Goal: Feedback & Contribution: Contribute content

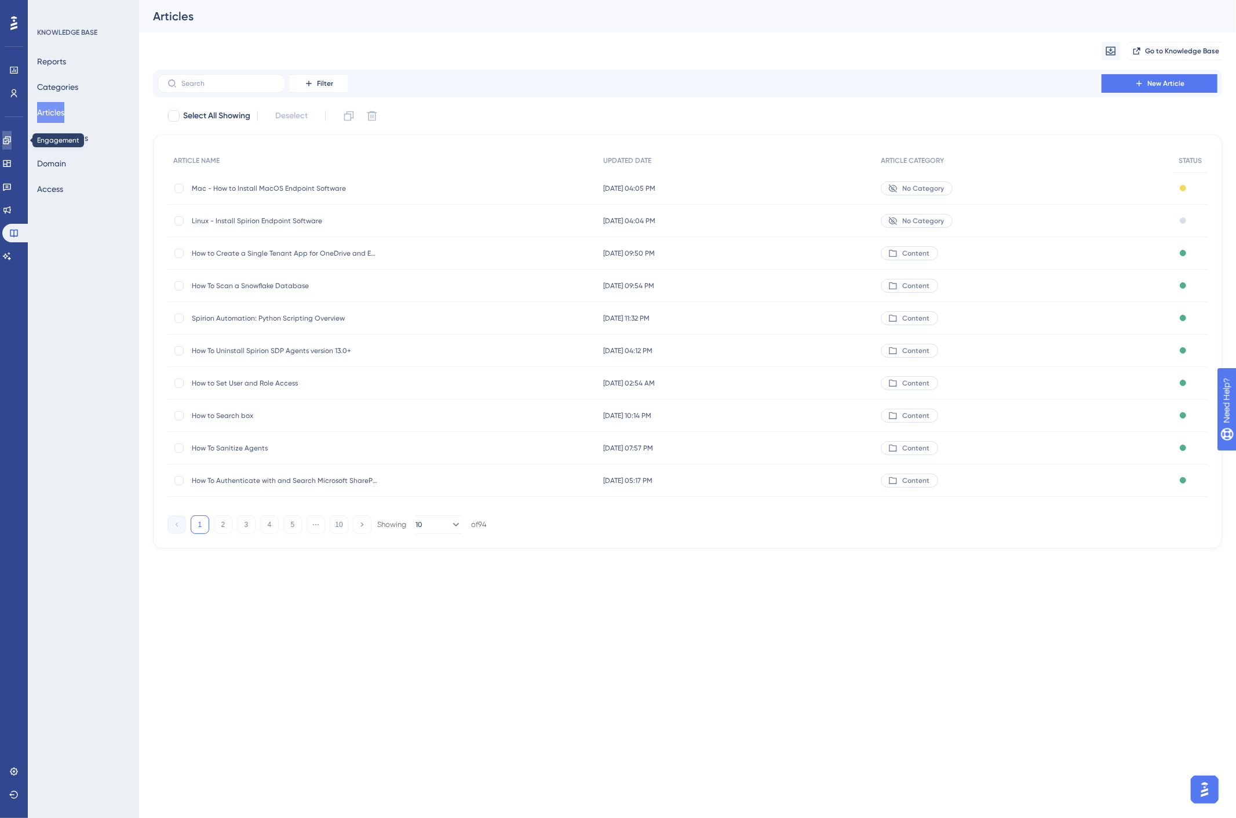
click at [10, 141] on icon at bounding box center [7, 140] width 8 height 8
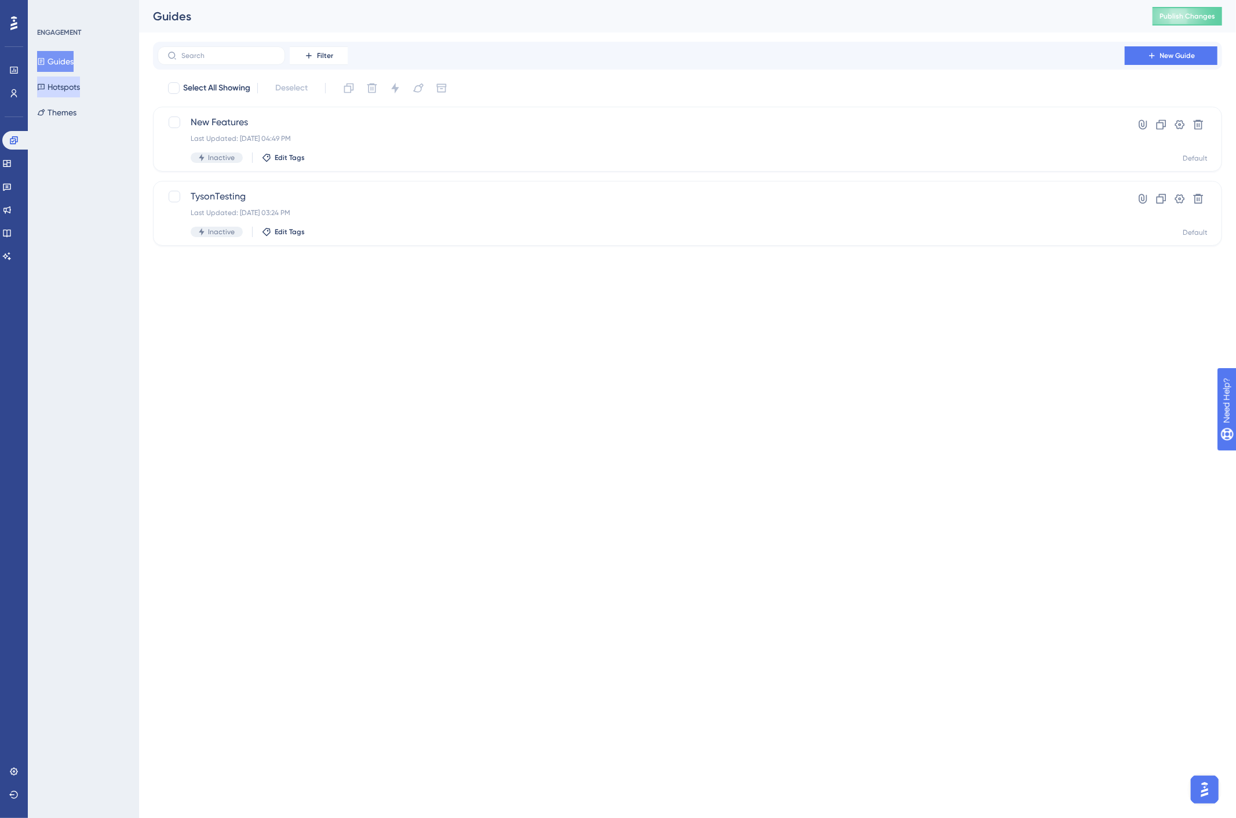
click at [68, 88] on button "Hotspots" at bounding box center [58, 87] width 43 height 21
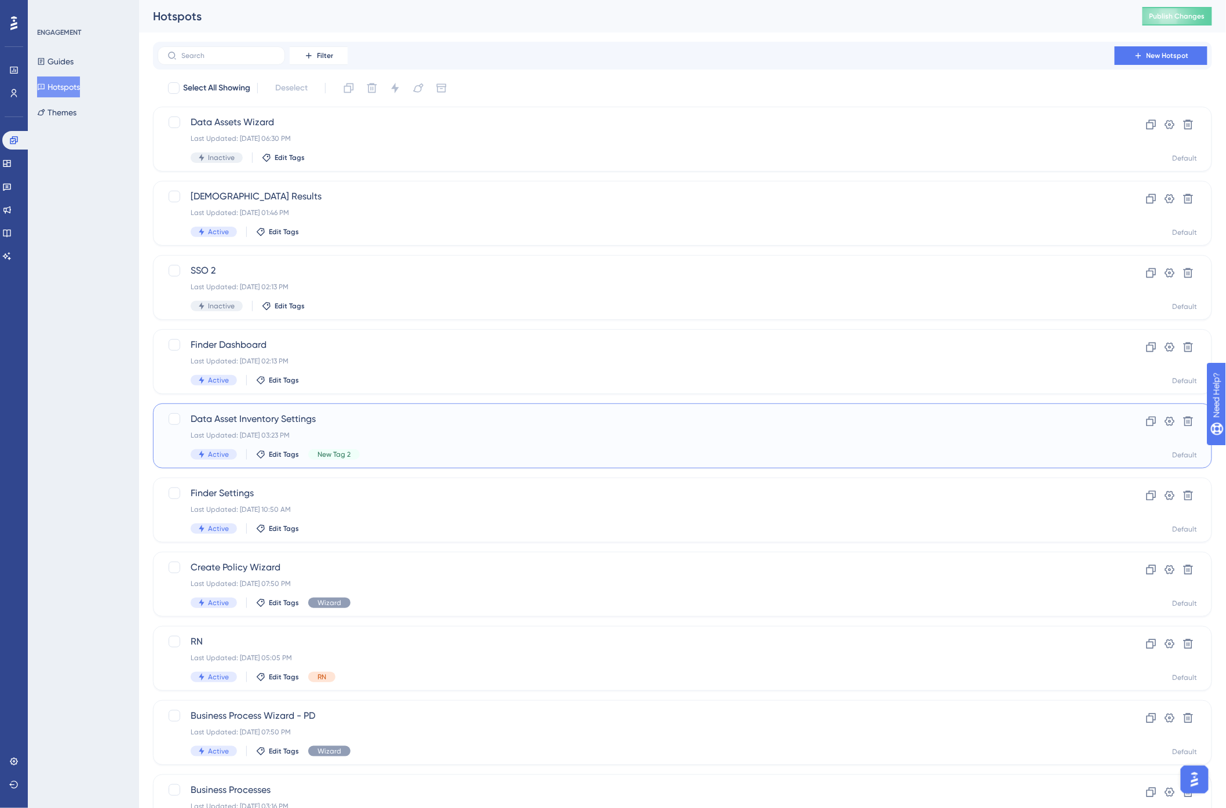
click at [296, 429] on div "Data Asset Inventory Settings Last Updated: [DATE] 03:23 PM Active Edit Tags Ne…" at bounding box center [636, 436] width 891 height 48
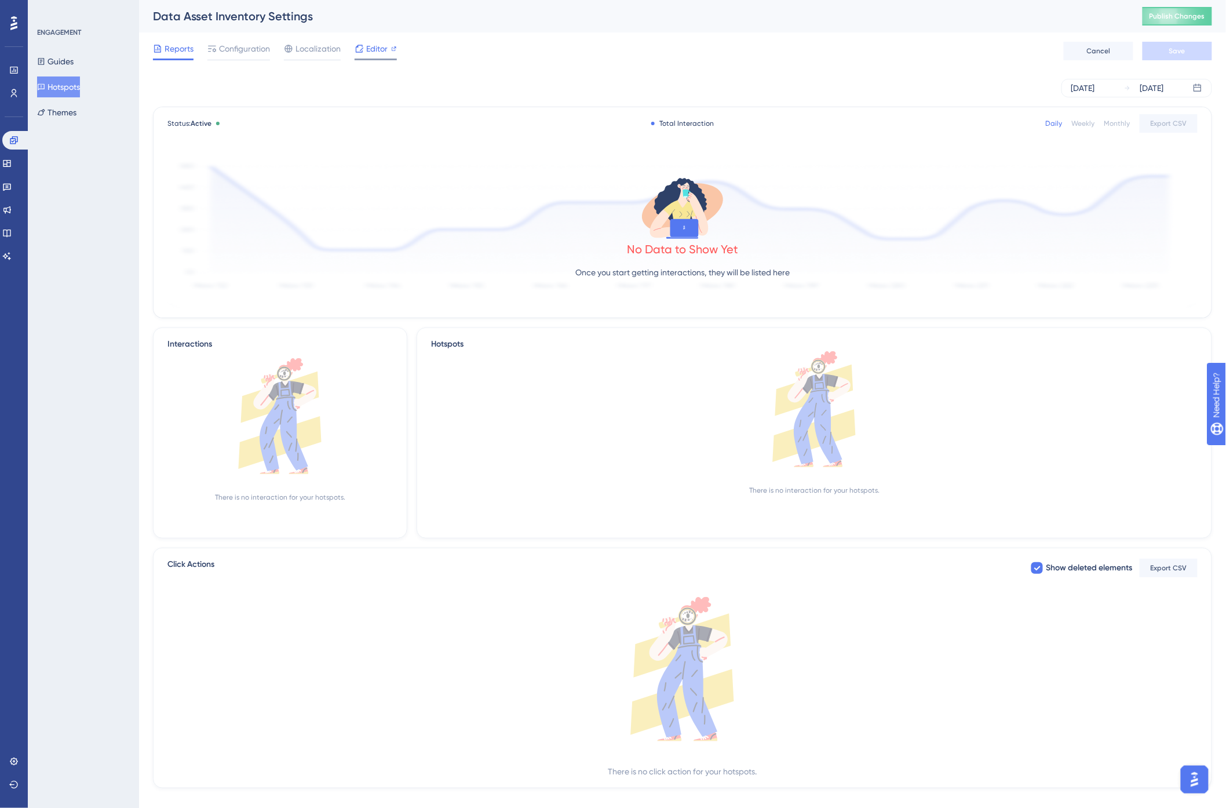
click at [372, 51] on span "Editor" at bounding box center [376, 49] width 21 height 14
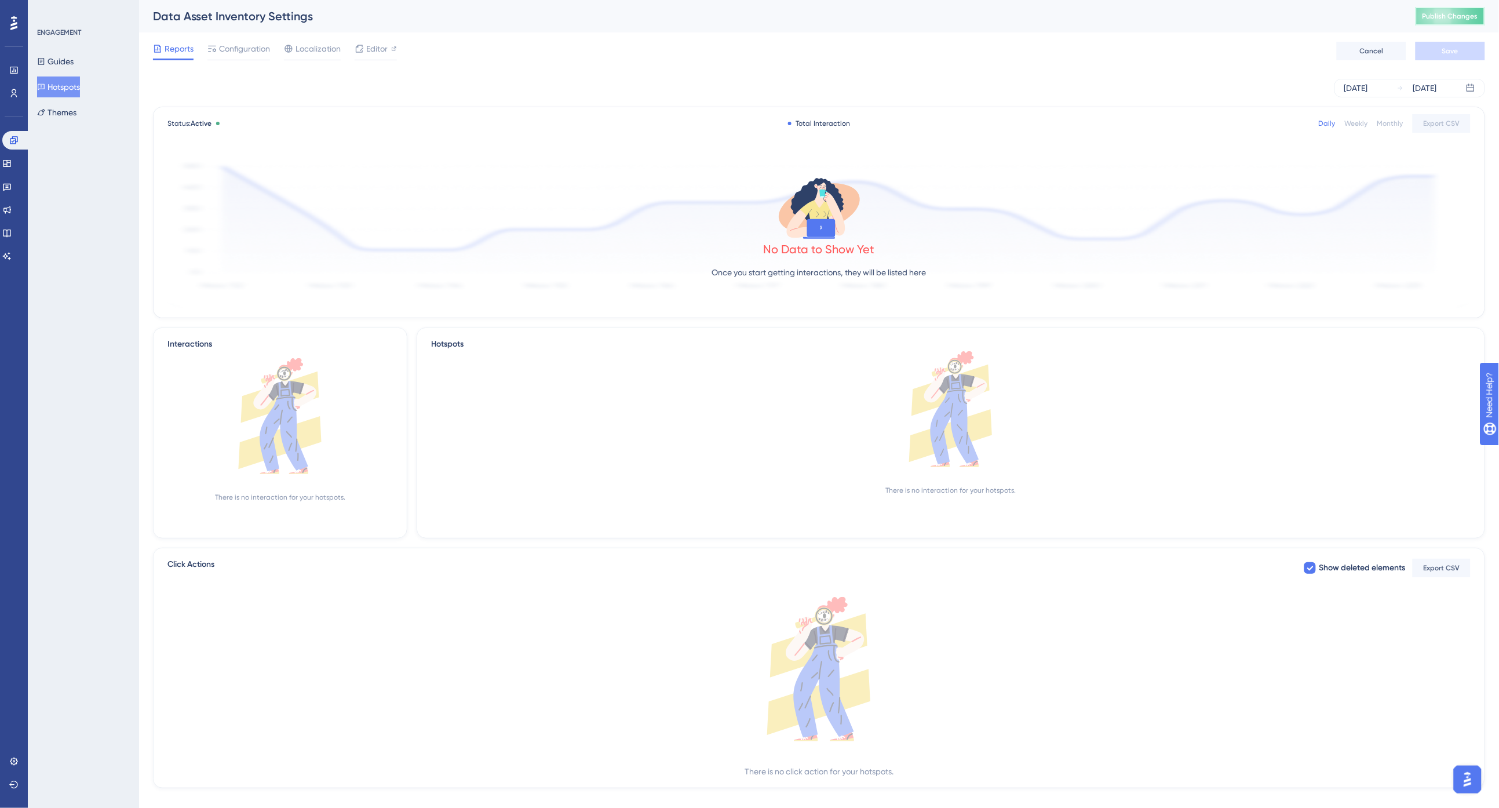
click at [1236, 19] on span "Publish Changes" at bounding box center [1451, 16] width 56 height 9
click at [10, 235] on icon at bounding box center [7, 234] width 8 height 8
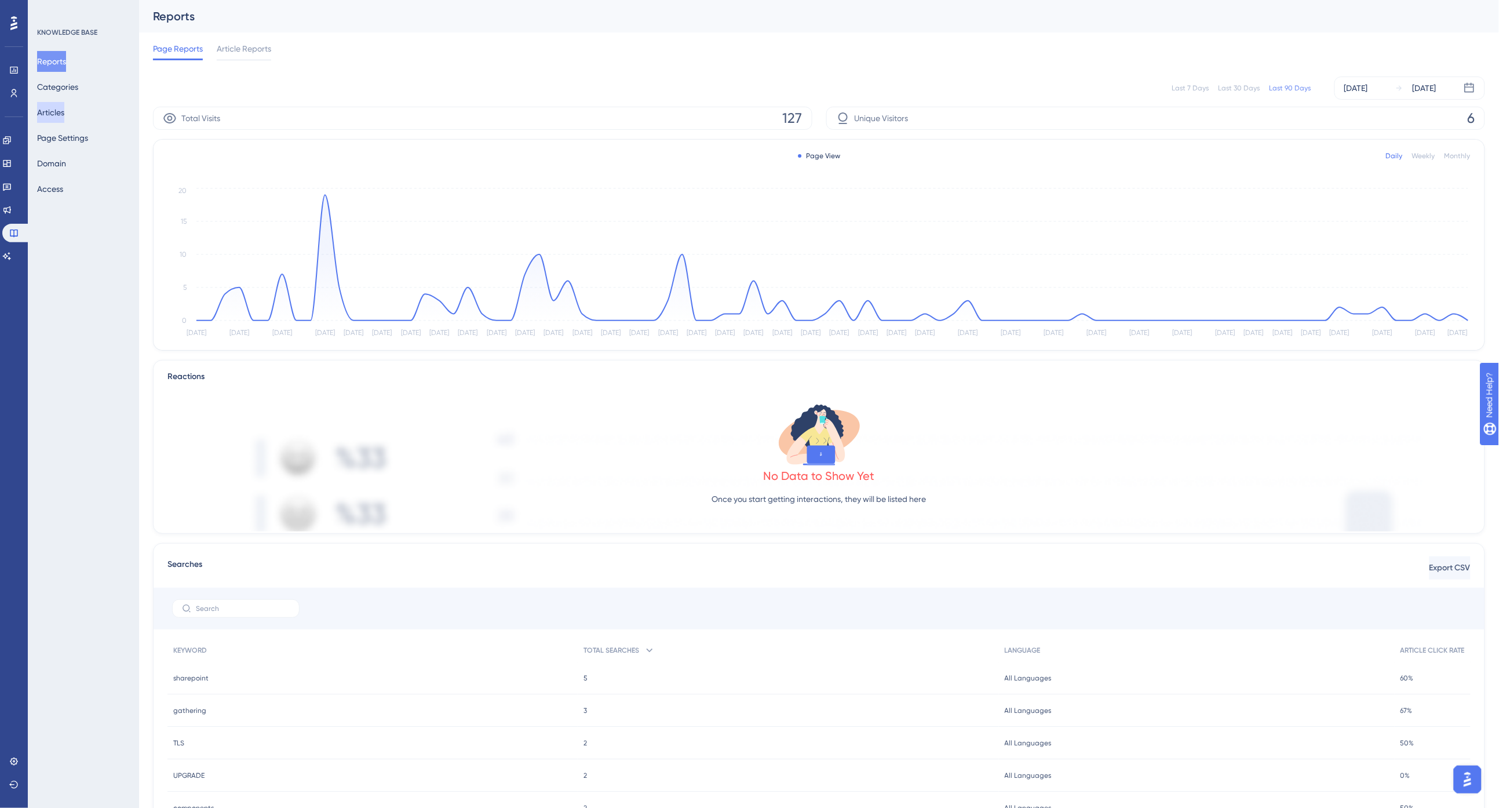
click at [58, 112] on button "Articles" at bounding box center [50, 112] width 27 height 21
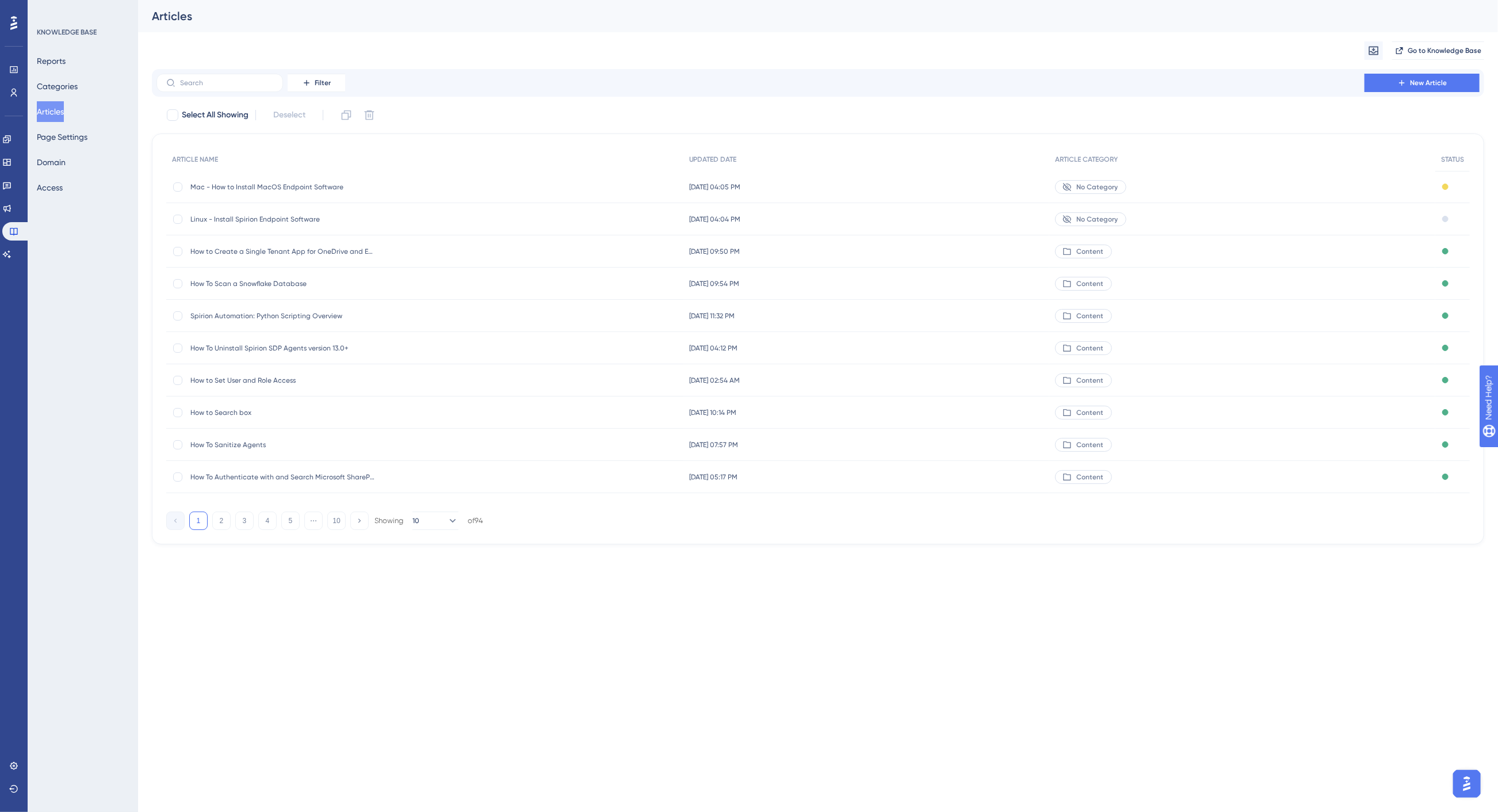
click at [245, 187] on span "Mac - How to Install MacOS Endpoint Software" at bounding box center [282, 187] width 184 height 9
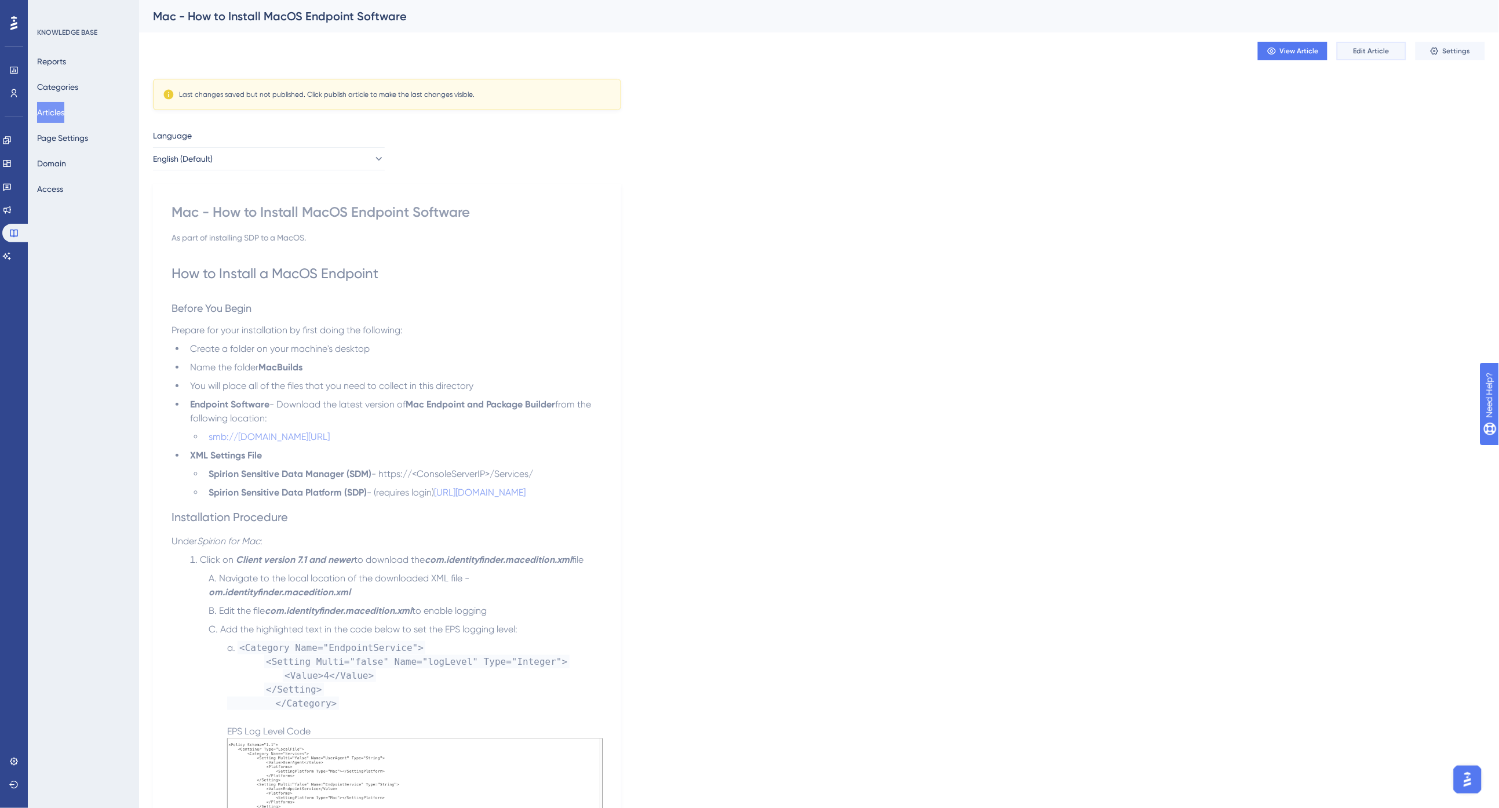
click at [1236, 49] on span "Edit Article" at bounding box center [1372, 50] width 36 height 9
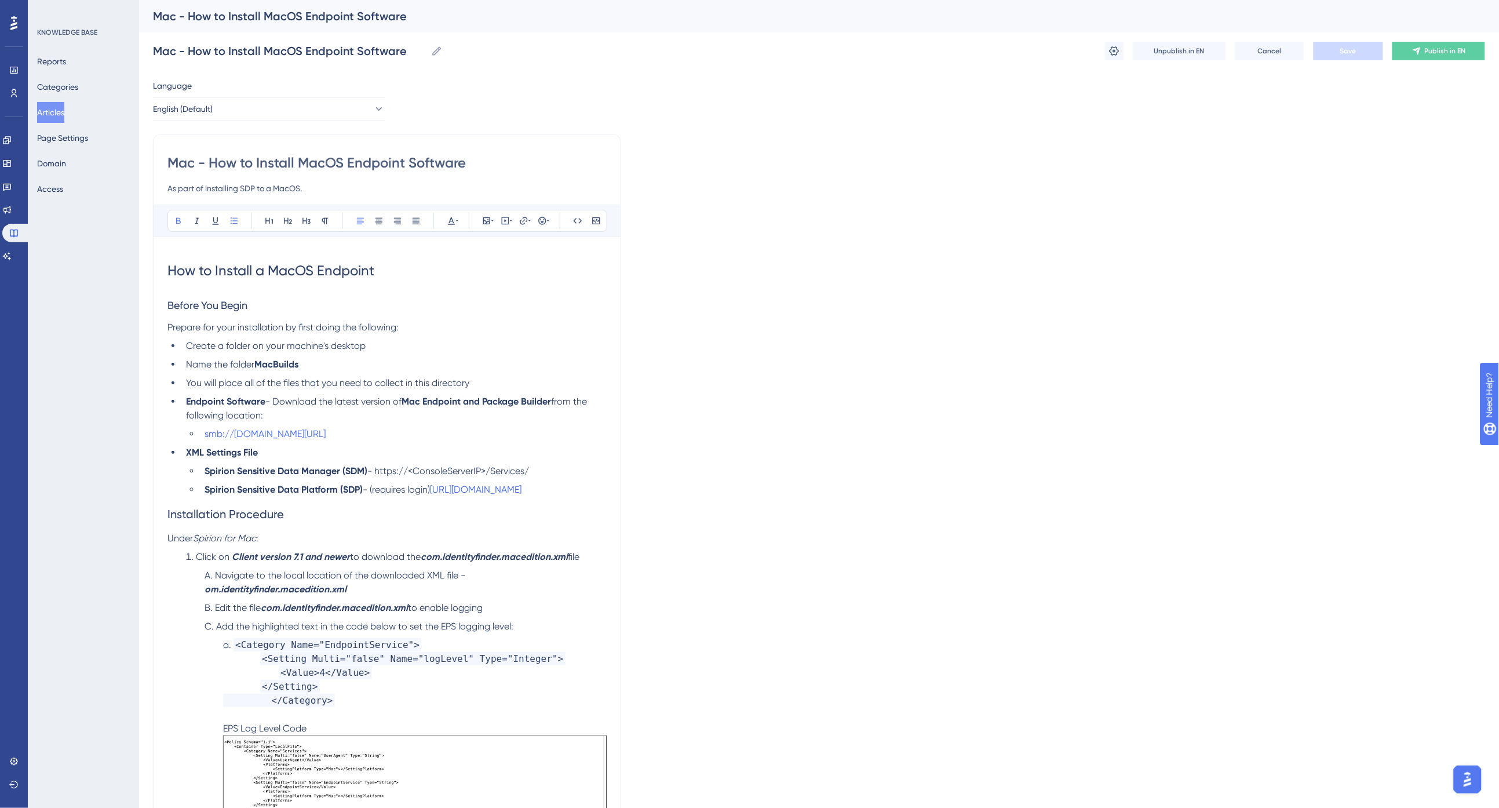
click at [350, 358] on li "Name the folder MacBuilds" at bounding box center [393, 365] width 425 height 14
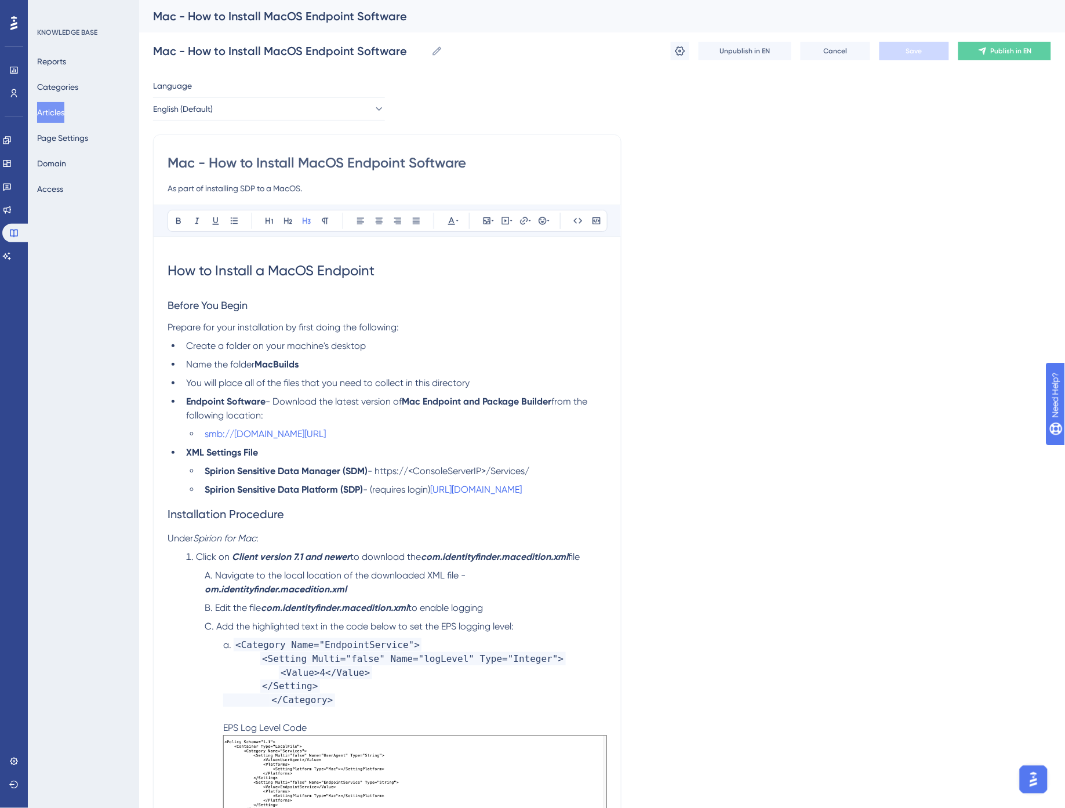
click at [348, 292] on h3 "Before You Begin" at bounding box center [387, 305] width 439 height 30
click at [279, 345] on span "Create a folder on your machine's desktop" at bounding box center [276, 345] width 180 height 11
click at [282, 332] on span "Prepare for your installation by first doing the following:" at bounding box center [283, 327] width 231 height 11
click at [343, 308] on h3 "Before You Begin" at bounding box center [387, 305] width 439 height 30
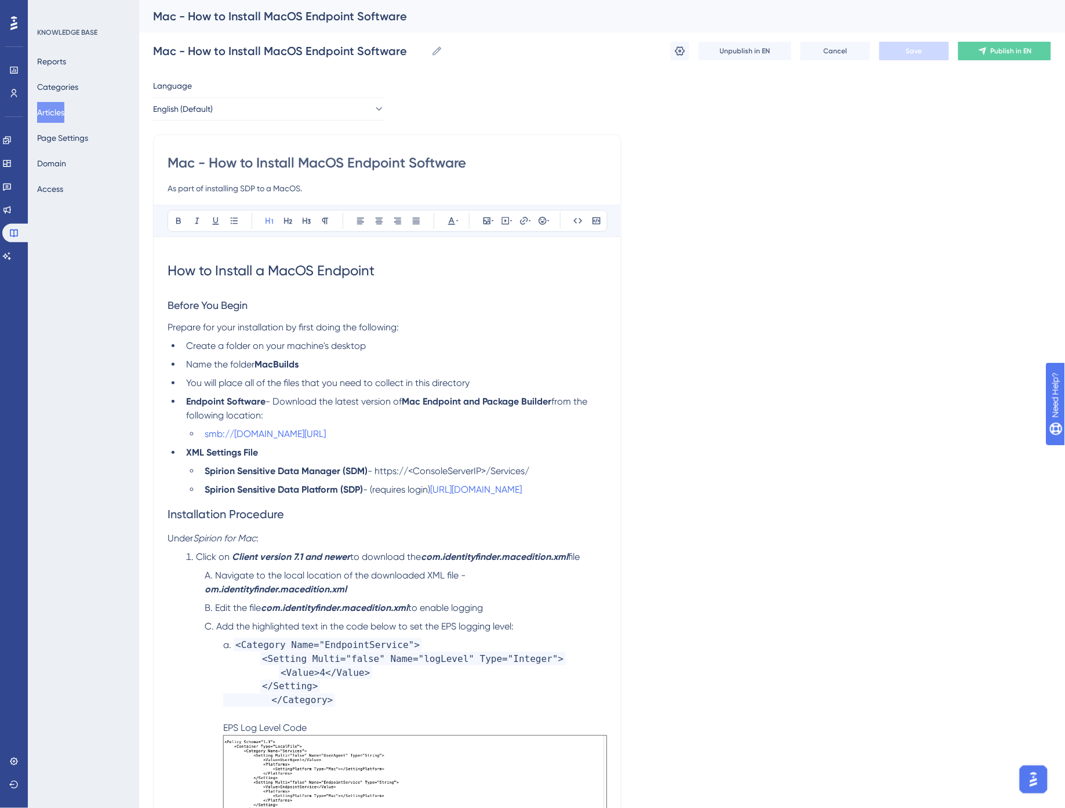
click at [403, 274] on h1 "How to Install a MacOS Endpoint" at bounding box center [387, 270] width 439 height 39
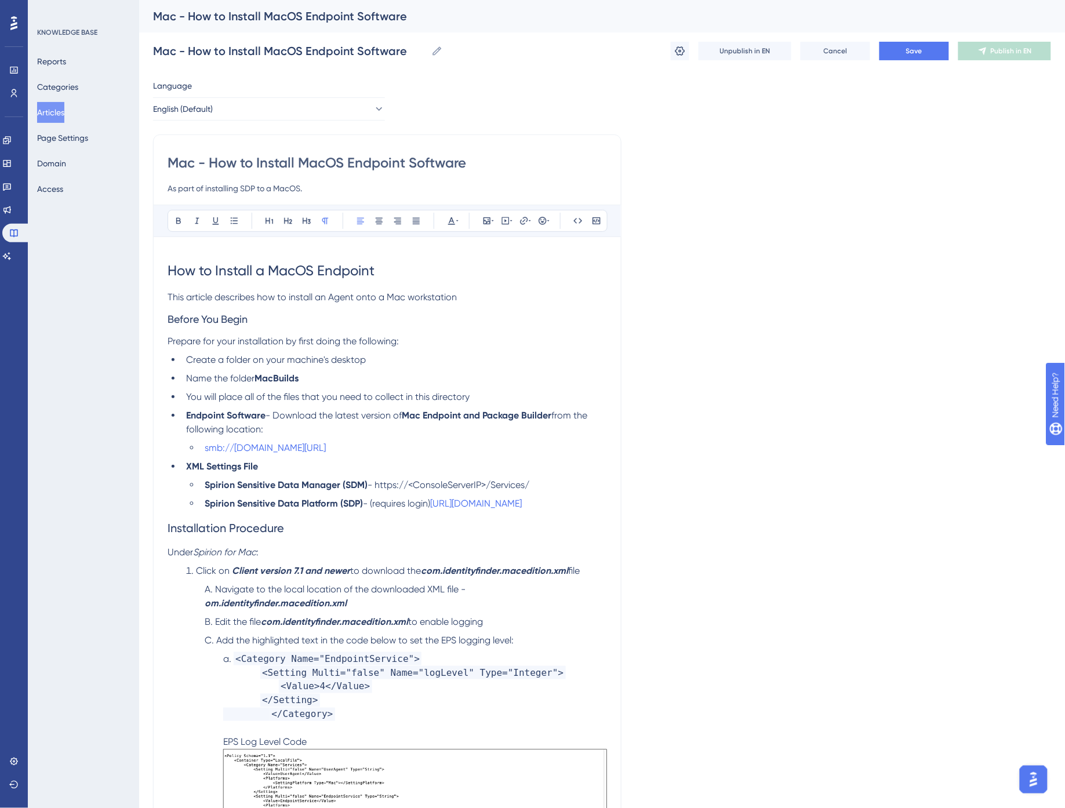
click at [480, 297] on p "This article describes how to install an Agent onto a Mac workstation" at bounding box center [387, 297] width 439 height 14
click at [443, 160] on input "Mac - How to Install MacOS Endpoint Software" at bounding box center [387, 163] width 439 height 19
click at [326, 297] on span "This article describes how to install an Agent onto a Mac workstation" at bounding box center [312, 297] width 289 height 11
click at [464, 298] on span "This article describes how to install a Spirion Mac Agent to a Mac workstation." at bounding box center [331, 297] width 327 height 11
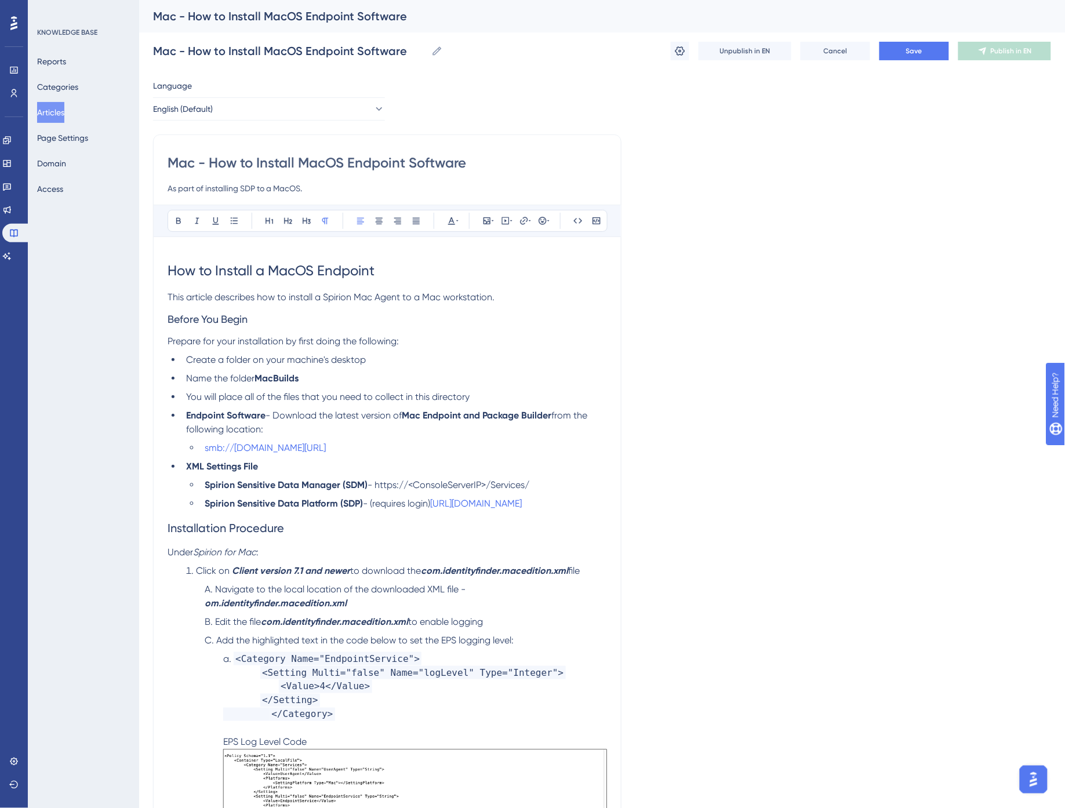
click at [545, 303] on p "This article describes how to install a Spirion Mac Agent to a Mac workstation." at bounding box center [387, 297] width 439 height 14
click at [924, 49] on button "Save" at bounding box center [914, 51] width 70 height 19
click at [472, 297] on span "This article describes how to install a Spirion Mac Agent to a Mac workstation." at bounding box center [331, 297] width 327 height 11
click at [497, 298] on p "This article describes how to install a Spirion Mac Agent to a Mac workstation." at bounding box center [387, 297] width 439 height 14
click at [465, 297] on span "This article describes how to install a Spirion Mac Agent to a Mac workstation." at bounding box center [331, 297] width 327 height 11
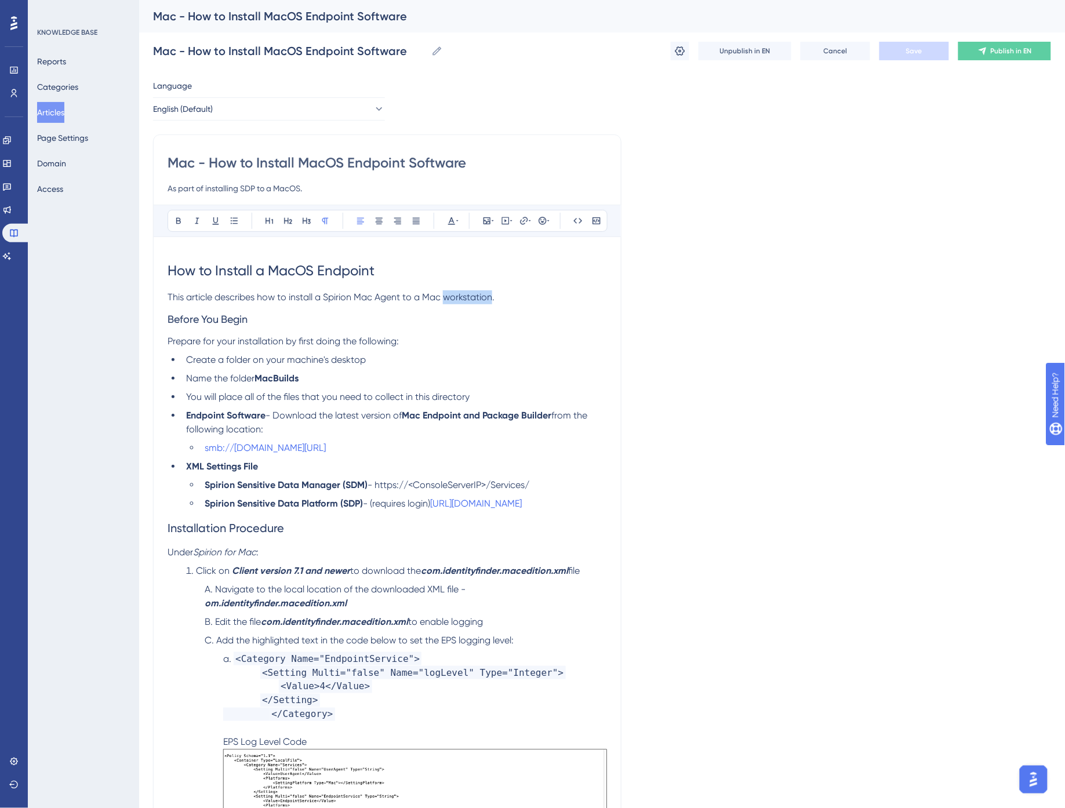
click at [465, 297] on span "This article describes how to install a Spirion Mac Agent to a Mac workstation." at bounding box center [331, 297] width 327 height 11
click at [914, 47] on span "Save" at bounding box center [914, 50] width 16 height 9
click at [503, 301] on p "This article describes how to install a Spirion Mac Agent to a Mac machine." at bounding box center [387, 297] width 439 height 14
click at [918, 51] on span "Save" at bounding box center [914, 50] width 16 height 9
click at [454, 315] on h3 "Before You Begin" at bounding box center [387, 319] width 439 height 30
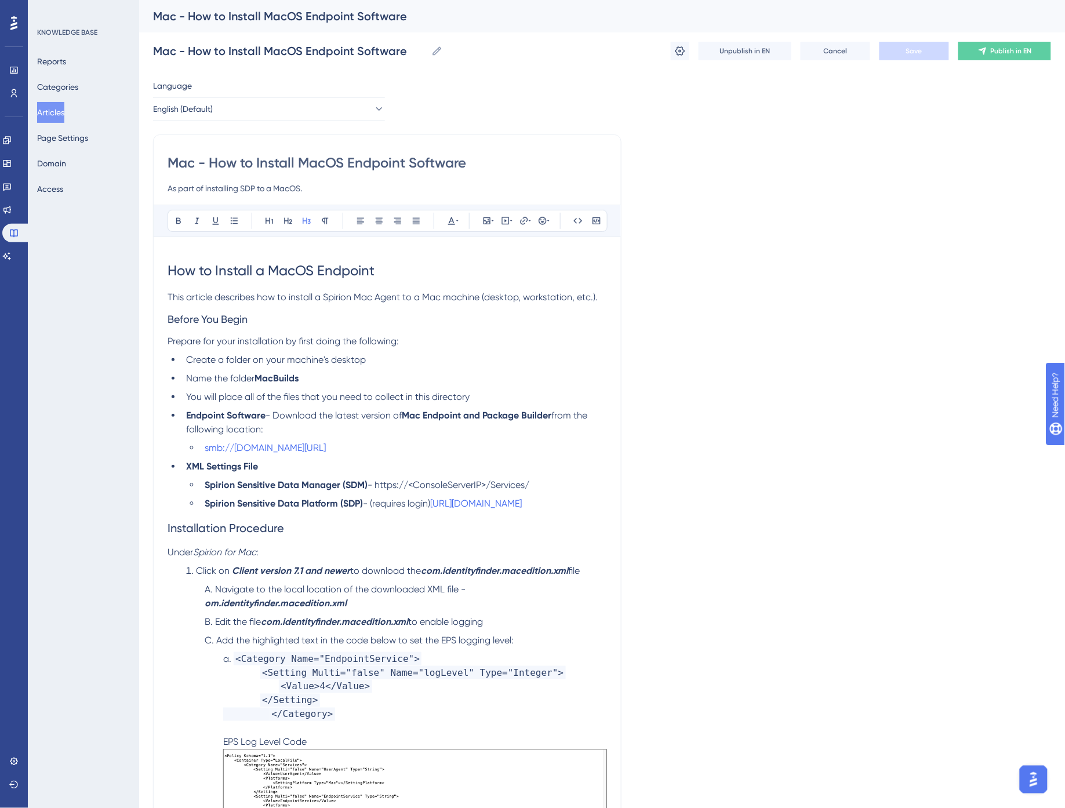
click at [338, 293] on span "This article describes how to install a Spirion Mac Agent to a Mac machine (des…" at bounding box center [383, 297] width 430 height 11
click at [381, 299] on span "This article describes how to install a Spirion Mac Agent to a Mac machine (des…" at bounding box center [383, 297] width 430 height 11
click at [605, 297] on p "This article describes how to install a Spirion Mac Agent to a Mac machine (des…" at bounding box center [387, 297] width 439 height 14
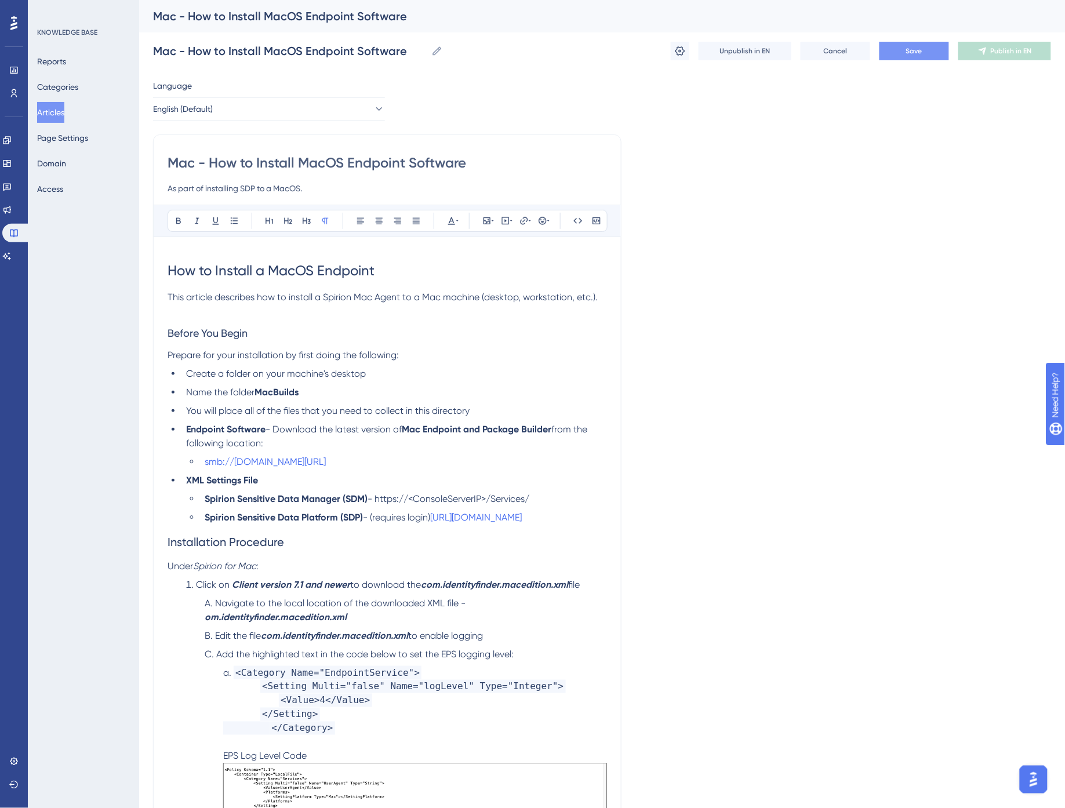
click at [282, 335] on h3 "Before You Begin" at bounding box center [387, 333] width 439 height 30
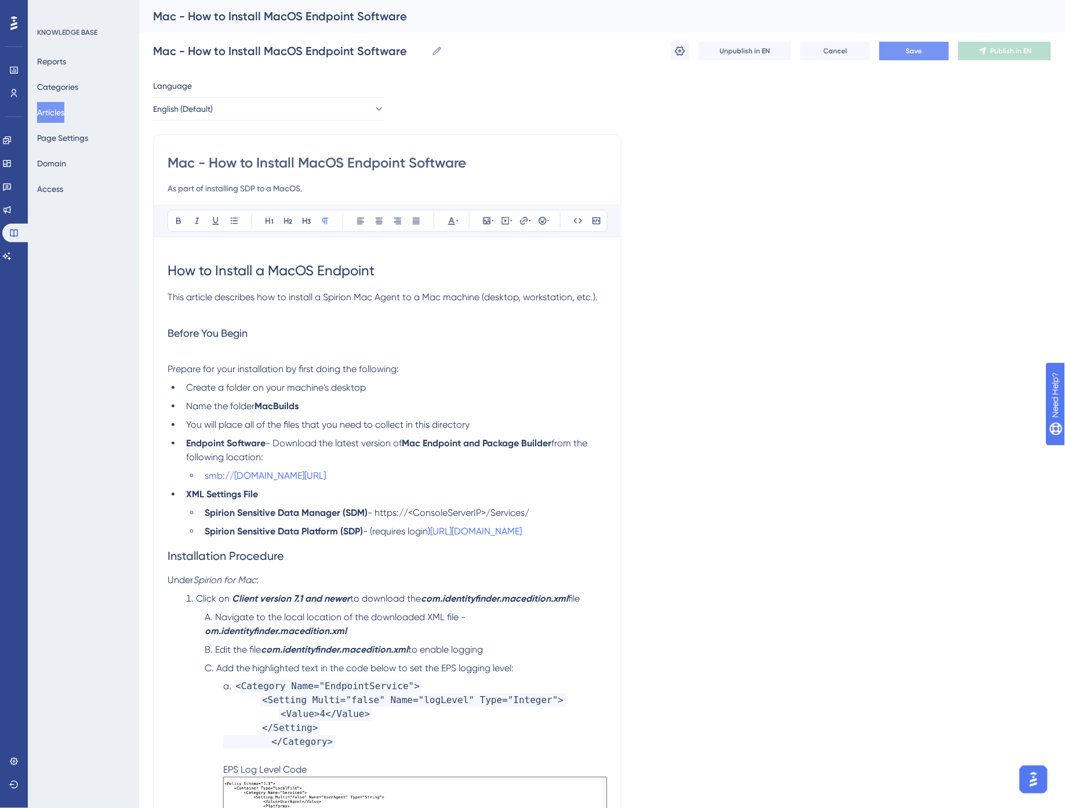
click at [311, 424] on span "You will place all of the files that you need to collect in this directory" at bounding box center [327, 424] width 283 height 11
click at [320, 386] on span "Create a folder on your machine's desktop" at bounding box center [276, 387] width 180 height 11
click at [224, 604] on span "Click on" at bounding box center [213, 598] width 34 height 11
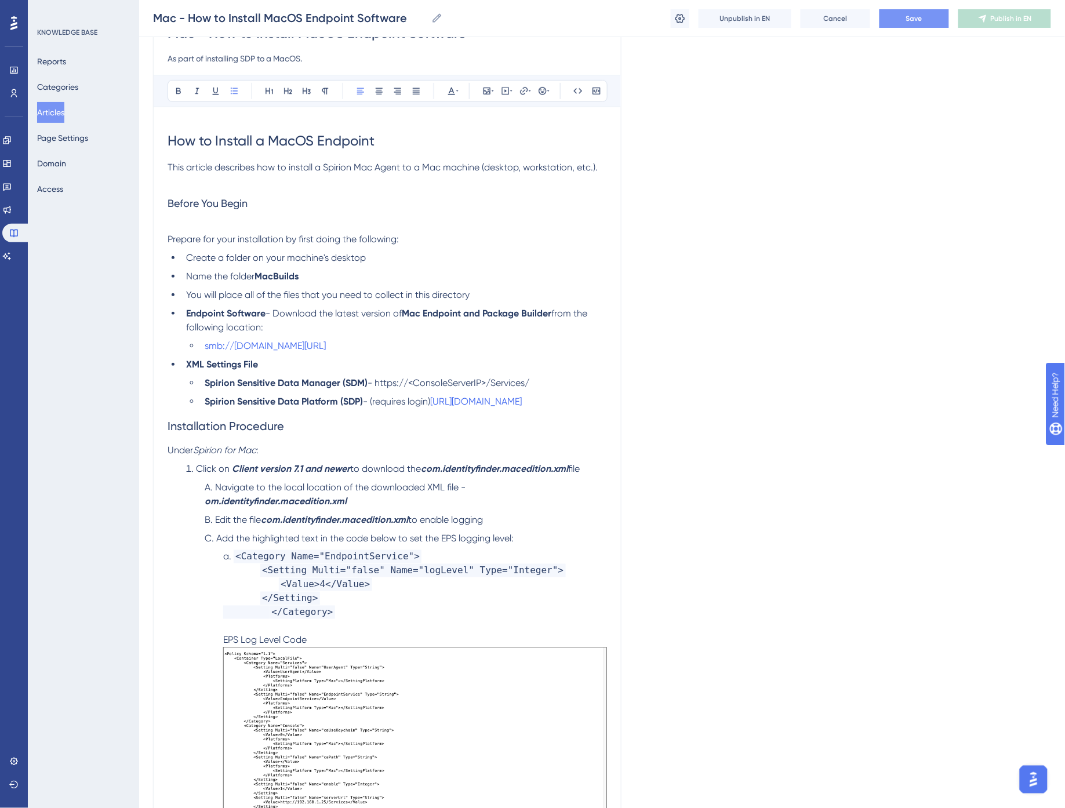
scroll to position [129, 0]
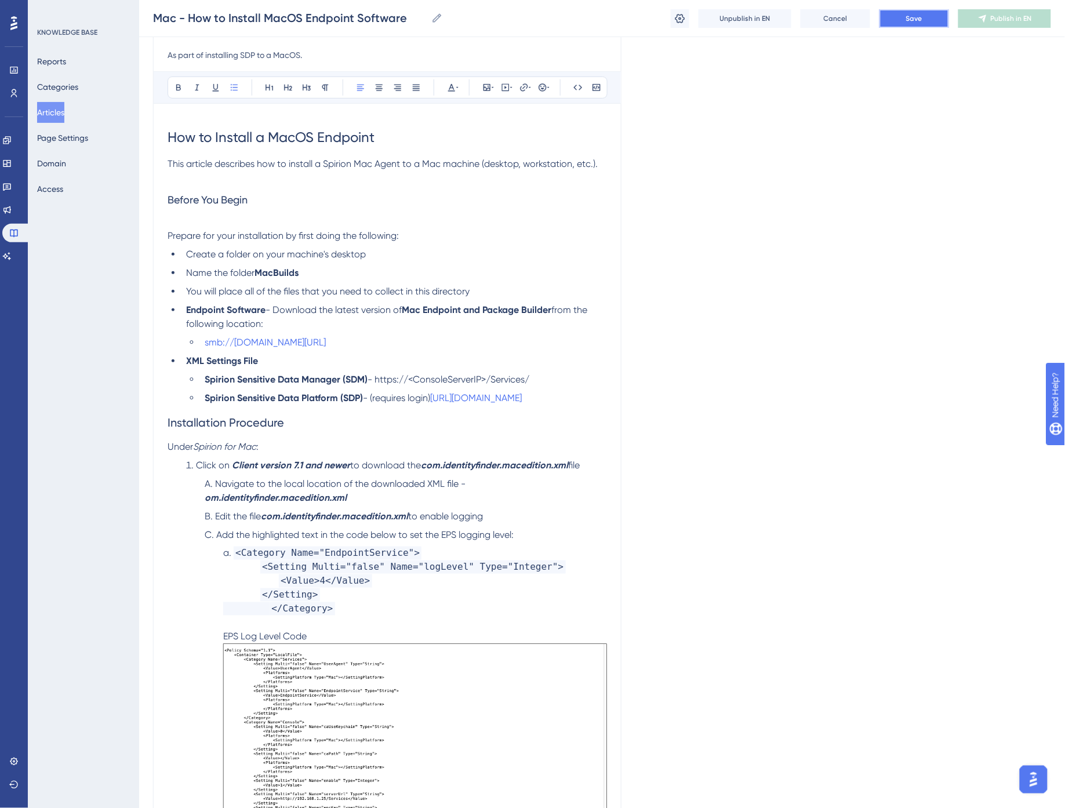
click at [912, 20] on span "Save" at bounding box center [914, 18] width 16 height 9
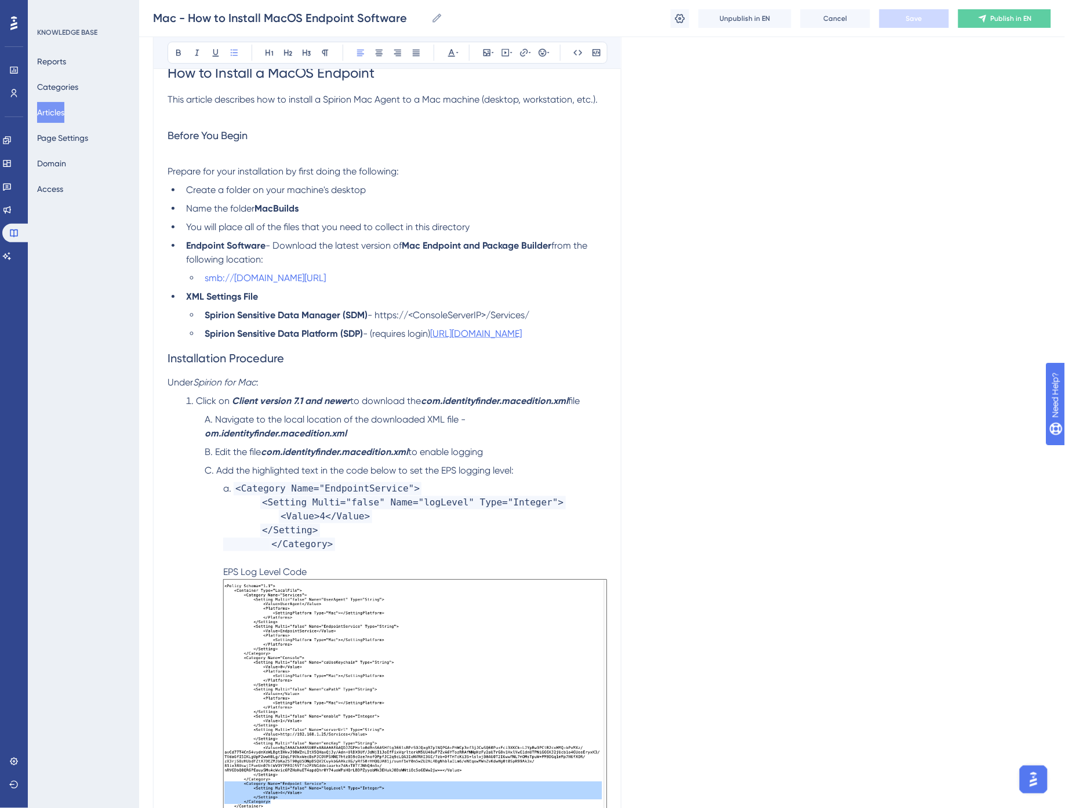
scroll to position [257, 0]
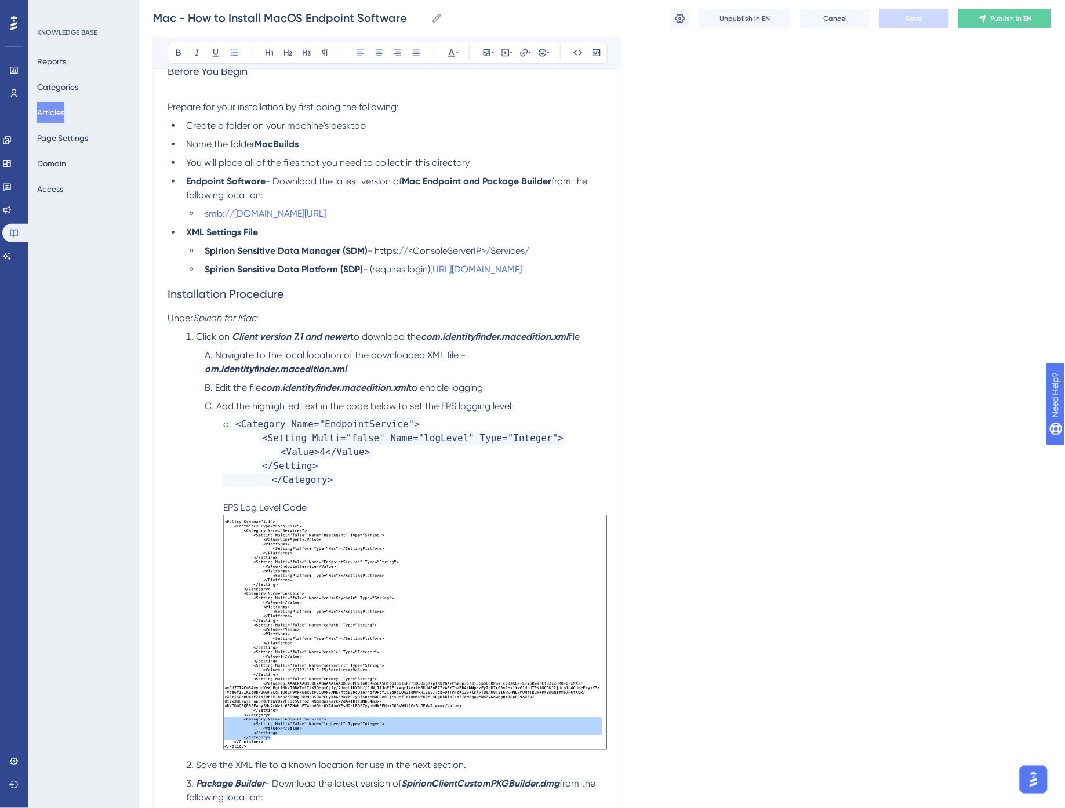
click at [249, 412] on span "Add the highlighted text in the code below to set the EPS logging level:" at bounding box center [364, 406] width 297 height 11
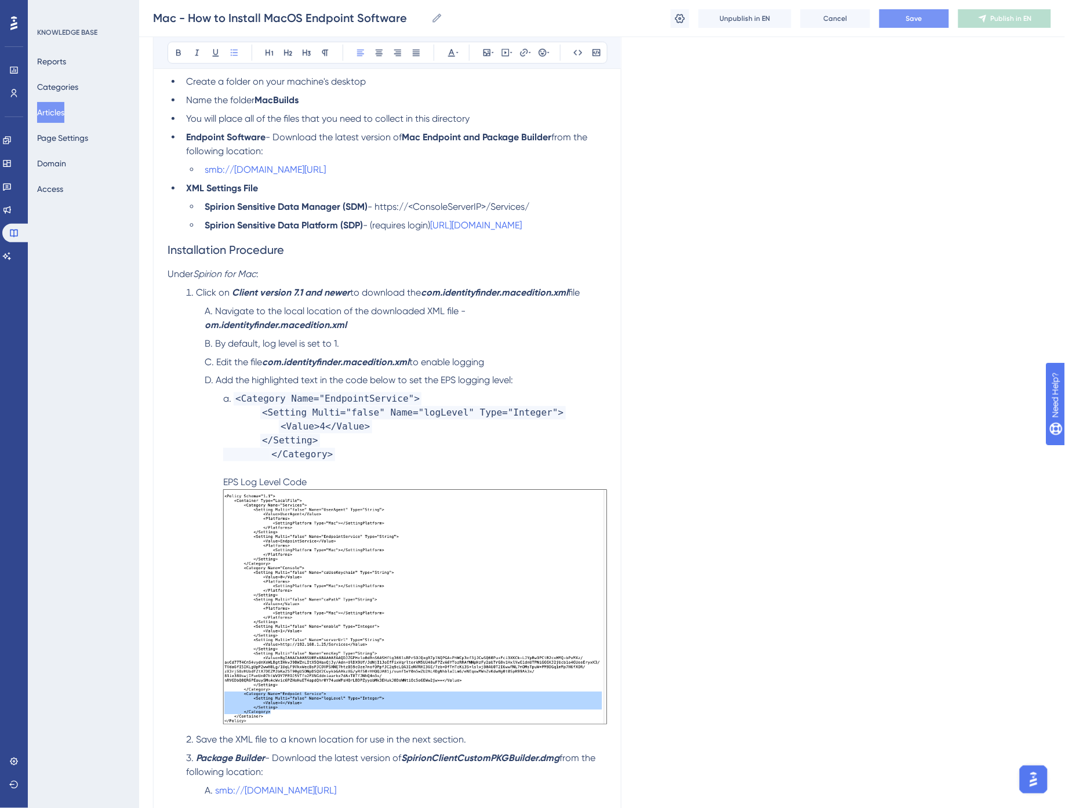
scroll to position [322, 0]
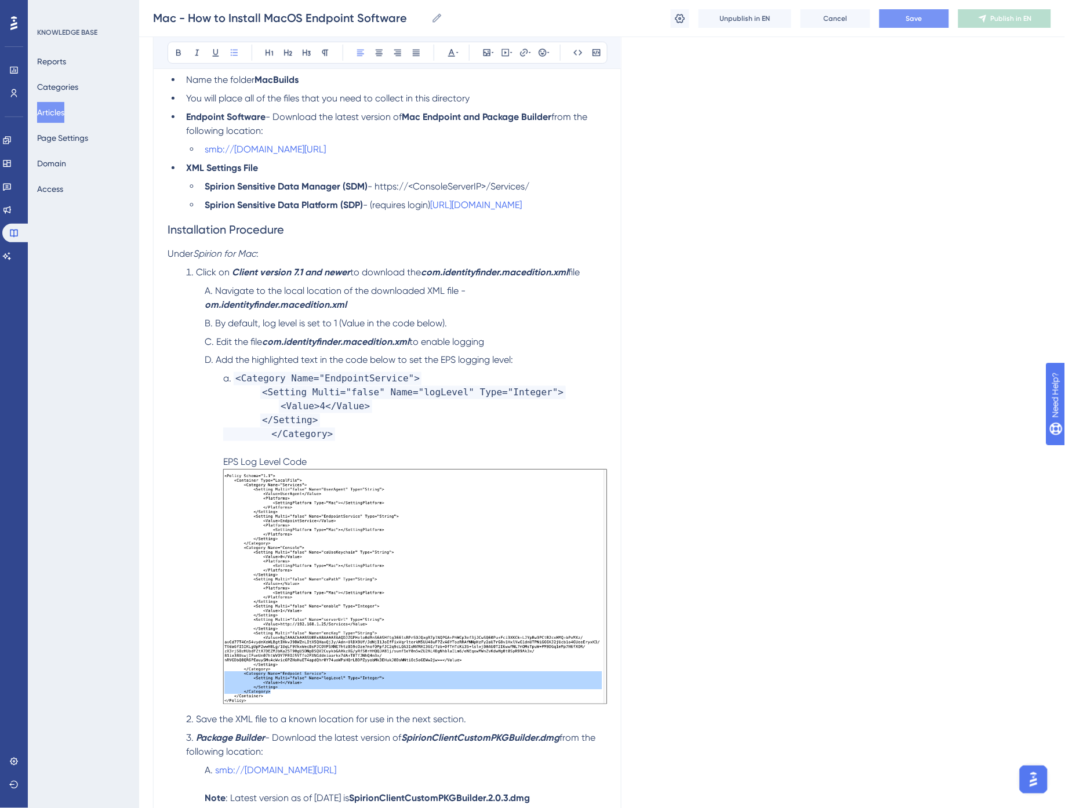
click at [299, 329] on span "By default, log level is set to 1 (Value in the code below)." at bounding box center [331, 323] width 232 height 11
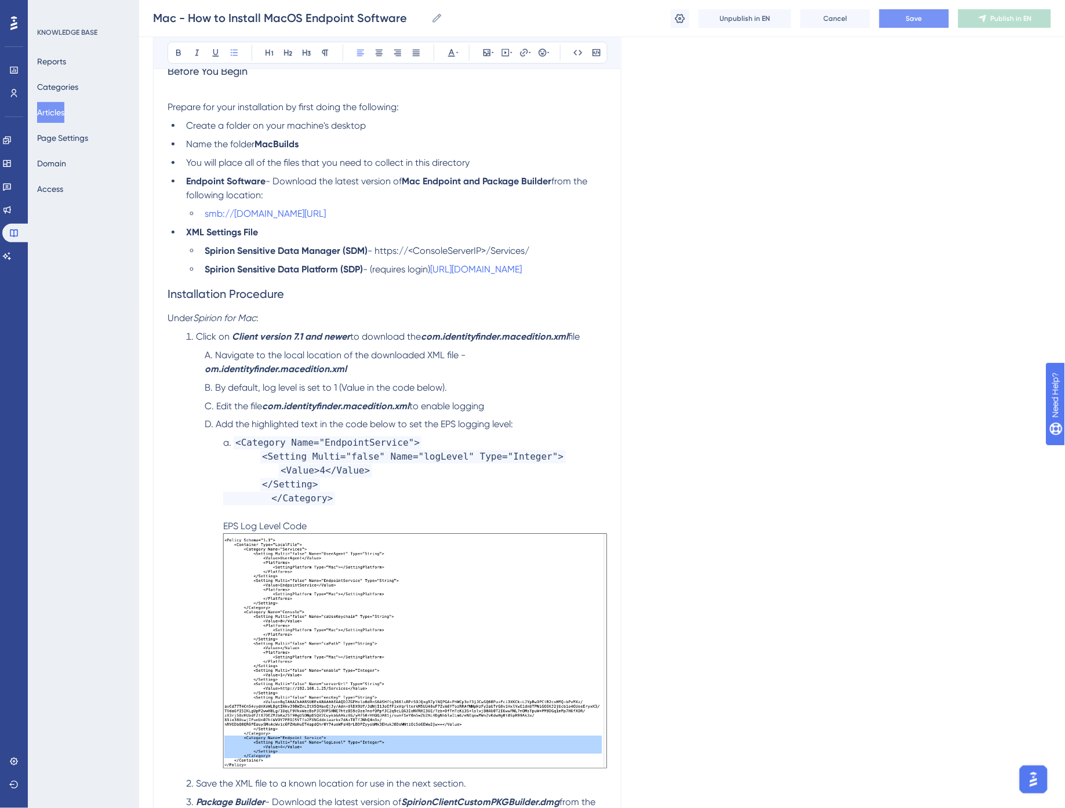
scroll to position [193, 0]
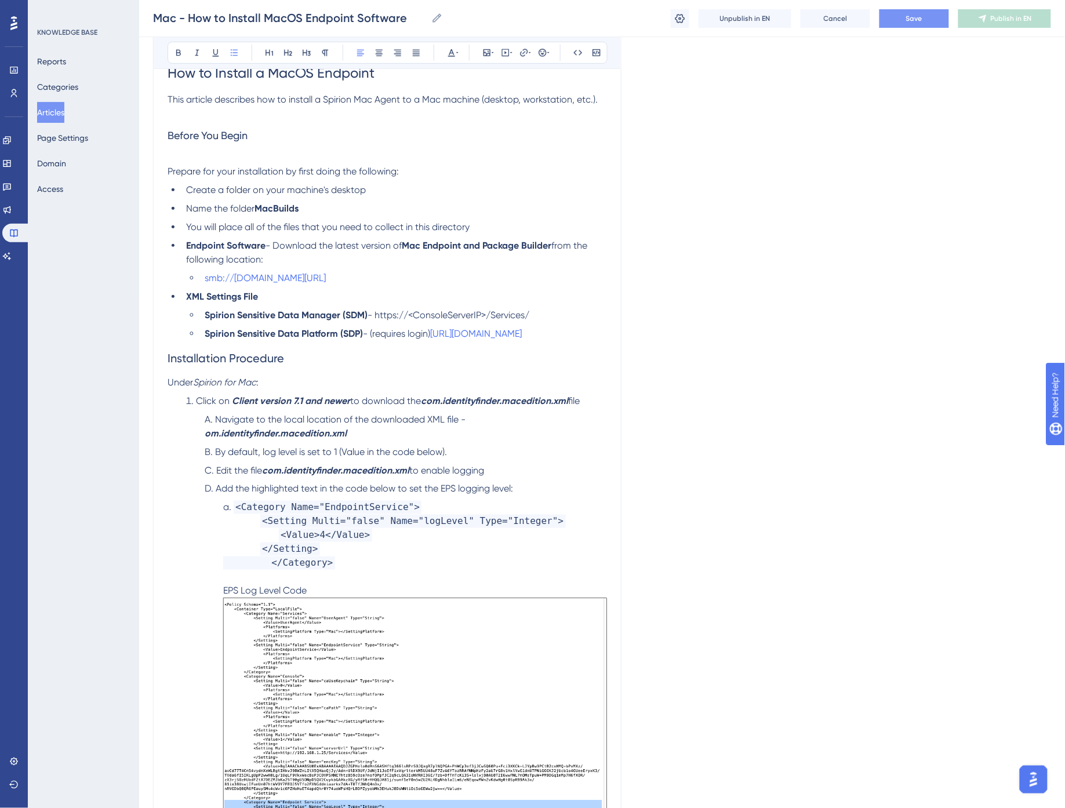
click at [367, 339] on span "- (requires login)" at bounding box center [396, 333] width 67 height 11
click at [285, 389] on p "Under Spirion for Mac :" at bounding box center [387, 383] width 439 height 14
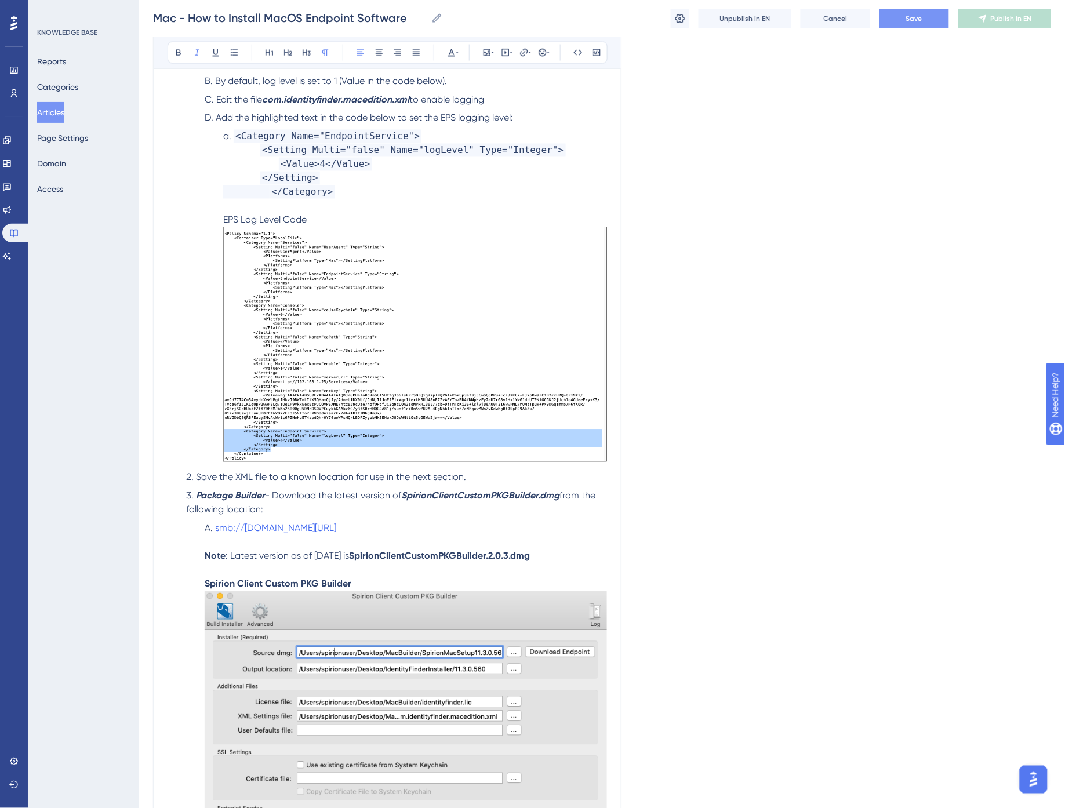
scroll to position [580, 0]
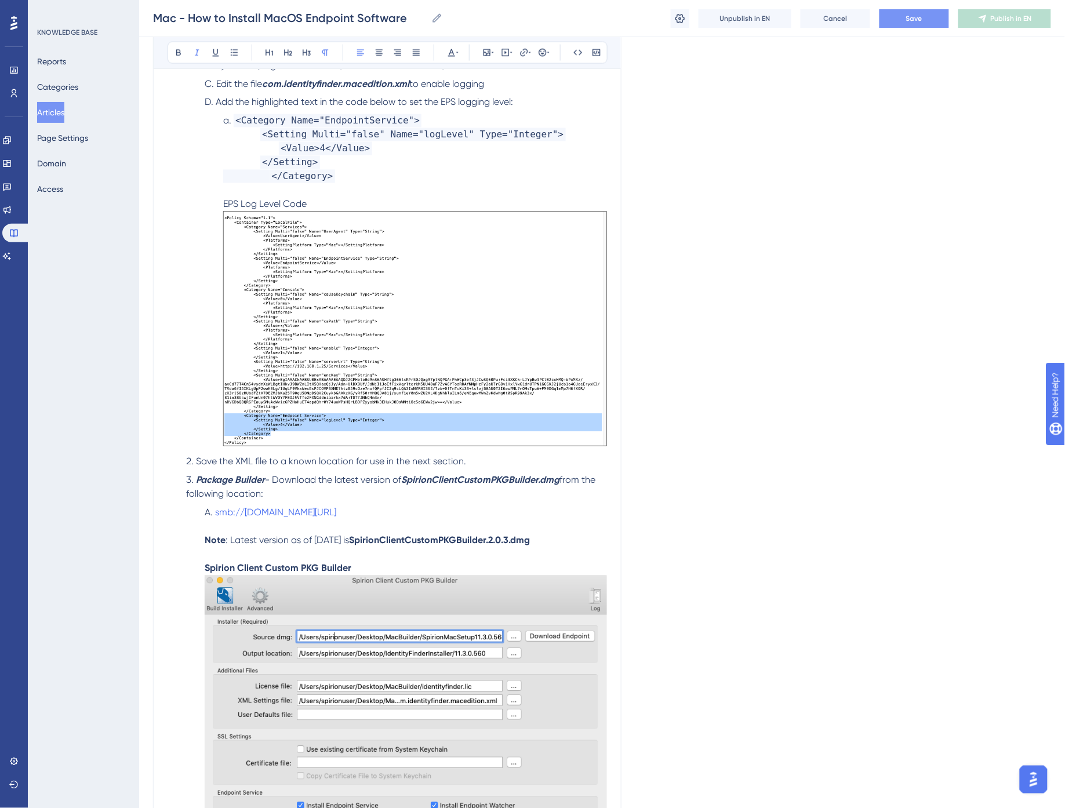
click at [290, 501] on li "Package Builder - Download the latest version of SpirionClientCustomPKGBuilder.…" at bounding box center [393, 488] width 425 height 28
drag, startPoint x: 407, startPoint y: 507, endPoint x: 563, endPoint y: 506, distance: 155.3
click at [559, 486] on strong "SpirionClientCustomPKGBuilder.dmg" at bounding box center [480, 480] width 158 height 11
copy strong "SpirionClientCustomPKGBuilder.dmg"
click at [903, 17] on button "Save" at bounding box center [914, 18] width 70 height 19
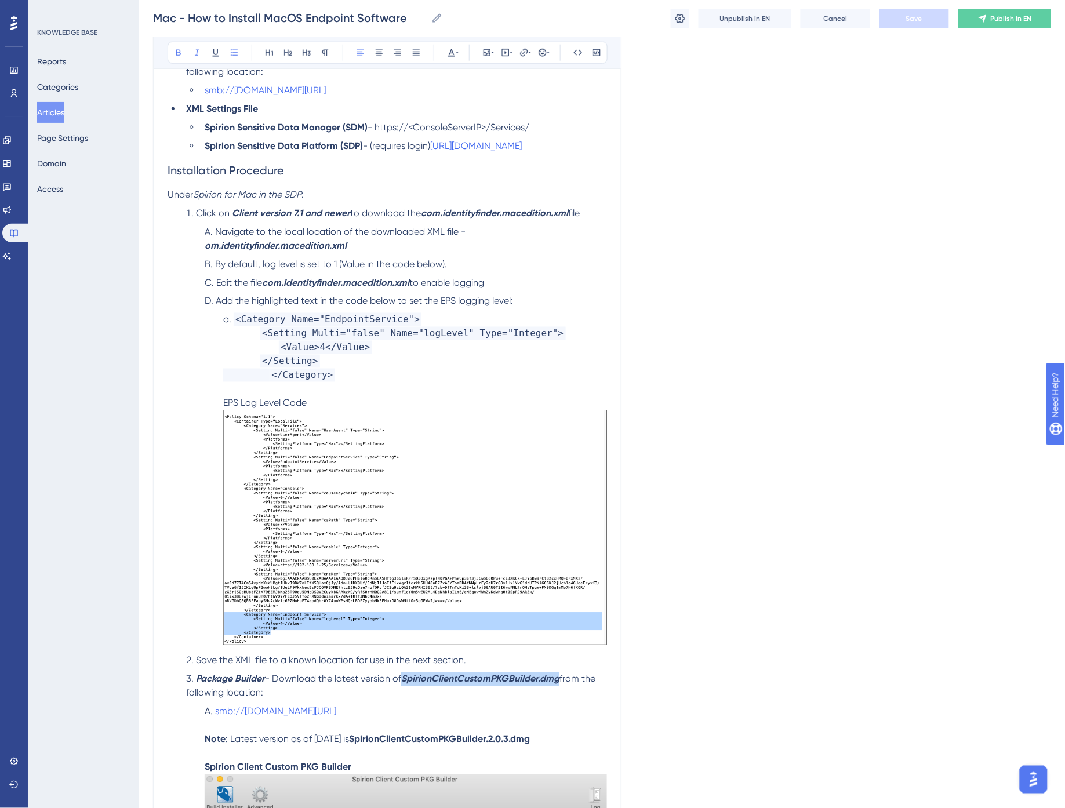
scroll to position [515, 0]
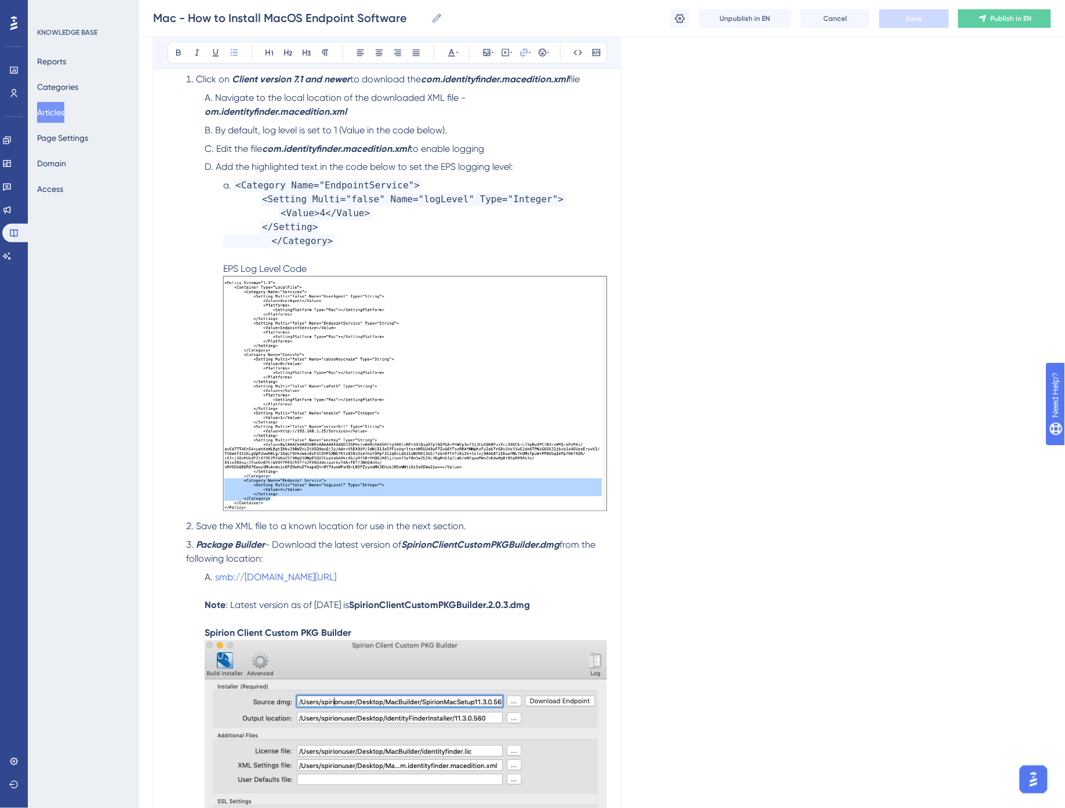
click at [584, 605] on li "smb://[DOMAIN_NAME][URL] Note : Latest version as of [DATE] is SpirionClientCus…" at bounding box center [403, 749] width 407 height 356
click at [238, 565] on span "from the following location:" at bounding box center [392, 552] width 412 height 25
drag, startPoint x: 590, startPoint y: 602, endPoint x: 217, endPoint y: 609, distance: 373.3
click at [217, 609] on li "smb://[DOMAIN_NAME][URL] Note : Latest version as of [DATE] is SpirionClientCus…" at bounding box center [403, 749] width 407 height 356
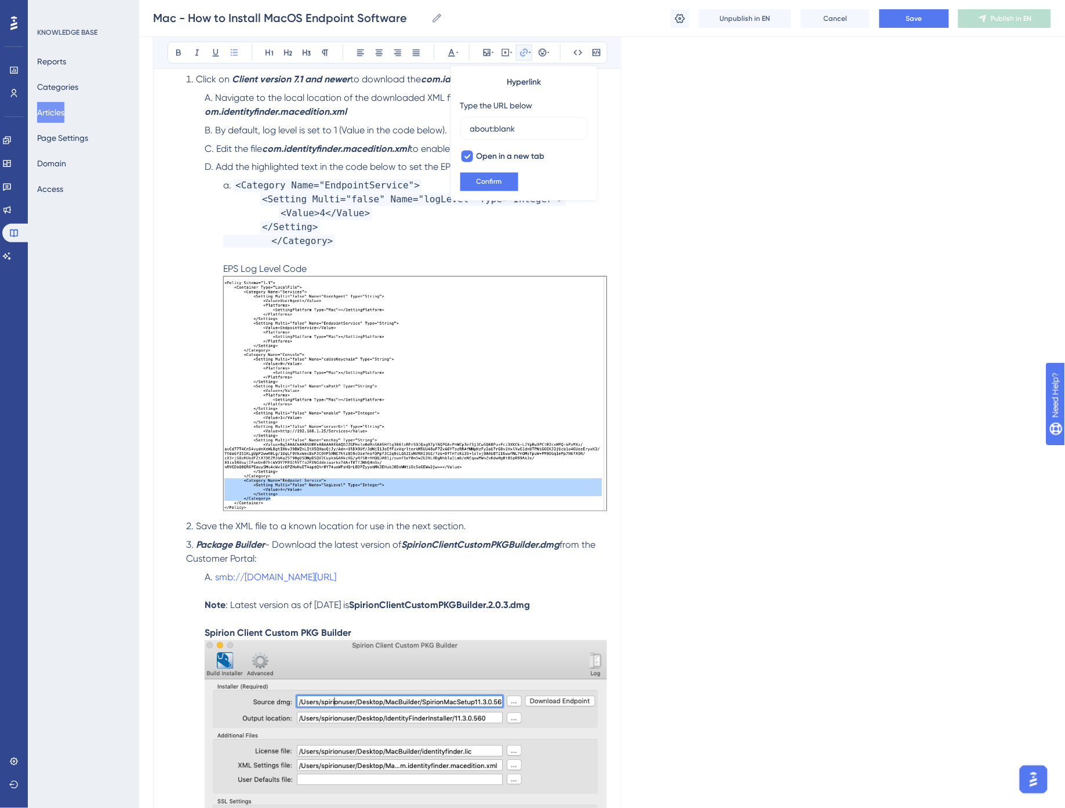
click at [582, 603] on li "smb://[DOMAIN_NAME][URL] Note : Latest version as of [DATE] is SpirionClientCus…" at bounding box center [403, 749] width 407 height 356
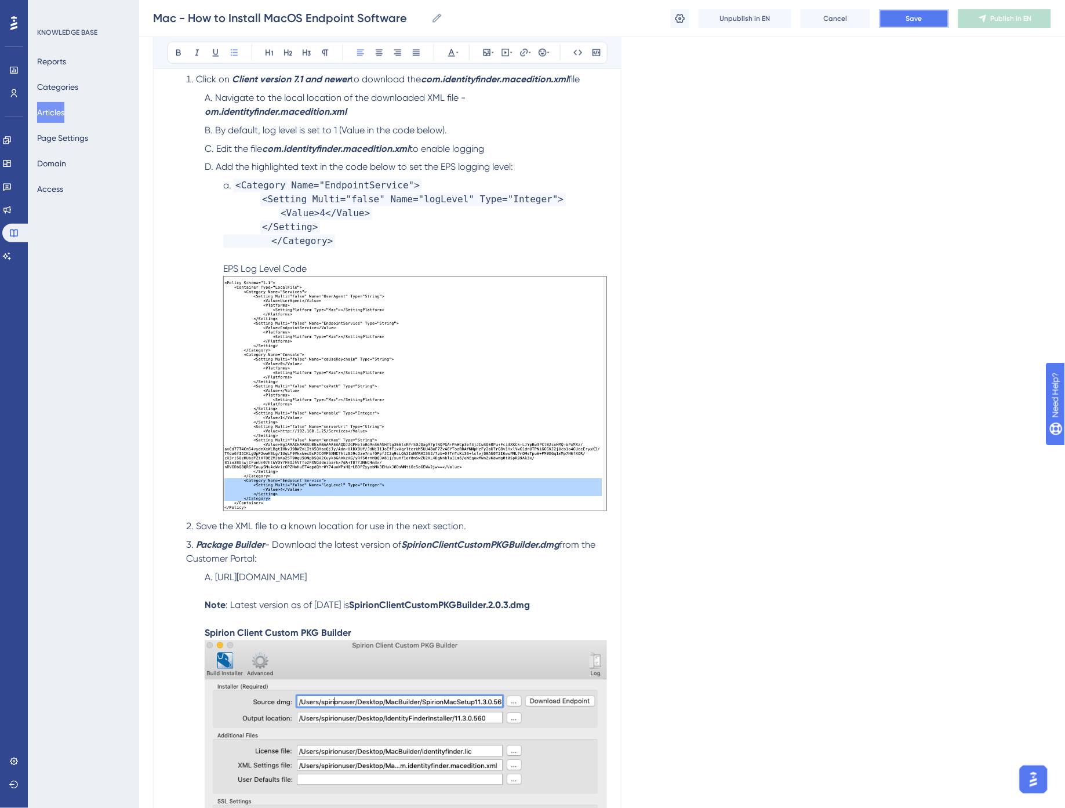
click at [900, 18] on button "Save" at bounding box center [914, 18] width 70 height 19
click at [54, 111] on button "Articles" at bounding box center [50, 112] width 27 height 21
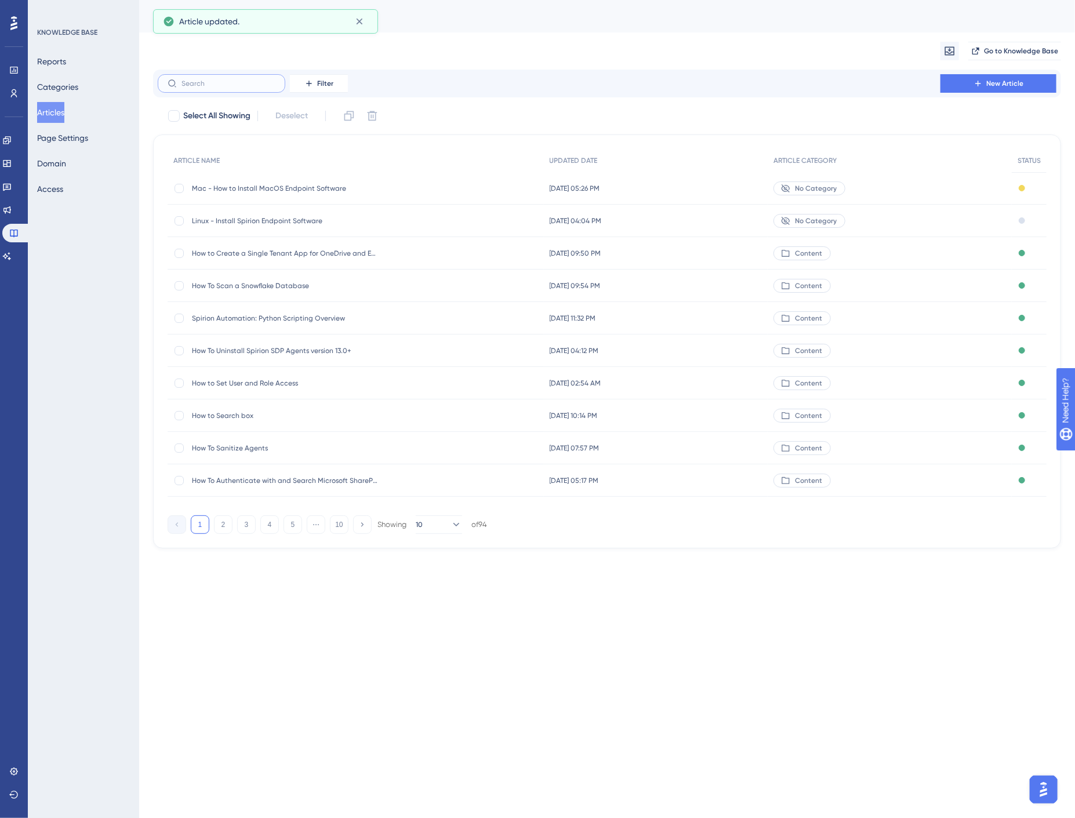
click at [207, 83] on input "text" at bounding box center [228, 83] width 94 height 8
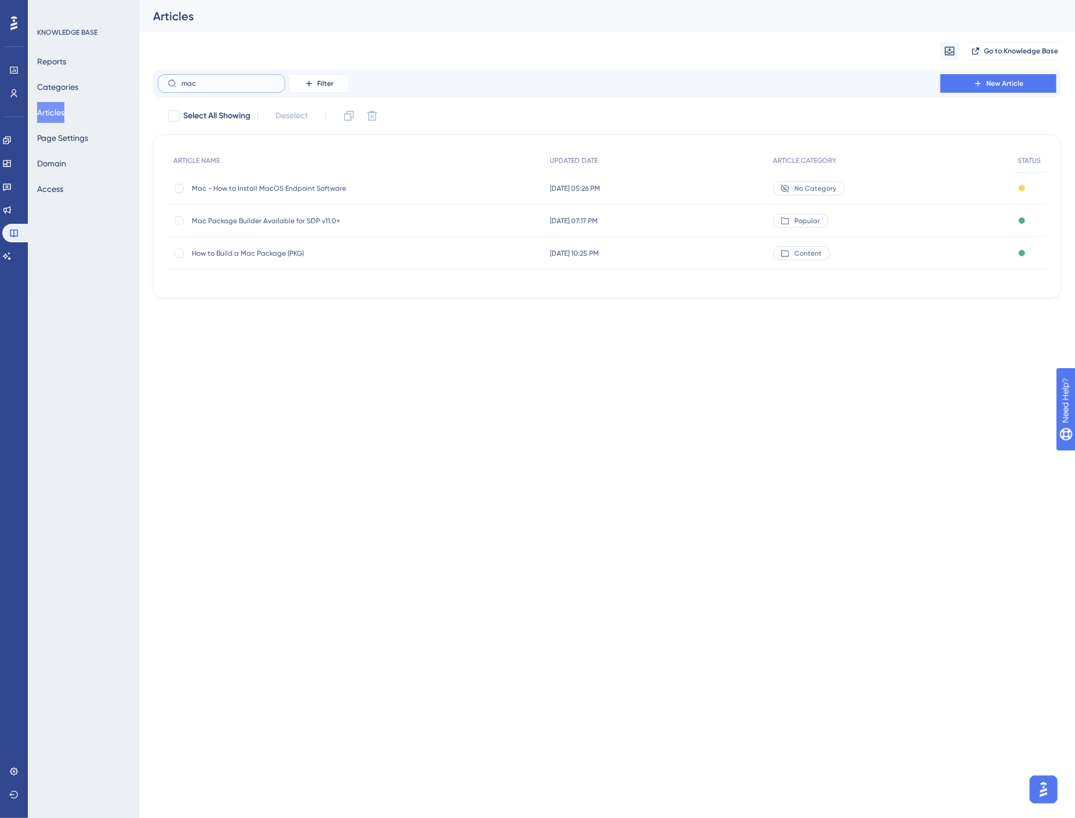
type input "mac"
click at [272, 252] on span "How to Build a Mac Package (PKG)" at bounding box center [284, 253] width 185 height 9
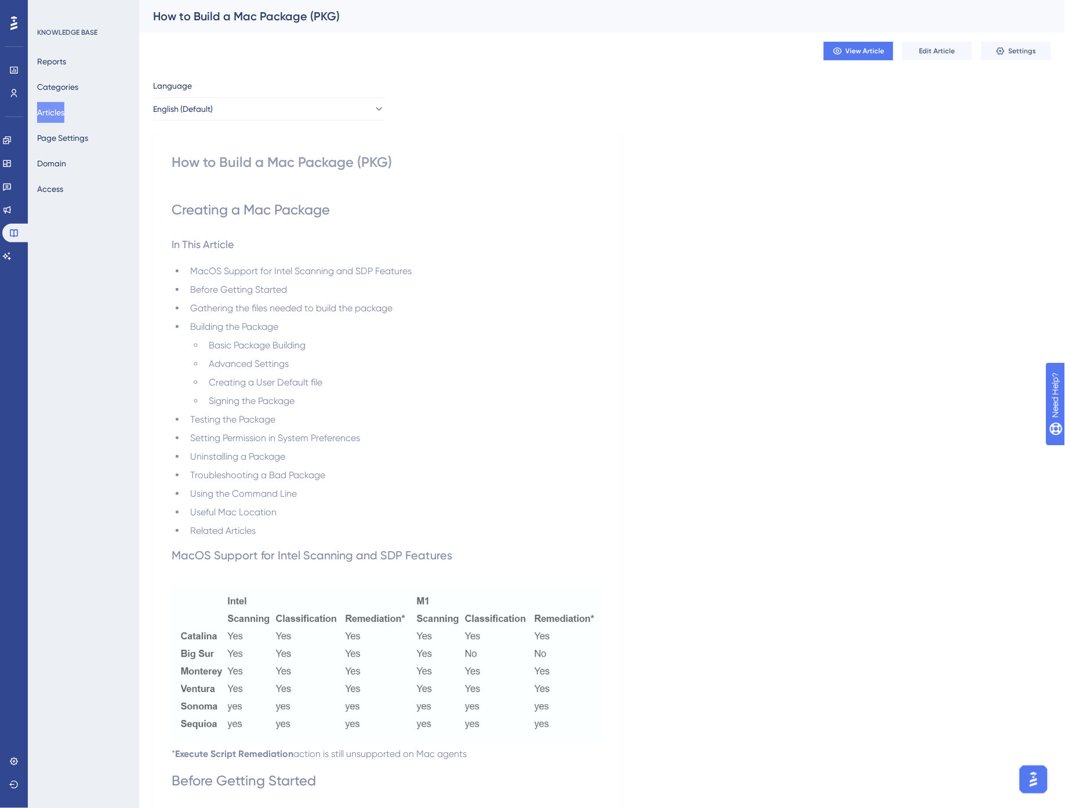
click at [55, 111] on button "Articles" at bounding box center [50, 112] width 27 height 21
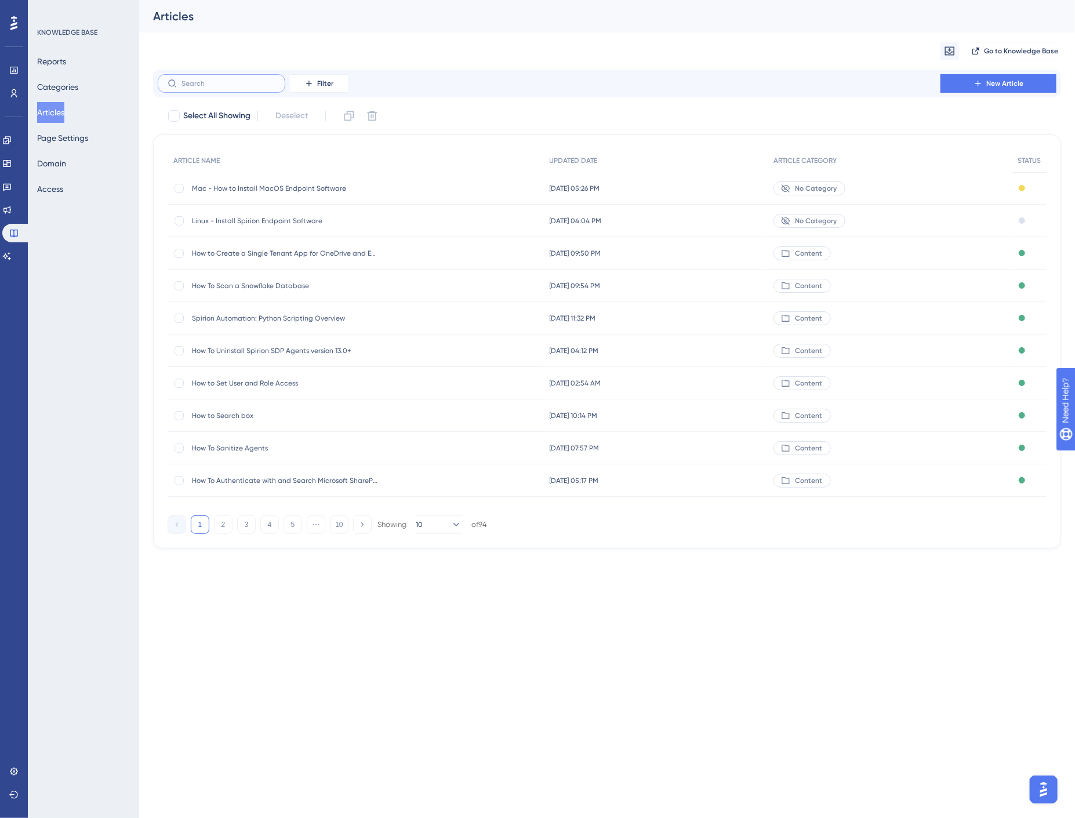
click at [221, 84] on input "text" at bounding box center [228, 83] width 94 height 8
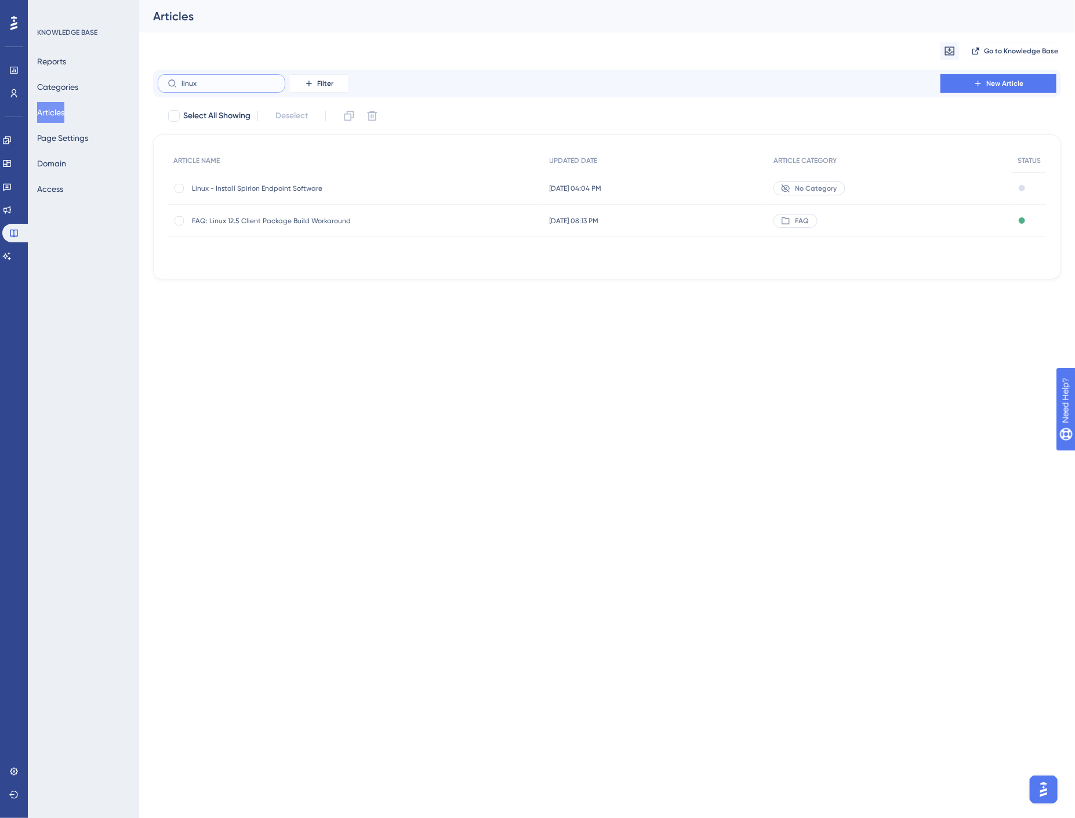
type input "linux"
click at [613, 26] on div "Articles" at bounding box center [606, 16] width 935 height 32
click at [344, 0] on html "Performance Users Engagement Widgets Feedback Product Updates Knowledge Base AI…" at bounding box center [537, 0] width 1075 height 0
click at [285, 186] on span "Linux - Install Spirion Endpoint Software" at bounding box center [284, 188] width 185 height 9
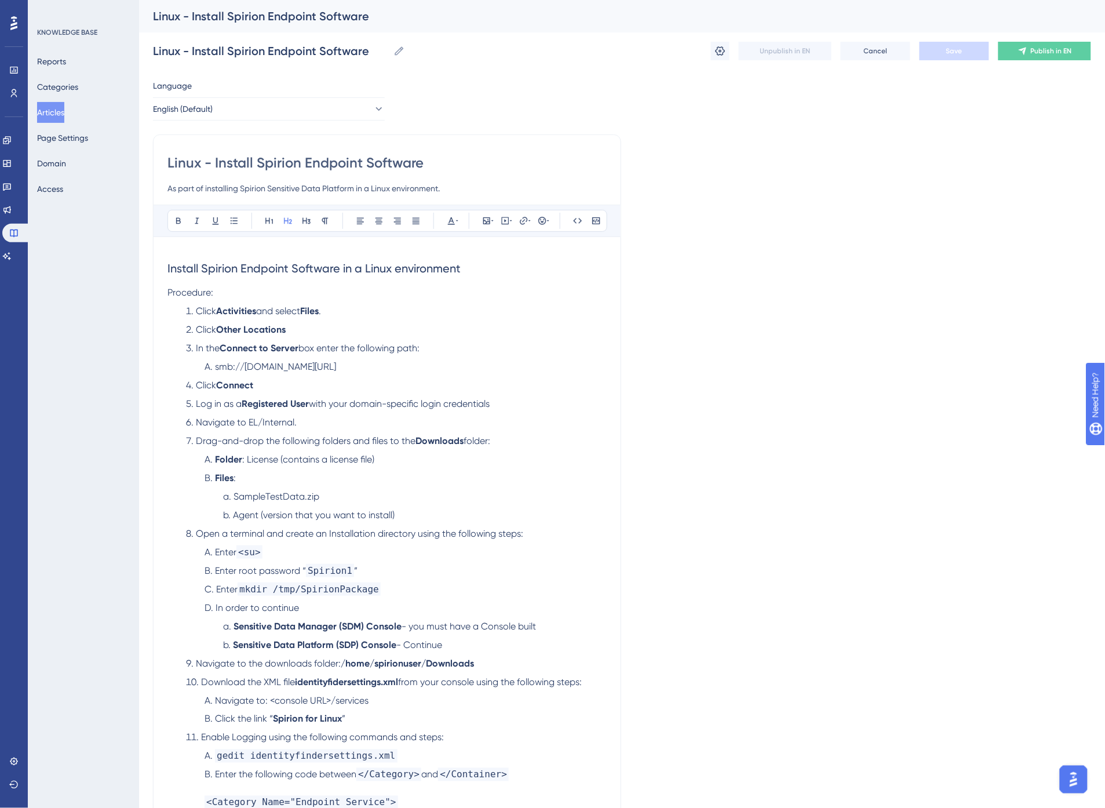
drag, startPoint x: 271, startPoint y: 195, endPoint x: 285, endPoint y: 198, distance: 13.6
click at [271, 195] on input "As part of installing Spirion Sensitive Data Platform in a Linux environment." at bounding box center [387, 188] width 439 height 14
drag, startPoint x: 436, startPoint y: 190, endPoint x: 141, endPoint y: 198, distance: 294.6
click at [141, 198] on div "Performance Users Engagement Widgets Feedback Product Updates Knowledge Base AI…" at bounding box center [622, 734] width 966 height 1469
type input "This article describes how to install a Spirion Agent to a Linux machine."
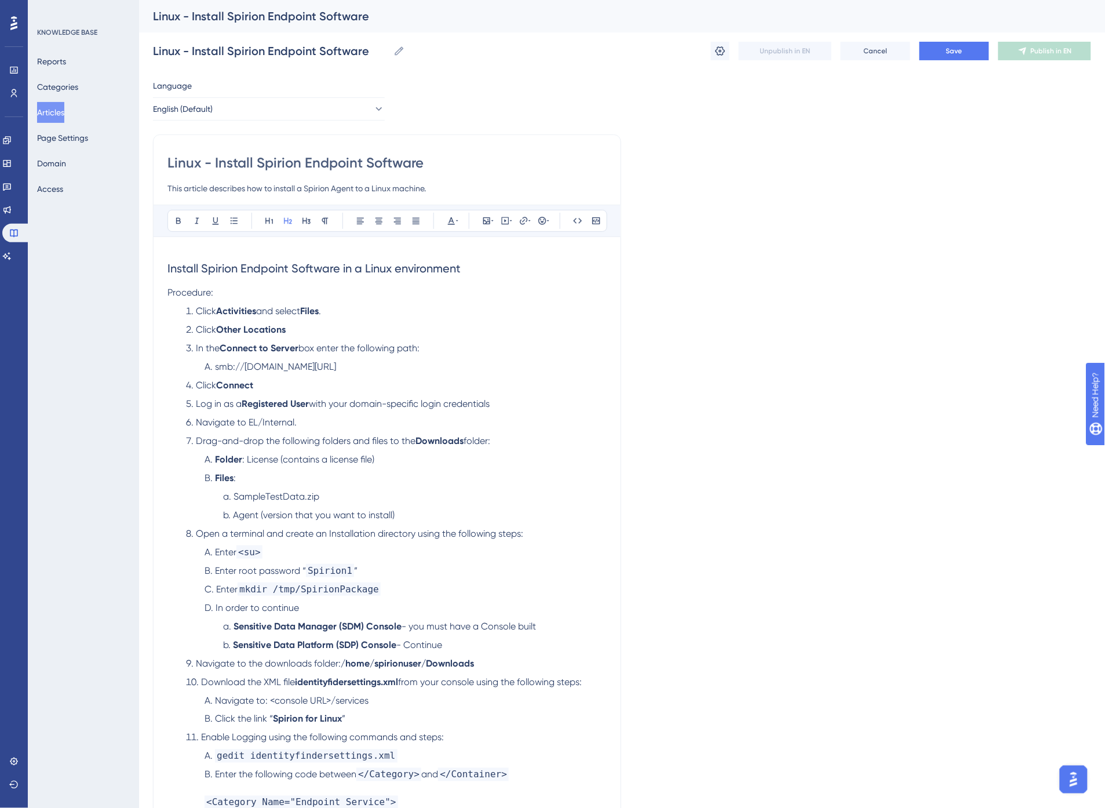
click at [177, 271] on span "Install Spirion Endpoint Software in a Linux environment" at bounding box center [314, 268] width 293 height 14
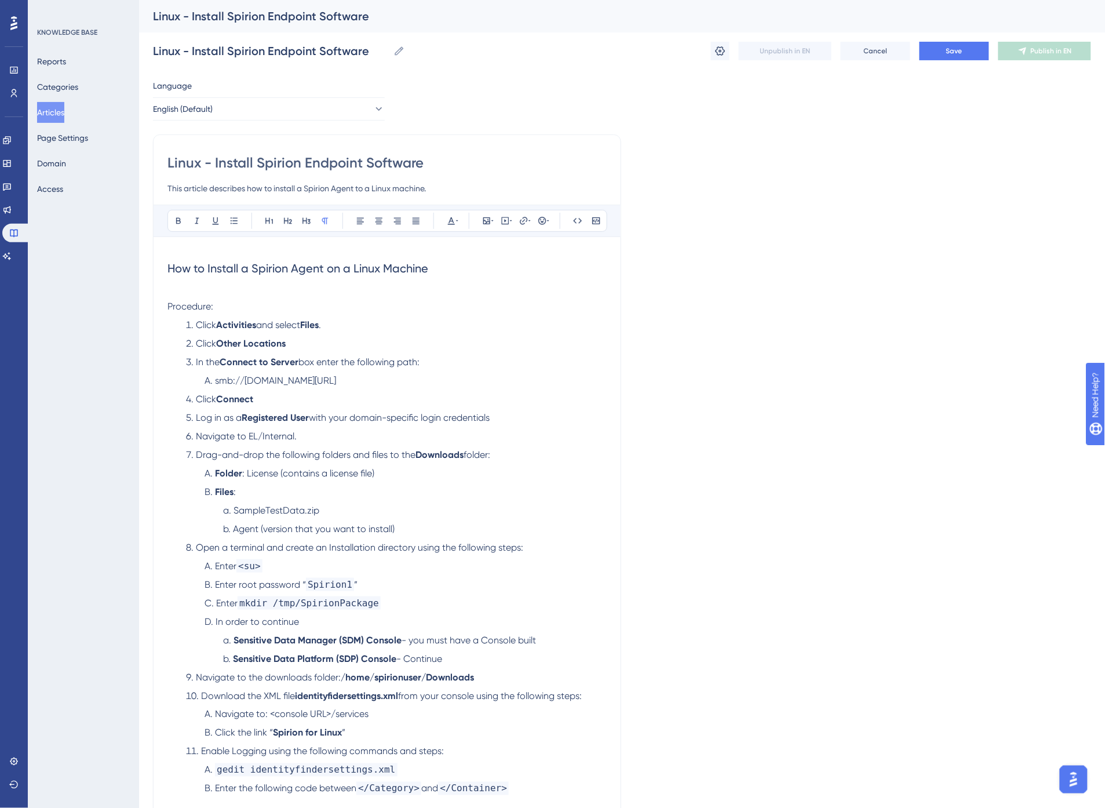
drag, startPoint x: 439, startPoint y: 184, endPoint x: 161, endPoint y: 185, distance: 278.2
click at [161, 185] on div "Linux - Install Spirion Endpoint Software This article describes how to install…" at bounding box center [387, 764] width 468 height 1260
click at [202, 293] on p at bounding box center [387, 293] width 439 height 14
click at [199, 292] on span "This article describes how to install a Spirion Agent to a Linux machine." at bounding box center [316, 292] width 296 height 11
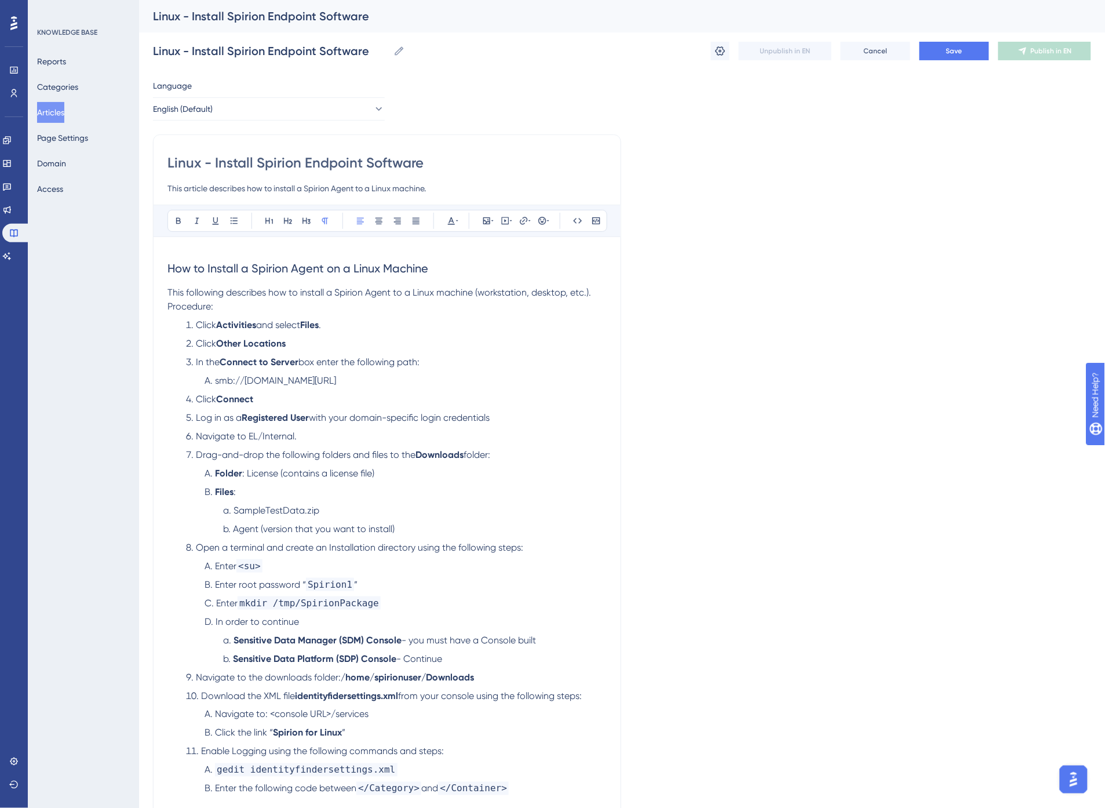
click at [169, 308] on span "Procedure:" at bounding box center [191, 306] width 46 height 11
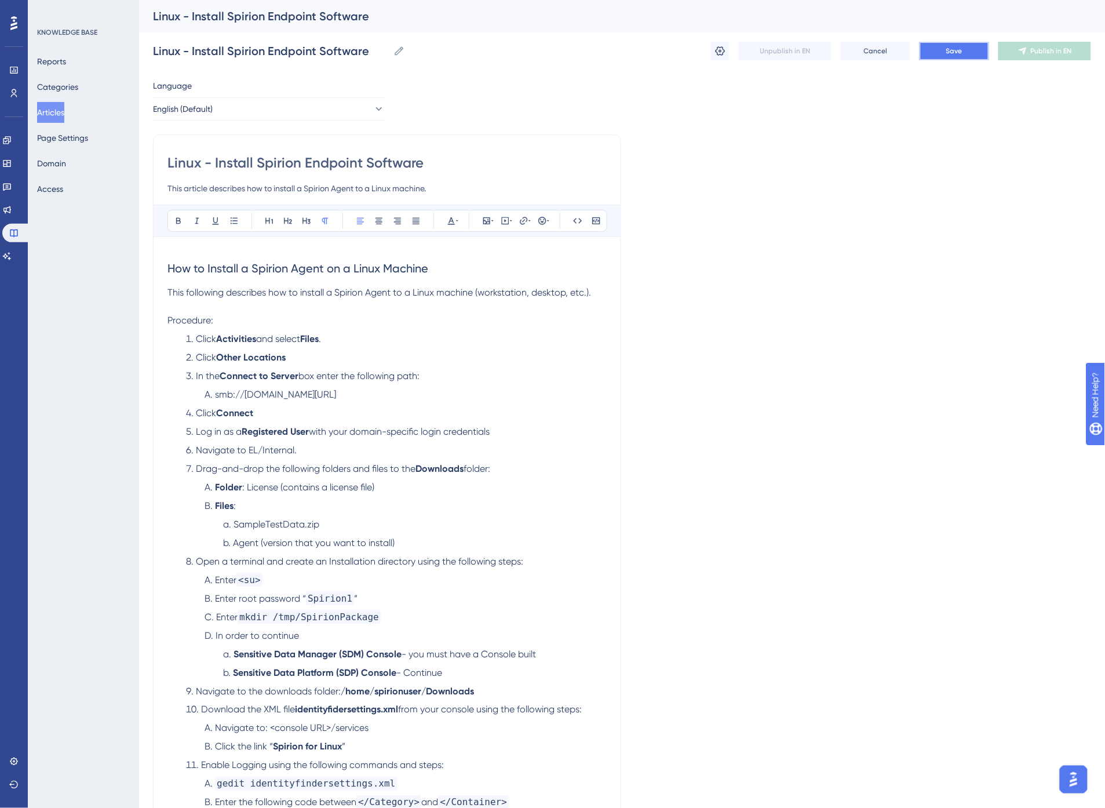
click at [944, 47] on button "Save" at bounding box center [955, 51] width 70 height 19
click at [286, 53] on input "Linux - Install Spirion Endpoint Software" at bounding box center [271, 51] width 236 height 16
click at [955, 48] on span "Save" at bounding box center [955, 50] width 16 height 9
drag, startPoint x: 190, startPoint y: 51, endPoint x: 74, endPoint y: 49, distance: 115.9
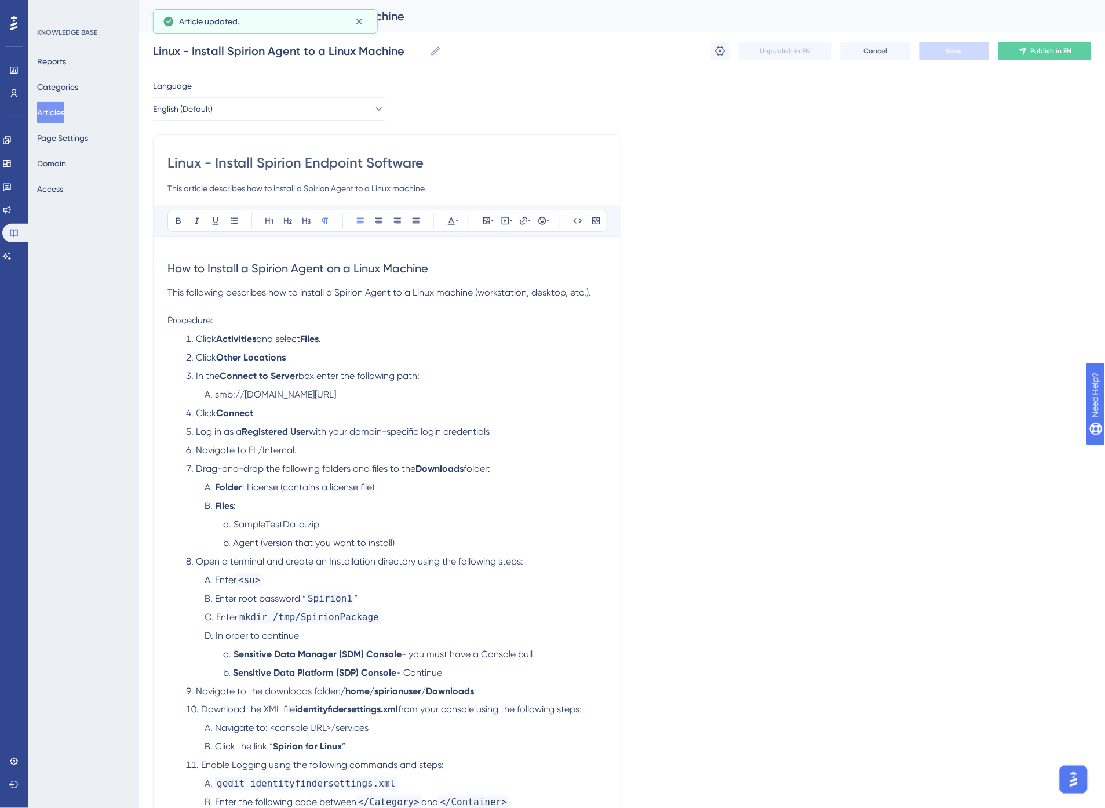
click at [139, 49] on div "Performance Users Engagement Widgets Feedback Product Updates Knowledge Base AI…" at bounding box center [622, 748] width 966 height 1497
type input "Install Spirion Agent to a Linux Machine"
click at [949, 45] on button "Save" at bounding box center [955, 51] width 70 height 19
click at [225, 293] on span "This following describes how to install a Spirion Agent to a Linux machine (wor…" at bounding box center [380, 292] width 424 height 11
click at [297, 326] on p "Procedure:" at bounding box center [387, 321] width 439 height 14
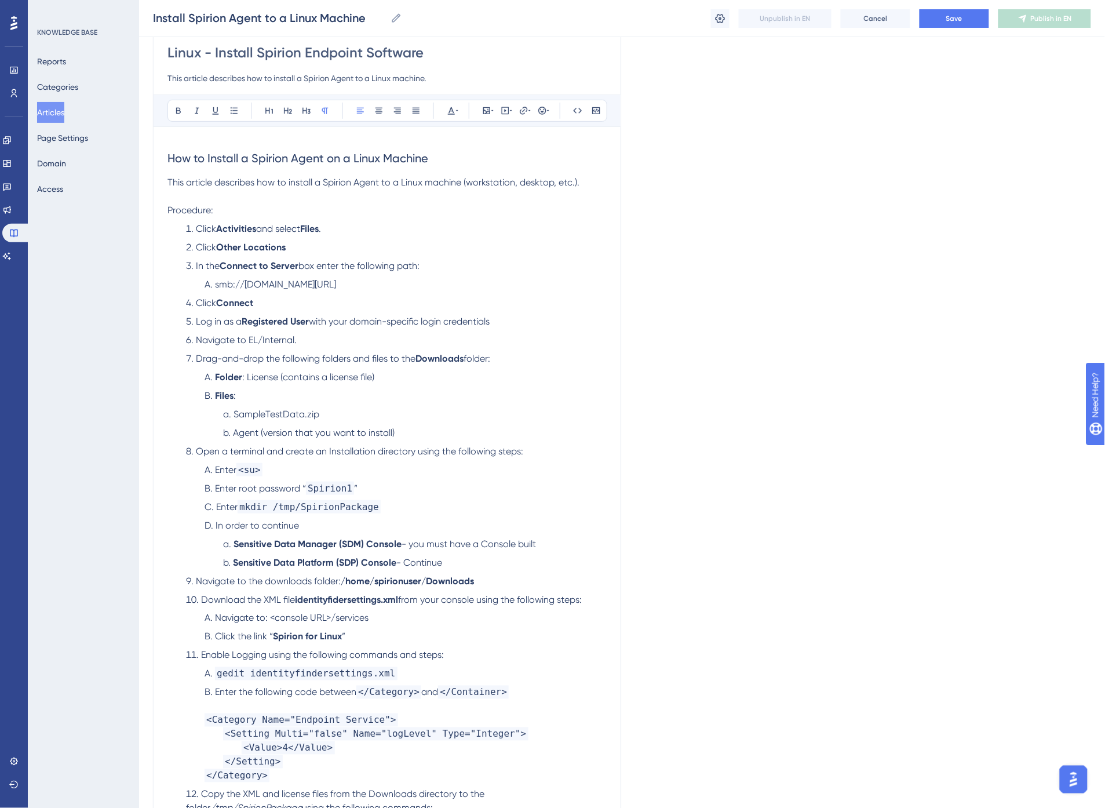
scroll to position [129, 0]
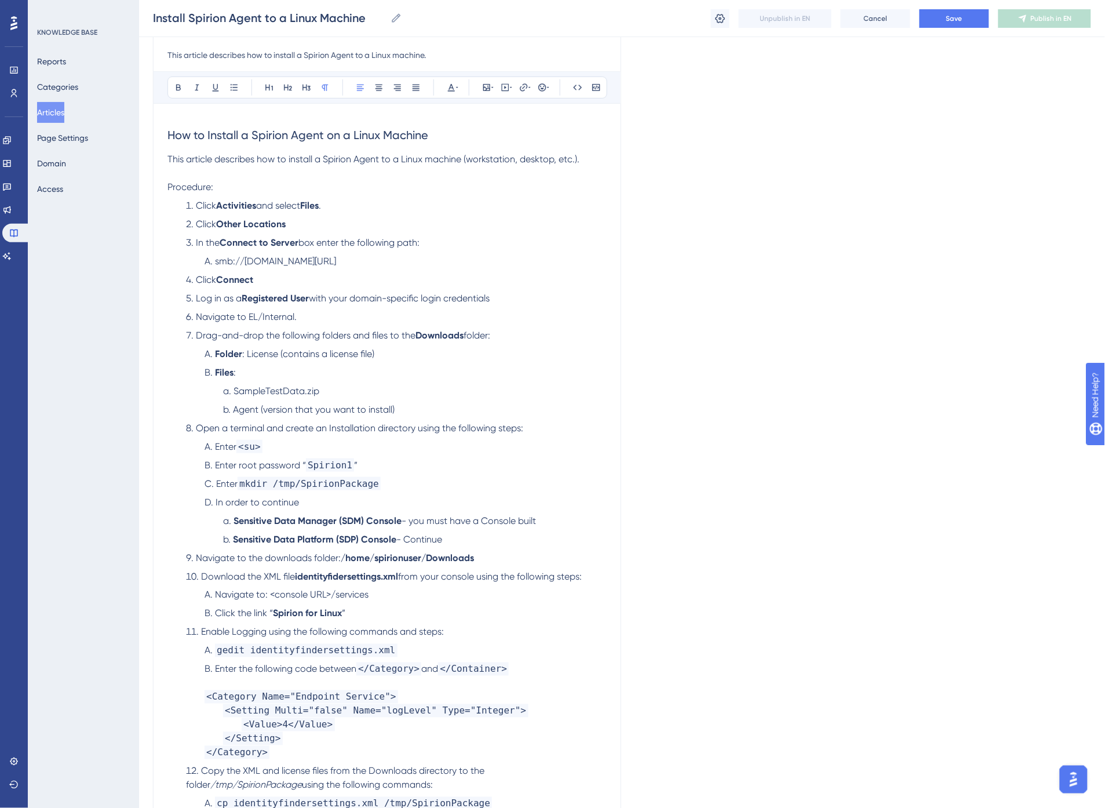
click at [238, 465] on span "Enter root password “" at bounding box center [260, 465] width 91 height 11
click at [583, 88] on button at bounding box center [578, 87] width 16 height 16
click at [410, 445] on li "Enter <su>" at bounding box center [403, 447] width 407 height 14
click at [366, 465] on span "Enter a root password. For example Spirion1" at bounding box center [306, 465] width 183 height 11
click at [435, 524] on span "- you must have a Console built" at bounding box center [469, 520] width 134 height 11
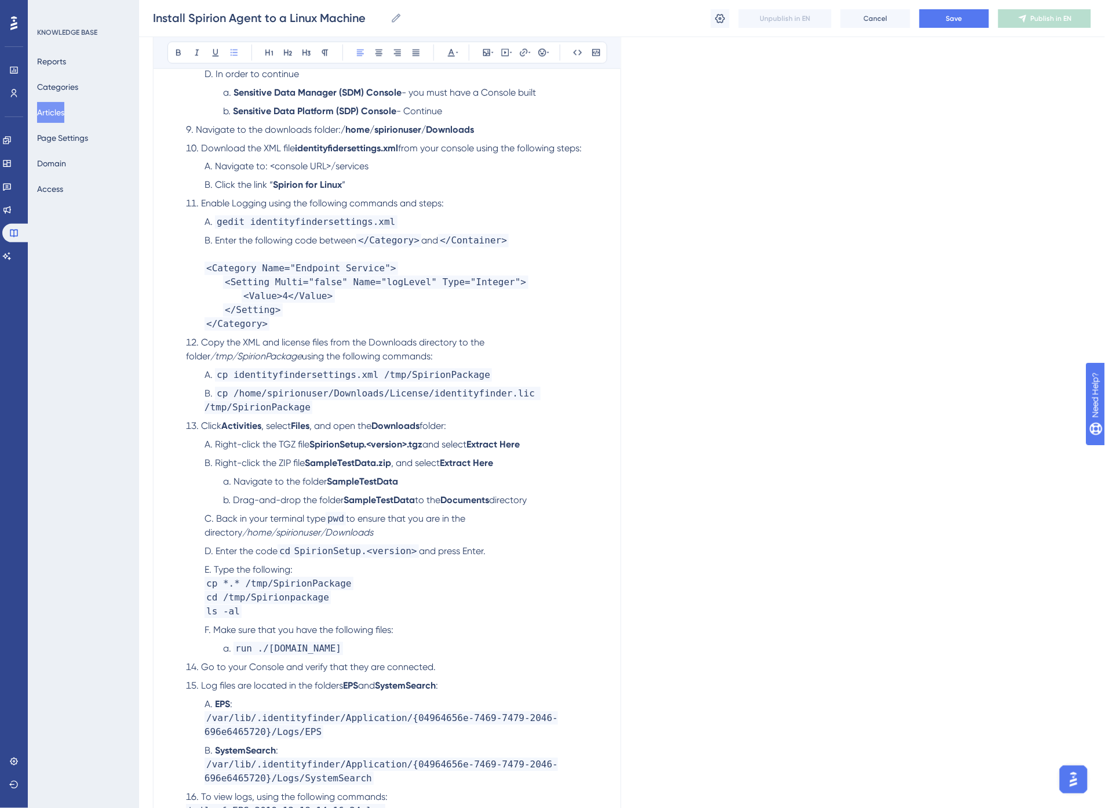
scroll to position [580, 0]
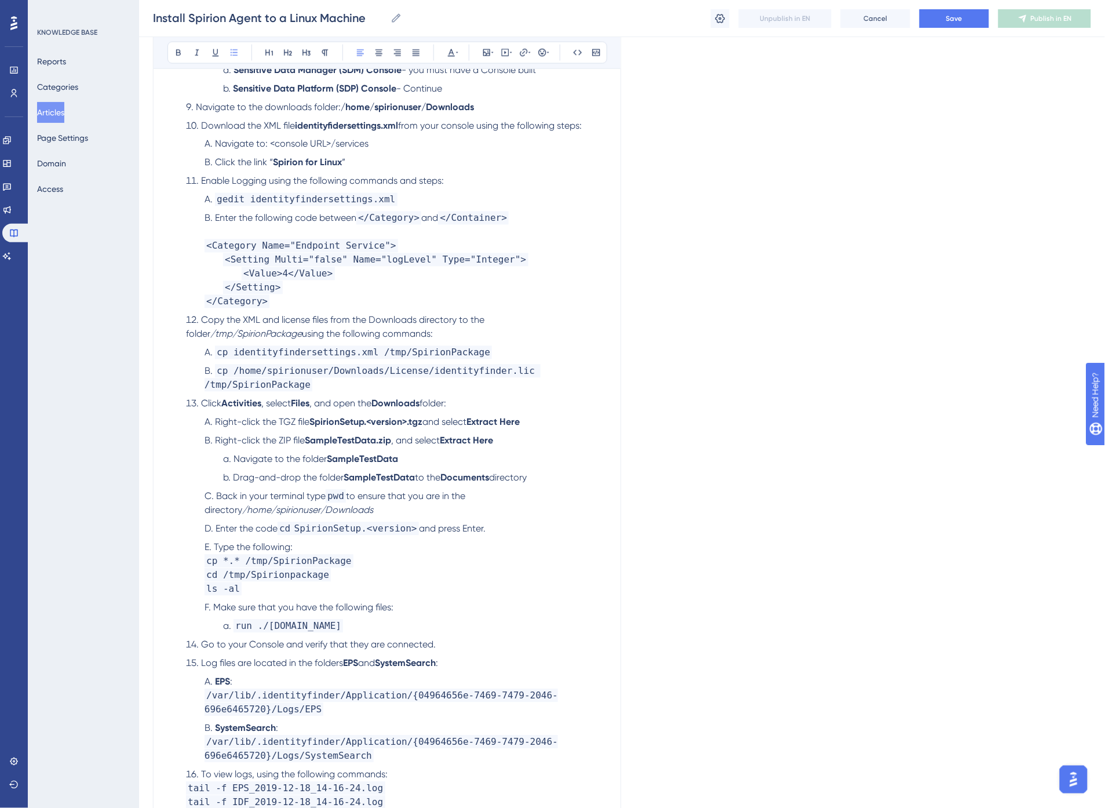
click at [312, 497] on span "Back in your terminal type" at bounding box center [271, 496] width 110 height 11
click at [224, 547] on span "Type the following:" at bounding box center [253, 547] width 79 height 11
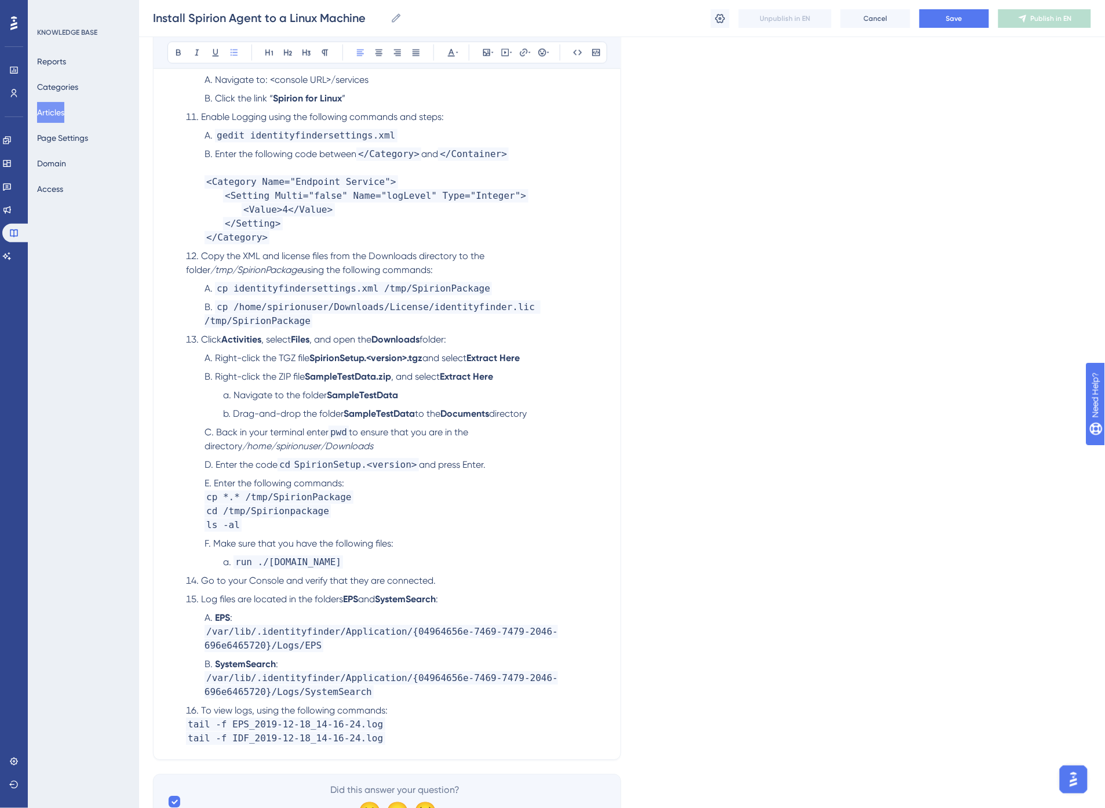
scroll to position [644, 0]
click at [282, 580] on span "Go to your Console and verify that they are connected." at bounding box center [318, 580] width 235 height 11
click at [426, 578] on li "Go to your Console. Verify that they are connected." at bounding box center [393, 581] width 425 height 14
click at [952, 12] on button "Save" at bounding box center [955, 18] width 70 height 19
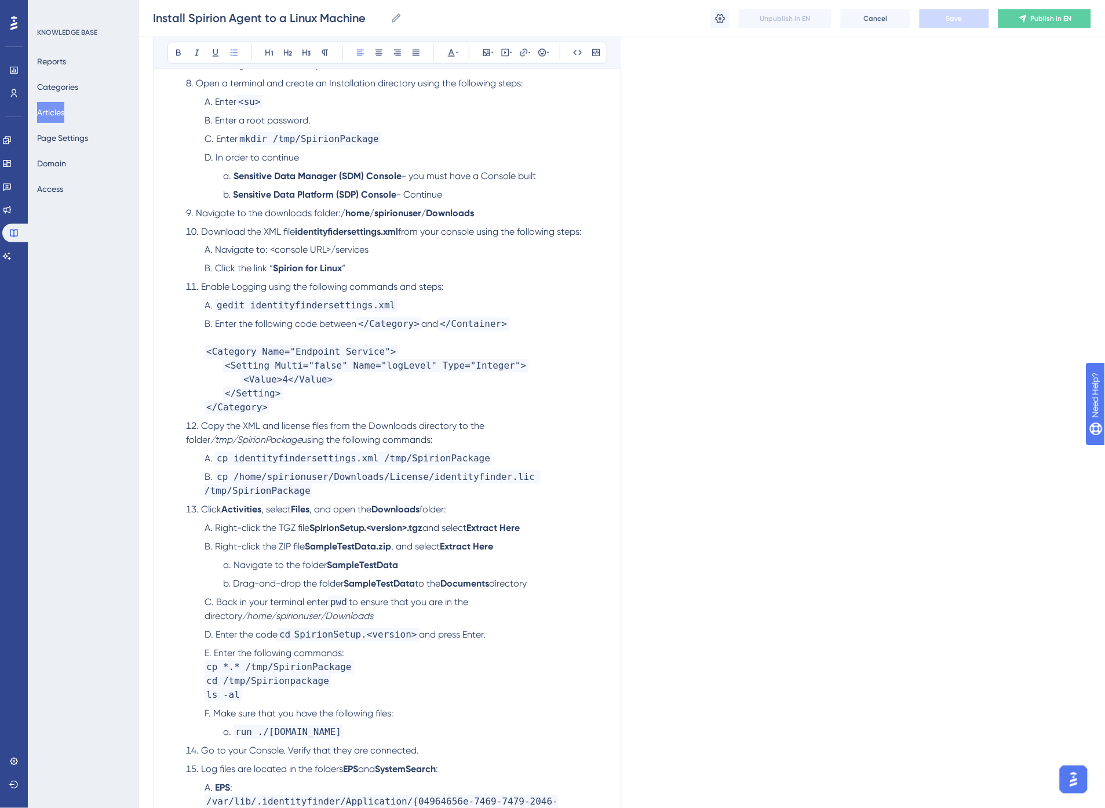
scroll to position [450, 0]
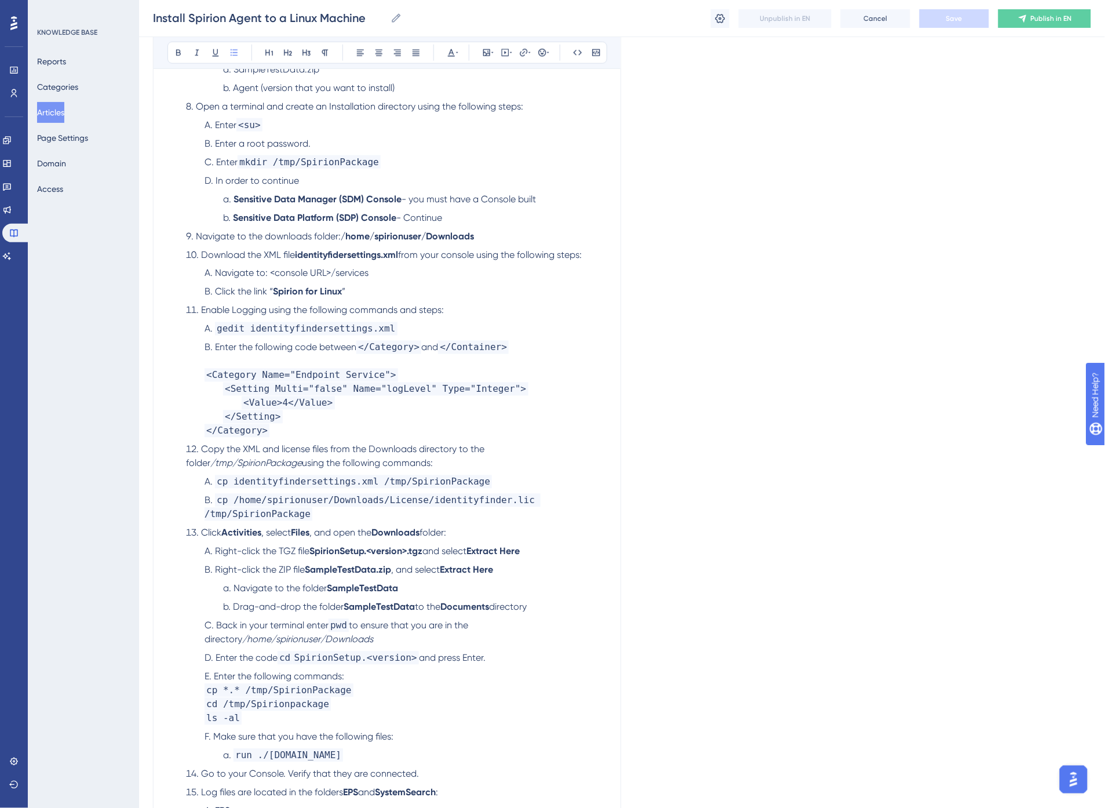
click at [450, 311] on li "Enable Logging using the following commands and steps:" at bounding box center [393, 311] width 425 height 14
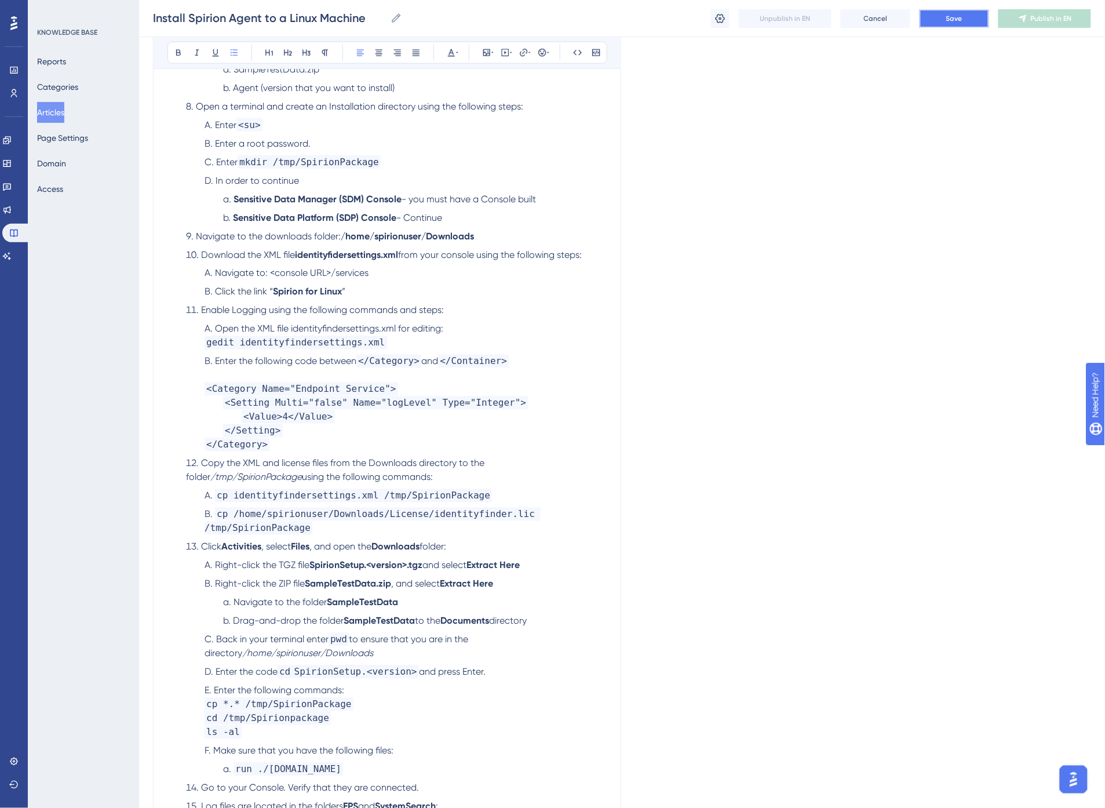
click at [961, 16] on span "Save" at bounding box center [955, 18] width 16 height 9
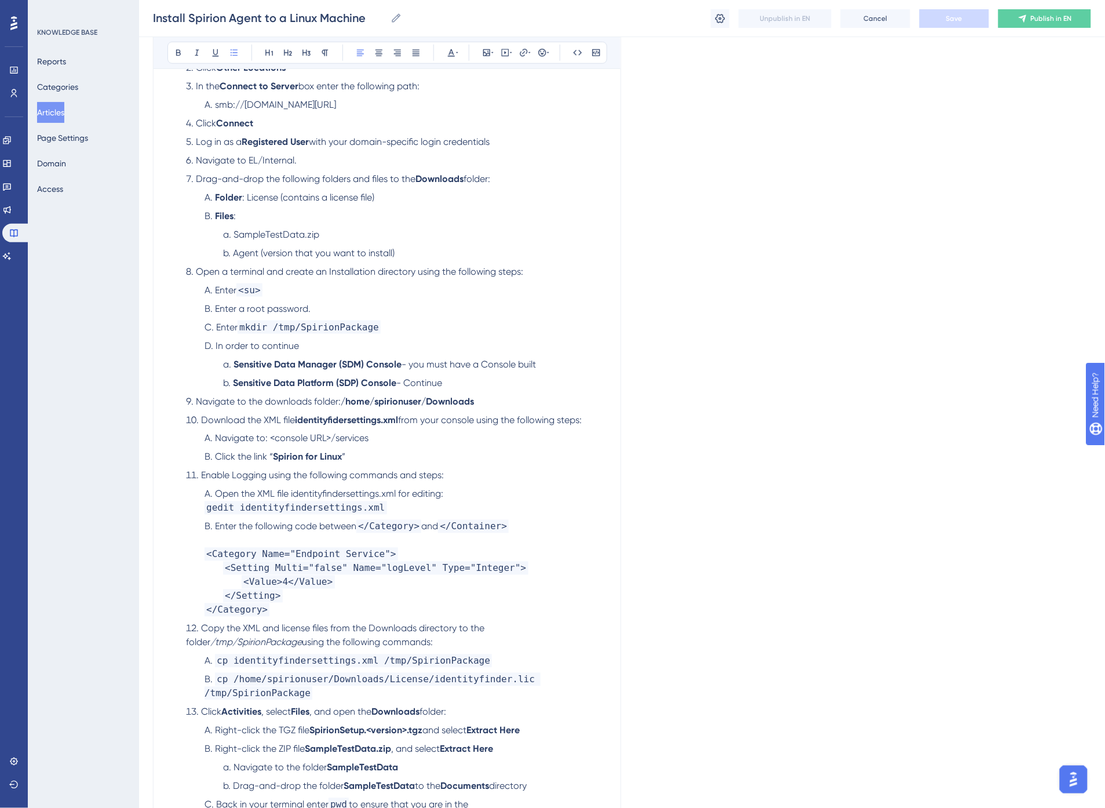
scroll to position [265, 0]
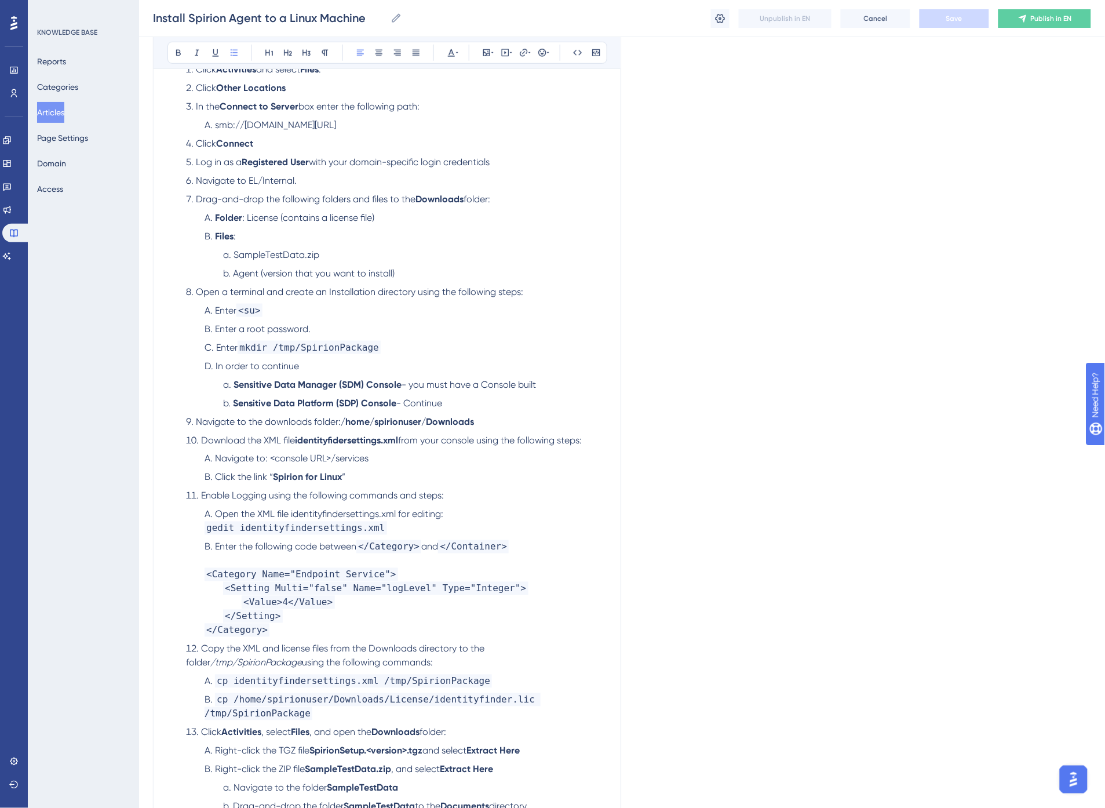
click at [451, 401] on li "Sensitive Data Platform (SDP) Console - Continue" at bounding box center [413, 403] width 388 height 14
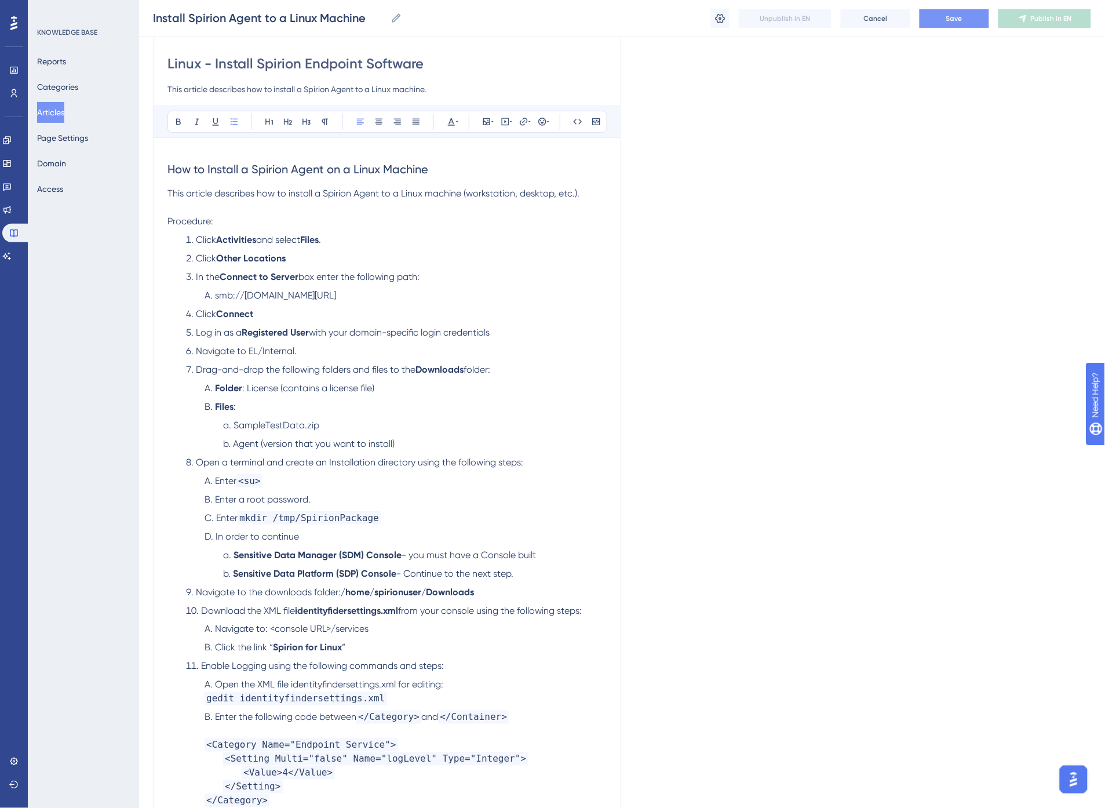
scroll to position [72, 0]
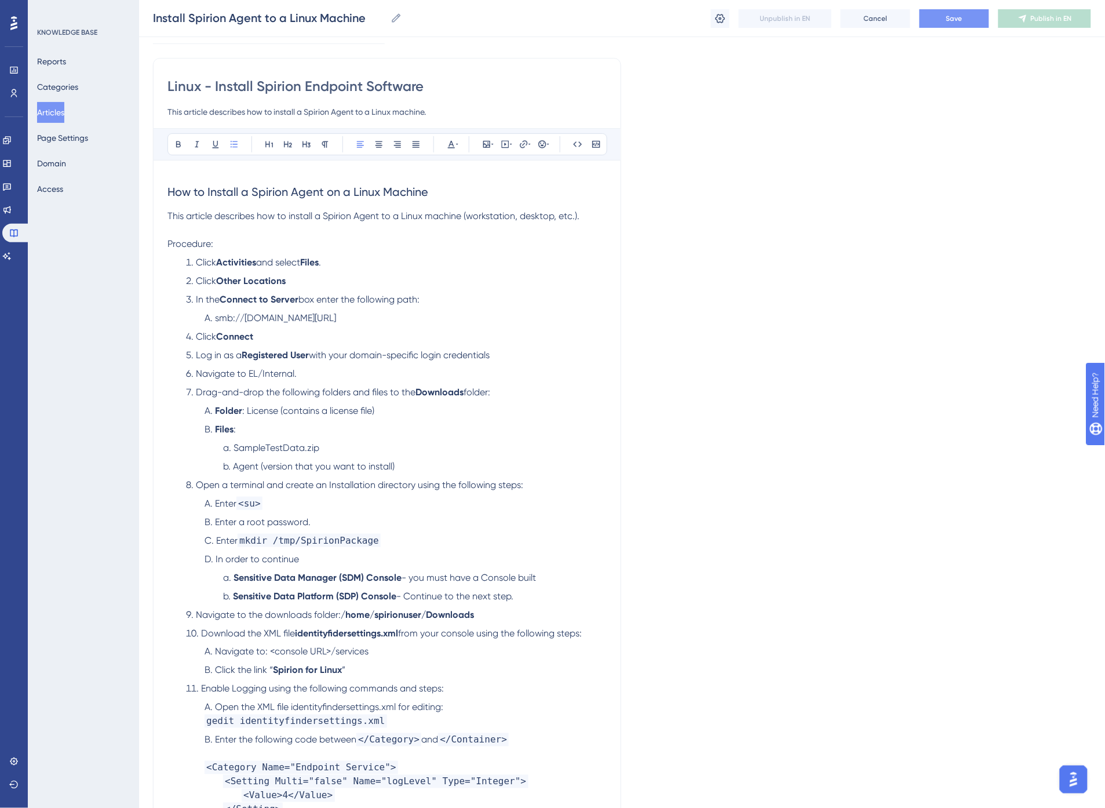
click at [970, 18] on button "Save" at bounding box center [955, 18] width 70 height 19
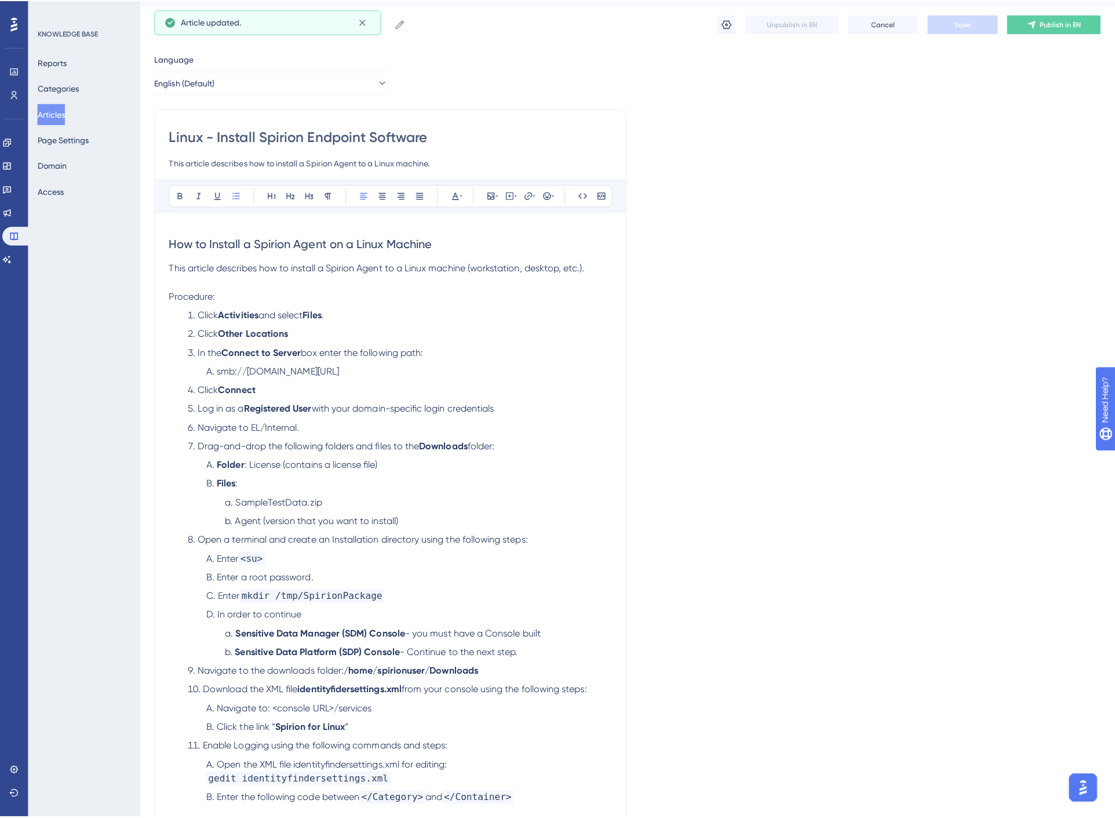
scroll to position [0, 0]
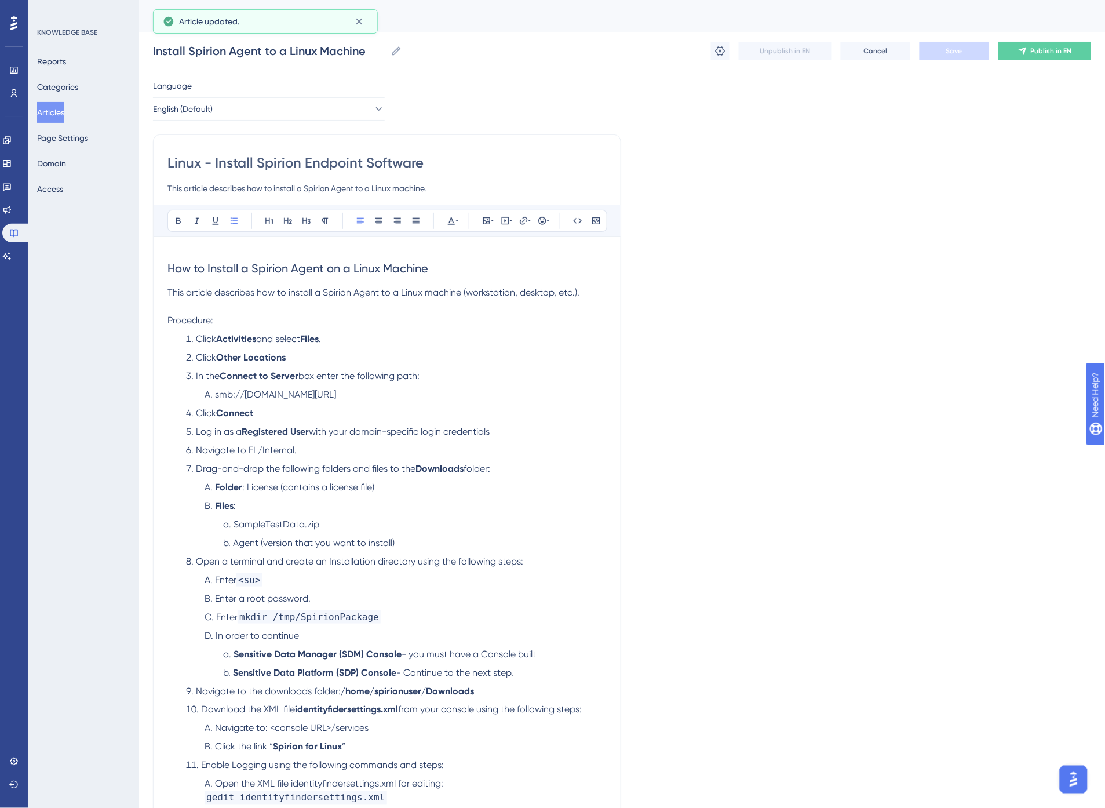
click at [59, 112] on button "Articles" at bounding box center [50, 112] width 27 height 21
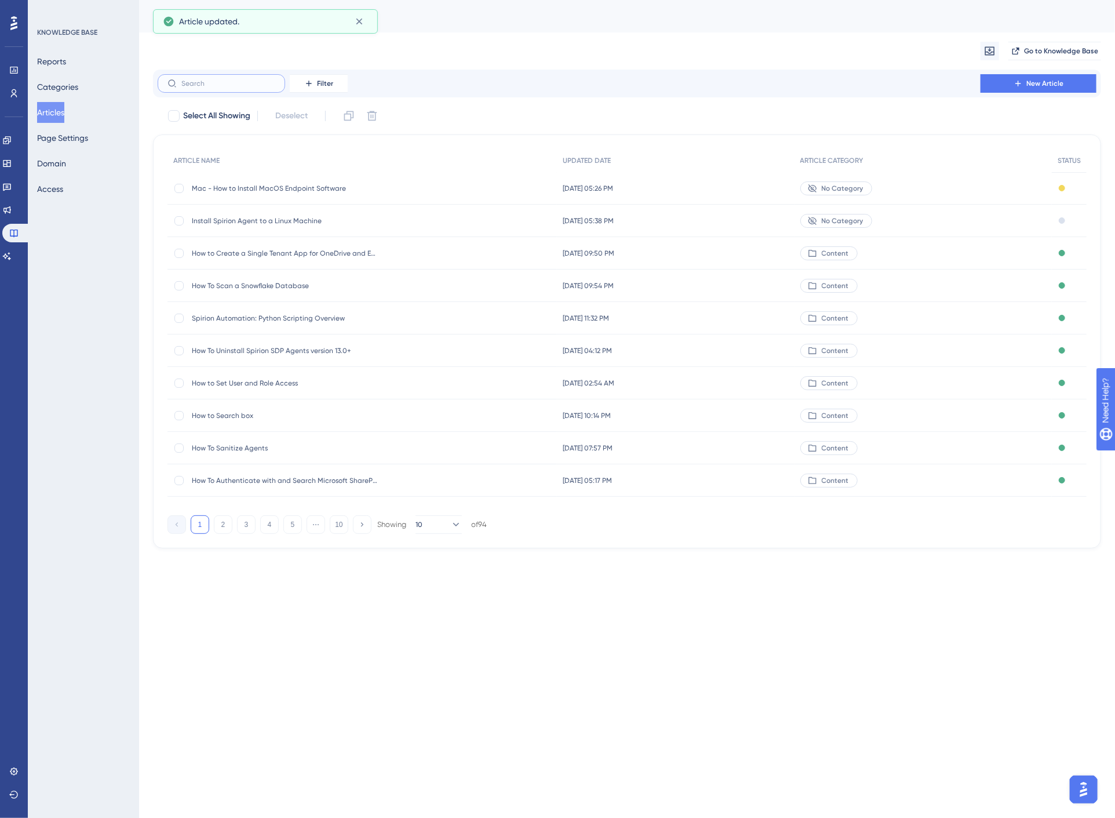
click at [205, 82] on input "text" at bounding box center [228, 83] width 94 height 8
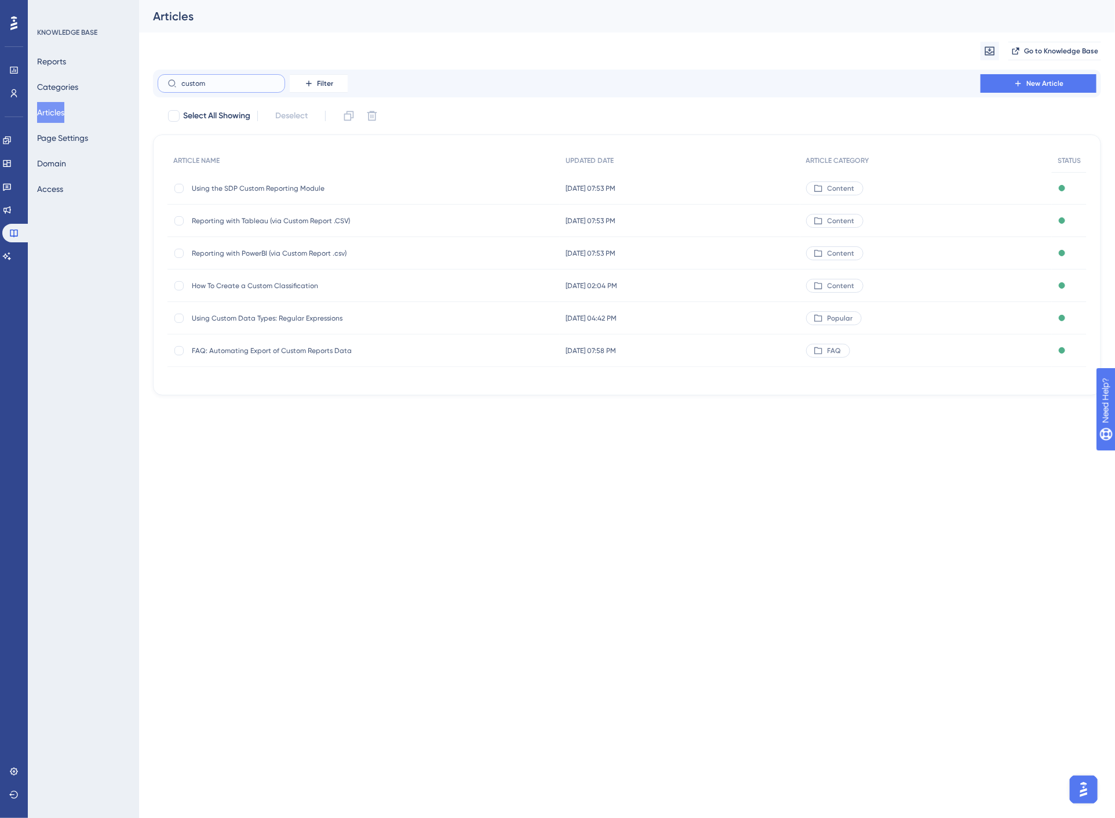
type input "custom l"
checkbox input "true"
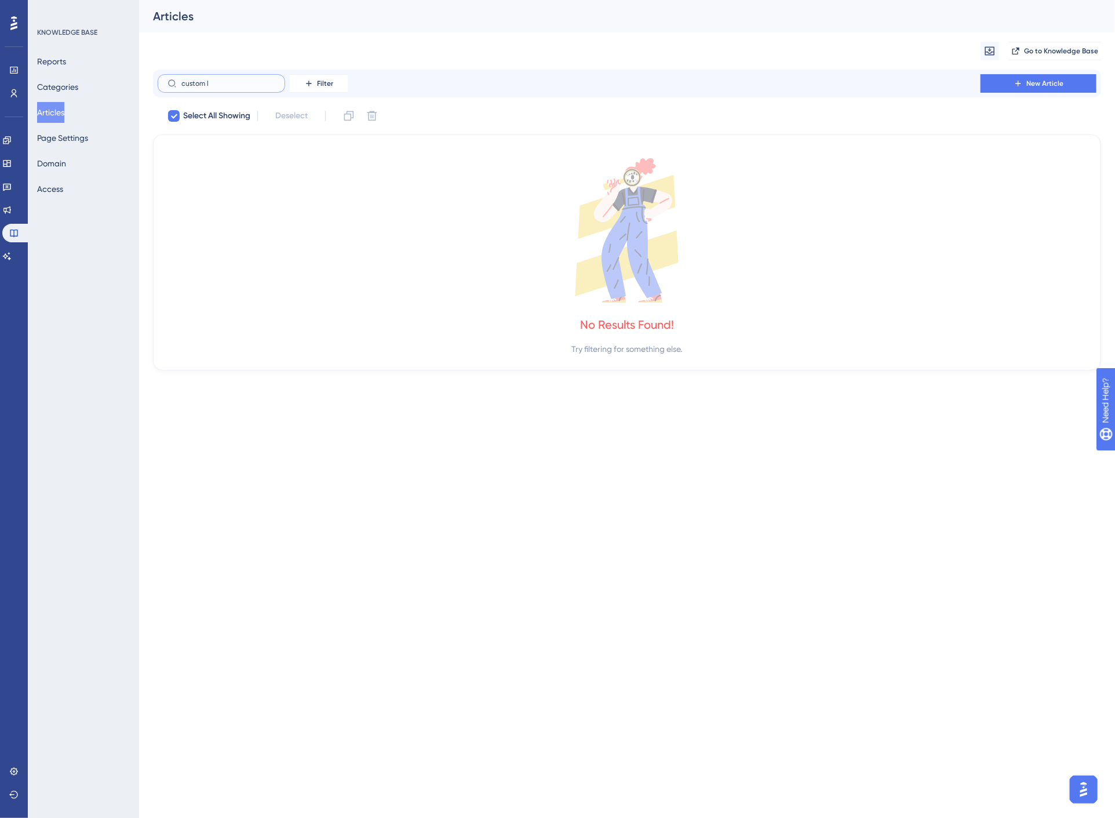
type input "custom"
checkbox input "false"
type input "c"
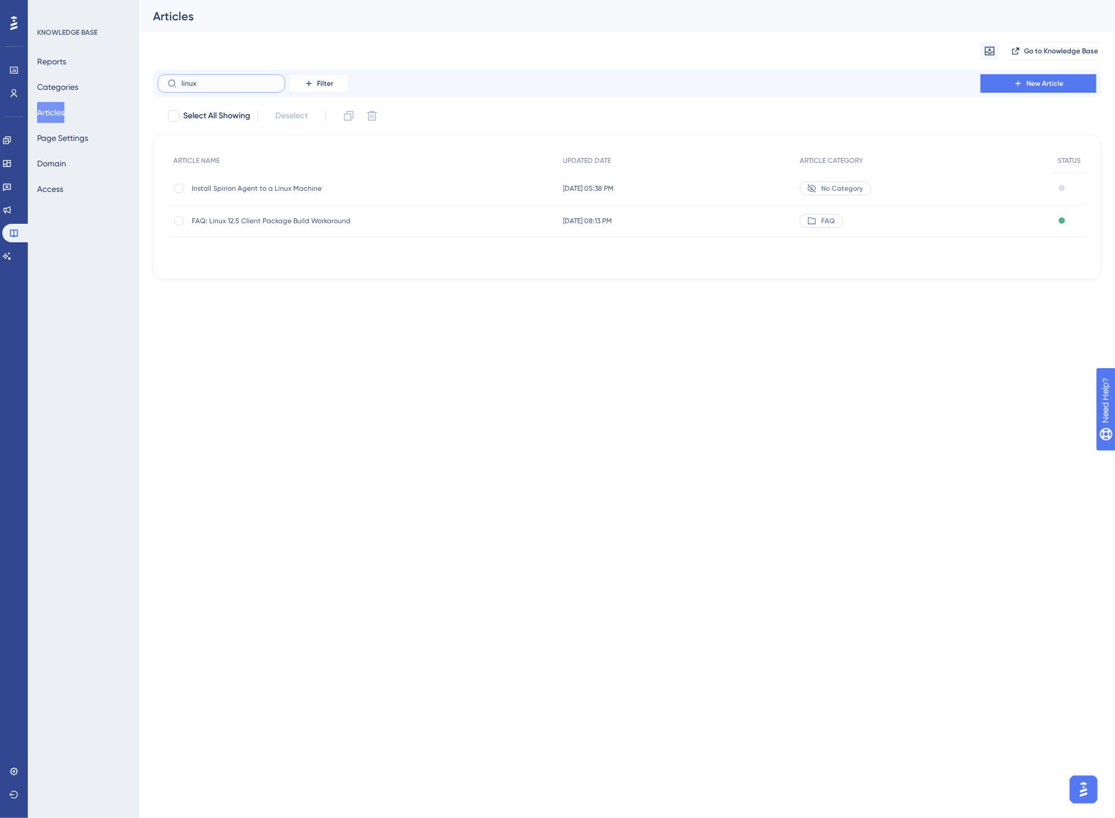
type input "linux"
drag, startPoint x: 217, startPoint y: 78, endPoint x: 131, endPoint y: 77, distance: 85.8
click at [139, 77] on div "Performance Users Engagement Widgets Feedback Product Updates Knowledge Base AI…" at bounding box center [627, 149] width 976 height 298
click at [476, 239] on div "ARTICLE NAME UPDATED DATE ARTICLE CATEGORY STATUS Install Spirion Agent to a Li…" at bounding box center [627, 207] width 919 height 116
drag, startPoint x: 218, startPoint y: 83, endPoint x: 161, endPoint y: 80, distance: 56.9
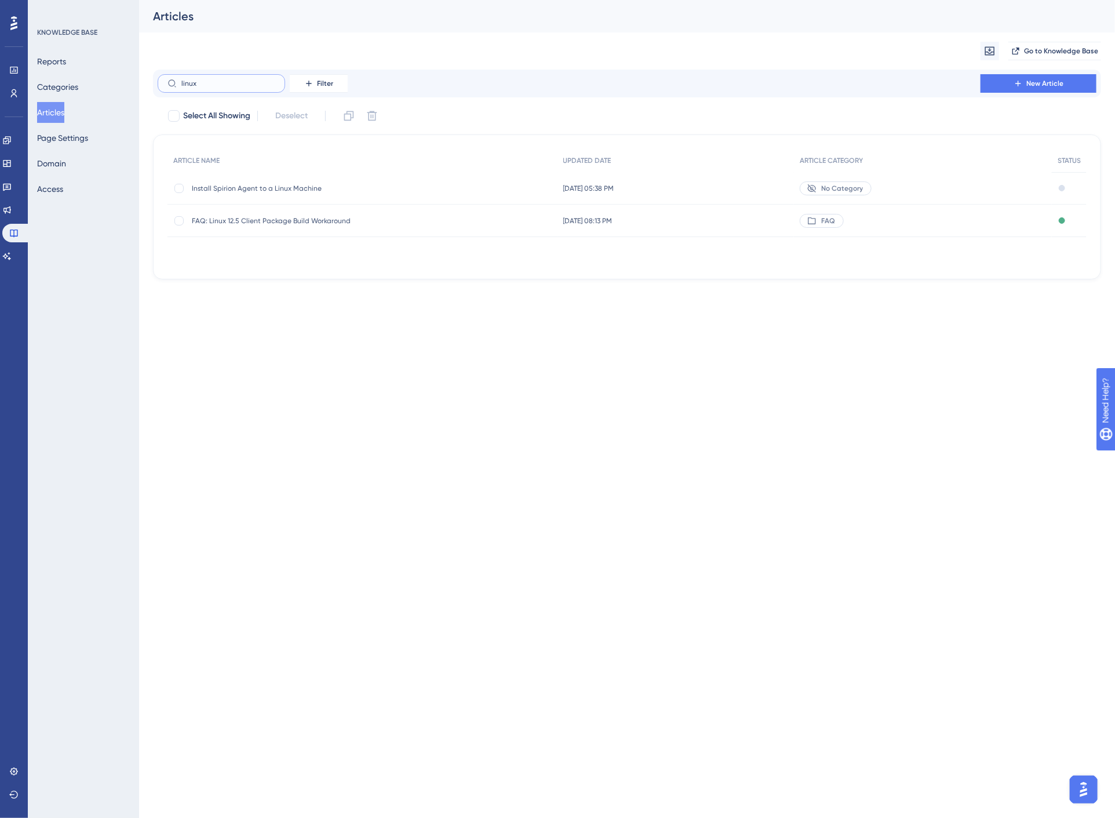
click at [161, 80] on label "linux" at bounding box center [222, 83] width 128 height 19
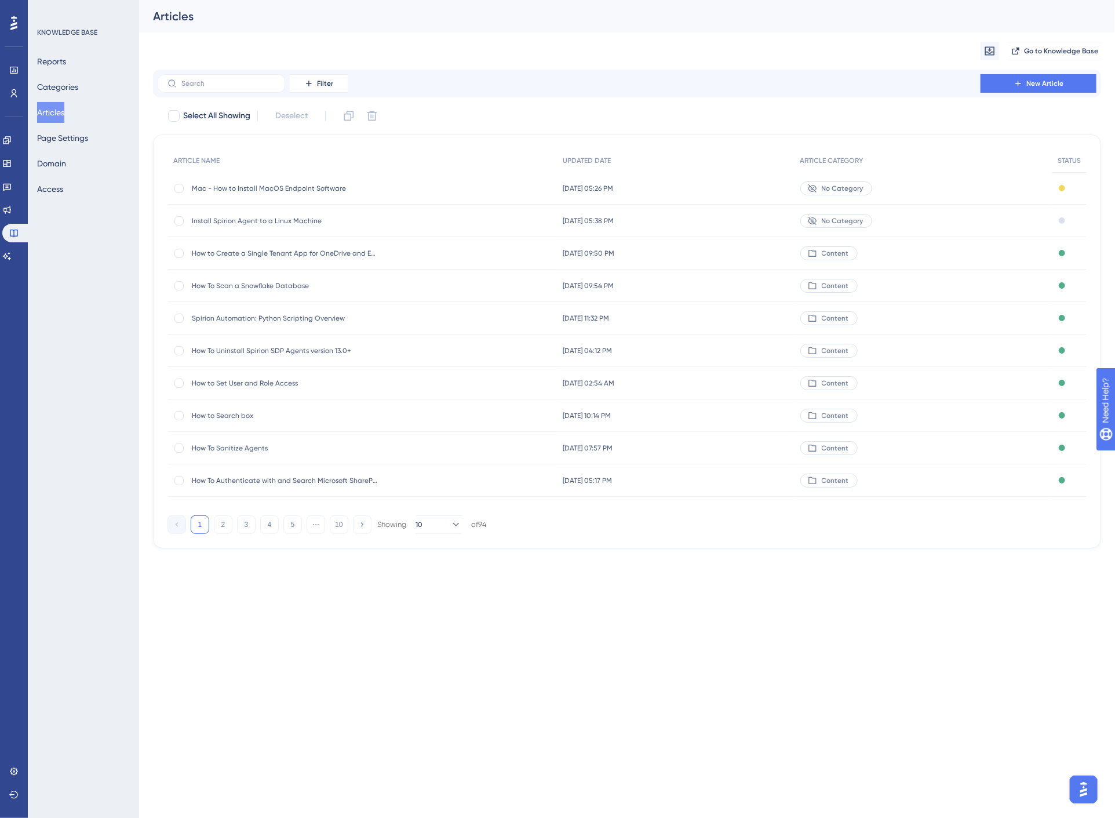
click at [524, 75] on div "Filter New Article" at bounding box center [627, 83] width 939 height 19
click at [1032, 87] on span "New Article" at bounding box center [1044, 83] width 37 height 9
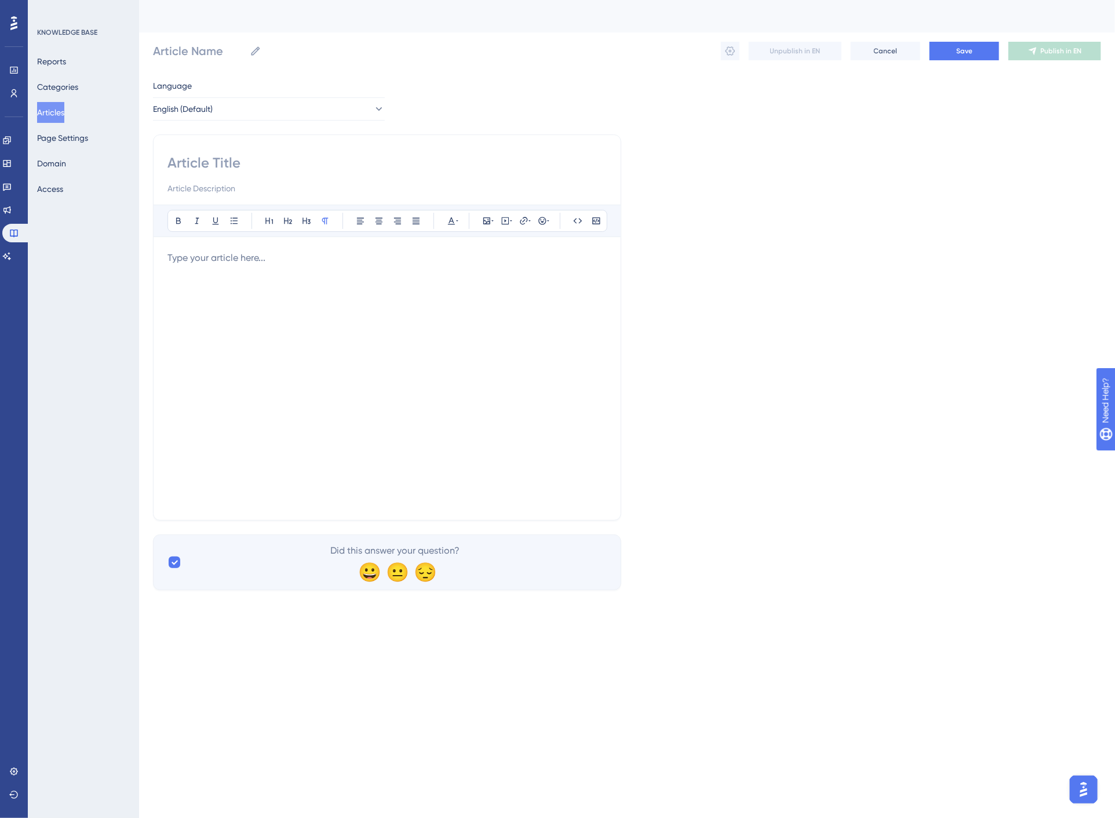
click at [281, 302] on div at bounding box center [387, 378] width 439 height 255
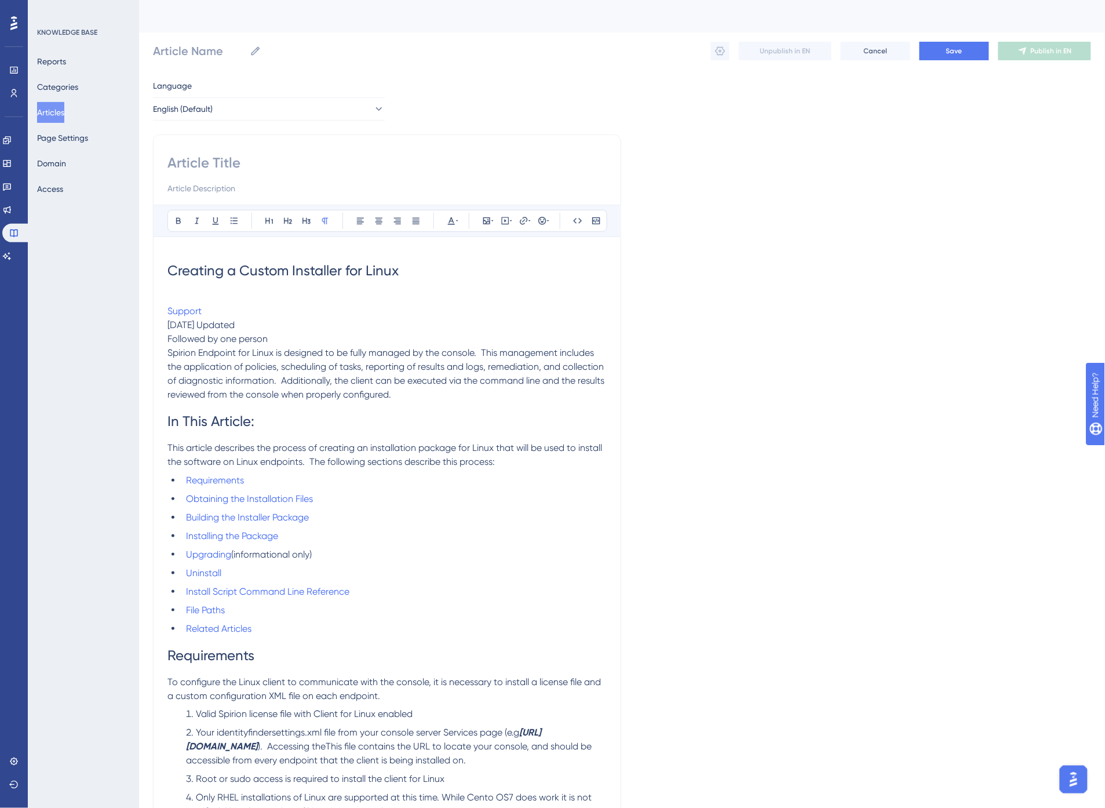
click at [275, 332] on p "[DATE] Updated" at bounding box center [387, 325] width 439 height 14
drag, startPoint x: 279, startPoint y: 336, endPoint x: 165, endPoint y: 315, distance: 116.1
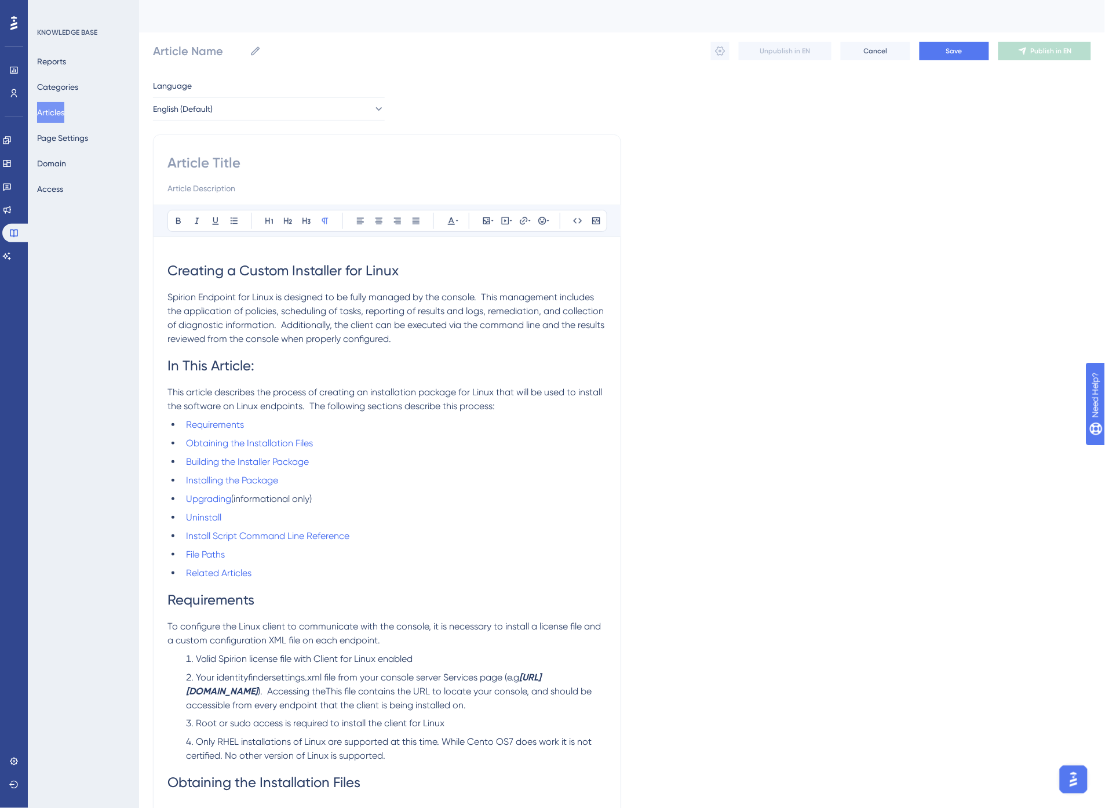
click at [265, 367] on h1 "In This Article:" at bounding box center [387, 365] width 439 height 39
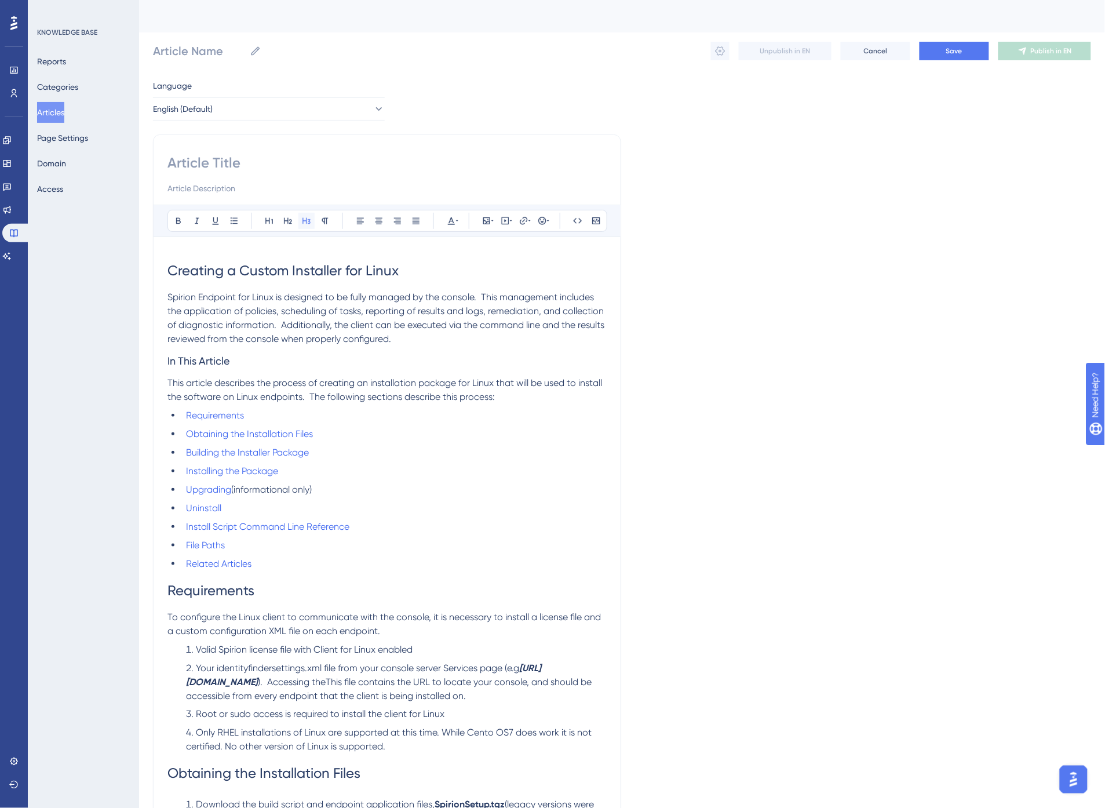
click at [311, 219] on button at bounding box center [307, 221] width 16 height 16
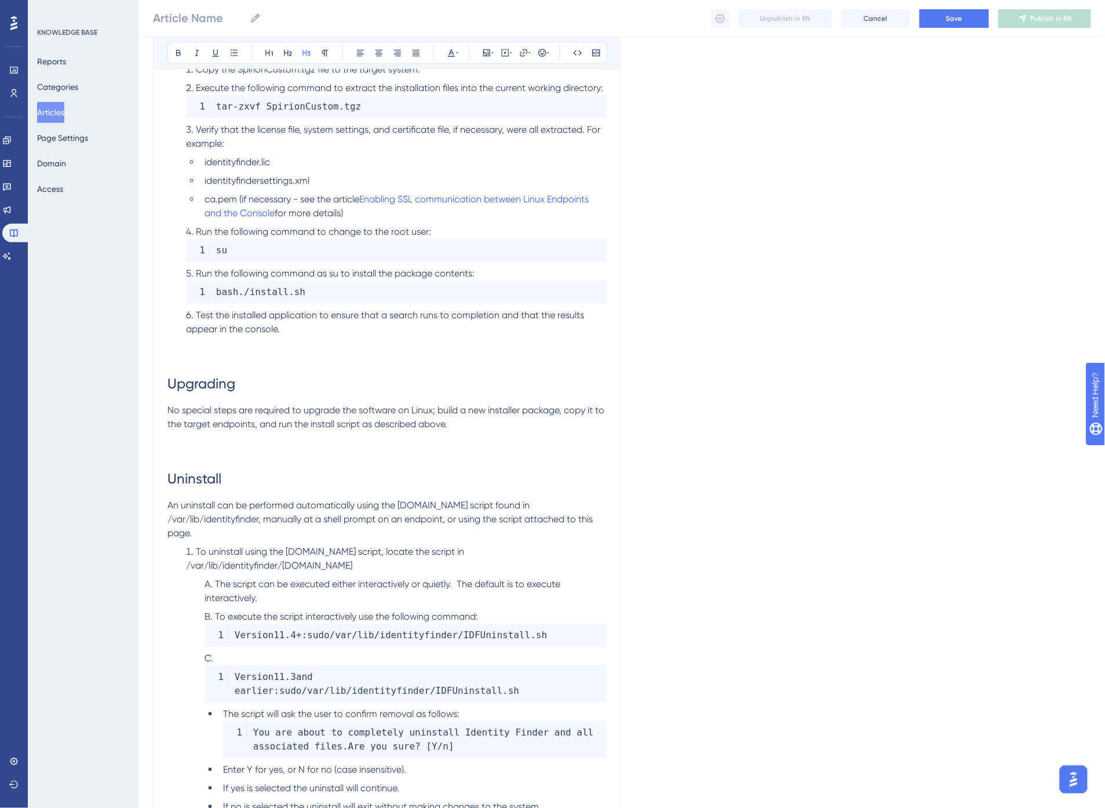
scroll to position [2769, 0]
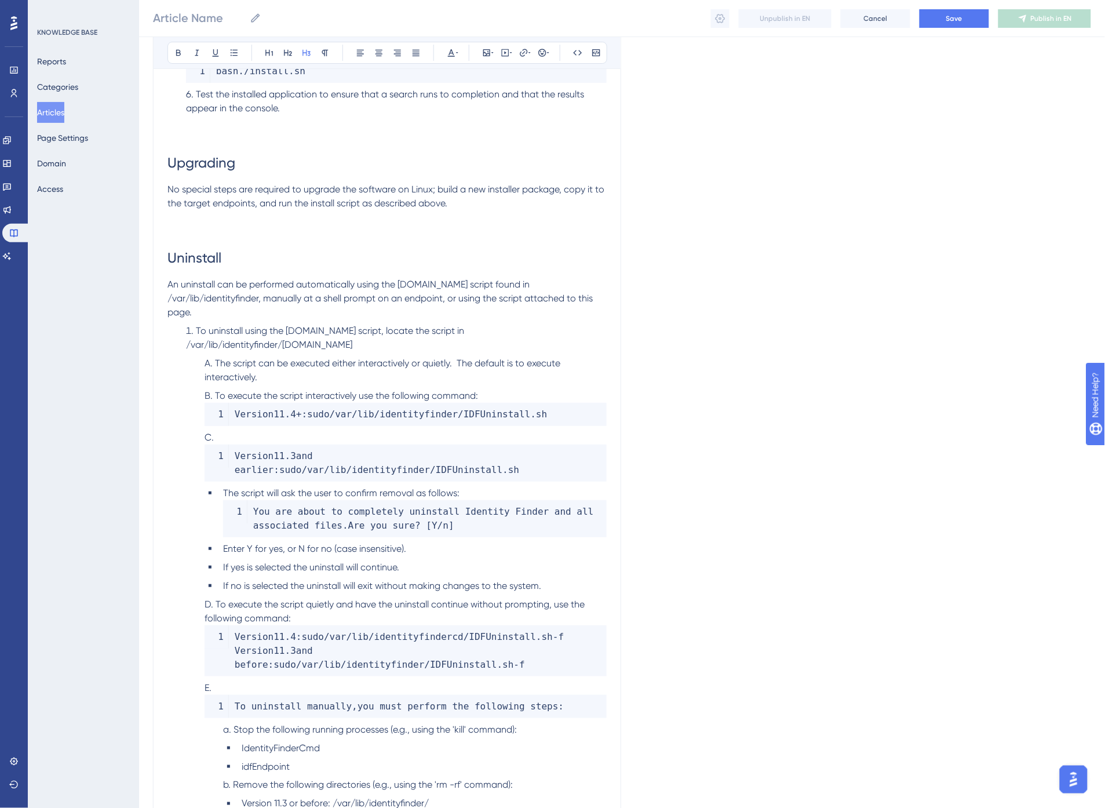
click at [286, 409] on span "11.4" at bounding box center [285, 414] width 23 height 11
click at [289, 450] on span "11.3" at bounding box center [285, 455] width 23 height 11
drag, startPoint x: 358, startPoint y: 329, endPoint x: 187, endPoint y: 333, distance: 170.5
click at [187, 333] on li "To uninstall using the [DOMAIN_NAME] script, locate the script in /var/lib/iden…" at bounding box center [393, 338] width 425 height 28
click at [420, 329] on li "To uninstall using the [DOMAIN_NAME] script, locate the script in /var/lib/iden…" at bounding box center [393, 338] width 425 height 28
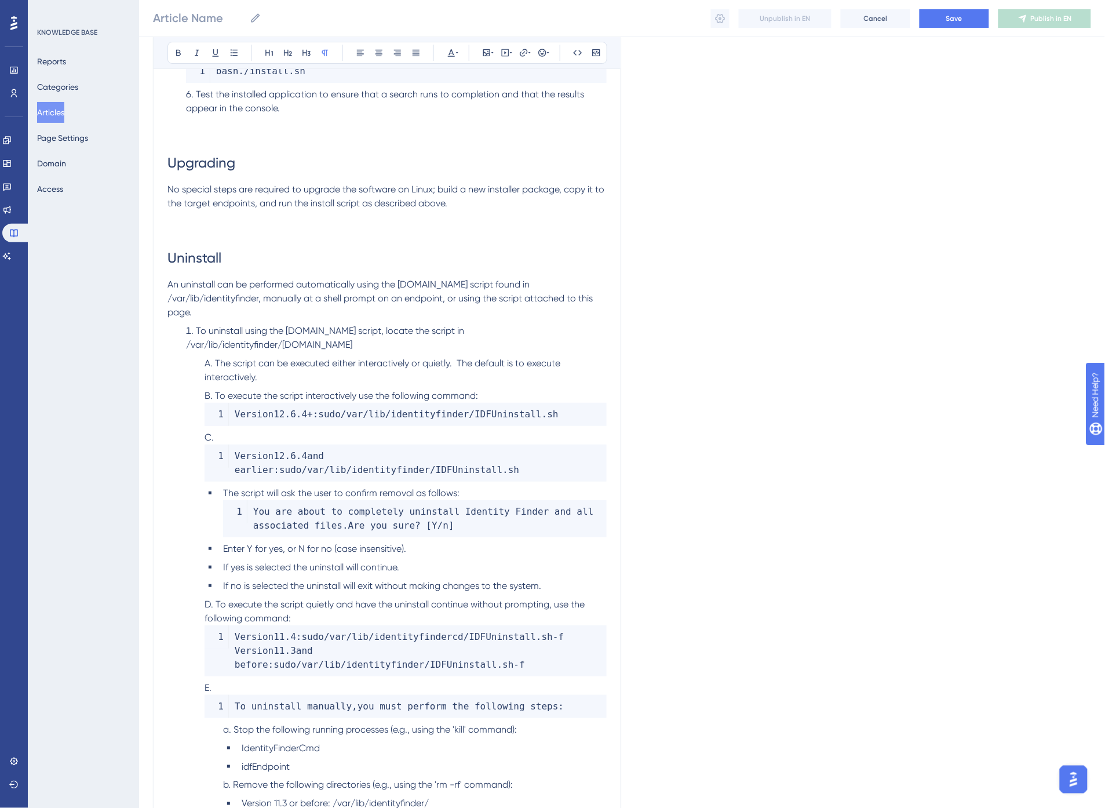
click at [421, 279] on span "An uninstall can be performed automatically using the [DOMAIN_NAME] script foun…" at bounding box center [382, 298] width 428 height 39
click at [495, 279] on span "script found in /var/lib/identityfinder, manually at a shell prompt on an endpo…" at bounding box center [382, 298] width 428 height 39
click at [536, 278] on p "An uninstall can be performed automatically using the script [DOMAIN_NAME] foun…" at bounding box center [387, 299] width 439 height 42
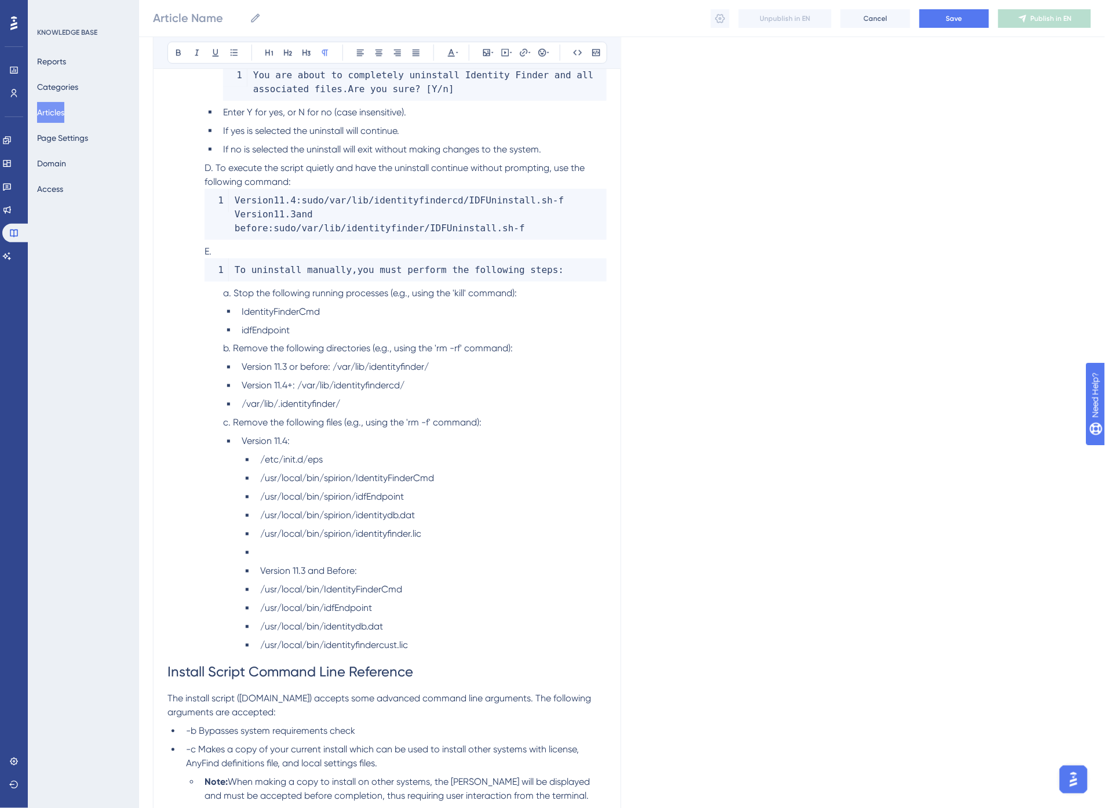
scroll to position [3220, 0]
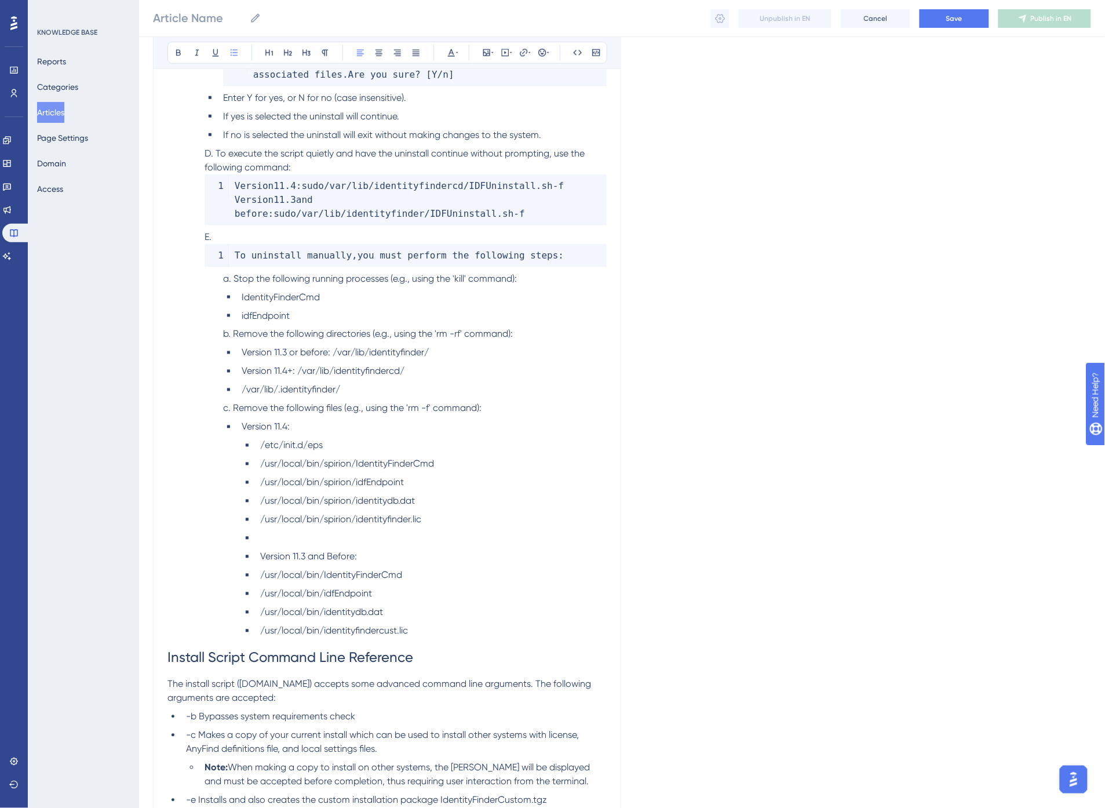
click at [303, 532] on li at bounding box center [431, 539] width 351 height 14
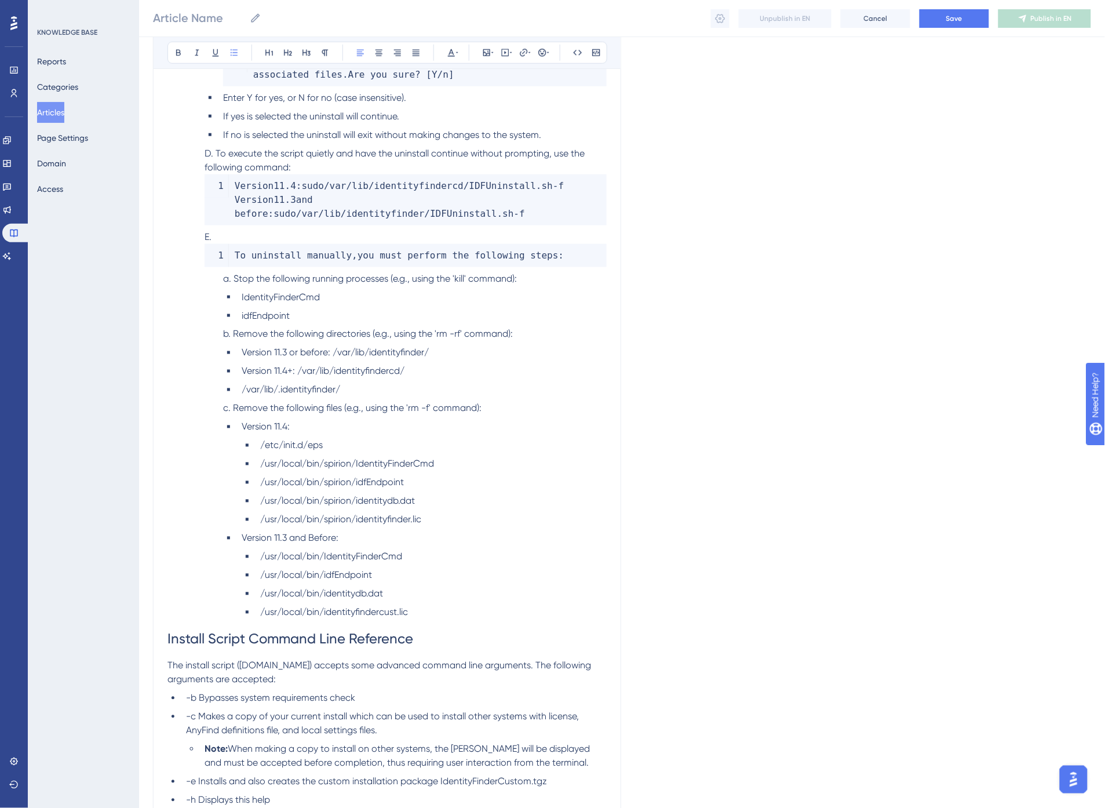
click at [347, 532] on li "Version 11.3 and Before:" at bounding box center [422, 539] width 370 height 14
click at [966, 19] on button "Save" at bounding box center [955, 18] width 70 height 19
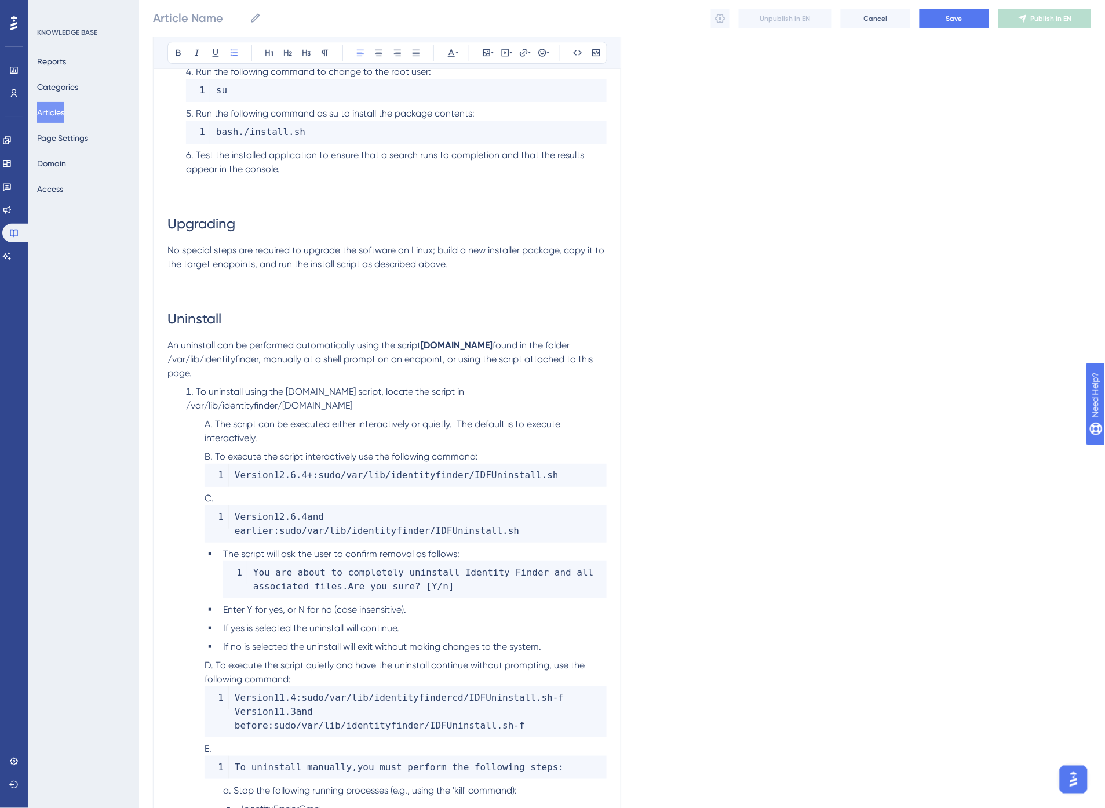
scroll to position [2833, 0]
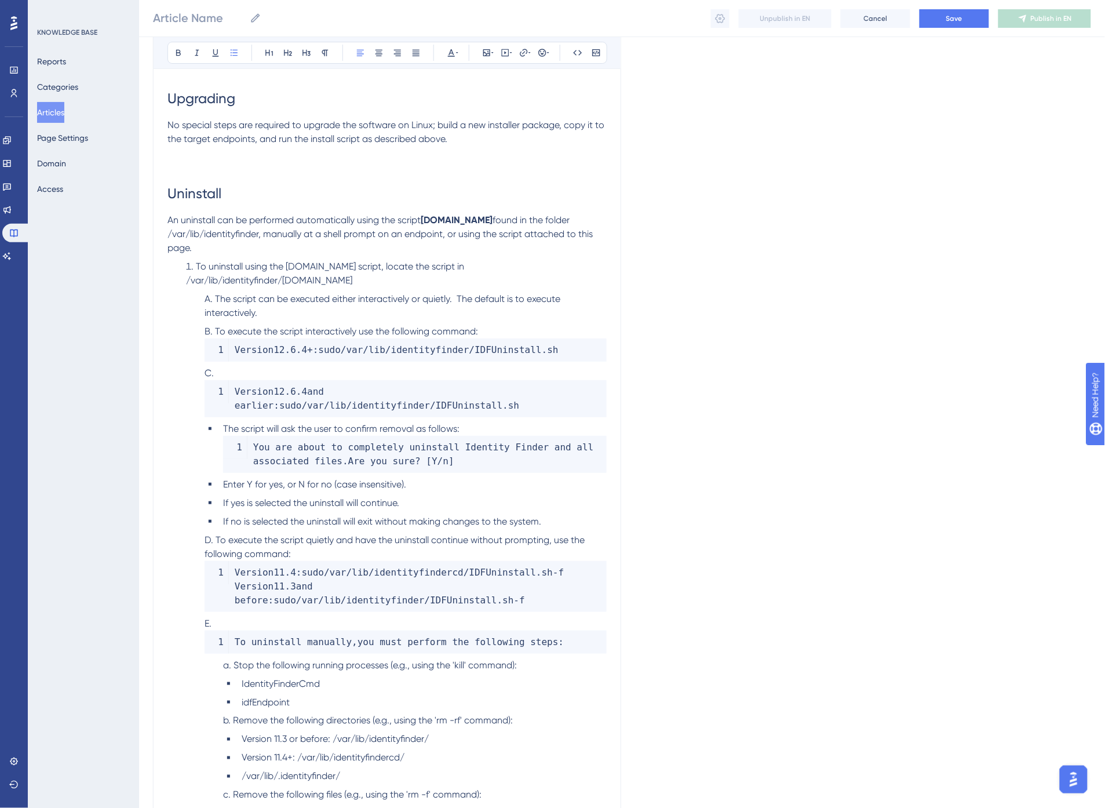
click at [293, 344] on span "12.6" at bounding box center [285, 349] width 23 height 11
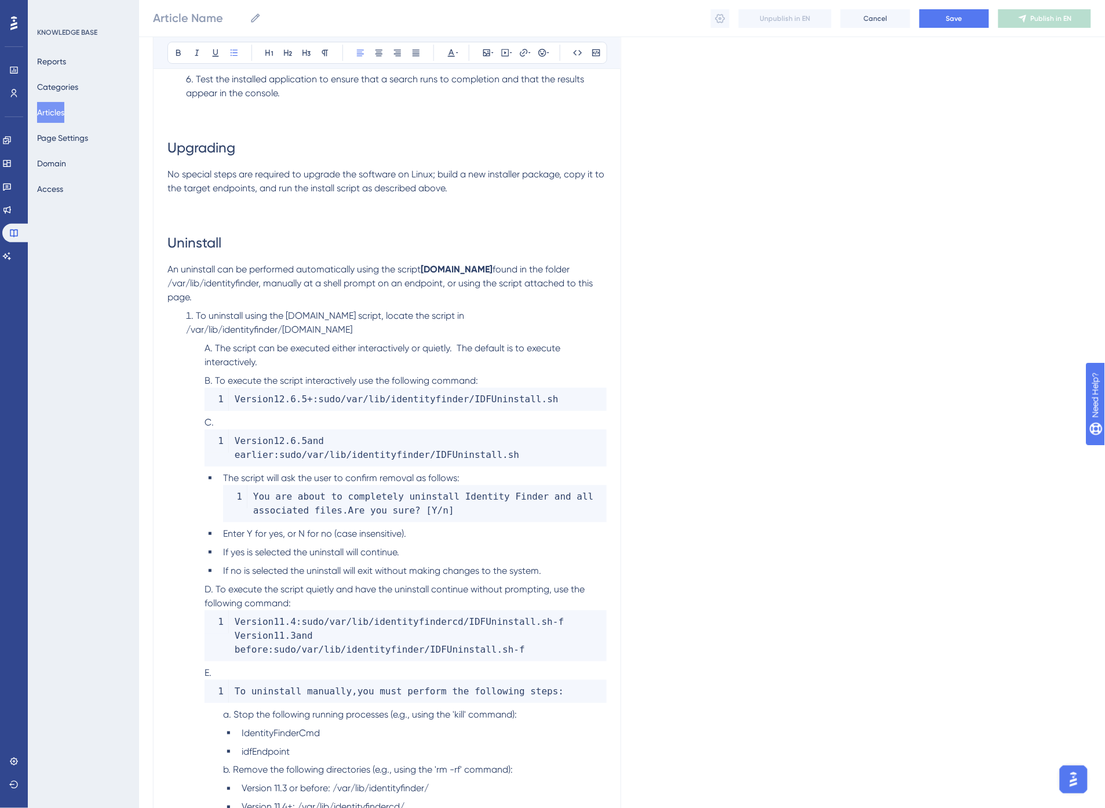
scroll to position [2769, 0]
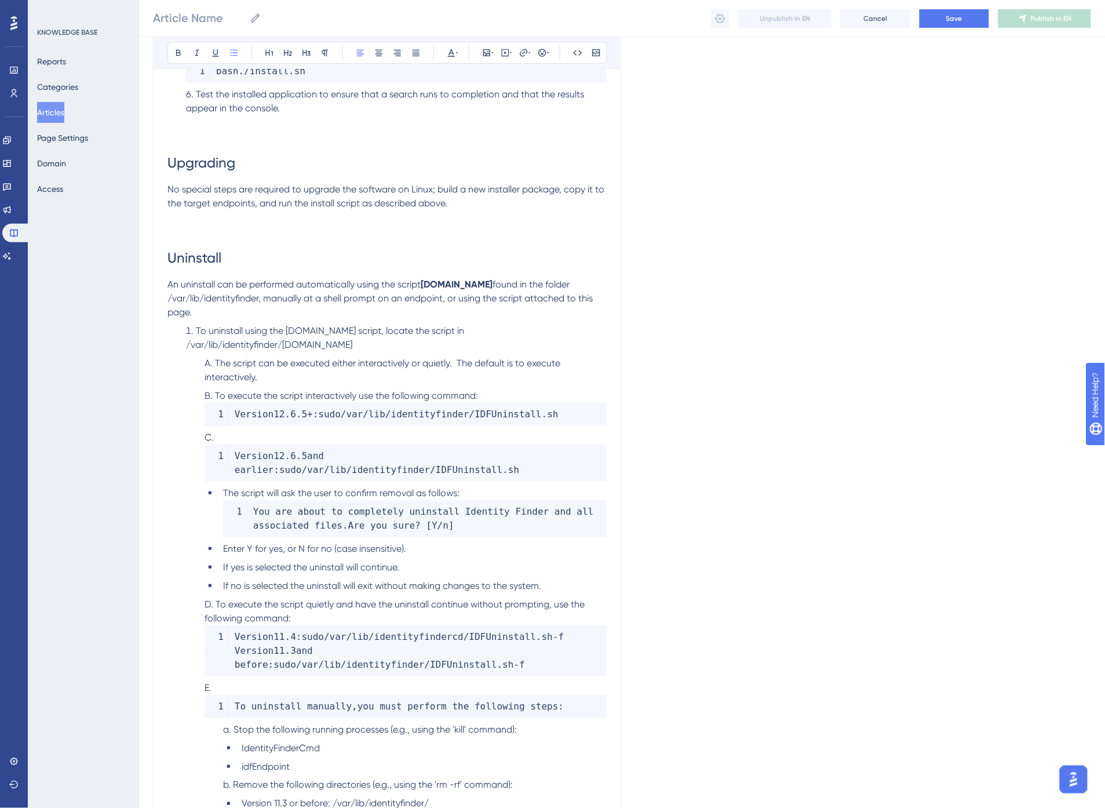
click at [241, 208] on p "No special steps are required to upgrade the software on Linux; build a new ins…" at bounding box center [387, 211] width 439 height 56
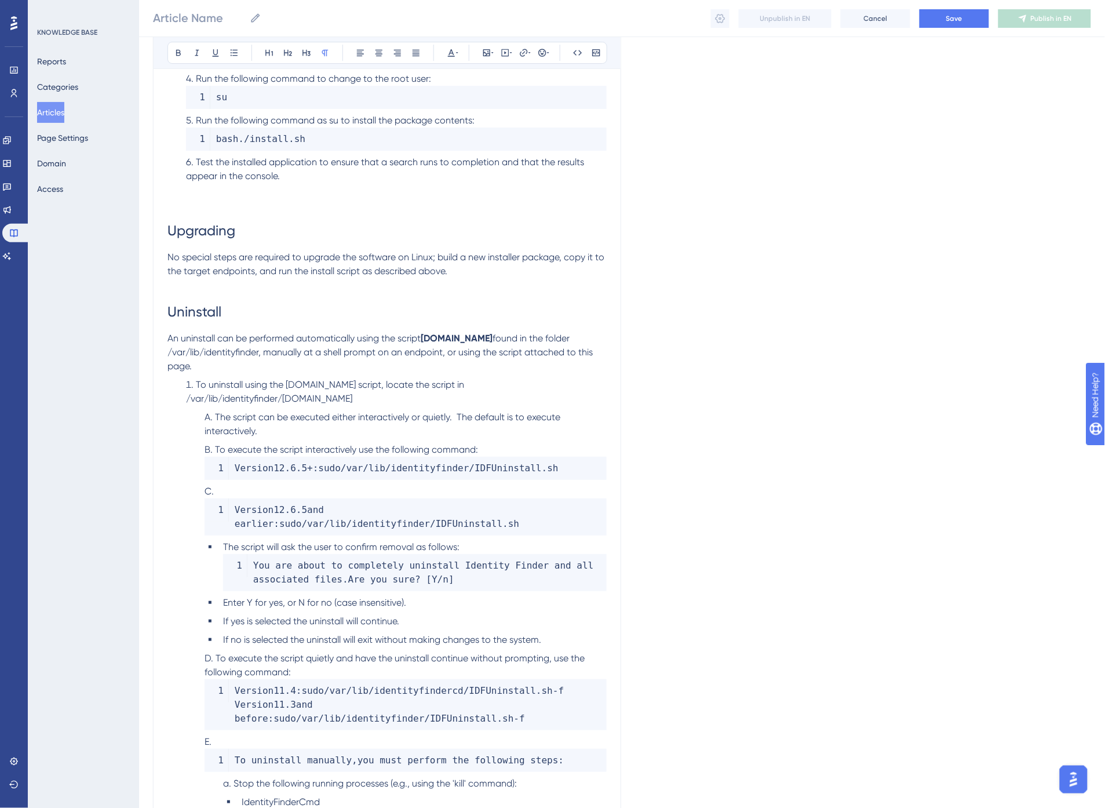
scroll to position [2576, 0]
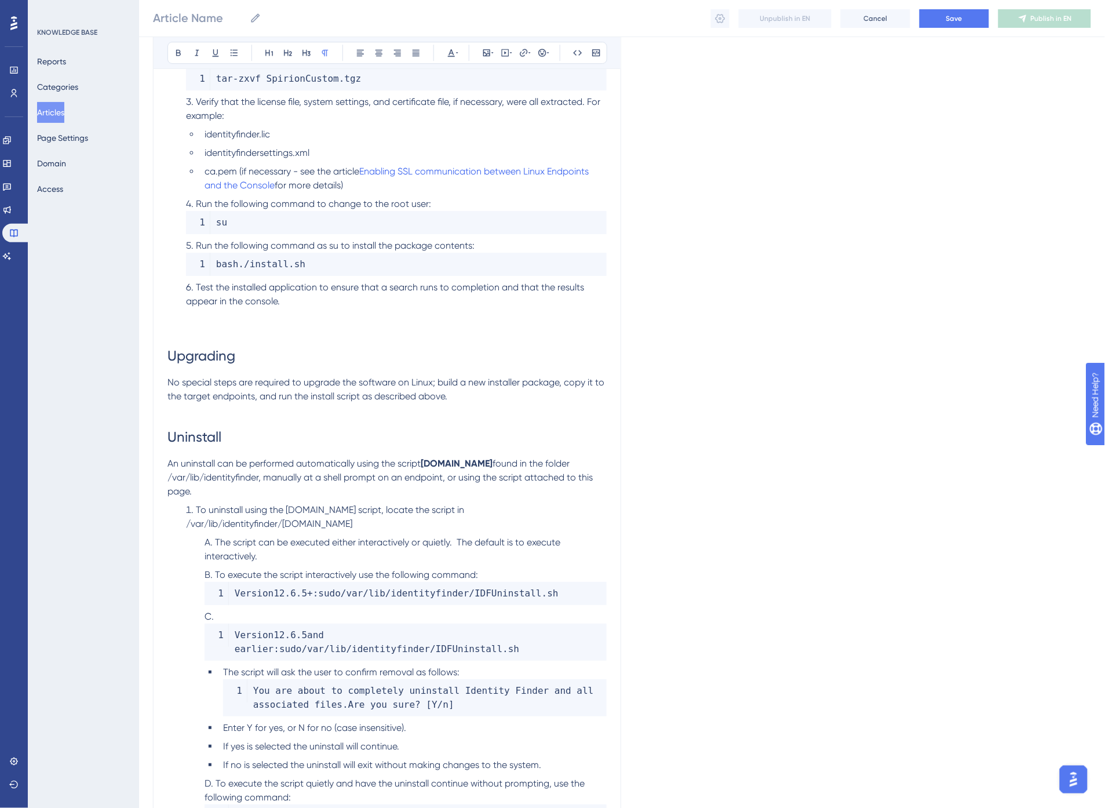
click at [245, 304] on li "Test the installed application to ensure that a search runs to completion and t…" at bounding box center [393, 309] width 425 height 56
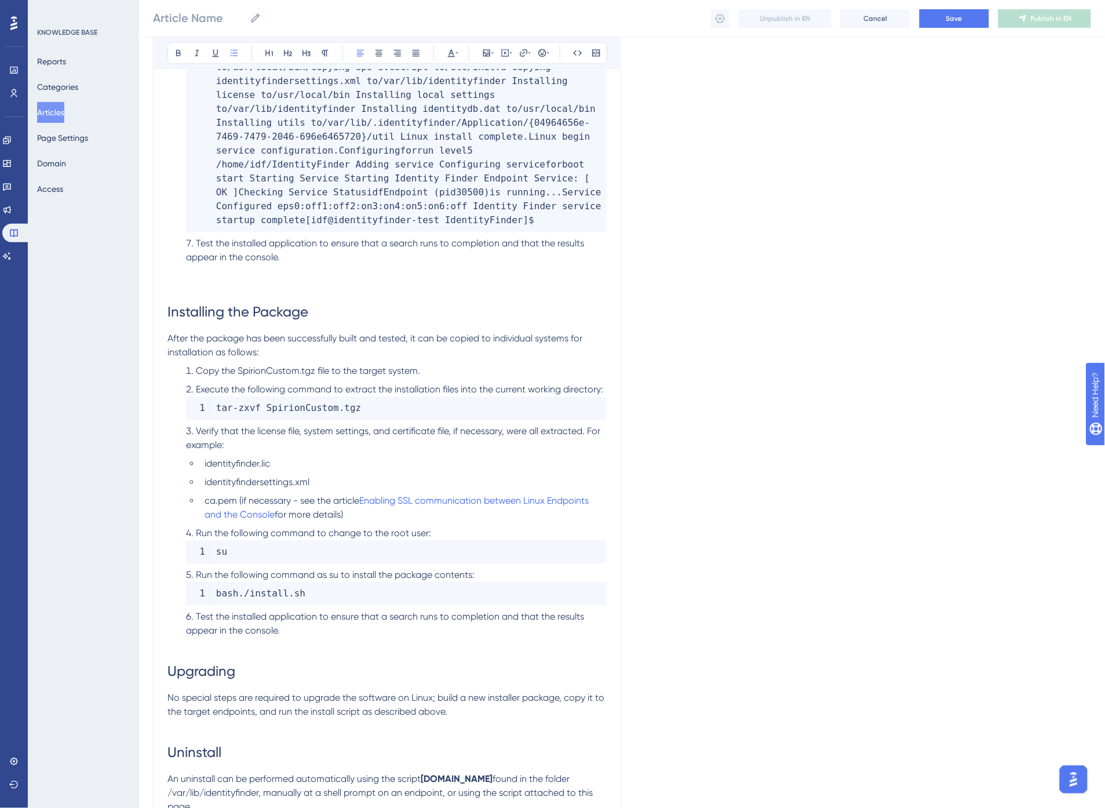
scroll to position [2189, 0]
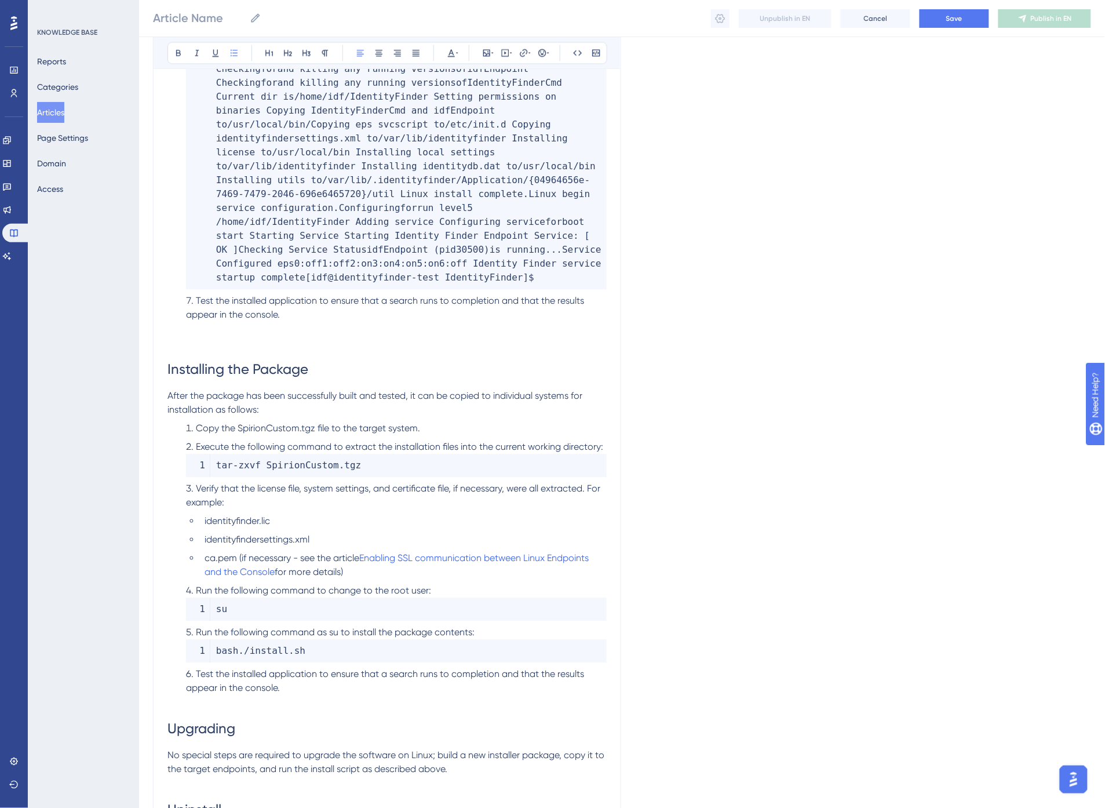
click at [241, 317] on li "Test the installed application to ensure that a search runs to completion and t…" at bounding box center [393, 322] width 425 height 56
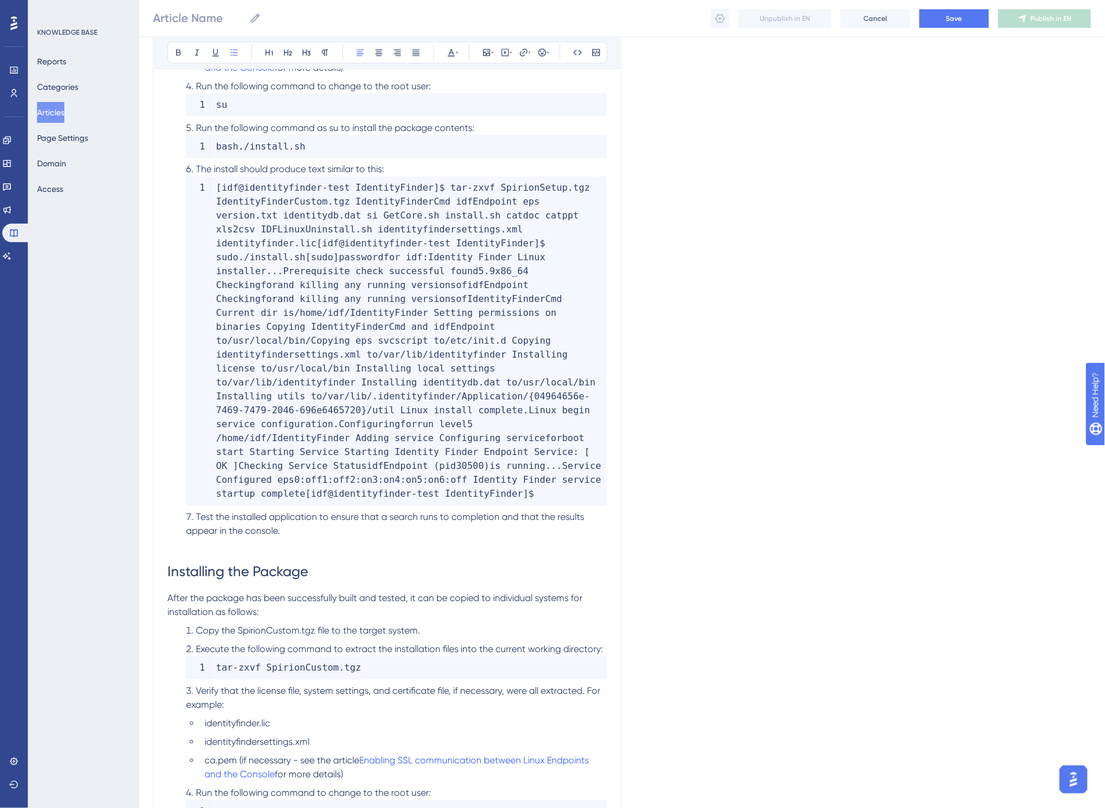
scroll to position [1932, 0]
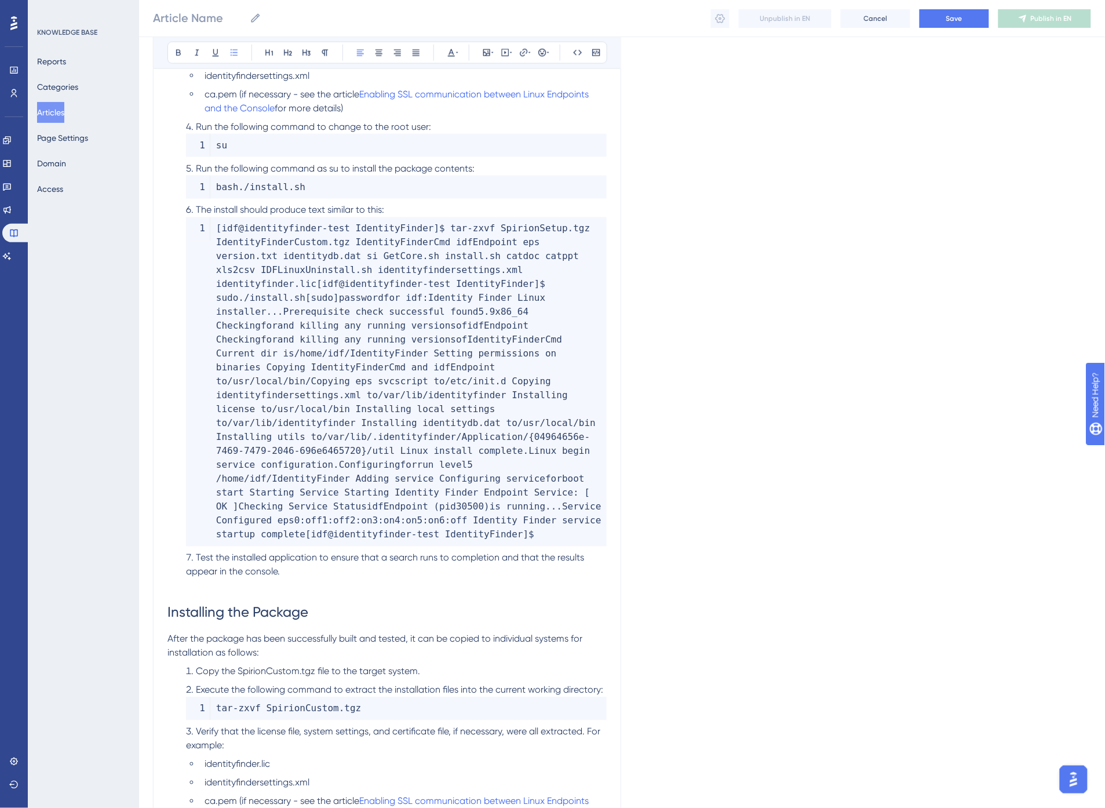
click at [238, 229] on span "idf@identityfinder" at bounding box center [272, 228] width 100 height 11
click at [195, 227] on code "[ idf@identityfinder - test IdentityFinder ] $ tar - zxvf SpirionSetup . tgz Id…" at bounding box center [396, 381] width 421 height 329
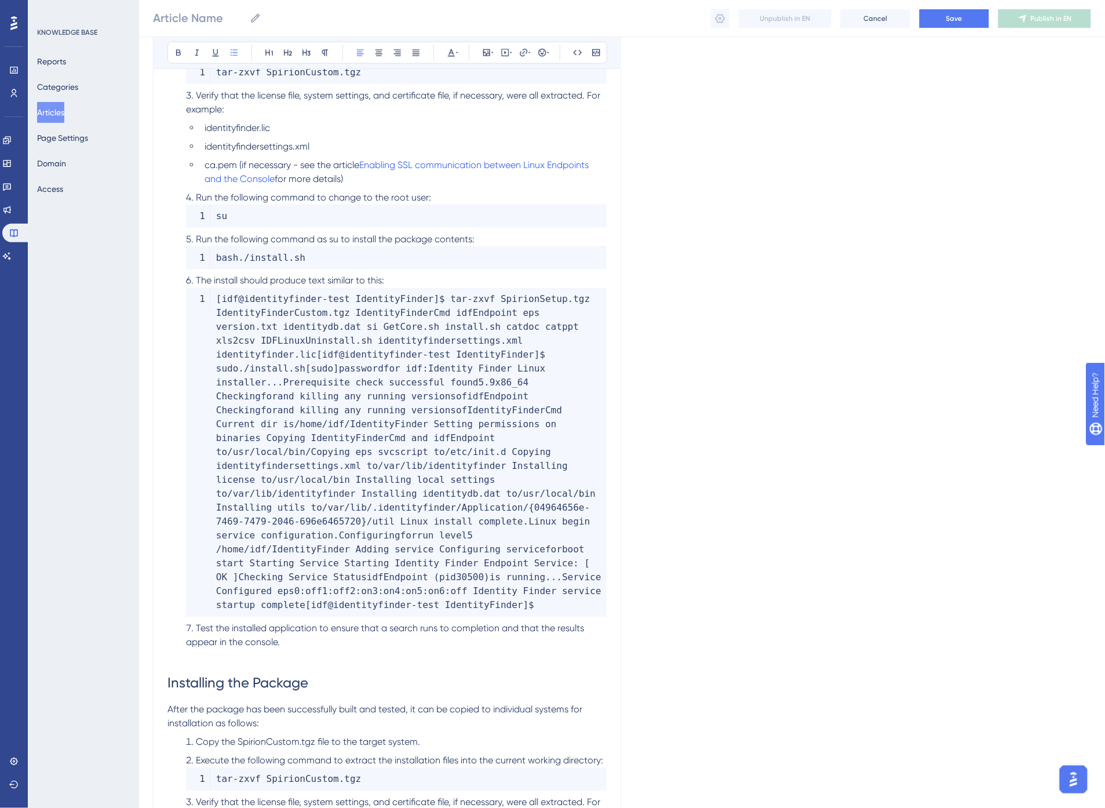
scroll to position [1803, 0]
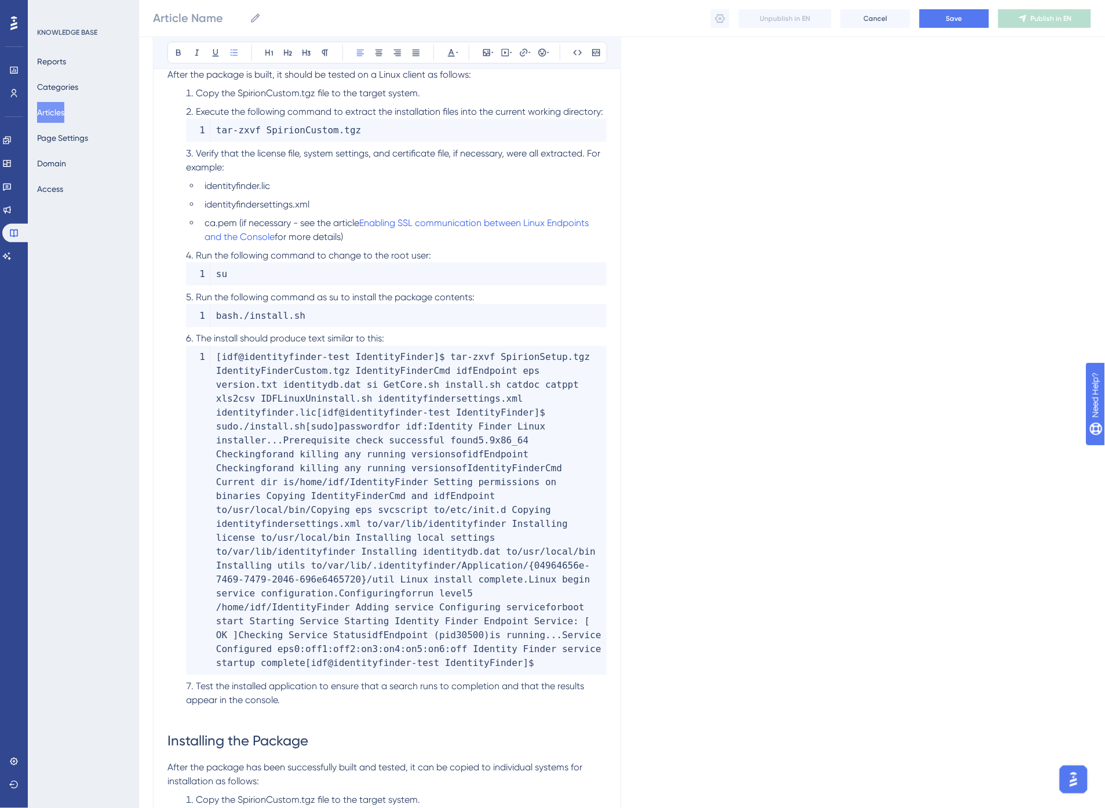
click at [290, 219] on span "ca.pem (if necessary - see the article" at bounding box center [282, 222] width 155 height 11
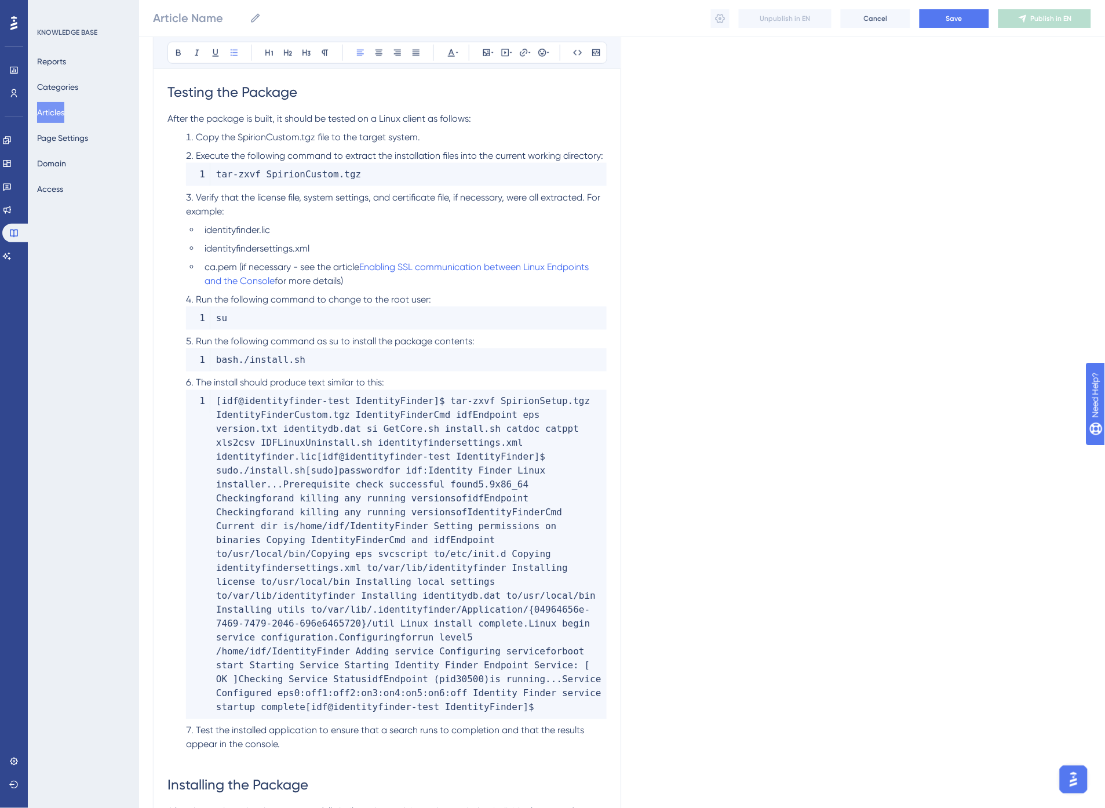
scroll to position [1739, 0]
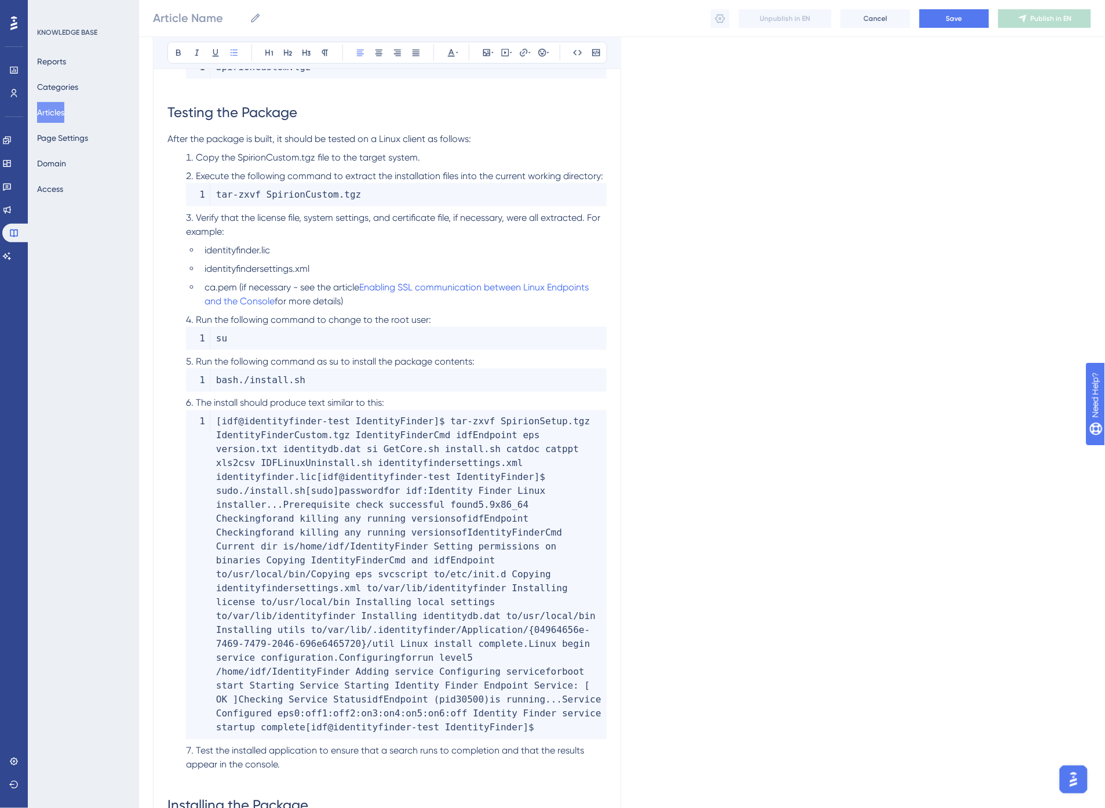
click at [591, 216] on span "Verify that the license file, system settings, and certificate file, if necessa…" at bounding box center [394, 224] width 417 height 25
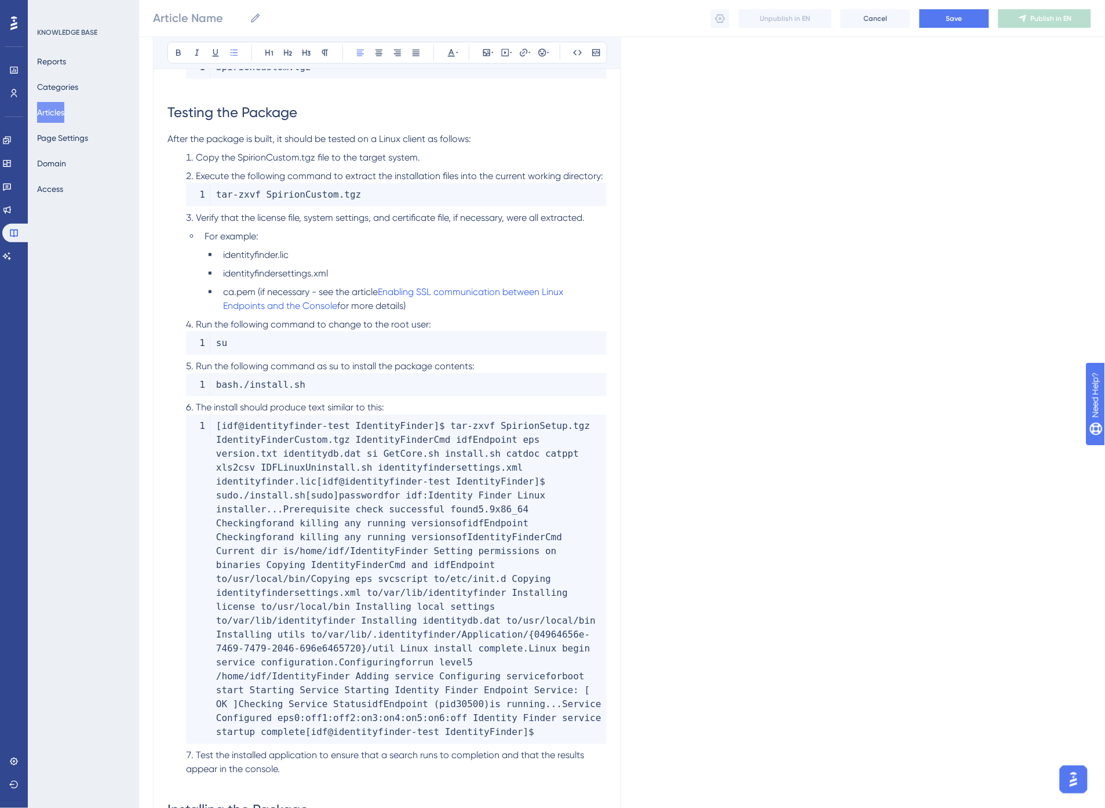
click at [238, 341] on code "su" at bounding box center [396, 343] width 421 height 23
click at [576, 50] on icon at bounding box center [578, 52] width 9 height 5
click at [598, 50] on icon at bounding box center [596, 52] width 9 height 9
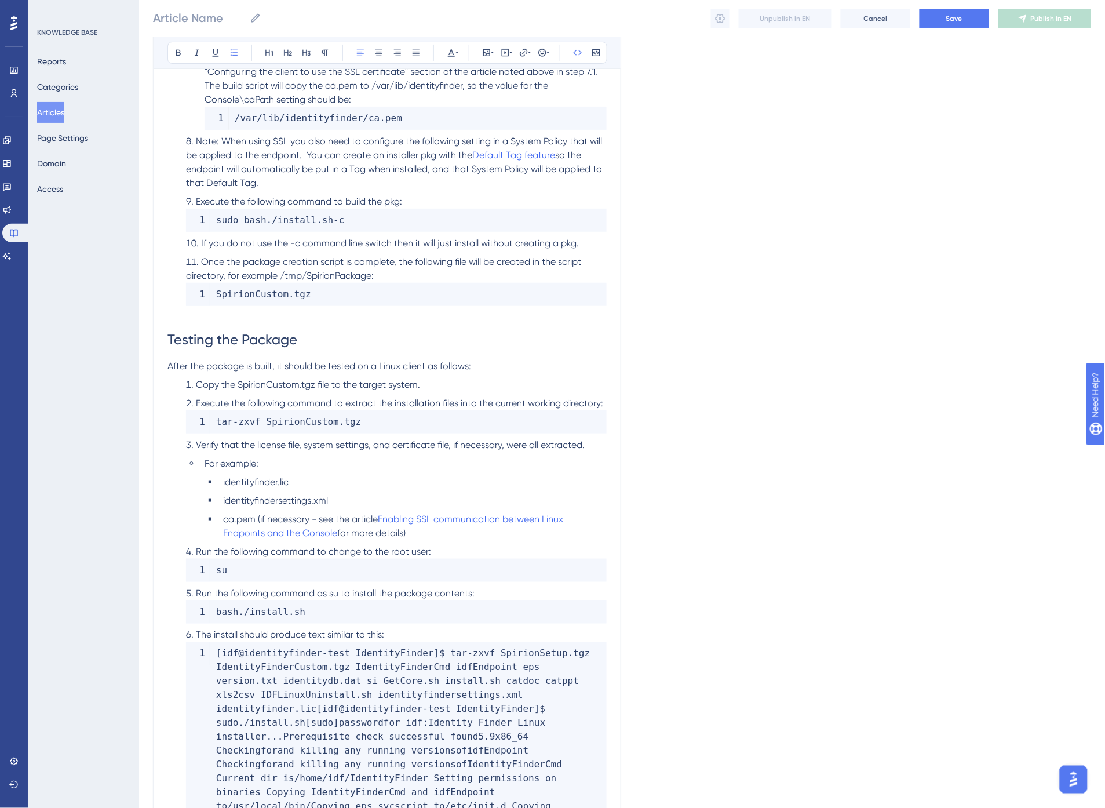
scroll to position [1481, 0]
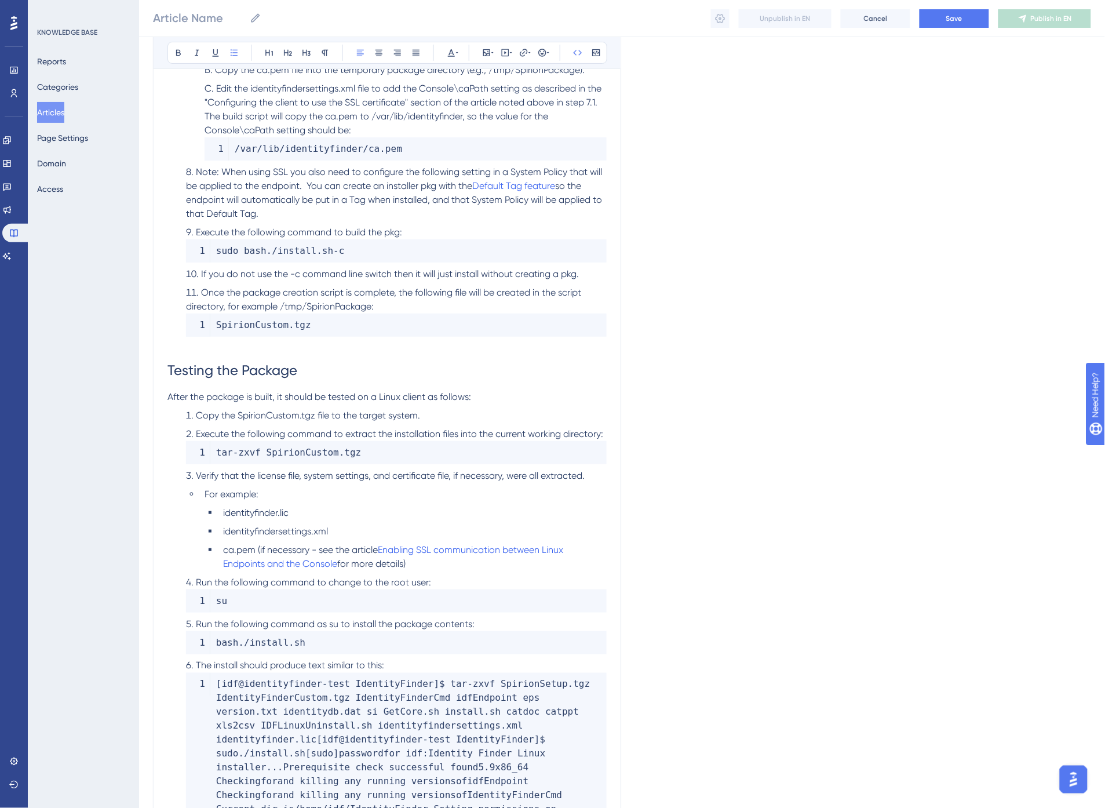
click at [250, 355] on h1 "Testing the Package" at bounding box center [387, 370] width 439 height 39
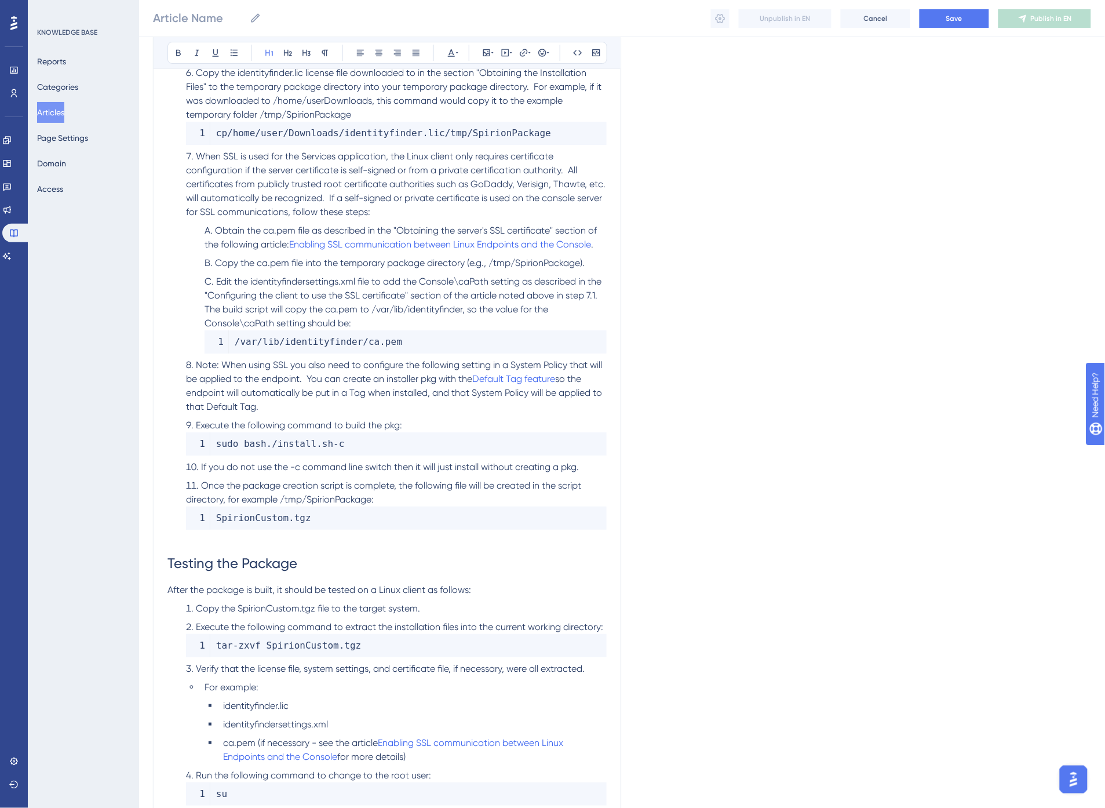
scroll to position [1224, 0]
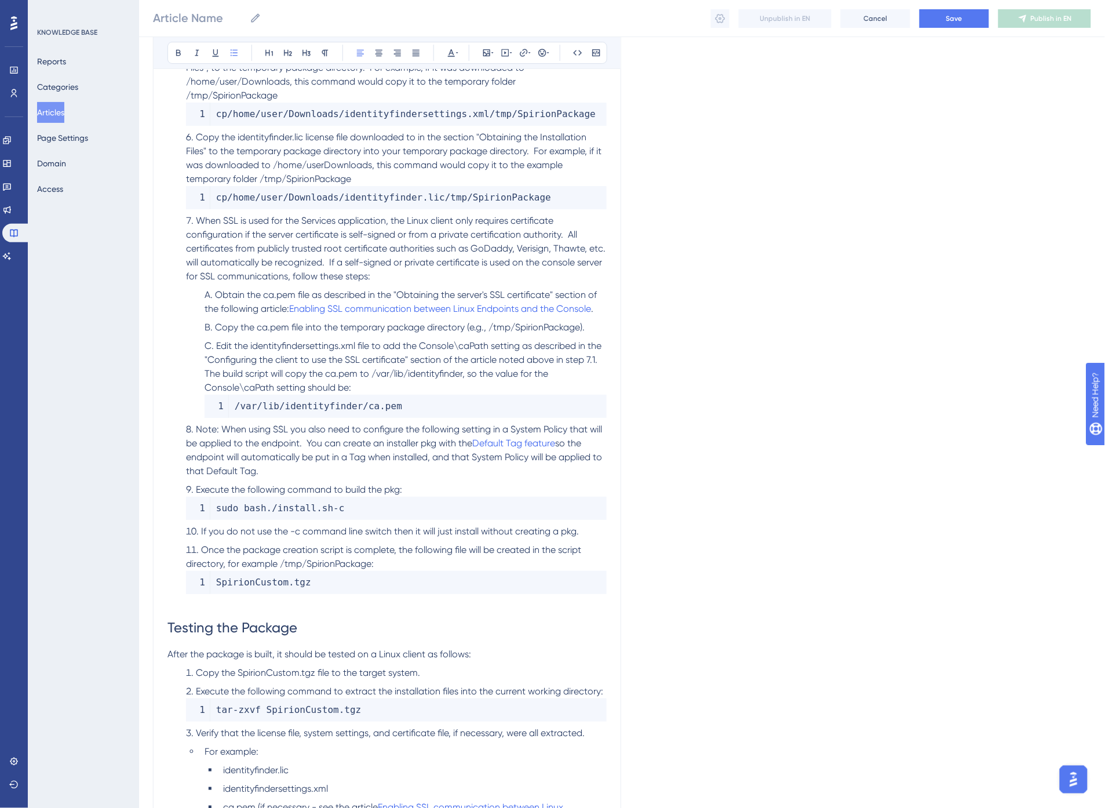
click at [461, 441] on span "Note: When using SSL you also need to configure the following setting in a Syst…" at bounding box center [395, 436] width 418 height 25
click at [529, 53] on icon at bounding box center [530, 52] width 2 height 9
click at [513, 156] on span "Open in a new tab" at bounding box center [510, 157] width 68 height 14
checkbox input "true"
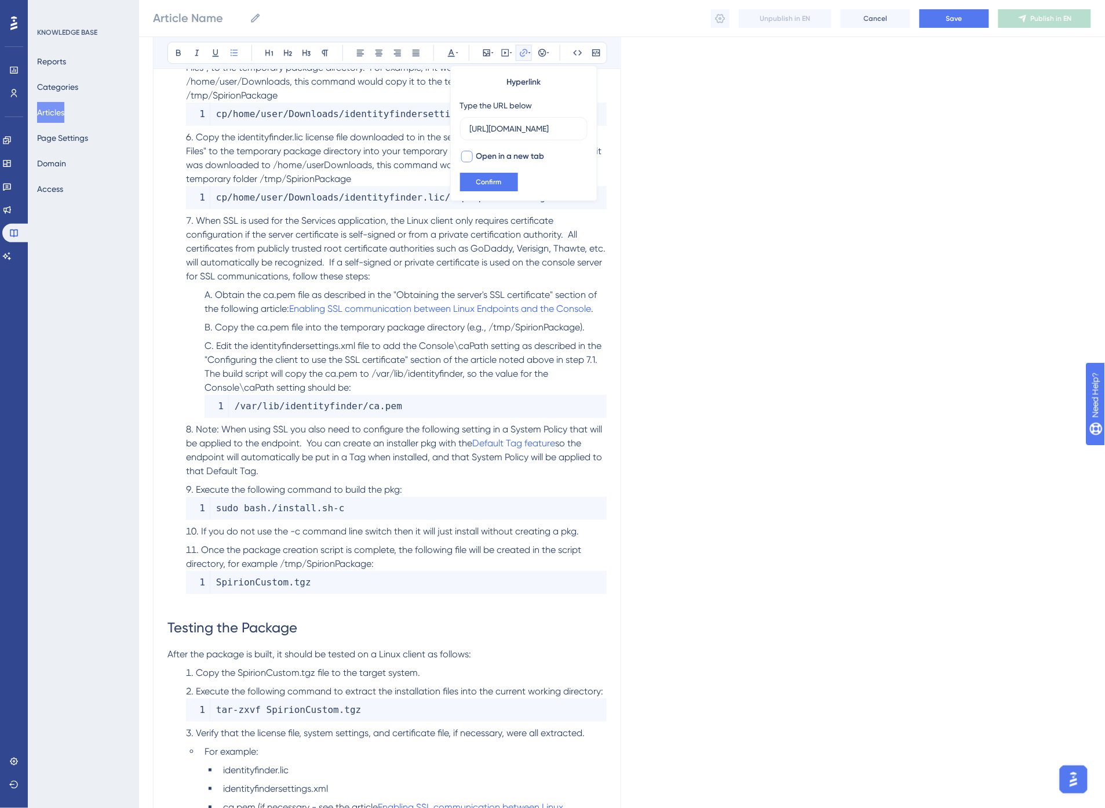
scroll to position [0, 0]
click at [500, 182] on span "Confirm" at bounding box center [489, 181] width 26 height 9
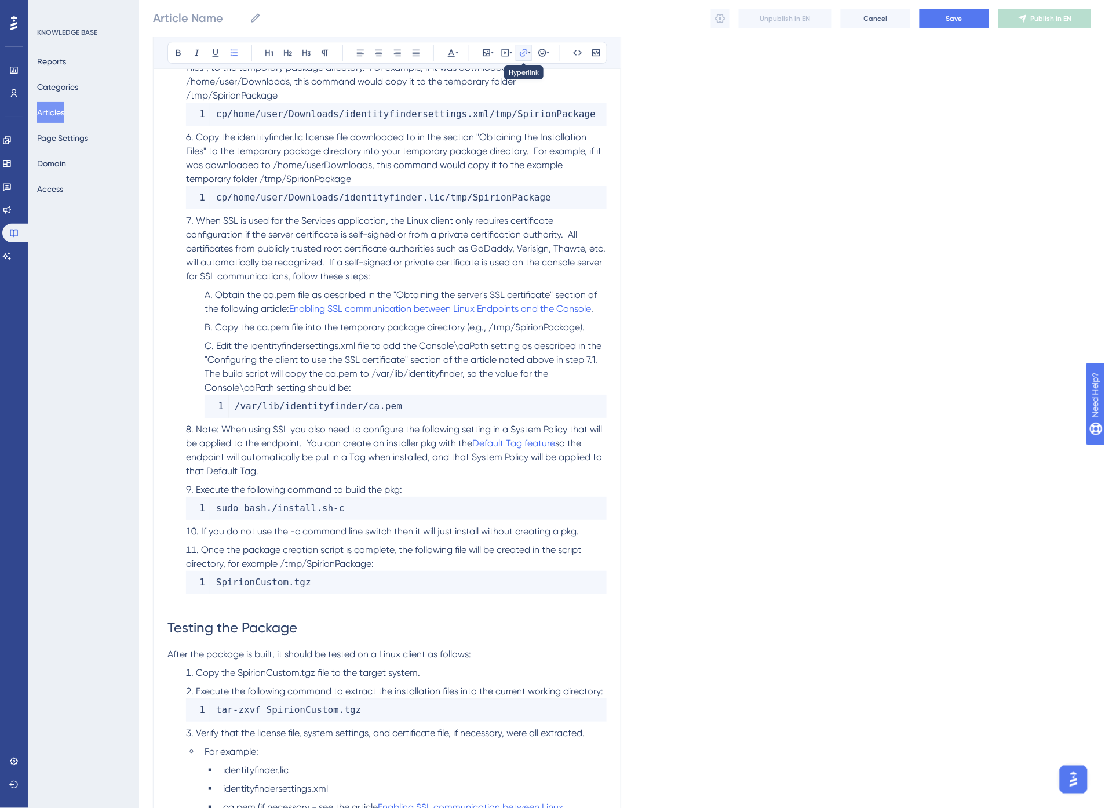
click at [530, 48] on icon at bounding box center [530, 52] width 2 height 9
click at [526, 53] on icon at bounding box center [524, 53] width 8 height 8
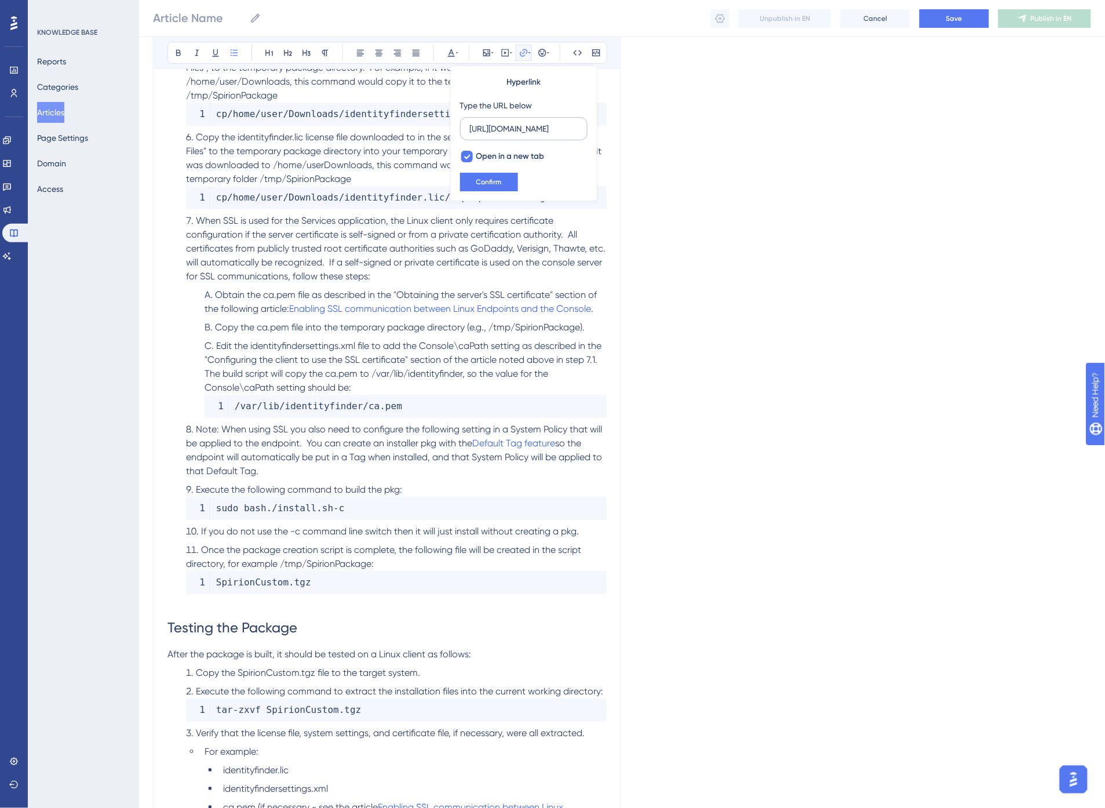
scroll to position [0, 122]
click at [505, 181] on button "Confirm" at bounding box center [489, 182] width 58 height 19
click at [505, 232] on span "When SSL is used for the Services application, the Linux client only requires c…" at bounding box center [397, 248] width 422 height 67
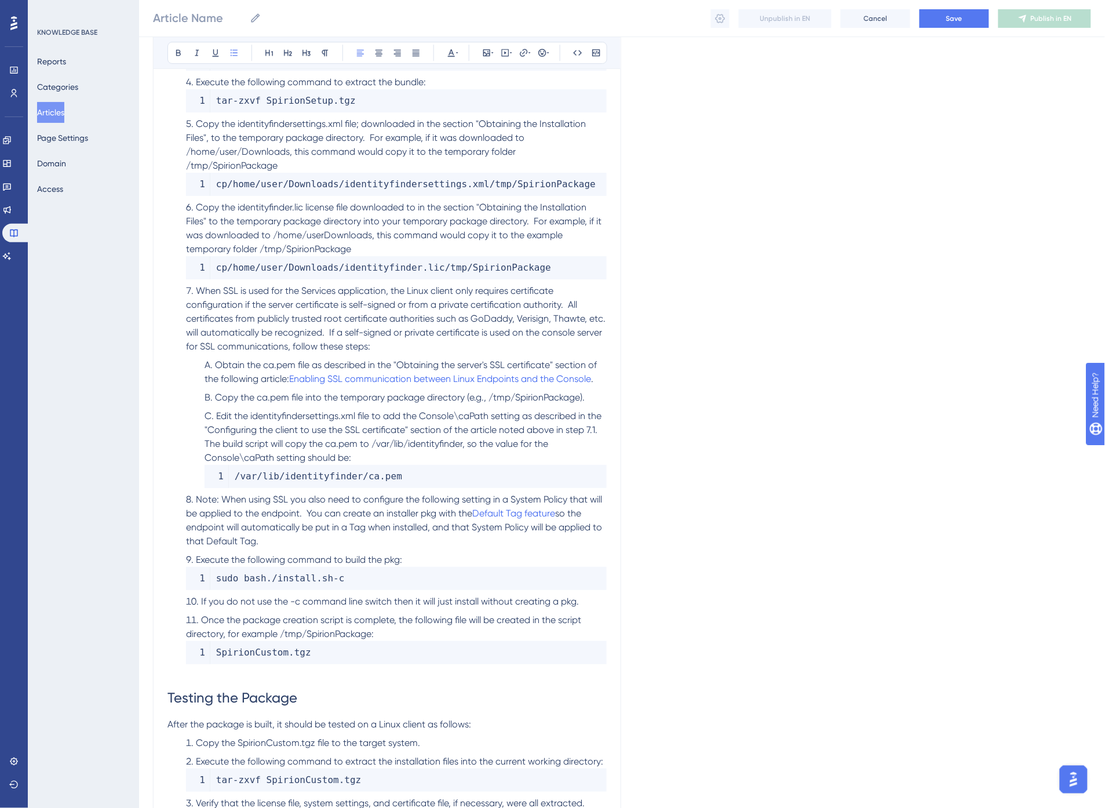
scroll to position [1030, 0]
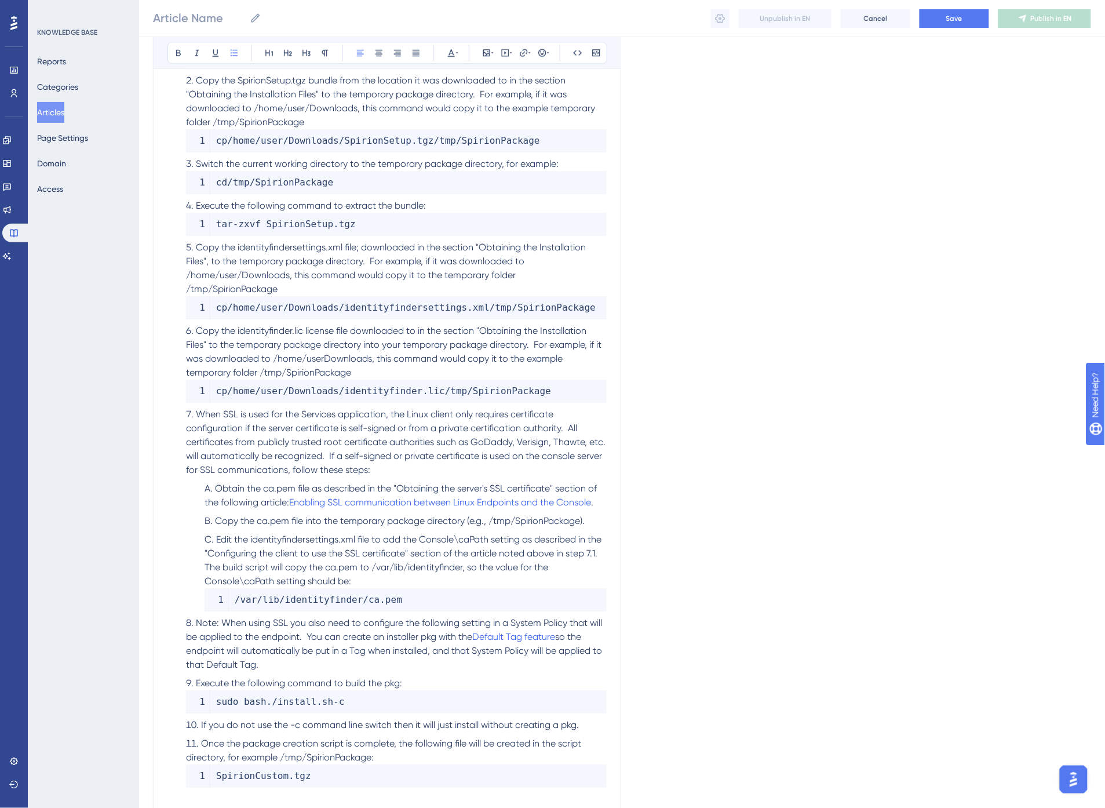
click at [400, 363] on li "Copy the identityfinder.lic license file downloaded to in the section "Obtainin…" at bounding box center [393, 363] width 425 height 79
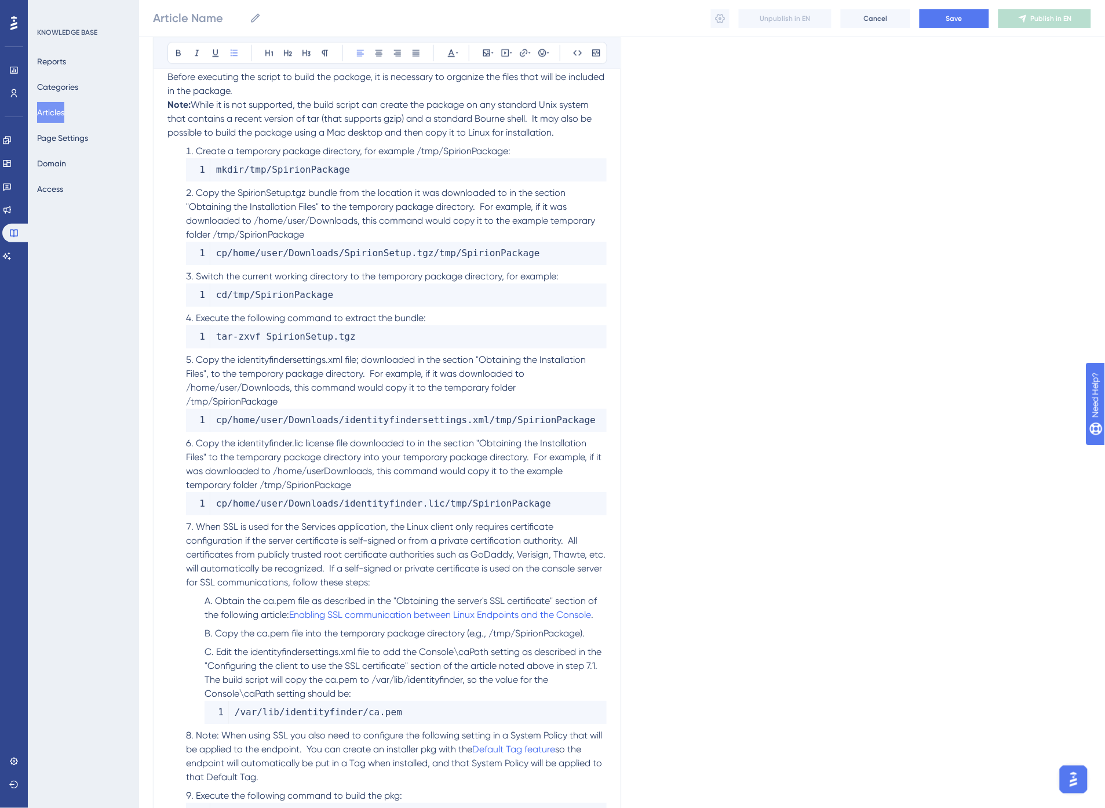
scroll to position [773, 0]
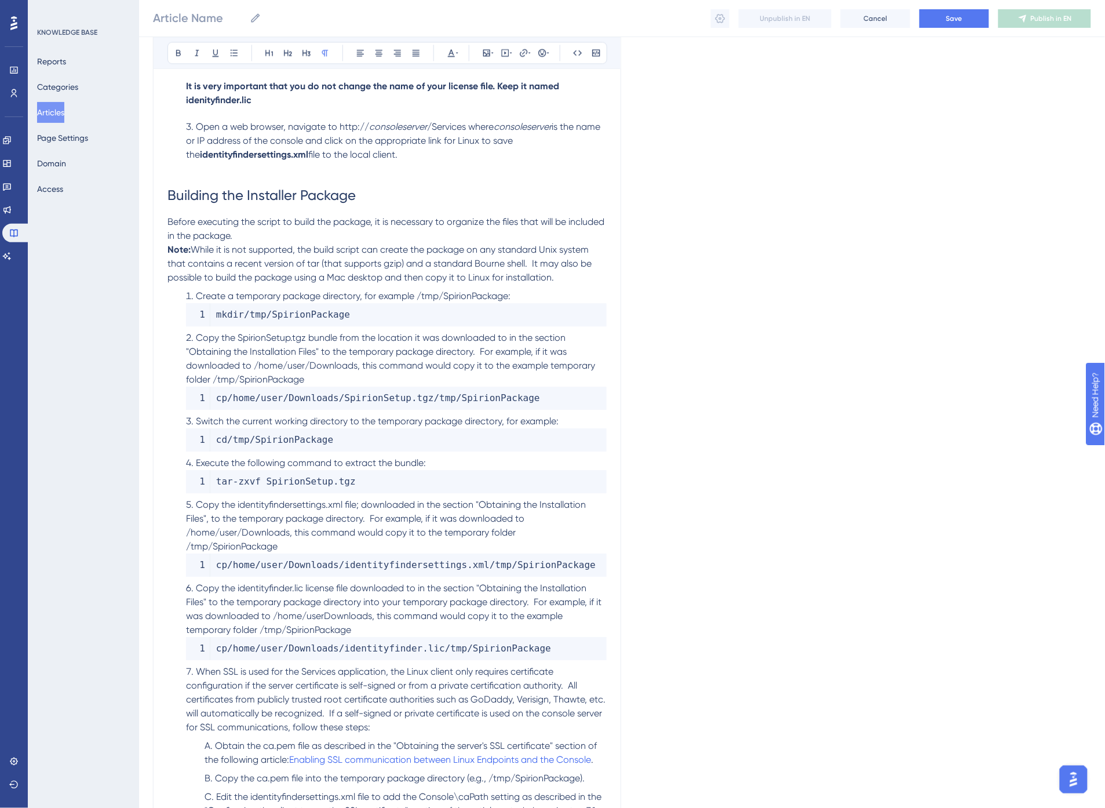
click at [439, 297] on span "Create a temporary package directory, for example /tmp/SpirionPackage:" at bounding box center [353, 295] width 315 height 11
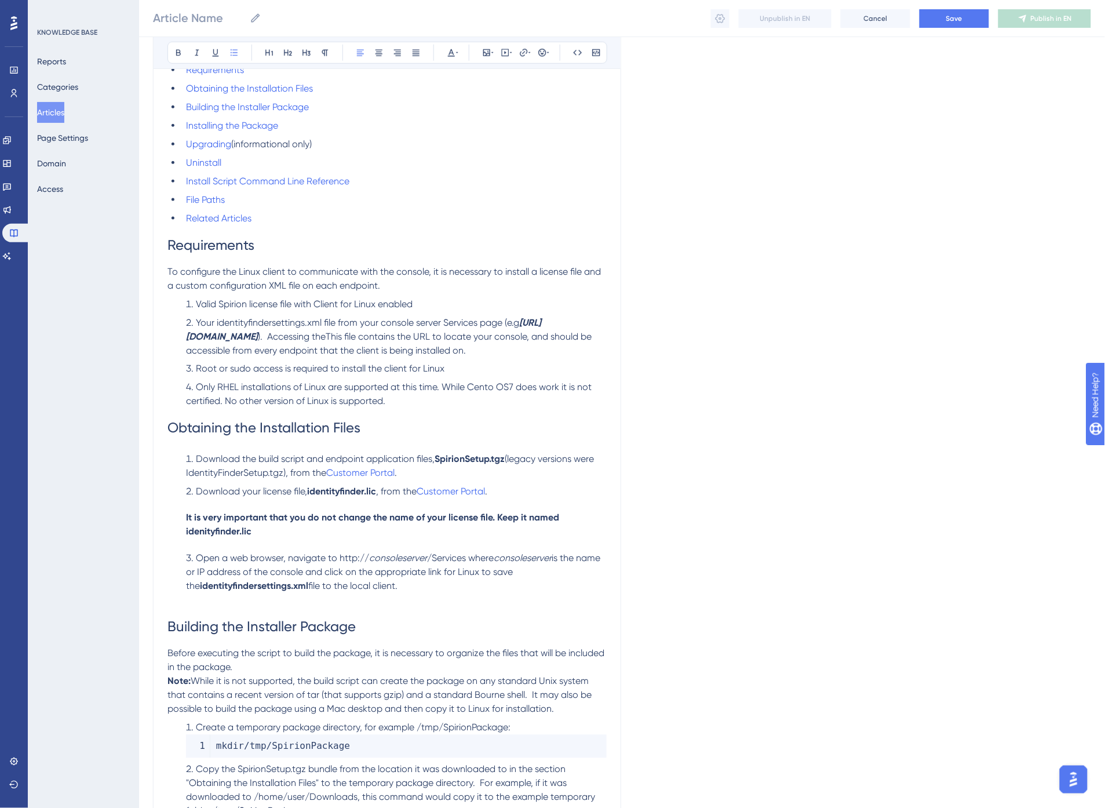
scroll to position [257, 0]
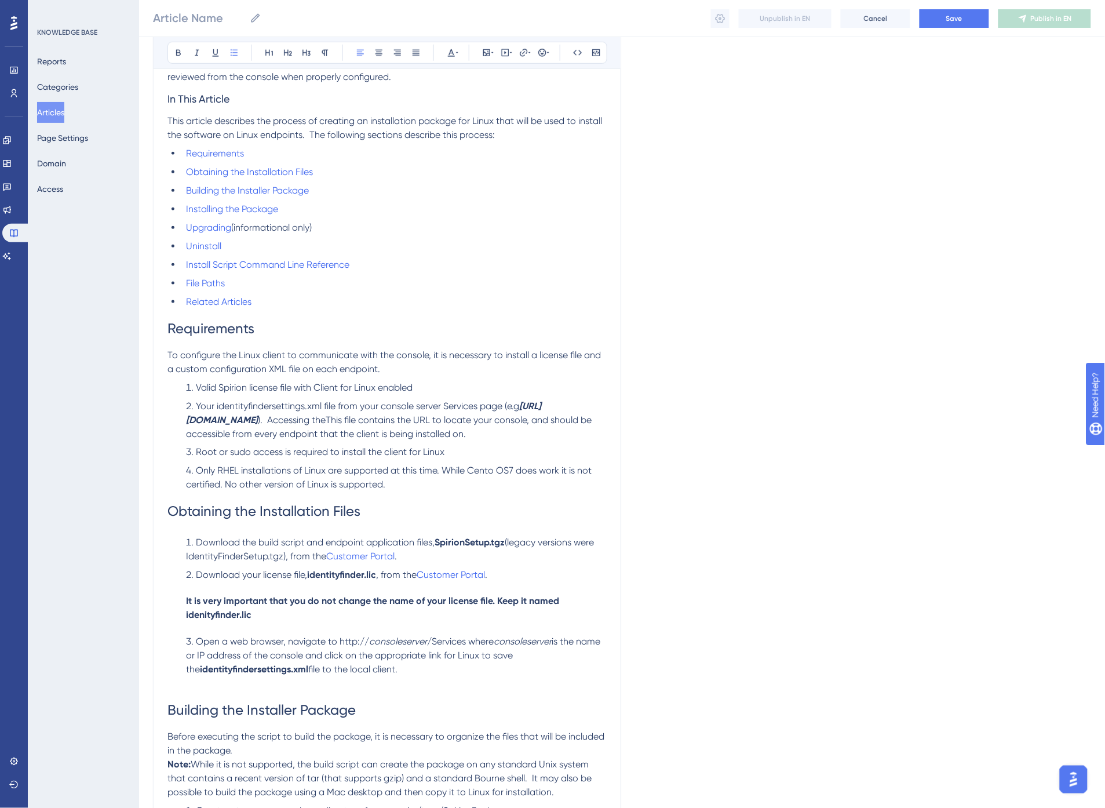
click at [442, 424] on span "). Accessing theThis file contains the URL to locate your console, and should b…" at bounding box center [390, 426] width 408 height 25
click at [223, 390] on span "Valid Spirion license file with Client for Linux enabled" at bounding box center [304, 387] width 217 height 11
click at [279, 389] on span "Valid Spirion license file with Client for Linux enabled" at bounding box center [304, 387] width 217 height 11
click at [403, 369] on p "To configure the Linux client to communicate with the console, it is necessary …" at bounding box center [387, 362] width 439 height 28
click at [447, 413] on li "Your identityfindersettings.xml file from your console server Services page (fo…" at bounding box center [393, 420] width 425 height 42
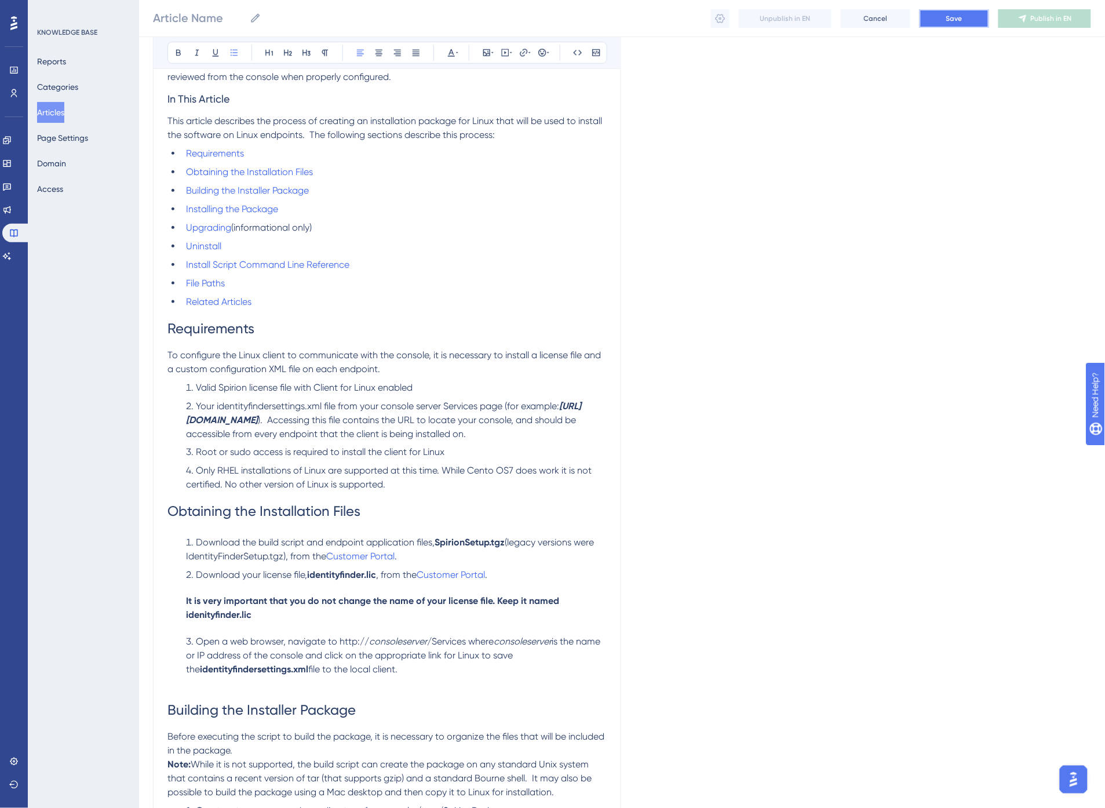
click at [948, 18] on span "Save" at bounding box center [955, 18] width 16 height 9
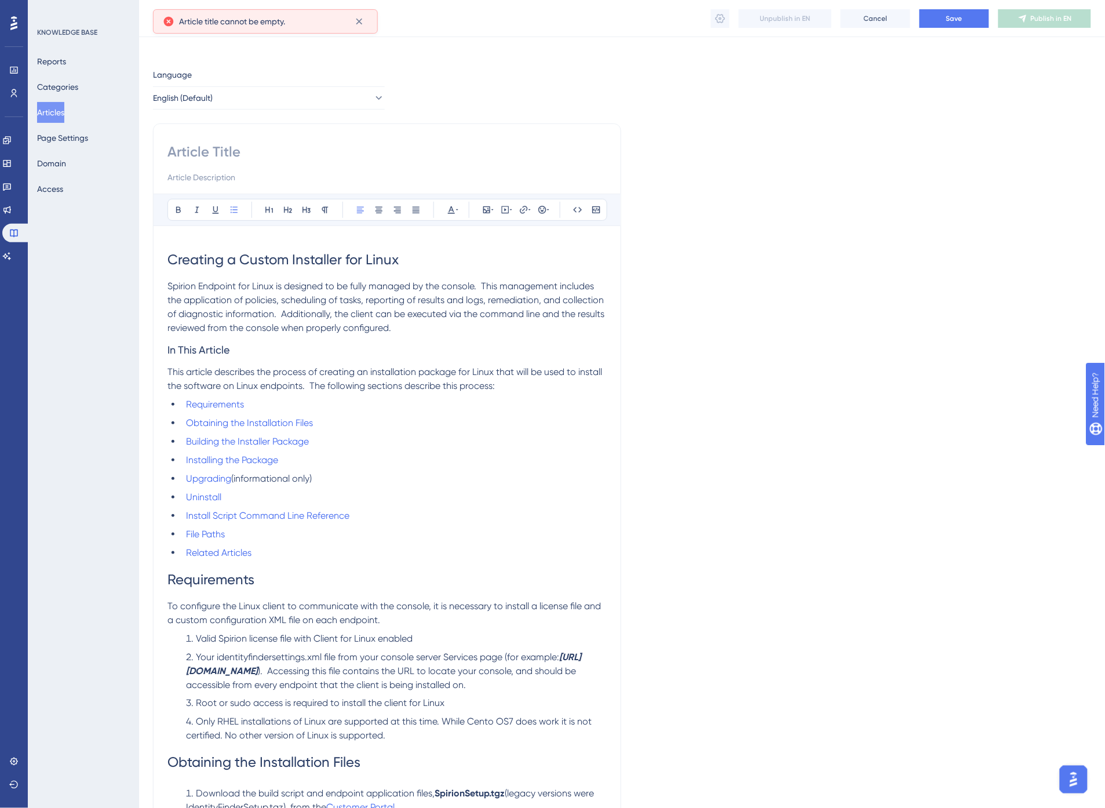
scroll to position [0, 0]
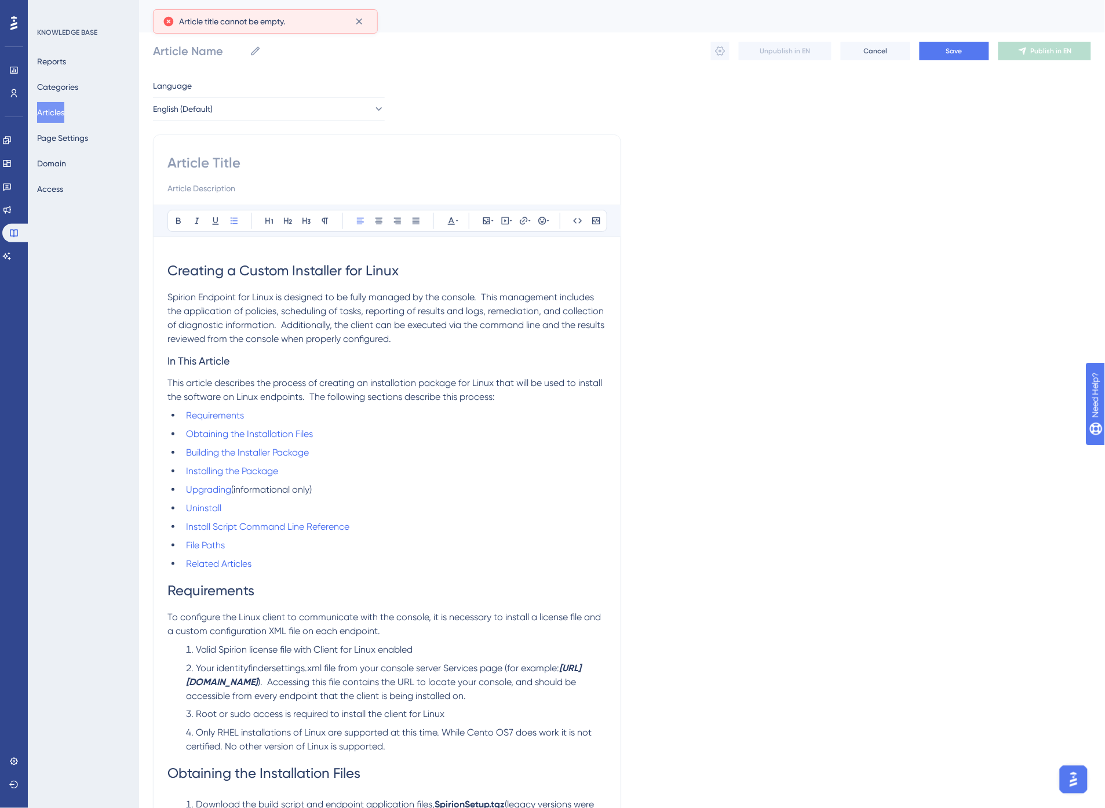
click at [391, 410] on li "Requirements" at bounding box center [393, 416] width 425 height 14
drag, startPoint x: 572, startPoint y: 297, endPoint x: 427, endPoint y: 304, distance: 145.1
click at [304, 416] on li "Requirements" at bounding box center [393, 416] width 425 height 14
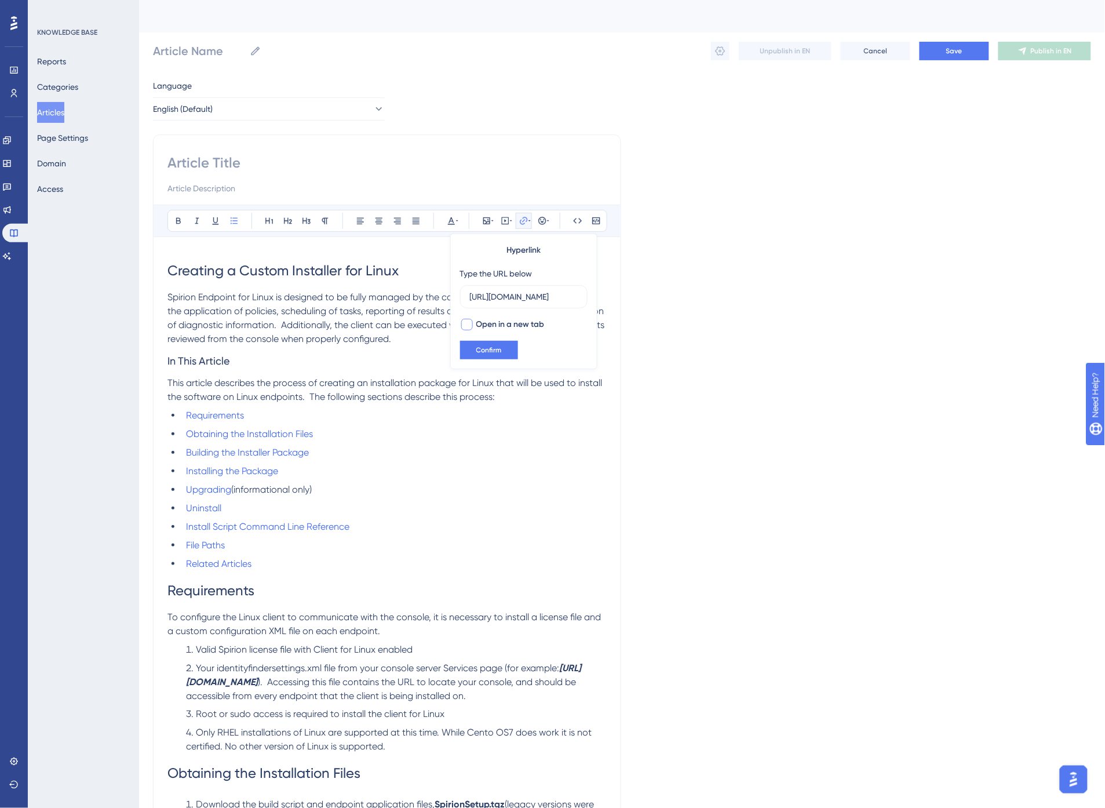
scroll to position [0, 442]
drag, startPoint x: 497, startPoint y: 293, endPoint x: 646, endPoint y: 300, distance: 148.6
click at [320, 413] on li "Requirements" at bounding box center [393, 416] width 425 height 14
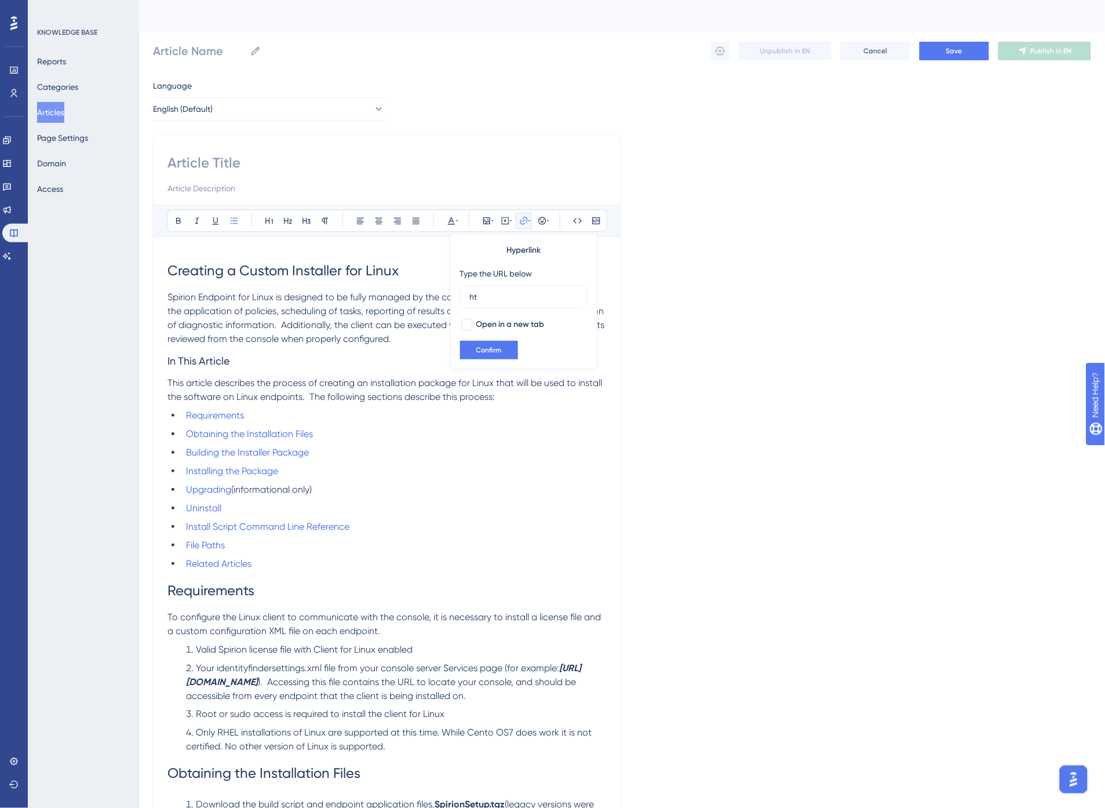
type input "h"
click at [497, 350] on span "Confirm" at bounding box center [489, 349] width 26 height 9
click at [423, 435] on li "Obtaining the Installation Files" at bounding box center [393, 434] width 425 height 14
click at [525, 221] on icon at bounding box center [523, 220] width 9 height 9
type input "h"
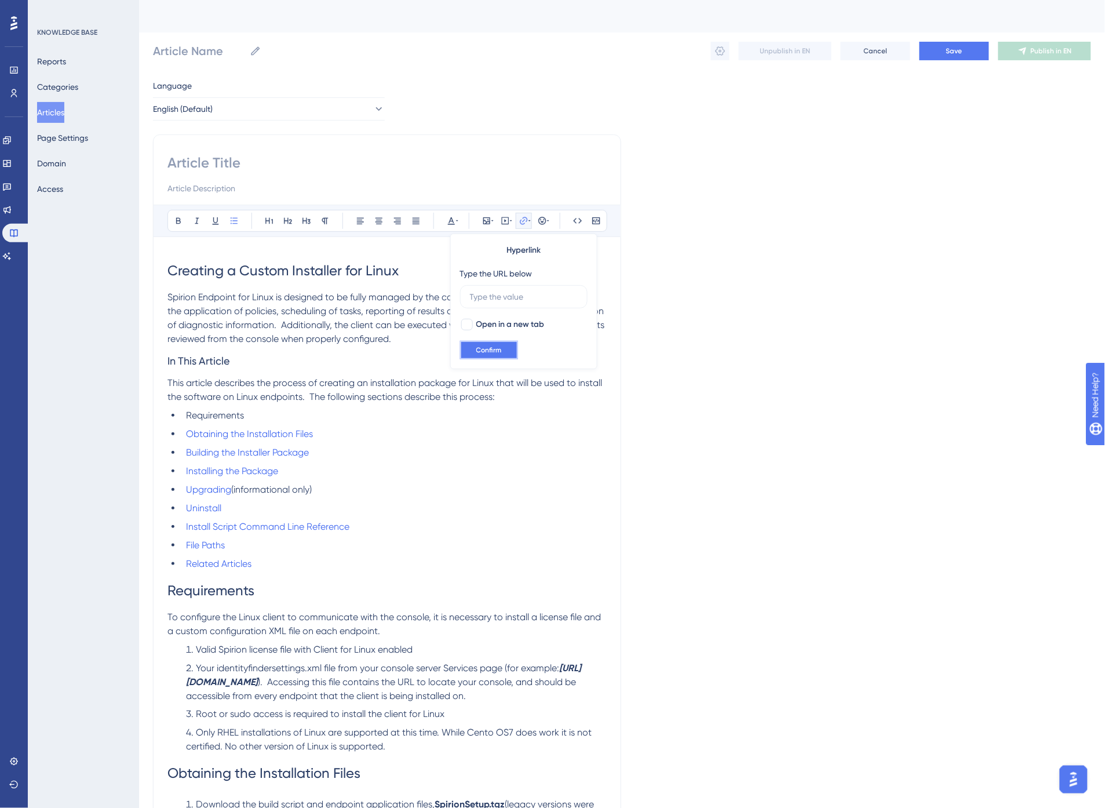
click at [500, 351] on span "Confirm" at bounding box center [489, 349] width 26 height 9
click at [416, 445] on ul "Requirements Obtaining the Installation Files Building the Installer Package In…" at bounding box center [387, 490] width 439 height 162
click at [529, 221] on icon at bounding box center [530, 220] width 2 height 9
type input "h"
click at [498, 349] on span "Confirm" at bounding box center [489, 349] width 26 height 9
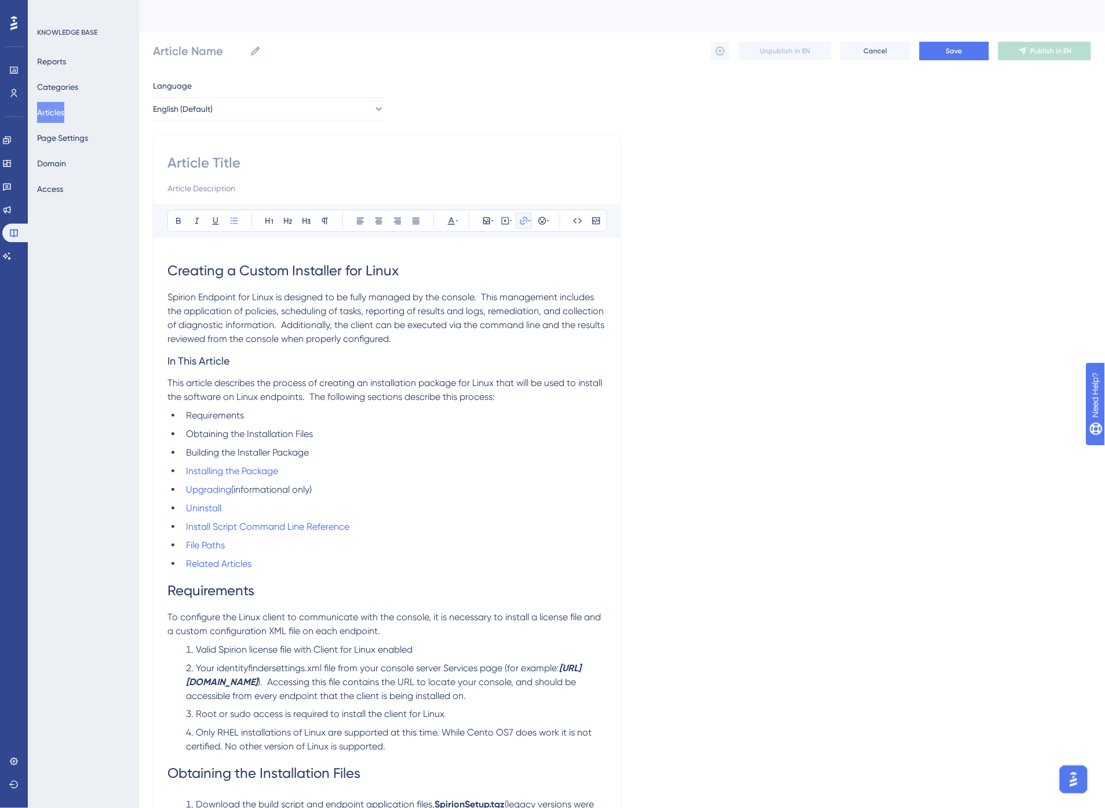
click at [525, 223] on icon at bounding box center [524, 221] width 8 height 8
click at [526, 216] on icon at bounding box center [523, 220] width 9 height 9
type input "h"
click at [499, 350] on span "Confirm" at bounding box center [489, 349] width 26 height 9
click at [529, 221] on icon at bounding box center [530, 220] width 2 height 9
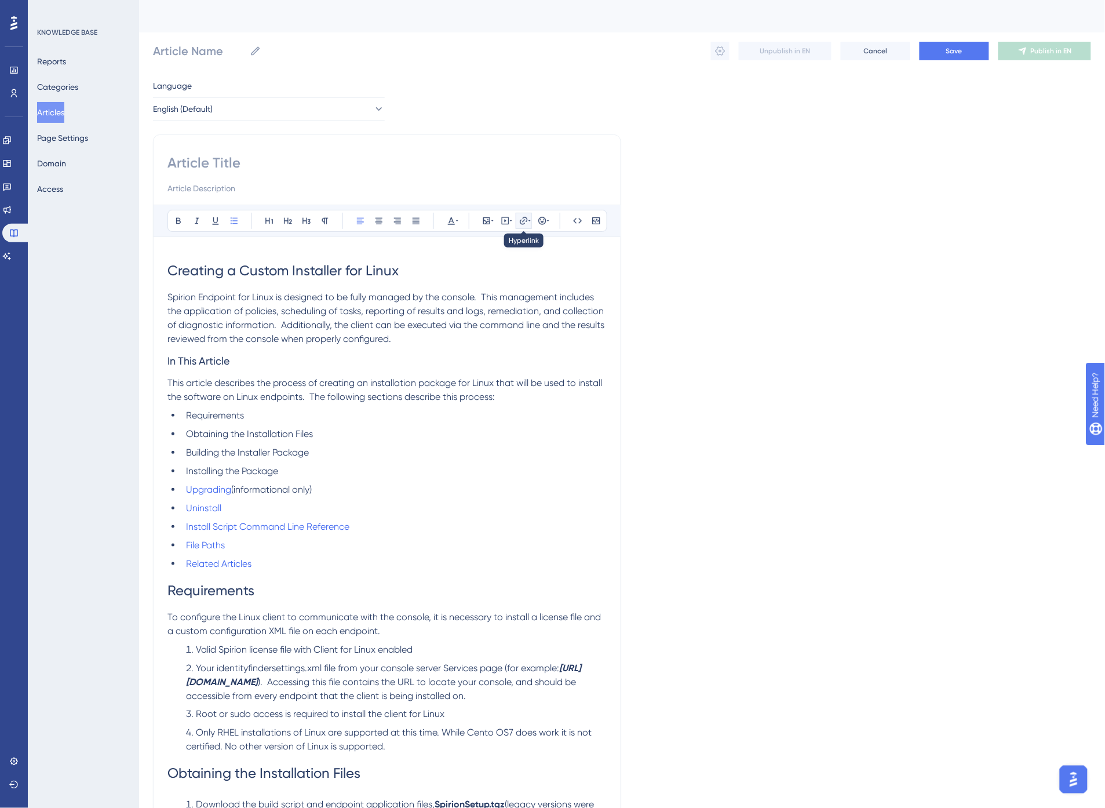
click at [529, 219] on icon at bounding box center [530, 220] width 2 height 9
click at [316, 469] on li "Installing the Package" at bounding box center [393, 471] width 425 height 14
click at [253, 489] on span "(informational only)" at bounding box center [271, 489] width 81 height 11
click at [523, 220] on icon at bounding box center [523, 220] width 9 height 9
type input "h"
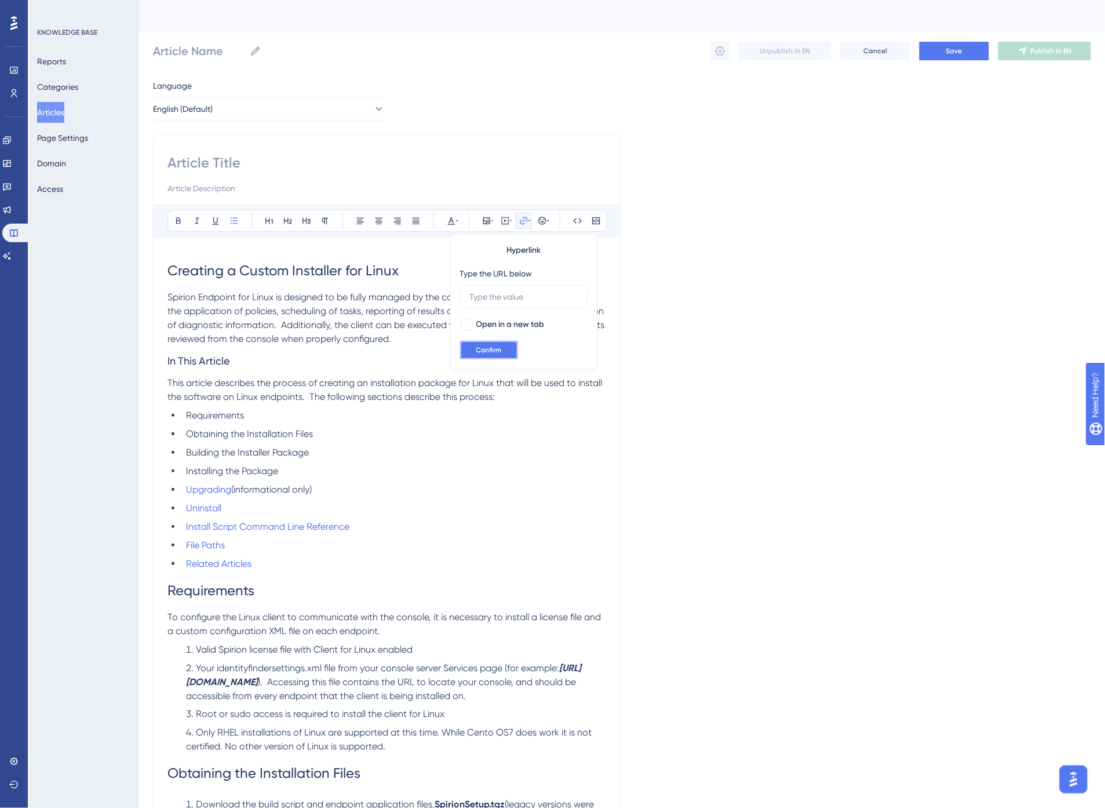
click at [496, 347] on span "Confirm" at bounding box center [489, 349] width 26 height 9
click at [526, 221] on icon at bounding box center [523, 220] width 9 height 9
click at [526, 221] on icon at bounding box center [524, 221] width 8 height 8
type input "h"
click at [494, 348] on span "Confirm" at bounding box center [489, 349] width 26 height 9
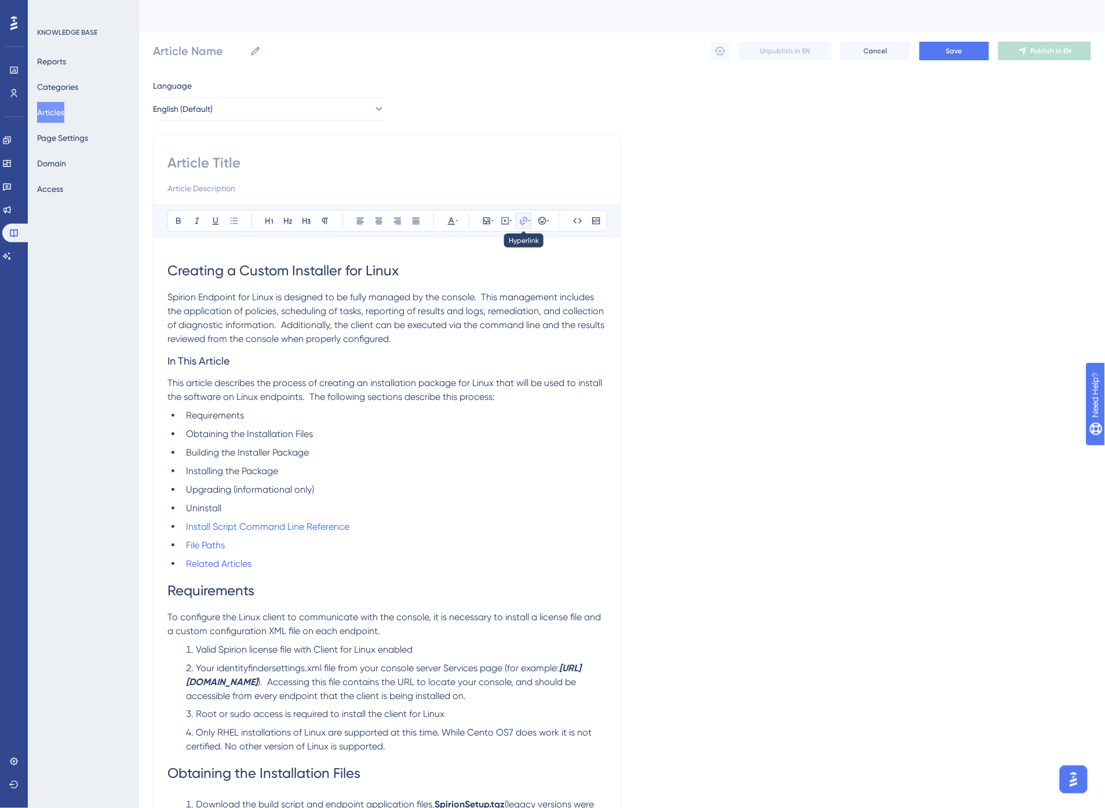
click at [529, 224] on icon at bounding box center [530, 220] width 2 height 9
click at [525, 223] on icon at bounding box center [523, 220] width 9 height 9
type input "h"
click at [493, 346] on span "Confirm" at bounding box center [489, 349] width 26 height 9
click at [529, 219] on icon at bounding box center [530, 220] width 2 height 9
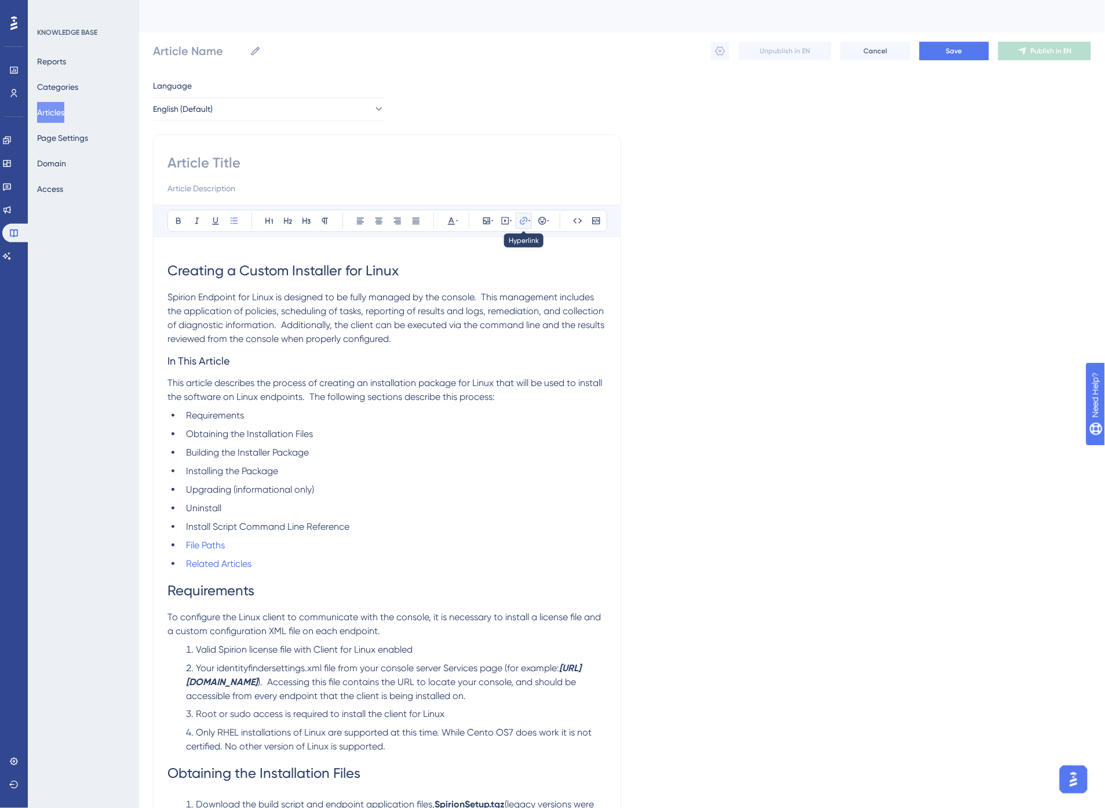
click at [526, 220] on icon at bounding box center [523, 220] width 9 height 9
type input "h"
click at [498, 349] on span "Confirm" at bounding box center [489, 349] width 26 height 9
click at [529, 219] on icon at bounding box center [530, 220] width 2 height 9
click at [526, 216] on icon at bounding box center [523, 220] width 9 height 9
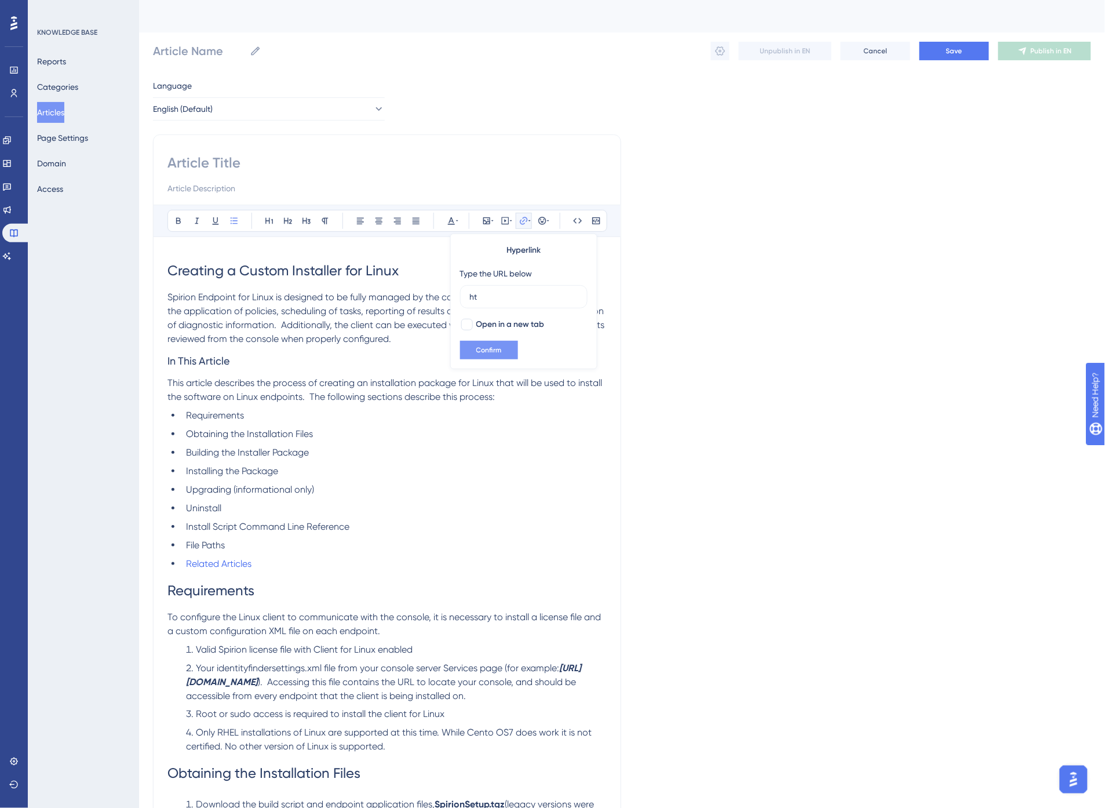
type input "h"
click at [496, 350] on span "Confirm" at bounding box center [489, 349] width 26 height 9
click at [274, 561] on li "Related Articles" at bounding box center [393, 564] width 425 height 14
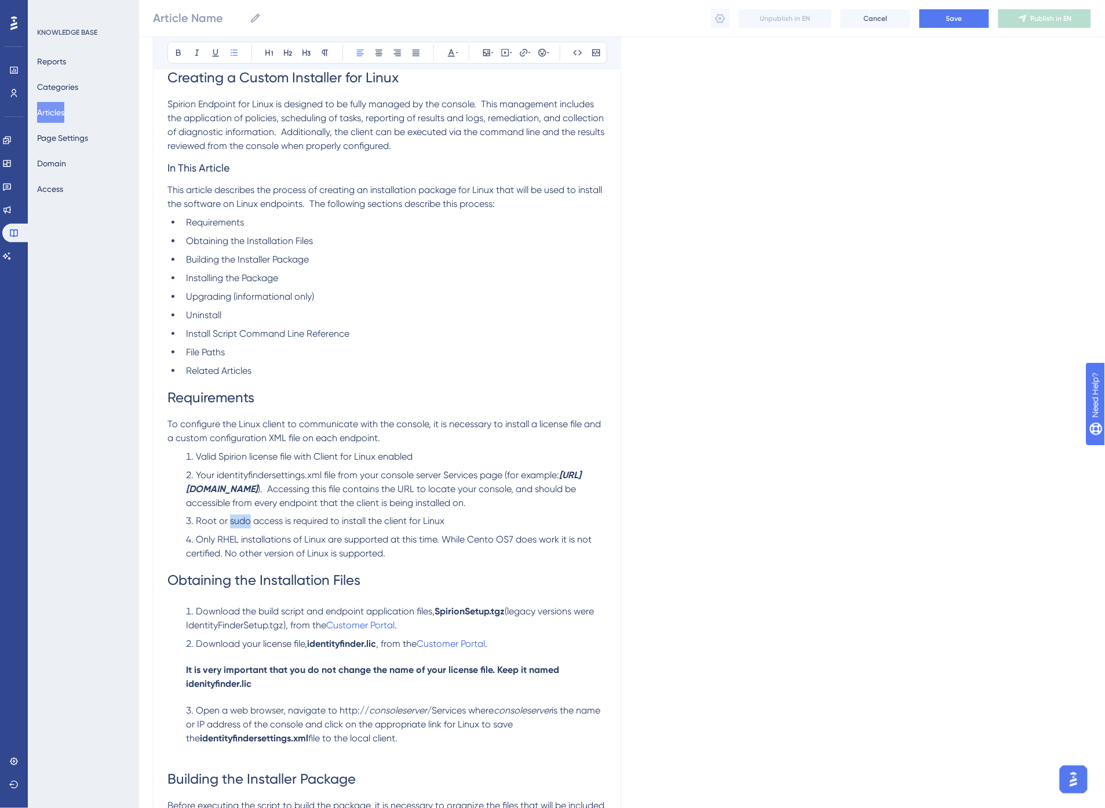
scroll to position [193, 0]
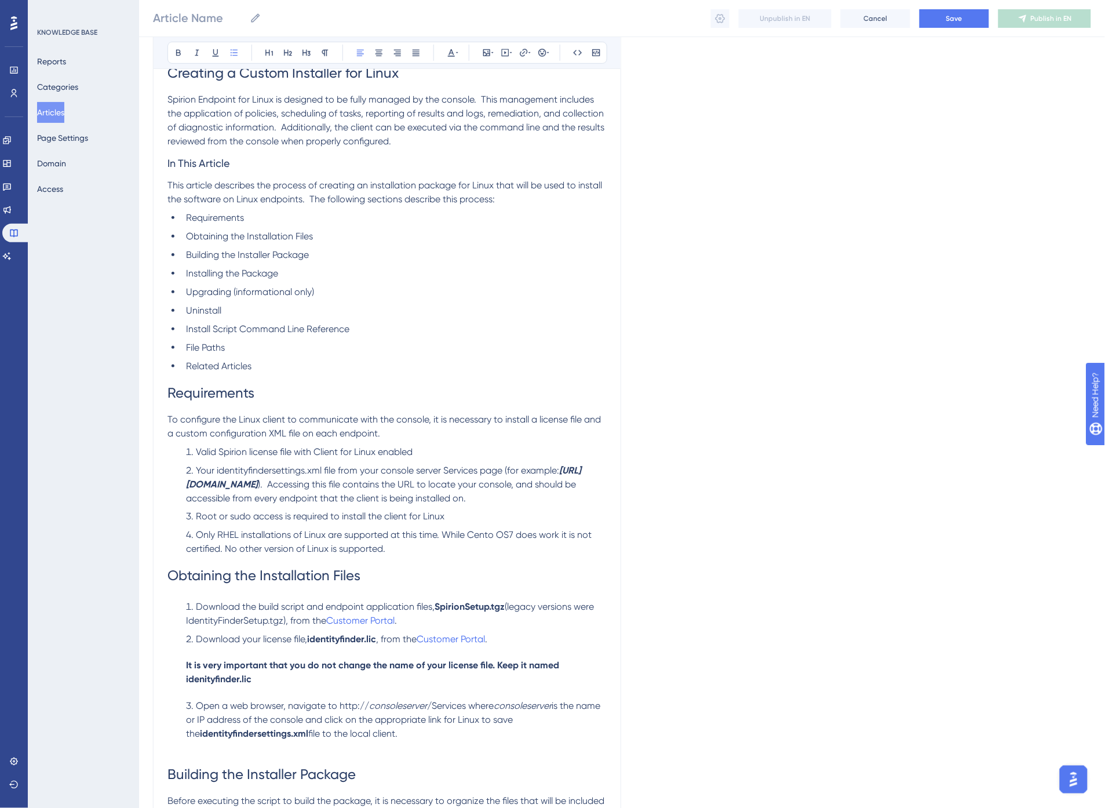
click at [204, 519] on span "Root or sudo access is required to install the client for Linux" at bounding box center [320, 516] width 249 height 11
click at [239, 516] on span "or sudo access is required to install the client for Linux" at bounding box center [329, 516] width 225 height 11
click at [398, 515] on span "access is required to install the client for Linux" at bounding box center [341, 516] width 191 height 11
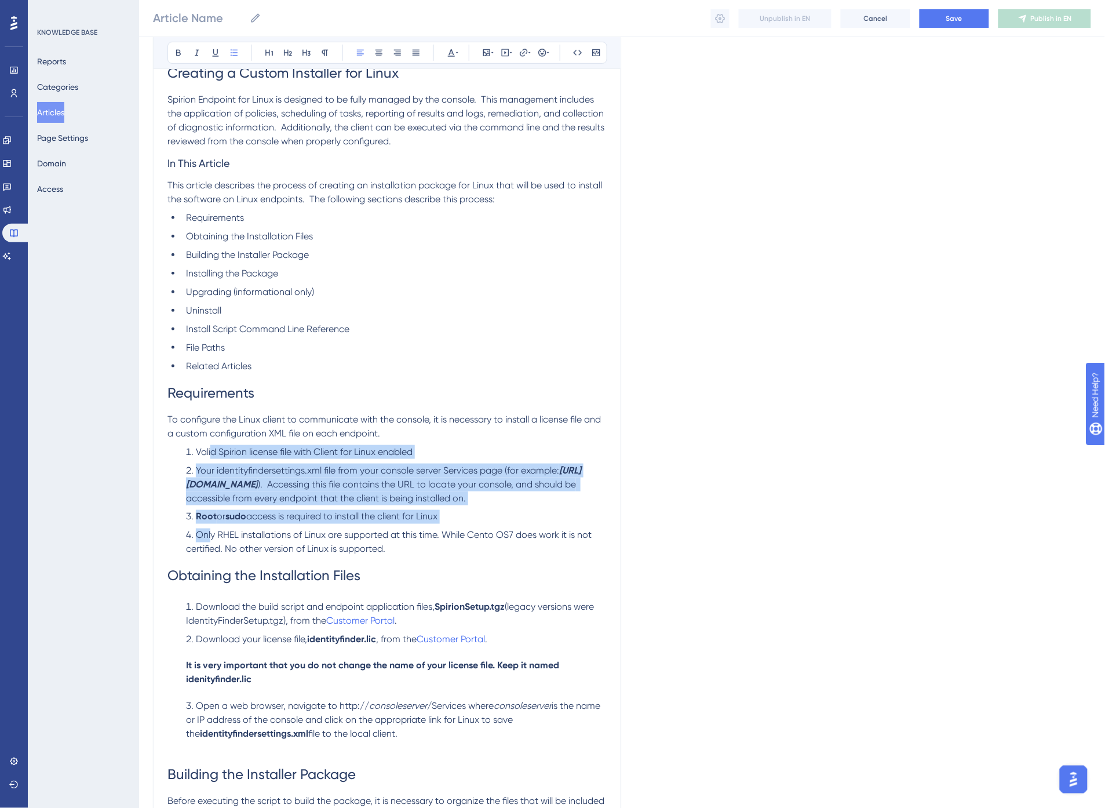
drag, startPoint x: 210, startPoint y: 455, endPoint x: 212, endPoint y: 536, distance: 81.2
click at [212, 536] on ol "Valid Spirion license file with Client for Linux enabled Your identityfinderset…" at bounding box center [387, 500] width 439 height 111
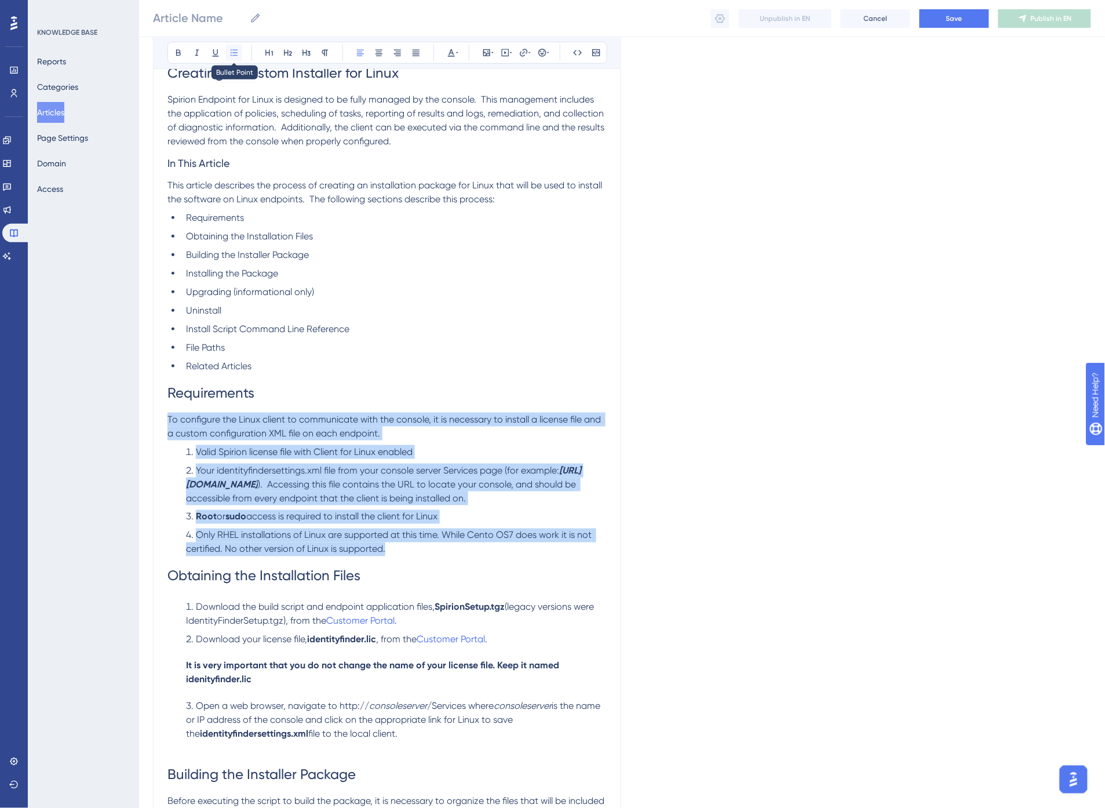
click at [231, 50] on icon at bounding box center [234, 52] width 9 height 9
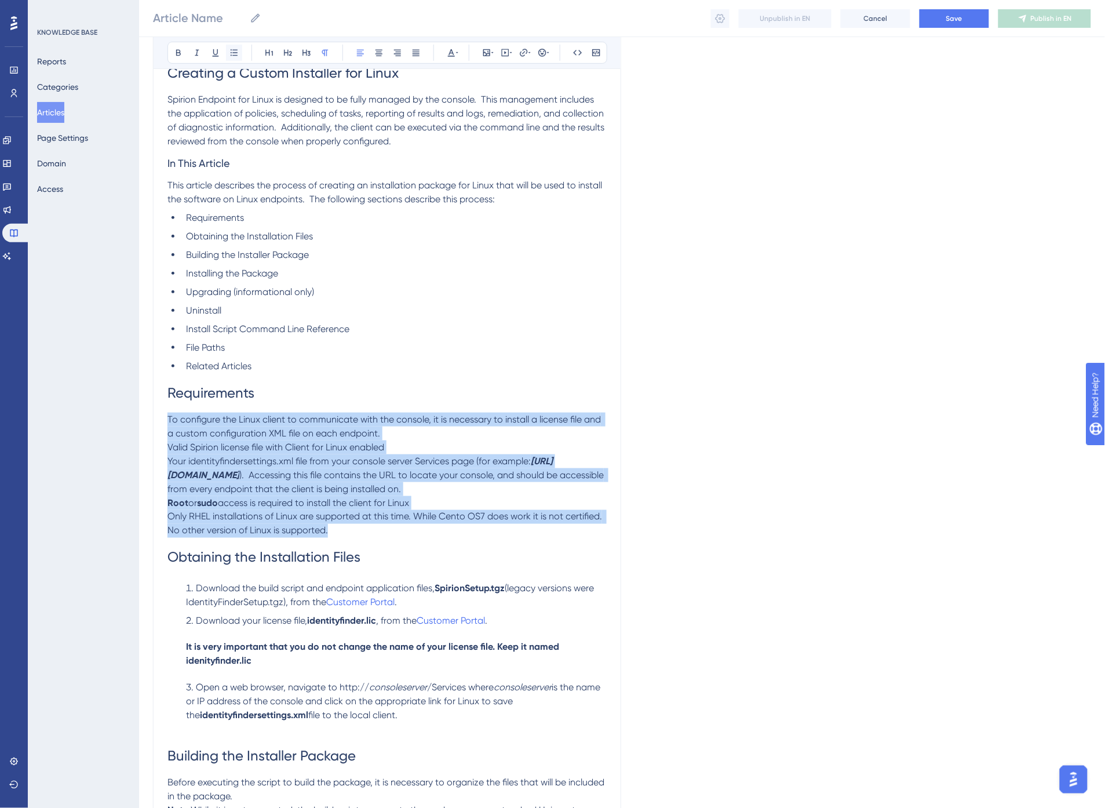
click at [231, 50] on icon at bounding box center [234, 52] width 9 height 9
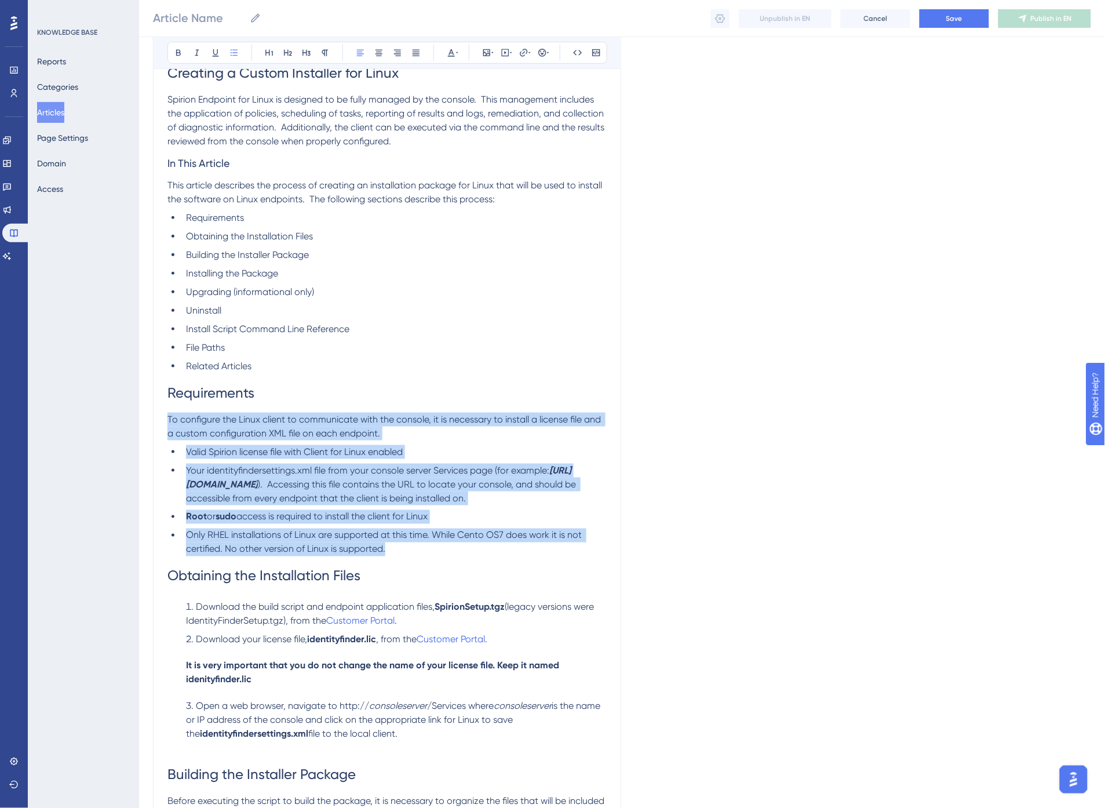
click at [239, 476] on li "Your identityfindersettings.xml file from your console server Services page (fo…" at bounding box center [393, 485] width 425 height 42
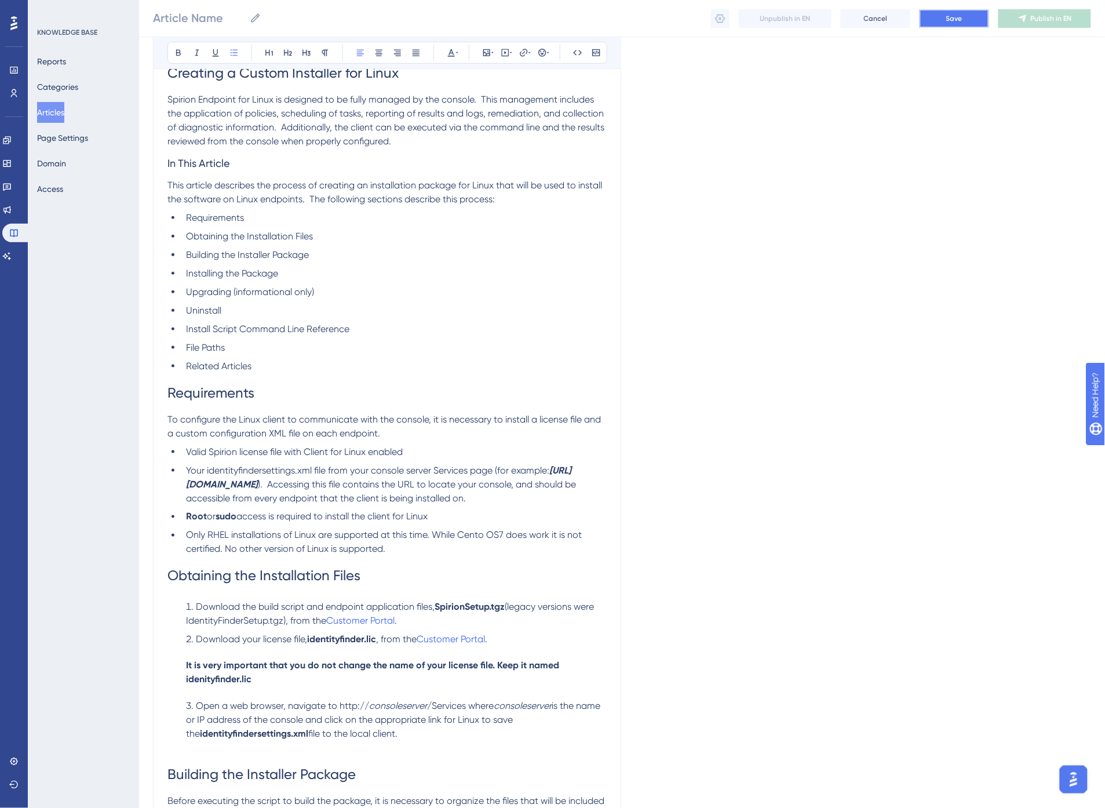
click at [951, 24] on button "Save" at bounding box center [955, 18] width 70 height 19
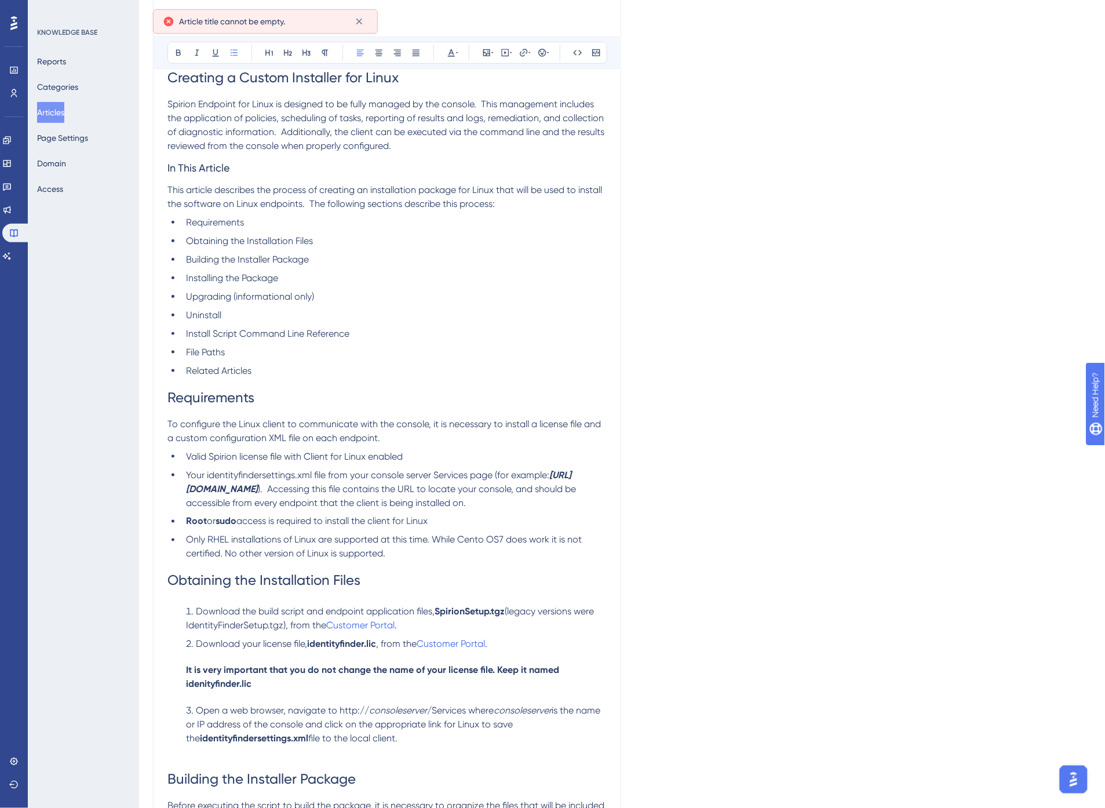
scroll to position [0, 0]
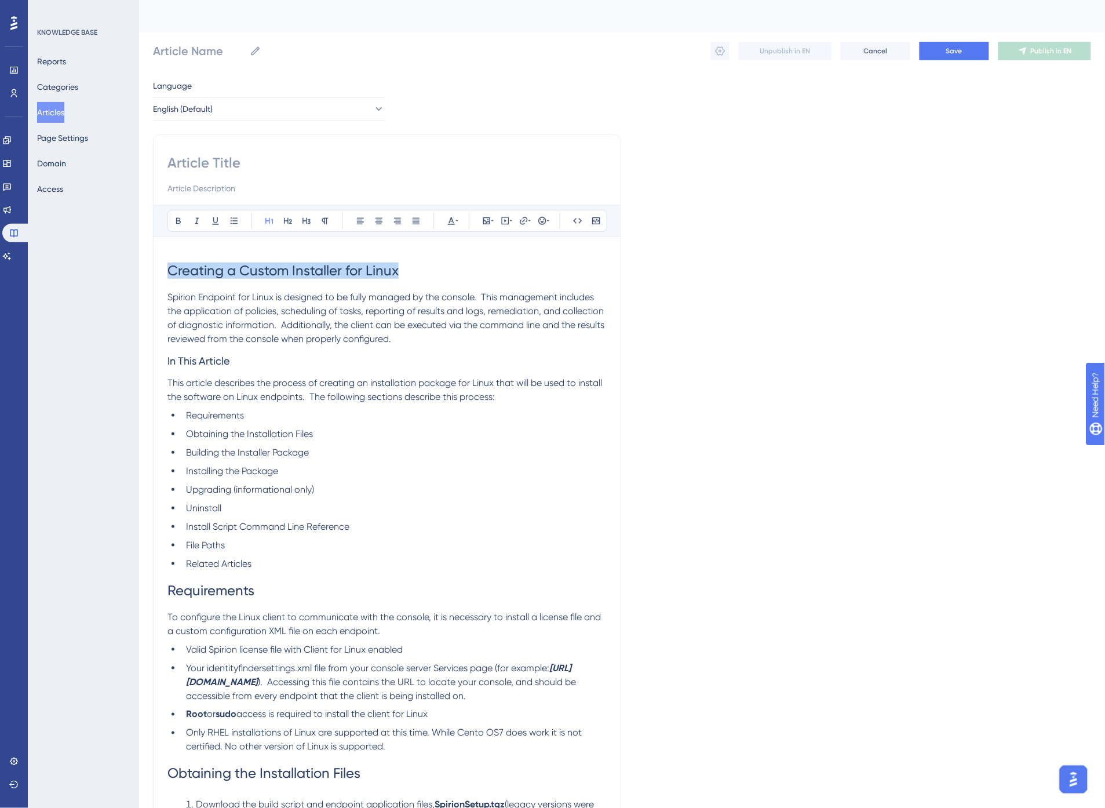
drag, startPoint x: 414, startPoint y: 273, endPoint x: 161, endPoint y: 275, distance: 253.3
copy span "Creating a Custom Installer for Linux"
click at [245, 159] on input at bounding box center [387, 163] width 439 height 19
paste input "Creating a Custom Installer for Linux"
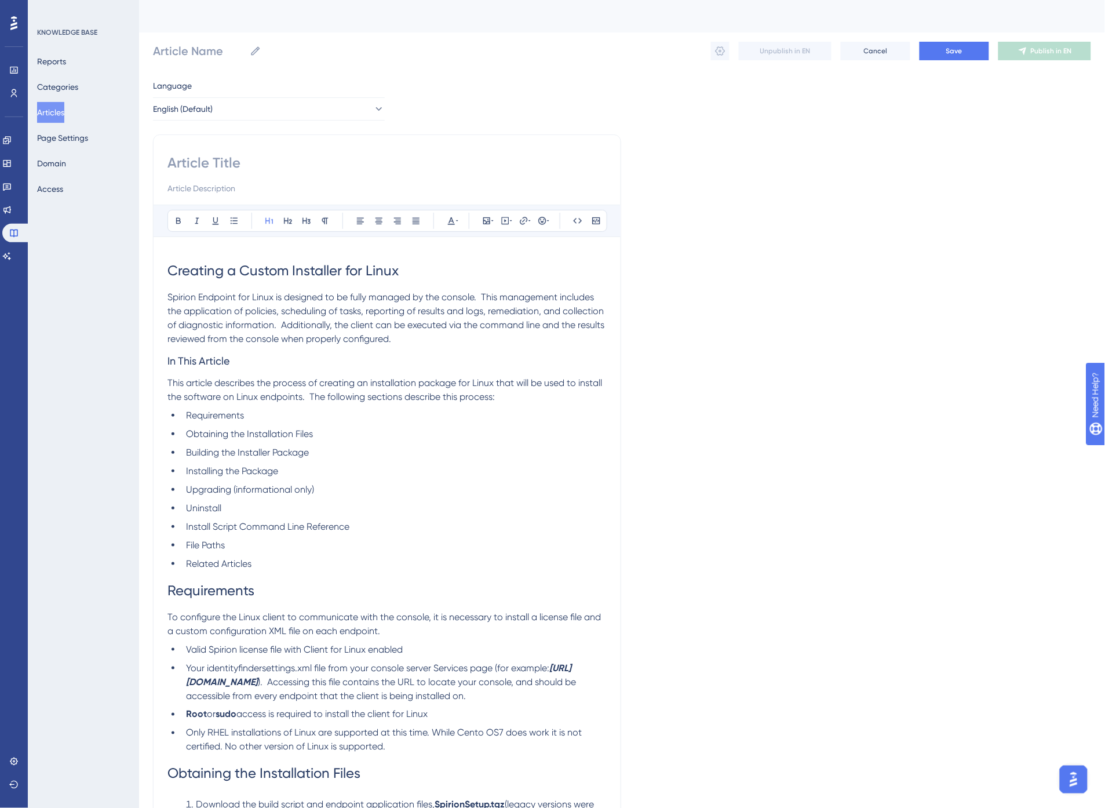
type input "Creating a Custom Installer for Linux"
click at [206, 165] on input "Creating a Custom Installer for Linux" at bounding box center [387, 163] width 439 height 19
type input "[PERSON_NAME] Creating a Custom Installer for Linux"
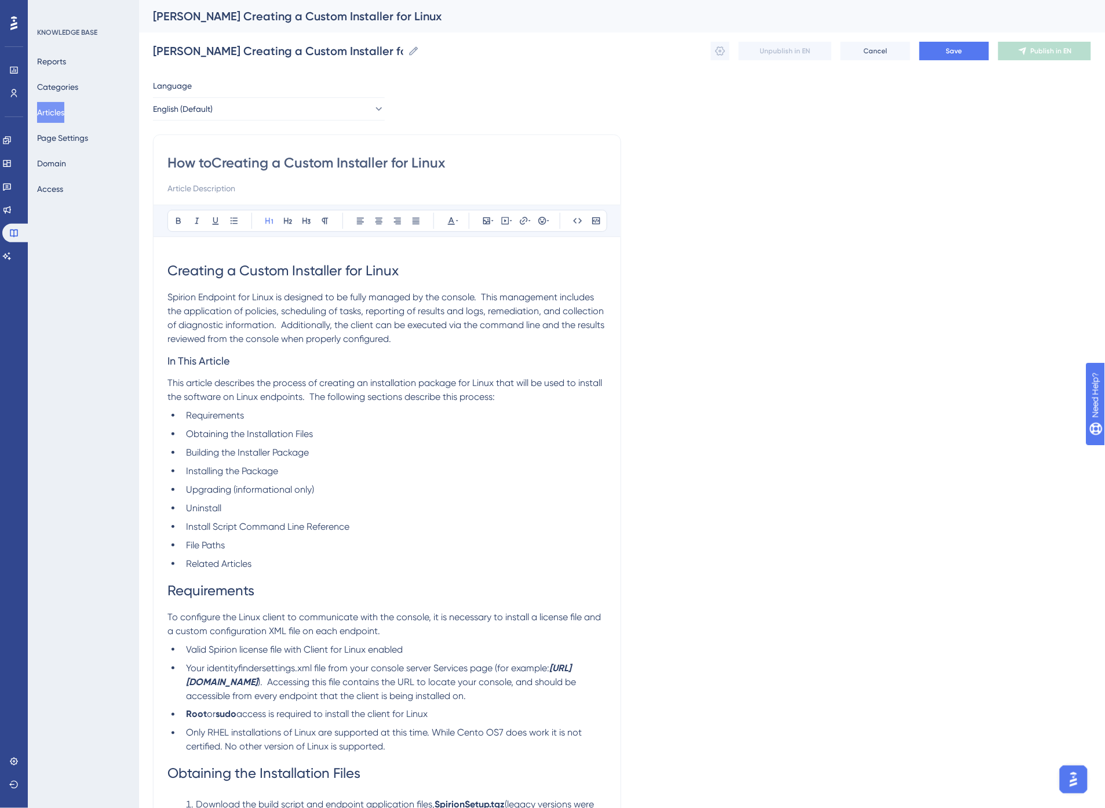
type input "How to Creating a Custom Installer for Linux"
type input "How to Create a Custom Installer for Linux"
click at [168, 296] on span "Spirion Endpoint for Linux is designed to be fully managed by the console. This…" at bounding box center [387, 318] width 439 height 53
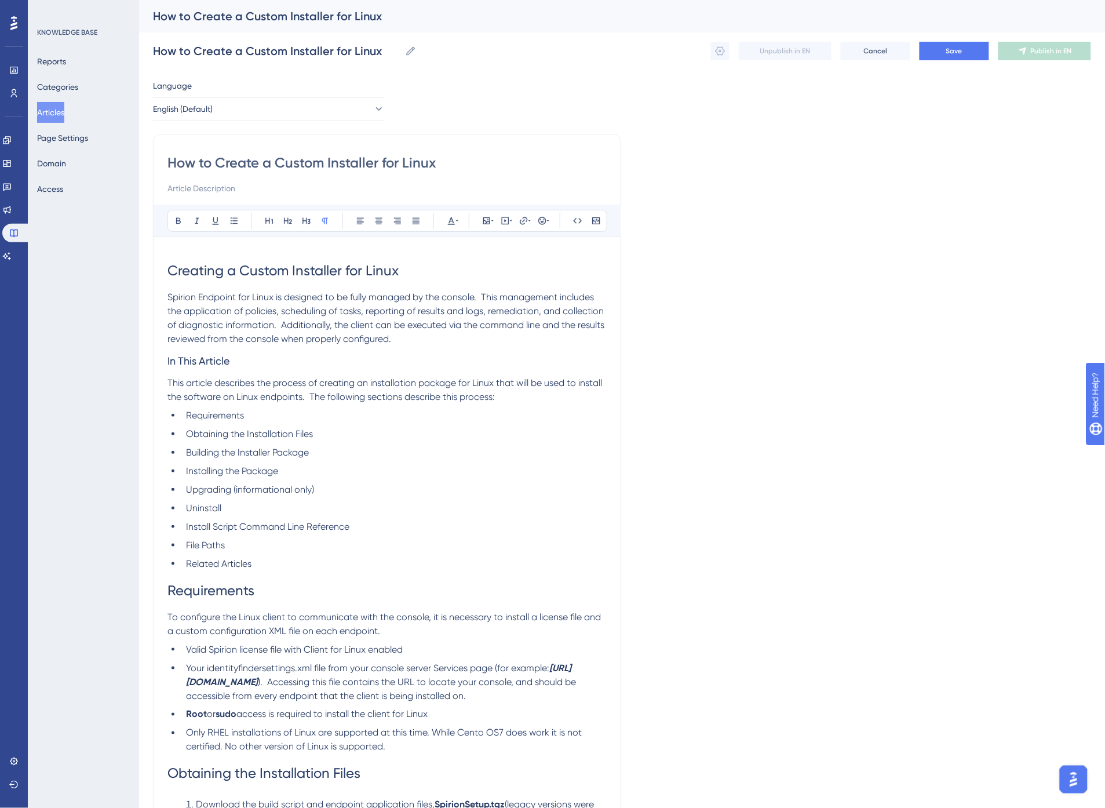
click at [232, 166] on input "How to Create a Custom Installer for Linux" at bounding box center [387, 163] width 439 height 19
type input "How to Install a a Custom Installer for Linux"
type input "How to Install an Agent a Custom Installer for Linux"
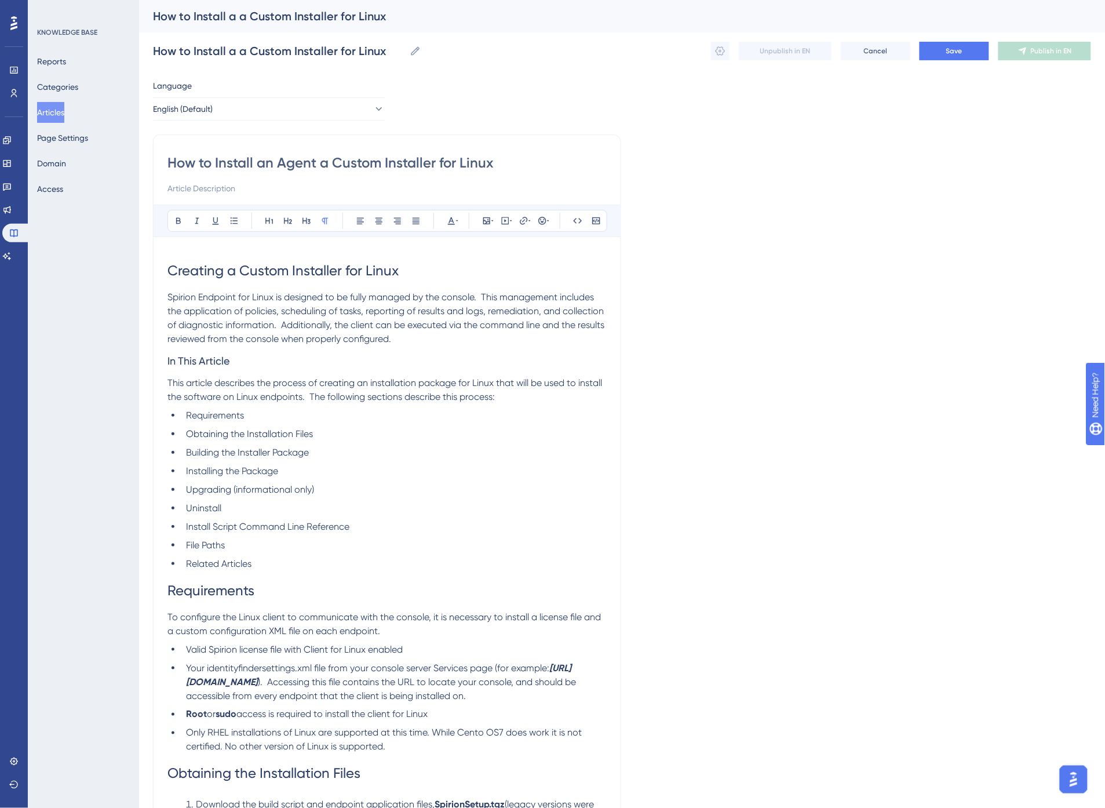
type input "How to Install an Agent a Custom Installer for Linux"
type input "How to Install an Agent for Linux"
type input "How to Install an Agent to a for Linux"
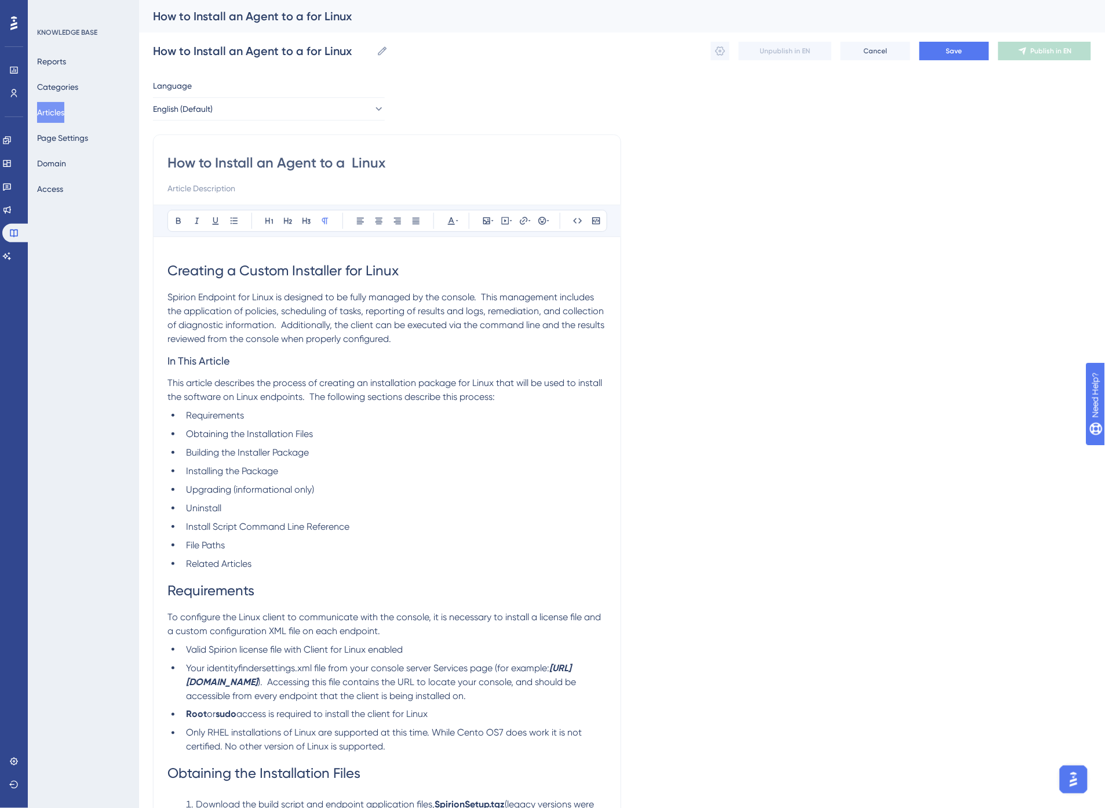
type input "How to Install an Agent to a Linux"
type input "How to Install an Agent to a Linux Machine"
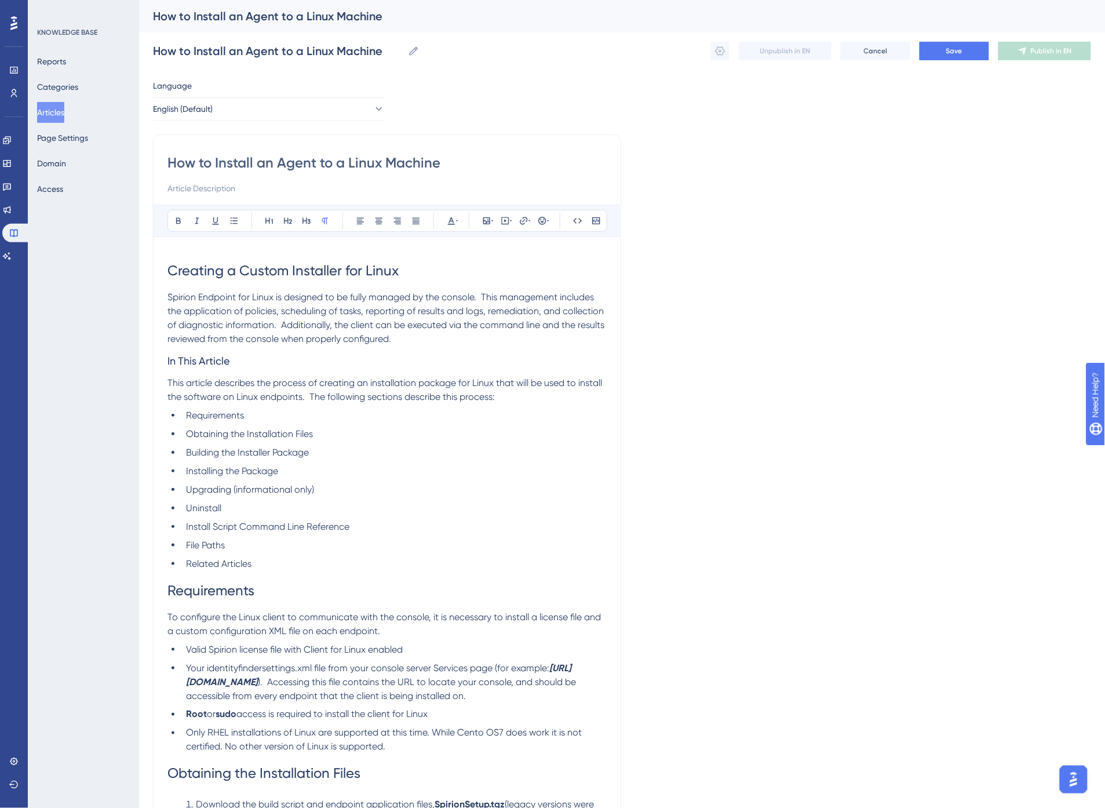
click at [439, 301] on span "Spirion Endpoint for Linux is designed to be fully managed by the console. This…" at bounding box center [387, 318] width 439 height 53
drag, startPoint x: 479, startPoint y: 294, endPoint x: 169, endPoint y: 297, distance: 310.7
click at [169, 297] on span "Spirion Endpoint for Linux is designed to be fully managed by the console. This…" at bounding box center [387, 318] width 439 height 53
click at [490, 309] on span "Spirion Endpoint for Linux is designed to be fully managed by the console. This…" at bounding box center [387, 318] width 439 height 53
drag, startPoint x: 248, startPoint y: 358, endPoint x: 154, endPoint y: 362, distance: 94.6
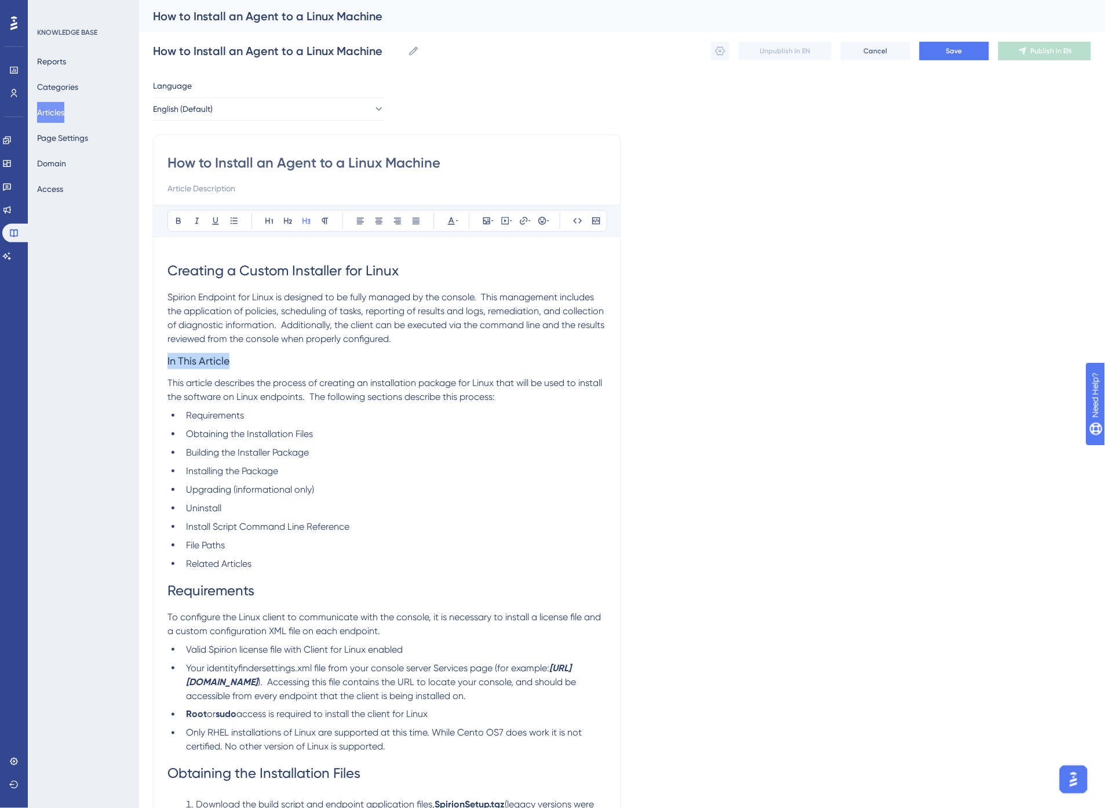
click at [293, 375] on h3 "In This Article" at bounding box center [387, 361] width 439 height 30
click at [238, 192] on input at bounding box center [387, 188] width 439 height 14
click at [958, 49] on span "Save" at bounding box center [955, 50] width 16 height 9
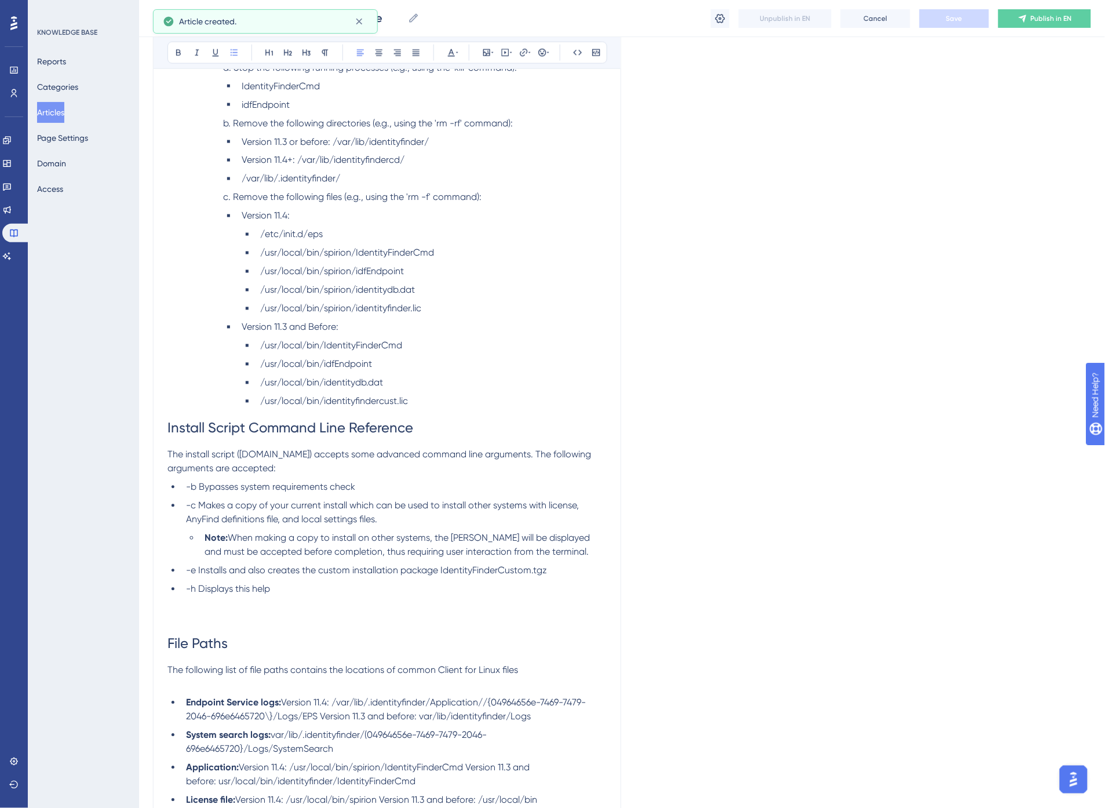
click at [222, 583] on li "-h Displays this help" at bounding box center [393, 604] width 425 height 42
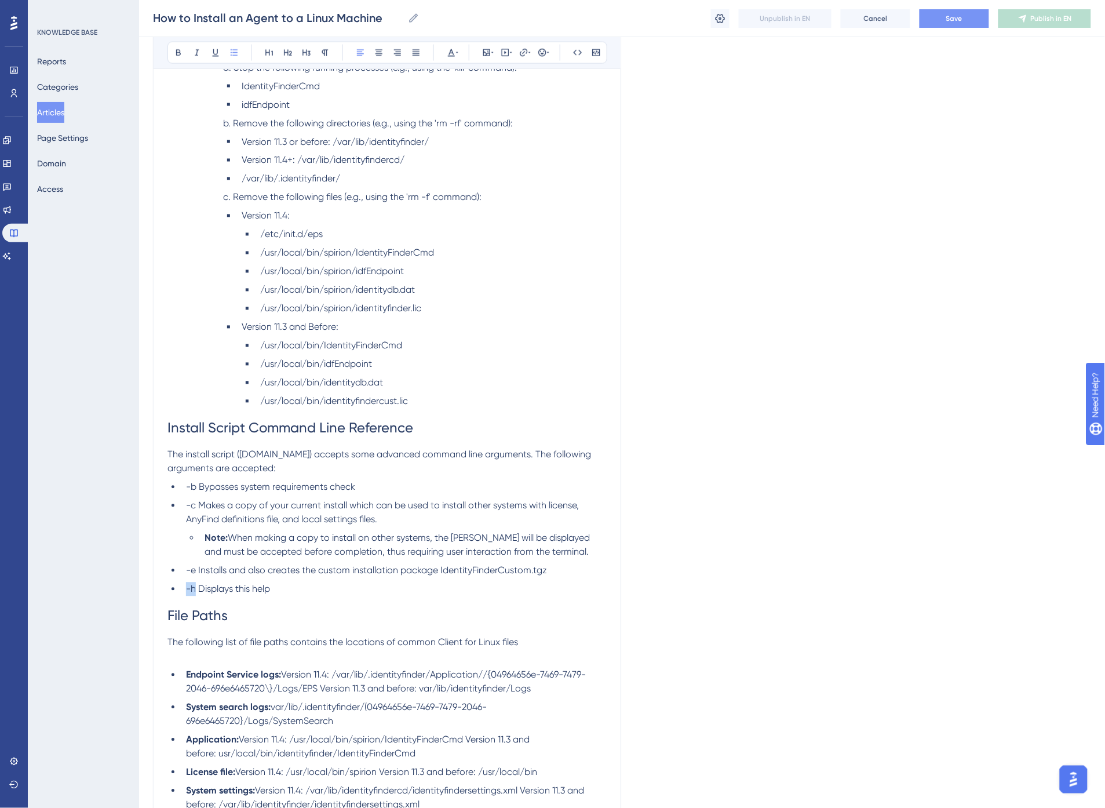
drag, startPoint x: 194, startPoint y: 546, endPoint x: 186, endPoint y: 546, distance: 8.1
click at [186, 584] on span "-h Displays this help" at bounding box center [228, 589] width 84 height 11
click at [576, 50] on icon at bounding box center [577, 52] width 9 height 9
click at [578, 48] on icon at bounding box center [577, 52] width 9 height 9
click at [197, 499] on li "-c Makes a copy of your current install which can be used to install other syst…" at bounding box center [393, 513] width 425 height 28
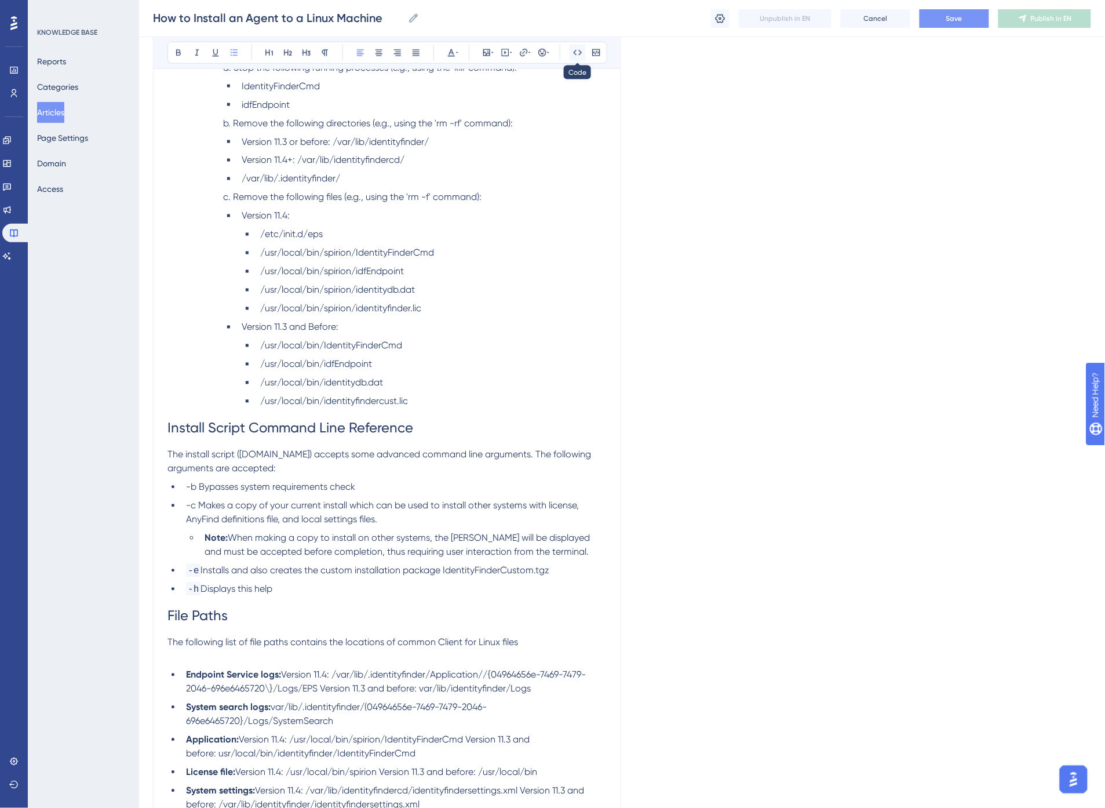
click at [578, 51] on icon at bounding box center [577, 52] width 9 height 9
click at [197, 482] on span "-b Bypasses system requirements check" at bounding box center [270, 487] width 169 height 11
click at [580, 53] on icon at bounding box center [577, 52] width 9 height 9
click at [336, 487] on ul "-b Bypasses system requirements check -c Makes a copy of your current install w…" at bounding box center [387, 538] width 439 height 116
click at [202, 482] on span "Bypasses system requirements check" at bounding box center [279, 487] width 156 height 11
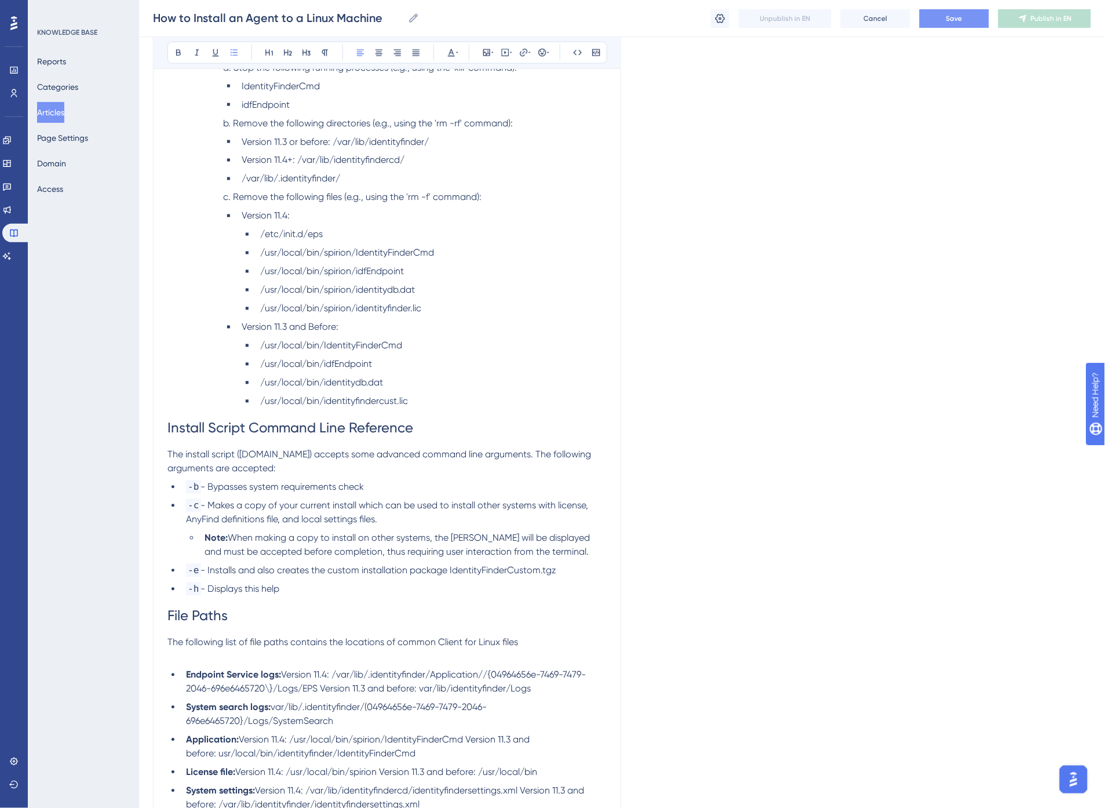
click at [320, 500] on span "- Makes a copy of your current install which can be used to install other syste…" at bounding box center [388, 512] width 405 height 25
click at [953, 19] on span "Save" at bounding box center [955, 18] width 16 height 9
click at [250, 339] on ul "/usr/local/bin/IdentityFinderCmd /usr/local/bin/idfEndpoint /usr/local/bin/iden…" at bounding box center [424, 374] width 365 height 70
click at [347, 339] on ul "/usr/local/bin/IdentityFinderCmd /usr/local/bin/idfEndpoint /usr/local/bin/iden…" at bounding box center [424, 374] width 365 height 70
click at [502, 449] on span "The install script ([DOMAIN_NAME]) accepts some advanced command line arguments…" at bounding box center [381, 461] width 426 height 25
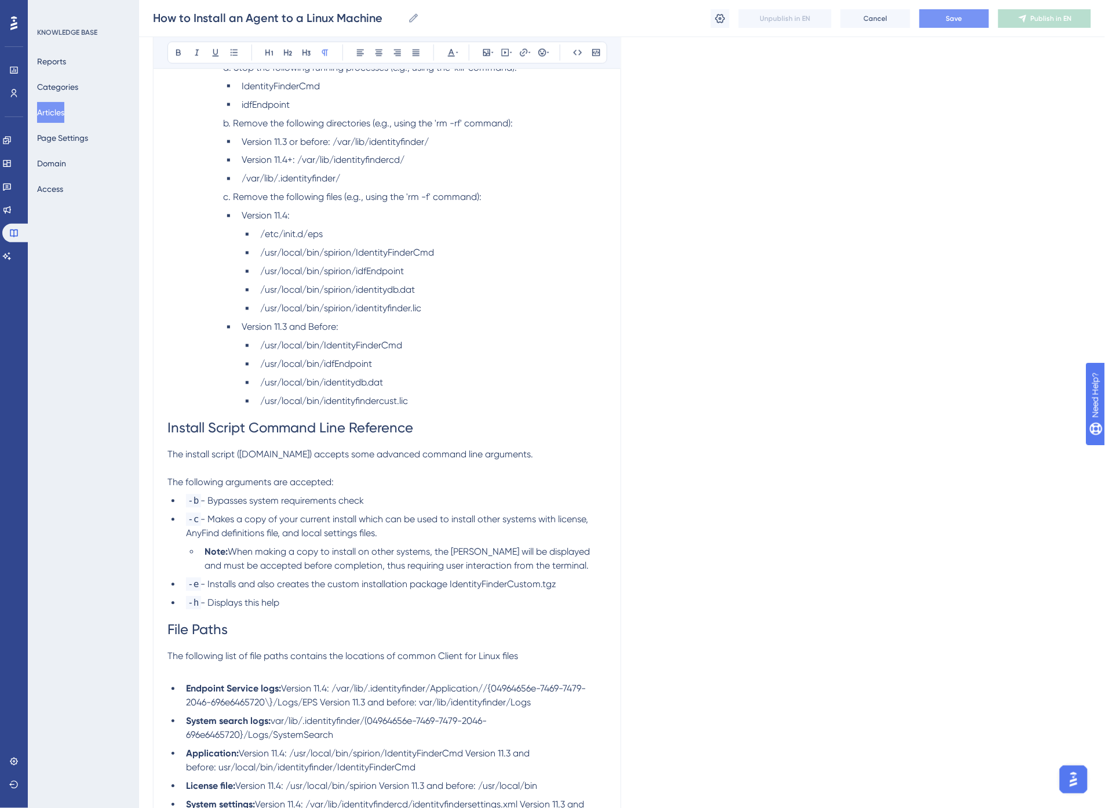
click at [549, 494] on li "-b - Bypasses system requirements check" at bounding box center [393, 501] width 425 height 14
click at [960, 14] on span "Save" at bounding box center [955, 18] width 16 height 9
click at [508, 448] on p "The install script ([DOMAIN_NAME]) accepts some advanced command line arguments." at bounding box center [387, 455] width 439 height 14
click at [351, 358] on li "/usr/local/bin/idfEndpoint" at bounding box center [431, 365] width 351 height 14
click at [424, 321] on li "Version 11.3 and Before:" at bounding box center [422, 328] width 370 height 14
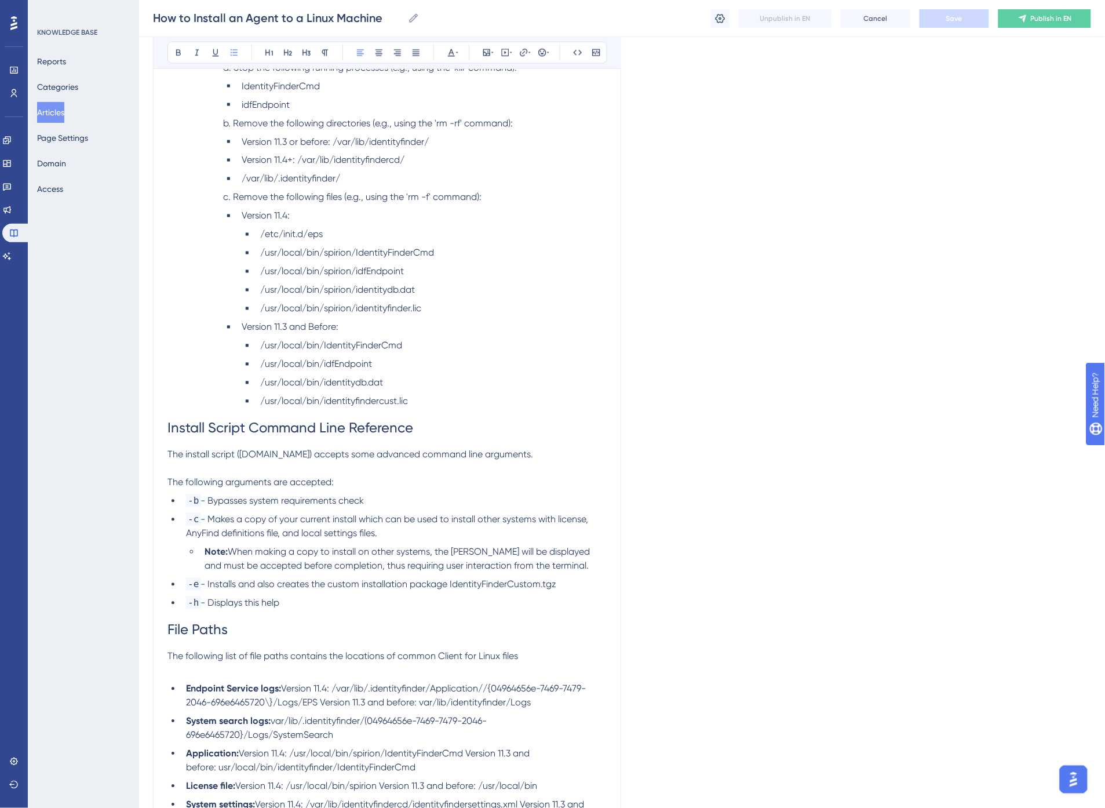
drag, startPoint x: 560, startPoint y: 543, endPoint x: 461, endPoint y: 534, distance: 100.0
click at [453, 578] on li "-e - Installs and also creates the custom installation package IdentityFinderCu…" at bounding box center [393, 585] width 425 height 14
click at [473, 494] on ul "-b - Bypasses system requirements check -c - Makes a copy of your current insta…" at bounding box center [387, 552] width 439 height 116
click at [478, 514] on span "- Makes a copy of your current install which can be used to install other syste…" at bounding box center [388, 526] width 405 height 25
click at [959, 26] on button "Save" at bounding box center [955, 18] width 70 height 19
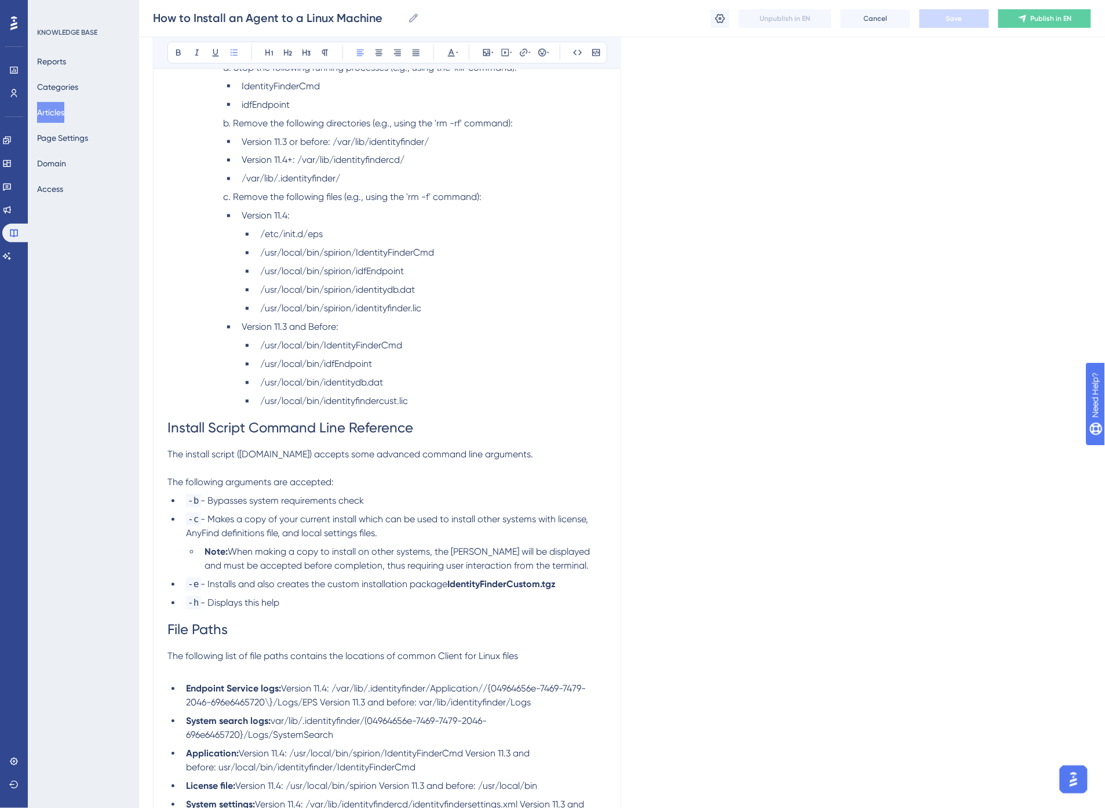
drag, startPoint x: 354, startPoint y: 329, endPoint x: 355, endPoint y: 320, distance: 9.4
click at [373, 409] on h1 "Install Script Command Line Reference" at bounding box center [387, 428] width 439 height 39
click at [374, 420] on span "Install Script Command Line Reference" at bounding box center [291, 428] width 246 height 16
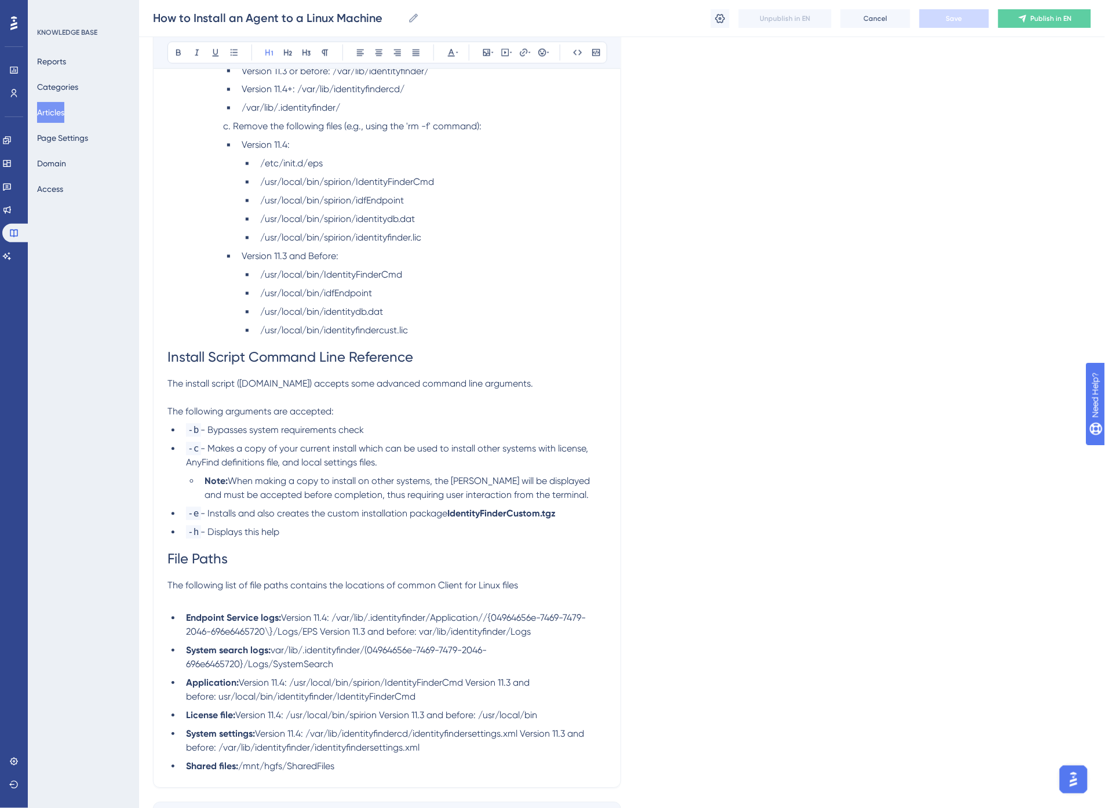
scroll to position [3444, 0]
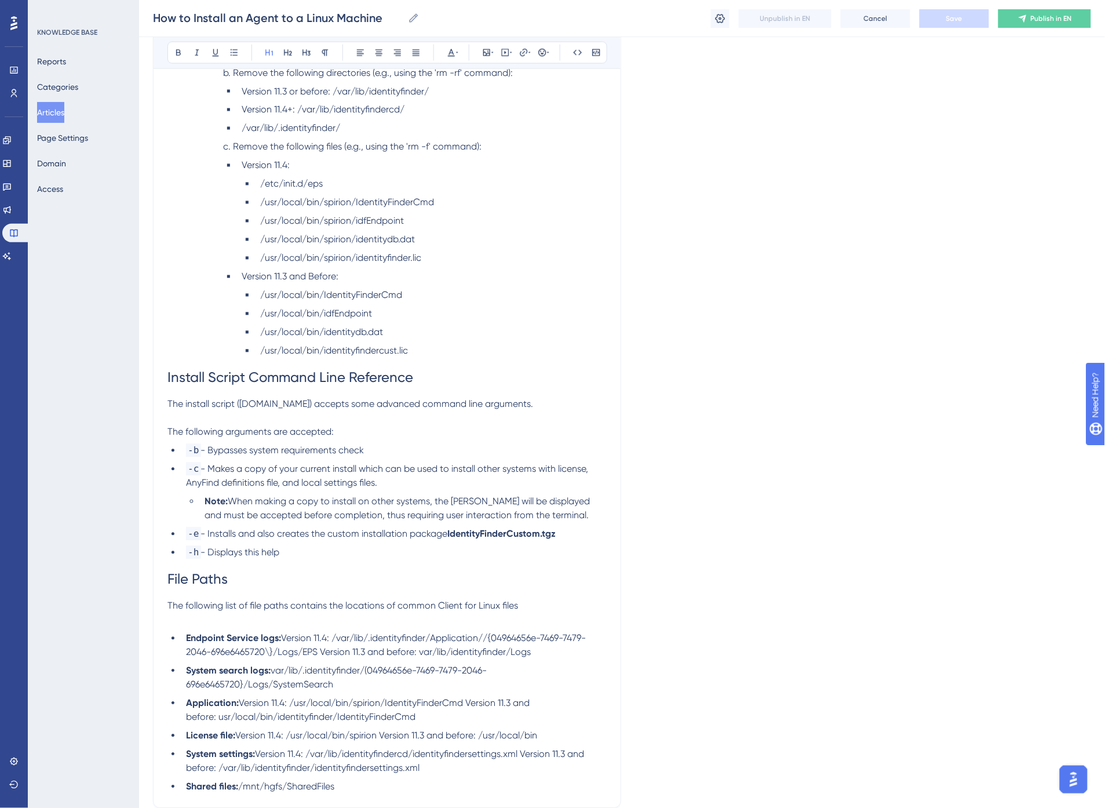
click at [259, 547] on span "- Displays this help" at bounding box center [240, 552] width 79 height 11
click at [364, 495] on li "Note: When making a copy to install on other systems, the [PERSON_NAME] will be…" at bounding box center [403, 509] width 407 height 28
click at [955, 20] on span "Save" at bounding box center [955, 18] width 16 height 9
click at [322, 560] on h1 "File Paths" at bounding box center [387, 579] width 439 height 39
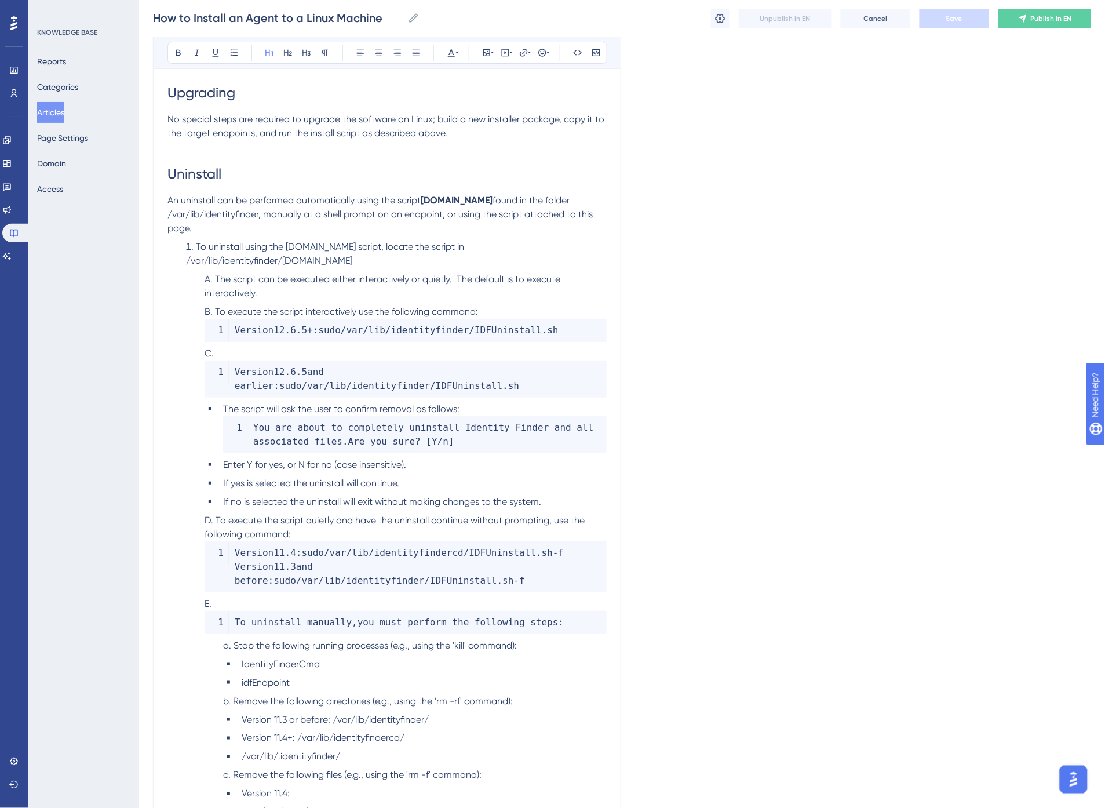
scroll to position [2800, 0]
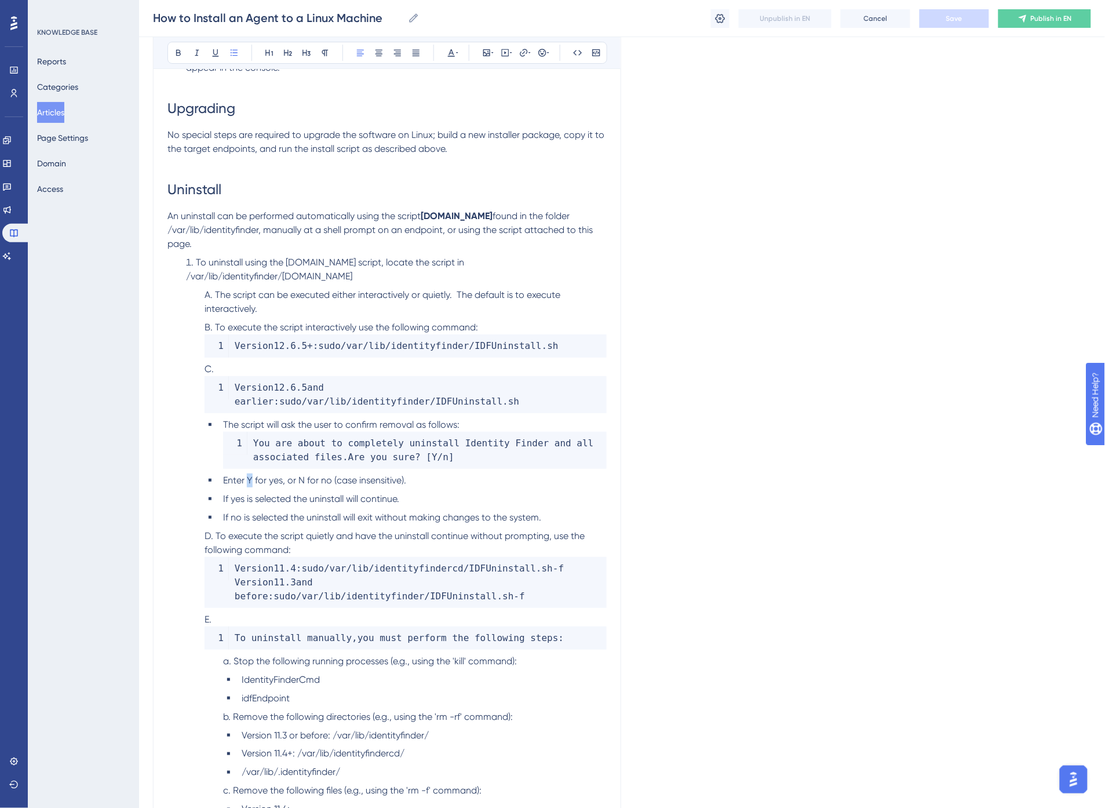
click at [252, 475] on span "Enter Y for yes, or N for no (case insensitive)." at bounding box center [314, 480] width 183 height 11
click at [303, 475] on span "for yes, or N for no (case insensitive)." at bounding box center [325, 480] width 151 height 11
click at [345, 461] on ul "The script will ask the user to confirm removal as follows: You are about to co…" at bounding box center [406, 471] width 402 height 107
click at [969, 21] on button "Save" at bounding box center [955, 18] width 70 height 19
click at [279, 419] on span "The script will ask the user to confirm removal as follows:" at bounding box center [341, 424] width 236 height 11
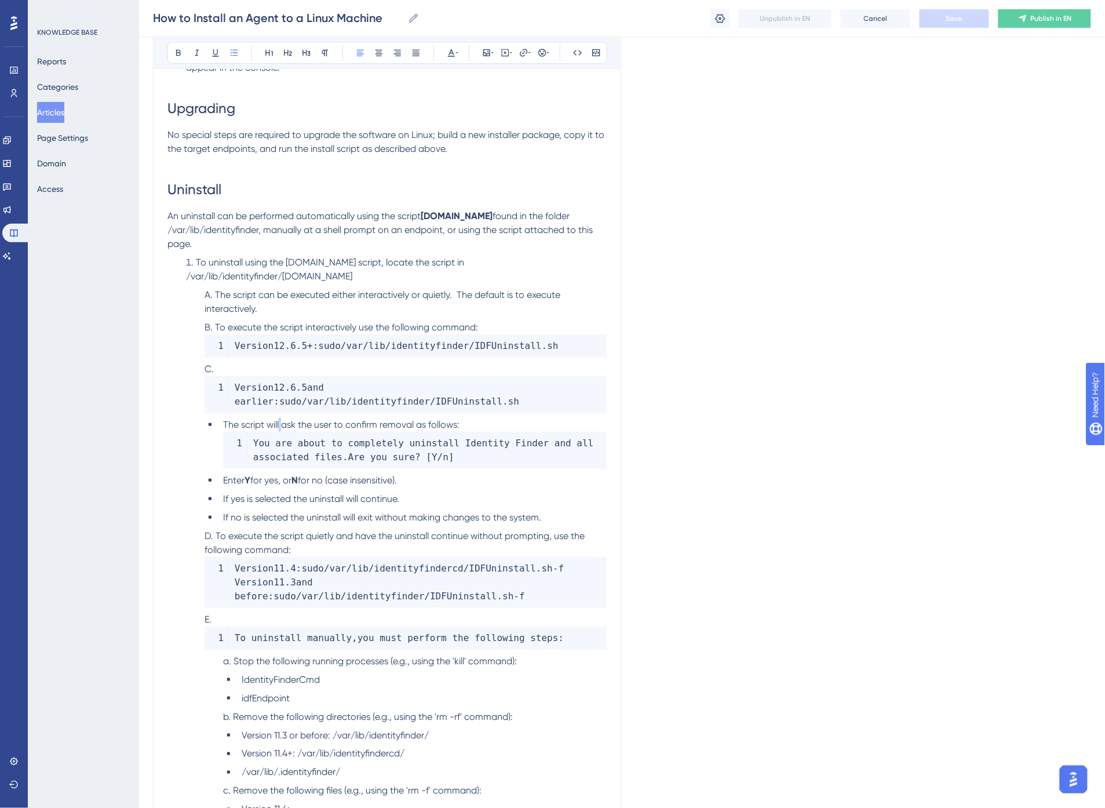
click at [279, 419] on span "The script will ask the user to confirm removal as follows:" at bounding box center [341, 424] width 236 height 11
click at [974, 21] on button "Save" at bounding box center [955, 18] width 70 height 19
click at [274, 172] on h1 "Uninstall" at bounding box center [387, 189] width 439 height 39
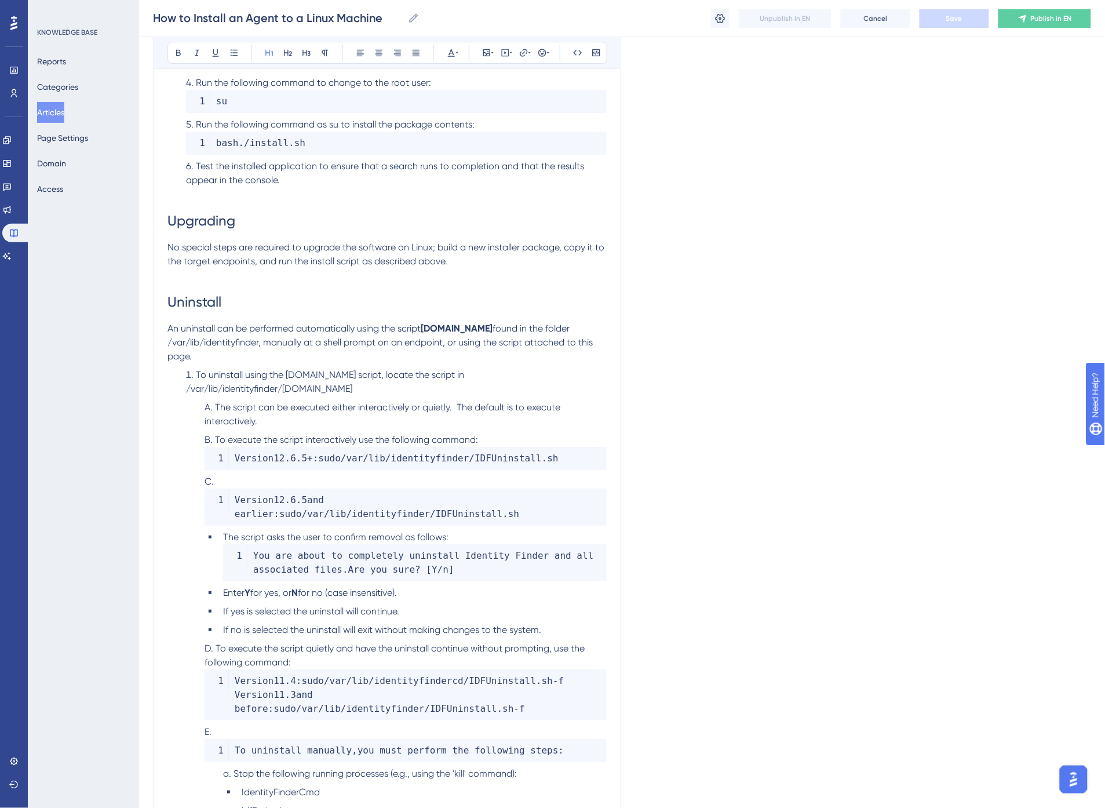
scroll to position [2671, 0]
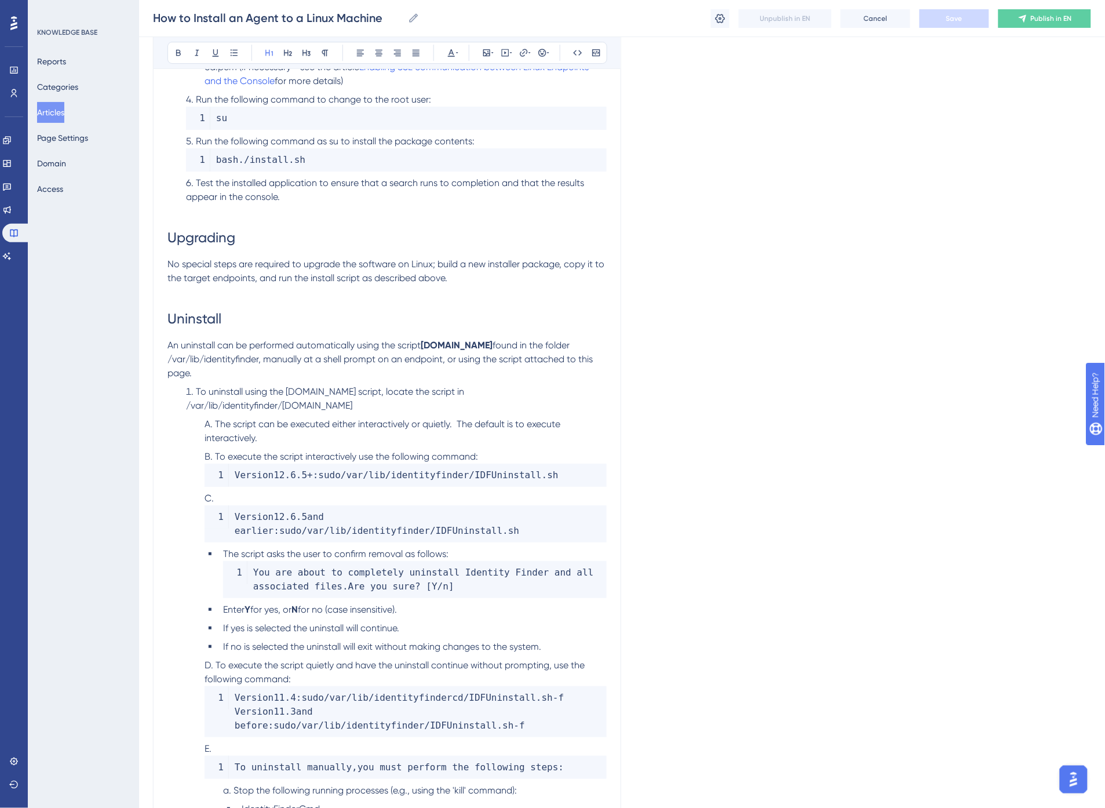
click at [281, 231] on h1 "Upgrading" at bounding box center [387, 237] width 439 height 39
click at [435, 259] on span "No special steps are required to upgrade the software on Linux; build a new ins…" at bounding box center [387, 271] width 439 height 25
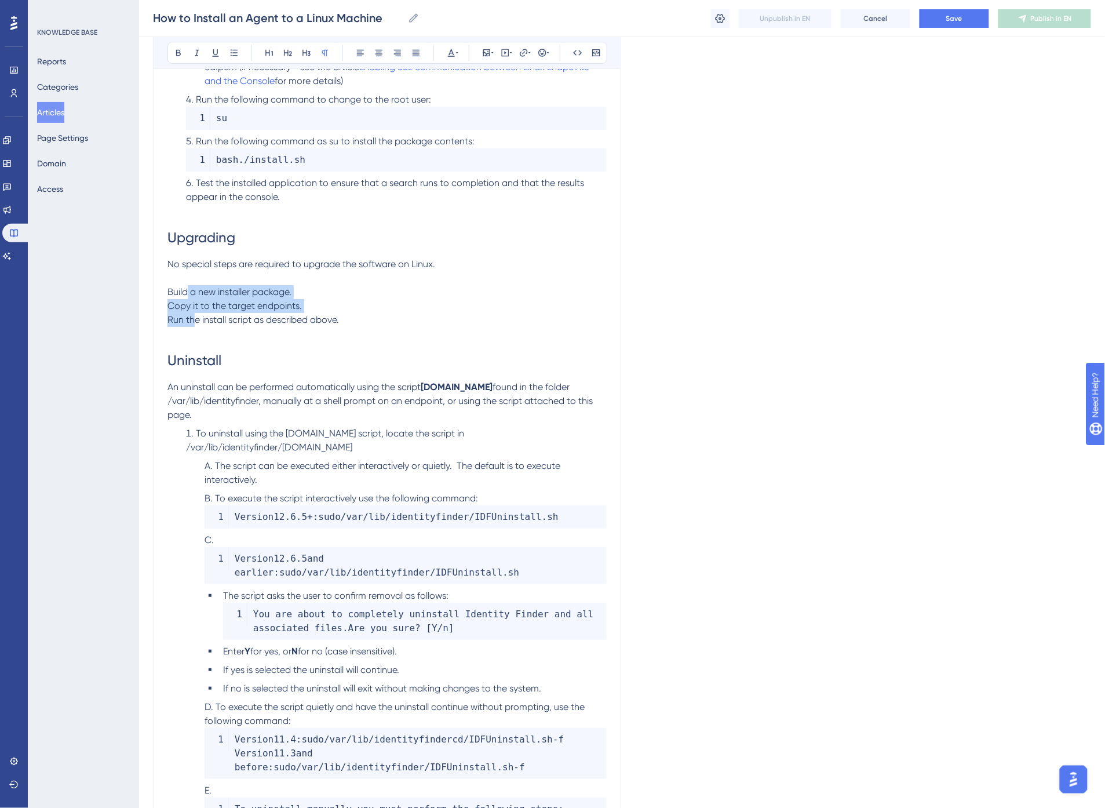
drag, startPoint x: 185, startPoint y: 278, endPoint x: 193, endPoint y: 305, distance: 27.7
click at [213, 428] on span "To uninstall using the [DOMAIN_NAME] script, locate the script in /var/lib/iden…" at bounding box center [326, 440] width 281 height 25
drag, startPoint x: 260, startPoint y: 420, endPoint x: 198, endPoint y: 417, distance: 62.1
click at [198, 428] on span "To uninstall using the [DOMAIN_NAME] script, locate the script in /var/lib/iden…" at bounding box center [326, 440] width 281 height 25
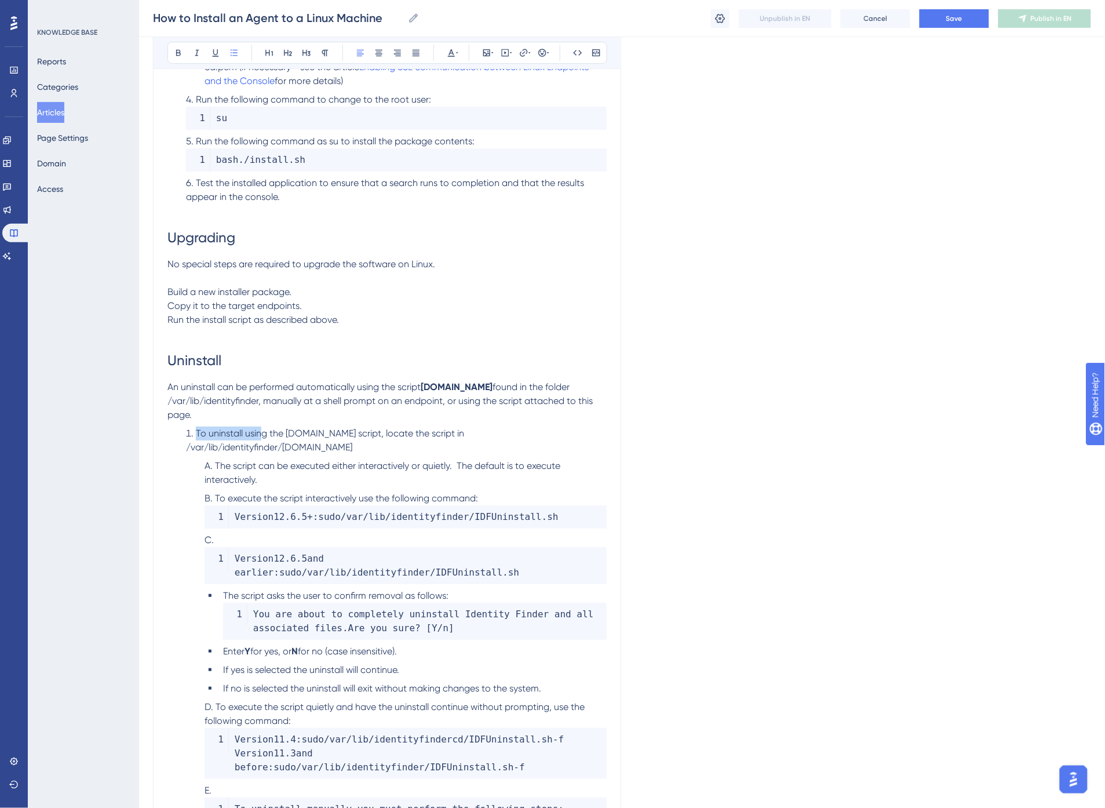
copy span "To uninstall usin"
click at [475, 257] on p "No special steps are required to upgrade the software on Linux." at bounding box center [387, 264] width 439 height 14
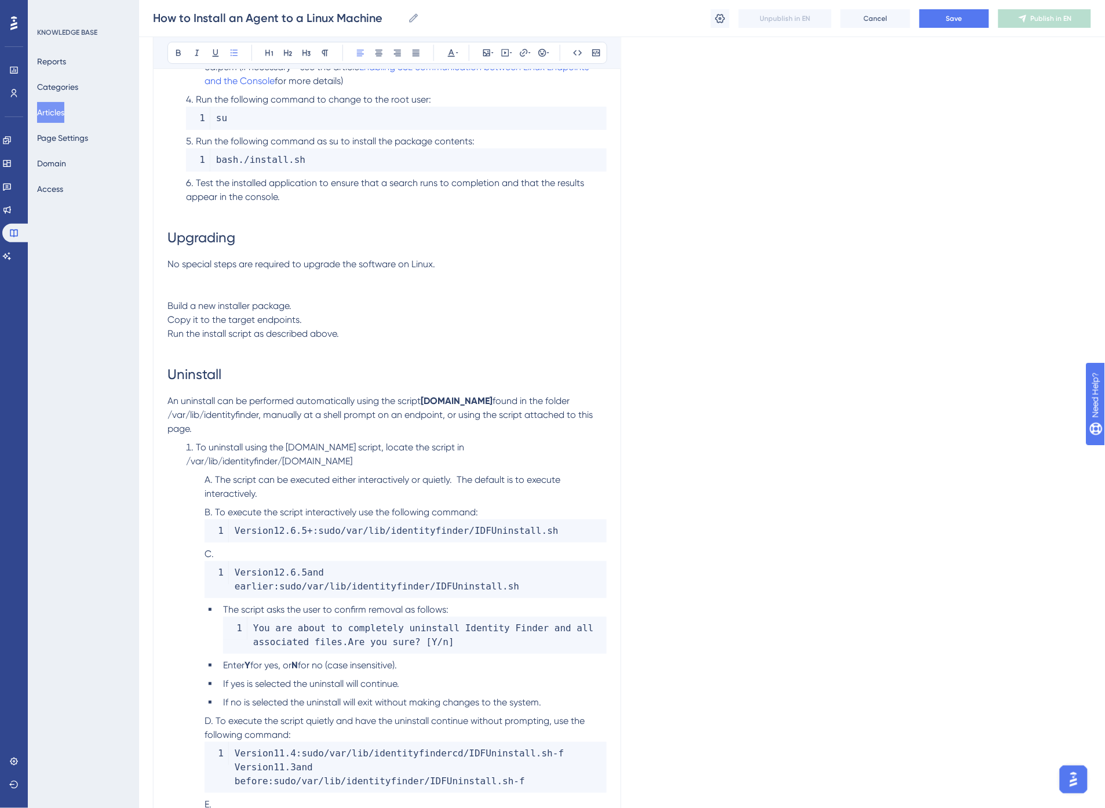
drag, startPoint x: 307, startPoint y: 445, endPoint x: 177, endPoint y: 431, distance: 130.5
click at [177, 441] on ol "To uninstall using the [DOMAIN_NAME] script, locate the script in /var/lib/iden…" at bounding box center [387, 814] width 439 height 747
copy span "To uninstall using the [DOMAIN_NAME] script, locate the script in /var/lib/iden…"
click at [481, 257] on p "No special steps are required to upgrade the software on Linux." at bounding box center [387, 264] width 439 height 14
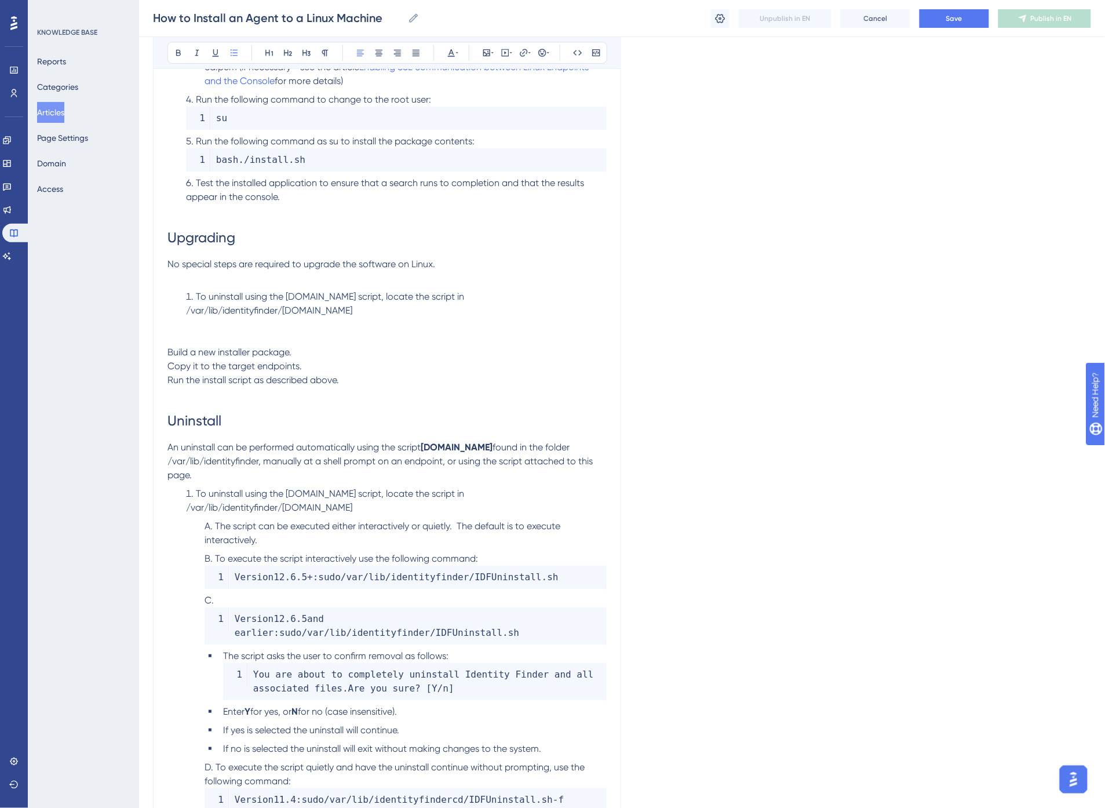
click at [359, 271] on p at bounding box center [387, 278] width 439 height 14
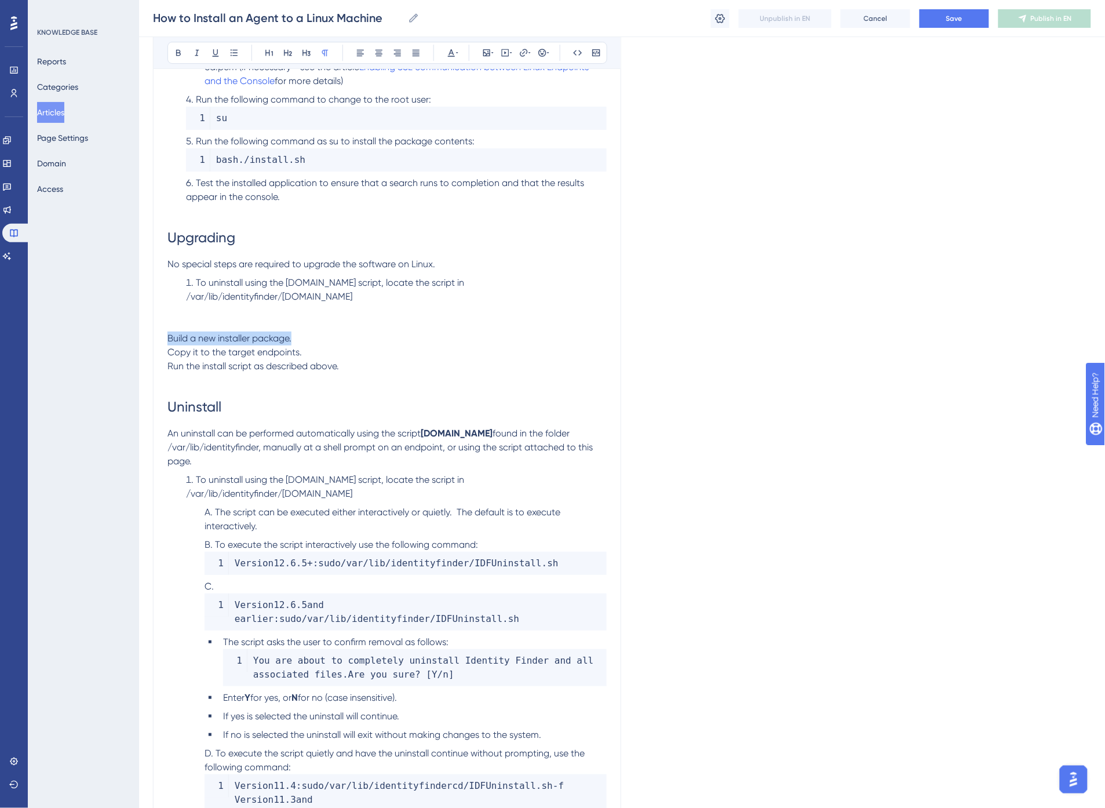
drag, startPoint x: 300, startPoint y: 322, endPoint x: 162, endPoint y: 326, distance: 137.4
copy span "Build a new installer package."
drag, startPoint x: 333, startPoint y: 284, endPoint x: 198, endPoint y: 268, distance: 136.0
click at [198, 276] on li "To uninstall using the [DOMAIN_NAME] script, locate the script in /var/lib/iden…" at bounding box center [393, 290] width 425 height 28
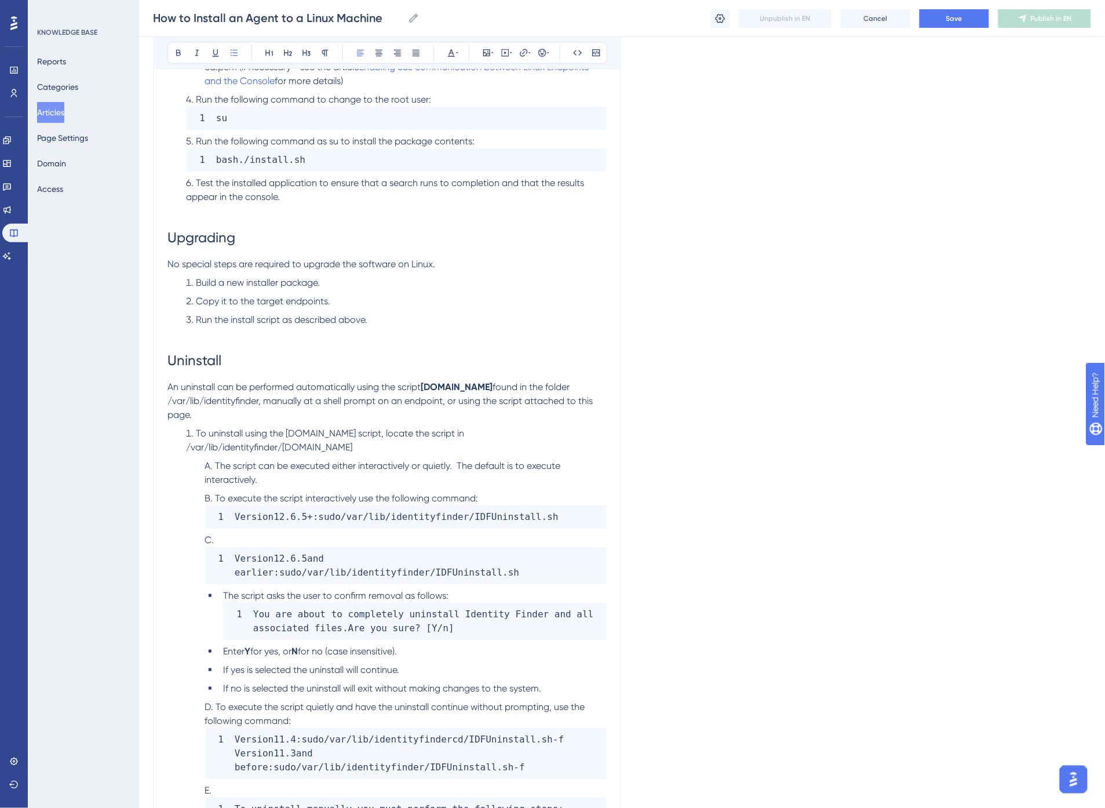
click at [372, 321] on li "Run the install script as described above." at bounding box center [393, 327] width 425 height 28
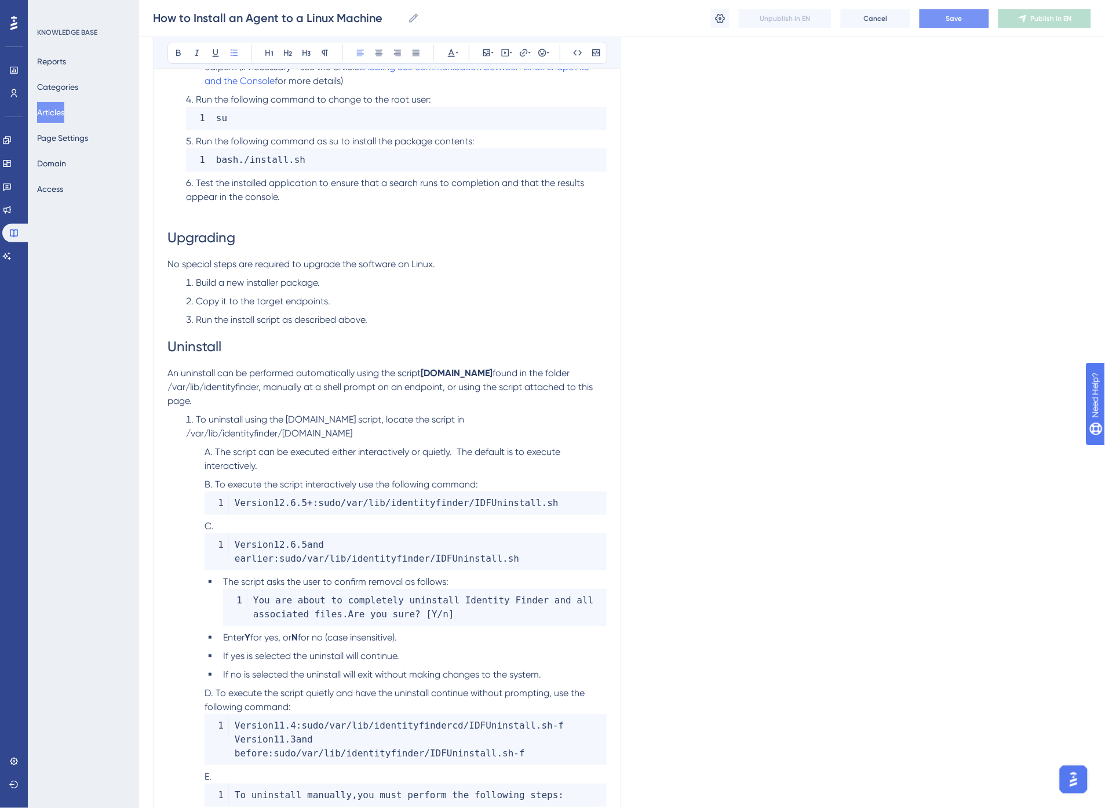
click at [961, 14] on span "Save" at bounding box center [955, 18] width 16 height 9
click at [396, 313] on li "Run the install script as described above." at bounding box center [393, 320] width 425 height 14
click at [300, 414] on span "To uninstall using the [DOMAIN_NAME] script, locate the script in /var/lib/iden…" at bounding box center [326, 426] width 281 height 25
click at [483, 413] on li "To uninstall using the [DOMAIN_NAME] script, locate the script in /var/lib/iden…" at bounding box center [393, 427] width 425 height 28
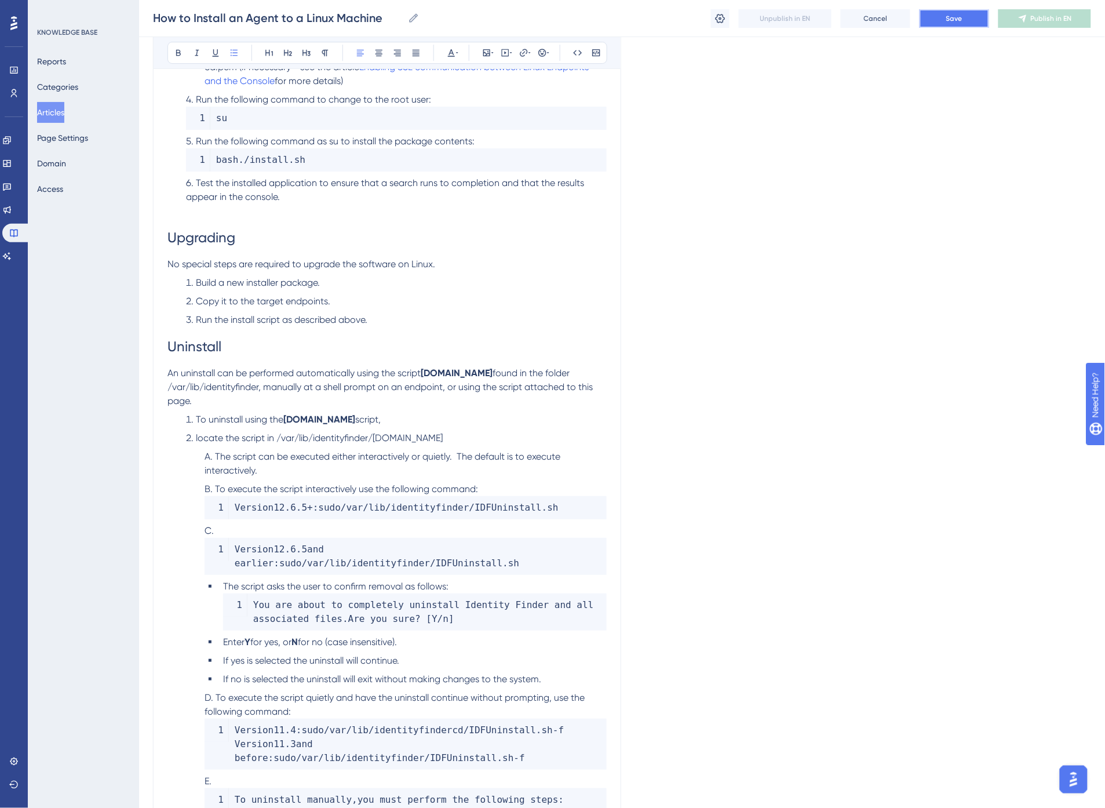
click at [965, 13] on button "Save" at bounding box center [955, 18] width 70 height 19
click at [224, 432] on span "locate the script in /var/lib/identityfinder/[DOMAIN_NAME]" at bounding box center [319, 437] width 247 height 11
click at [227, 414] on span "To uninstall using the" at bounding box center [240, 419] width 88 height 11
click at [385, 413] on li "To uninstall using the [DOMAIN_NAME] script," at bounding box center [393, 420] width 425 height 14
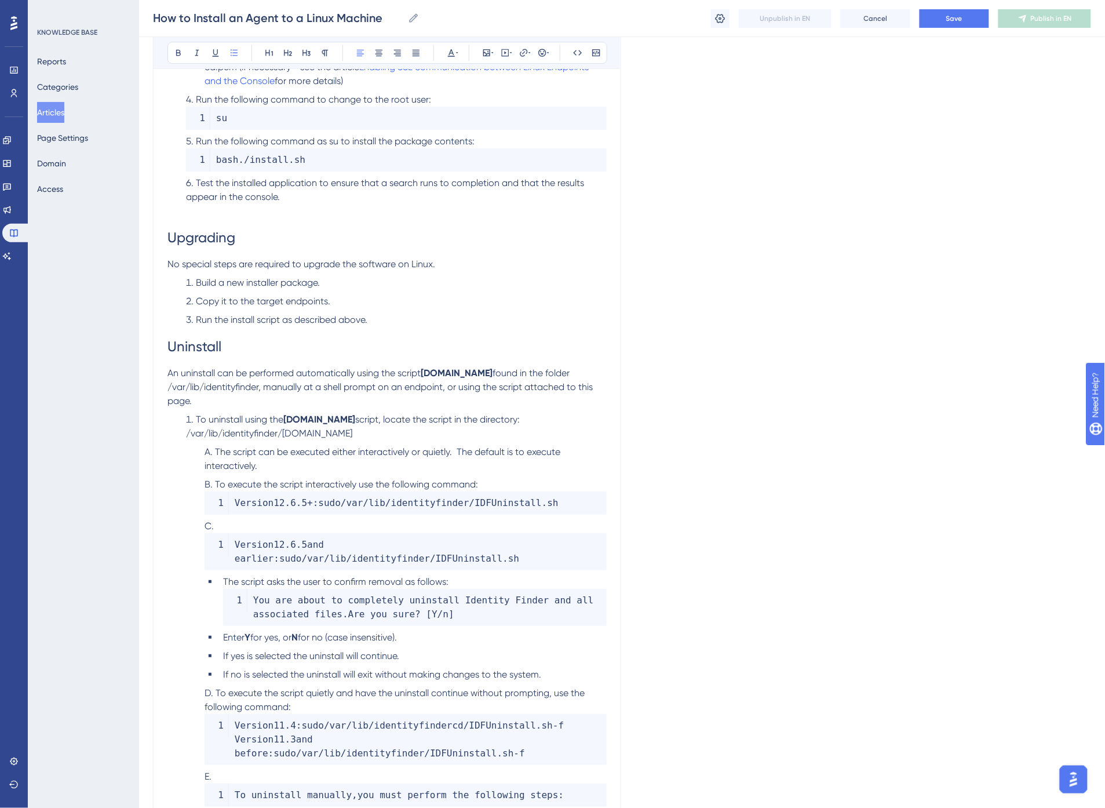
click at [270, 533] on code "Version 12.6 .5 and earlier : sudo / var / lib / identityfinder / IDFUninstall …" at bounding box center [406, 551] width 402 height 37
click at [270, 519] on li "Version 12.6 .5 and earlier : sudo / var / lib / identityfinder / IDFUninstall …" at bounding box center [403, 544] width 407 height 51
click at [267, 519] on li "Version 12.6 .5 and earlier : sudo / var / lib / identityfinder / IDFUninstall …" at bounding box center [403, 544] width 407 height 51
click at [251, 519] on li "Version 12.6 .5 and earlier : sudo / var / lib / identityfinder / IDFUninstall …" at bounding box center [403, 544] width 407 height 51
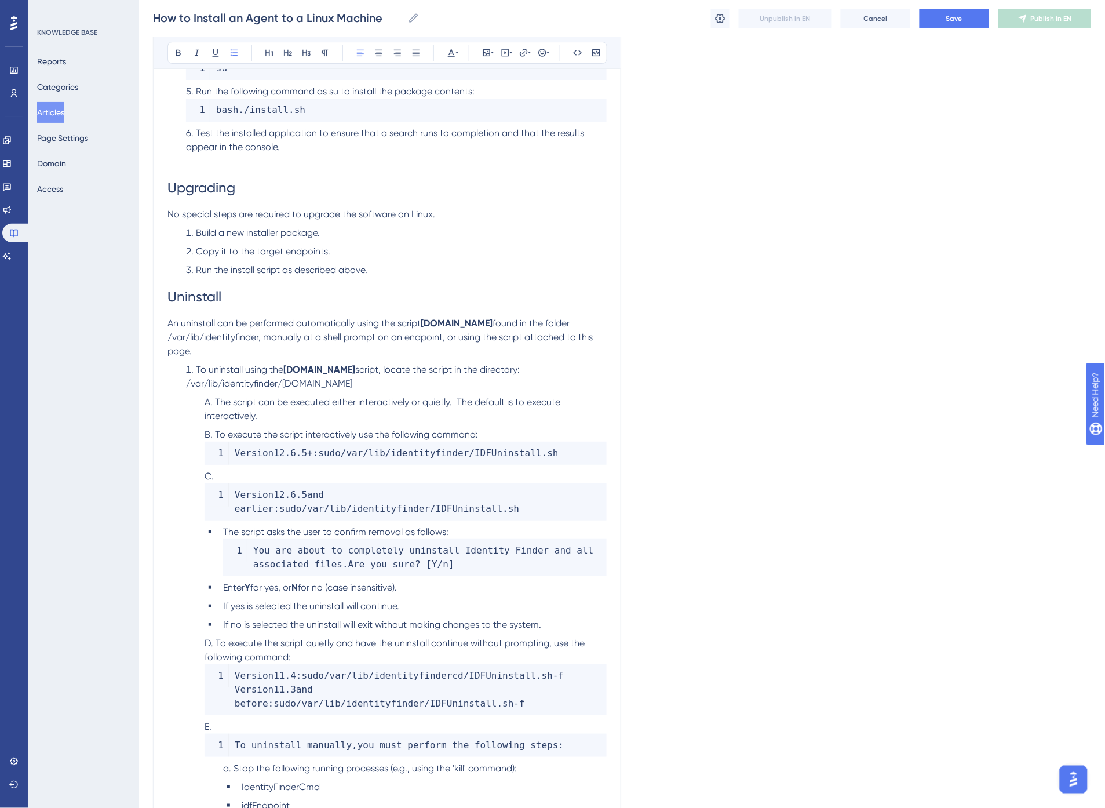
scroll to position [2736, 0]
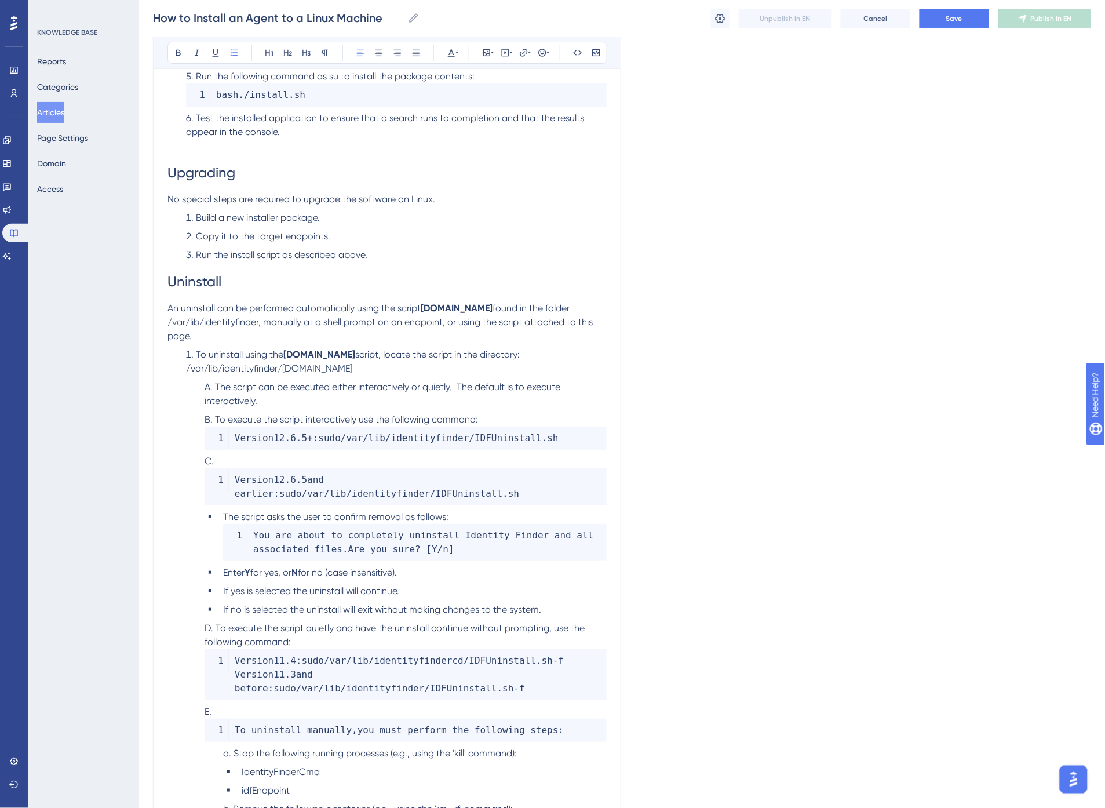
click at [336, 511] on span "The script asks the user to confirm removal as follows:" at bounding box center [335, 516] width 225 height 11
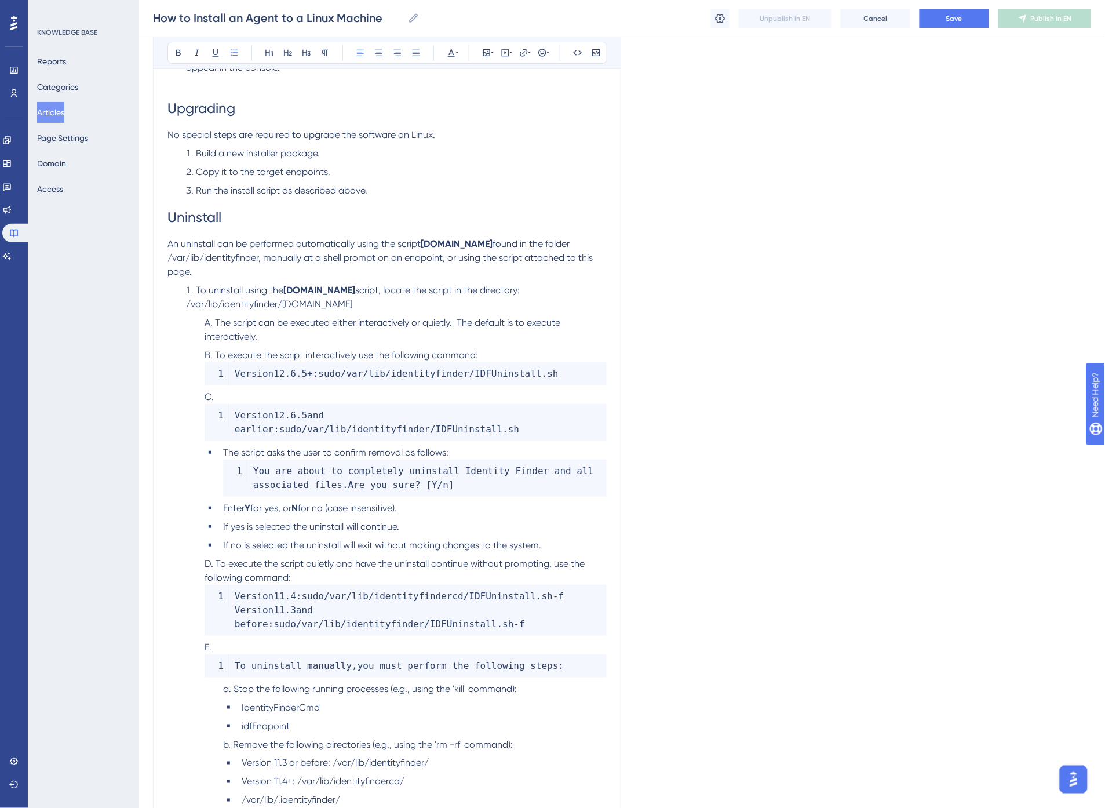
scroll to position [2929, 0]
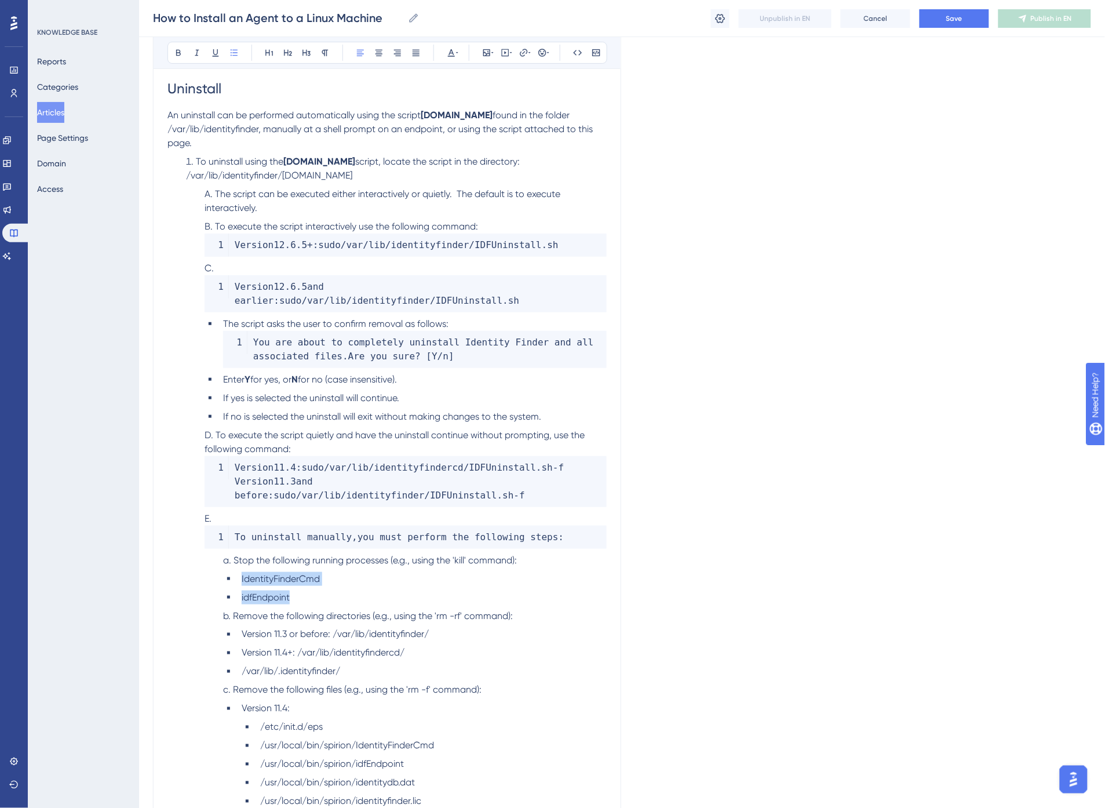
drag, startPoint x: 297, startPoint y: 555, endPoint x: 239, endPoint y: 536, distance: 61.6
click at [239, 572] on ul "IdentityFinderCmd idfEndpoint" at bounding box center [415, 588] width 384 height 32
click at [308, 591] on li "idfEndpoint" at bounding box center [422, 598] width 370 height 14
click at [958, 14] on span "Save" at bounding box center [955, 18] width 16 height 9
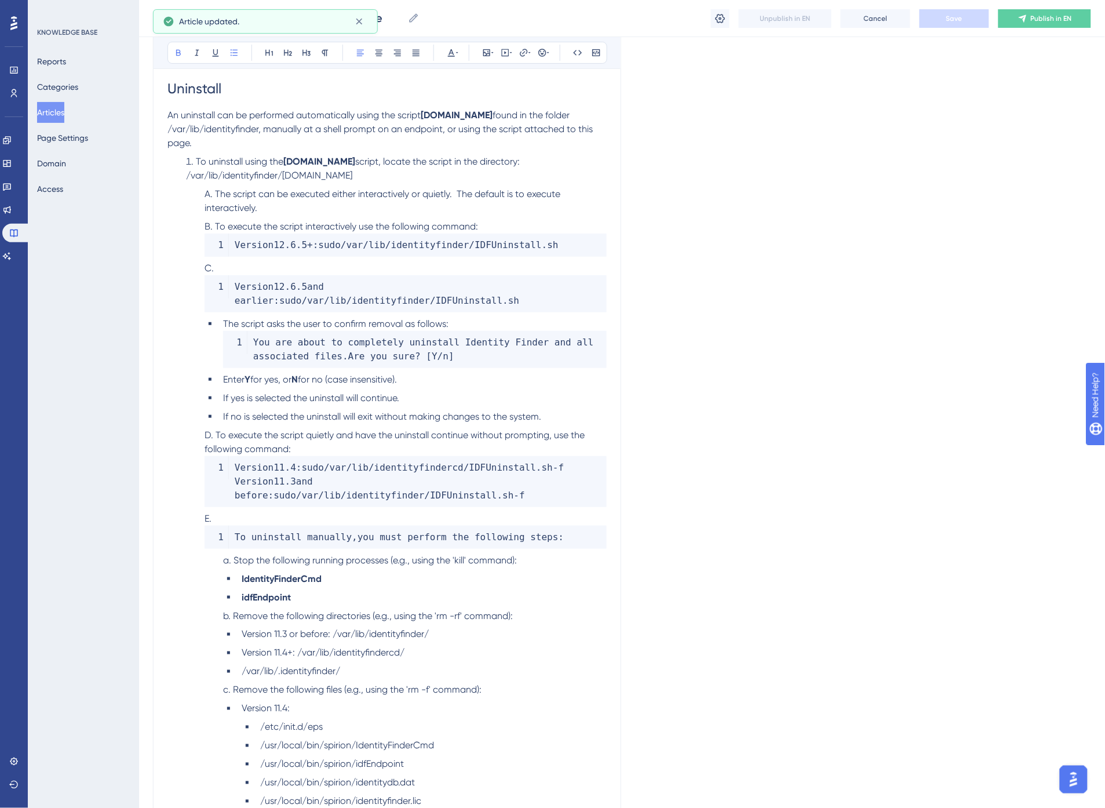
click at [354, 591] on li "idfEndpoint" at bounding box center [422, 598] width 370 height 14
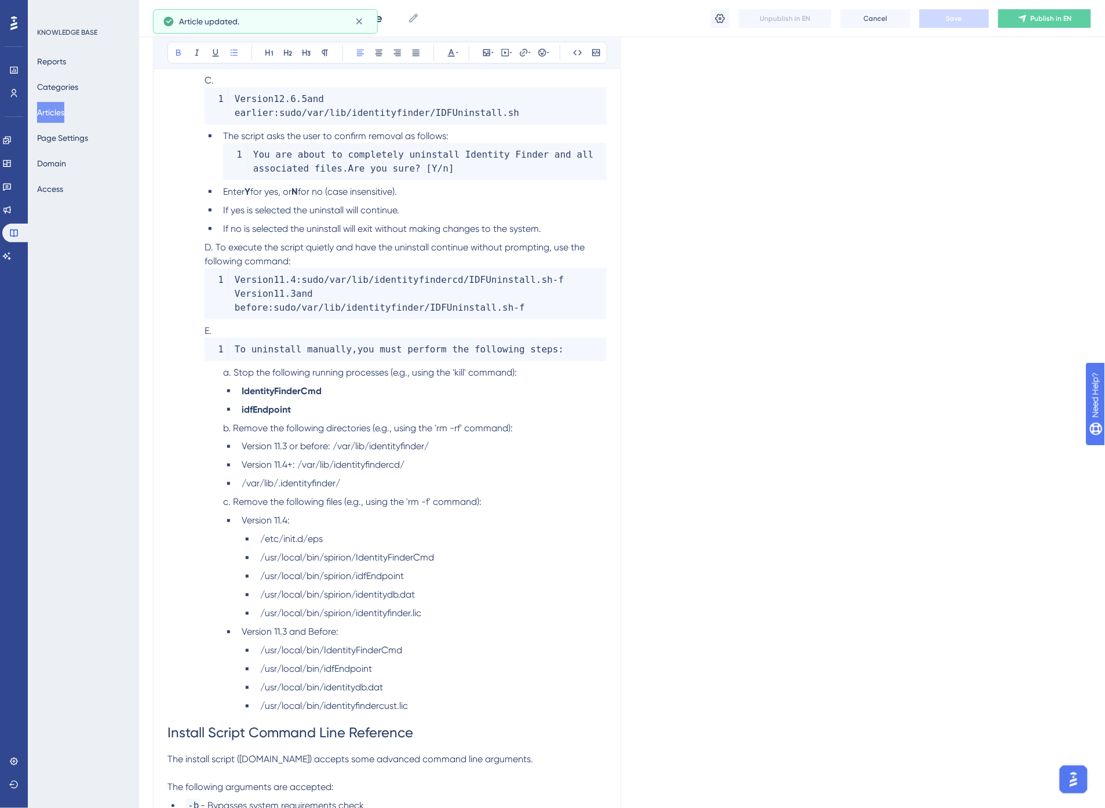
scroll to position [3122, 0]
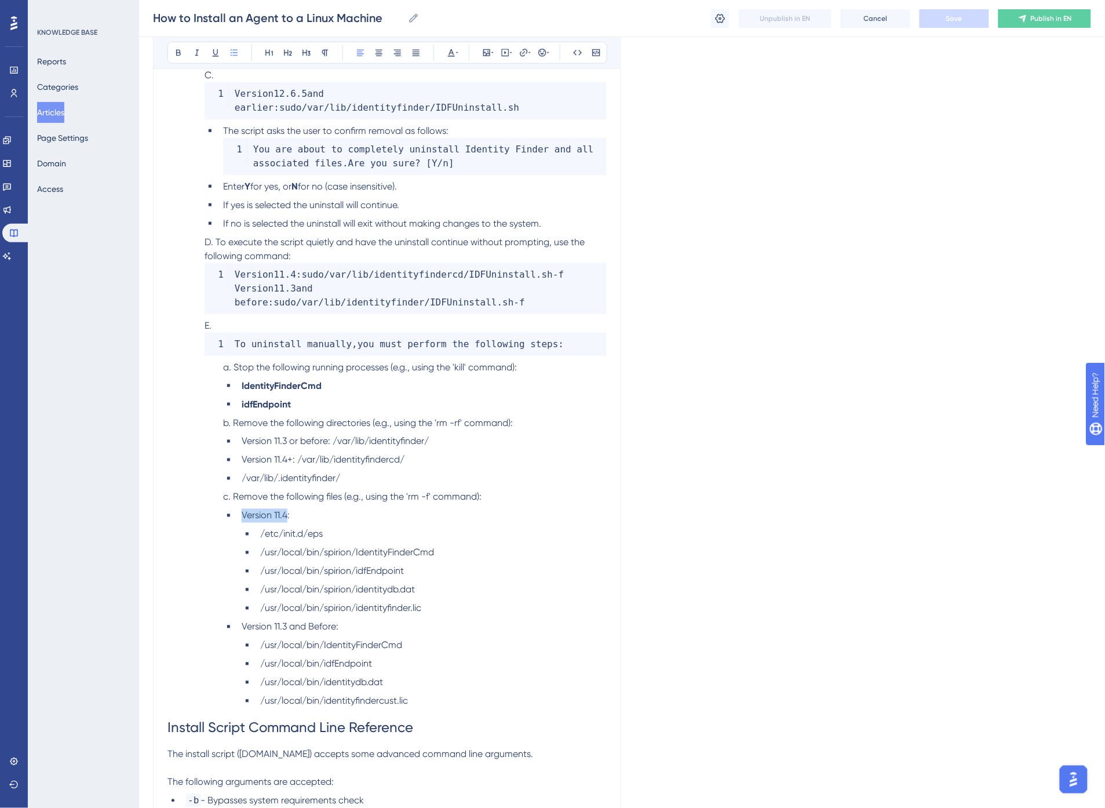
drag, startPoint x: 242, startPoint y: 471, endPoint x: 287, endPoint y: 472, distance: 45.2
click at [287, 510] on span "Version 11.4:" at bounding box center [266, 515] width 48 height 11
drag, startPoint x: 243, startPoint y: 582, endPoint x: 286, endPoint y: 584, distance: 42.4
click at [286, 621] on span "Version 11.3 and Before:" at bounding box center [290, 626] width 97 height 11
click at [318, 621] on span "and Before:" at bounding box center [314, 626] width 49 height 11
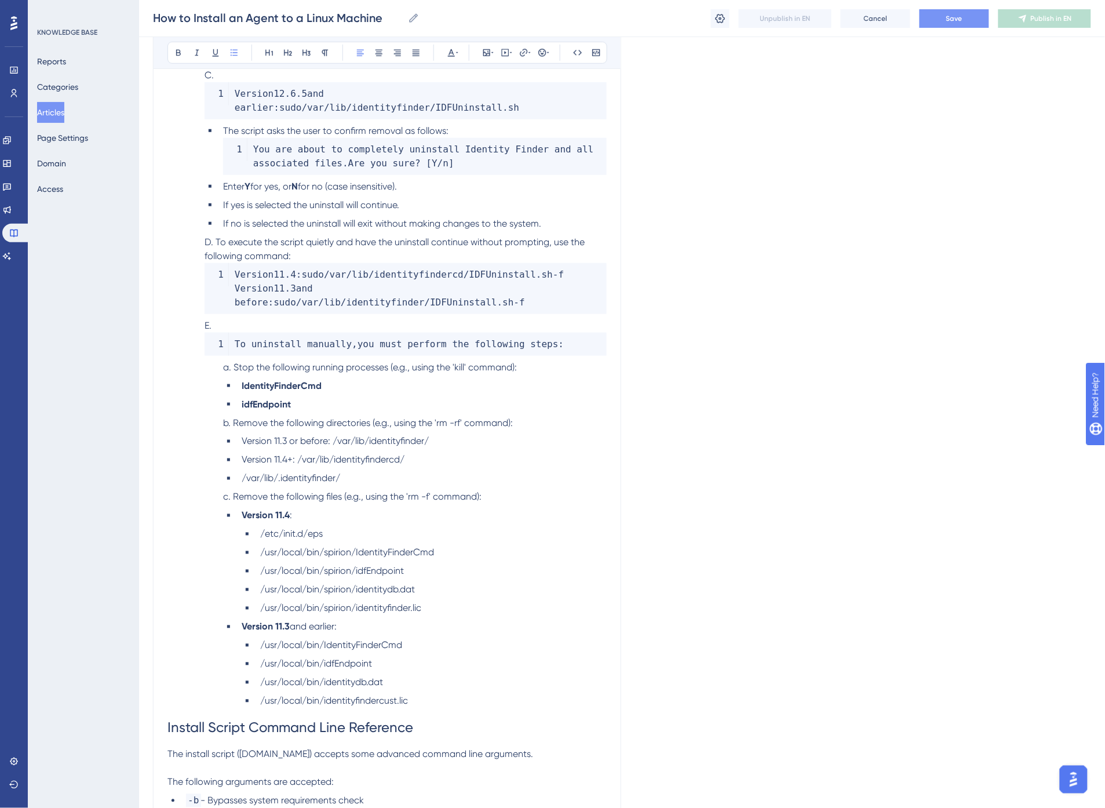
click at [394, 620] on li "Version 11.3 and earlier:" at bounding box center [422, 627] width 370 height 14
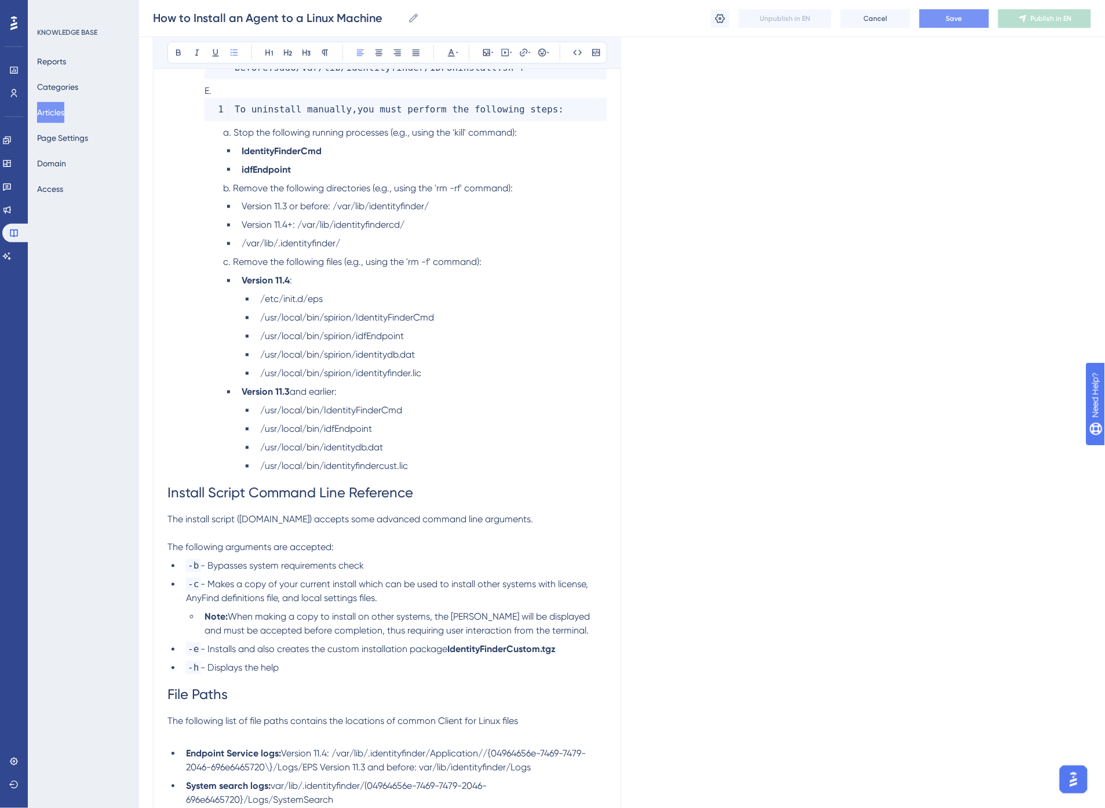
scroll to position [3380, 0]
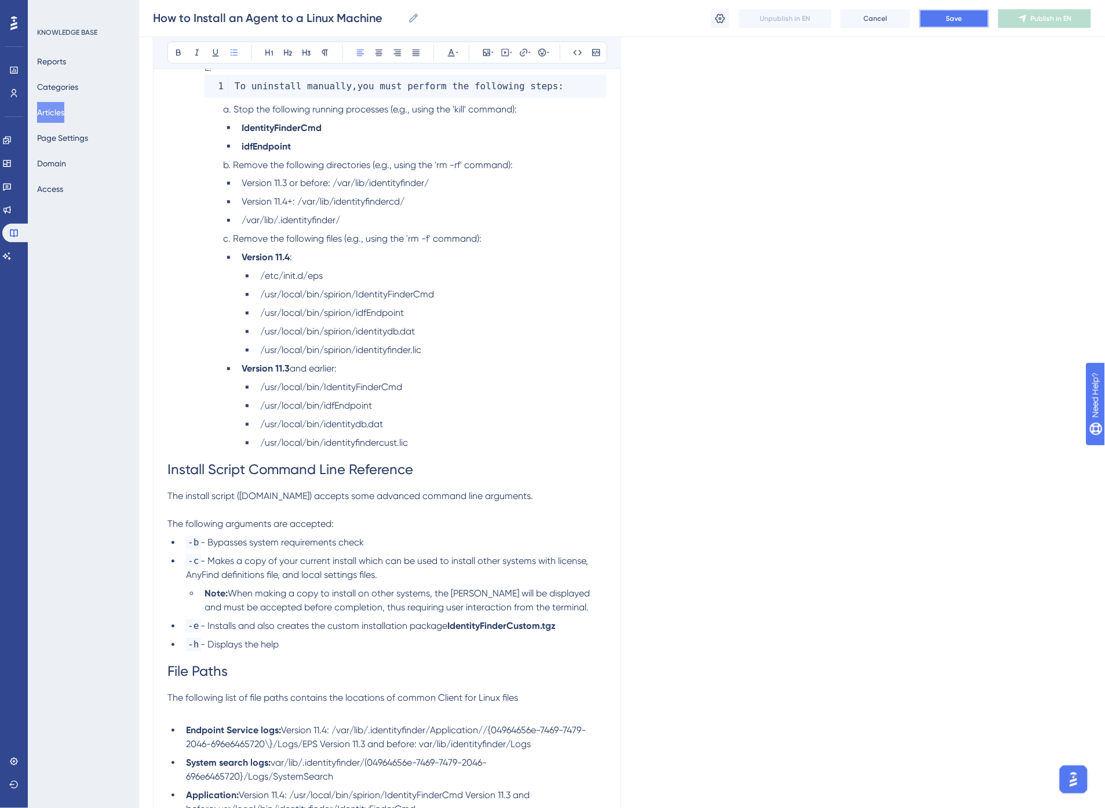
click at [966, 16] on button "Save" at bounding box center [955, 18] width 70 height 19
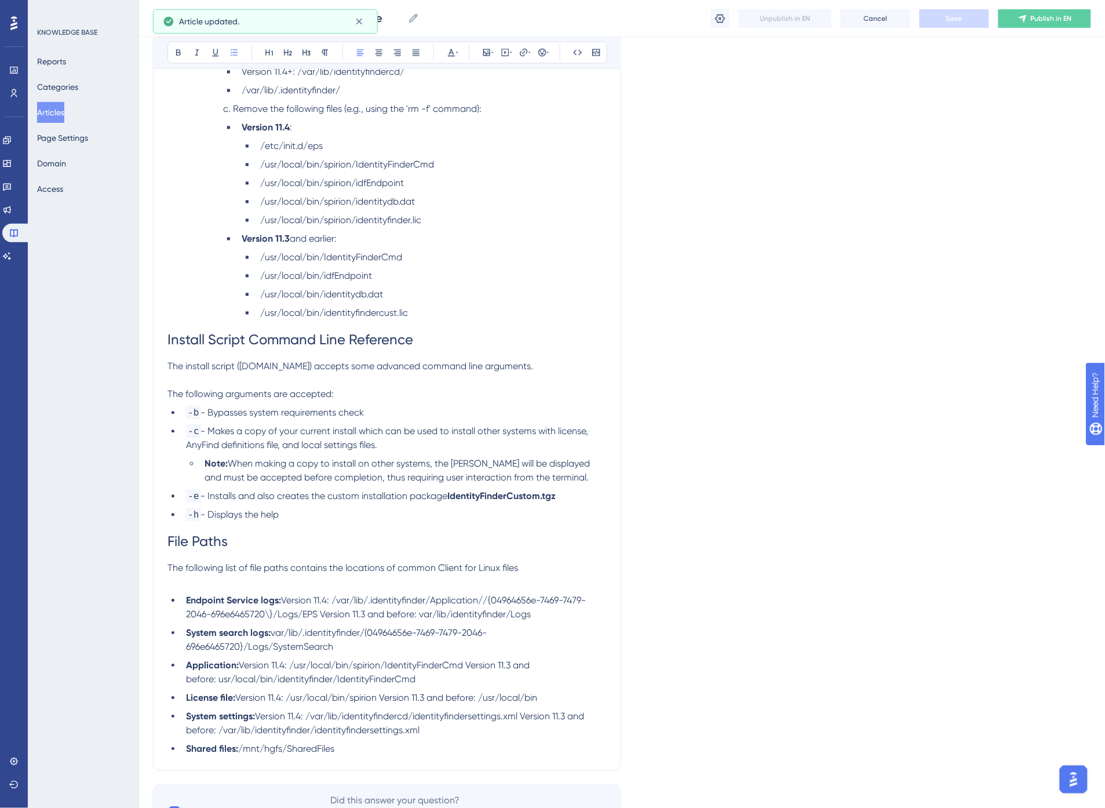
scroll to position [3537, 0]
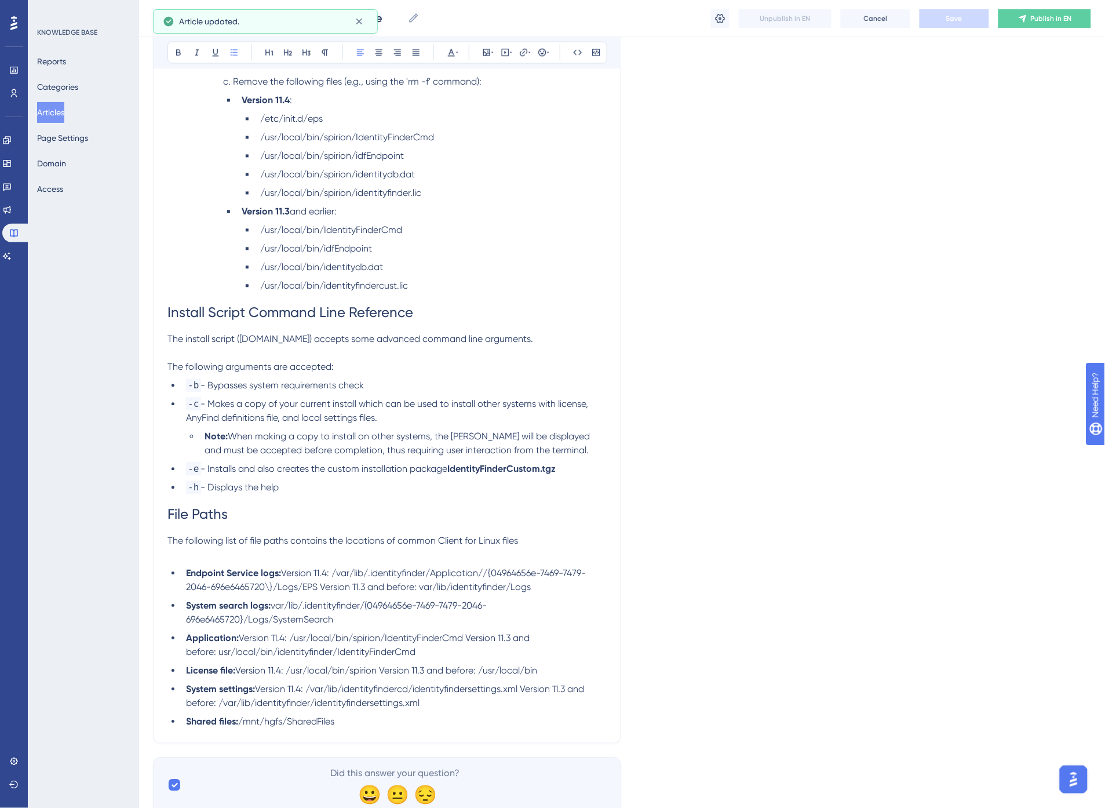
click at [355, 548] on p at bounding box center [387, 555] width 439 height 14
click at [329, 632] on li "Application: Version 11.4: /usr/local/bin/spirion/IdentityFinderCmd Version 11.…" at bounding box center [393, 646] width 425 height 28
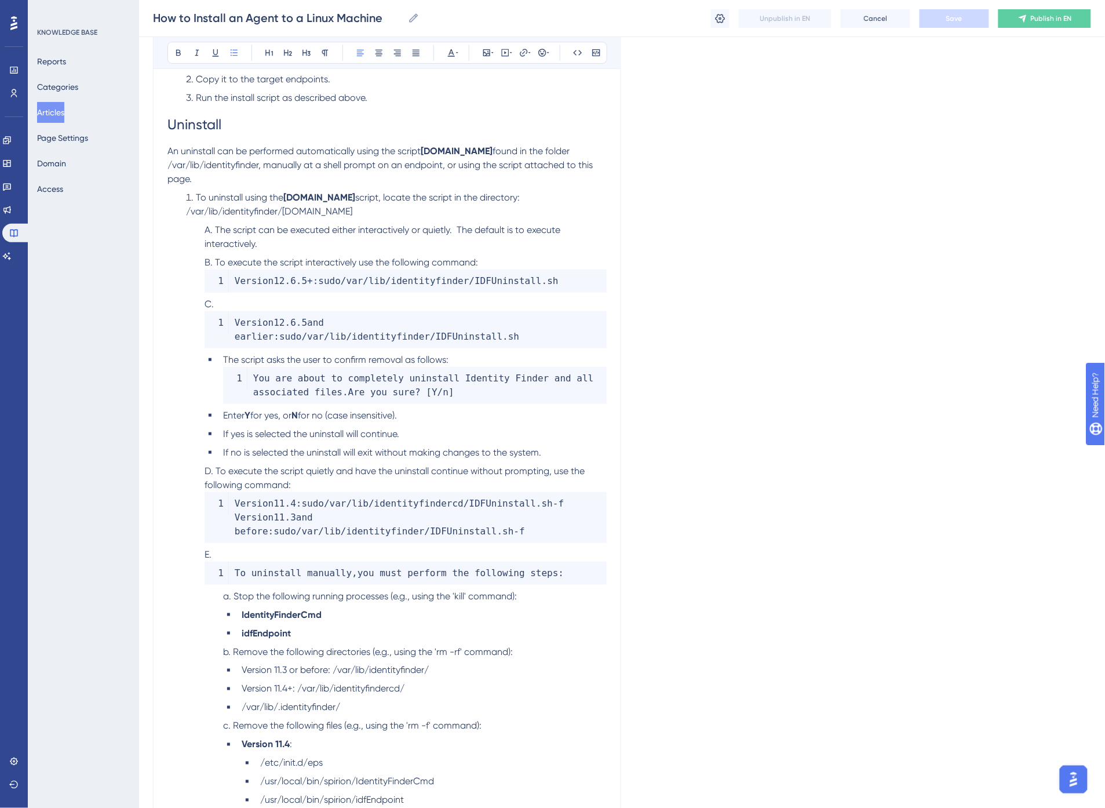
scroll to position [2829, 0]
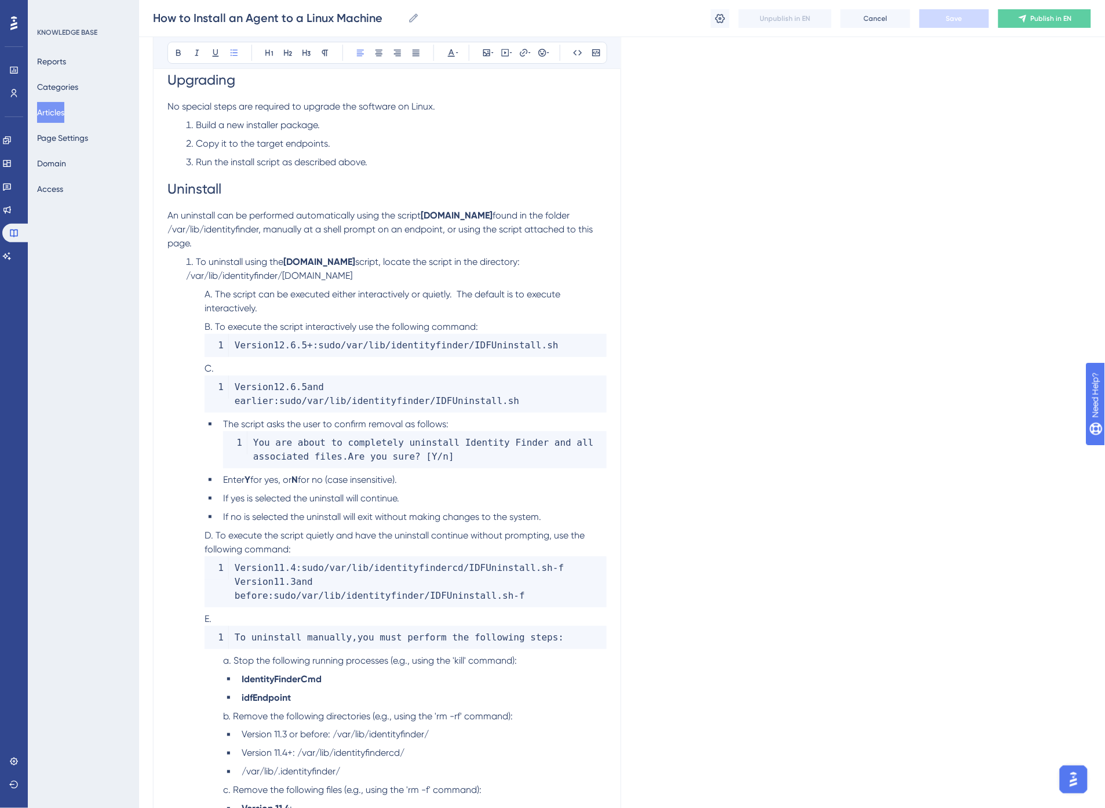
click at [348, 437] on span "You are about to completely uninstall Identity Finder and all associated files" at bounding box center [426, 449] width 346 height 25
click at [423, 418] on span "The script asks the user to confirm removal as follows:" at bounding box center [335, 423] width 225 height 11
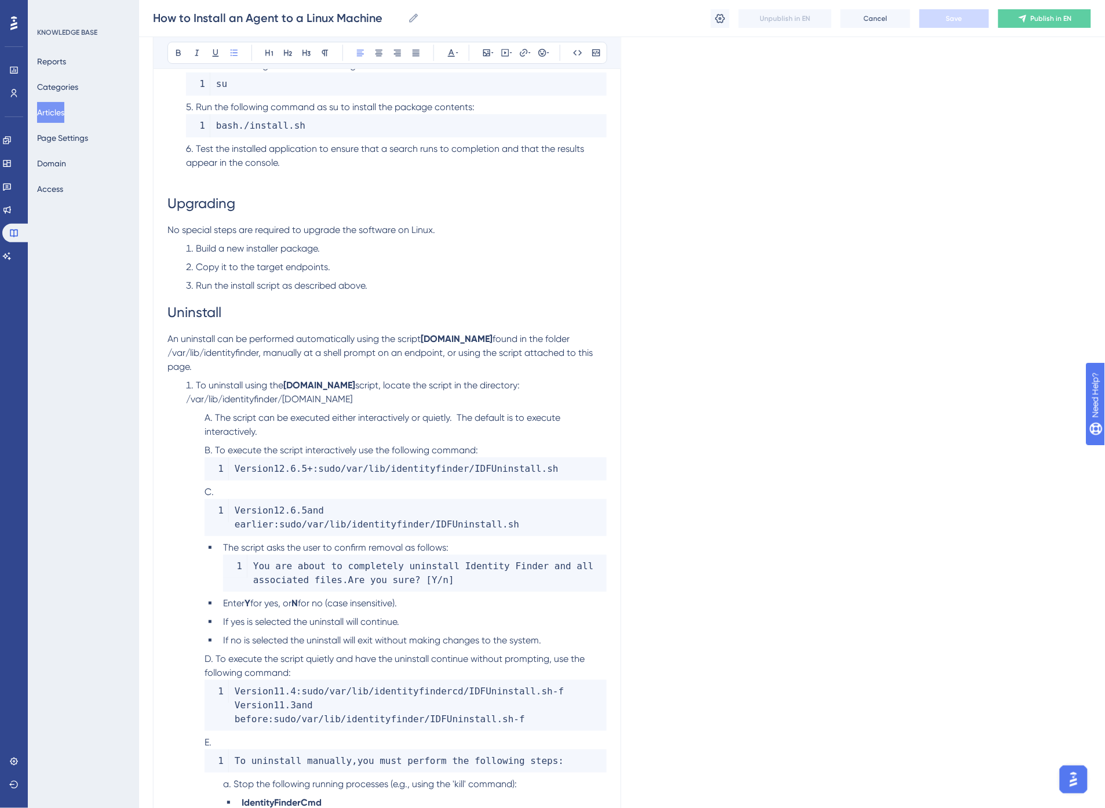
scroll to position [2699, 0]
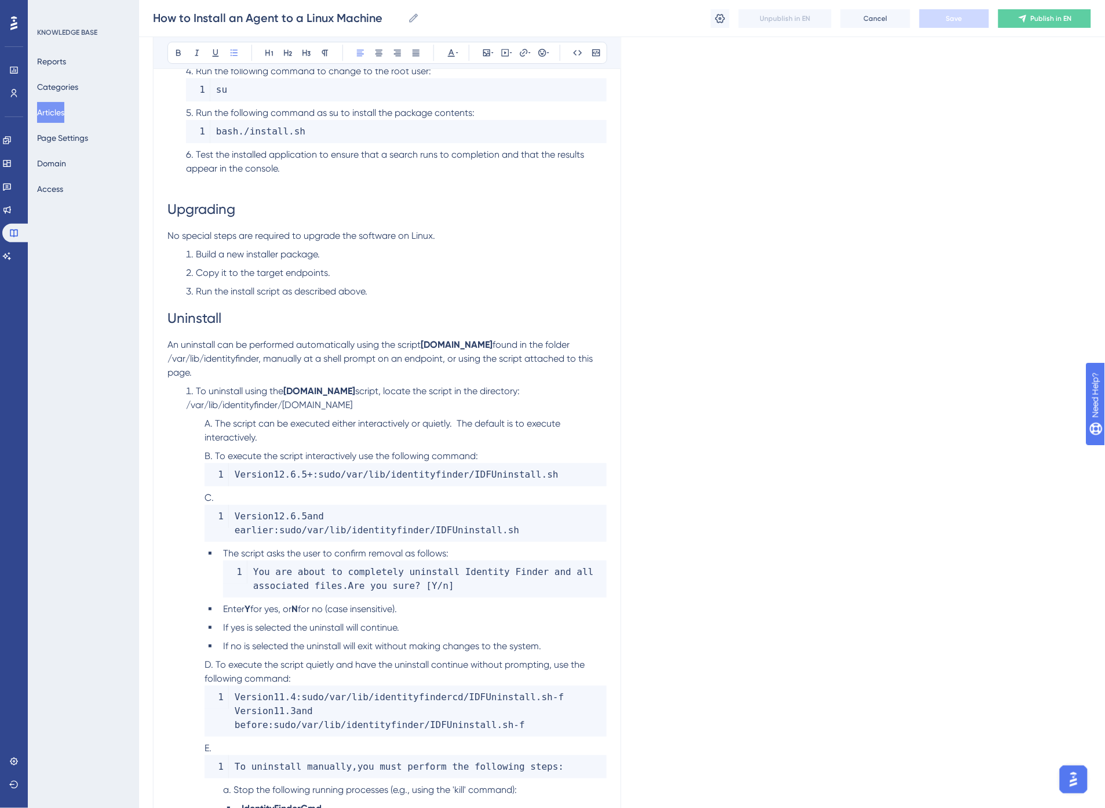
click at [432, 385] on span "script, locate the script in the directory: /var/lib/identityfinder/[DOMAIN_NAM…" at bounding box center [354, 397] width 336 height 25
click at [355, 387] on li "To uninstall using the [DOMAIN_NAME] script, locate the script in the directory…" at bounding box center [393, 398] width 425 height 28
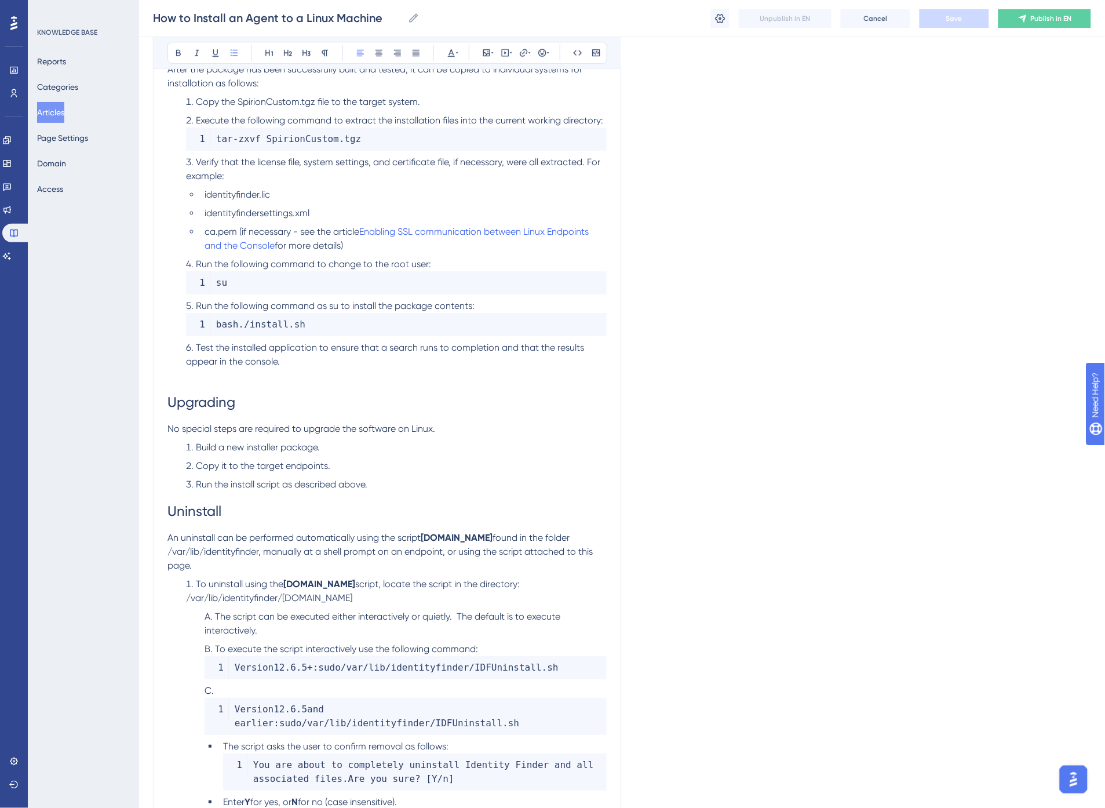
scroll to position [2442, 0]
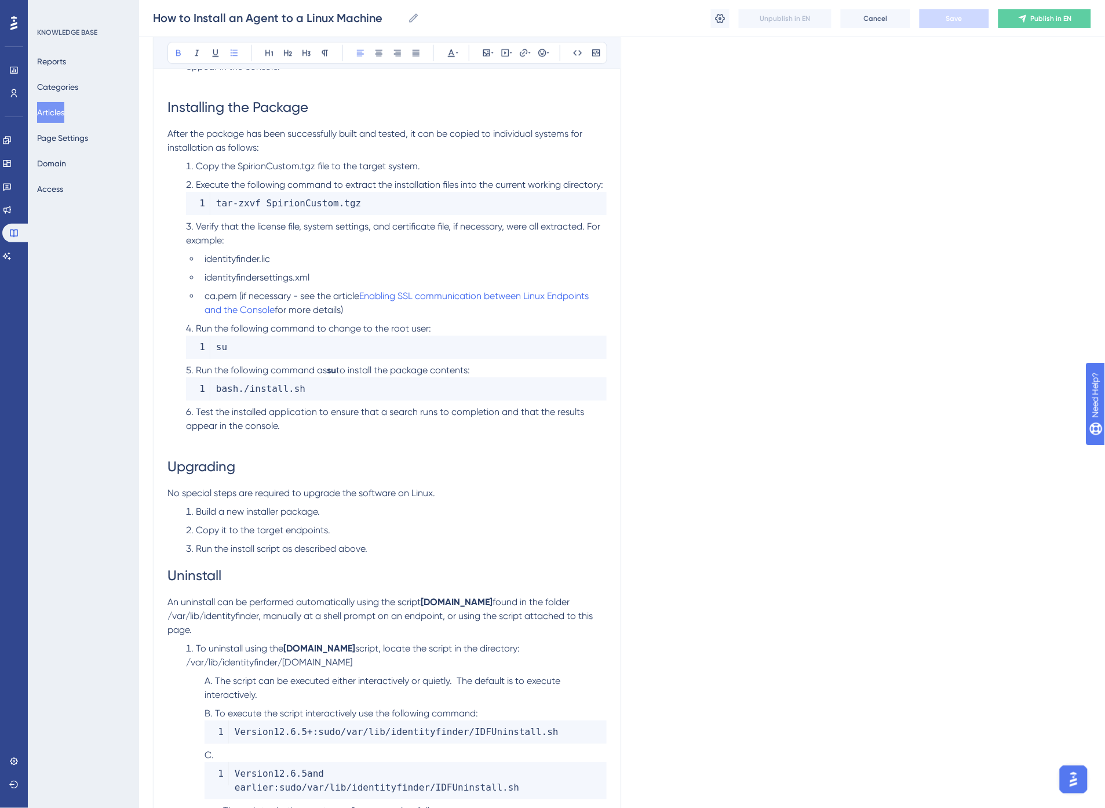
click at [401, 377] on code "bash . / install . sh" at bounding box center [396, 388] width 421 height 23
click at [409, 365] on span "to install the package contents:" at bounding box center [403, 370] width 134 height 11
click at [493, 363] on li "Run the following command as su to install the package contents: bash . / insta…" at bounding box center [393, 381] width 425 height 37
drag, startPoint x: 317, startPoint y: 263, endPoint x: 188, endPoint y: 238, distance: 131.6
click at [188, 252] on ul "identityfinder.lic identityfindersettings.xml ca.pem (if necessary - see the ar…" at bounding box center [396, 284] width 421 height 65
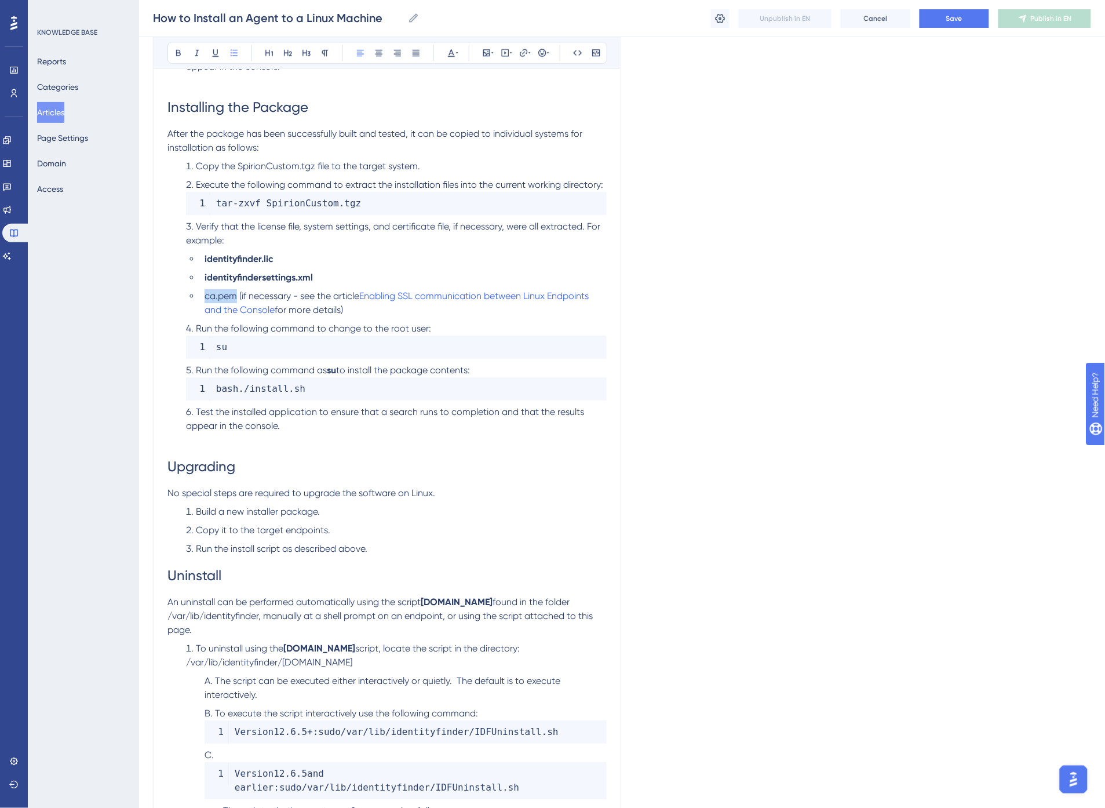
drag, startPoint x: 203, startPoint y: 282, endPoint x: 234, endPoint y: 282, distance: 30.7
click at [234, 289] on li "ca.pem (if necessary - see the article Enabling SSL communication between Linux…" at bounding box center [403, 303] width 407 height 28
click at [332, 271] on li "identityfindersettings.xml" at bounding box center [403, 278] width 407 height 14
click at [246, 290] on span "(if necessary - see the article" at bounding box center [297, 295] width 120 height 11
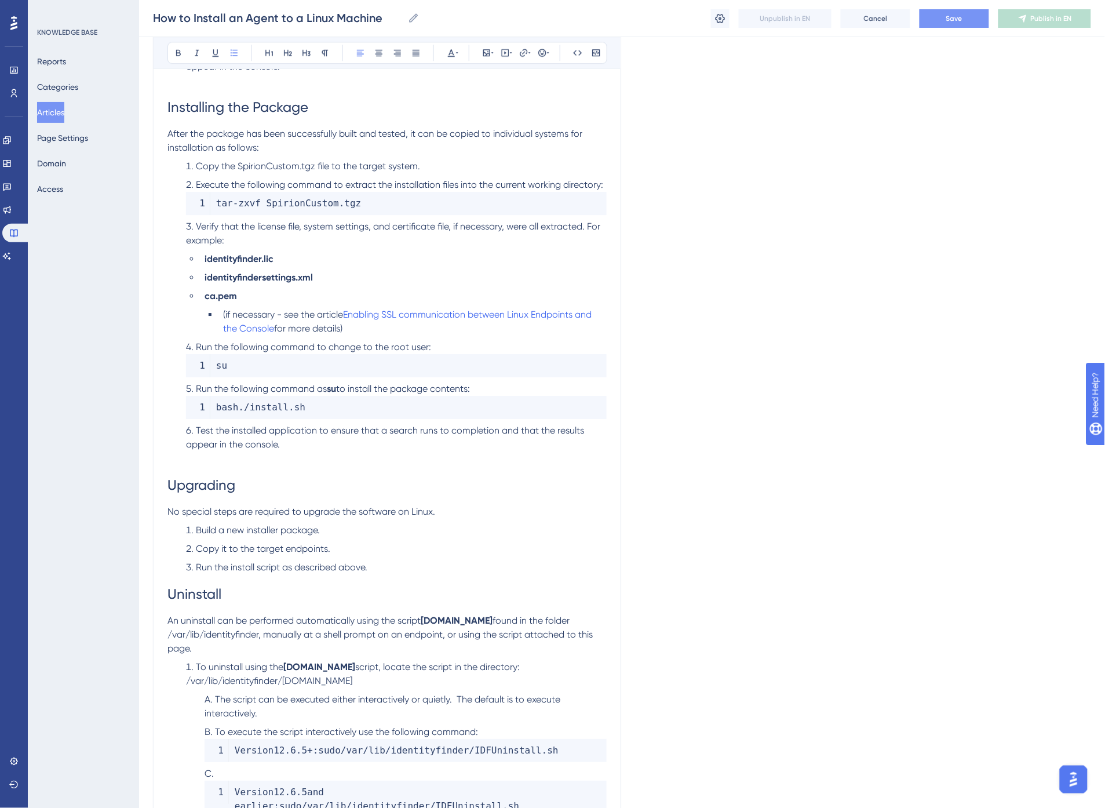
click at [949, 21] on span "Save" at bounding box center [955, 18] width 16 height 9
click at [223, 309] on span "(if necessary - see the article" at bounding box center [283, 314] width 120 height 11
click at [279, 309] on span "(If necessary - see the article" at bounding box center [283, 314] width 121 height 11
click at [348, 313] on li "(If necessary - see the article Enabling SSL communication between Linux Endpoi…" at bounding box center [413, 322] width 388 height 28
click at [958, 21] on span "Save" at bounding box center [955, 18] width 16 height 9
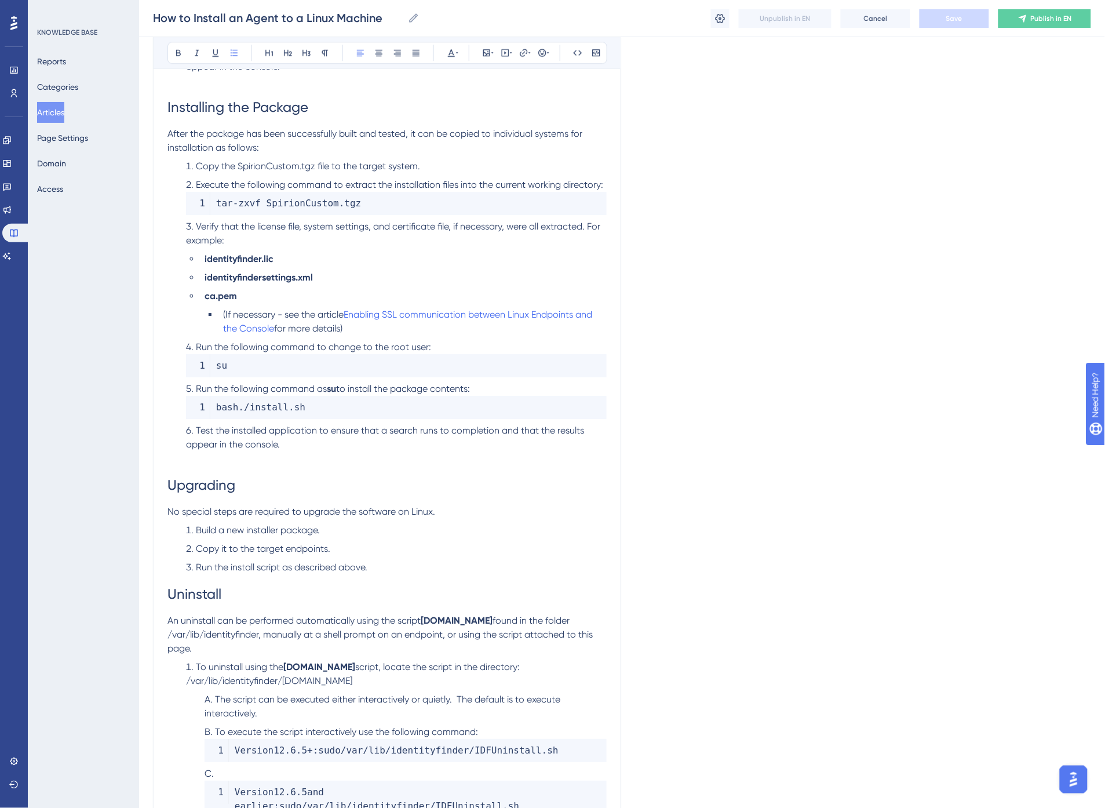
click at [397, 310] on li "(If necessary - see the article Enabling SSL communication between Linux Endpoi…" at bounding box center [413, 322] width 388 height 28
click at [343, 309] on span "(If necessary - see the article" at bounding box center [283, 314] width 121 height 11
click at [529, 53] on icon at bounding box center [530, 52] width 2 height 9
click at [503, 182] on button "Confirm" at bounding box center [489, 182] width 58 height 19
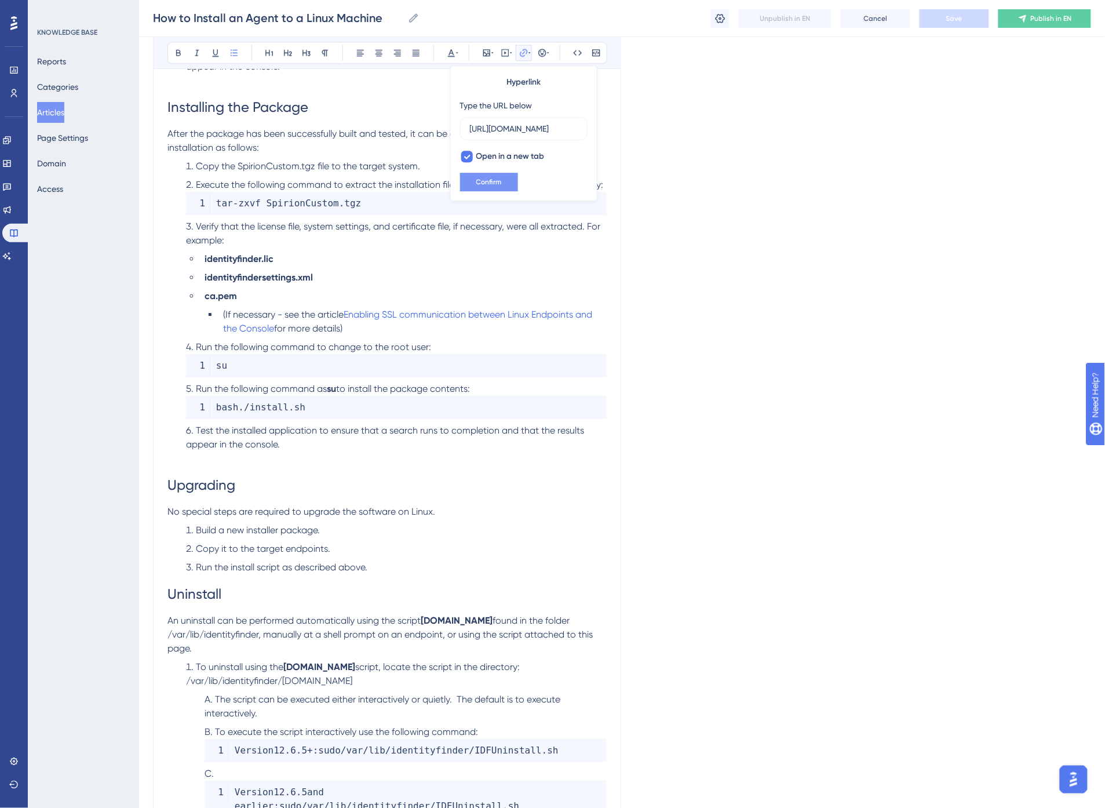
scroll to position [0, 0]
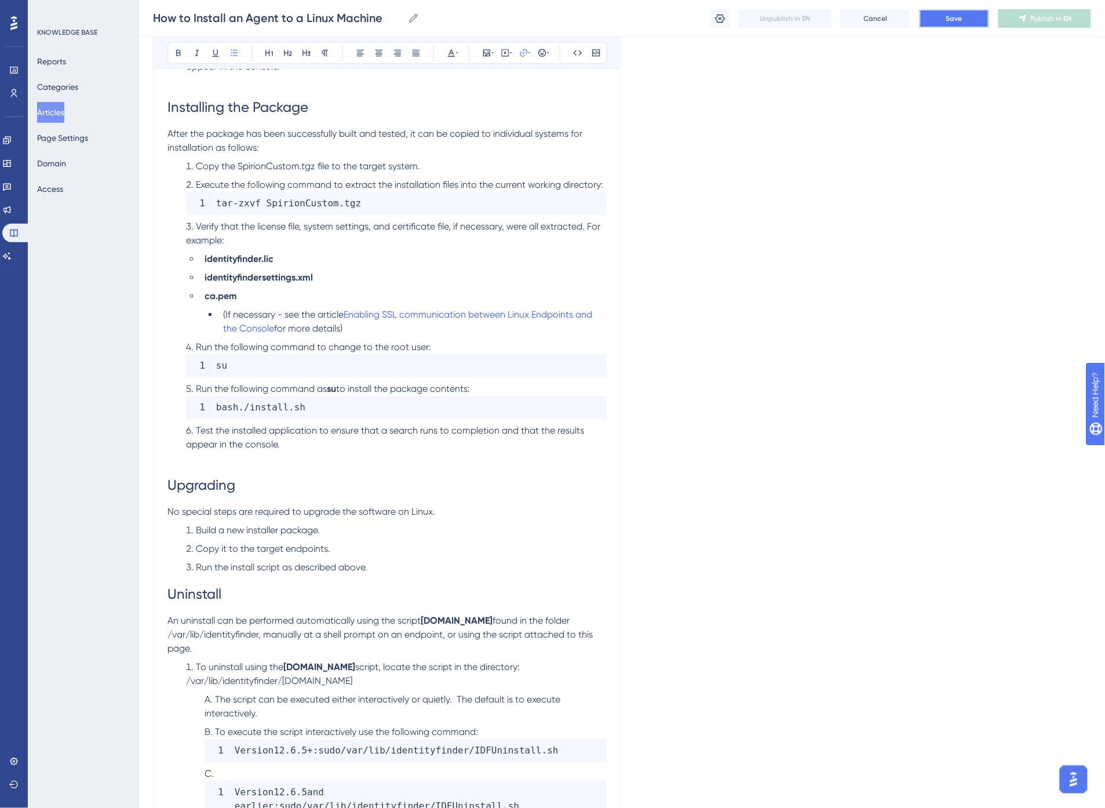
click at [964, 12] on button "Save" at bounding box center [955, 18] width 70 height 19
click at [498, 309] on span "Enabling SSL communication between Linux Endpoints and the Console" at bounding box center [409, 321] width 372 height 25
click at [58, 114] on button "Articles" at bounding box center [50, 112] width 27 height 21
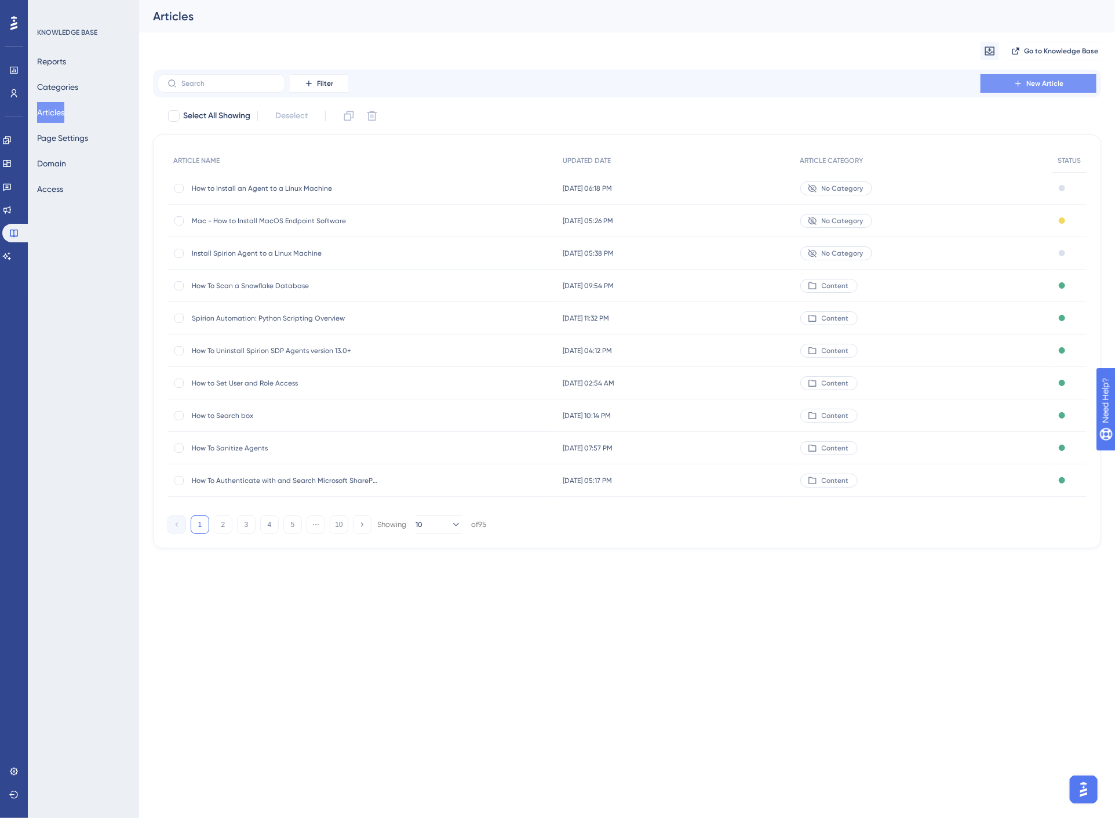
click at [1012, 83] on button "New Article" at bounding box center [1039, 83] width 116 height 19
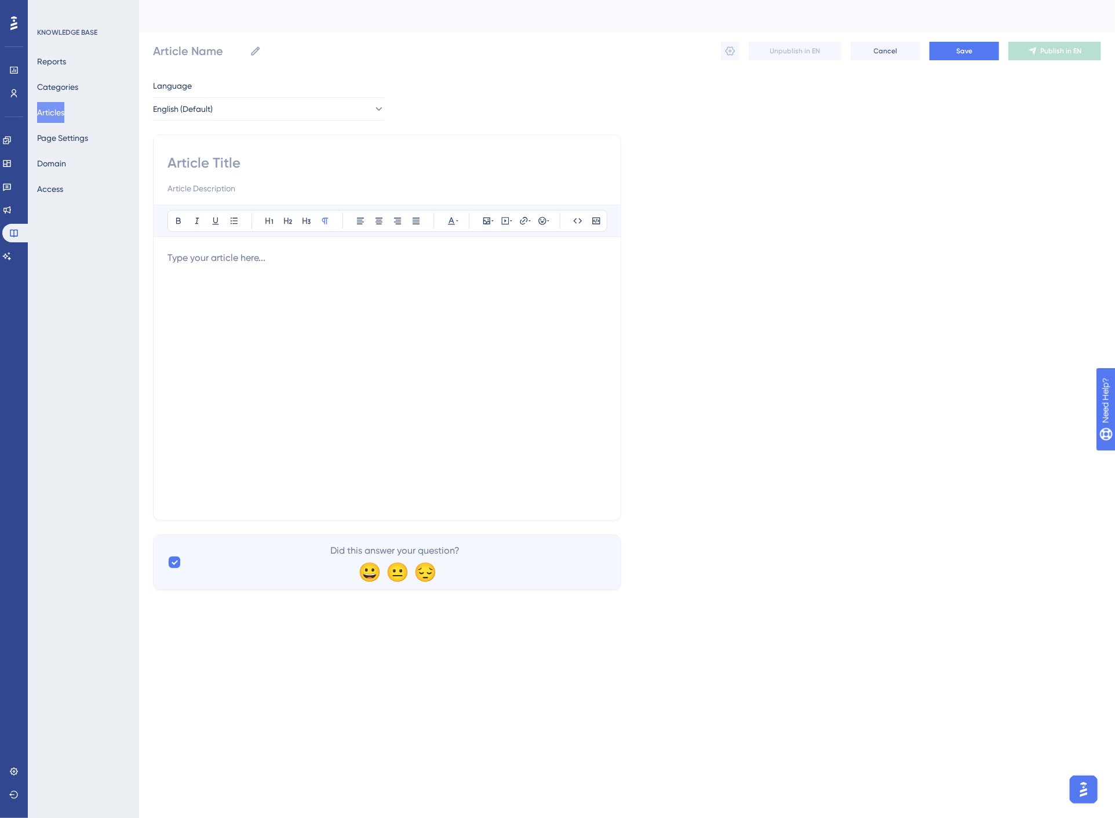
click at [348, 287] on div at bounding box center [387, 378] width 439 height 255
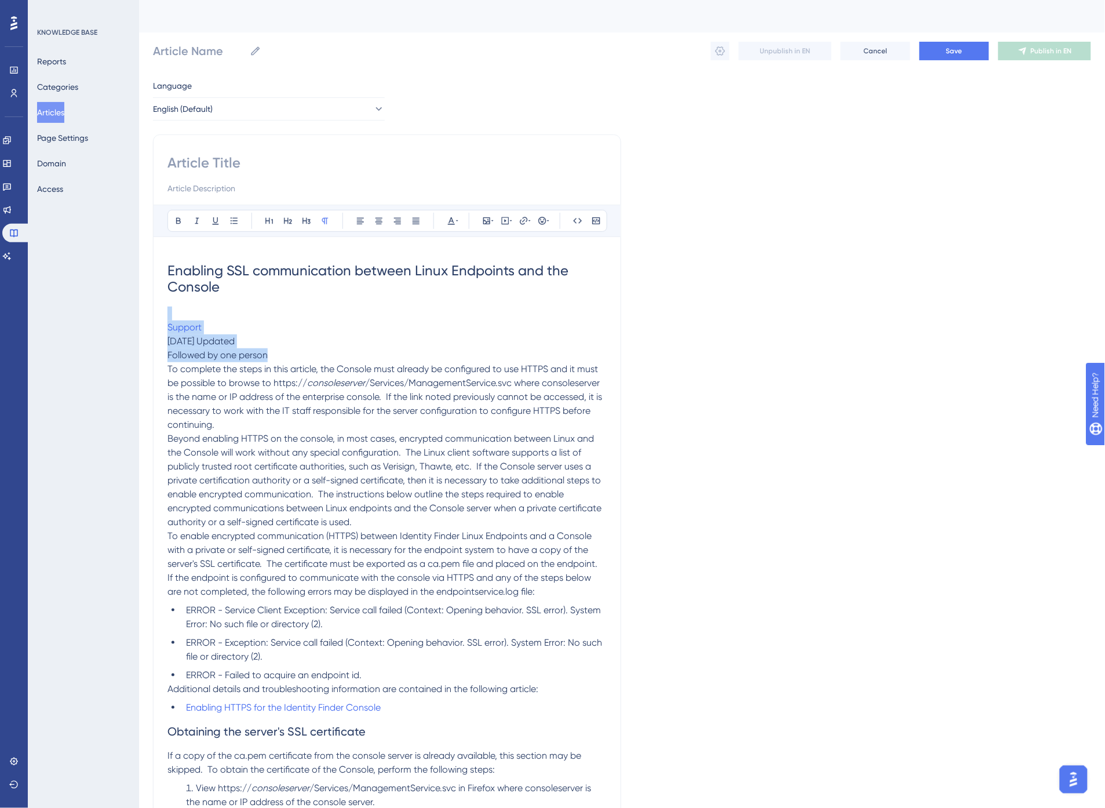
drag, startPoint x: 282, startPoint y: 354, endPoint x: 155, endPoint y: 314, distance: 132.5
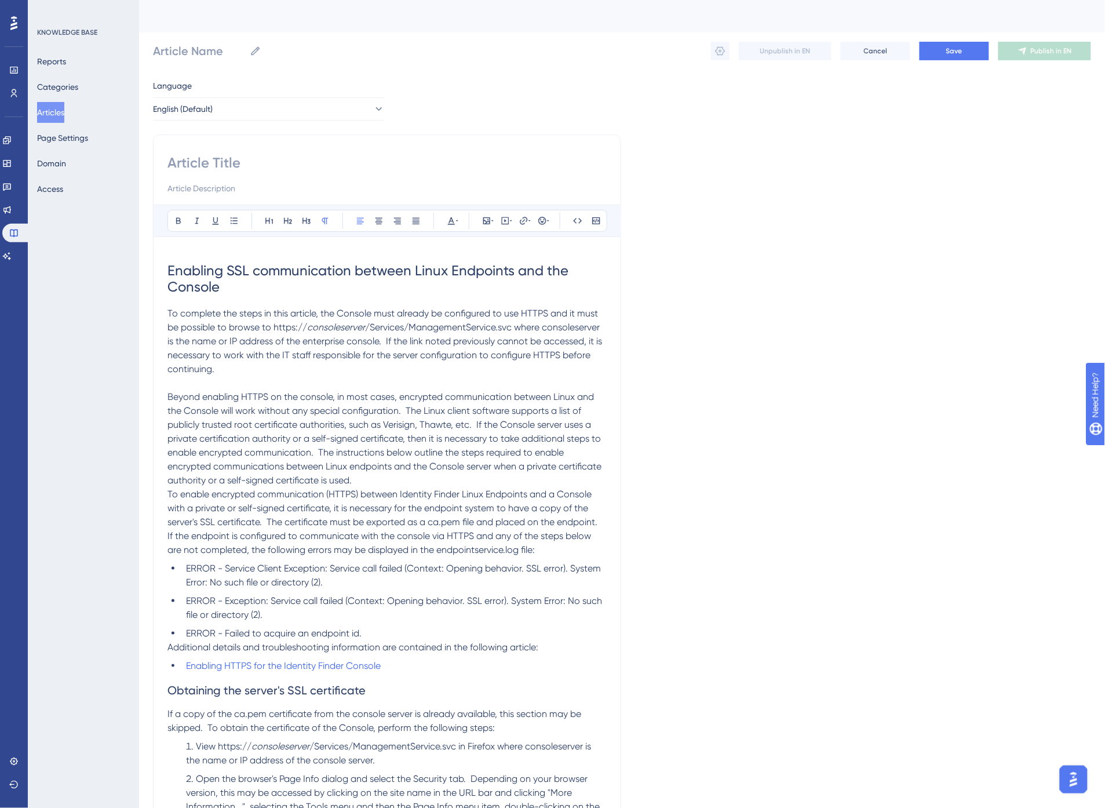
click at [392, 481] on p "Beyond enabling HTTPS on the console, in most cases, encrypted communication be…" at bounding box center [387, 438] width 439 height 97
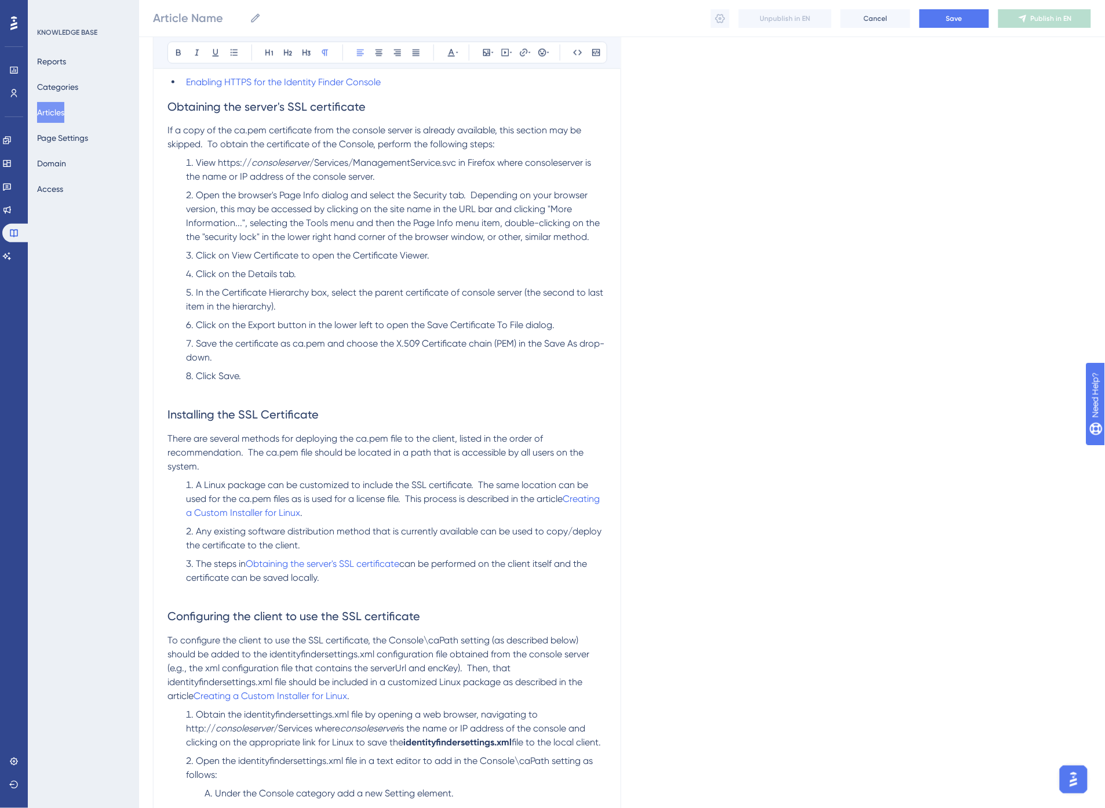
scroll to position [644, 0]
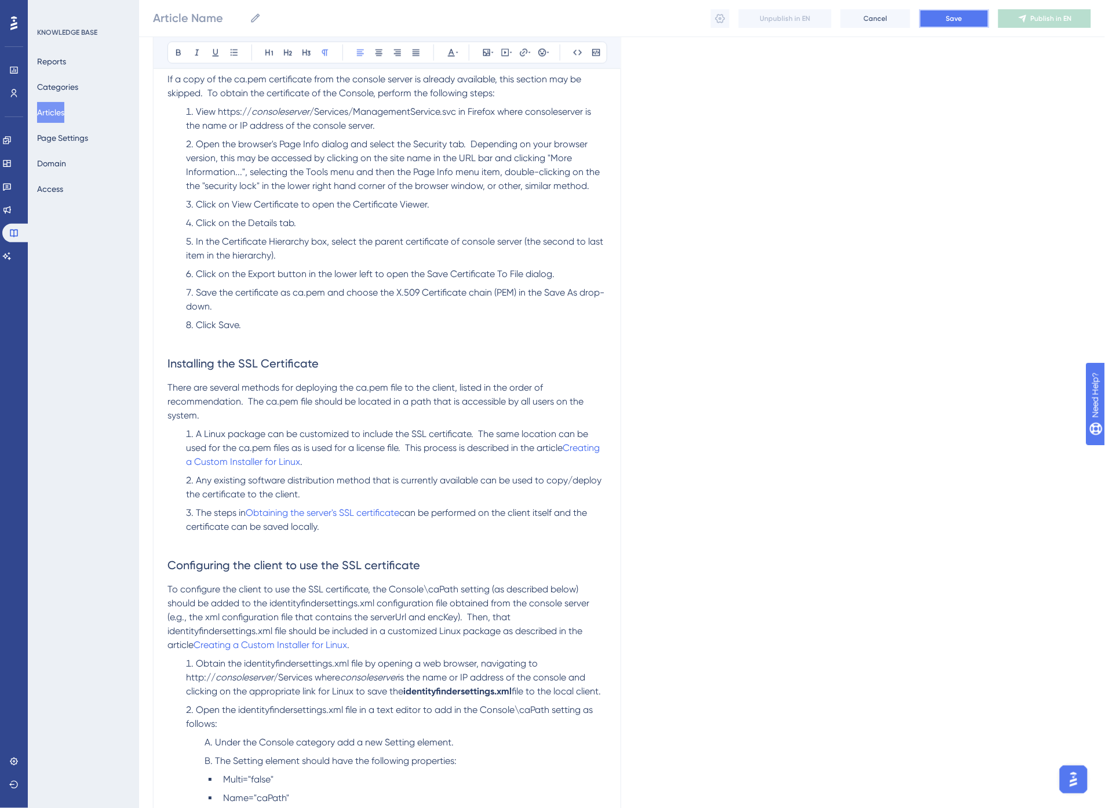
click at [955, 14] on span "Save" at bounding box center [955, 18] width 16 height 9
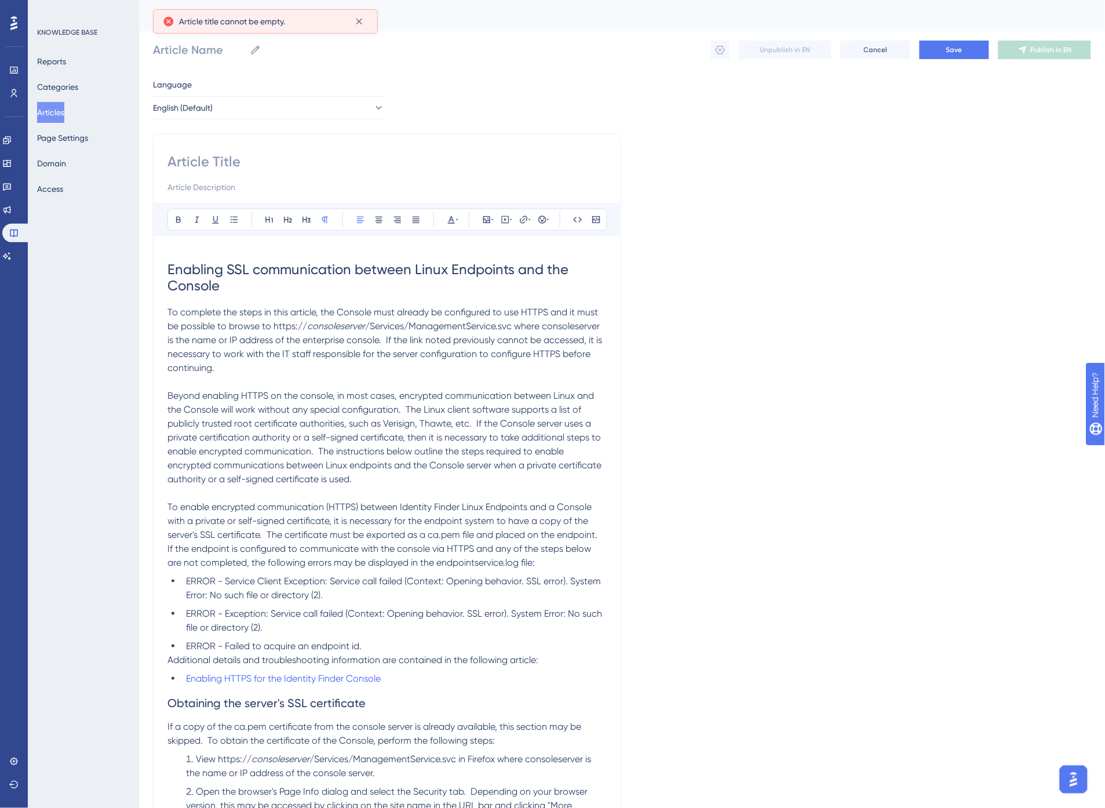
scroll to position [0, 0]
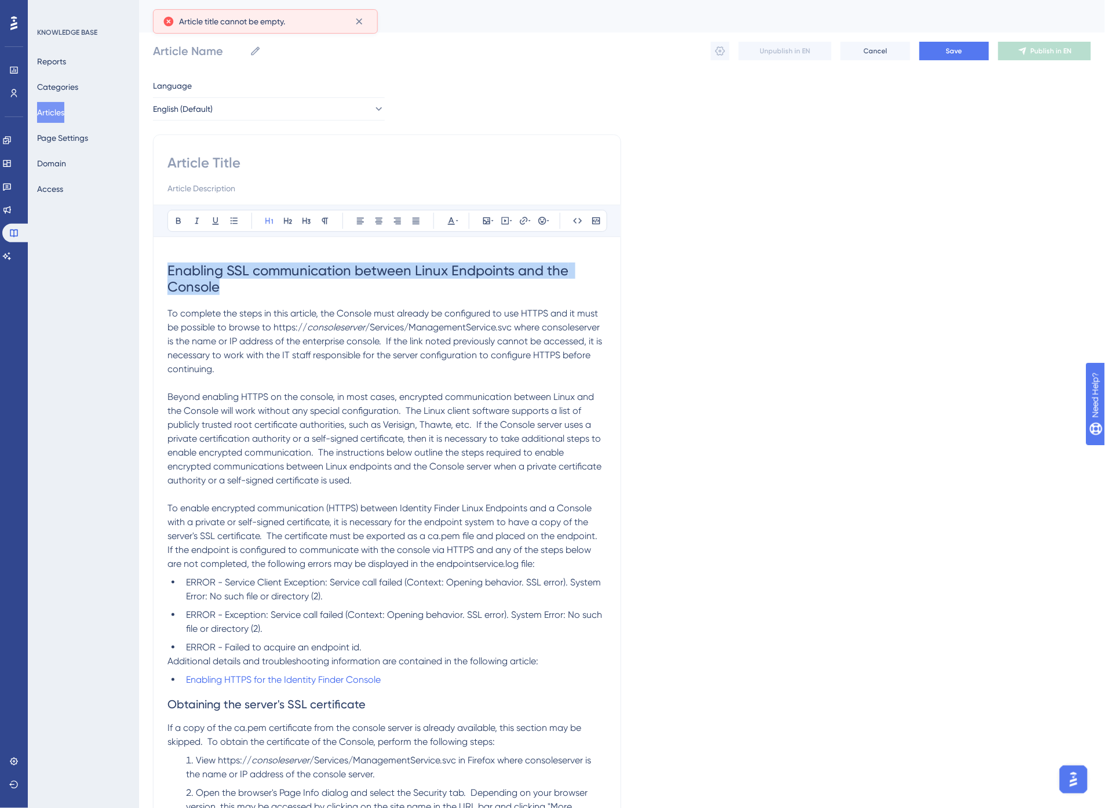
drag, startPoint x: 233, startPoint y: 292, endPoint x: 164, endPoint y: 277, distance: 70.6
copy span "Enabling SSL communication between Linux Endpoints and the Console"
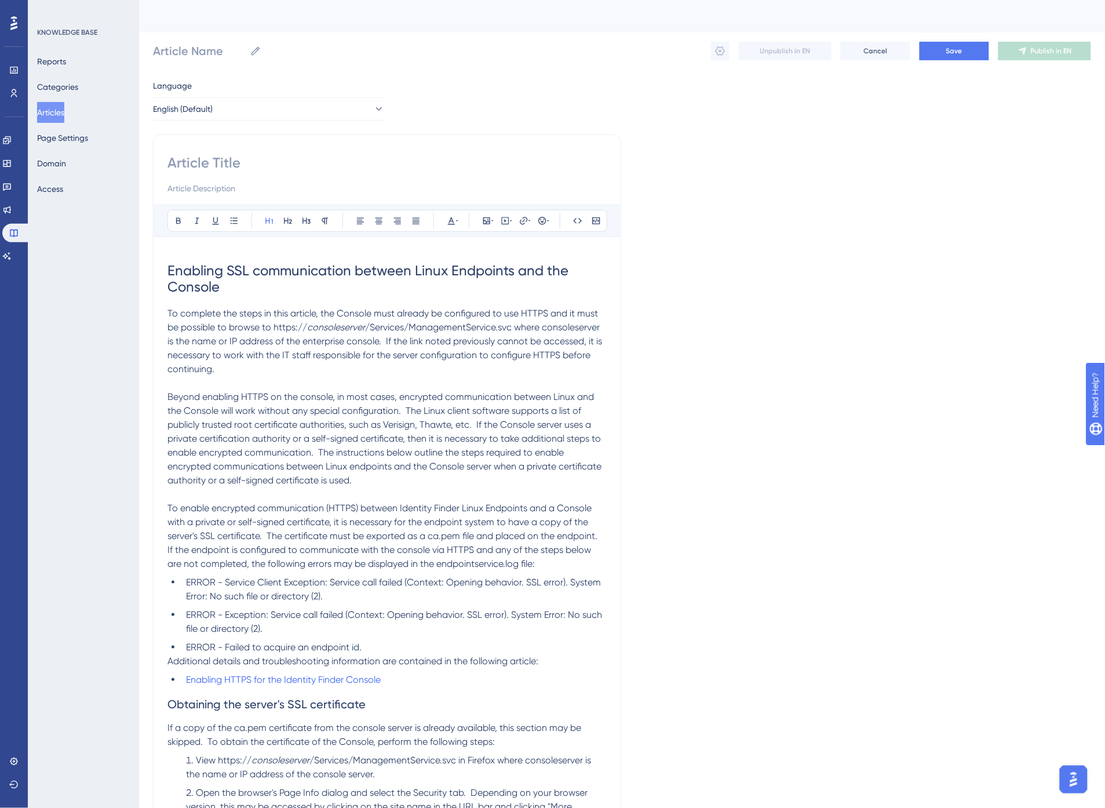
click at [191, 170] on input at bounding box center [387, 163] width 439 height 19
paste input "Enabling SSL communication between Linux Endpoints and the Console"
type input "Enabling SSL communication between Linux Endpoints and the Console"
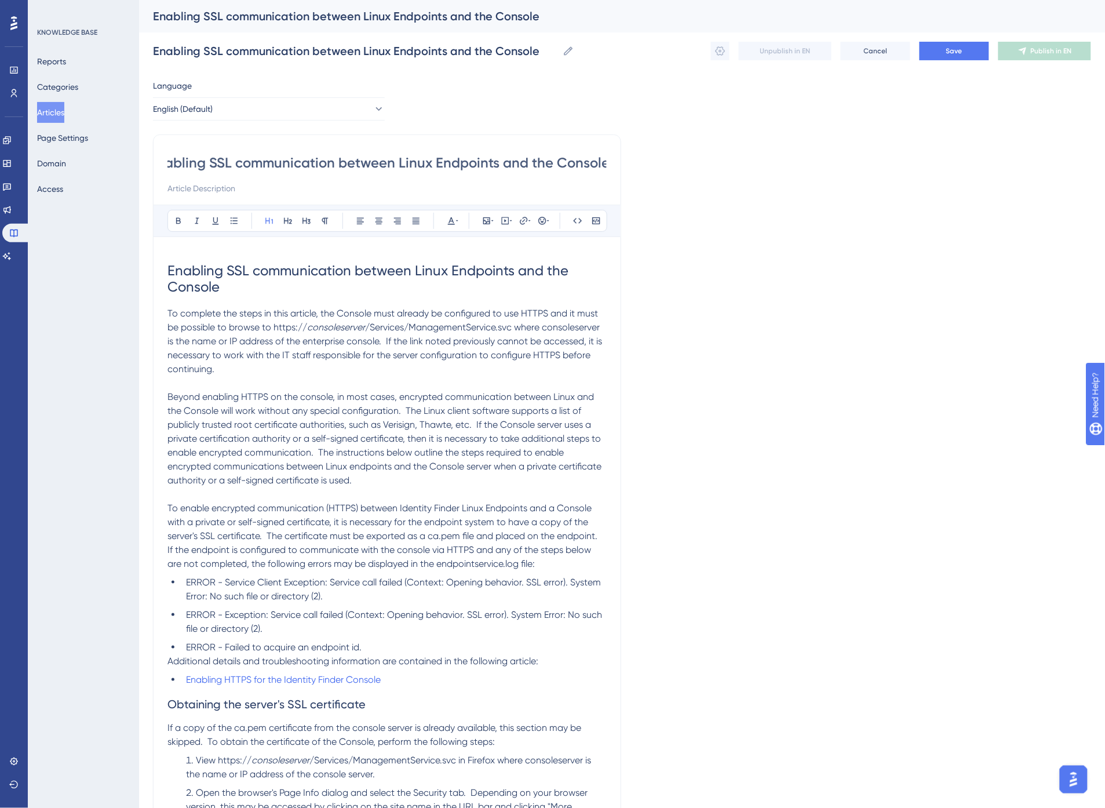
type input "Enabling SSL communication between Linux Endpoints and the Console"
click at [271, 322] on span "To complete the steps in this article, the Console must already be configured t…" at bounding box center [384, 320] width 433 height 25
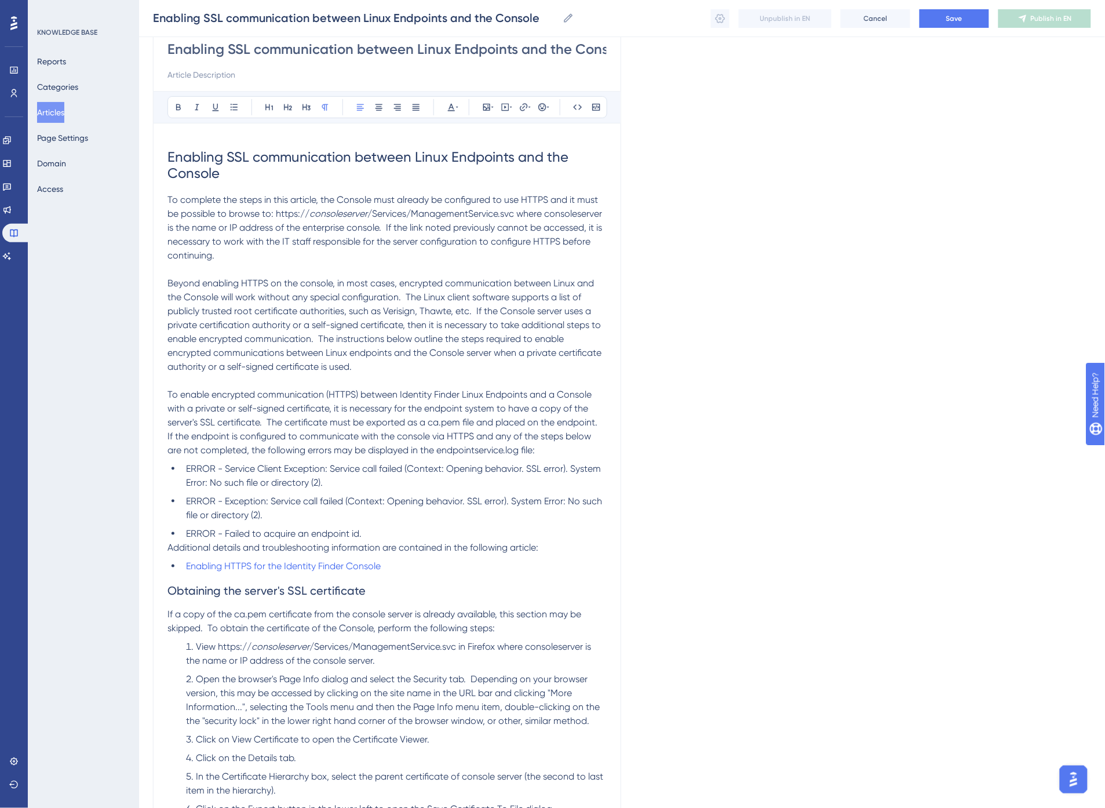
scroll to position [0, 0]
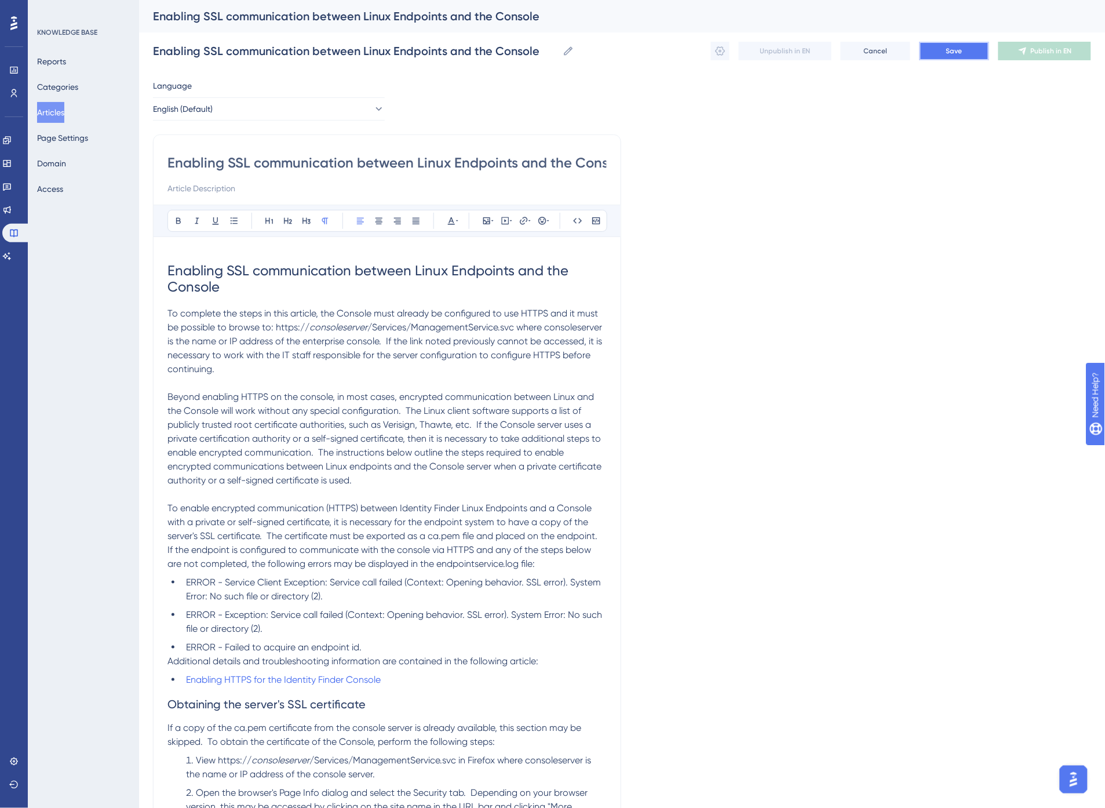
click at [943, 49] on button "Save" at bounding box center [955, 51] width 70 height 19
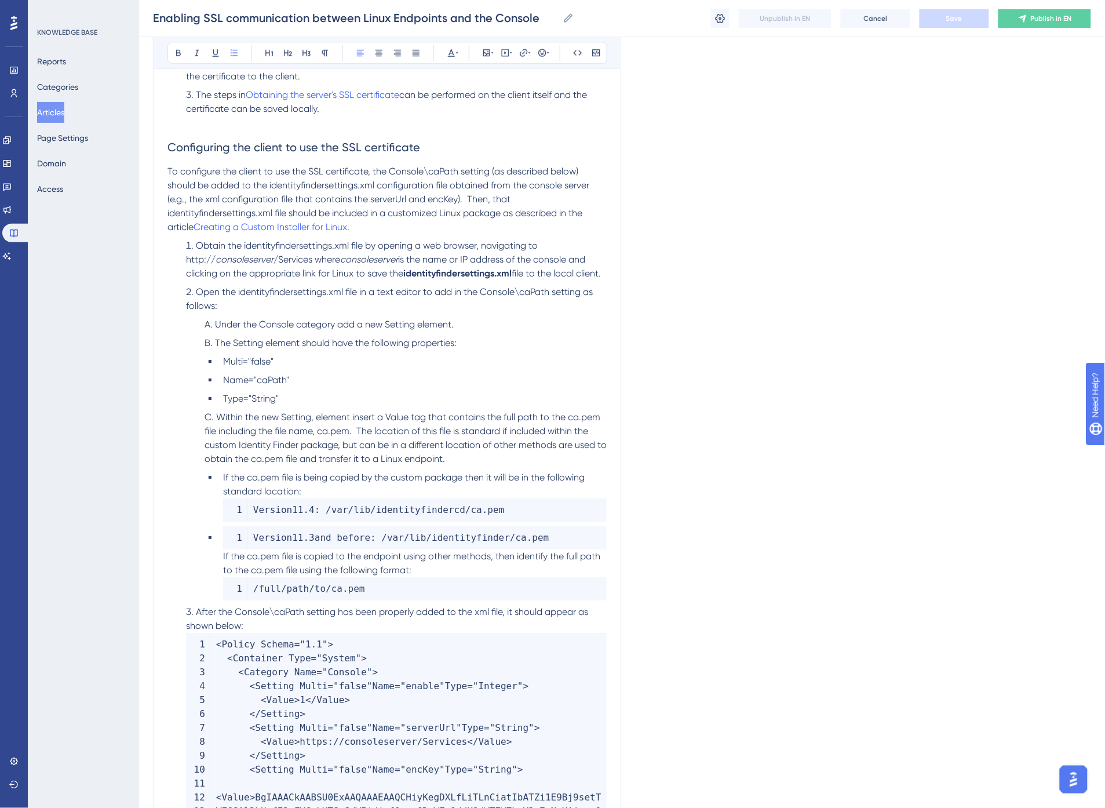
scroll to position [1047, 0]
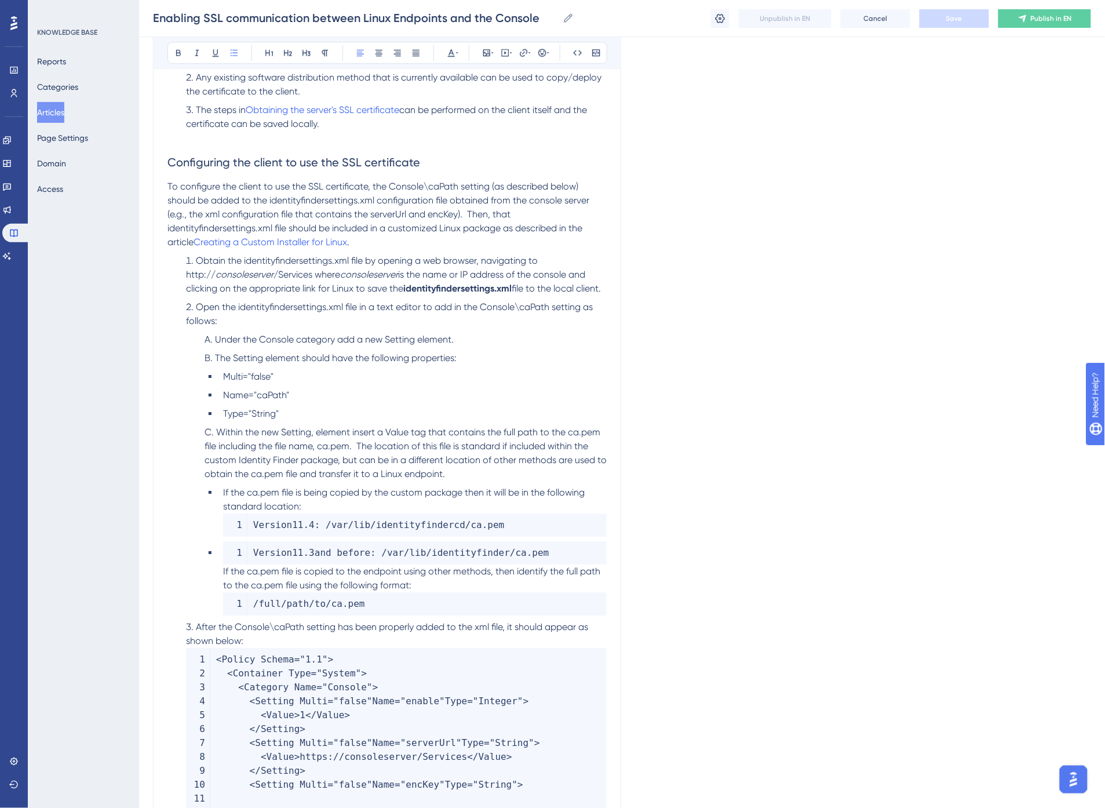
click at [459, 275] on span "is the name or IP address of the console and clicking on the appropriate link f…" at bounding box center [387, 281] width 402 height 25
click at [327, 288] on span "is the name or IP address of the console and clicking on the appropriate link f…" at bounding box center [387, 281] width 402 height 25
drag, startPoint x: 350, startPoint y: 257, endPoint x: 244, endPoint y: 264, distance: 106.3
click at [244, 264] on span "Obtain the identityfindersettings.xml file by opening a web browser, navigating…" at bounding box center [363, 267] width 354 height 25
click at [350, 279] on li "Obtain the identityfindersettings.xml file by opening a web browser, navigating…" at bounding box center [393, 275] width 425 height 42
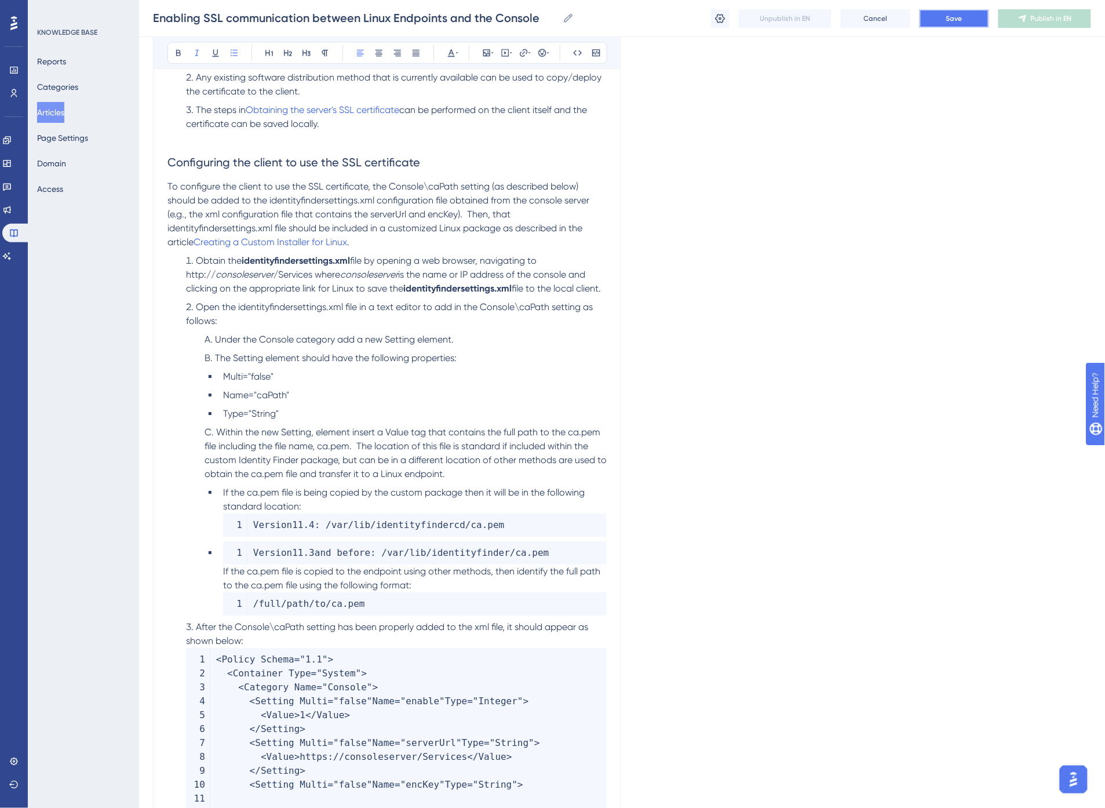
click at [951, 15] on span "Save" at bounding box center [955, 18] width 16 height 9
click at [391, 275] on em "consoleserver" at bounding box center [369, 274] width 58 height 11
click at [371, 259] on span "file by opening a web browser, navigating to http://" at bounding box center [362, 267] width 353 height 25
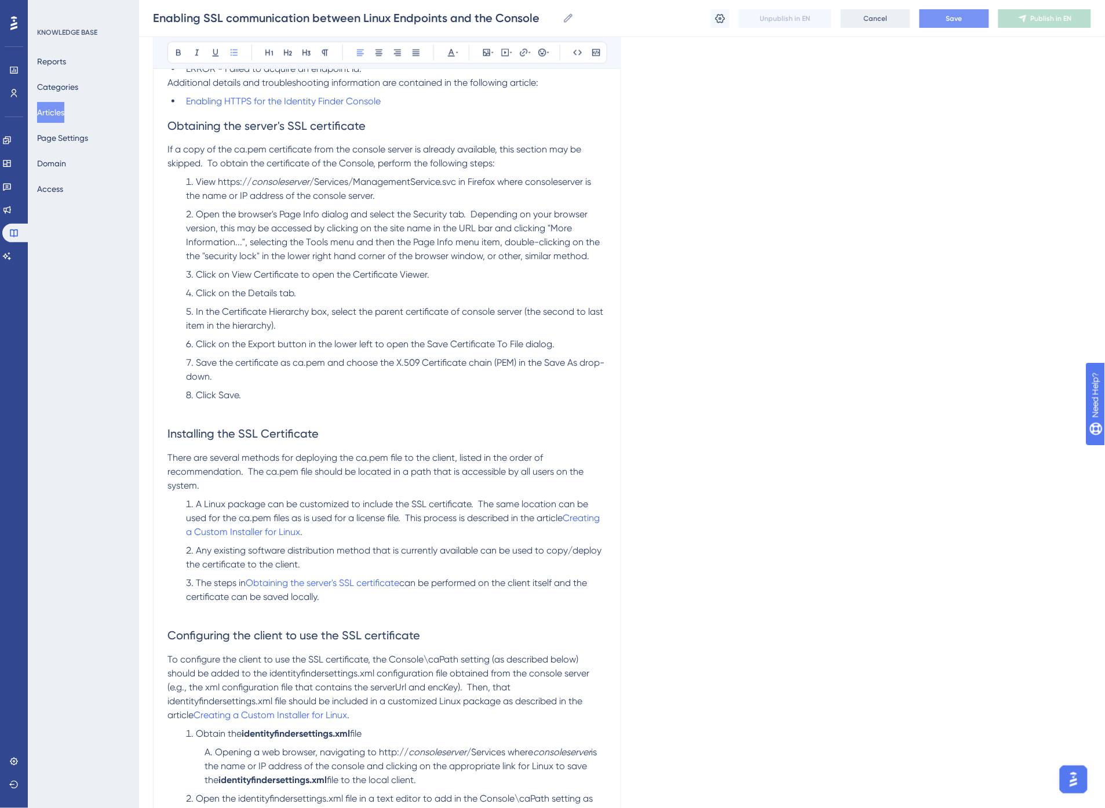
scroll to position [468, 0]
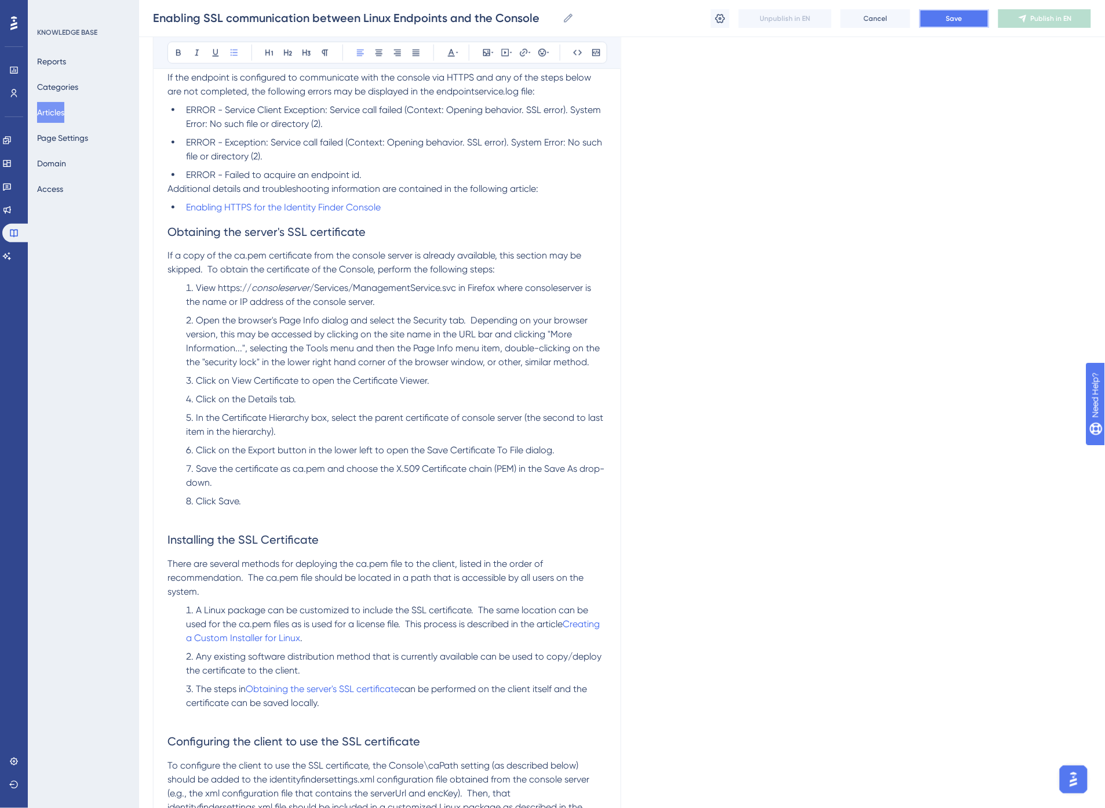
click at [949, 13] on button "Save" at bounding box center [955, 18] width 70 height 19
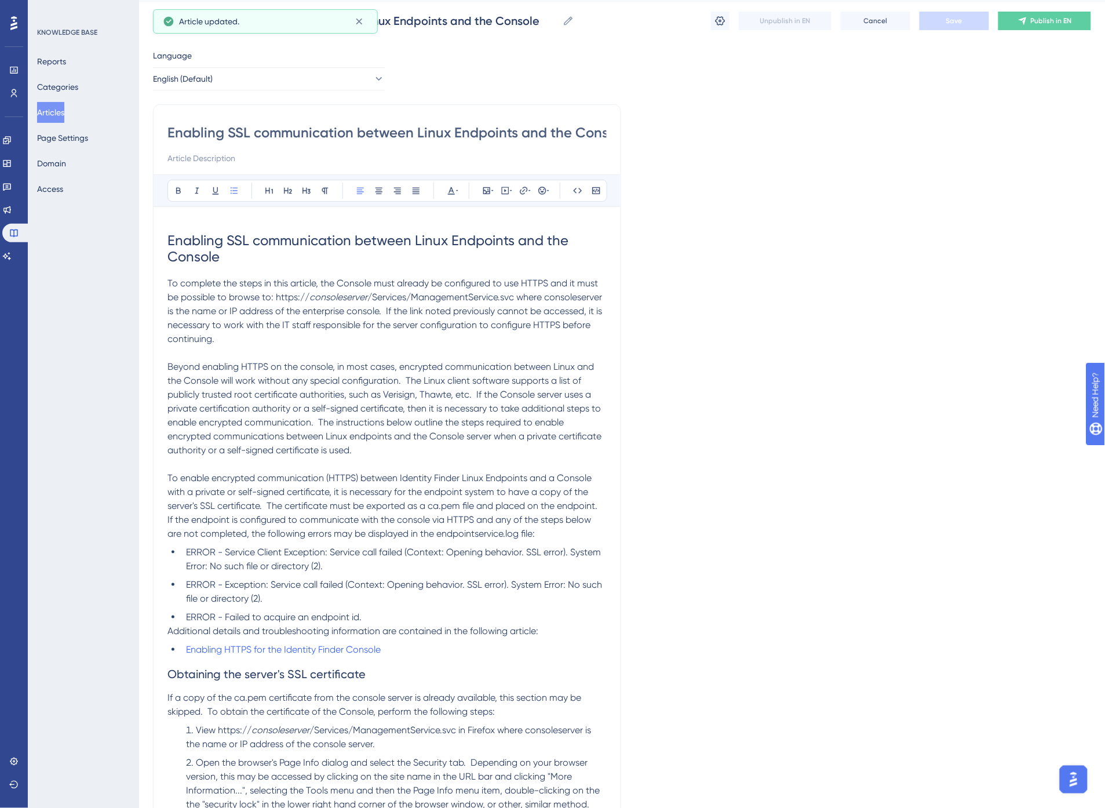
scroll to position [0, 0]
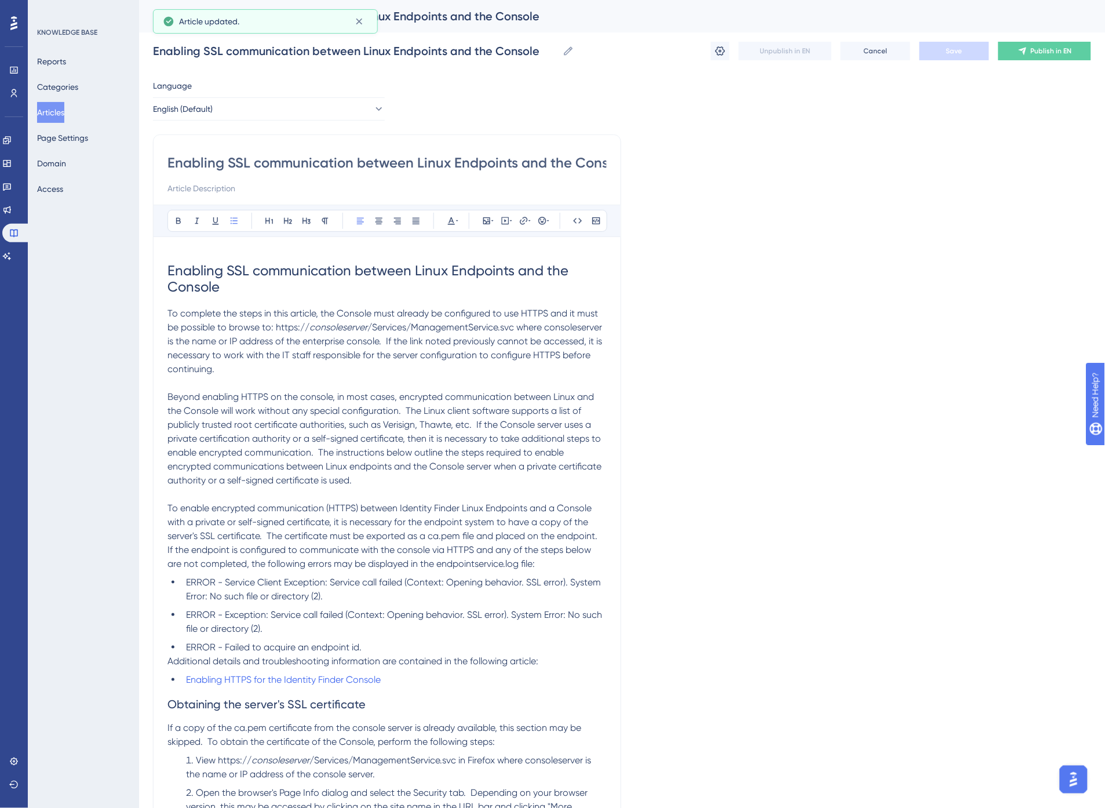
click at [207, 279] on span "Enabling SSL communication between Linux Endpoints and the Console" at bounding box center [370, 279] width 405 height 32
click at [206, 159] on input "Enabling SSL communication between Linux Endpoints and the Console" at bounding box center [387, 163] width 439 height 19
type input "Enable SSL communication between Linux Endpoints and the Console"
type input "Enable SSL Communication between Linux Endpoints and the Console"
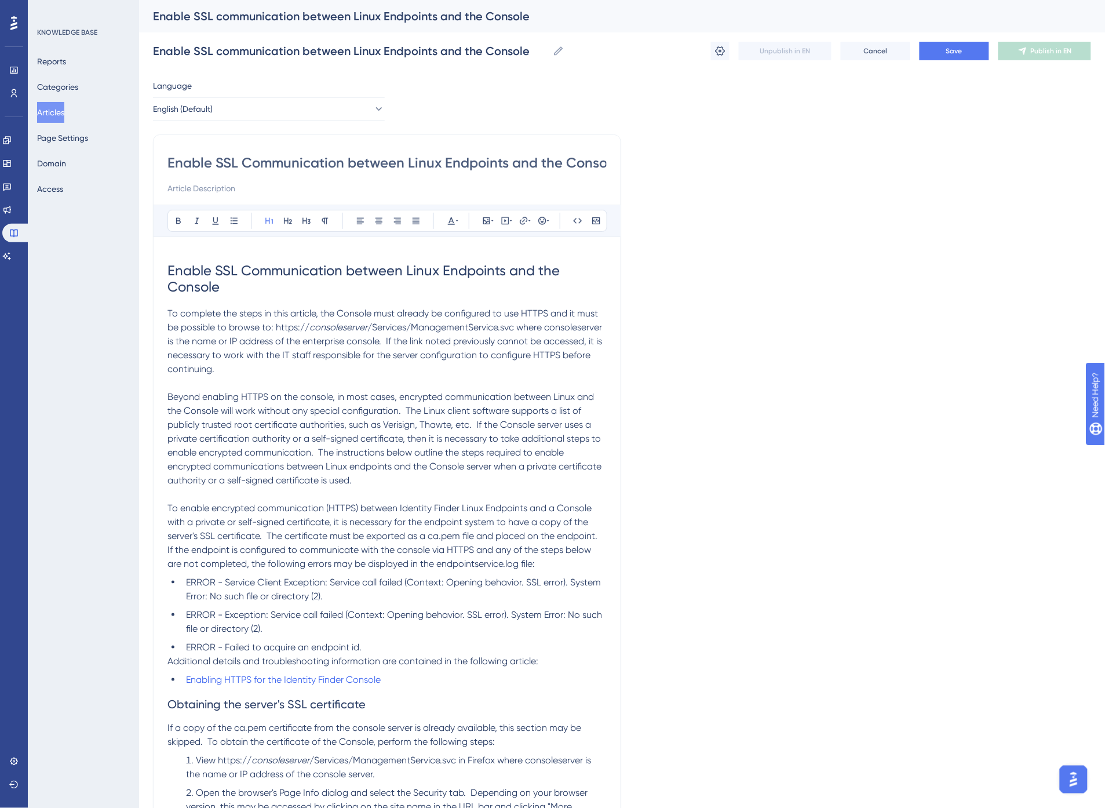
type input "Enable SSL Communication between Linux Endpoints and the Console"
type input "Enable SSL Communication Between Linux Endpoints and the Console"
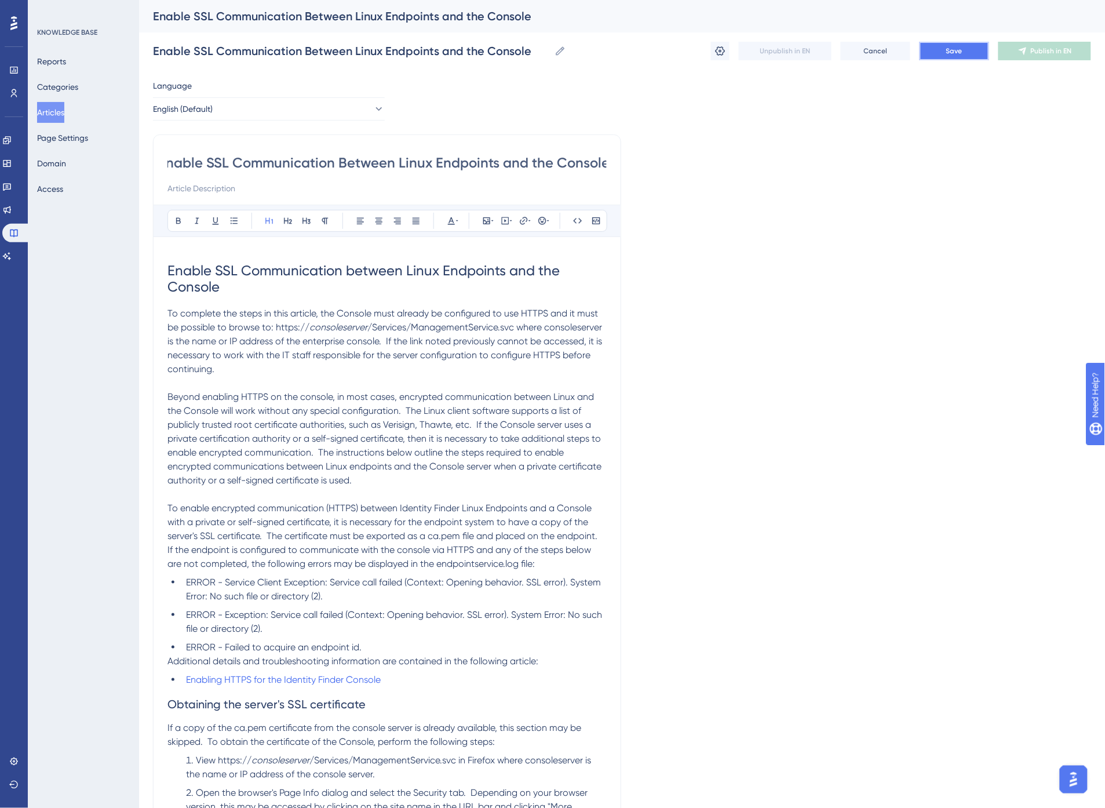
click at [955, 46] on span "Save" at bounding box center [955, 50] width 16 height 9
click at [251, 346] on p "To complete the steps in this article, the Console must already be configured t…" at bounding box center [387, 342] width 439 height 70
click at [569, 329] on span "/Services/ManagementService.svc where consoleserver is the name or IP address o…" at bounding box center [386, 348] width 437 height 53
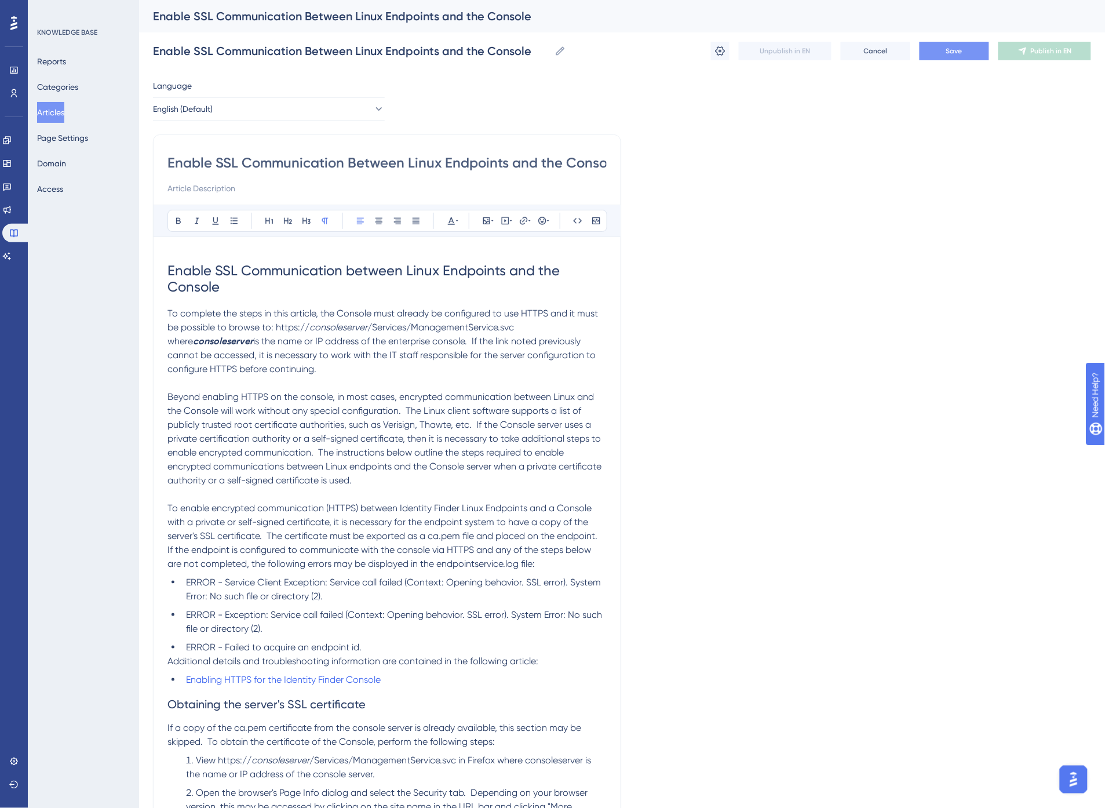
click at [300, 356] on span "is the name or IP address of the enterprise console. If the link noted previous…" at bounding box center [383, 355] width 431 height 39
click at [386, 339] on span "is the name or IP address of the enterprise console. If the link noted previous…" at bounding box center [383, 355] width 431 height 39
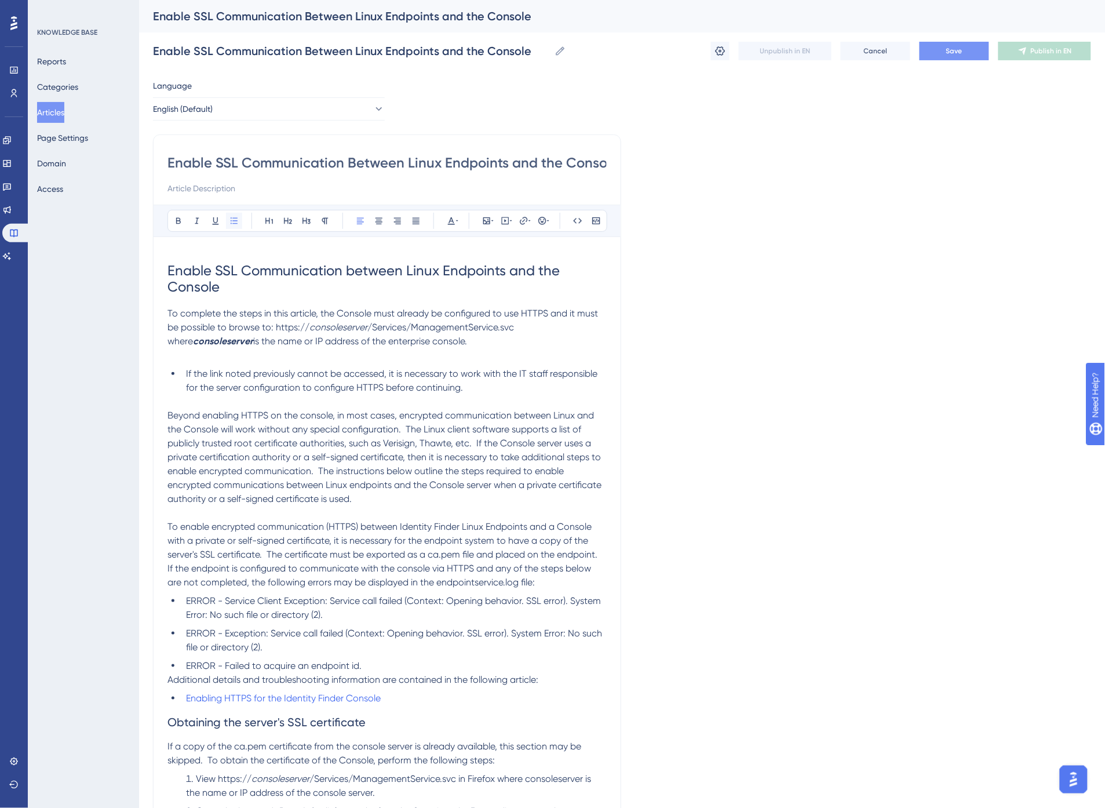
click at [234, 221] on icon at bounding box center [234, 220] width 7 height 6
click at [258, 361] on p at bounding box center [387, 355] width 439 height 14
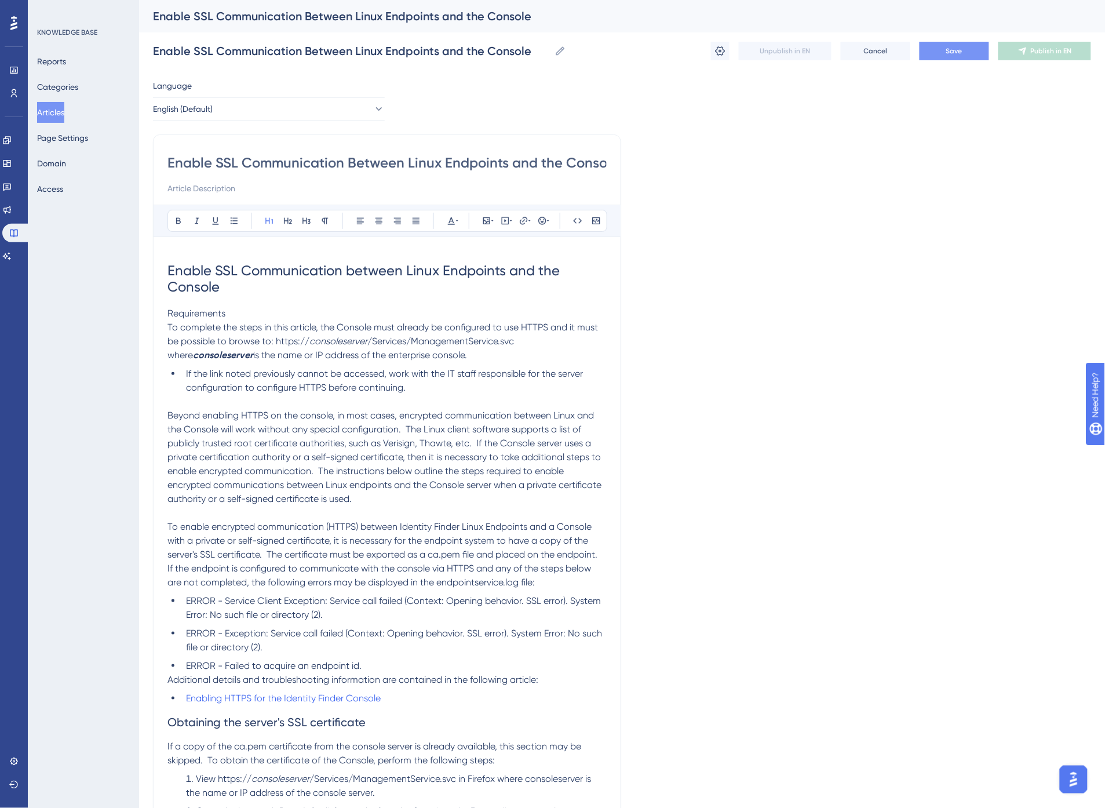
click at [209, 312] on span "Requirements" at bounding box center [197, 313] width 58 height 11
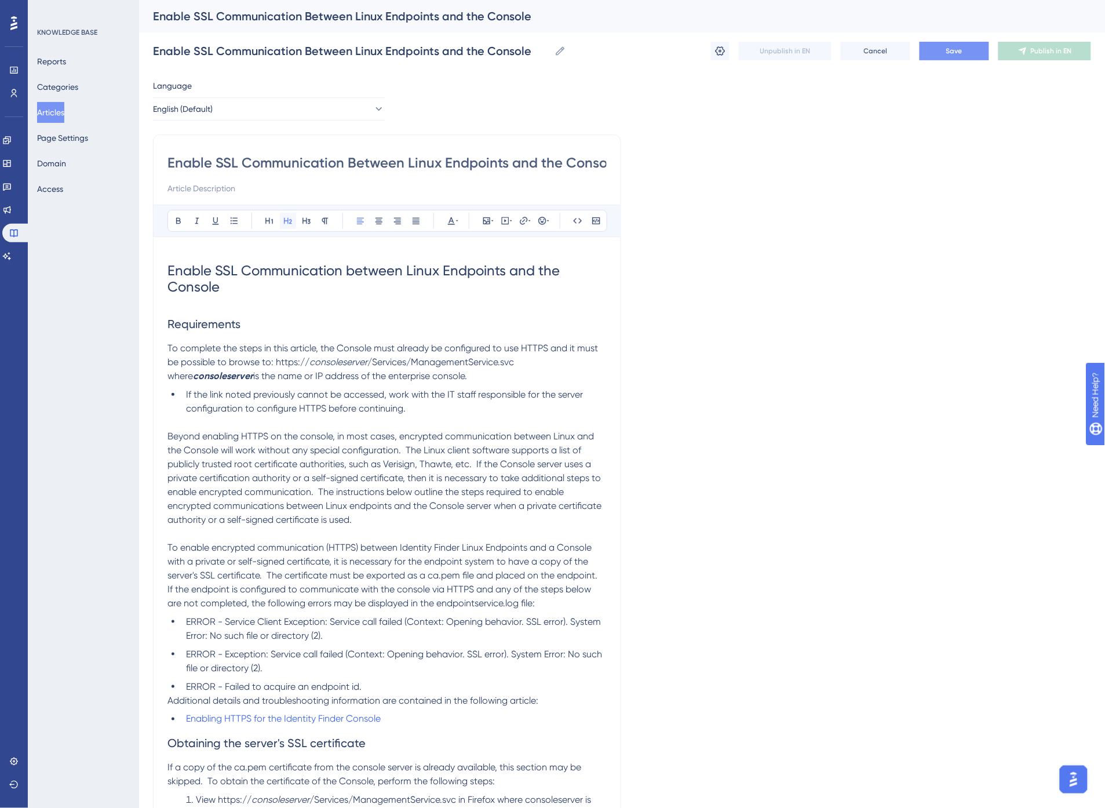
click at [289, 220] on icon at bounding box center [287, 220] width 9 height 9
click at [253, 350] on span "To complete the steps in this article, the Console must already be configured t…" at bounding box center [384, 355] width 433 height 25
click at [263, 359] on span "To complete the steps in this article, the Console must already be configured t…" at bounding box center [384, 355] width 433 height 25
click at [343, 351] on span "To complete the steps in this article, the Console must already be configured t…" at bounding box center [384, 355] width 433 height 25
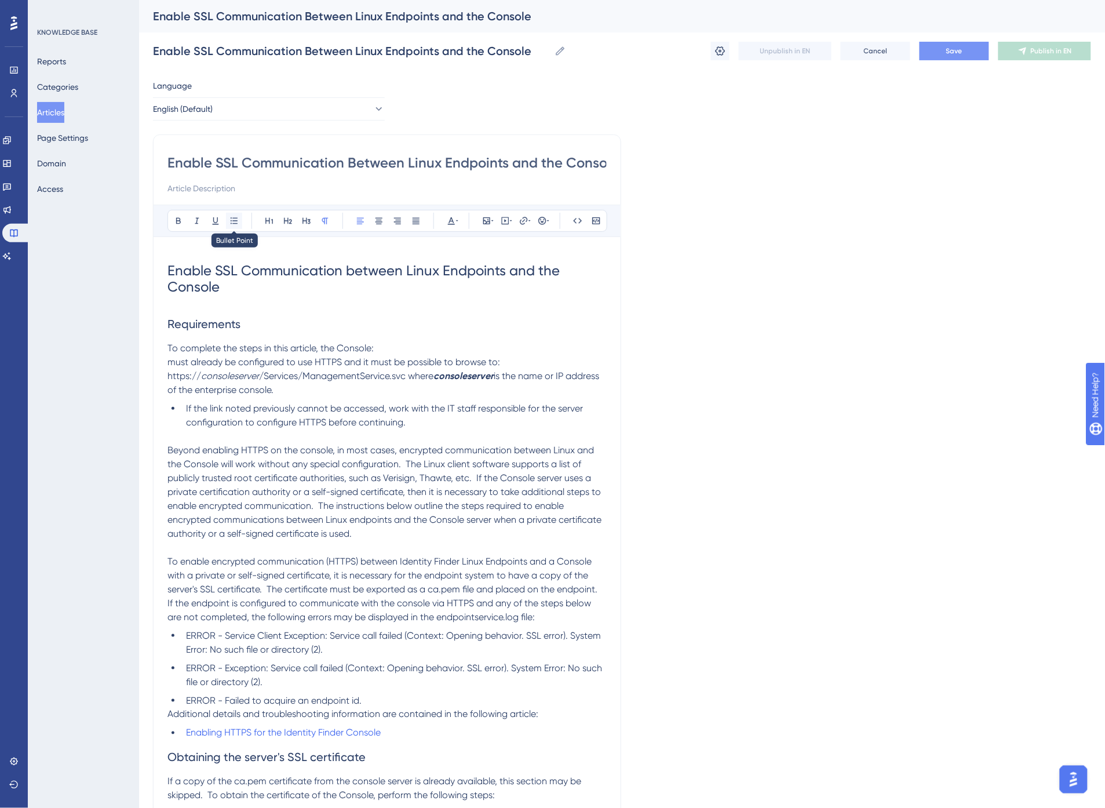
click at [234, 217] on icon at bounding box center [234, 220] width 9 height 9
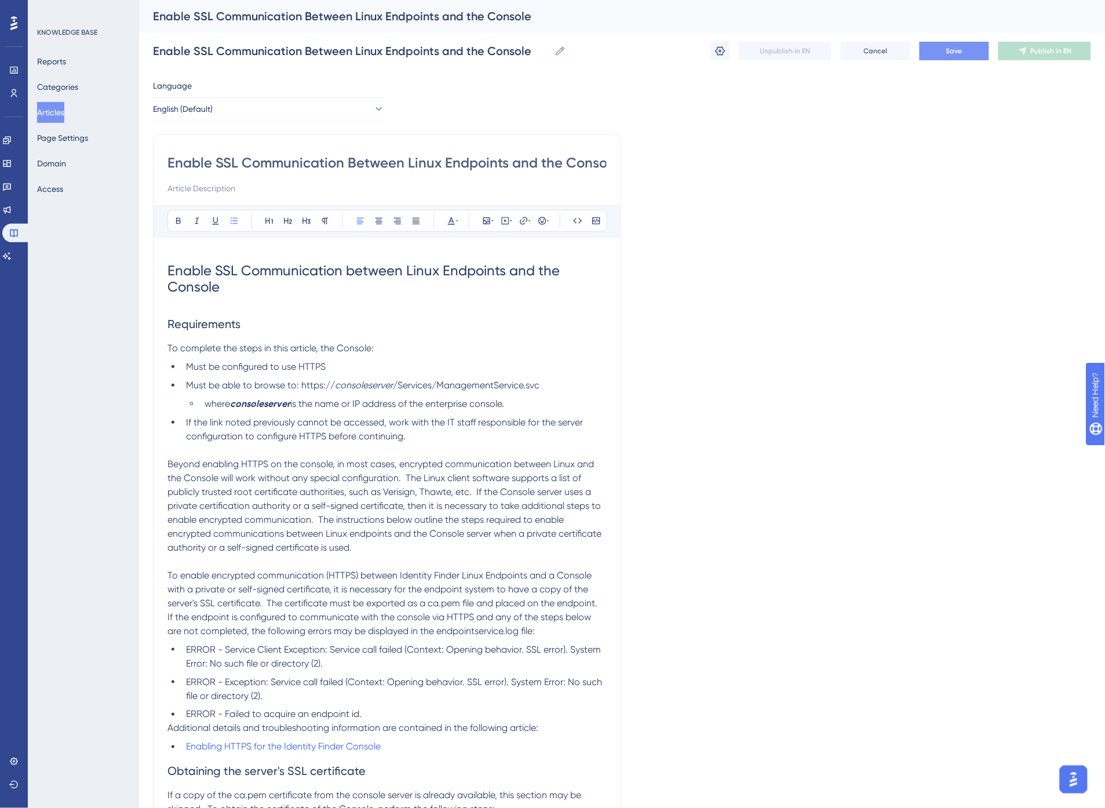
click at [278, 432] on span "If the link noted previously cannot be accessed, work with the IT staff respons…" at bounding box center [385, 429] width 399 height 25
click at [254, 449] on p at bounding box center [387, 450] width 439 height 14
click at [955, 51] on span "Save" at bounding box center [955, 50] width 16 height 9
click at [215, 468] on span "Beyond enabling HTTPS on the console, in most cases, encrypted communication be…" at bounding box center [386, 505] width 436 height 94
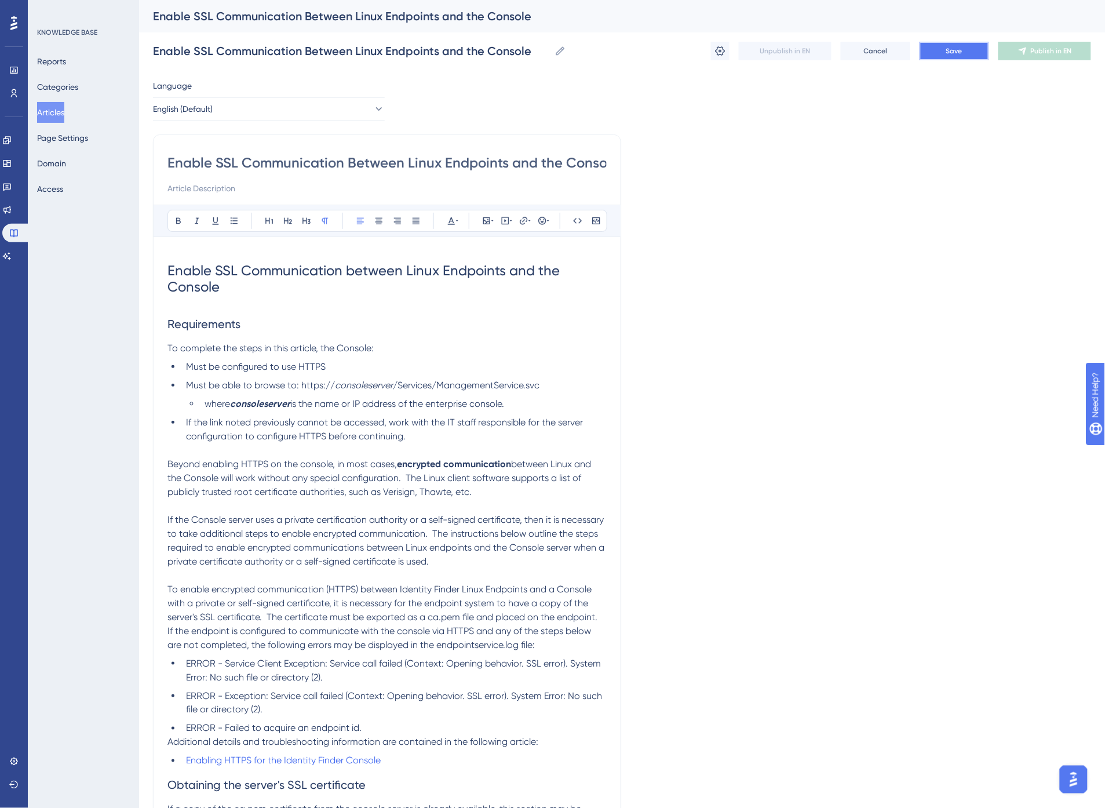
click at [941, 49] on button "Save" at bounding box center [955, 51] width 70 height 19
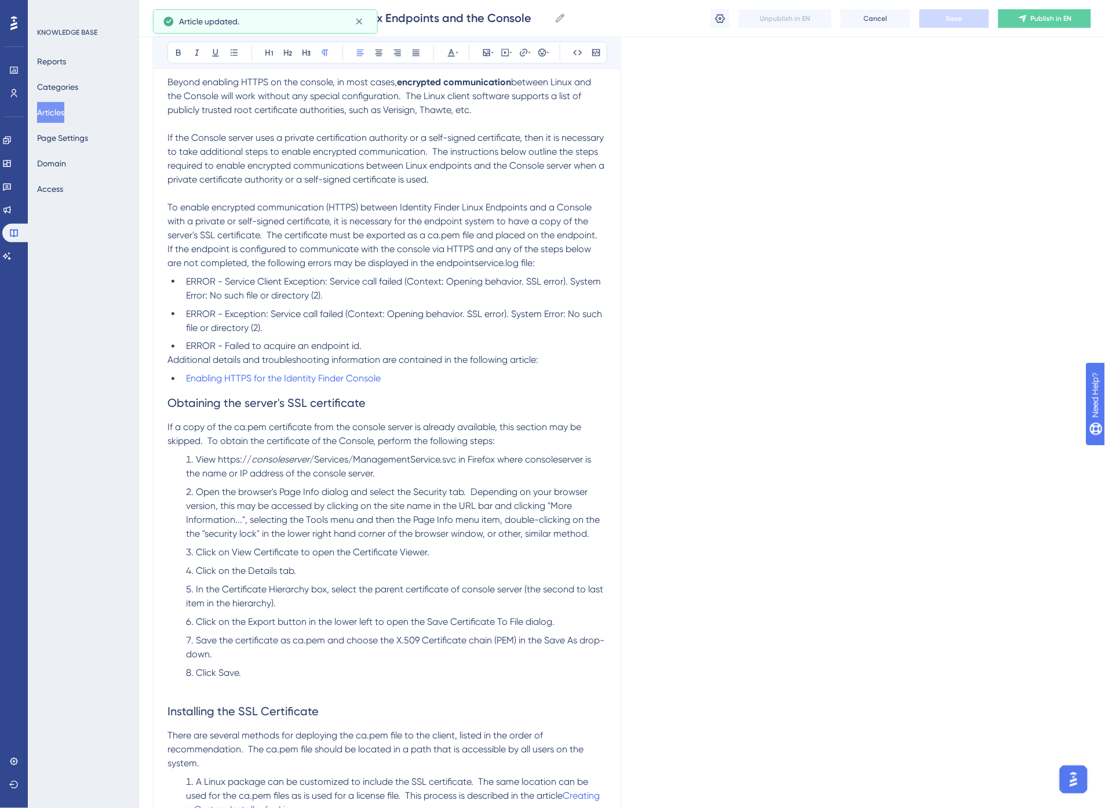
scroll to position [386, 0]
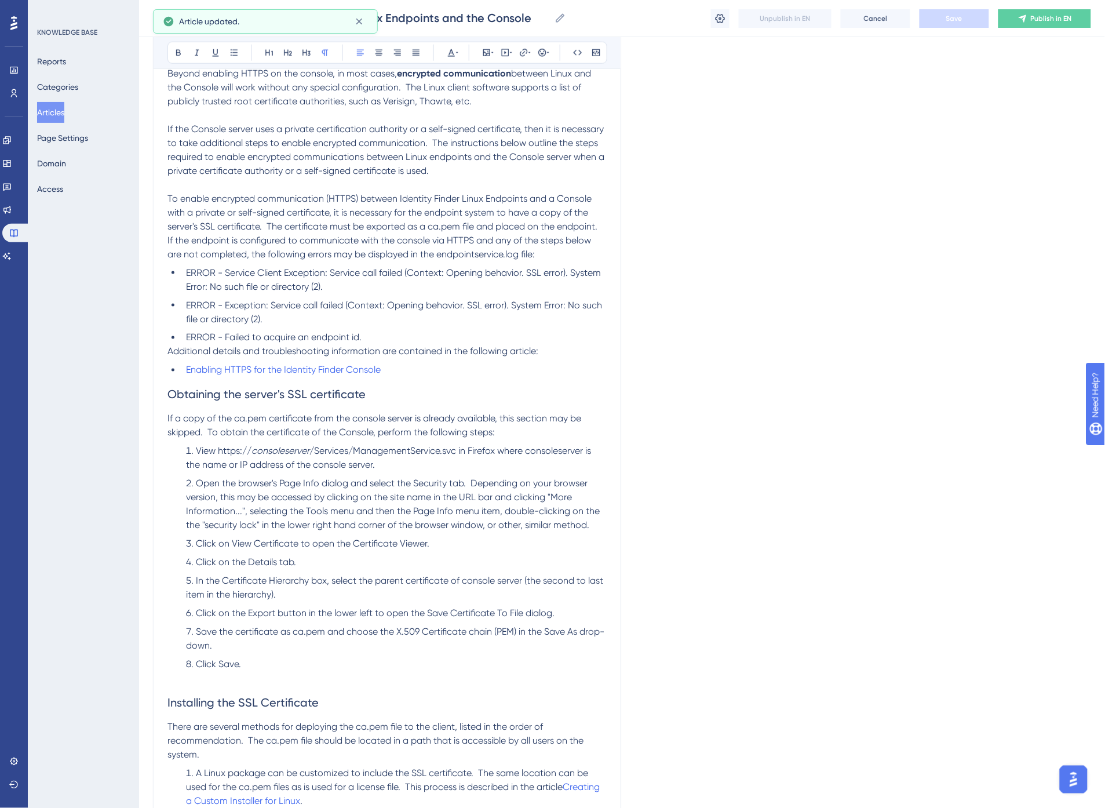
click at [246, 423] on span "If a copy of the ca.pem certificate from the console server is already availabl…" at bounding box center [376, 425] width 416 height 25
click at [947, 16] on span "Save" at bounding box center [955, 18] width 16 height 9
click at [420, 420] on span "certificate from the console server is already available, this section may be s…" at bounding box center [374, 425] width 412 height 25
drag, startPoint x: 210, startPoint y: 431, endPoint x: 293, endPoint y: 445, distance: 84.6
click at [211, 430] on span "certificate from the console server is already available, this section may be s…" at bounding box center [374, 425] width 412 height 25
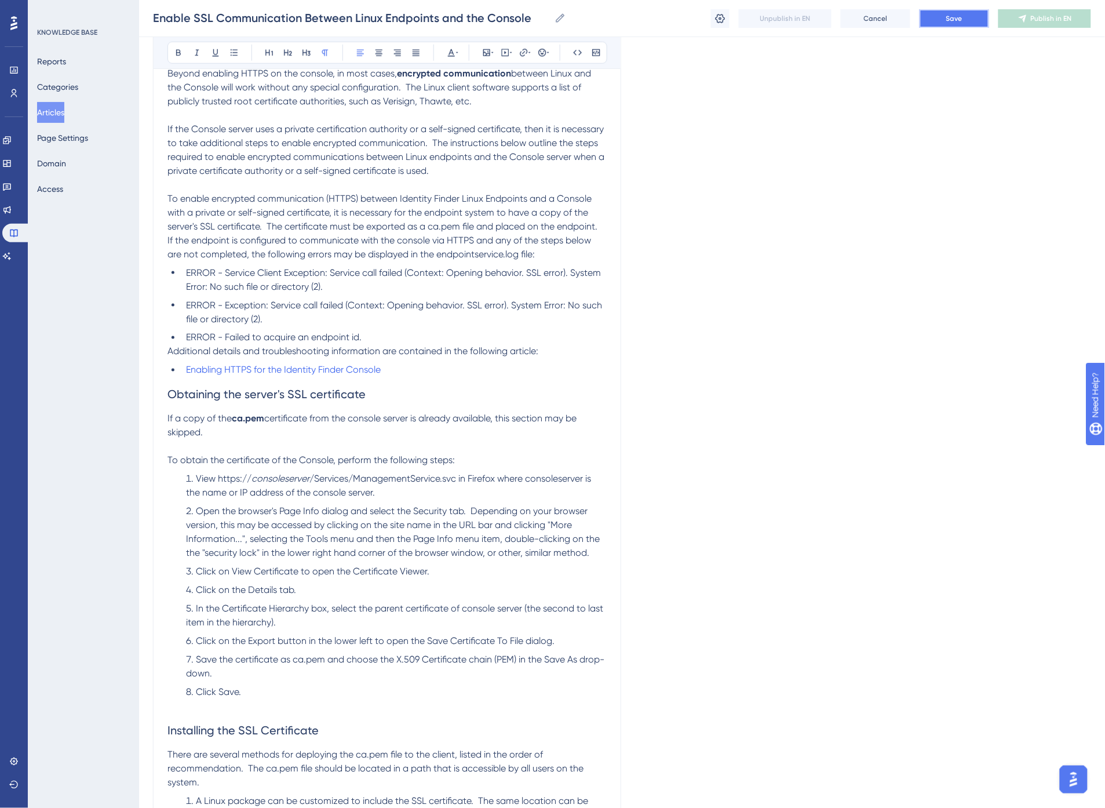
click at [982, 21] on button "Save" at bounding box center [955, 18] width 70 height 19
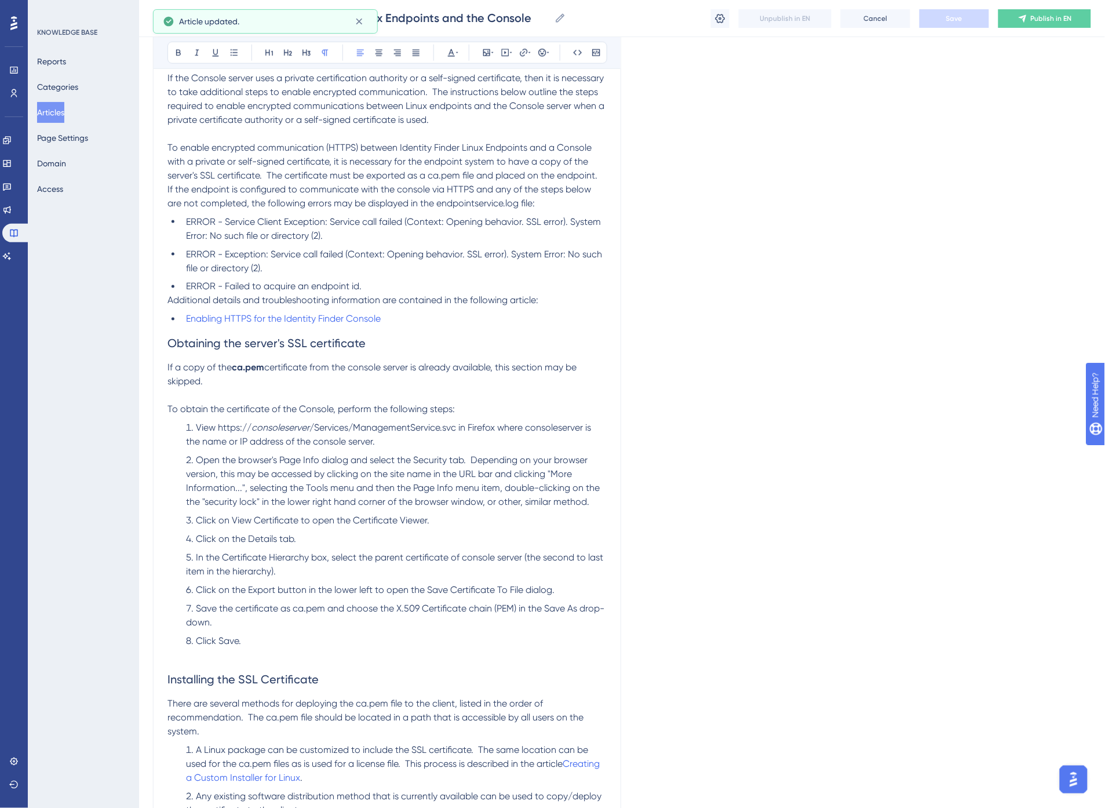
scroll to position [450, 0]
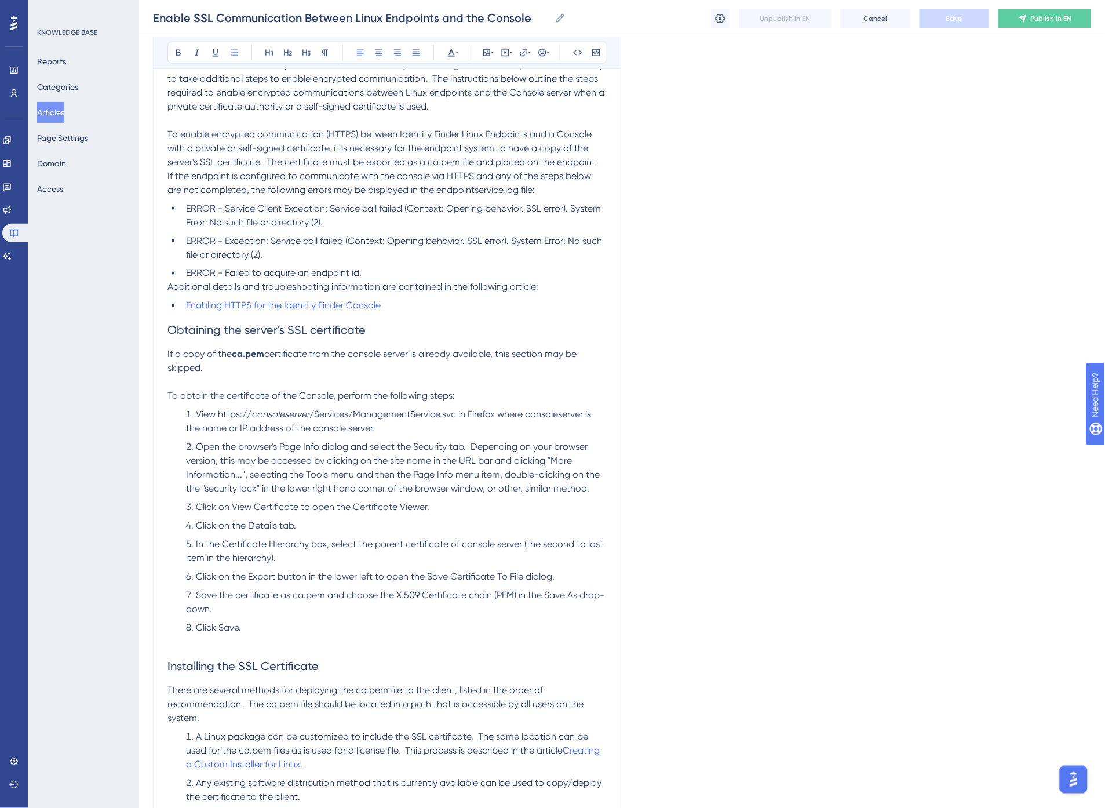
click at [261, 428] on span "/Services/ManagementService.svc in Firefox where consoleserver is the name or I…" at bounding box center [389, 421] width 407 height 25
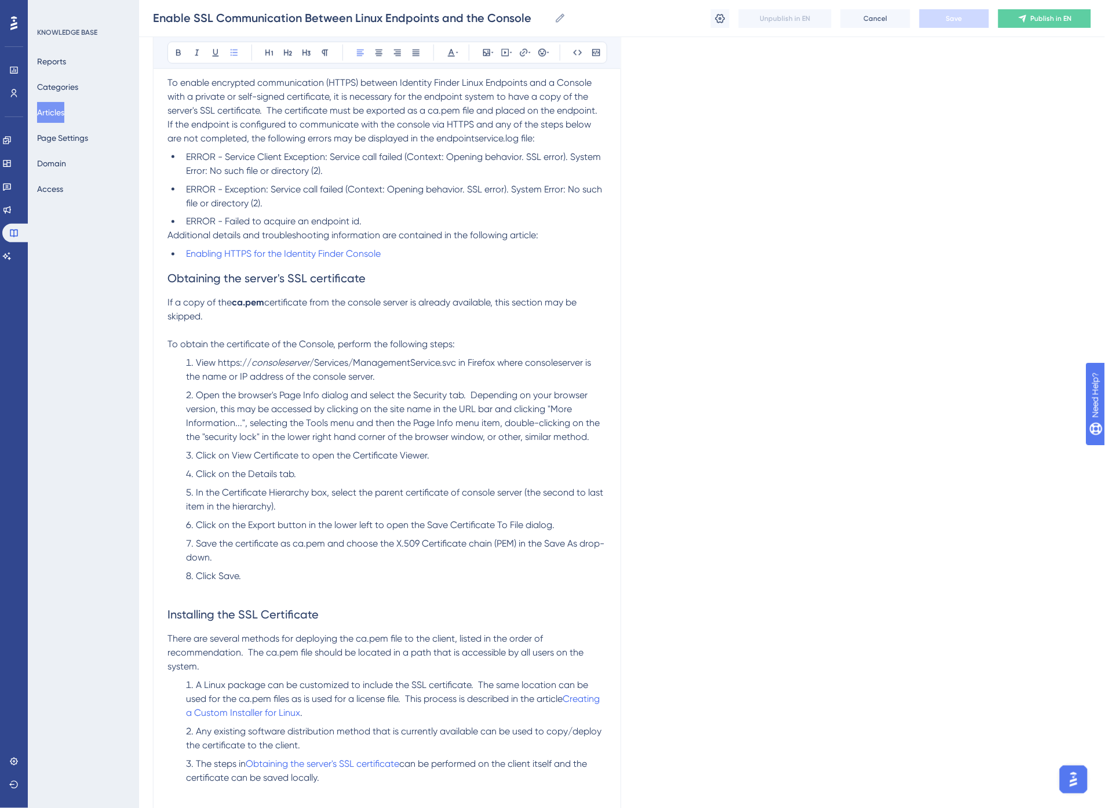
scroll to position [515, 0]
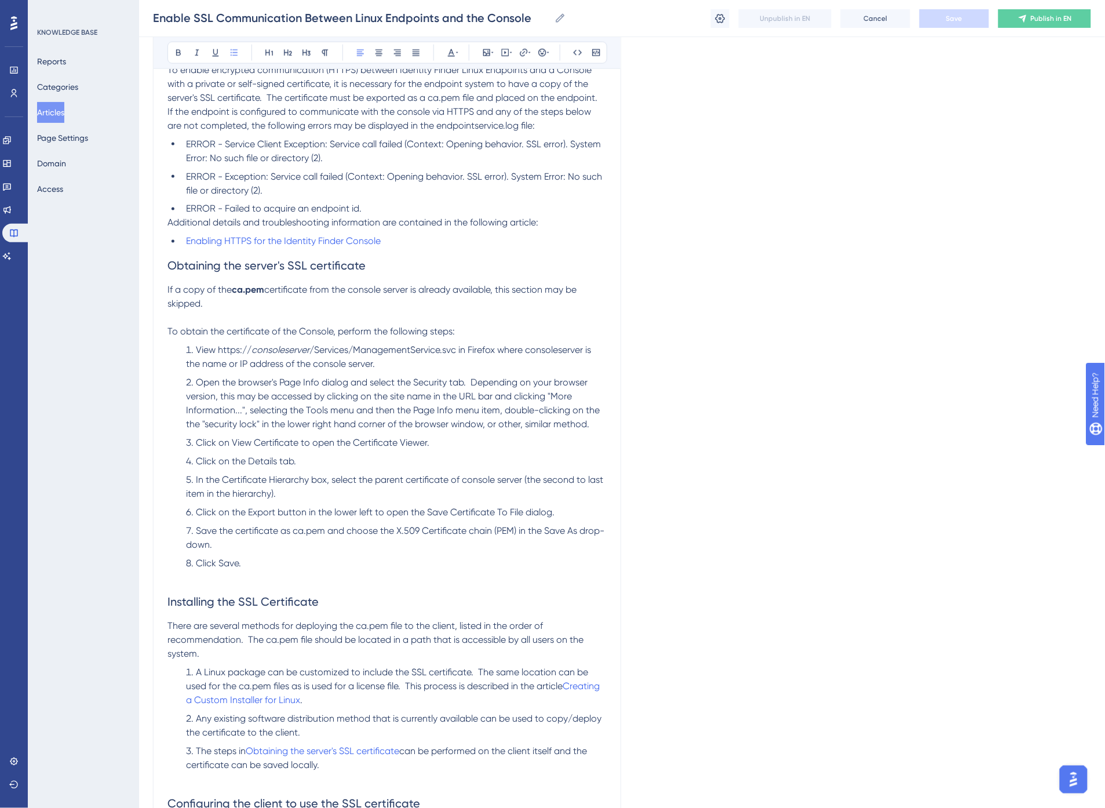
click at [231, 442] on span "Click on View Certificate to open the Certificate Viewer." at bounding box center [313, 443] width 234 height 11
click at [332, 466] on li "Click on the Details tab." at bounding box center [393, 462] width 425 height 14
click at [264, 460] on span "Click on the Details tab." at bounding box center [246, 461] width 100 height 11
click at [288, 485] on li "In the Certificate Hierarchy box, select the parent certificate of console serv…" at bounding box center [393, 488] width 425 height 28
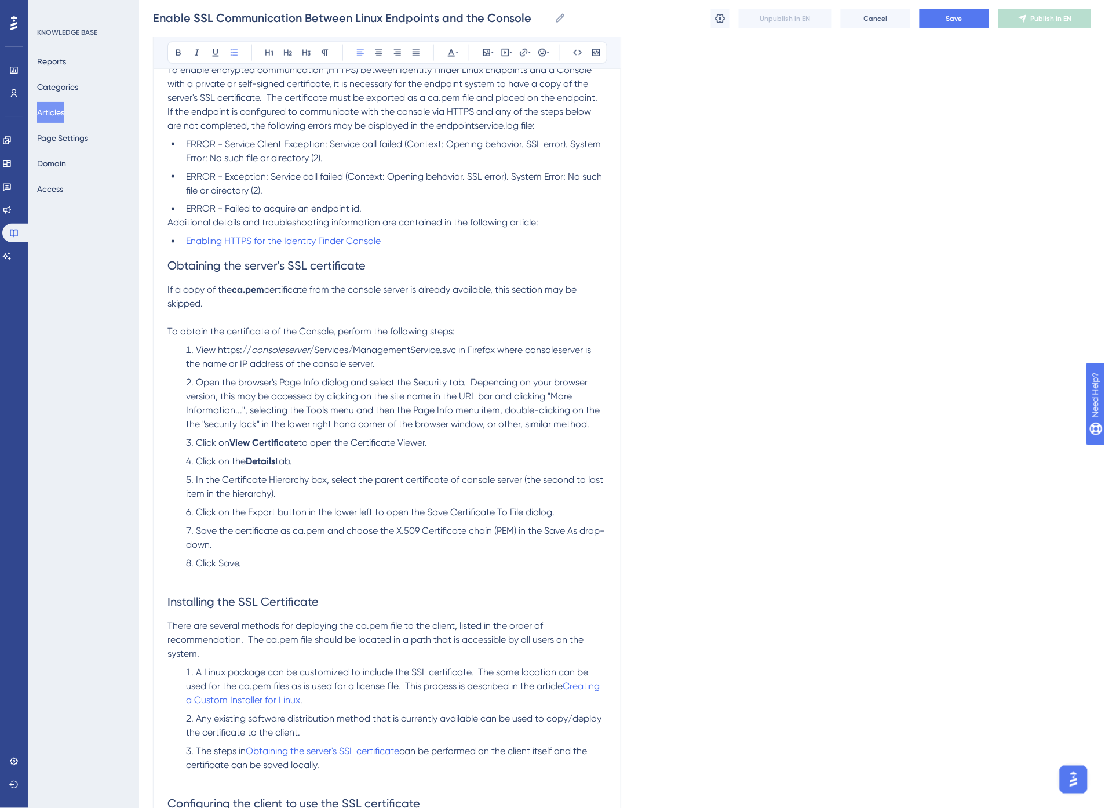
click at [224, 478] on span "In the Certificate Hierarchy box, select the parent certificate of console serv…" at bounding box center [396, 487] width 420 height 25
click at [493, 498] on li "In the Certificate Hierarchy box, select the parent certificate of console serv…" at bounding box center [393, 488] width 425 height 28
click at [259, 512] on span "Click on the Export button in the lower left to open the Save Certificate To Fi…" at bounding box center [375, 512] width 359 height 11
click at [377, 508] on span "button in the lower left to open the Save Certificate To File dialog." at bounding box center [412, 512] width 277 height 11
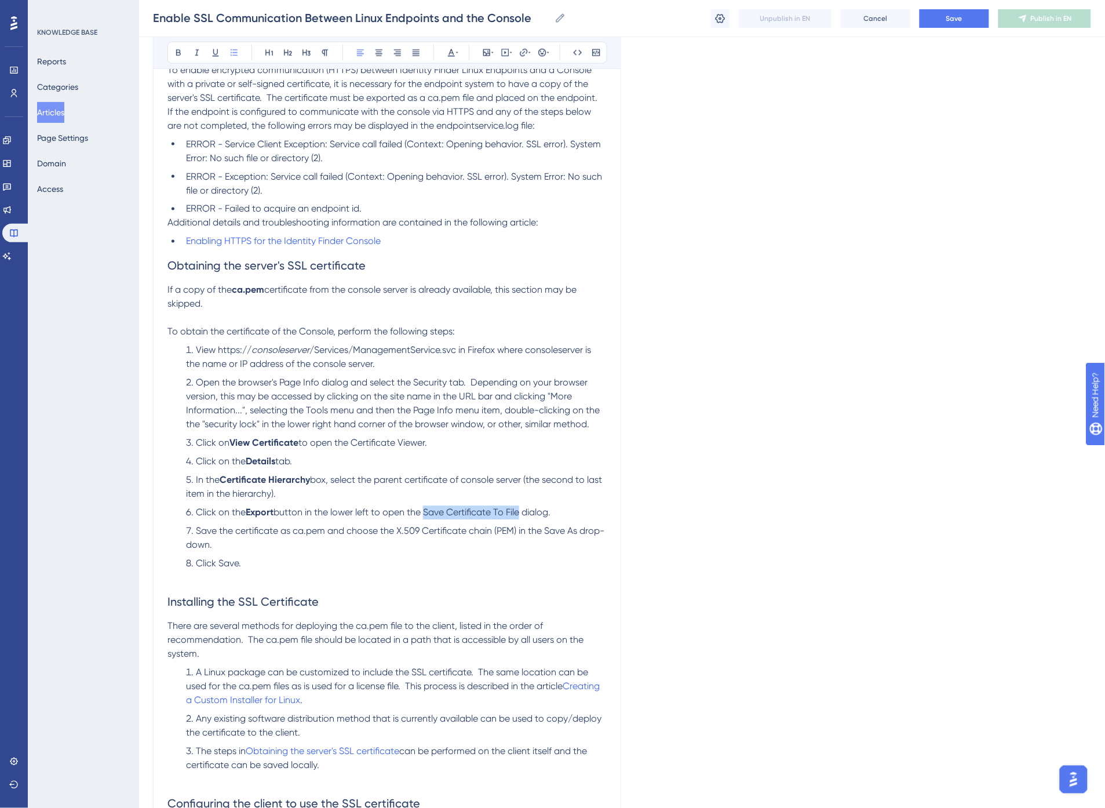
drag, startPoint x: 429, startPoint y: 511, endPoint x: 523, endPoint y: 511, distance: 94.5
click at [523, 511] on span "button in the lower left to open the Save Certificate To File dialog." at bounding box center [412, 512] width 277 height 11
click at [356, 528] on span "Save the certificate as ca.pem and choose the X.509 Certificate chain (PEM) in …" at bounding box center [395, 538] width 418 height 25
drag, startPoint x: 293, startPoint y: 532, endPoint x: 322, endPoint y: 532, distance: 29.0
click at [322, 532] on span "Save the certificate as ca.pem and choose the X.509 Certificate chain (PEM) in …" at bounding box center [395, 538] width 418 height 25
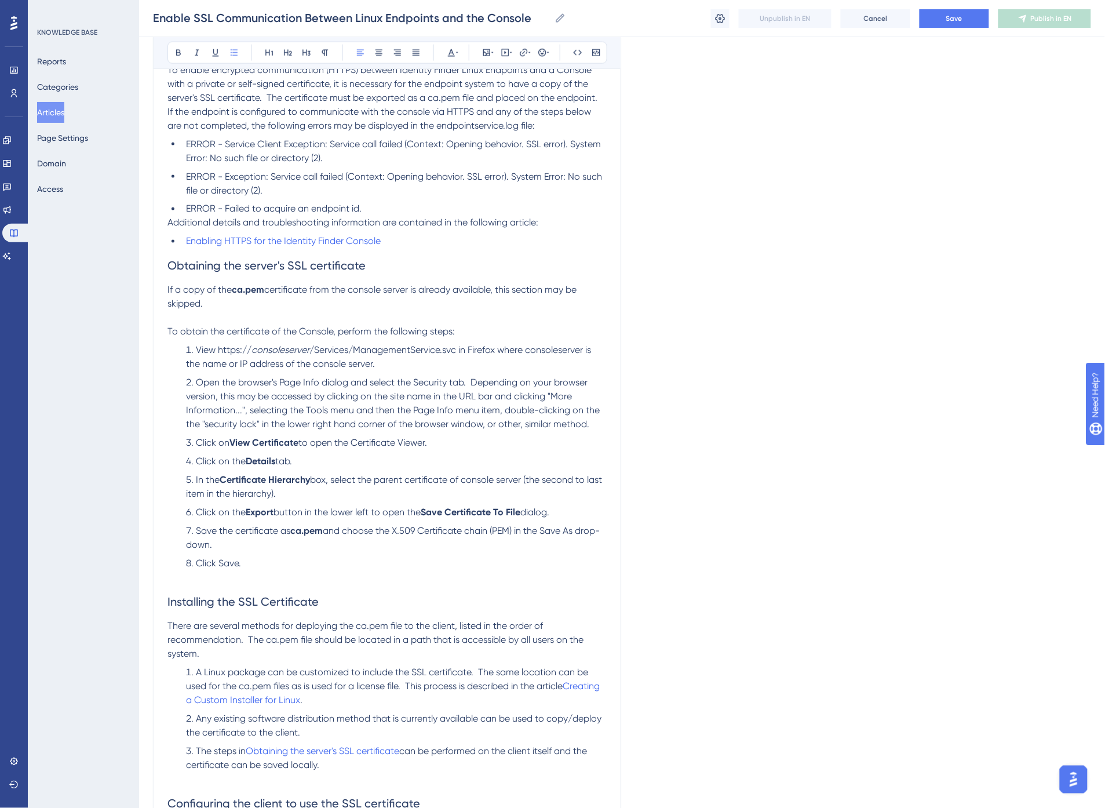
click at [374, 532] on span "and choose the X.509 Certificate chain (PEM) in the Save As drop-down." at bounding box center [393, 538] width 414 height 25
drag, startPoint x: 398, startPoint y: 529, endPoint x: 519, endPoint y: 530, distance: 120.6
click at [519, 530] on span "and choose the X.509 Certificate chain (PEM) in the Save As drop-down." at bounding box center [393, 538] width 414 height 25
drag, startPoint x: 549, startPoint y: 530, endPoint x: 583, endPoint y: 529, distance: 33.1
click at [583, 529] on span "in the Save As drop-down." at bounding box center [393, 538] width 414 height 25
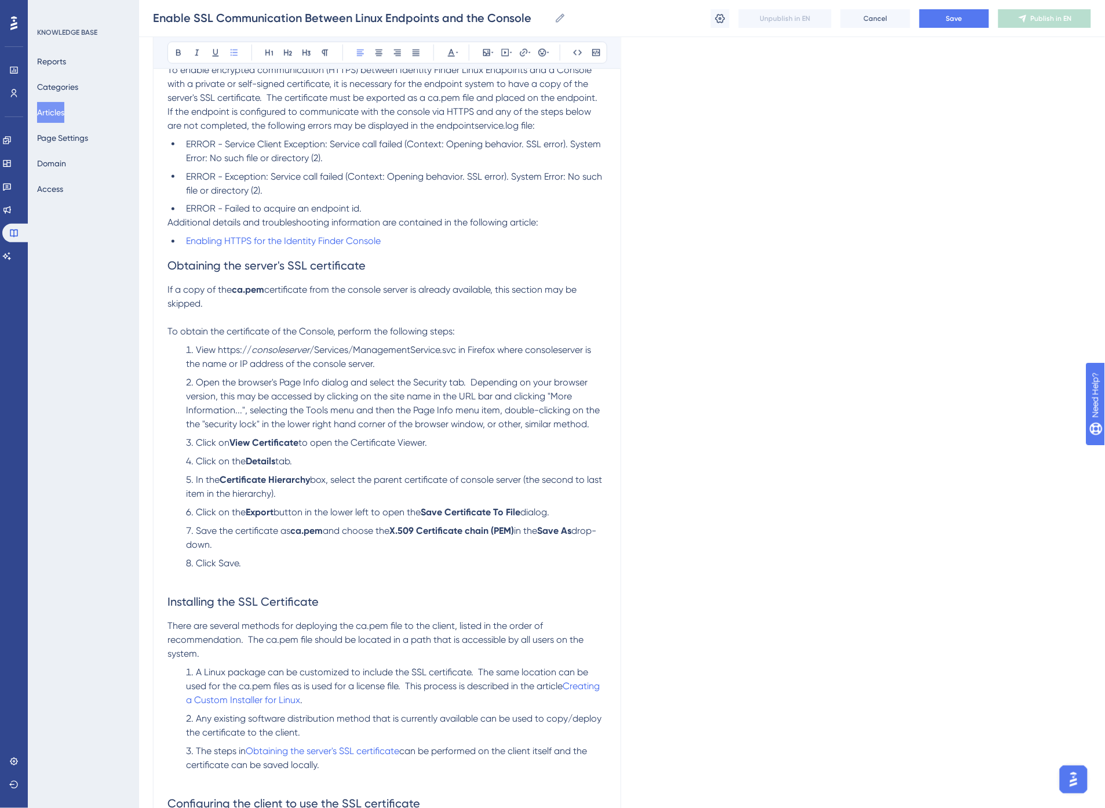
click at [367, 528] on span "and choose the" at bounding box center [356, 531] width 67 height 11
click at [337, 530] on span "and choose the" at bounding box center [356, 531] width 67 height 11
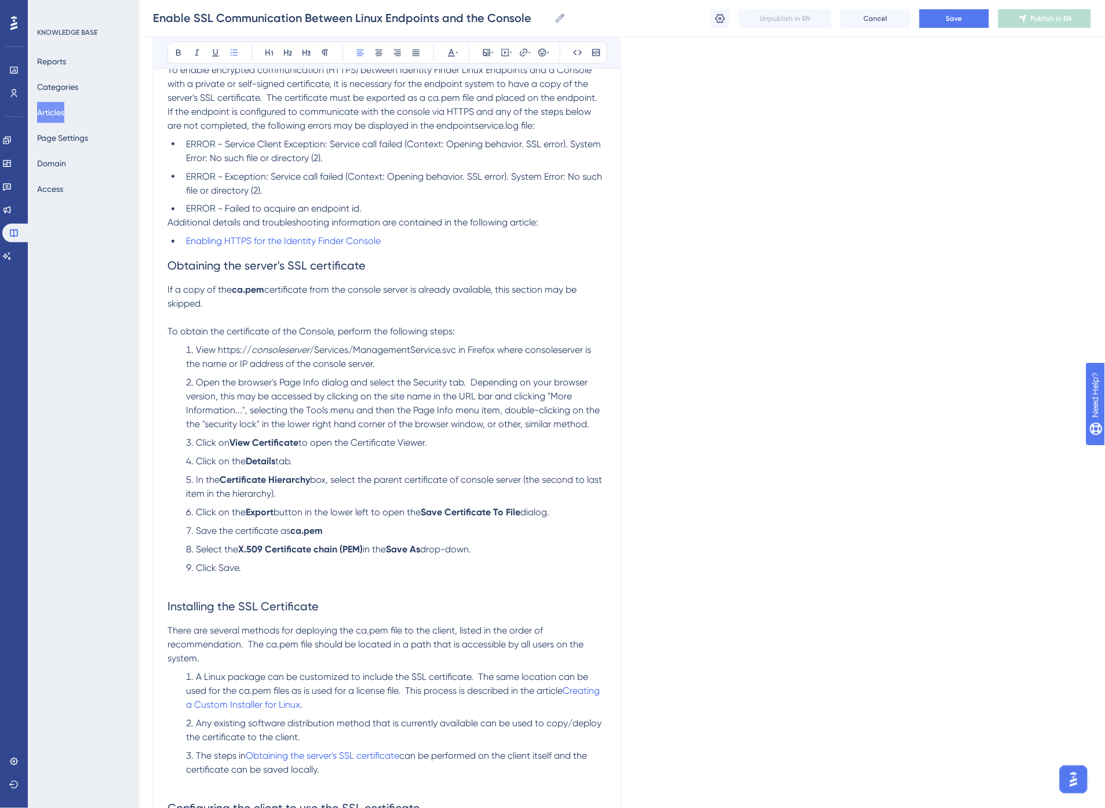
click at [489, 549] on li "Select the X.509 Certificate chain (PEM) in the Save As drop-down." at bounding box center [393, 550] width 425 height 14
click at [342, 563] on li "Click Save." at bounding box center [393, 569] width 425 height 14
click at [230, 569] on span "Click Save." at bounding box center [218, 568] width 45 height 11
click at [419, 477] on span "box, select the parent certificate of console server (the second to last item i…" at bounding box center [395, 487] width 418 height 25
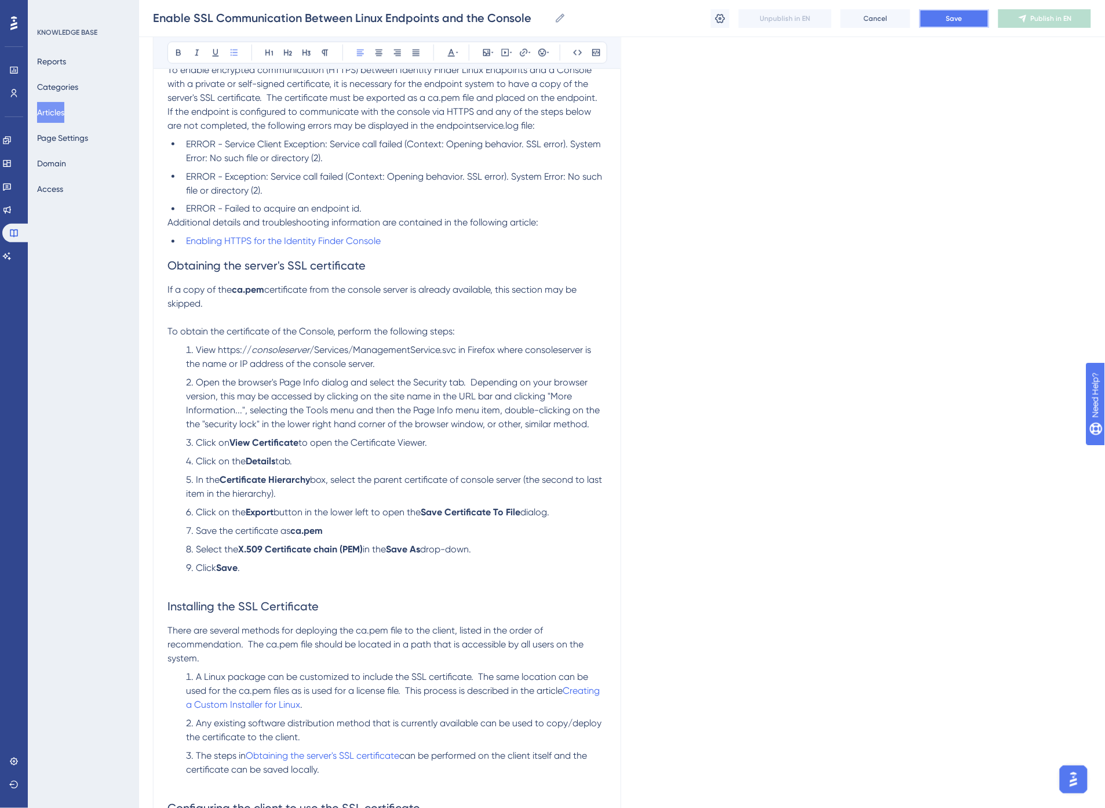
click at [959, 10] on button "Save" at bounding box center [955, 18] width 70 height 19
click at [249, 583] on p at bounding box center [387, 583] width 439 height 14
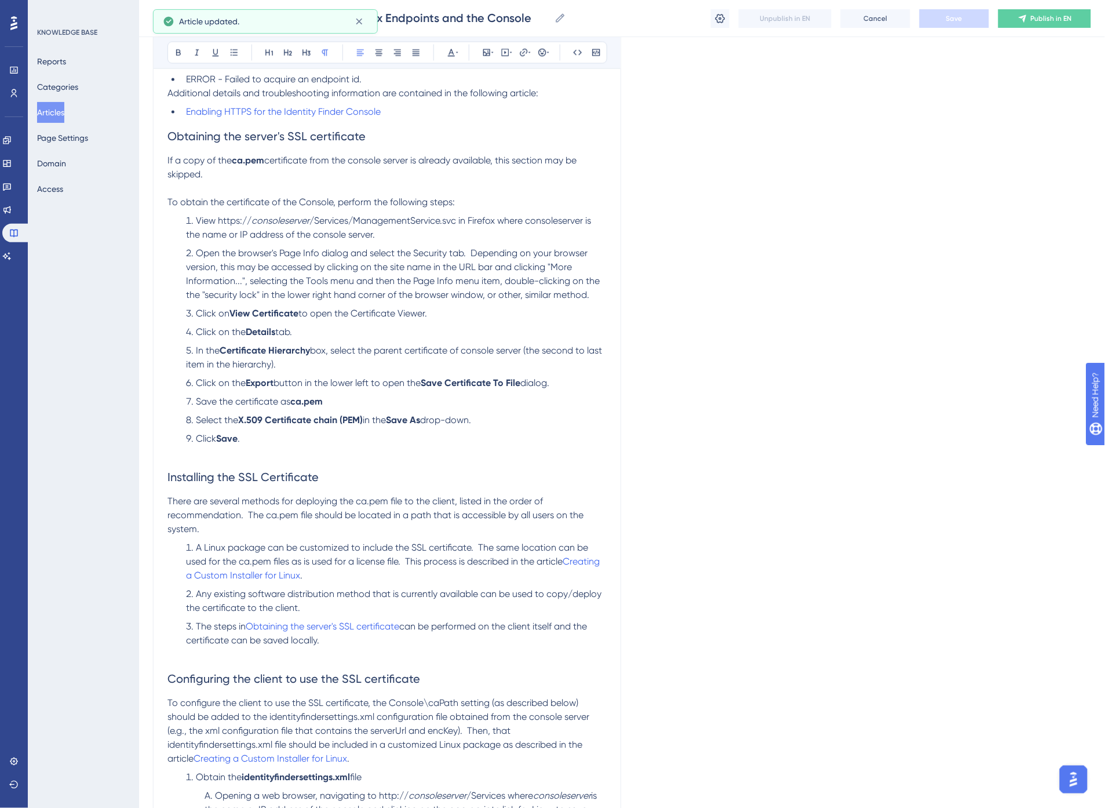
click at [248, 514] on span "There are several methods for deploying the ca.pem file to the client, listed i…" at bounding box center [377, 515] width 418 height 39
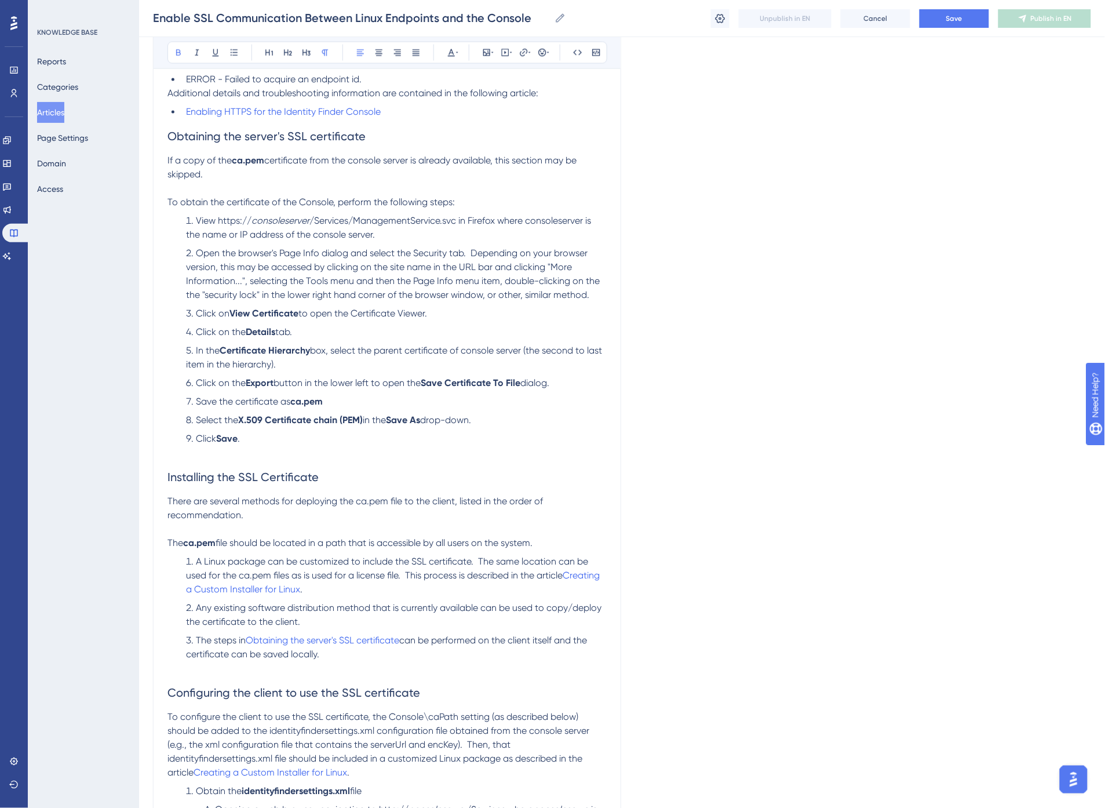
click at [452, 520] on p "There are several methods for deploying the ca.pem file to the client, listed i…" at bounding box center [387, 509] width 439 height 28
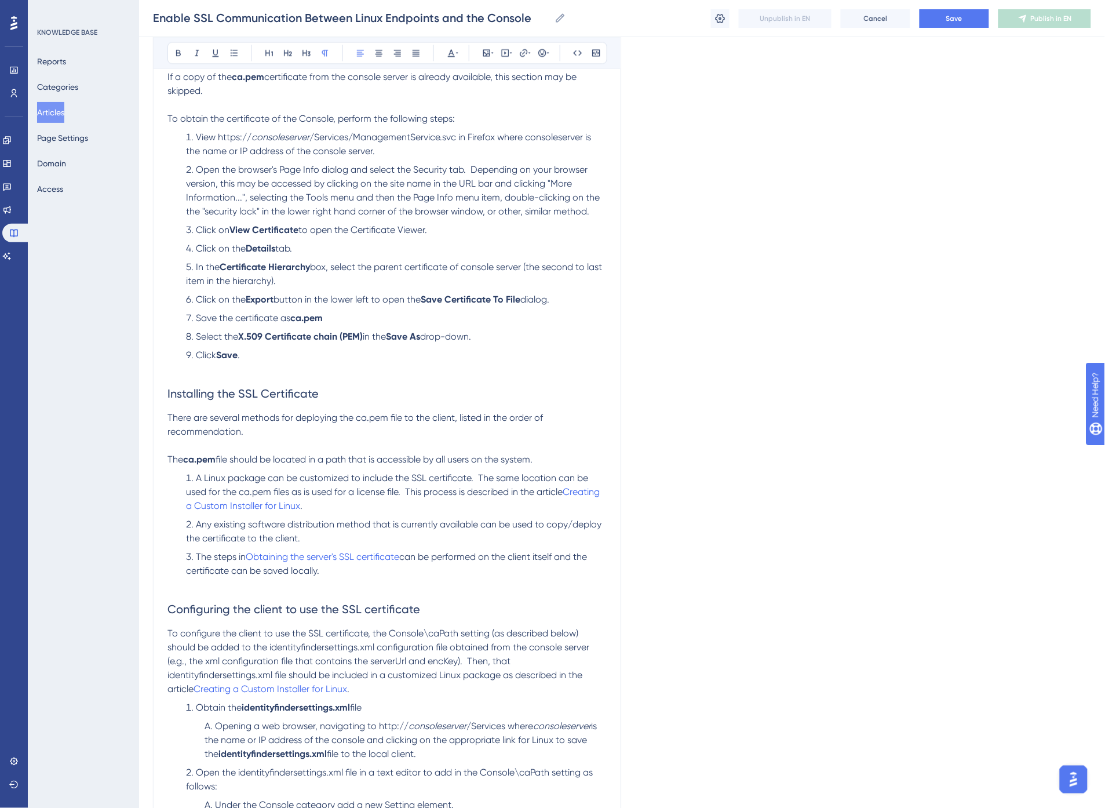
scroll to position [773, 0]
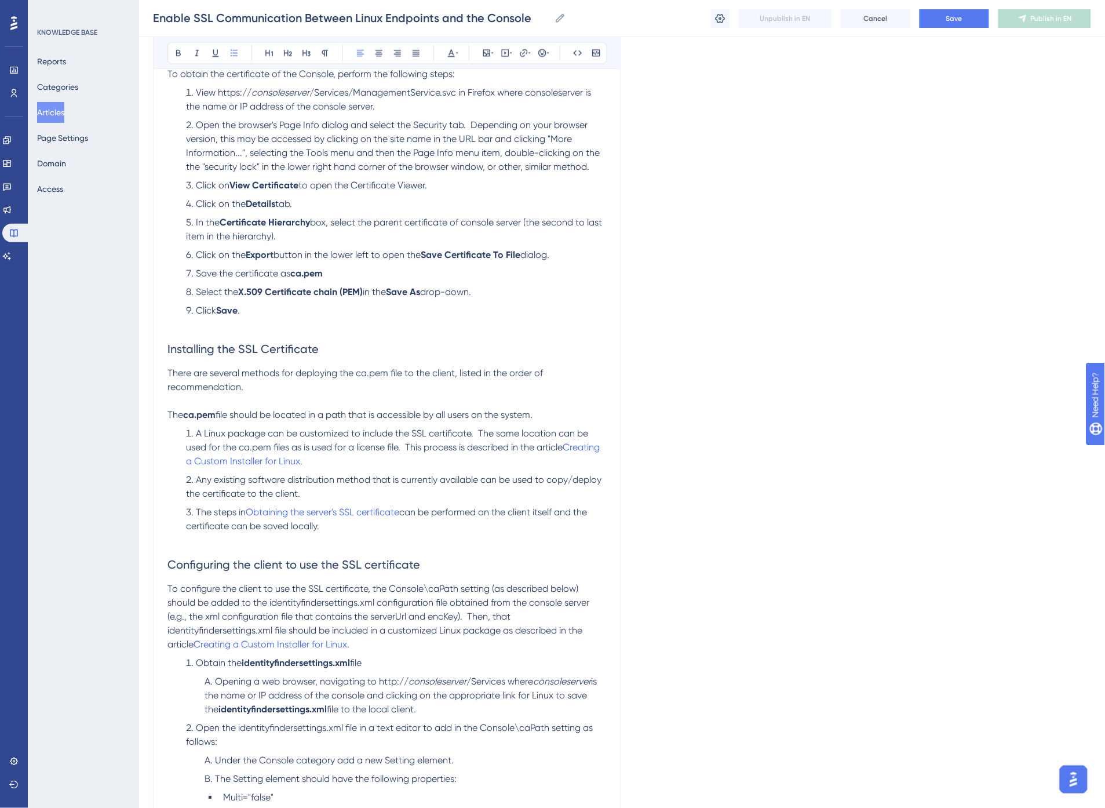
click at [360, 530] on li "The steps in Obtaining the server's SSL certificate can be performed on the cli…" at bounding box center [393, 519] width 425 height 28
click at [366, 541] on p at bounding box center [387, 540] width 439 height 14
click at [307, 463] on li "A Linux package can be customized to include the SSL certificate. The same loca…" at bounding box center [393, 448] width 425 height 42
click at [529, 54] on icon at bounding box center [530, 52] width 2 height 9
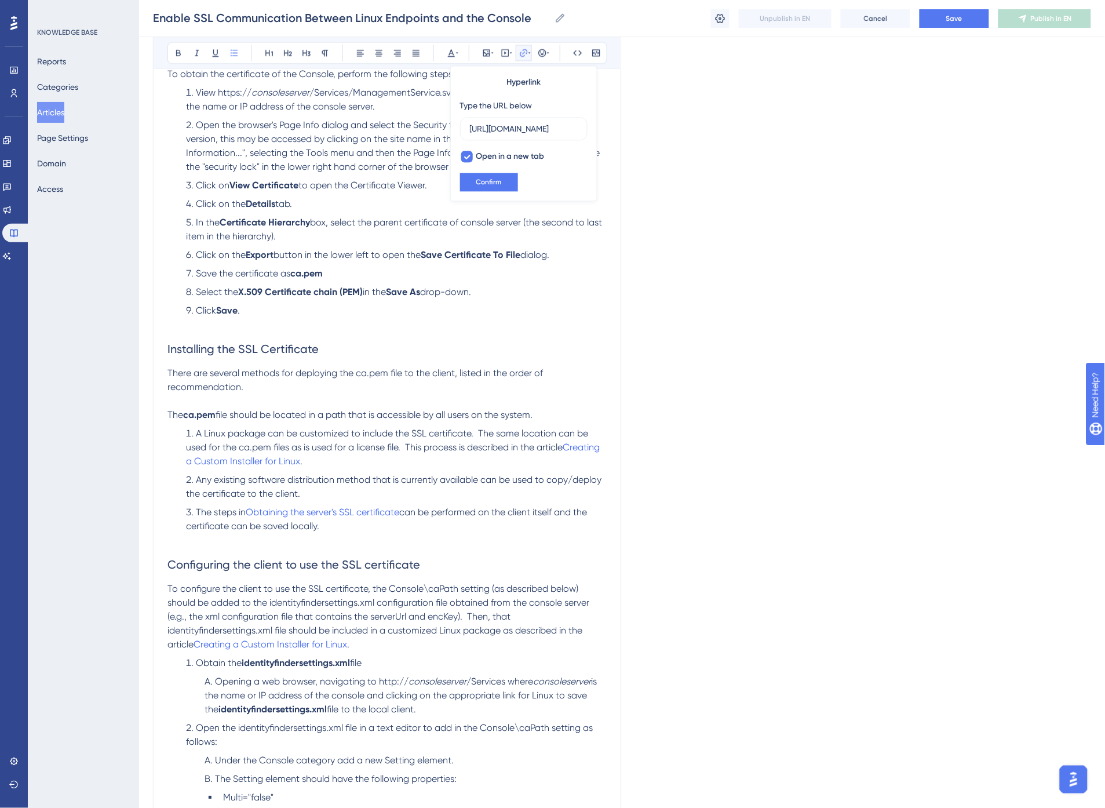
click at [413, 512] on span "can be performed on the client itself and the certificate can be saved locally." at bounding box center [387, 519] width 403 height 25
click at [523, 51] on icon at bounding box center [523, 52] width 9 height 9
click at [464, 155] on div at bounding box center [467, 157] width 12 height 12
checkbox input "true"
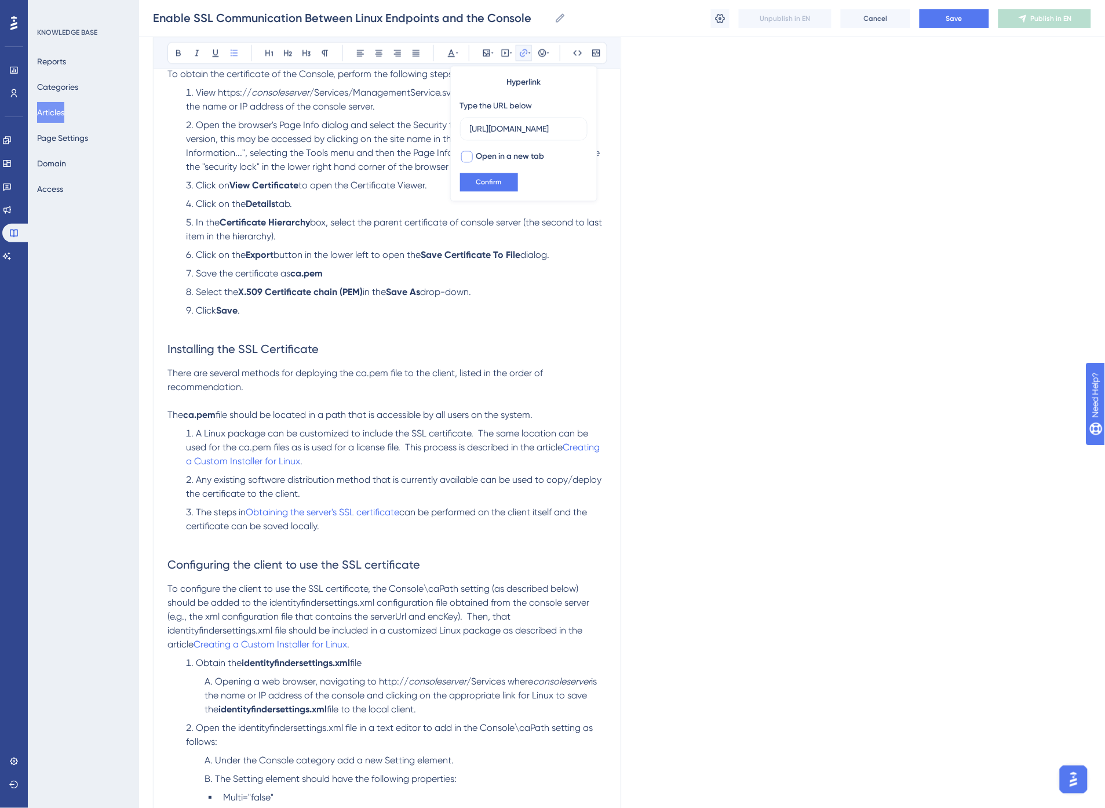
scroll to position [0, 0]
drag, startPoint x: 489, startPoint y: 184, endPoint x: 487, endPoint y: 191, distance: 7.6
click at [489, 184] on span "Confirm" at bounding box center [489, 181] width 26 height 9
click at [380, 578] on h2 "Configuring the client to use the SSL certificate" at bounding box center [387, 564] width 439 height 35
click at [261, 566] on span "Configuring the client to use the SSL certificate" at bounding box center [294, 565] width 253 height 14
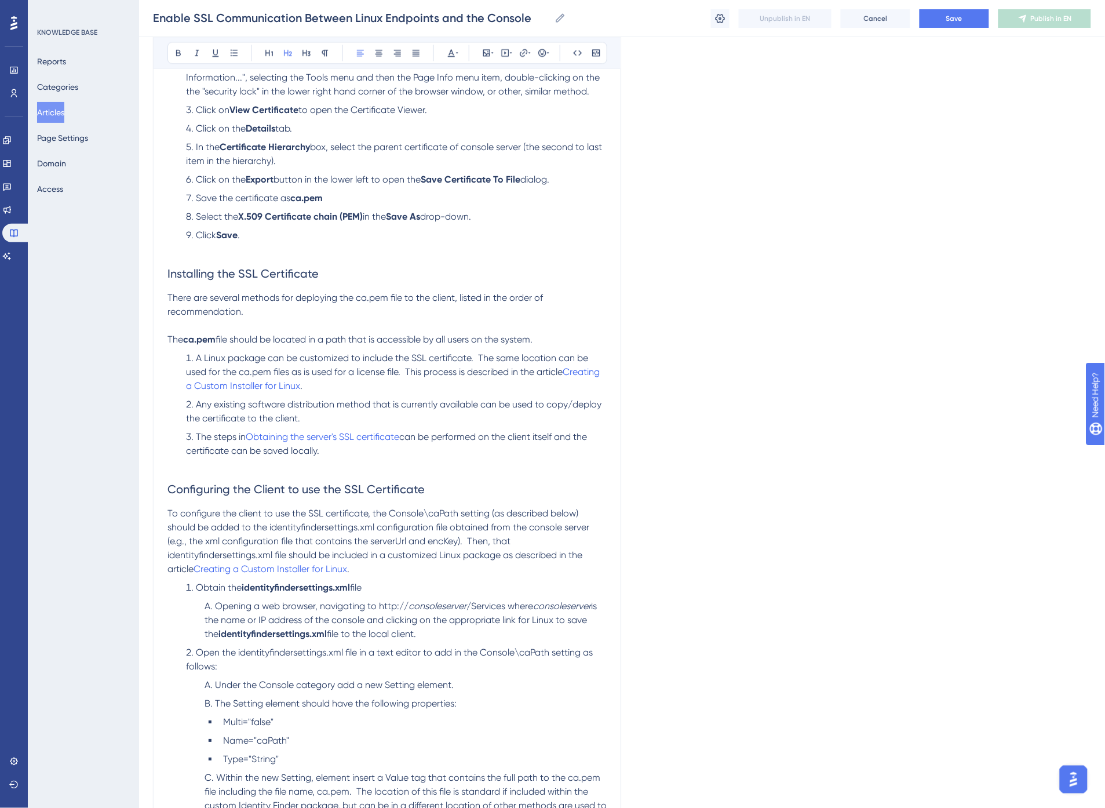
scroll to position [1030, 0]
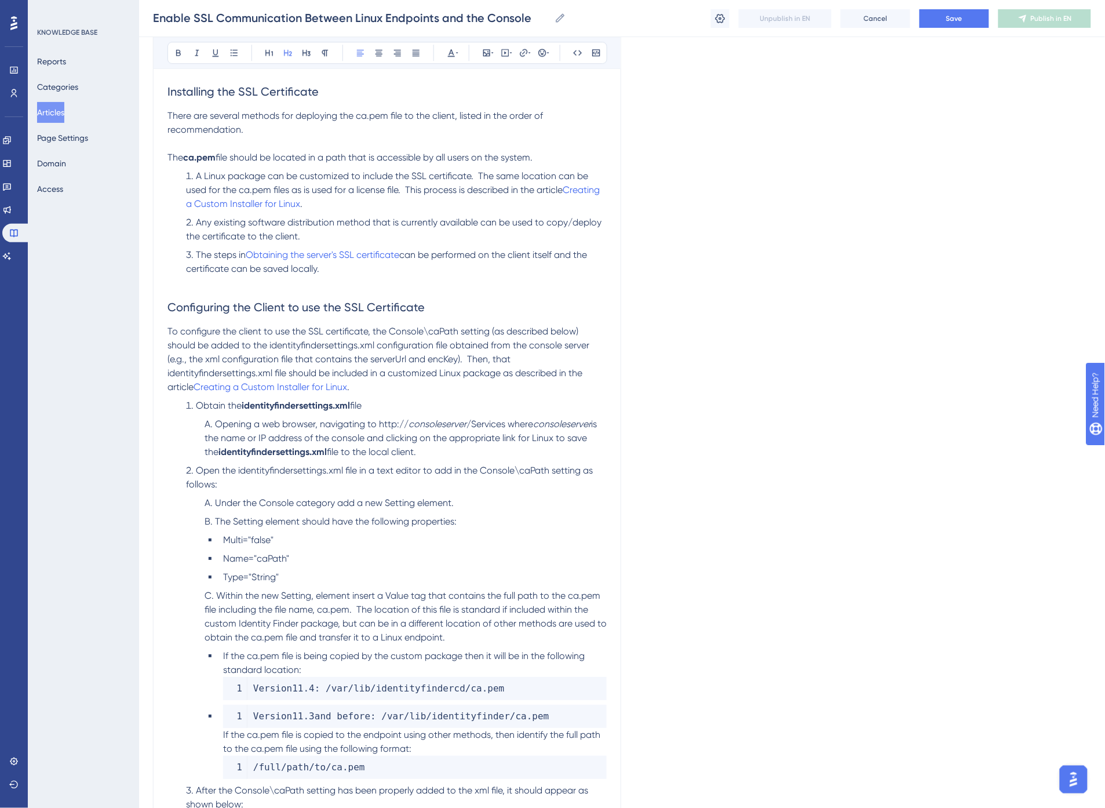
click at [286, 482] on li "Open the identityfindersettings.xml file in a text editor to add in the Console…" at bounding box center [393, 478] width 425 height 28
click at [395, 502] on span "Under the Console category add a new Setting element." at bounding box center [334, 502] width 239 height 11
click at [958, 21] on span "Save" at bounding box center [955, 18] width 16 height 9
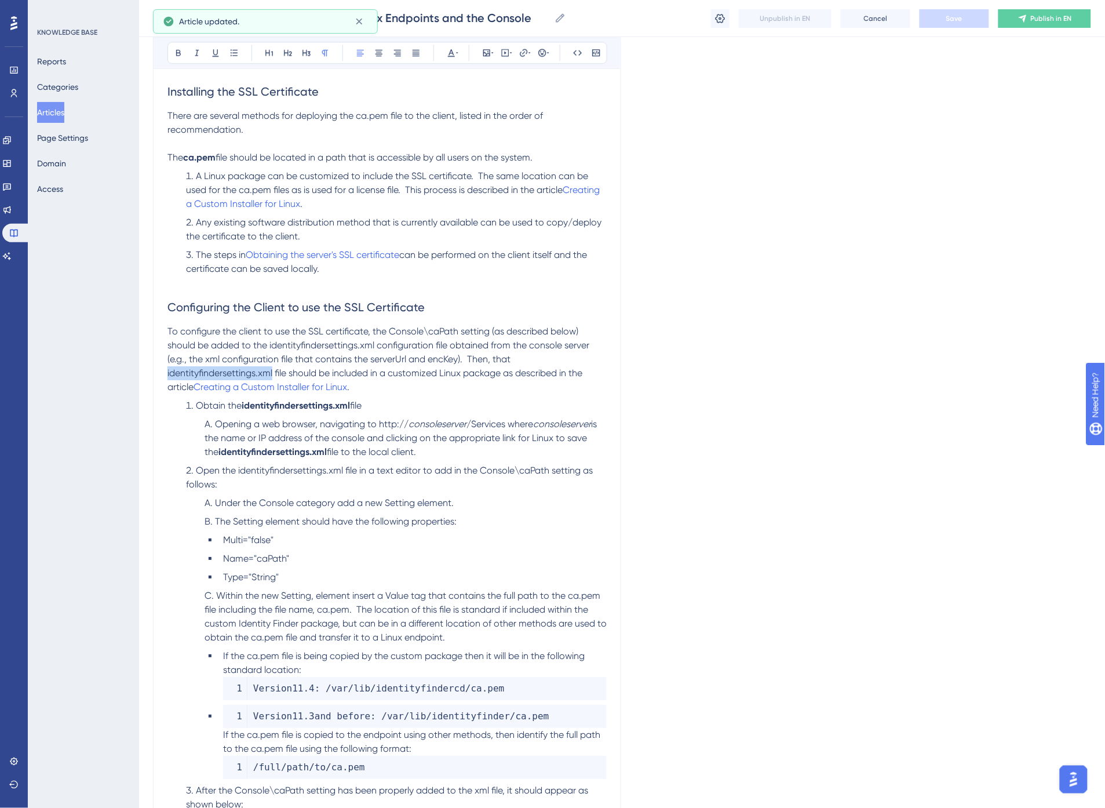
drag, startPoint x: 274, startPoint y: 372, endPoint x: 163, endPoint y: 377, distance: 111.4
click at [163, 377] on div "Enable SSL Communication Between Linux Endpoints and the Console Bold Italic Un…" at bounding box center [387, 144] width 468 height 2088
click at [305, 387] on span "Creating a Custom Installer for Linux" at bounding box center [271, 386] width 154 height 11
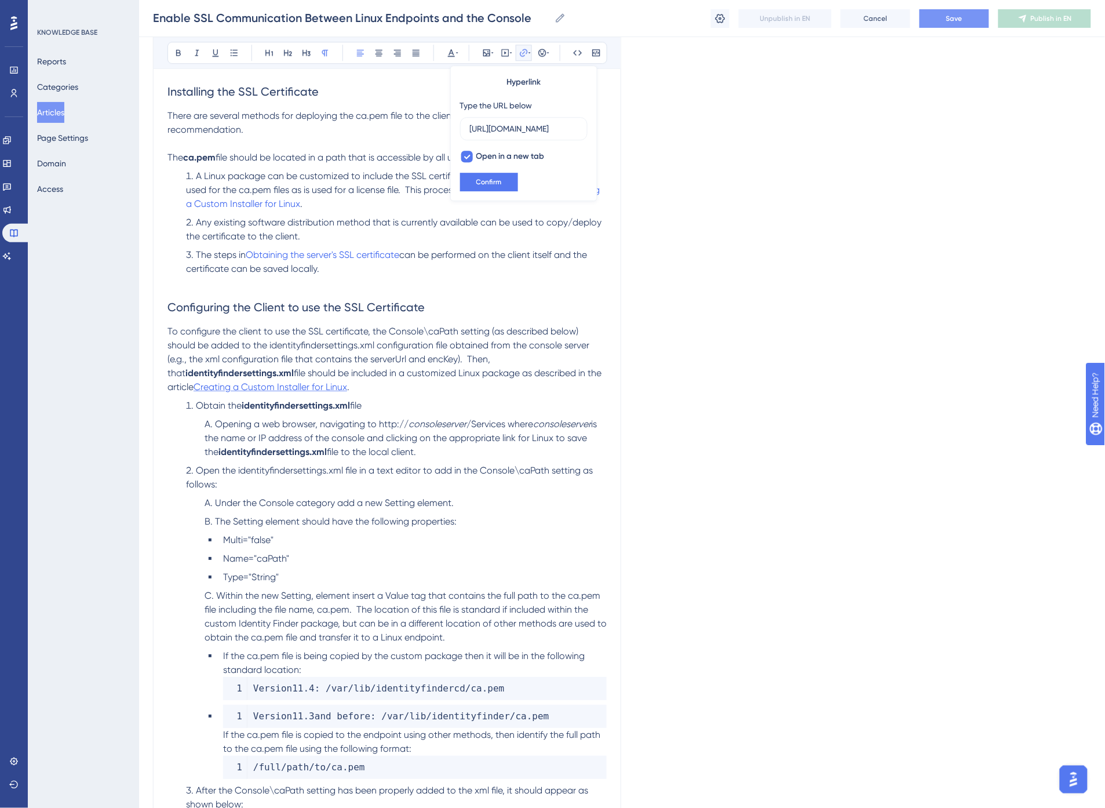
scroll to position [0, 120]
click at [482, 319] on h2 "Configuring the Client to use the SSL Certificate" at bounding box center [387, 307] width 439 height 35
click at [948, 16] on span "Save" at bounding box center [955, 18] width 16 height 9
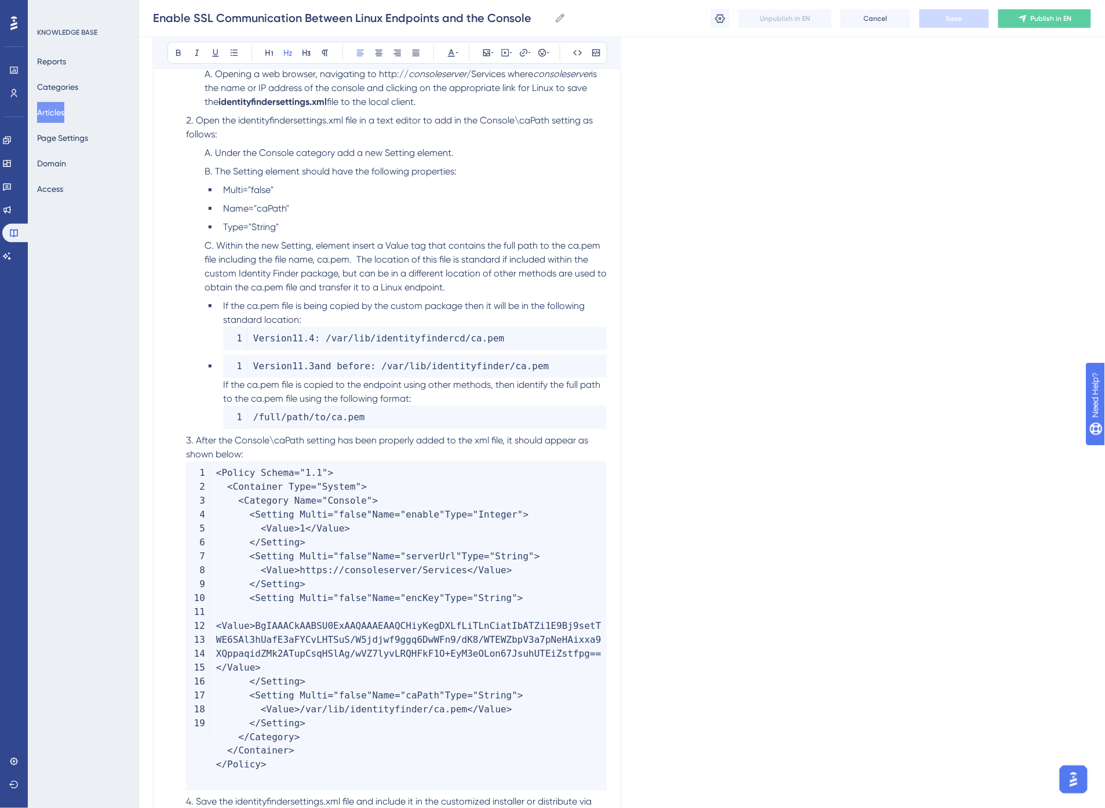
scroll to position [1373, 0]
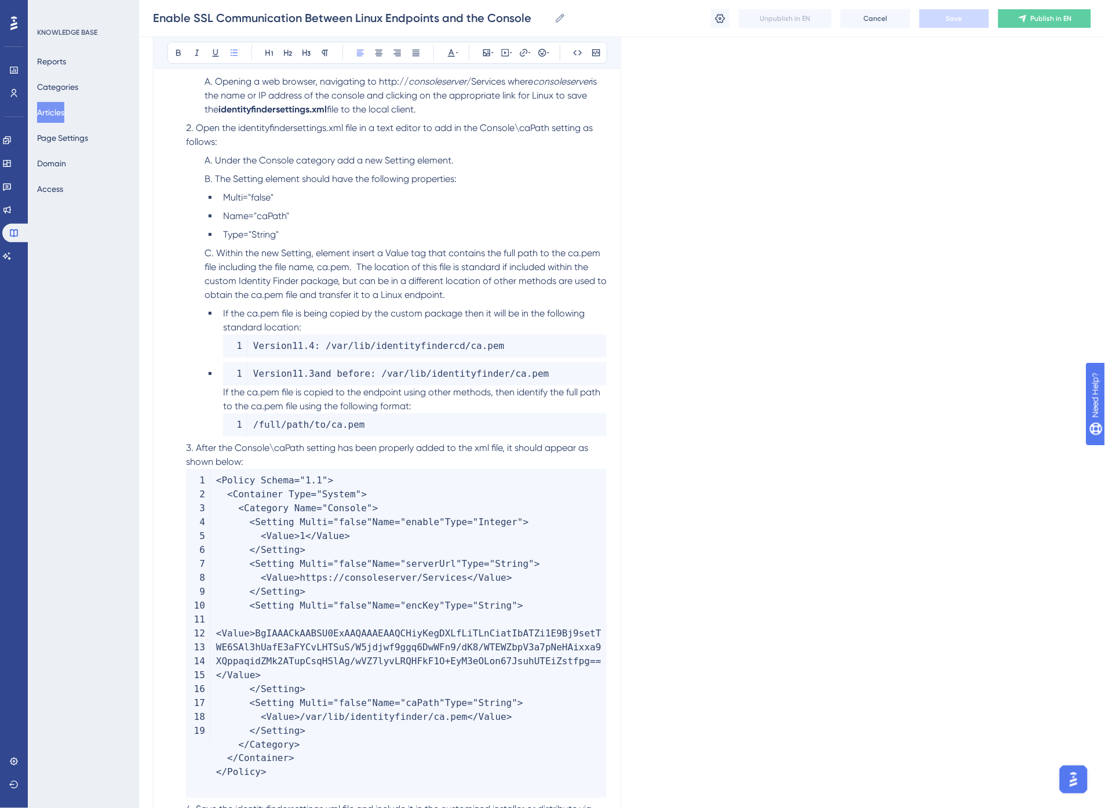
click at [425, 228] on li "Type="String"" at bounding box center [413, 235] width 388 height 14
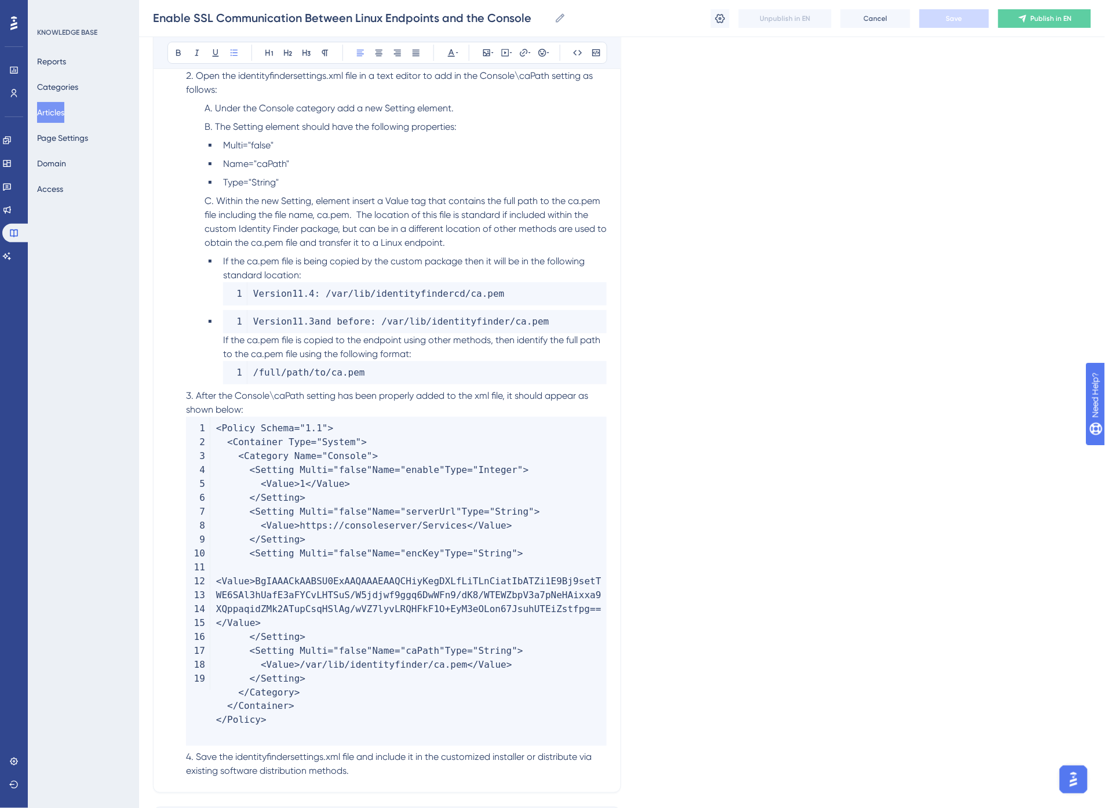
scroll to position [1437, 0]
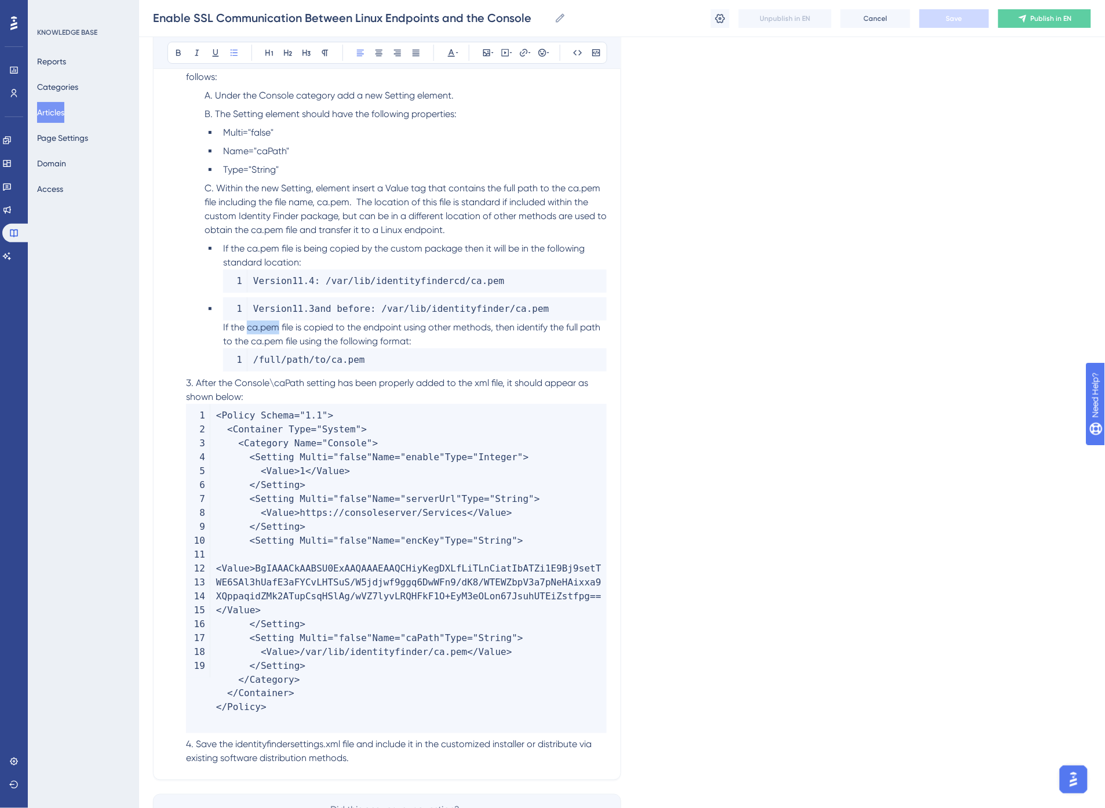
drag, startPoint x: 247, startPoint y: 327, endPoint x: 275, endPoint y: 326, distance: 27.9
click at [275, 326] on span "If the ca.pem file is copied to the endpoint using other methods, then identify…" at bounding box center [413, 334] width 380 height 25
click at [311, 326] on span "file is copied to the endpoint using other methods, then identify the full path…" at bounding box center [410, 334] width 375 height 25
drag, startPoint x: 251, startPoint y: 340, endPoint x: 281, endPoint y: 339, distance: 29.6
click at [281, 339] on span "file is copied to the endpoint using other methods, then identify the full path…" at bounding box center [410, 334] width 375 height 25
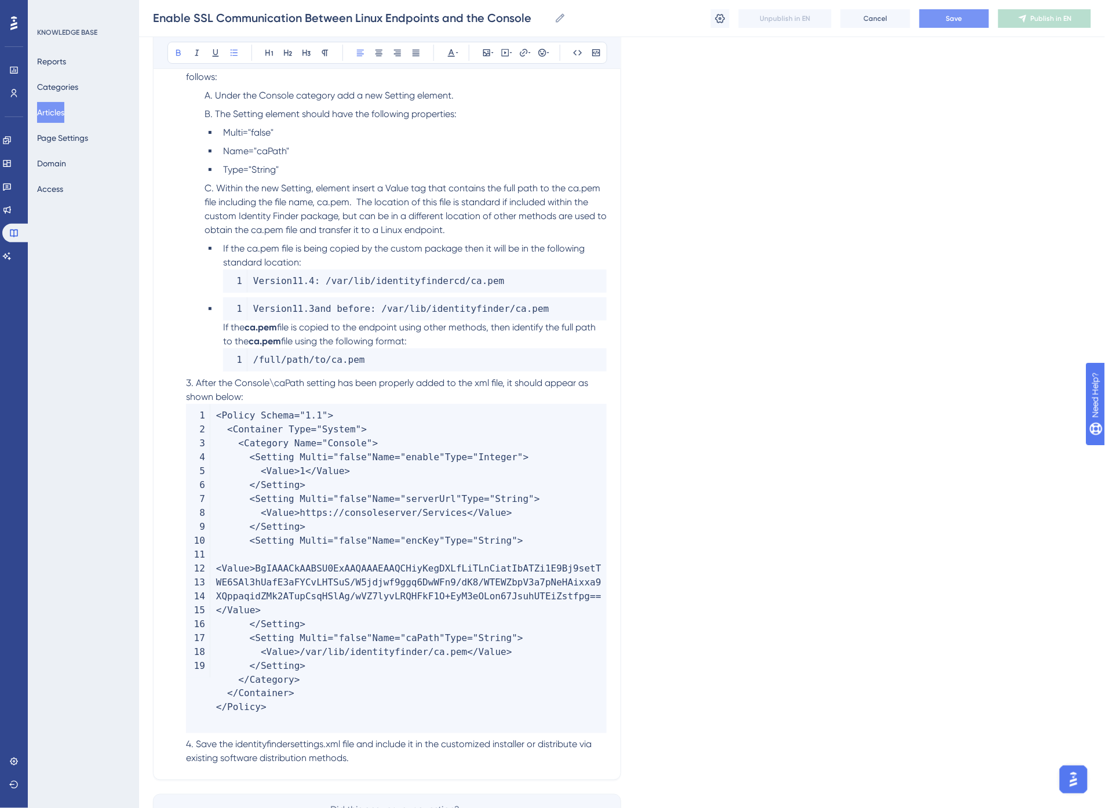
click at [375, 338] on span "file using the following format:" at bounding box center [344, 341] width 126 height 11
drag, startPoint x: 236, startPoint y: 383, endPoint x: 303, endPoint y: 381, distance: 67.3
click at [303, 381] on span "After the Console\caPath setting has been properly added to the xml file, it sh…" at bounding box center [388, 389] width 405 height 25
click at [345, 384] on span "setting has been properly added to the xml file, it should appear as shown belo…" at bounding box center [386, 389] width 401 height 25
click at [482, 384] on span "setting has been properly added to the xml file, it should appear as shown belo…" at bounding box center [386, 389] width 401 height 25
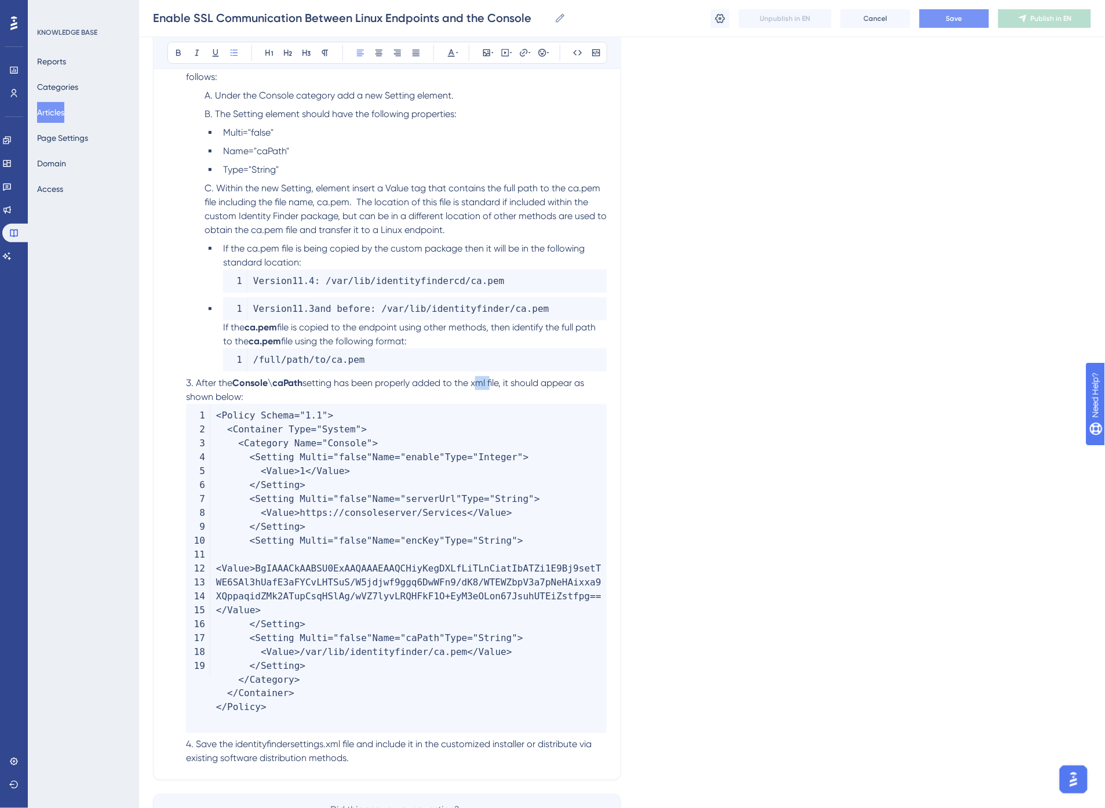
click at [482, 384] on span "setting has been properly added to the xml file, it should appear as shown belo…" at bounding box center [386, 389] width 401 height 25
click at [416, 337] on li "Version 11.3 and before : / var / lib / identityfinder / ca . pem If the ca.pem…" at bounding box center [413, 334] width 388 height 74
click at [351, 388] on li "After the Console\caPath setting has been properly added to the XML file, it sh…" at bounding box center [393, 554] width 425 height 357
click at [957, 19] on span "Save" at bounding box center [955, 18] width 16 height 9
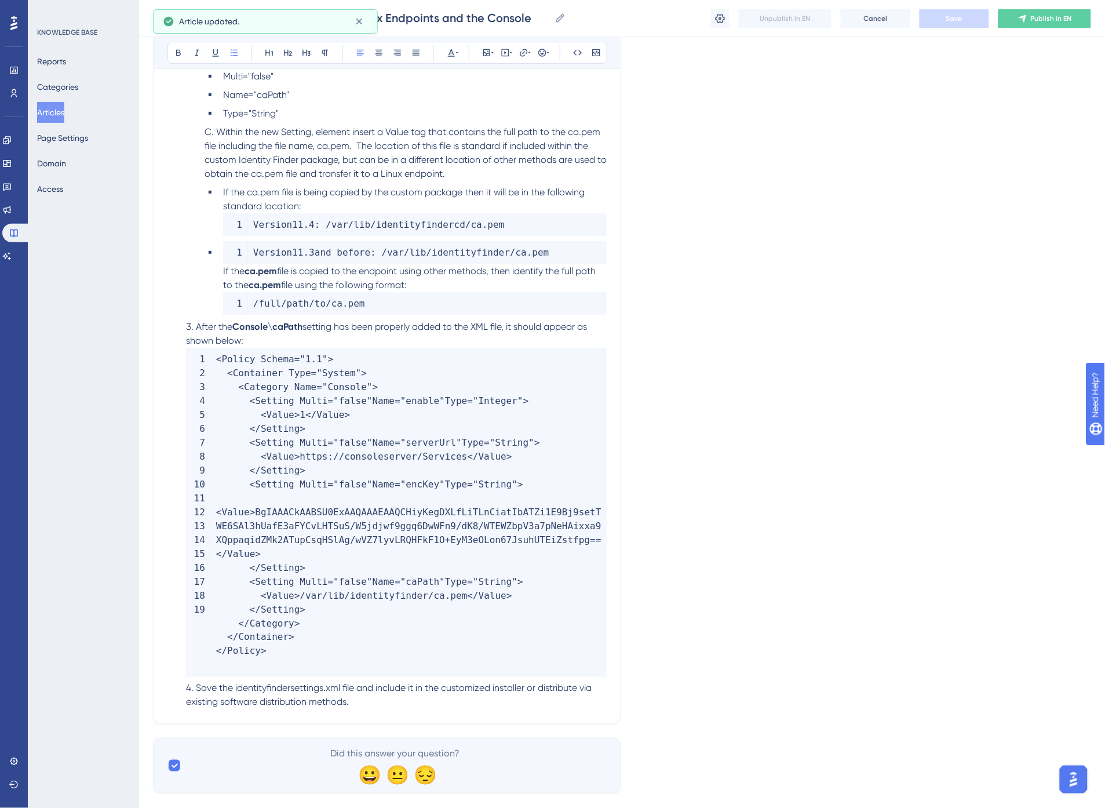
scroll to position [1502, 0]
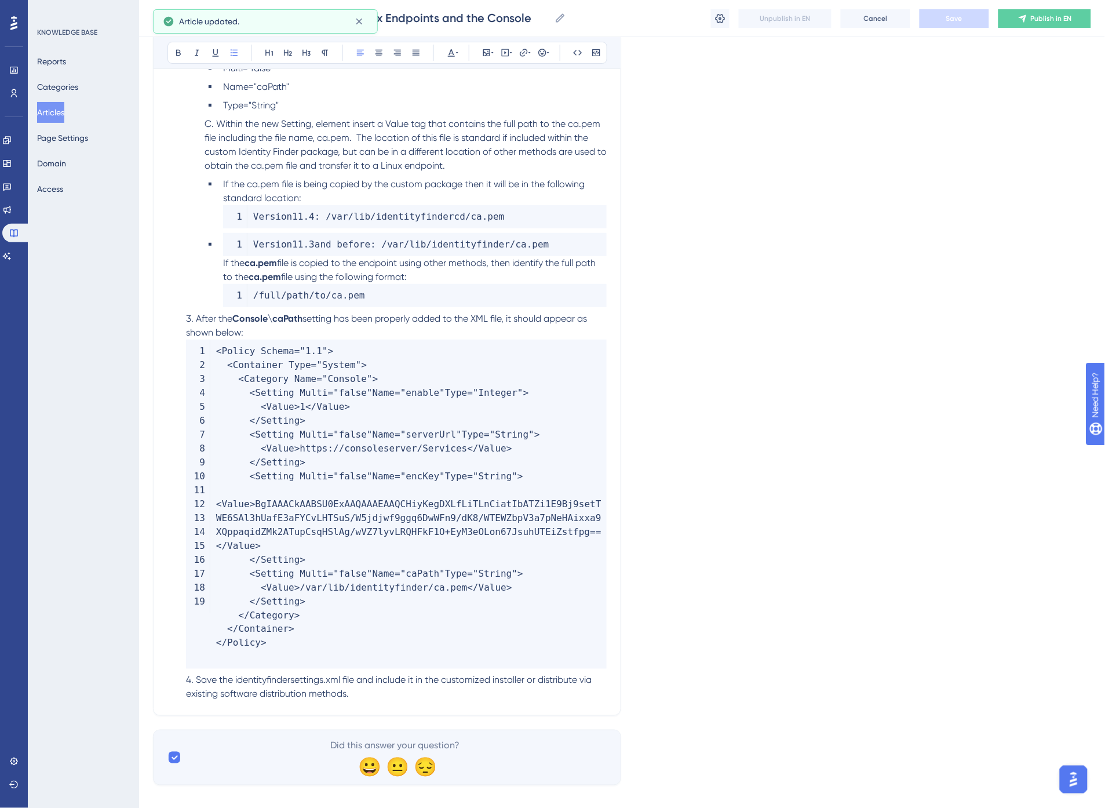
click at [227, 675] on span "Save the identityfindersettings.xml file and include it in the customized insta…" at bounding box center [390, 687] width 408 height 25
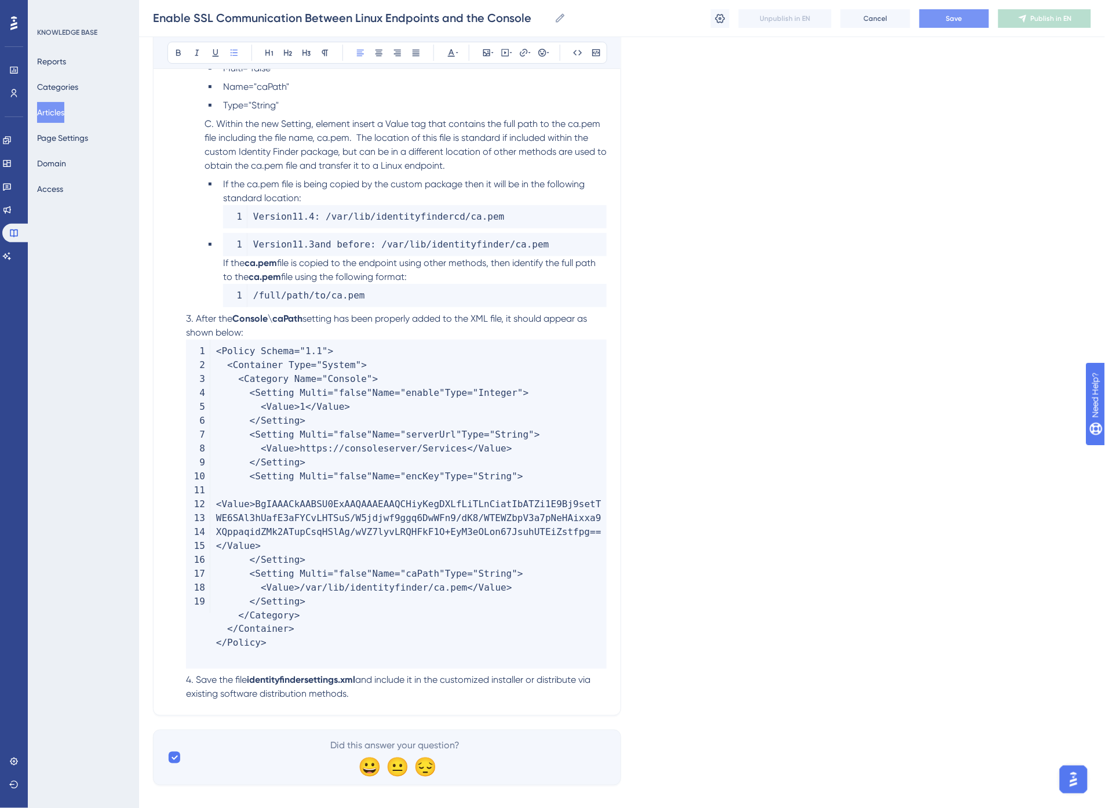
click at [364, 679] on li "Save the file identityfindersettings.xml and include it in the customized insta…" at bounding box center [393, 688] width 425 height 28
click at [952, 24] on button "Save" at bounding box center [955, 18] width 70 height 19
click at [449, 317] on span "setting has been properly added to the XML file, it should appear as shown belo…" at bounding box center [387, 325] width 403 height 25
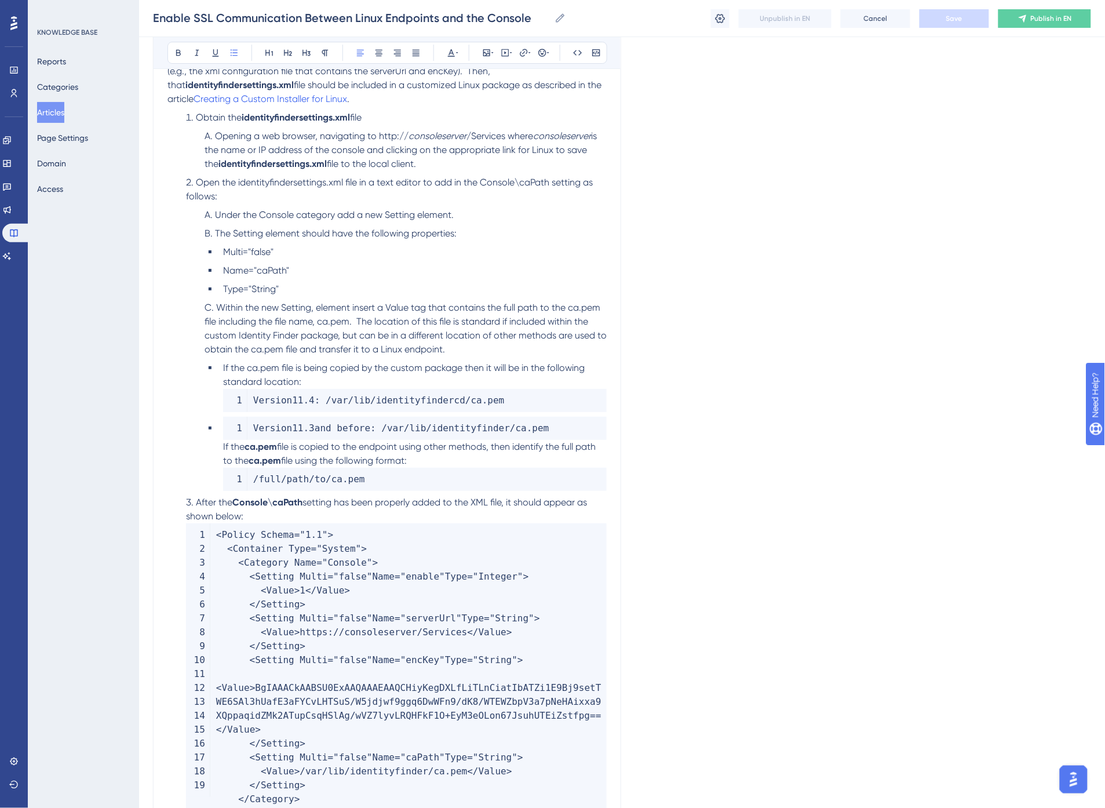
scroll to position [1308, 0]
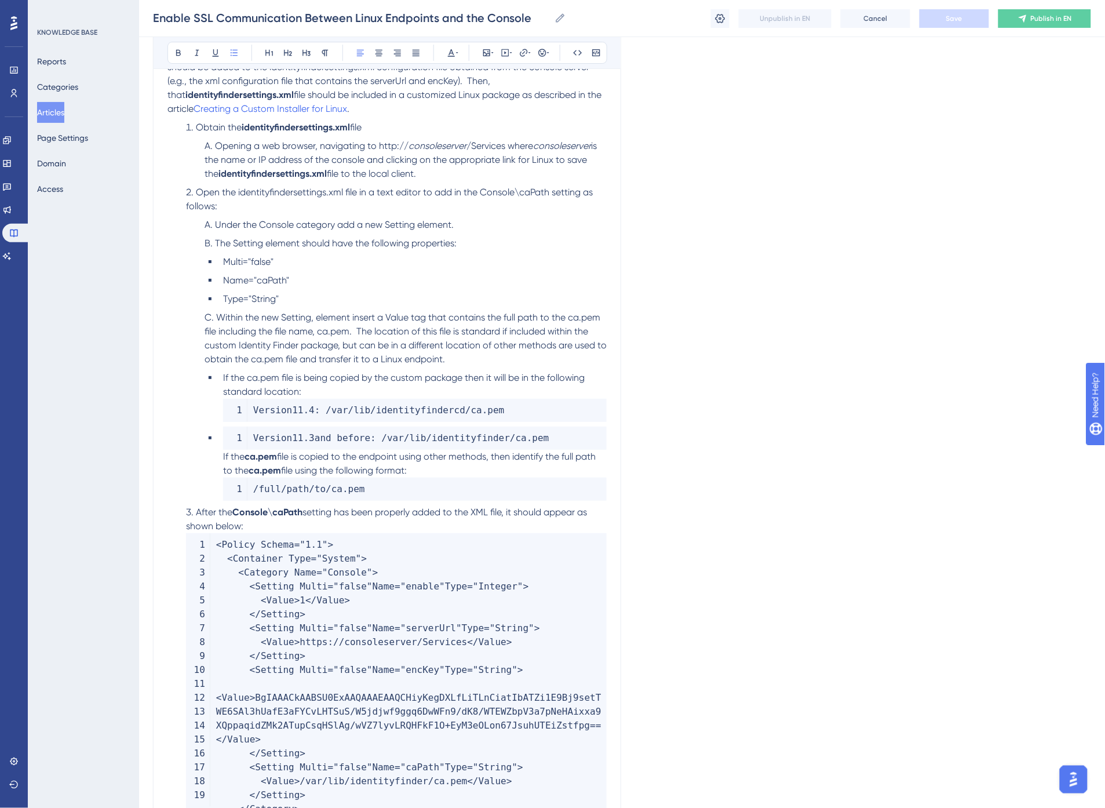
click at [293, 338] on li "Within the new Setting, element insert a Value tag that contains the full path …" at bounding box center [403, 339] width 407 height 56
click at [356, 331] on span "Within the new Setting, element insert a Value tag that contains the full path …" at bounding box center [407, 338] width 405 height 53
click at [963, 17] on span "Save" at bounding box center [955, 18] width 16 height 9
click at [479, 359] on li "Within the new Setting, element insert a Value tag that contains the full path …" at bounding box center [403, 339] width 407 height 56
drag, startPoint x: 320, startPoint y: 328, endPoint x: 348, endPoint y: 330, distance: 27.9
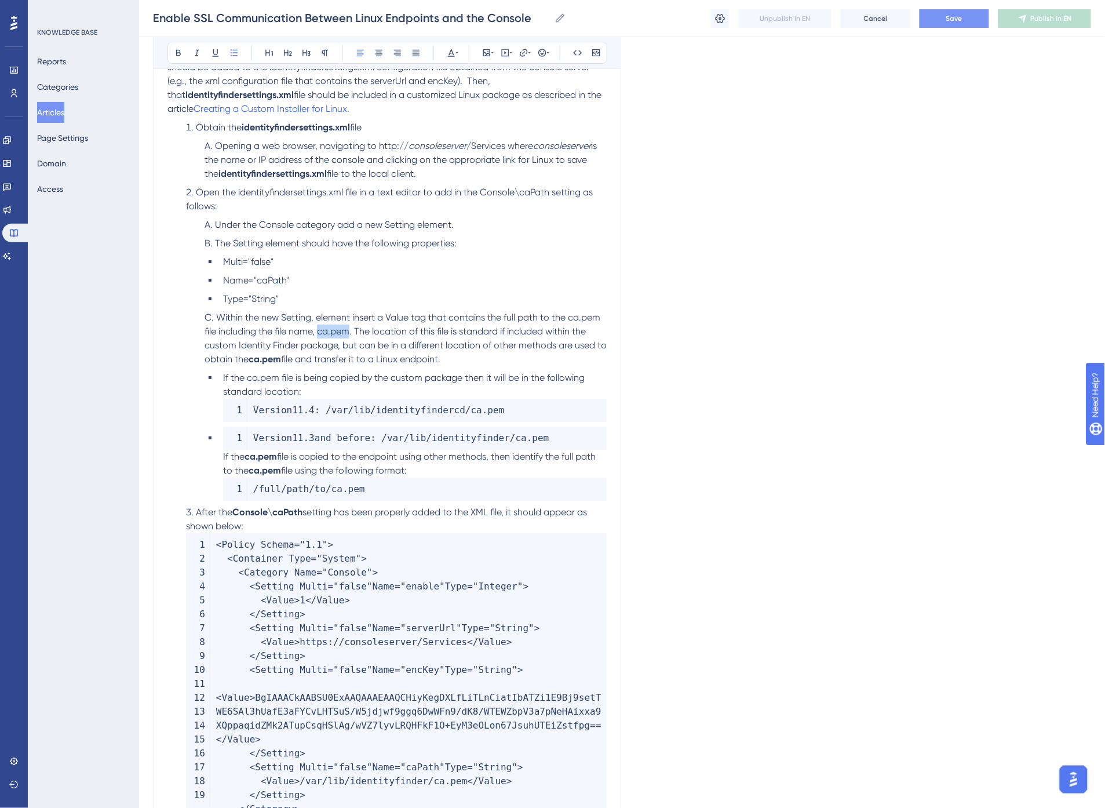
click at [348, 330] on span "Within the new Setting, element insert a Value tag that contains the full path …" at bounding box center [407, 338] width 405 height 53
click at [402, 339] on span ". The location of this file is standard if included within the custom Identity …" at bounding box center [407, 345] width 405 height 39
click at [286, 314] on span "Within the new Setting, element insert a Value tag that contains the full path …" at bounding box center [404, 324] width 398 height 25
click at [967, 21] on button "Save" at bounding box center [955, 18] width 70 height 19
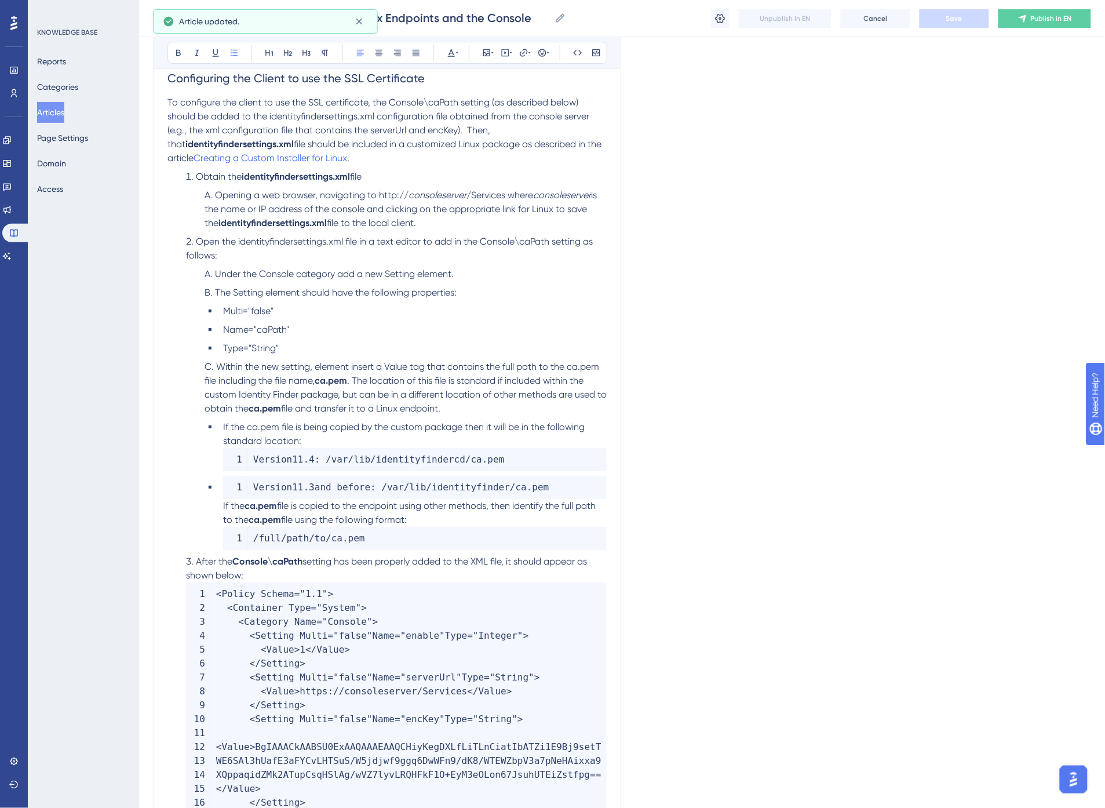
scroll to position [1244, 0]
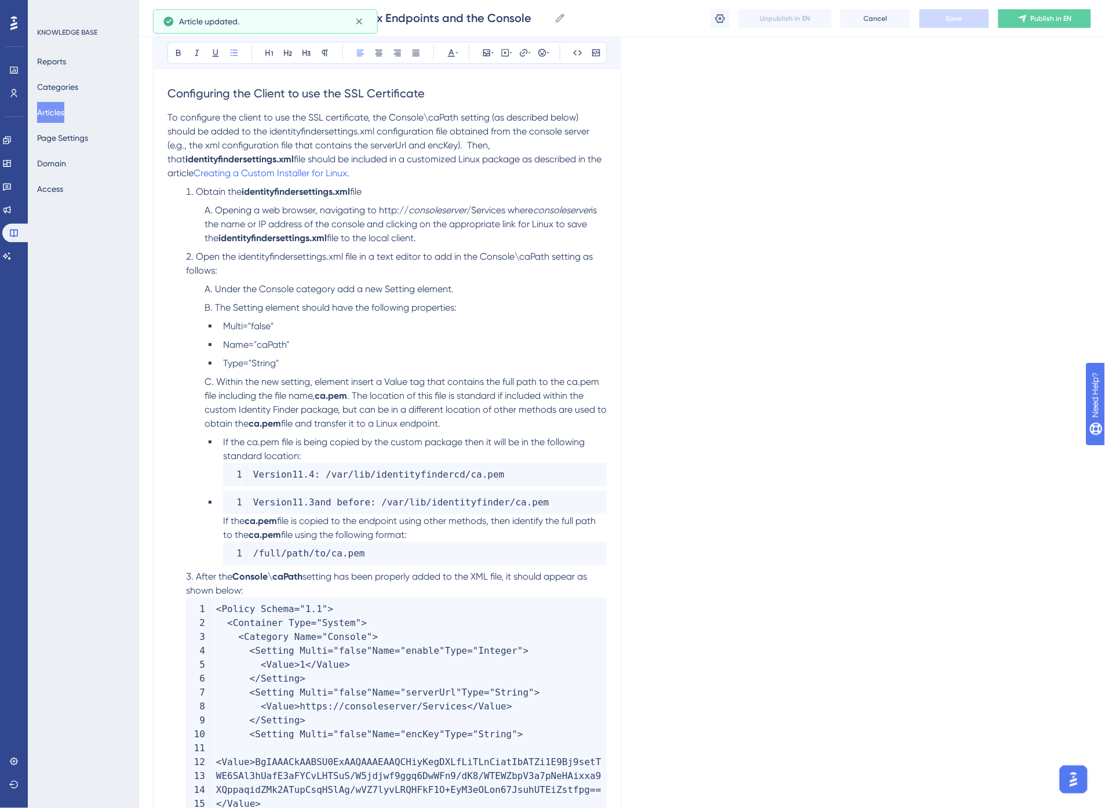
click at [360, 306] on span "The Setting element should have the following properties:" at bounding box center [336, 307] width 242 height 11
click at [241, 304] on span "The Setting element should have the following properties:" at bounding box center [336, 307] width 242 height 11
click at [968, 26] on button "Save" at bounding box center [955, 18] width 70 height 19
click at [463, 293] on li "Under the Console category add a new Setting element." at bounding box center [403, 289] width 407 height 14
click at [265, 291] on span "Under the Console category add a new Setting element." at bounding box center [334, 288] width 239 height 11
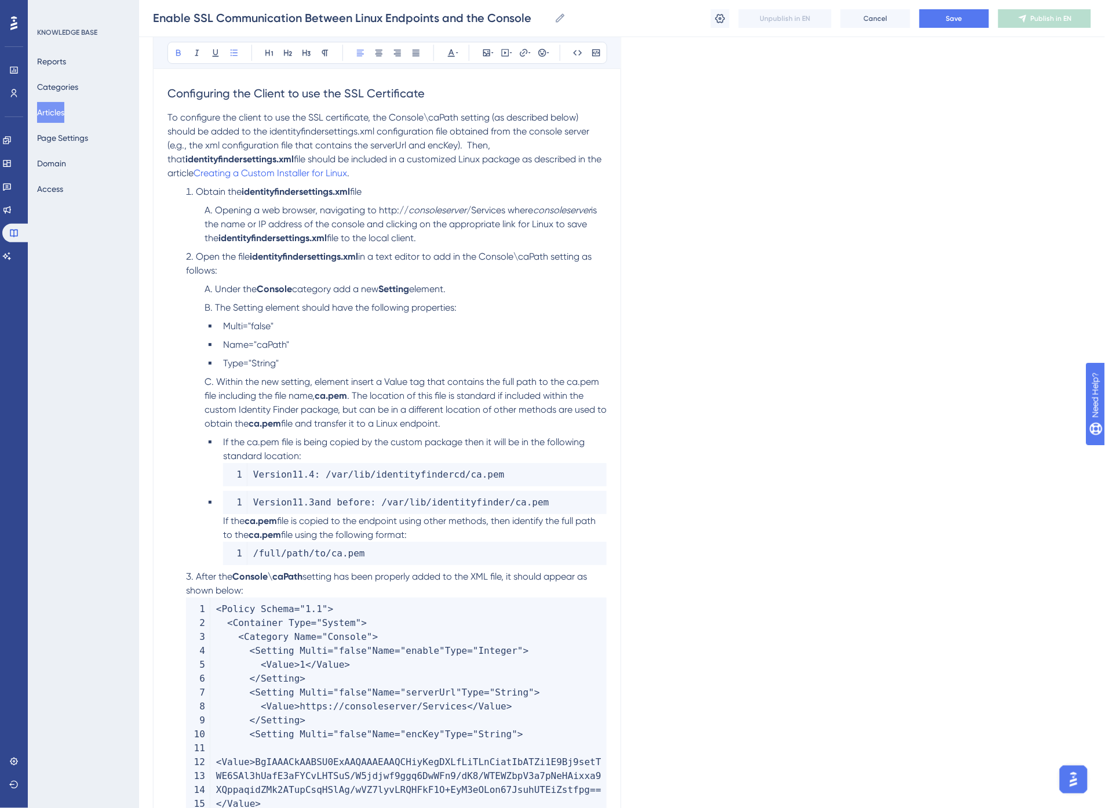
click at [497, 265] on li "Open the file identityfindersettings.xml in a text editor to add in the Console…" at bounding box center [393, 264] width 425 height 28
click at [413, 245] on li "Opening a web browser, navigating to http:// consoleserver /Services where cons…" at bounding box center [403, 224] width 407 height 42
click at [940, 17] on button "Save" at bounding box center [955, 18] width 70 height 19
click at [451, 212] on em "consoleserver" at bounding box center [438, 210] width 58 height 11
click at [234, 227] on span "is the name or IP address of the console and clicking on the appropriate link f…" at bounding box center [402, 224] width 395 height 39
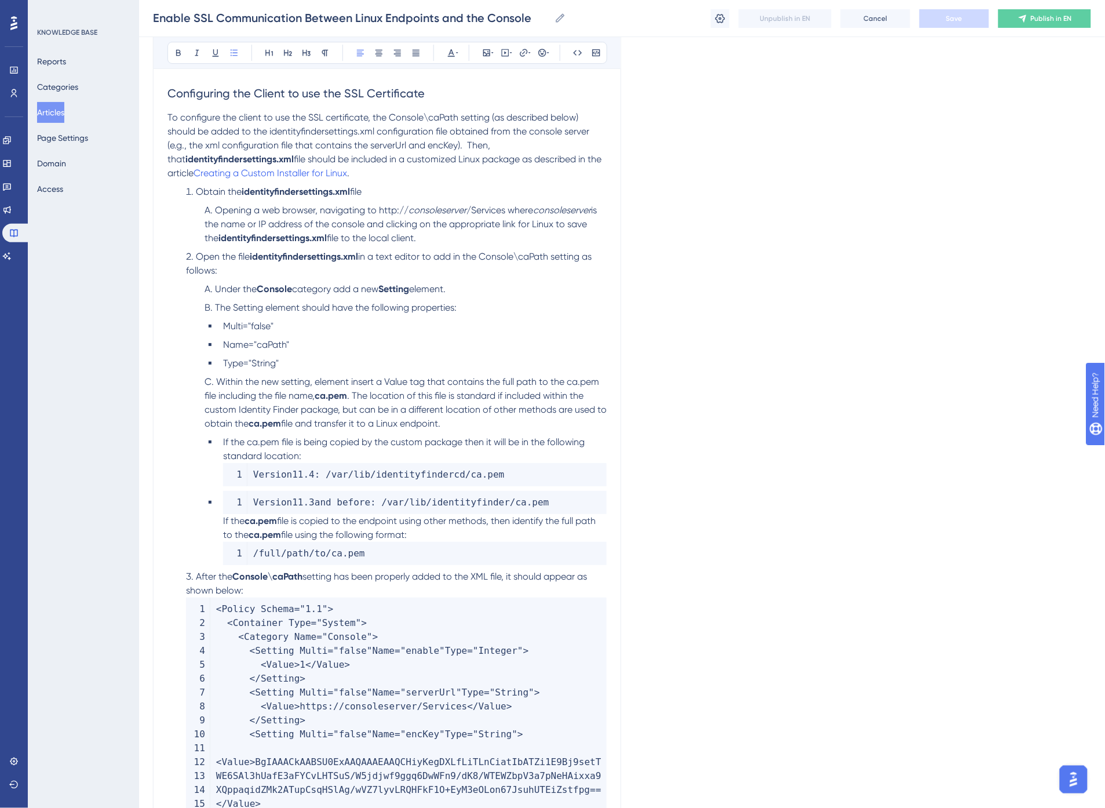
click at [511, 208] on span "/Services where" at bounding box center [500, 210] width 67 height 11
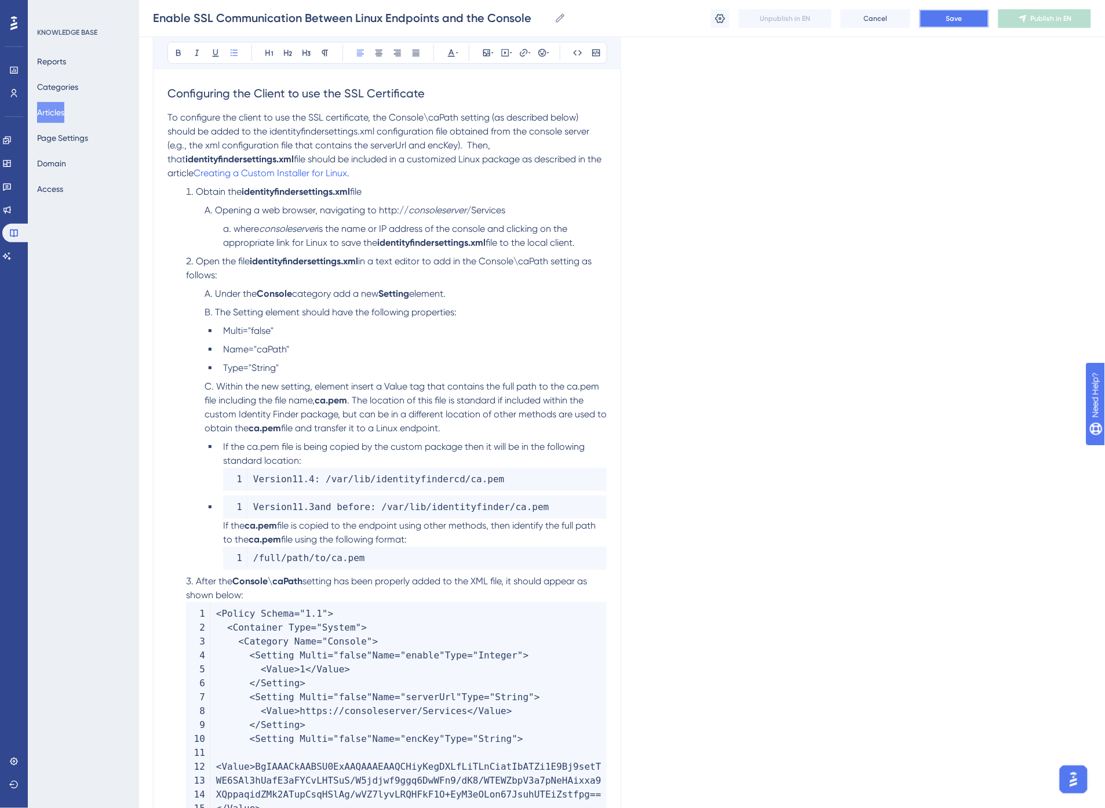
click at [940, 14] on button "Save" at bounding box center [955, 18] width 70 height 19
click at [332, 229] on span "is the name or IP address of the console and clicking on the appropriate link f…" at bounding box center [396, 235] width 347 height 25
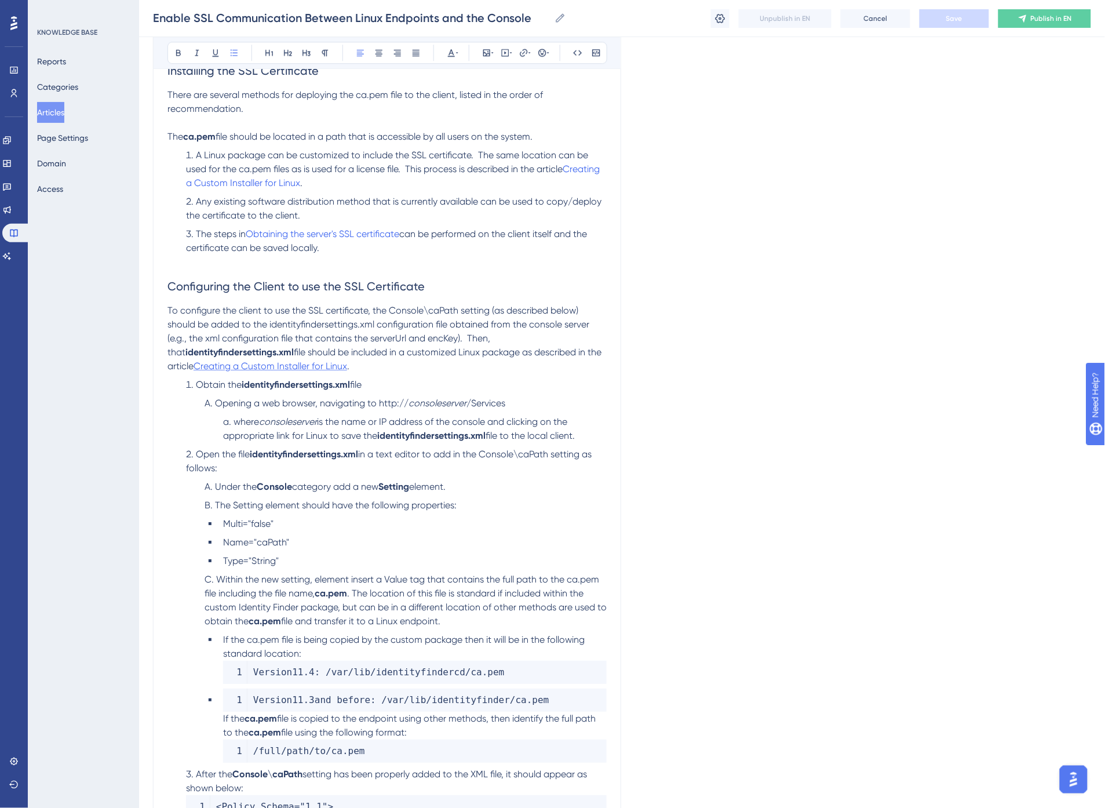
scroll to position [1180, 0]
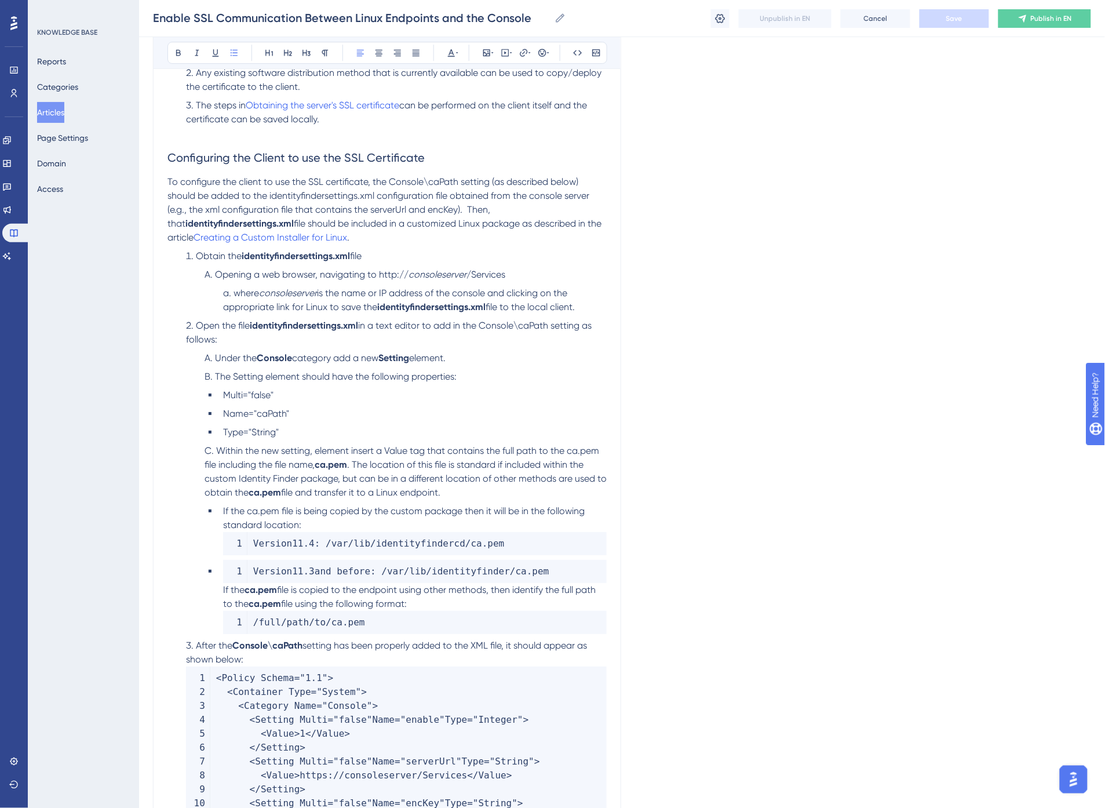
click at [394, 290] on span "is the name or IP address of the console and clicking on the appropriate link f…" at bounding box center [396, 299] width 347 height 25
click at [442, 293] on span "is the name or IP address of the console and clicking on the appropriate link f…" at bounding box center [396, 299] width 347 height 25
click at [952, 15] on span "Save" at bounding box center [955, 18] width 16 height 9
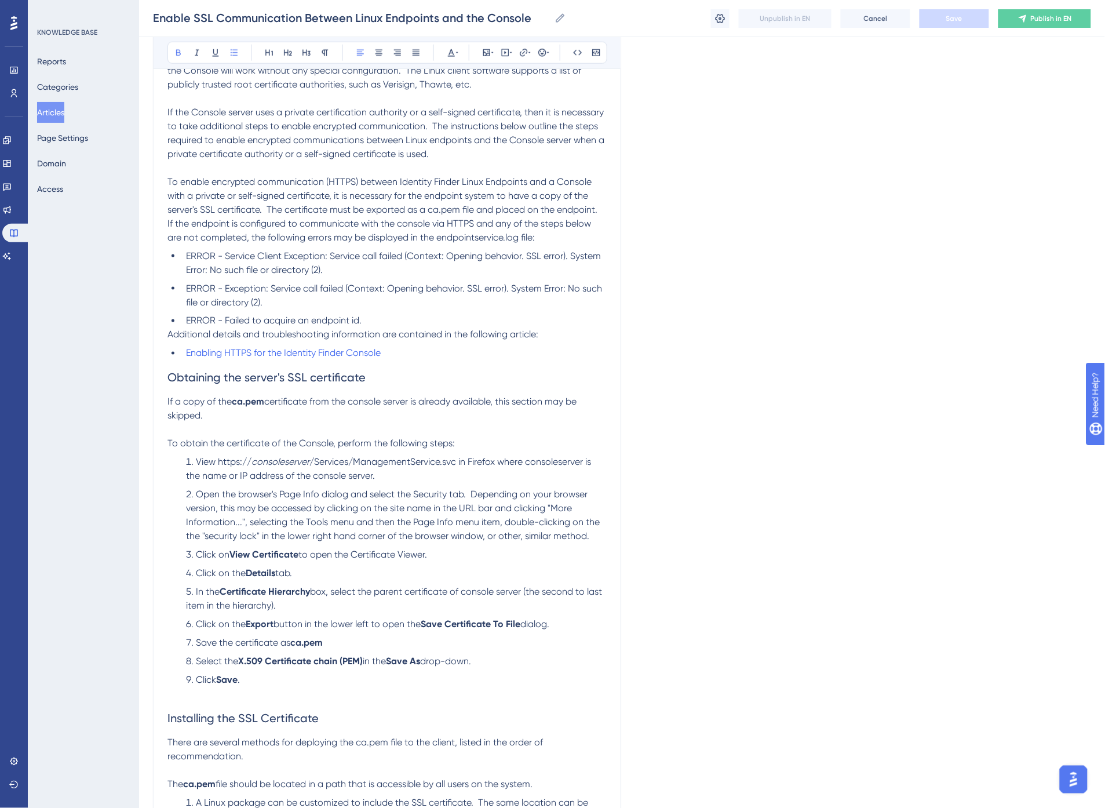
scroll to position [278, 0]
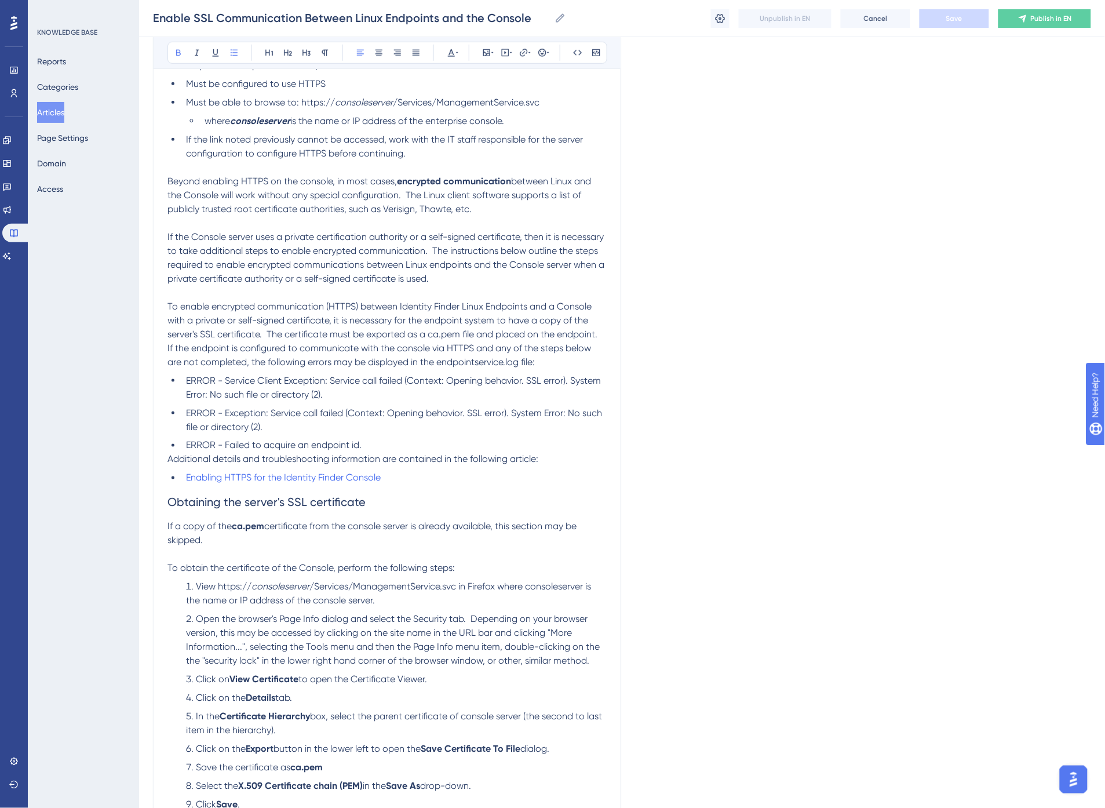
click at [183, 310] on span "To enable encrypted communication (HTTPS) between Identity Finder Linux Endpoin…" at bounding box center [383, 320] width 430 height 39
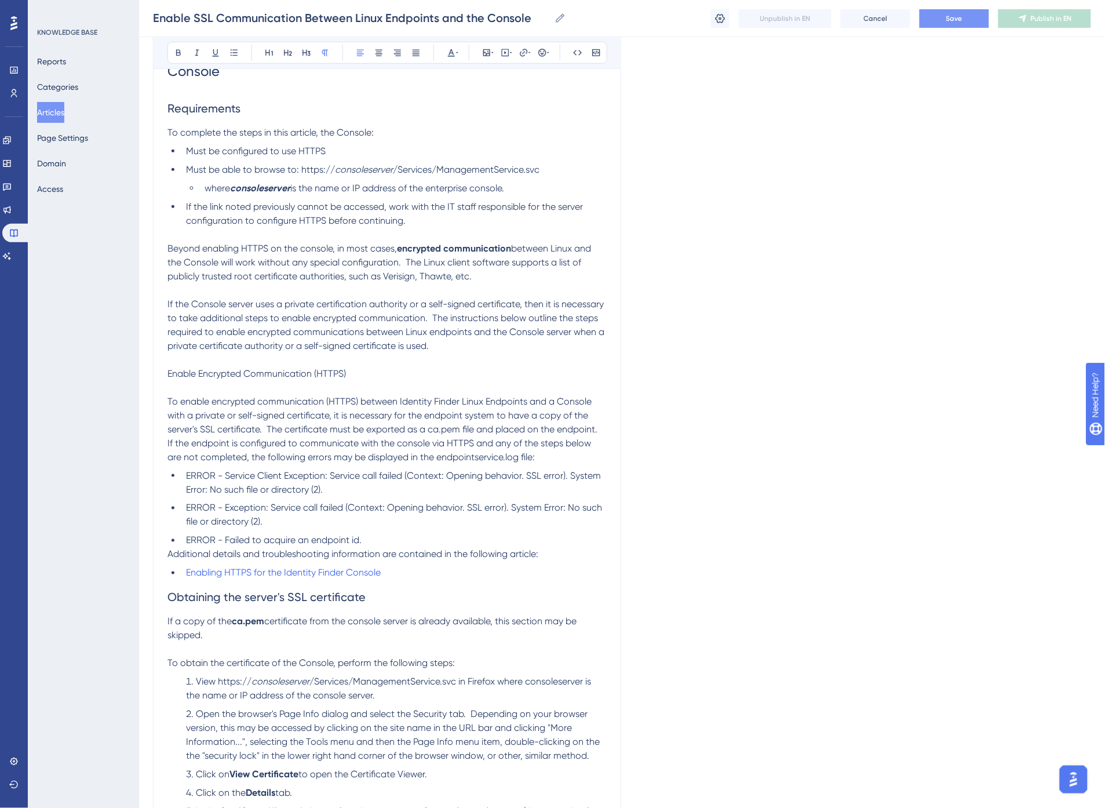
scroll to position [149, 0]
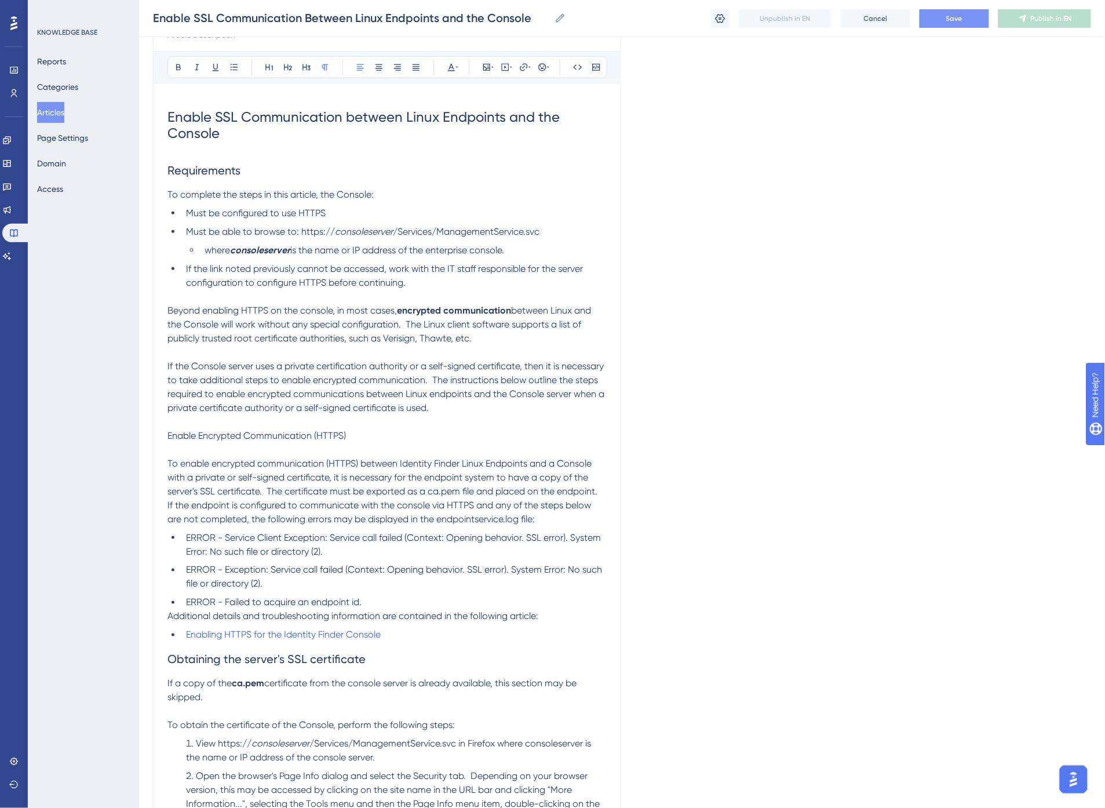
click at [221, 172] on span "Requirements" at bounding box center [204, 170] width 73 height 14
click at [242, 438] on span "Enable Encrypted Communication (HTTPS)" at bounding box center [257, 435] width 179 height 11
click at [310, 60] on button at bounding box center [307, 67] width 16 height 16
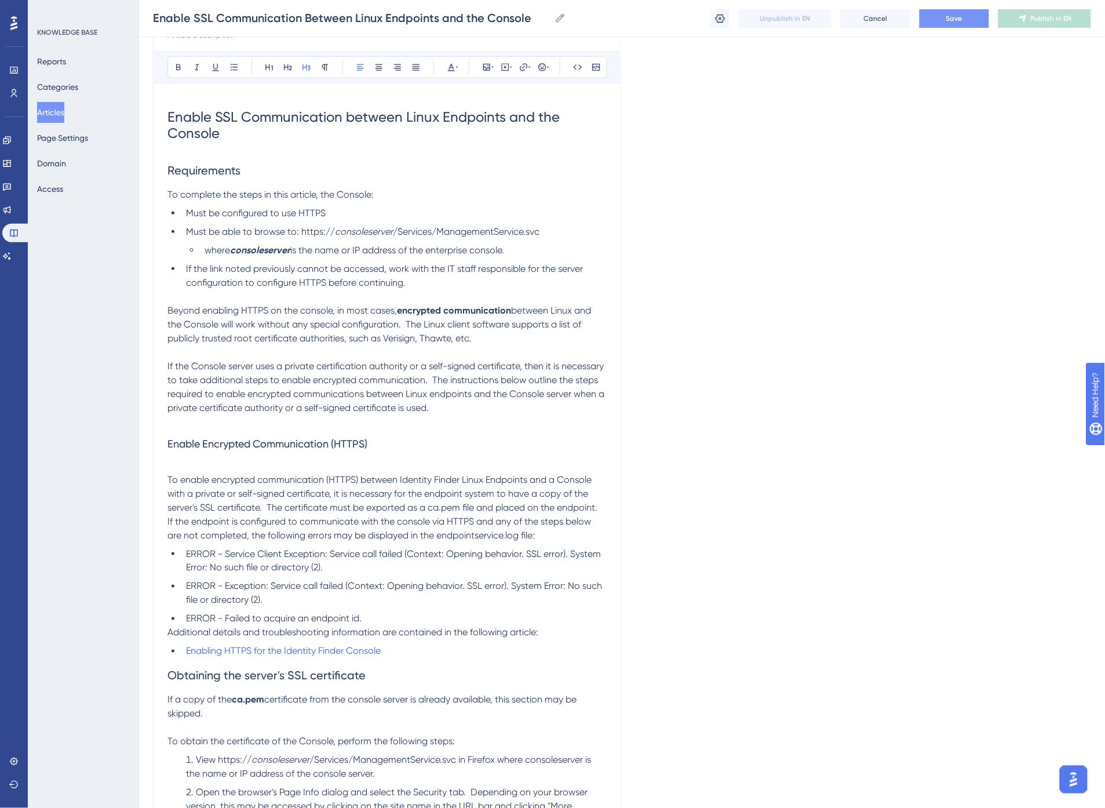
scroll to position [0, 0]
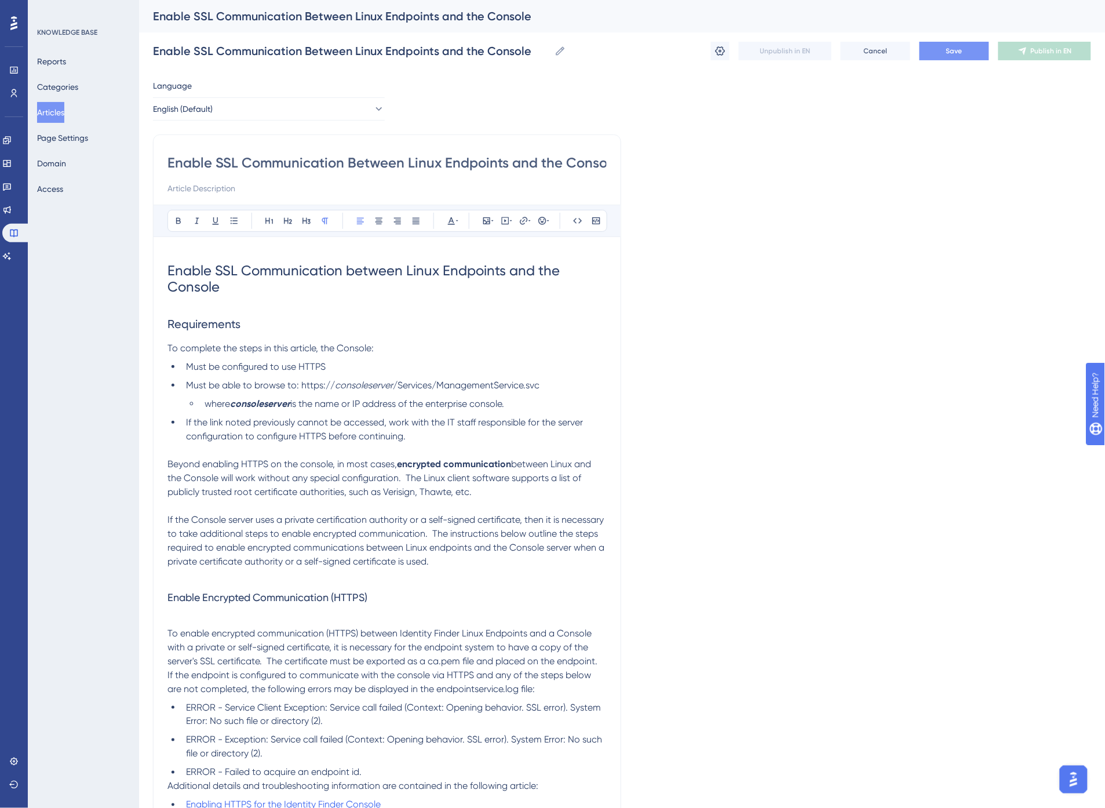
click at [220, 578] on p at bounding box center [387, 576] width 439 height 14
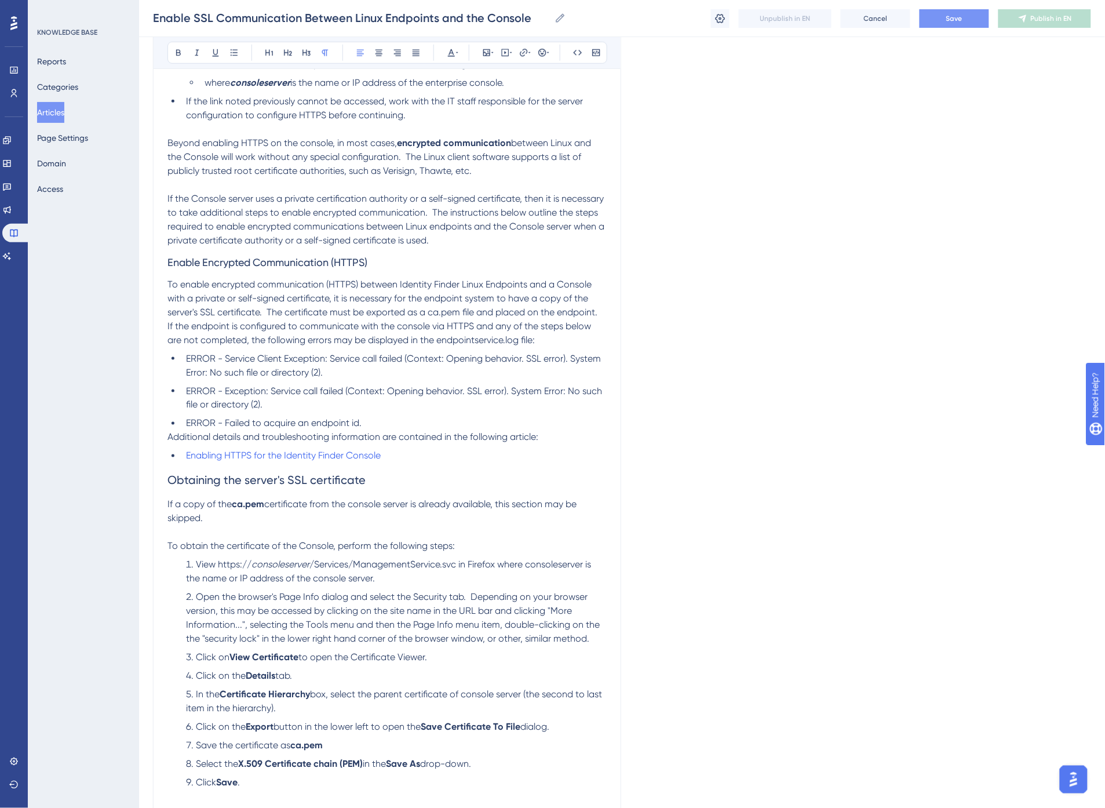
scroll to position [322, 0]
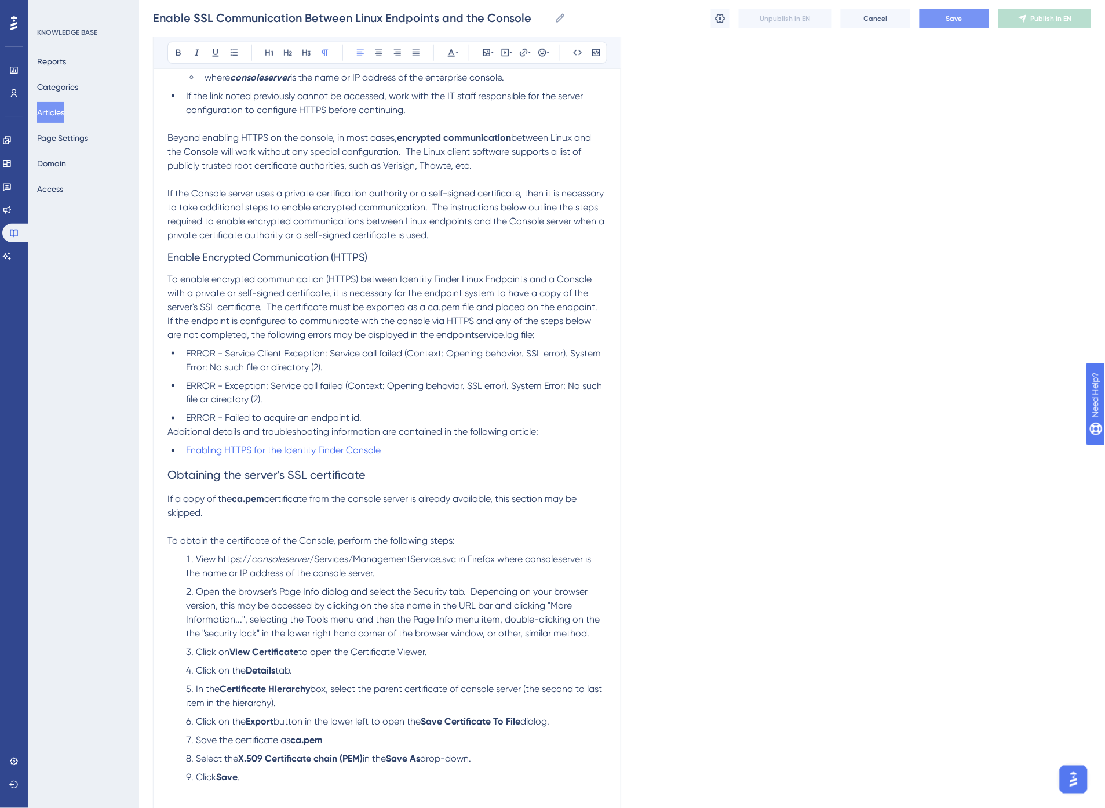
click at [396, 446] on li "Enabling HTTPS for the Identity Finder Console" at bounding box center [393, 451] width 425 height 14
click at [465, 154] on div at bounding box center [467, 157] width 12 height 12
checkbox input "true"
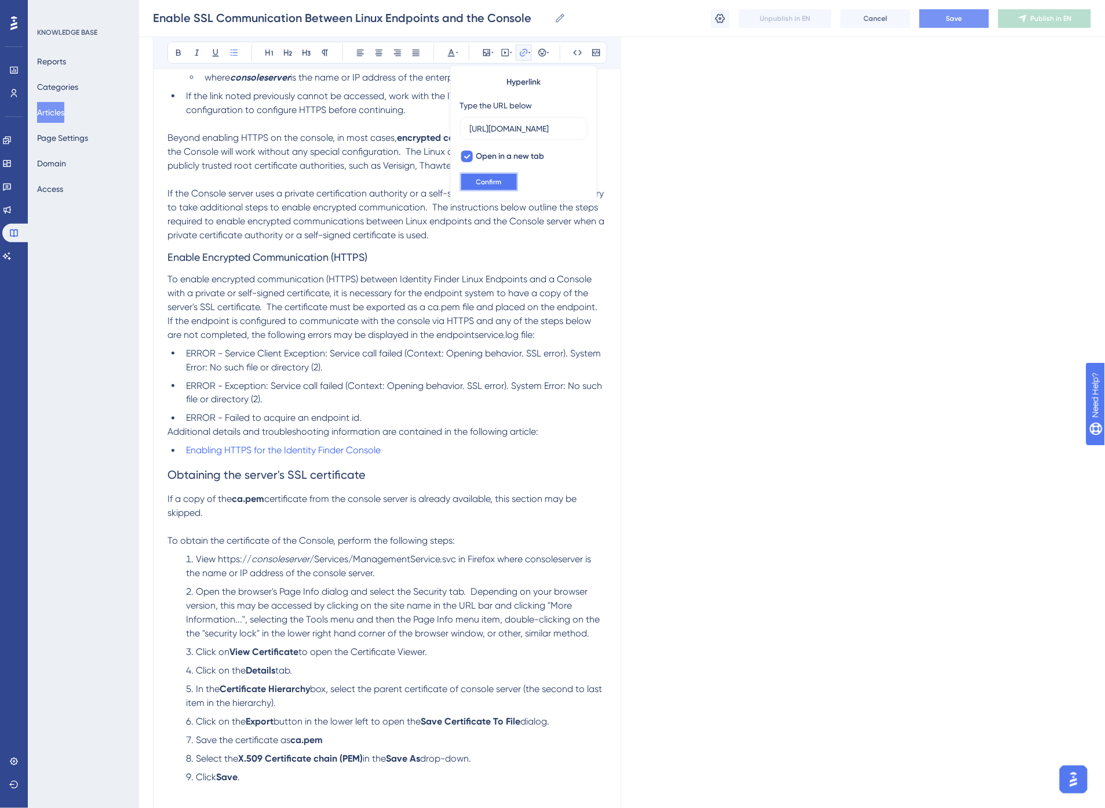
click at [488, 181] on span "Confirm" at bounding box center [489, 181] width 26 height 9
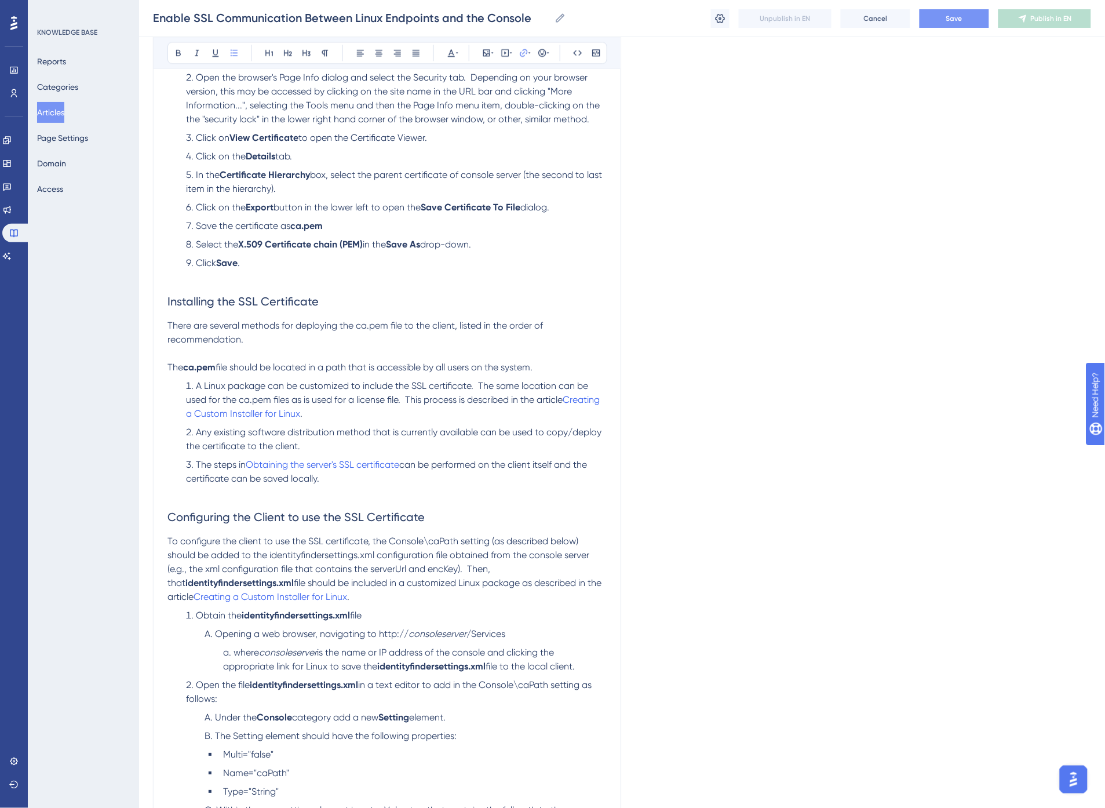
scroll to position [837, 0]
click at [212, 298] on span "Installing the SSL Certificate" at bounding box center [243, 301] width 151 height 14
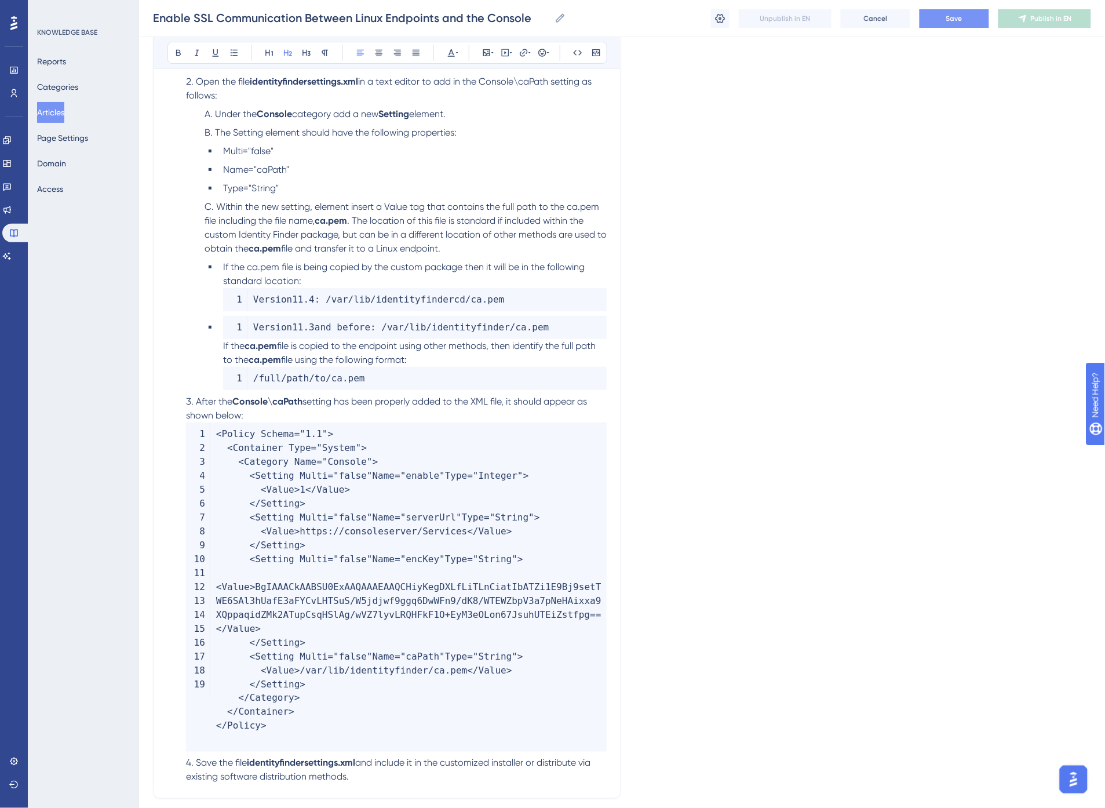
scroll to position [1523, 0]
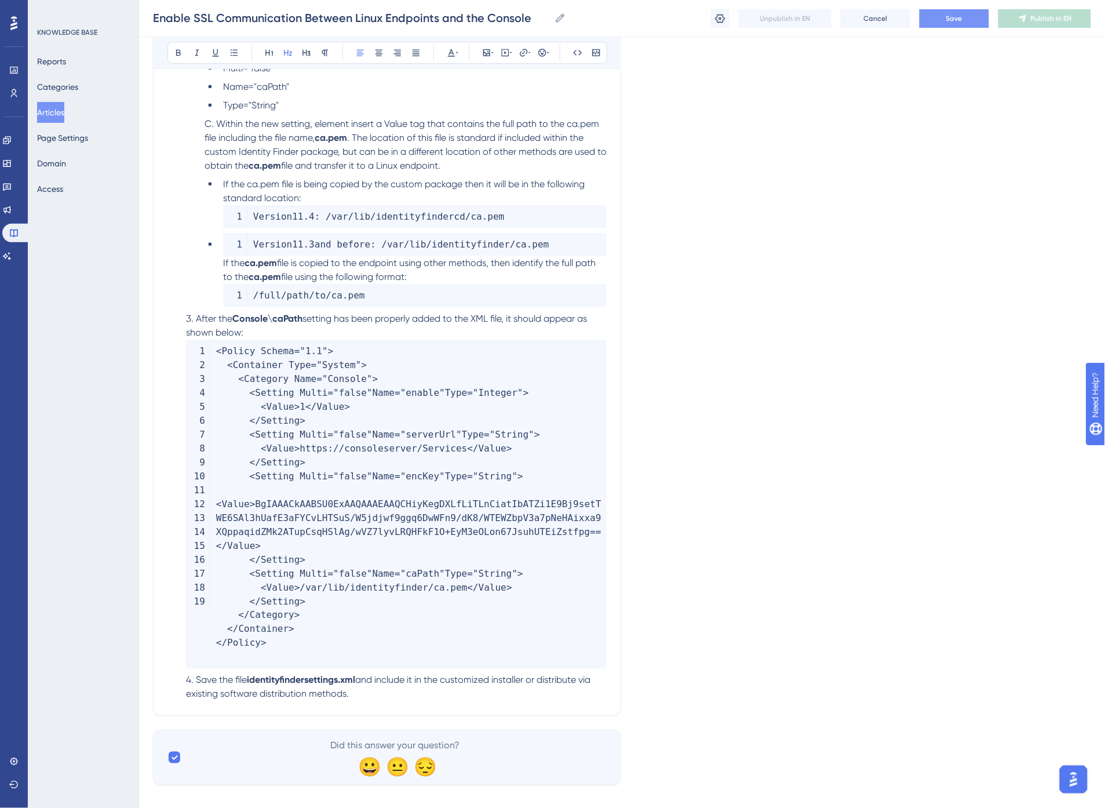
click at [960, 22] on span "Save" at bounding box center [955, 18] width 16 height 9
click at [1042, 22] on span "Publish in EN" at bounding box center [1051, 18] width 41 height 9
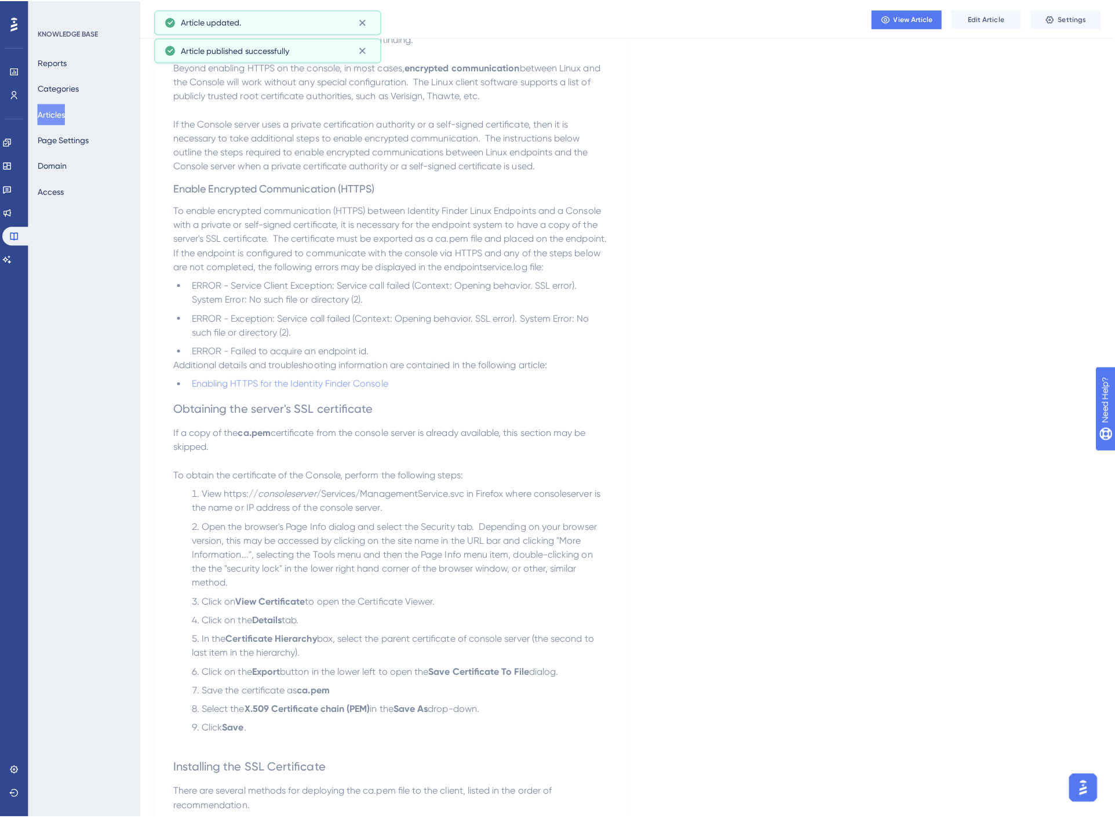
scroll to position [0, 0]
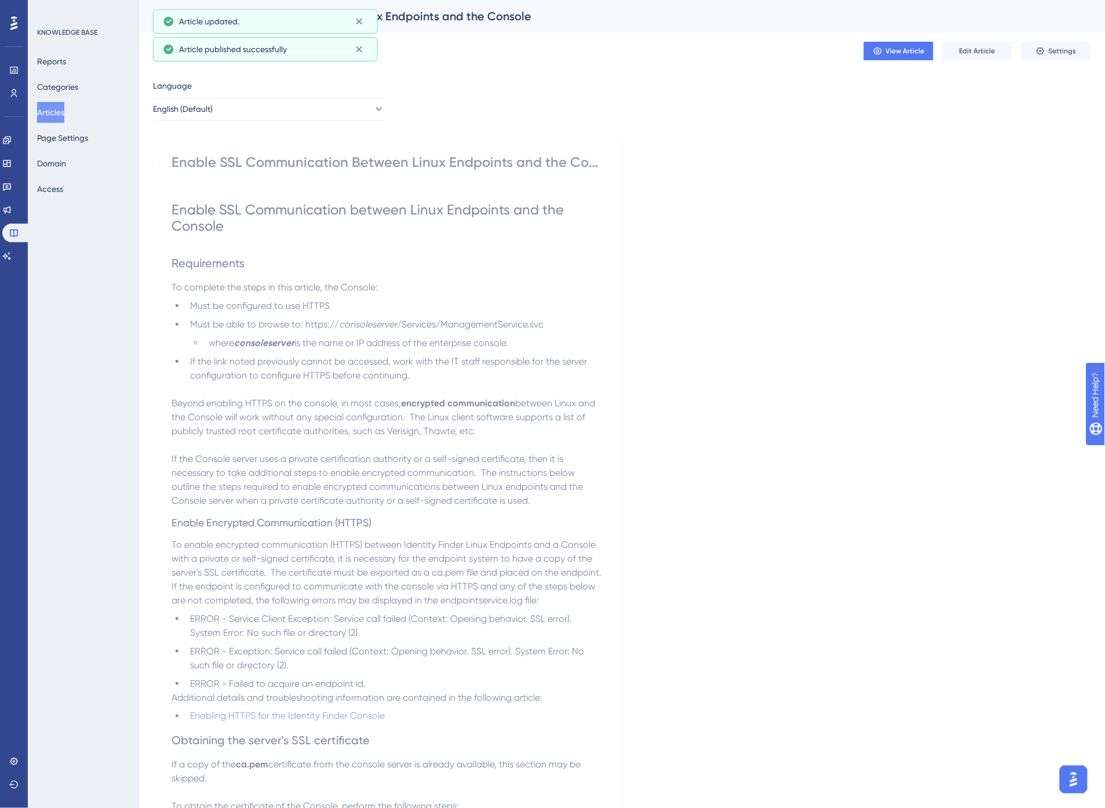
click at [54, 115] on button "Articles" at bounding box center [50, 112] width 27 height 21
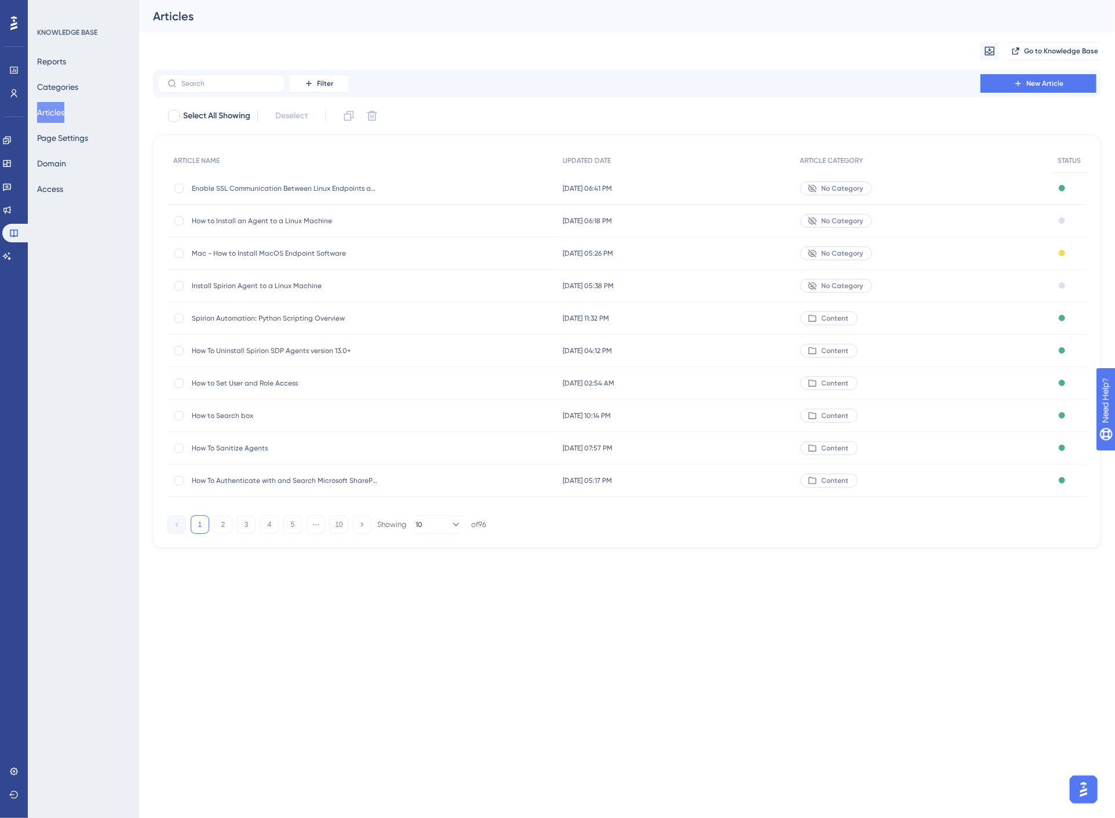
click at [302, 219] on span "How to Install an Agent to a Linux Machine" at bounding box center [284, 220] width 185 height 9
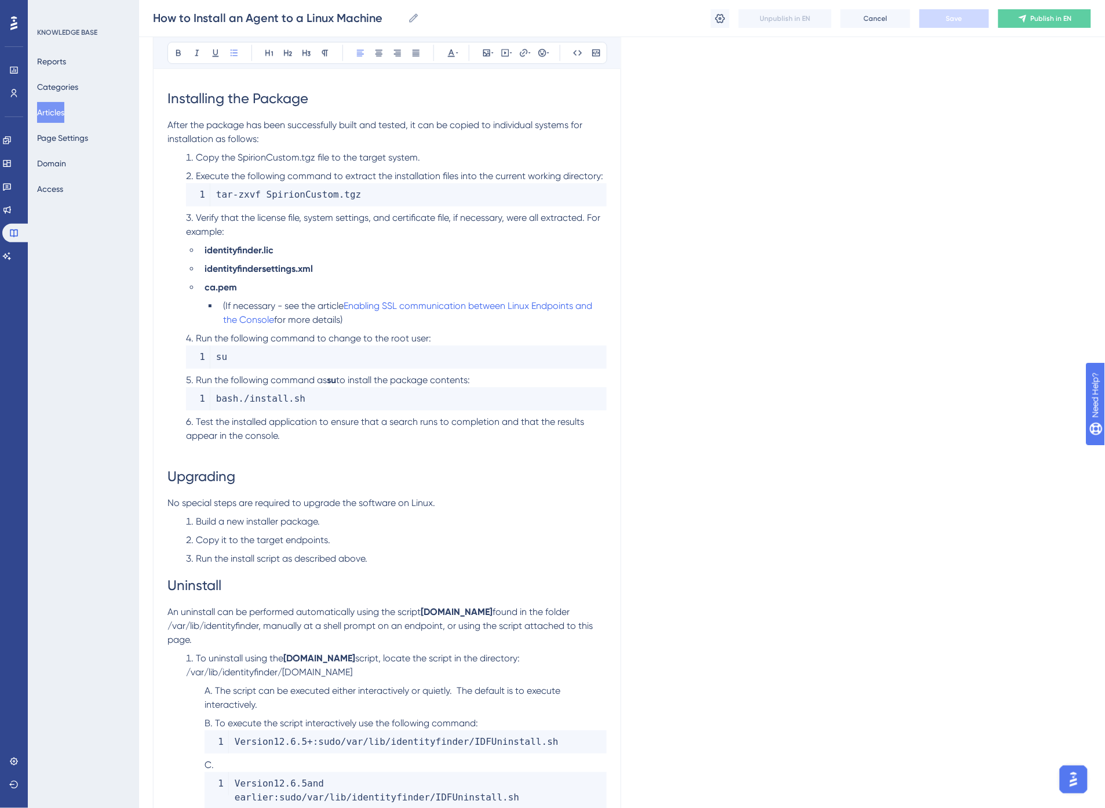
scroll to position [2460, 0]
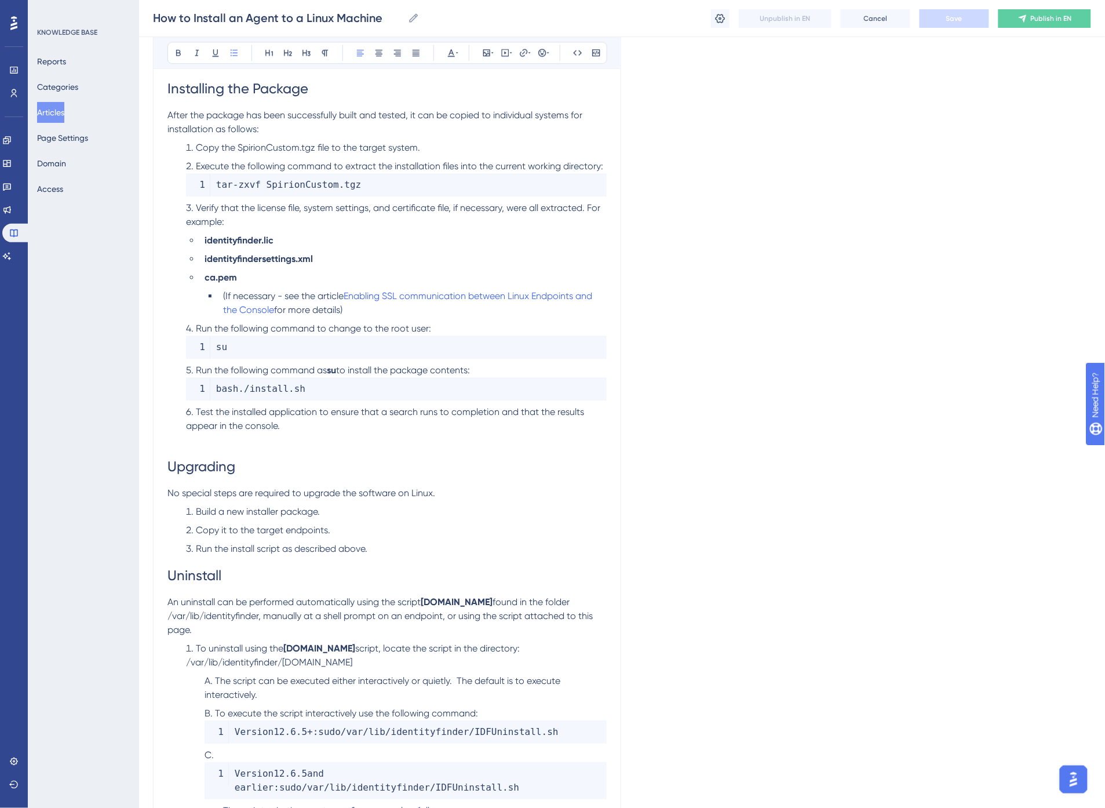
click at [248, 569] on h1 "Uninstall" at bounding box center [387, 575] width 439 height 39
click at [277, 454] on h1 "Upgrading" at bounding box center [387, 466] width 439 height 39
drag, startPoint x: 227, startPoint y: 557, endPoint x: 420, endPoint y: 552, distance: 193.7
click at [420, 556] on h1 "Uninstall an Agent from a Linux Machine" at bounding box center [387, 575] width 439 height 39
copy span "an Agent from a Linux Machine"
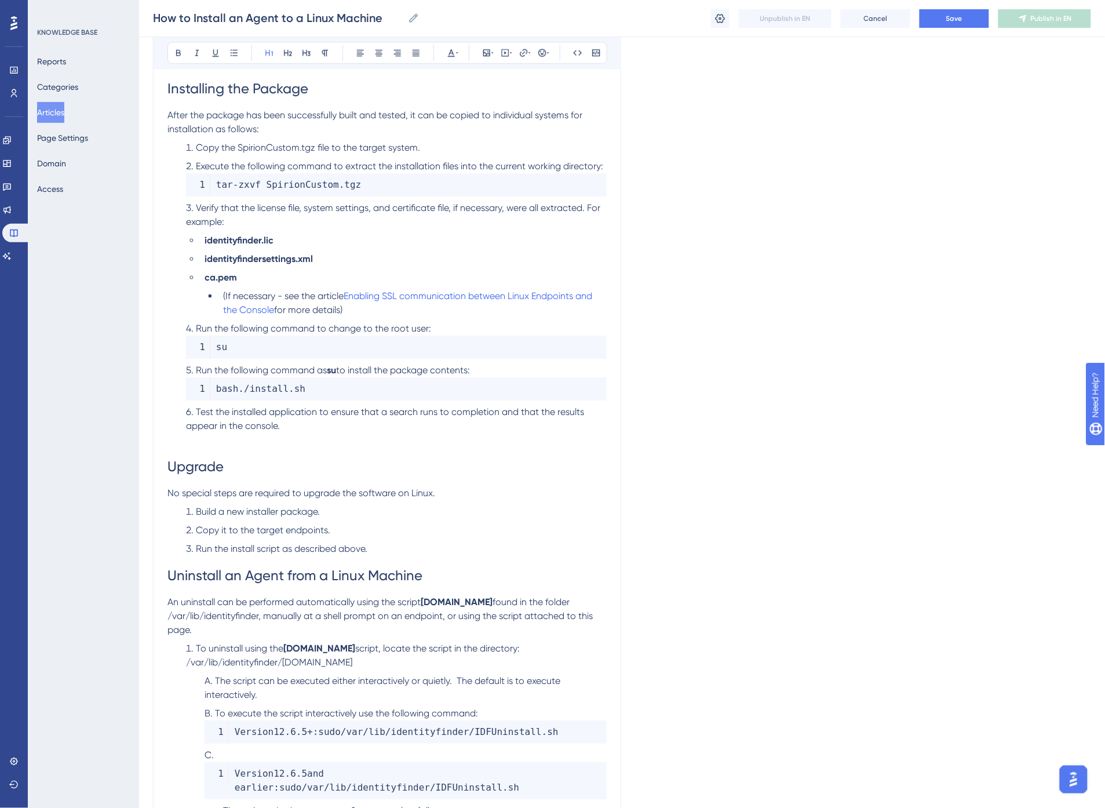
click at [260, 447] on h1 "Upgrade" at bounding box center [387, 466] width 439 height 39
click at [960, 14] on span "Save" at bounding box center [955, 18] width 16 height 9
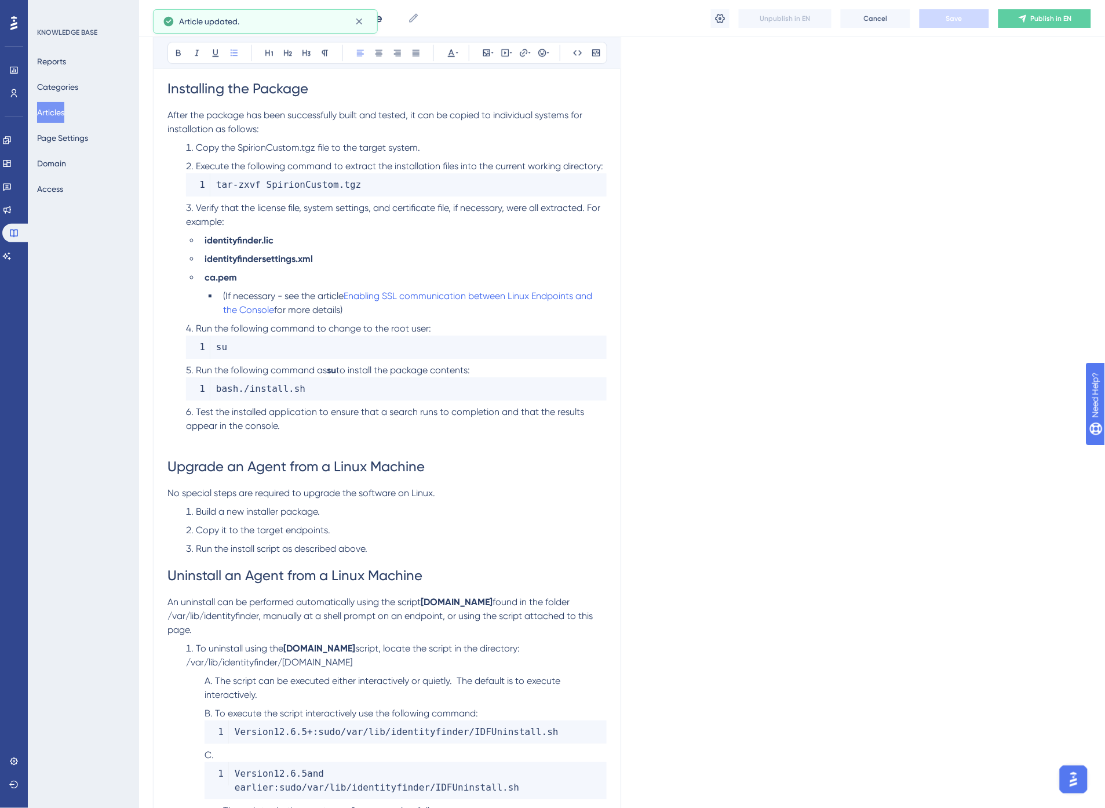
click at [335, 290] on span "(If necessary - see the article" at bounding box center [283, 295] width 121 height 11
click at [304, 304] on span "for more details)" at bounding box center [308, 309] width 68 height 11
click at [523, 53] on icon at bounding box center [524, 53] width 8 height 8
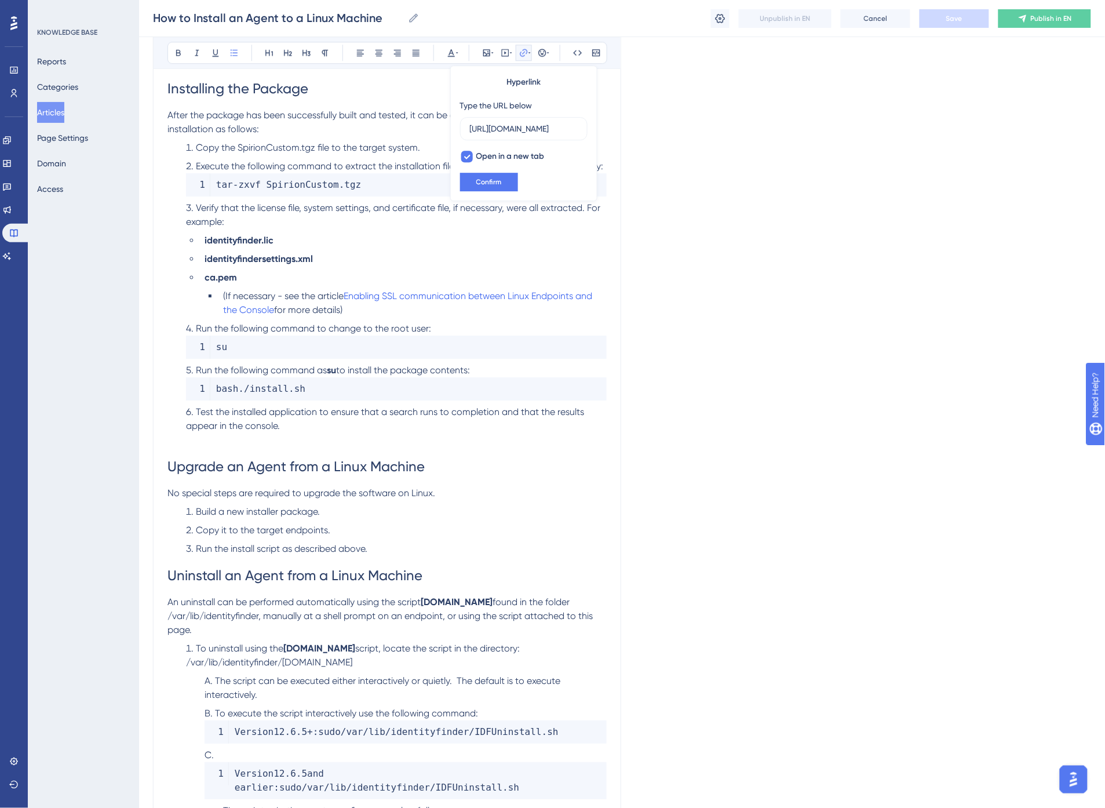
scroll to position [0, 122]
click at [329, 179] on span "zxvf SpirionCustom" at bounding box center [289, 184] width 100 height 11
click at [326, 290] on span "(If necessary - see the article" at bounding box center [283, 295] width 121 height 11
click at [526, 53] on icon at bounding box center [524, 53] width 8 height 8
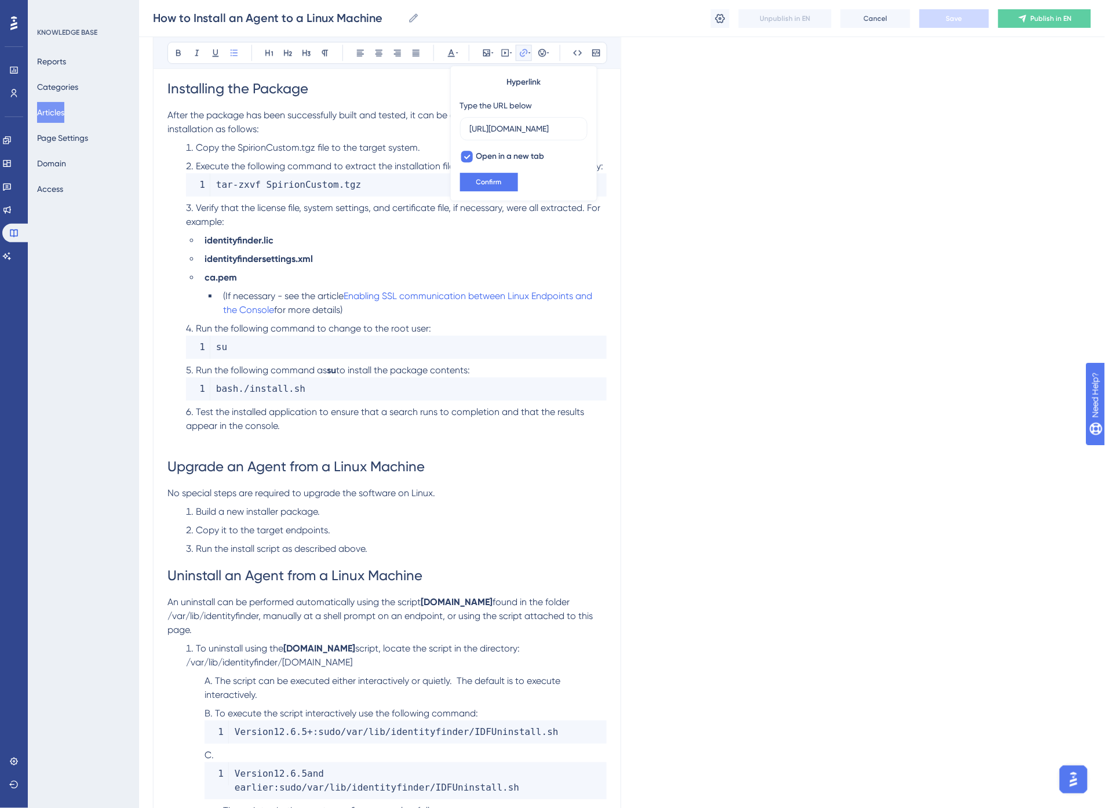
scroll to position [0, 122]
click at [336, 141] on li "Copy the SpirionCustom.tgz file to the target system." at bounding box center [393, 148] width 425 height 14
click at [238, 142] on span "Copy the SpirionCustom.tgz file to the target system." at bounding box center [308, 147] width 224 height 11
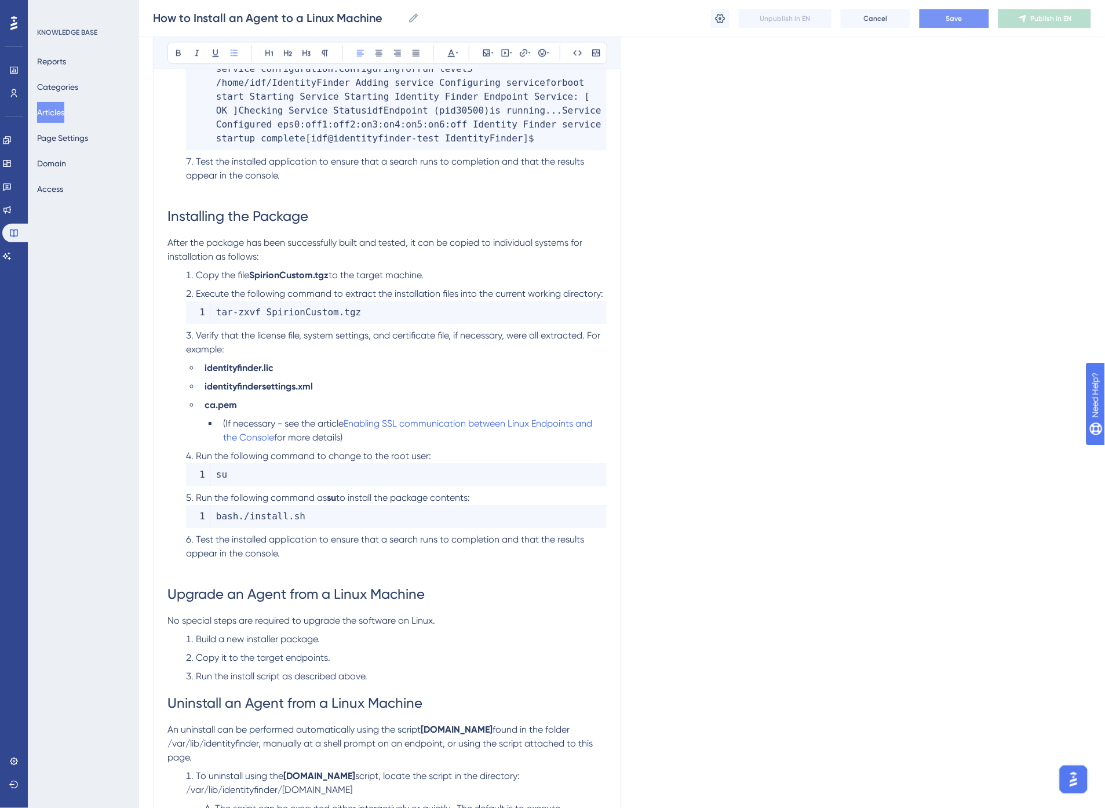
scroll to position [2332, 0]
click at [955, 19] on span "Save" at bounding box center [955, 18] width 16 height 9
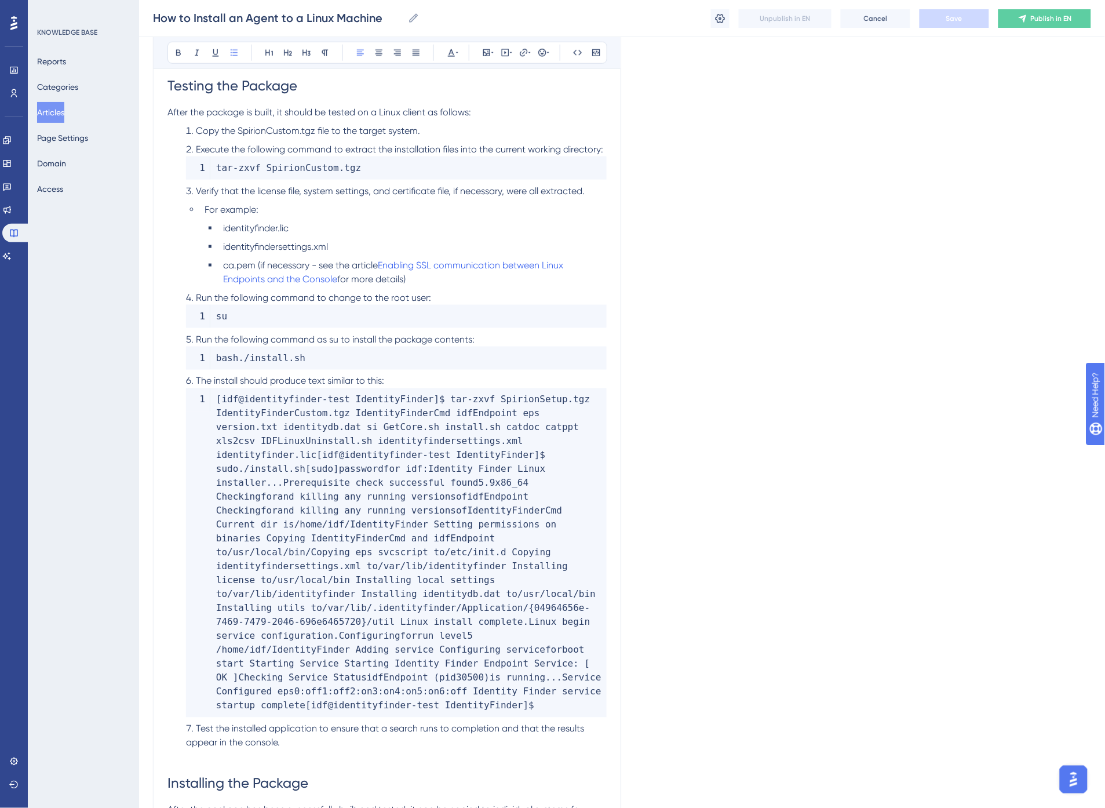
scroll to position [1752, 0]
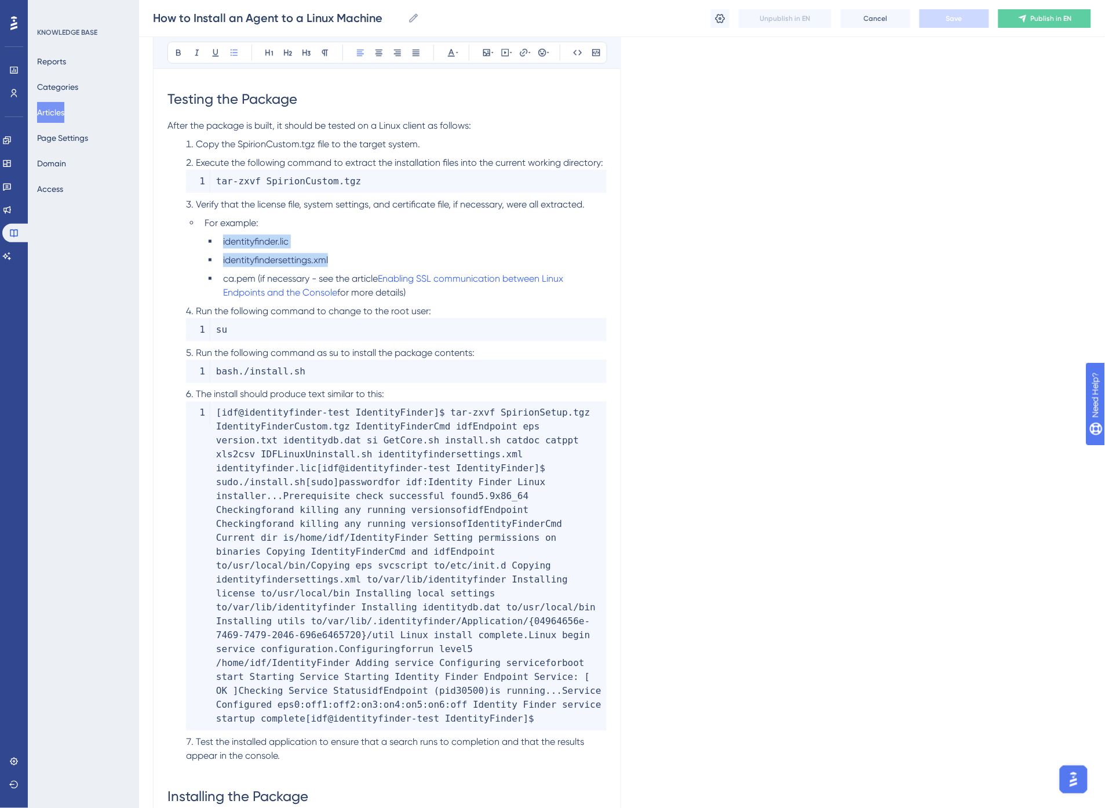
drag, startPoint x: 350, startPoint y: 264, endPoint x: 219, endPoint y: 242, distance: 132.3
click at [219, 242] on ul "identityfinder.lic identityfindersettings.xml ca.pem (if necessary - see the ar…" at bounding box center [406, 267] width 402 height 65
drag, startPoint x: 225, startPoint y: 277, endPoint x: 253, endPoint y: 277, distance: 28.4
click at [253, 277] on span "ca.pem (if necessary - see the article" at bounding box center [300, 278] width 155 height 11
click at [328, 263] on strong "identityfindersettings.xml" at bounding box center [277, 259] width 108 height 11
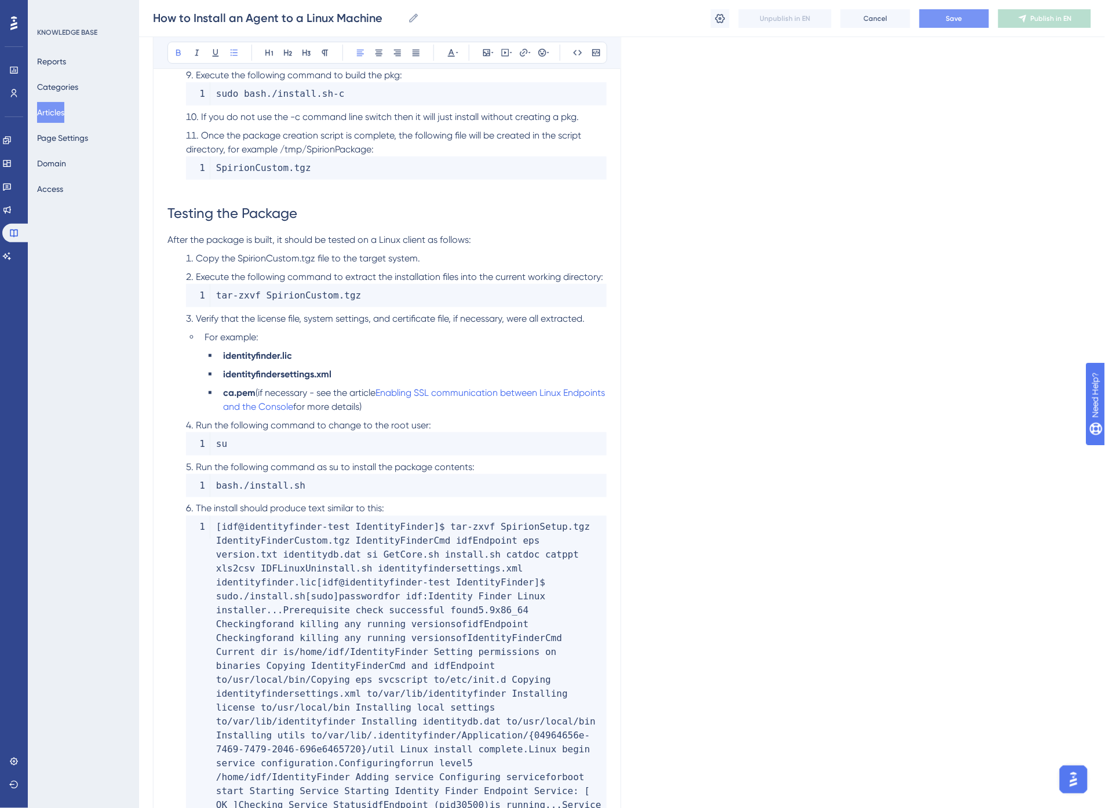
scroll to position [1623, 0]
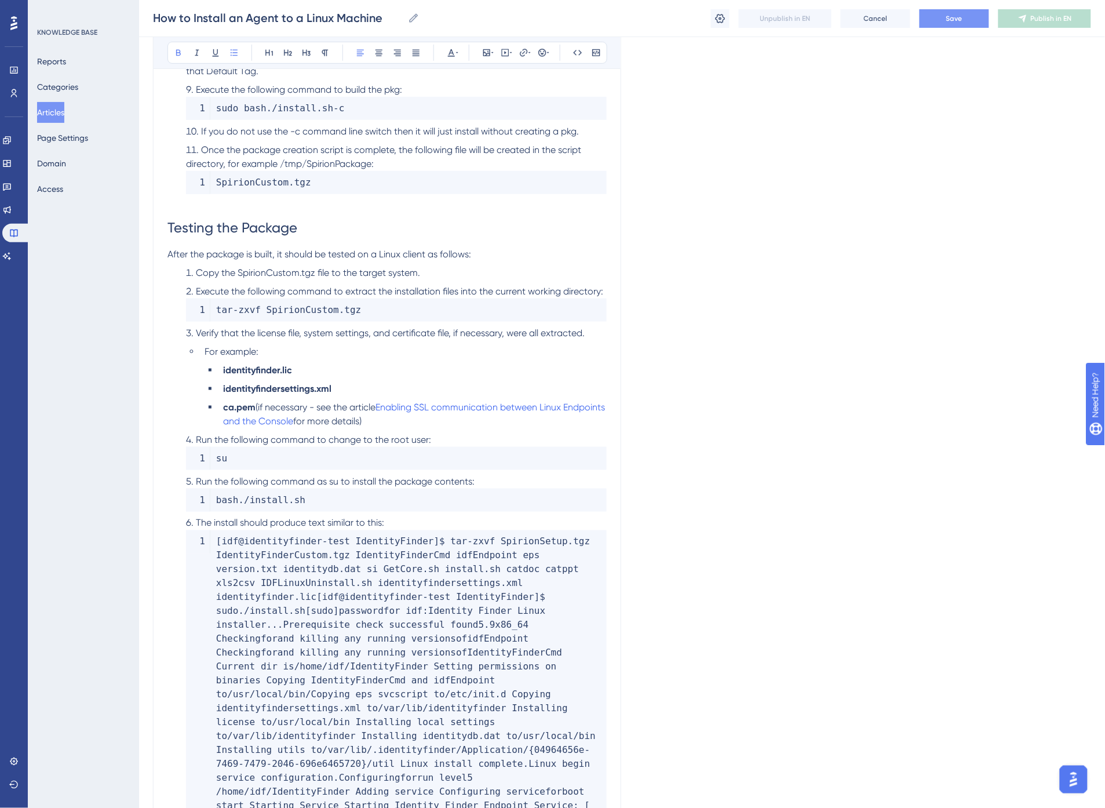
click at [959, 21] on span "Save" at bounding box center [955, 18] width 16 height 9
click at [434, 294] on span "Execute the following command to extract the installation files into the curren…" at bounding box center [399, 291] width 407 height 11
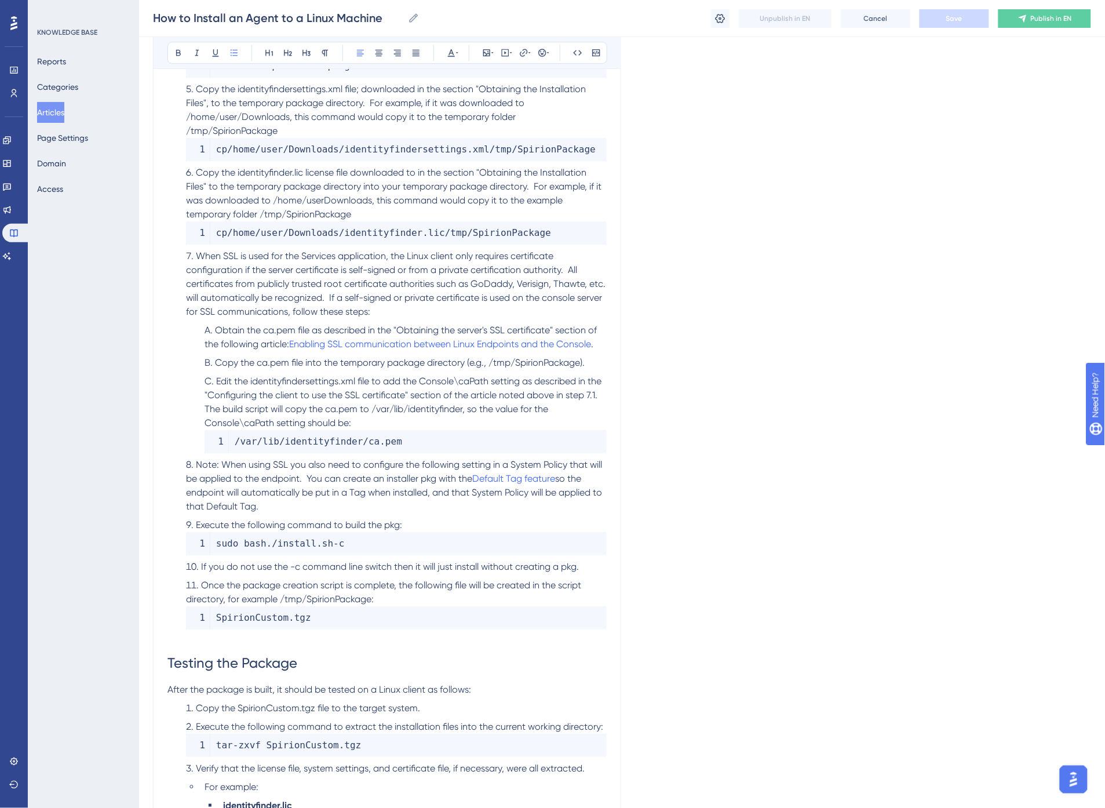
scroll to position [1173, 0]
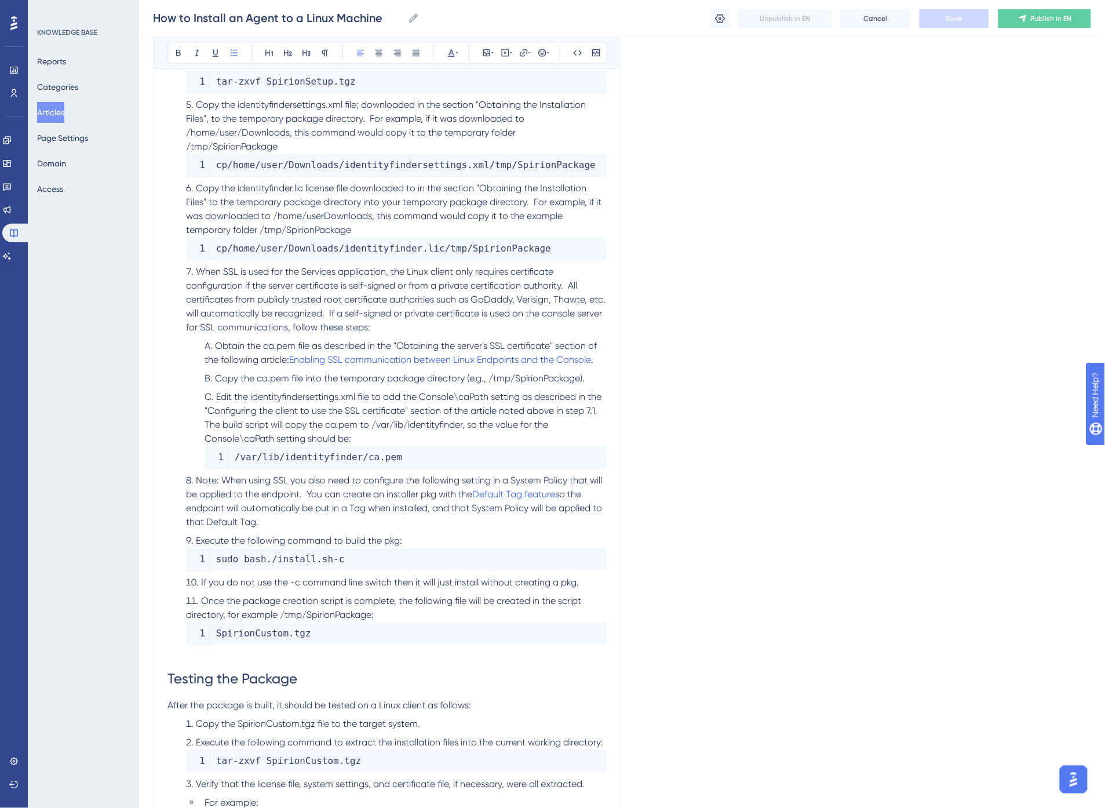
click at [205, 653] on p at bounding box center [387, 652] width 439 height 14
click at [203, 479] on span "Note: When using SSL you also need to configure the following setting in a Syst…" at bounding box center [395, 487] width 418 height 25
click at [250, 396] on span "Edit the identityfindersettings.xml file to add the Console\caPath setting as d…" at bounding box center [404, 417] width 399 height 53
click at [275, 375] on span "Copy the ca.pem file into the temporary package directory (e.g., /tmp/SpirionPa…" at bounding box center [400, 378] width 370 height 11
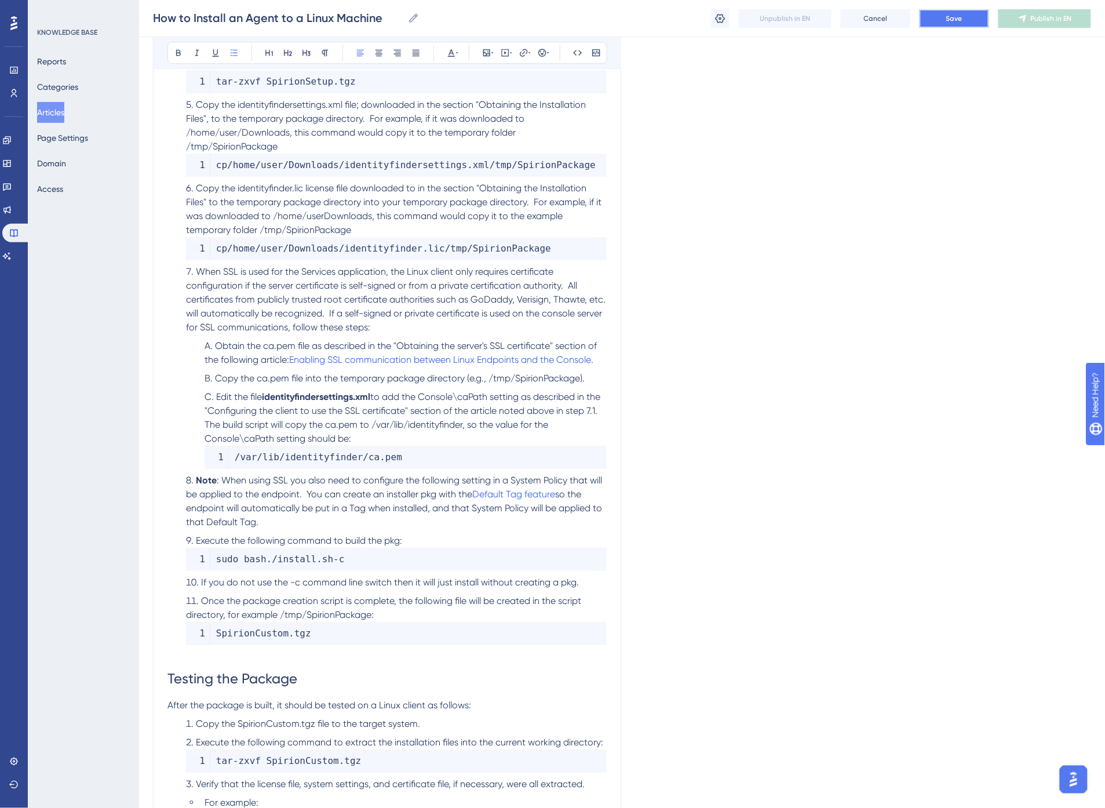
click at [960, 19] on span "Save" at bounding box center [955, 18] width 16 height 9
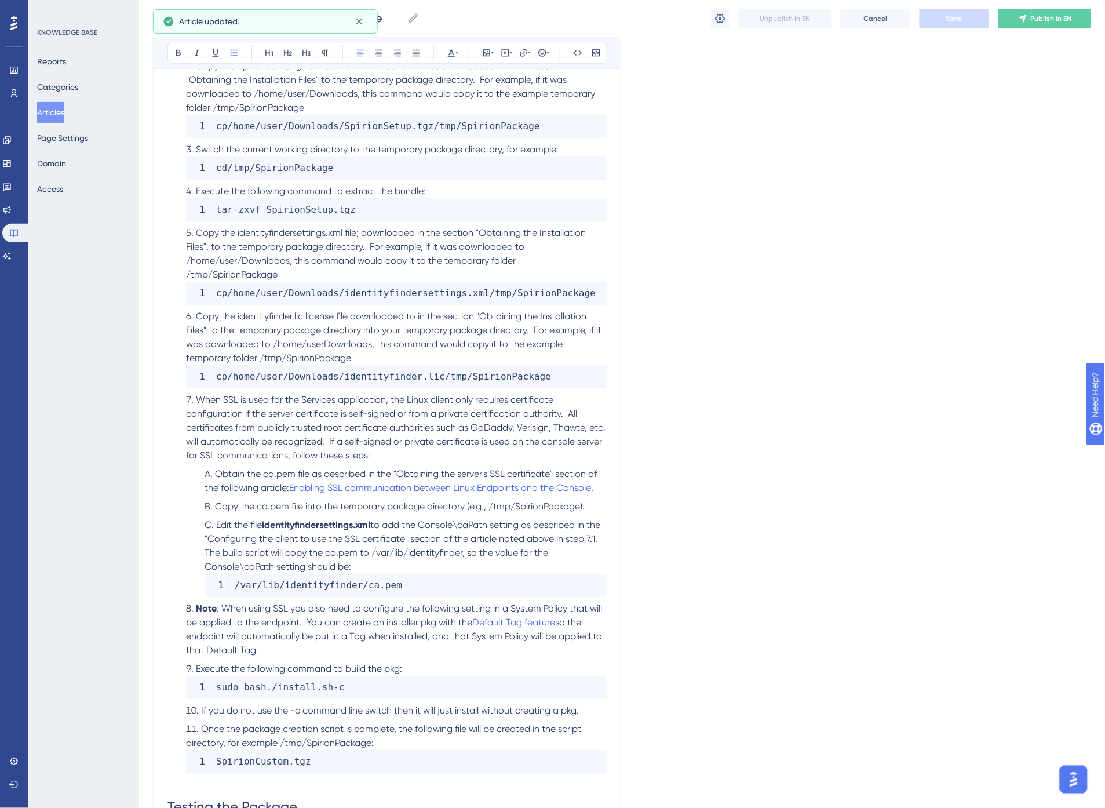
scroll to position [1044, 0]
click at [236, 315] on span "Copy the identityfinder.lic license file downloaded to in the section "Obtainin…" at bounding box center [395, 337] width 418 height 53
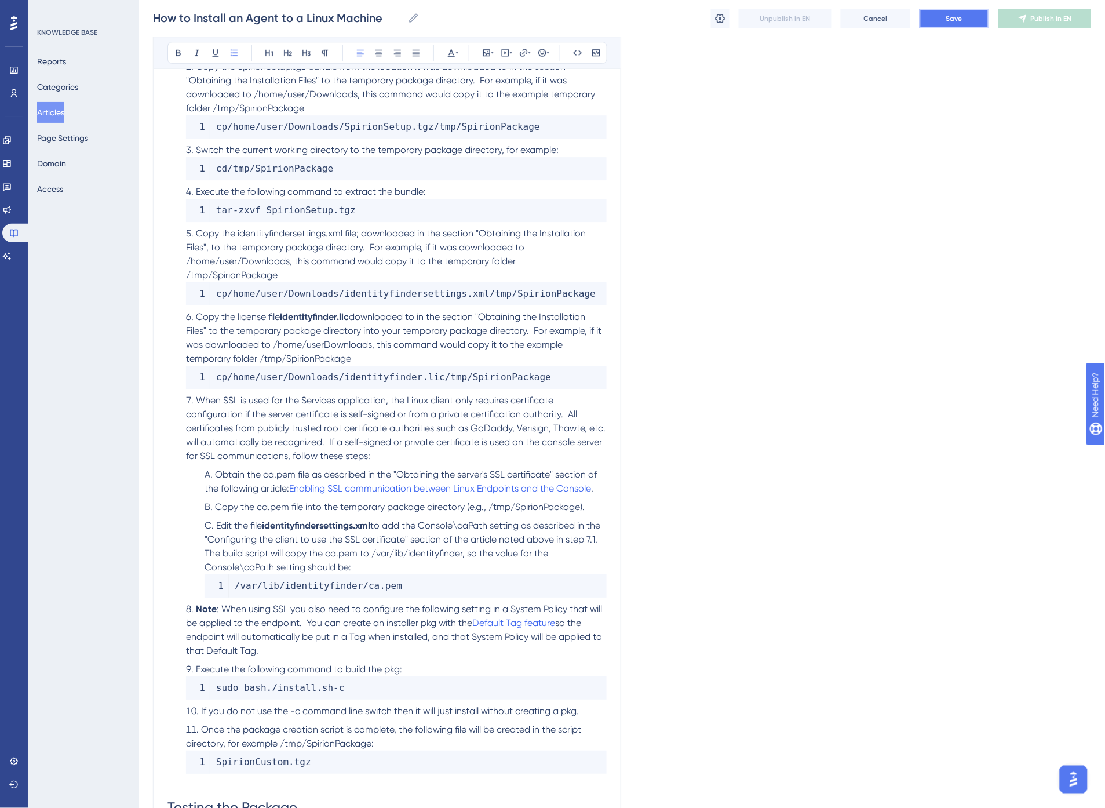
click at [952, 22] on span "Save" at bounding box center [955, 18] width 16 height 9
click at [264, 502] on span "Copy the ca.pem file into the temporary package directory (e.g., /tmp/SpirionPa…" at bounding box center [400, 506] width 370 height 11
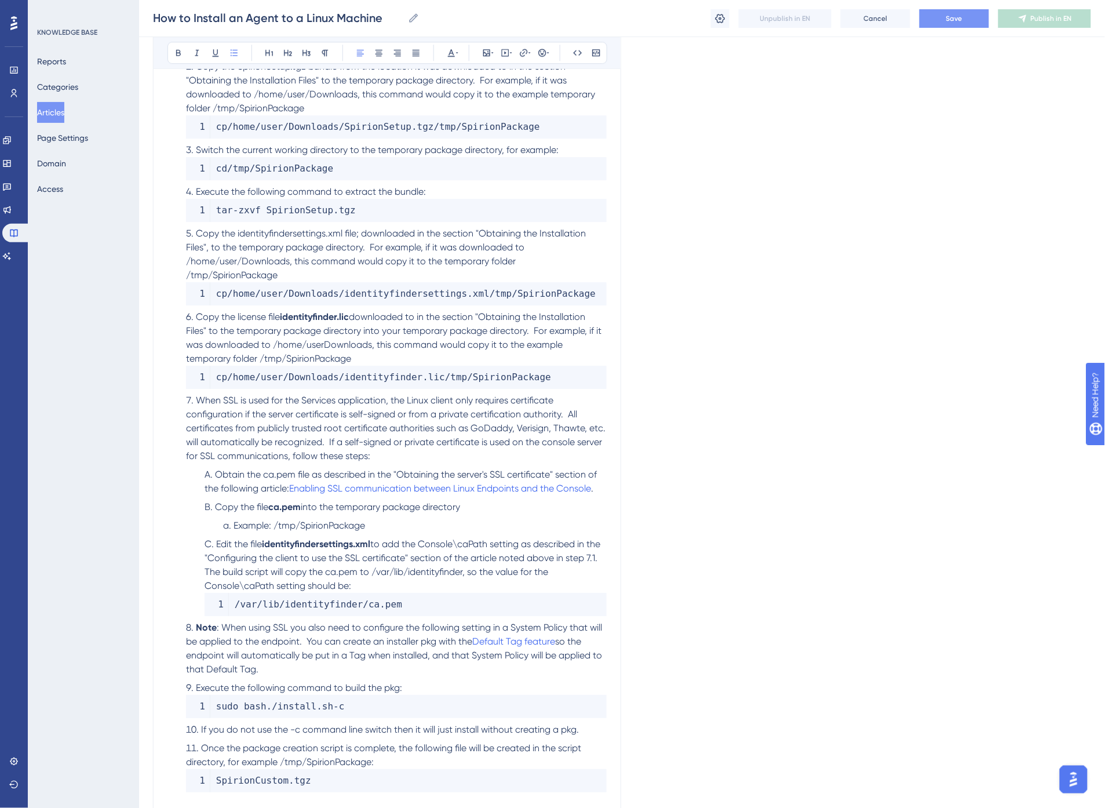
click at [332, 443] on span "When SSL is used for the Services application, the Linux client only requires c…" at bounding box center [397, 428] width 422 height 67
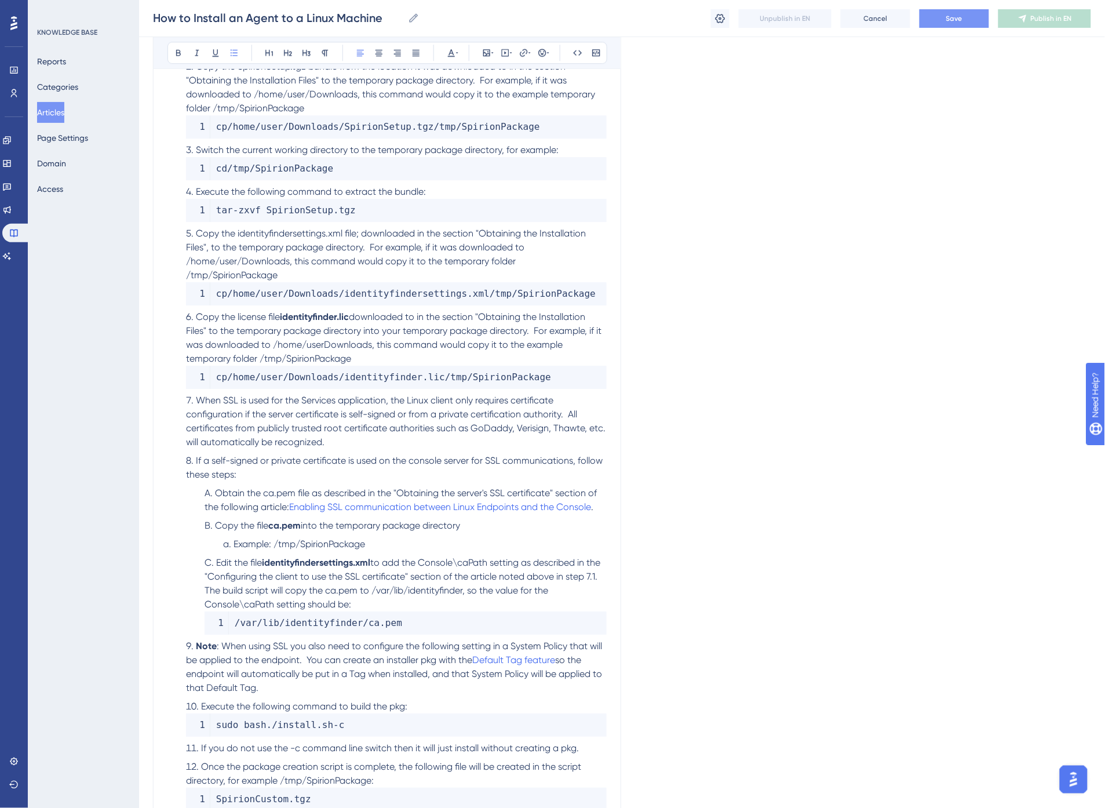
click at [533, 327] on span "downloaded to in the section "Obtaining the Installation Files" to the temporar…" at bounding box center [395, 337] width 418 height 53
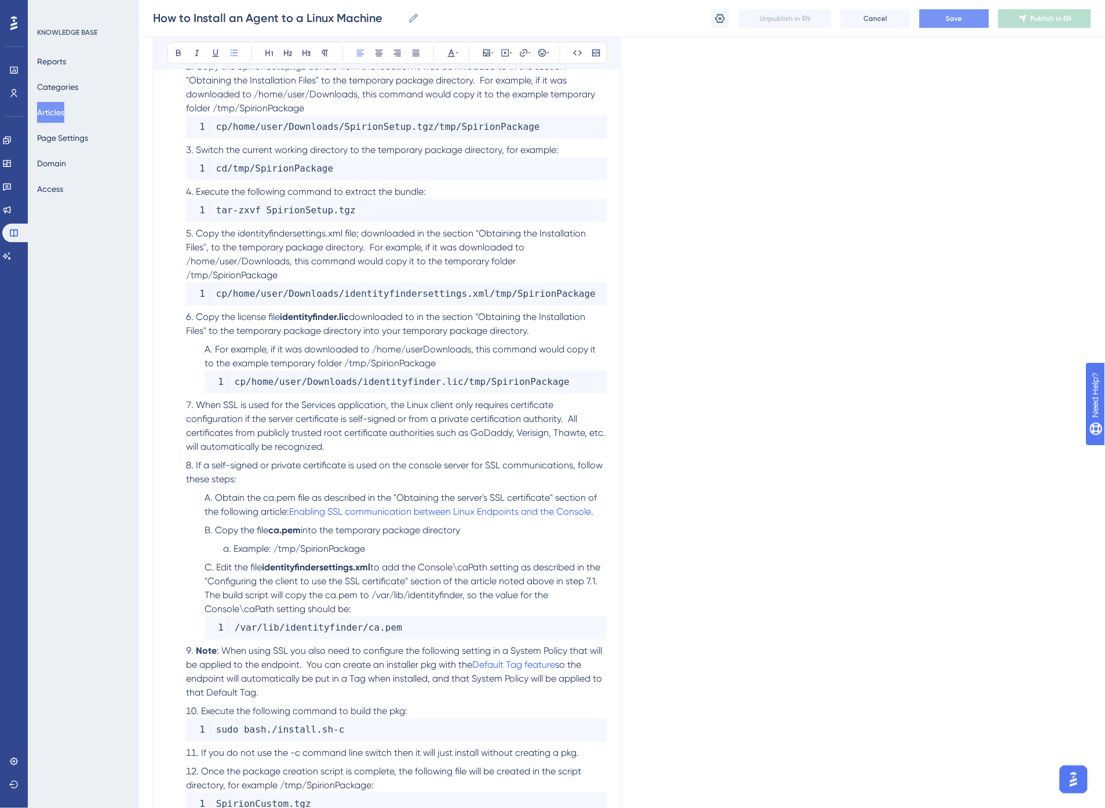
click at [459, 366] on li "For example, if it was downloaded to /home/userDownloads, this command would co…" at bounding box center [403, 368] width 407 height 51
click at [554, 350] on span "For example, if it was downloaded to /home/userDownloads, this command would co…" at bounding box center [402, 356] width 394 height 25
click at [308, 420] on span "When SSL is used for the Services application, the Linux client only requires c…" at bounding box center [397, 425] width 422 height 53
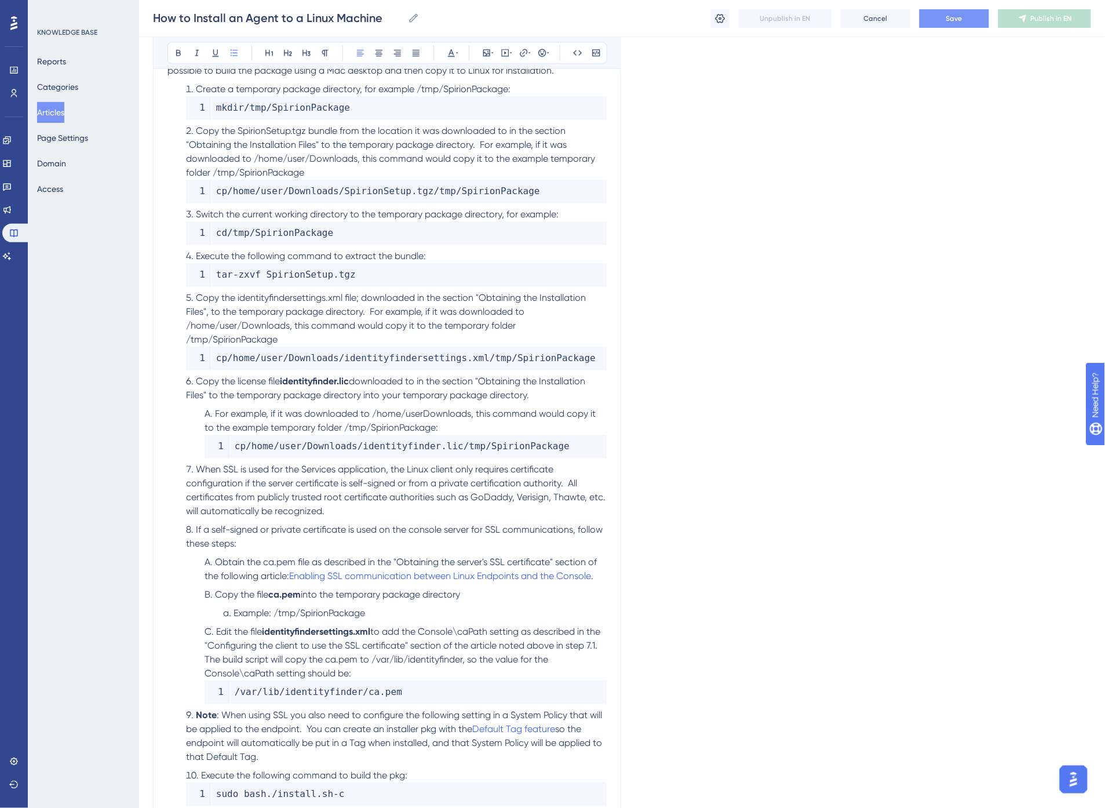
click at [371, 312] on span "Copy the identityfindersettings.xml file; downloaded in the section "Obtaining …" at bounding box center [387, 318] width 402 height 53
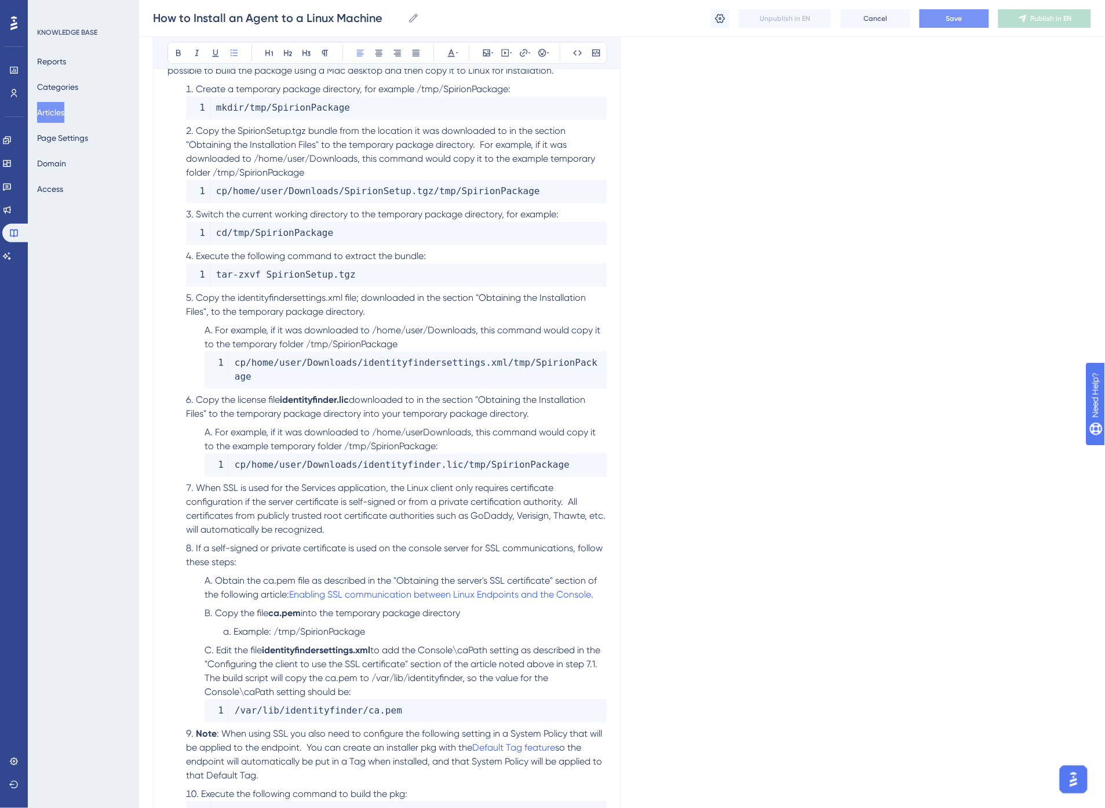
scroll to position [915, 0]
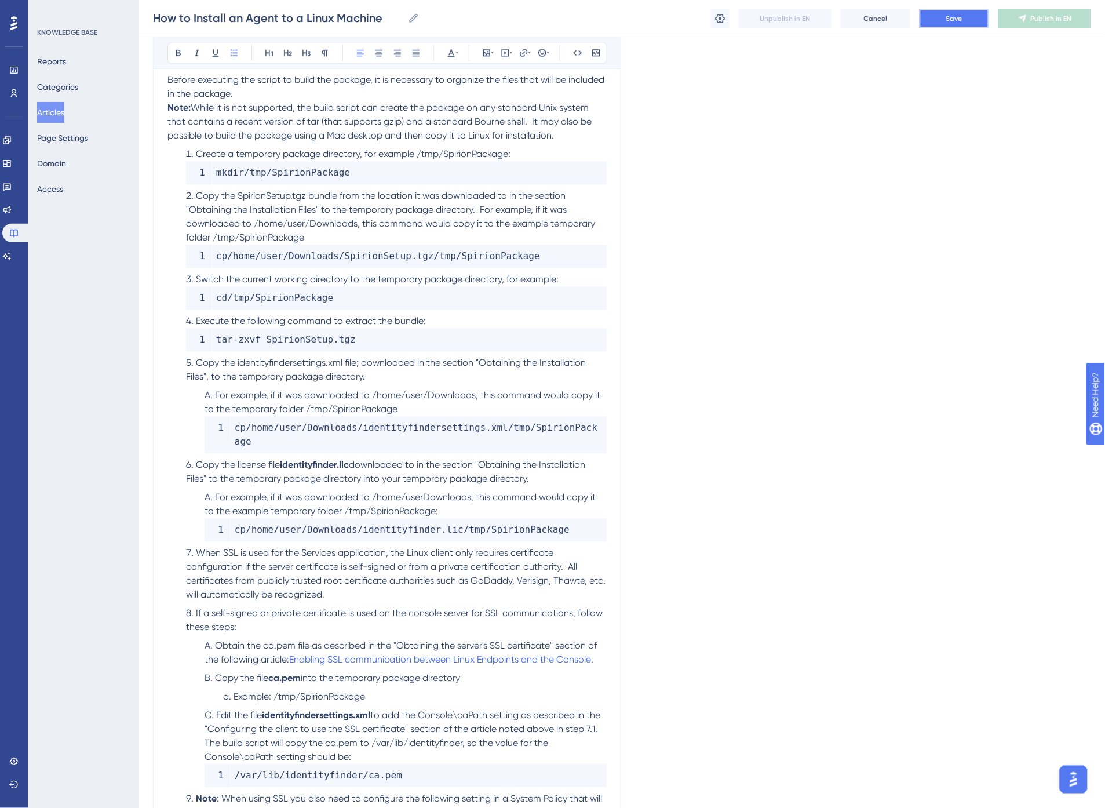
click at [953, 16] on span "Save" at bounding box center [955, 18] width 16 height 9
click at [485, 209] on span "Copy the SpirionSetup.tgz bundle from the location it was downloaded to in the …" at bounding box center [392, 216] width 412 height 53
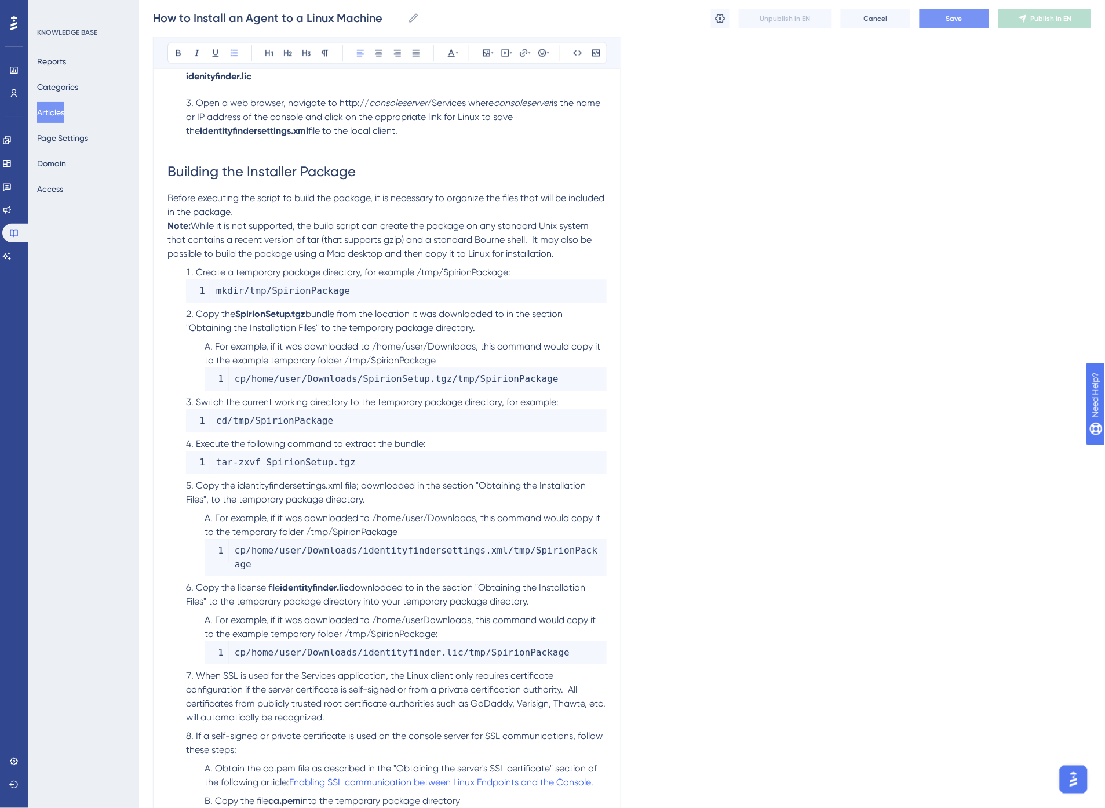
scroll to position [786, 0]
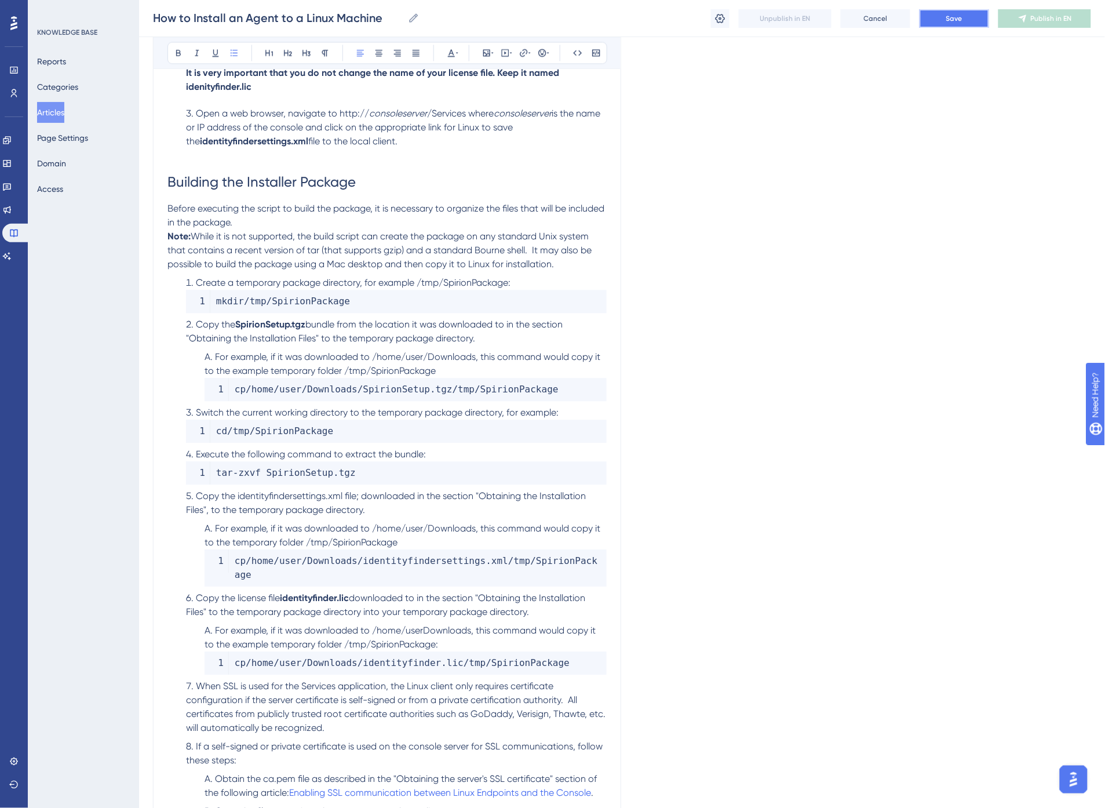
click at [962, 19] on span "Save" at bounding box center [955, 18] width 16 height 9
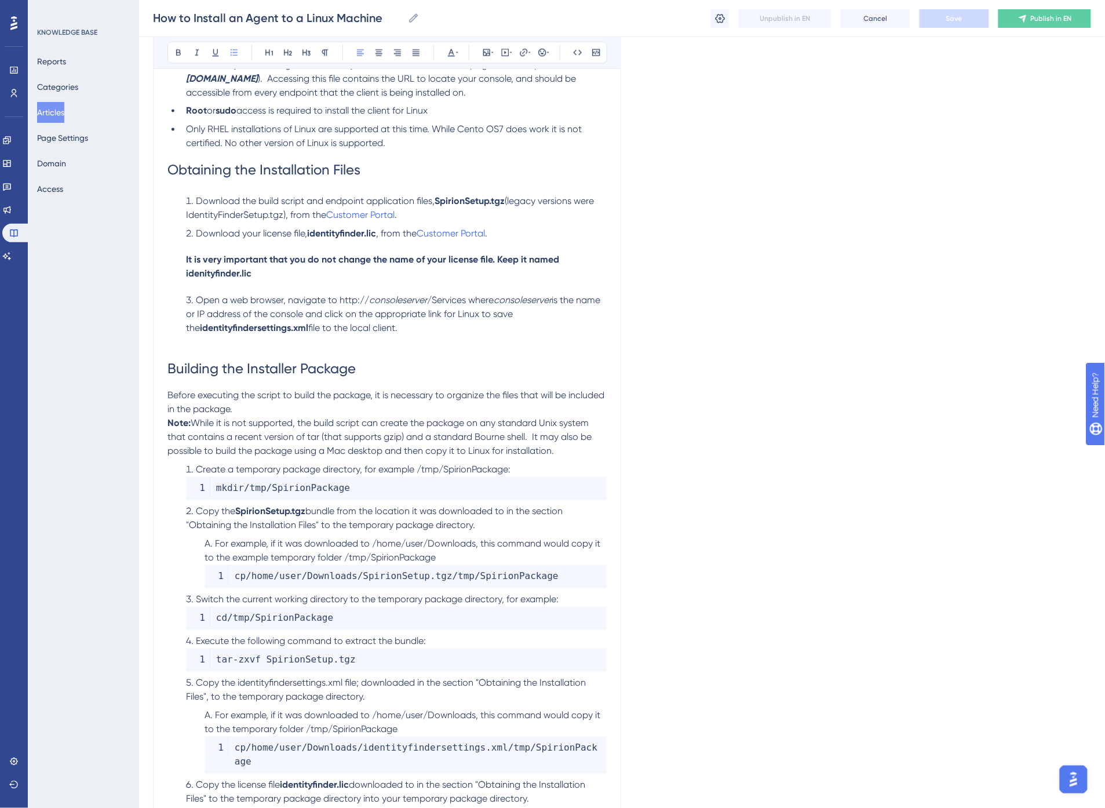
scroll to position [593, 0]
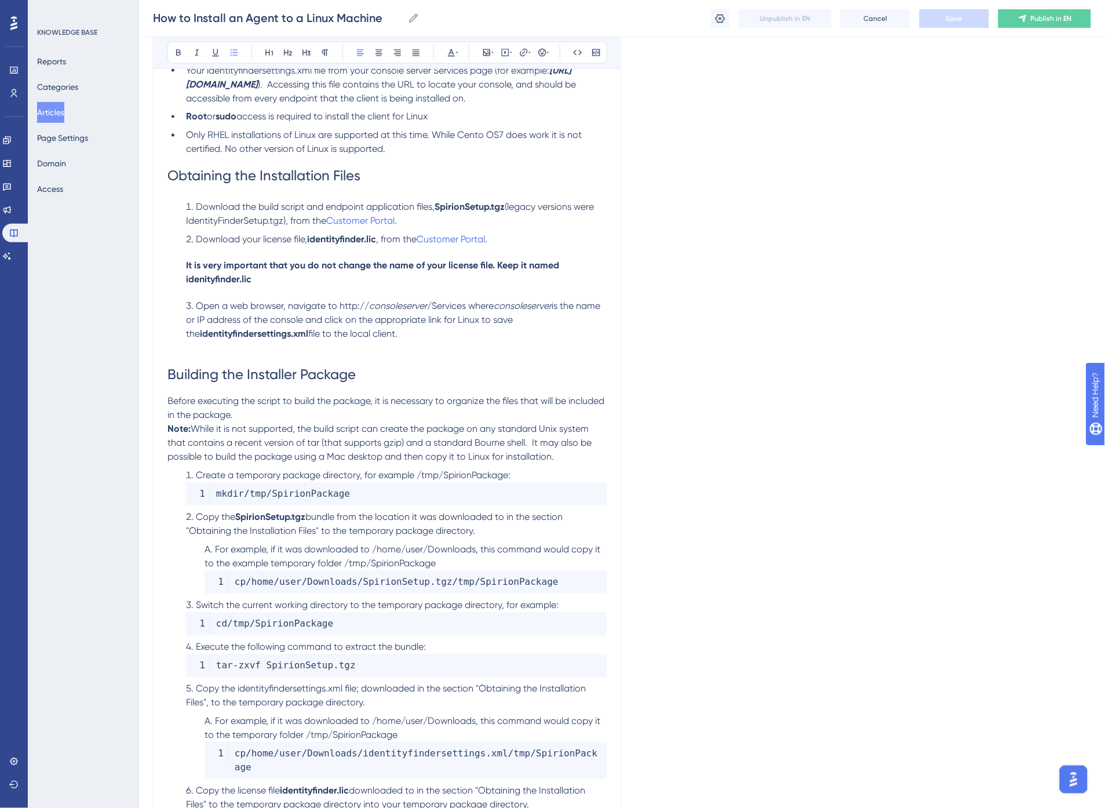
click at [355, 323] on span "is the name or IP address of the console and click on the appropriate link for …" at bounding box center [394, 320] width 417 height 39
click at [343, 289] on ol "Download the build script and endpoint application files, SpirionSetup.tgz (leg…" at bounding box center [387, 278] width 439 height 155
click at [332, 276] on h4 "It is very important that you do not change the name of your license file. Keep…" at bounding box center [396, 273] width 421 height 28
click at [374, 169] on h1 "Obtaining the Installation Files" at bounding box center [387, 175] width 439 height 39
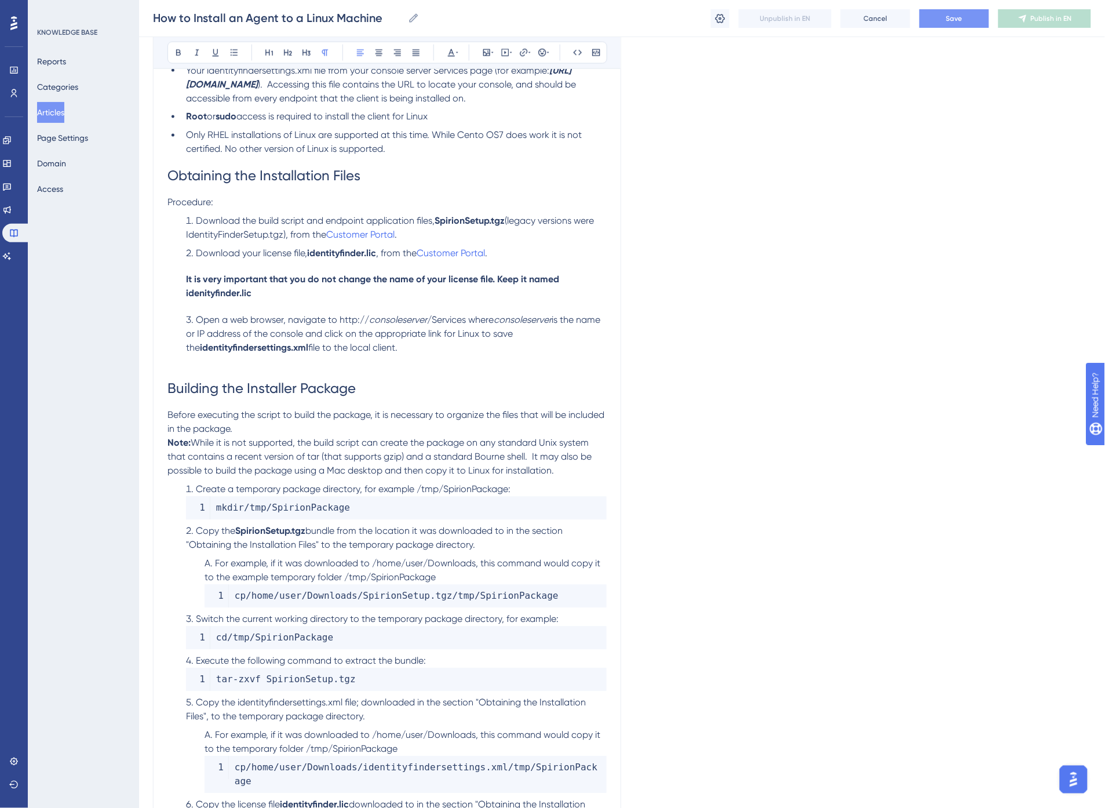
click at [264, 263] on li "Download your license file, identityfinder.lic , from the Customer Portal . It …" at bounding box center [393, 274] width 425 height 54
click at [505, 254] on li "Download your license file, identityfinder.lic , from the Customer Portal . It …" at bounding box center [393, 274] width 425 height 54
click at [530, 54] on icon at bounding box center [530, 52] width 2 height 9
click at [402, 236] on li "Download the build script and endpoint application files, SpirionSetup.tgz (leg…" at bounding box center [393, 228] width 425 height 28
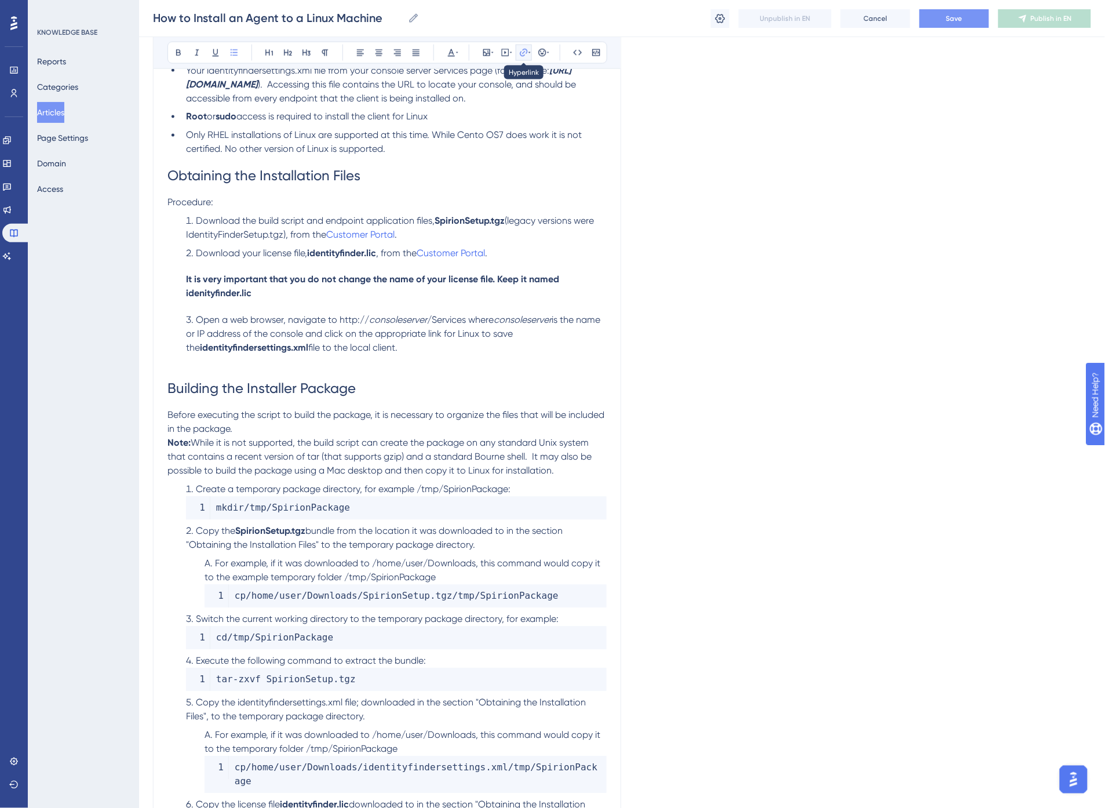
click at [524, 54] on icon at bounding box center [523, 52] width 9 height 9
click at [389, 161] on h1 "Obtaining the Installation Files" at bounding box center [387, 175] width 439 height 39
click at [948, 14] on span "Save" at bounding box center [955, 18] width 16 height 9
drag, startPoint x: 181, startPoint y: 279, endPoint x: 226, endPoint y: 279, distance: 44.6
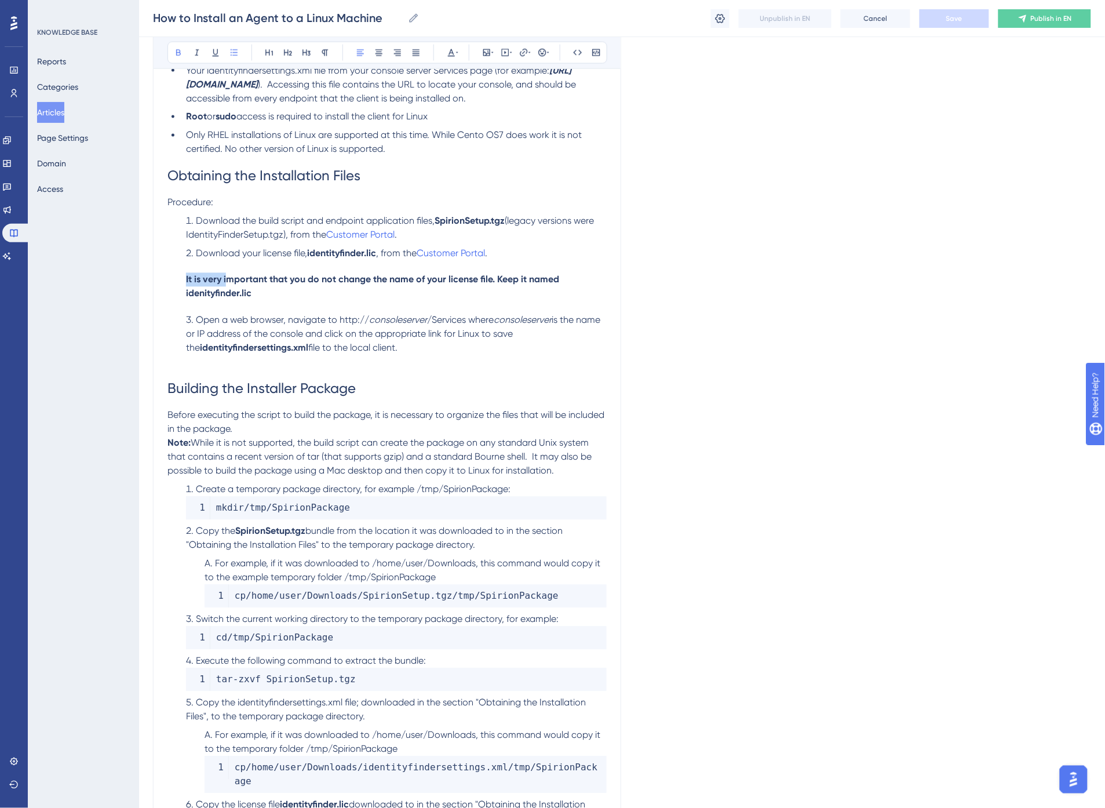
click at [226, 279] on li "Download your license file, identityfinder.lic , from the Customer Portal . It …" at bounding box center [393, 274] width 425 height 54
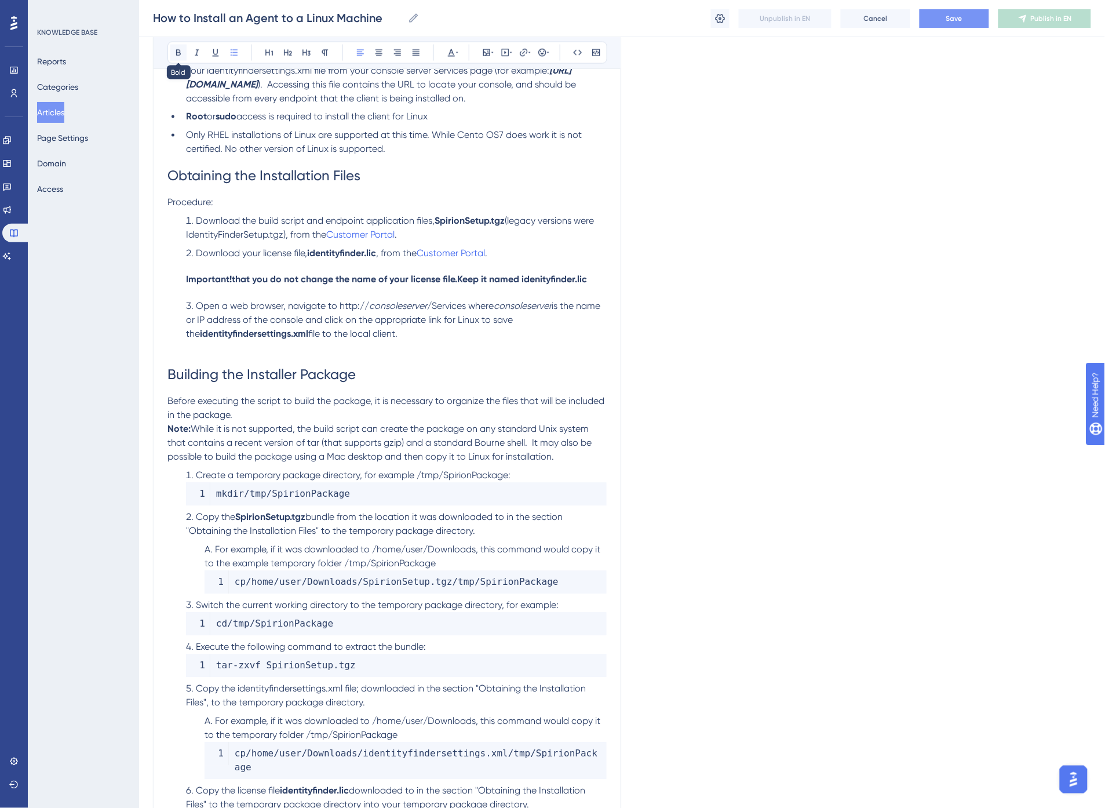
click at [178, 51] on icon at bounding box center [178, 52] width 9 height 9
click at [268, 281] on span "that you do not change the name of your license file." at bounding box center [344, 279] width 225 height 11
click at [243, 280] on span "that you do not change the name of your license file." at bounding box center [344, 279] width 225 height 11
click at [580, 279] on h4 "Important! D o not change the name of your license file! It must be named ident…" at bounding box center [396, 280] width 421 height 14
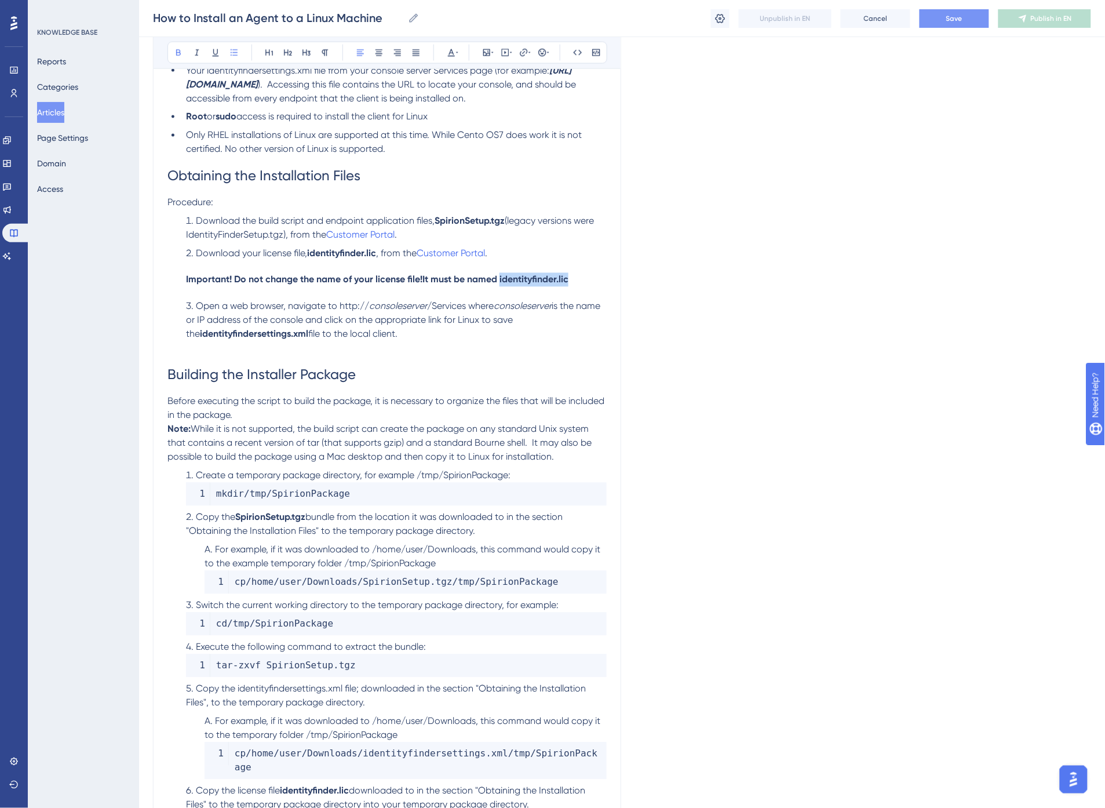
drag, startPoint x: 580, startPoint y: 279, endPoint x: 503, endPoint y: 279, distance: 77.1
click at [503, 279] on h4 "Important! D o not change the name of your license file! It must be named ident…" at bounding box center [396, 280] width 421 height 14
click at [492, 311] on li "Open a web browser, navigate to http:// consoleserver /Services where consolese…" at bounding box center [393, 328] width 425 height 56
click at [588, 279] on h4 "Important! D o not change the name of your license file! It must be named ident…" at bounding box center [396, 280] width 421 height 14
click at [958, 21] on span "Save" at bounding box center [955, 18] width 16 height 9
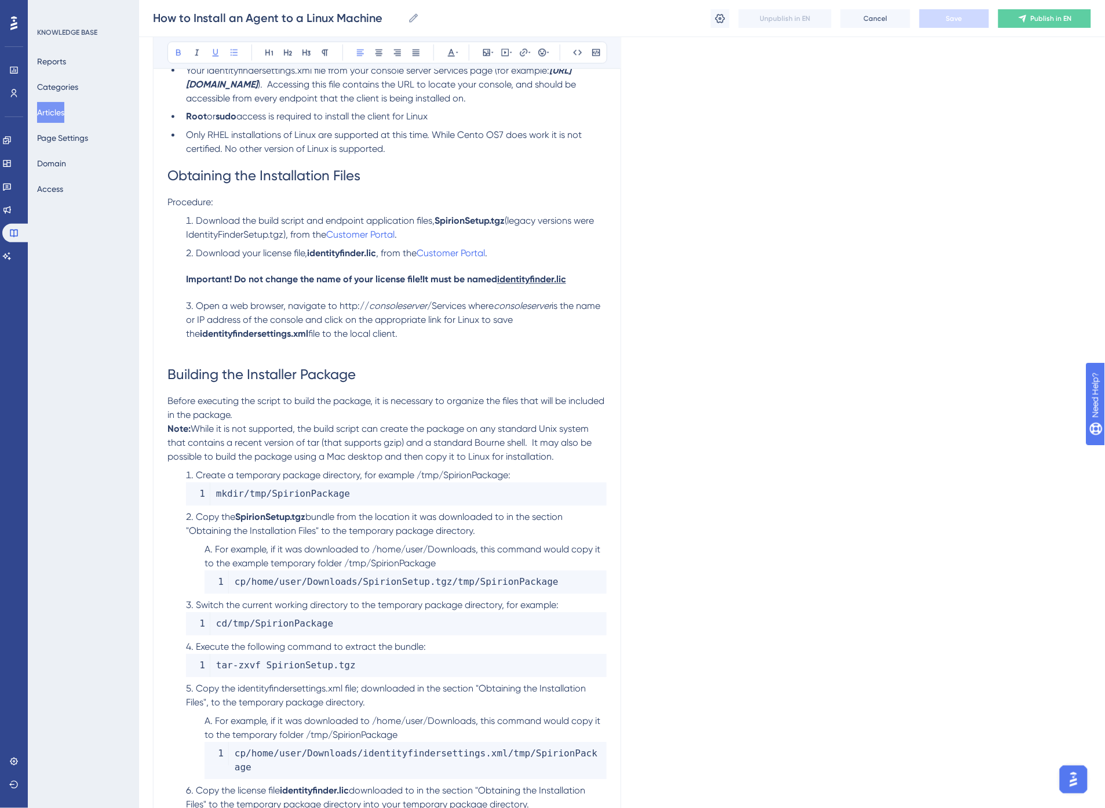
click at [335, 319] on span "is the name or IP address of the console and click on the appropriate link for …" at bounding box center [394, 320] width 417 height 39
click at [338, 306] on span "Open a web browser, navigate to http://" at bounding box center [282, 306] width 173 height 11
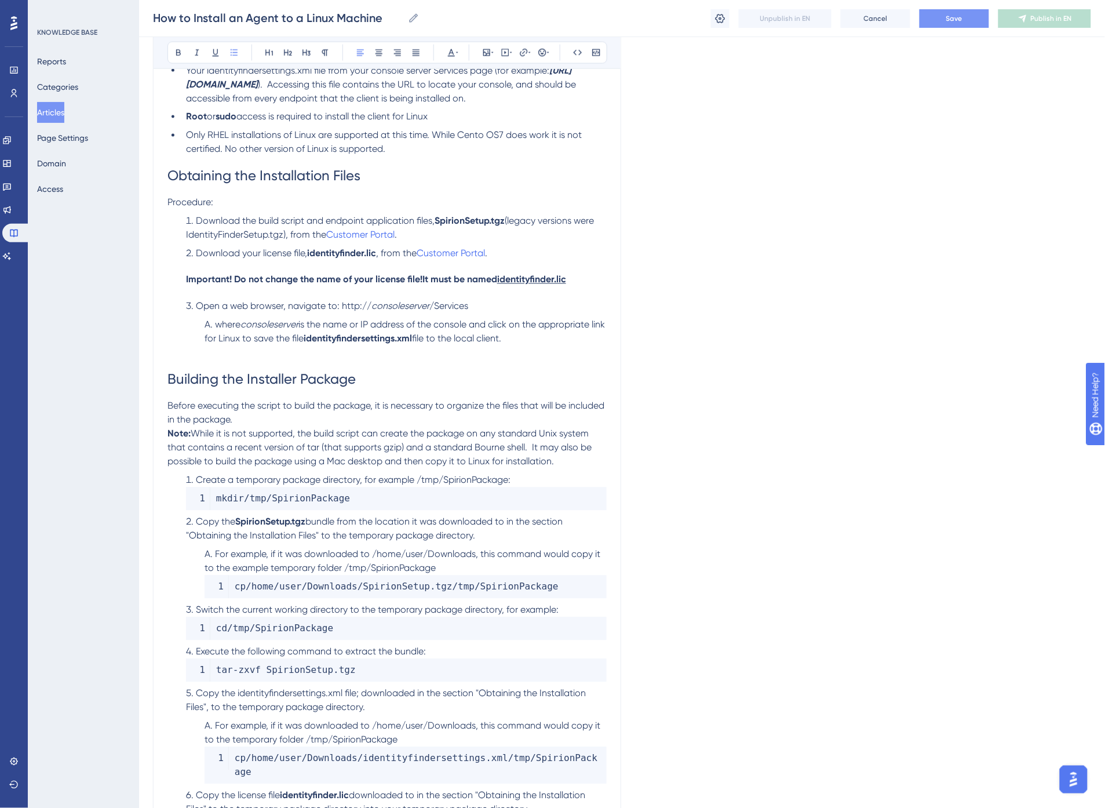
click at [443, 338] on span "file to the local client." at bounding box center [456, 338] width 89 height 11
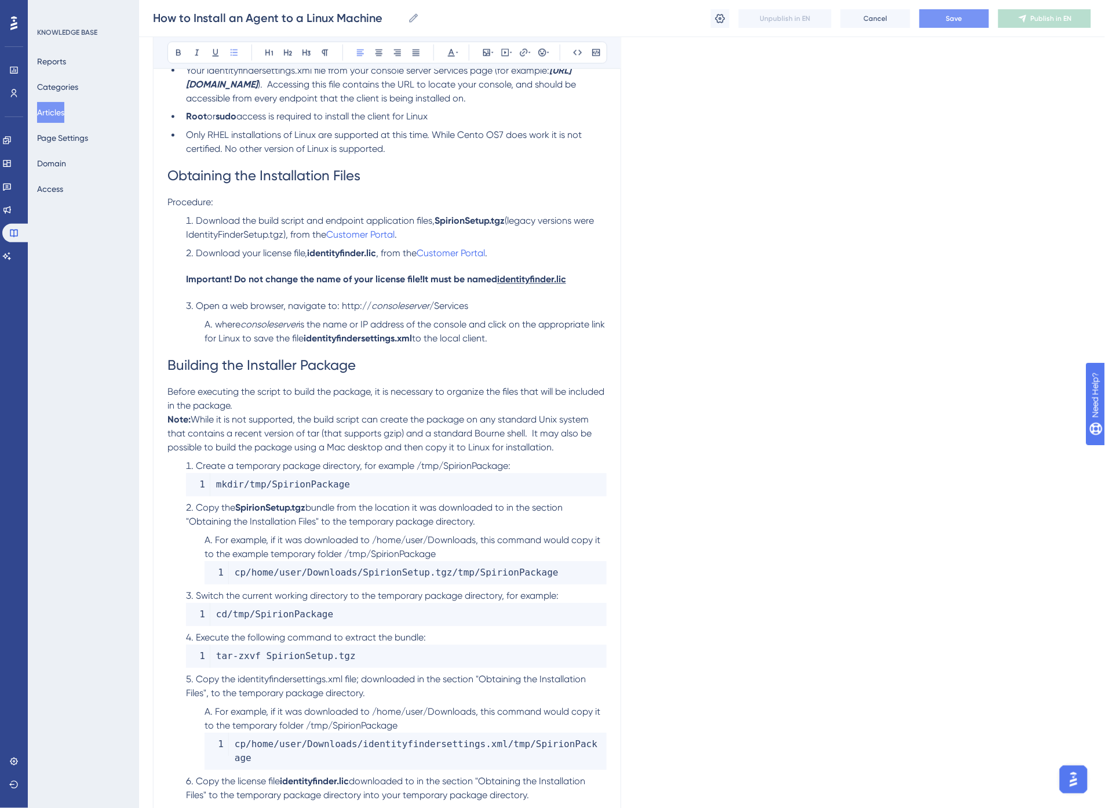
click at [277, 236] on span "(legacy versions were IdentityFinderSetup.tgz), from the" at bounding box center [391, 228] width 410 height 25
click at [952, 19] on span "Save" at bounding box center [955, 18] width 16 height 9
click at [261, 233] on span "(legacy versions were IdentityFinderSetup.tgz), from the" at bounding box center [391, 228] width 410 height 25
drag, startPoint x: 283, startPoint y: 235, endPoint x: 183, endPoint y: 241, distance: 99.9
click at [183, 241] on li "Download the build script and endpoint application files, SpirionSetup.tgz (leg…" at bounding box center [393, 228] width 425 height 28
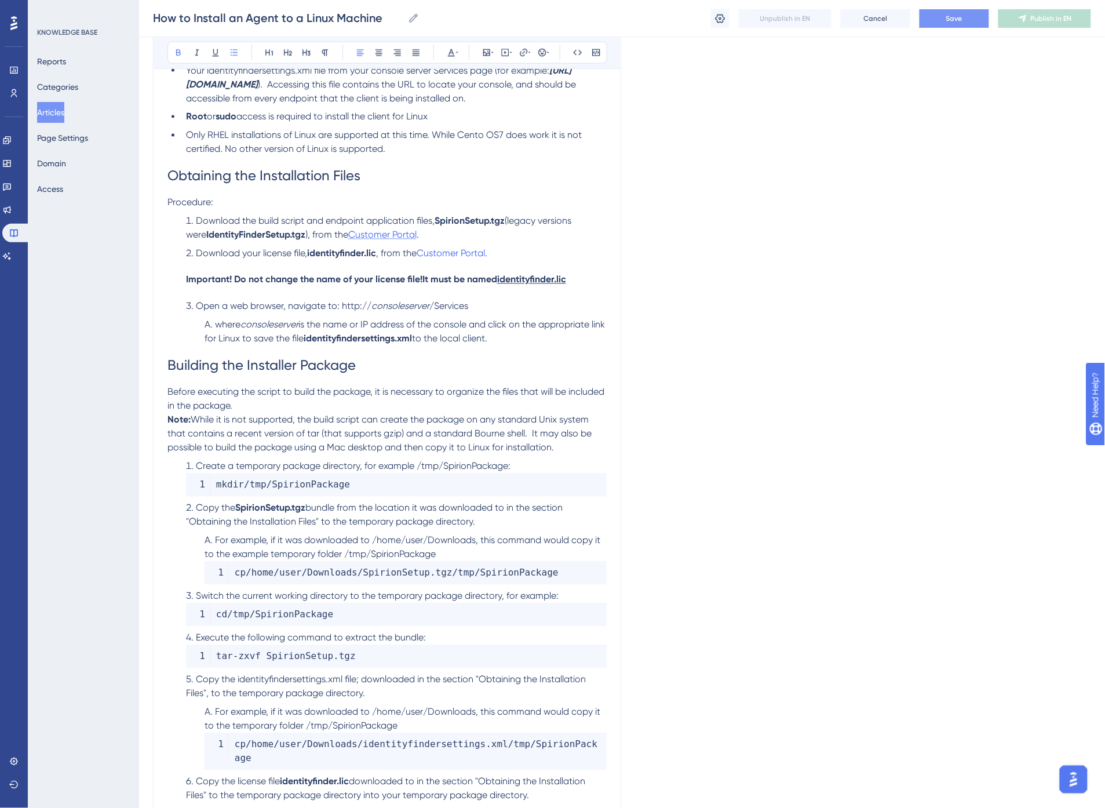
click at [363, 231] on span "Customer Portal" at bounding box center [382, 235] width 68 height 11
click at [298, 223] on span "Download the build script and endpoint application files," at bounding box center [315, 221] width 239 height 11
click at [964, 18] on button "Save" at bounding box center [955, 18] width 70 height 19
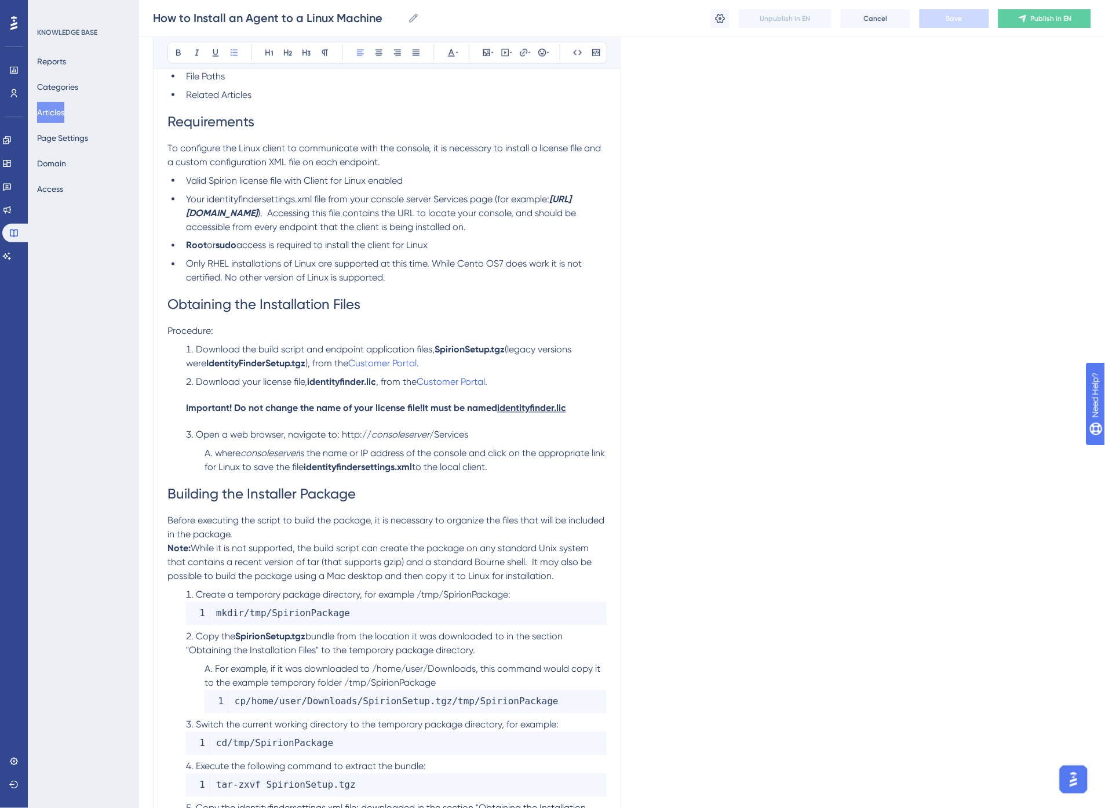
scroll to position [490, 0]
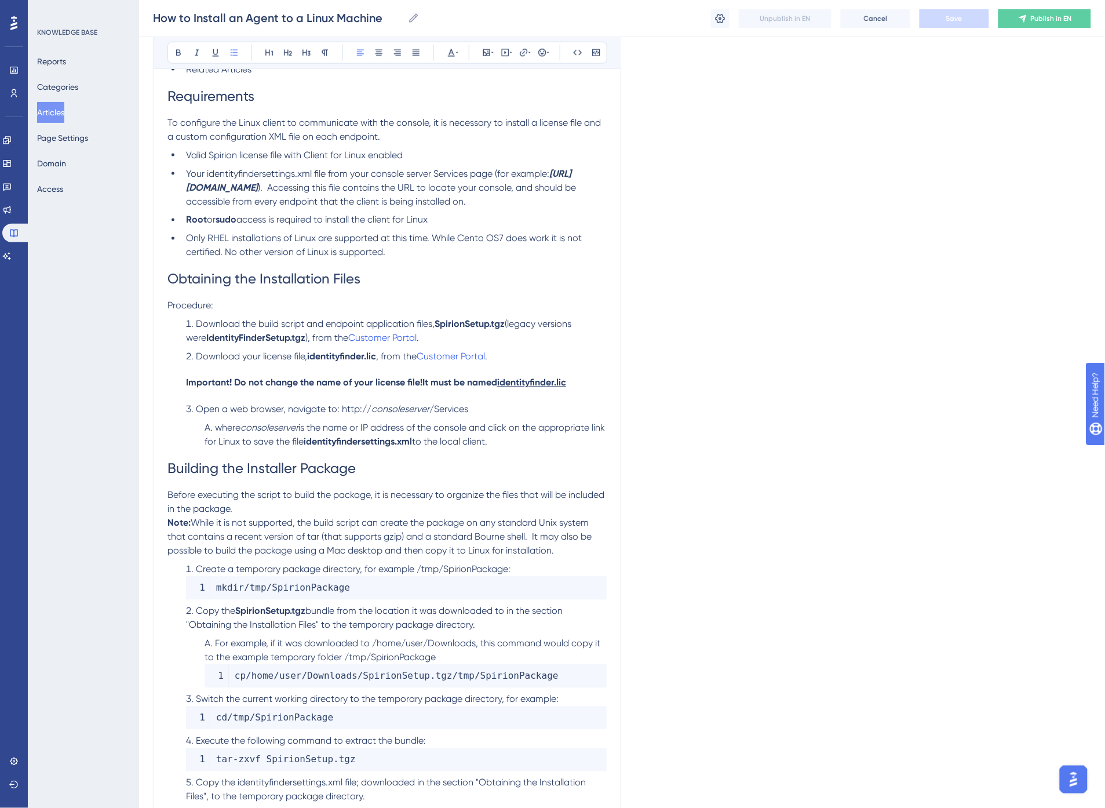
click at [339, 223] on span "access is required to install the client for Linux" at bounding box center [331, 219] width 191 height 11
click at [435, 260] on h1 "Obtaining the Installation Files" at bounding box center [387, 279] width 439 height 39
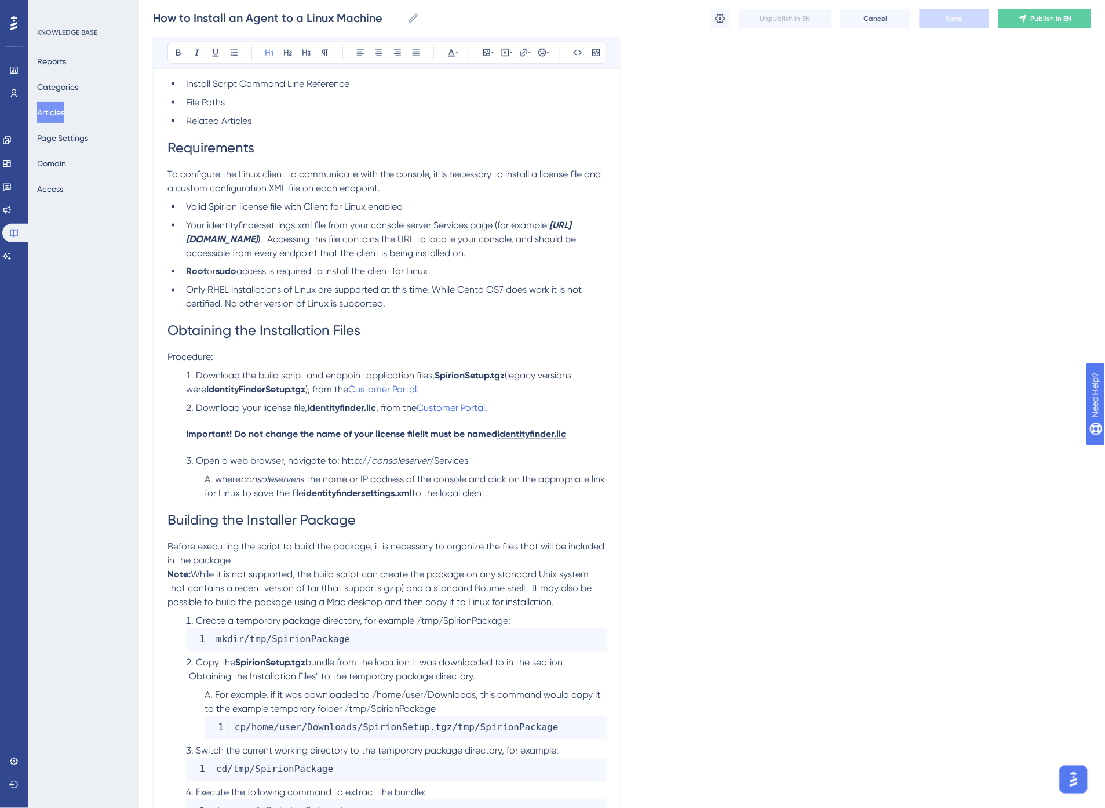
scroll to position [425, 0]
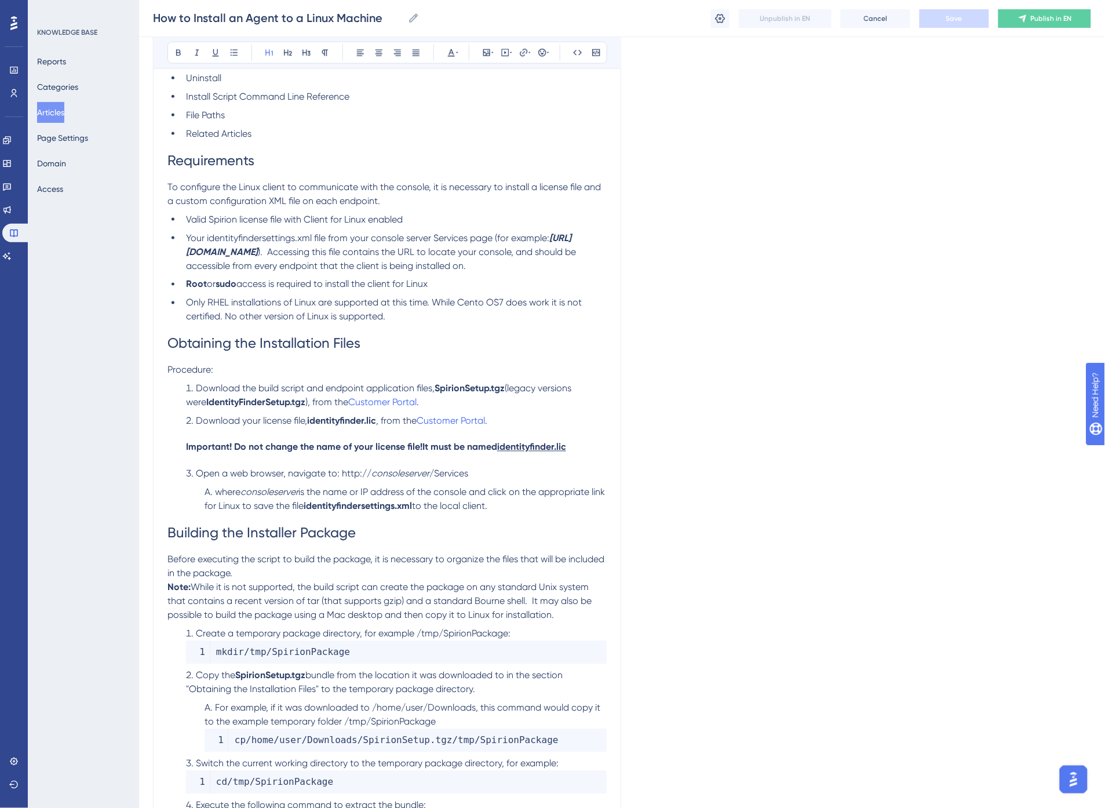
click at [456, 284] on li "Root or sudo access is required to install the client for Linux" at bounding box center [393, 285] width 425 height 14
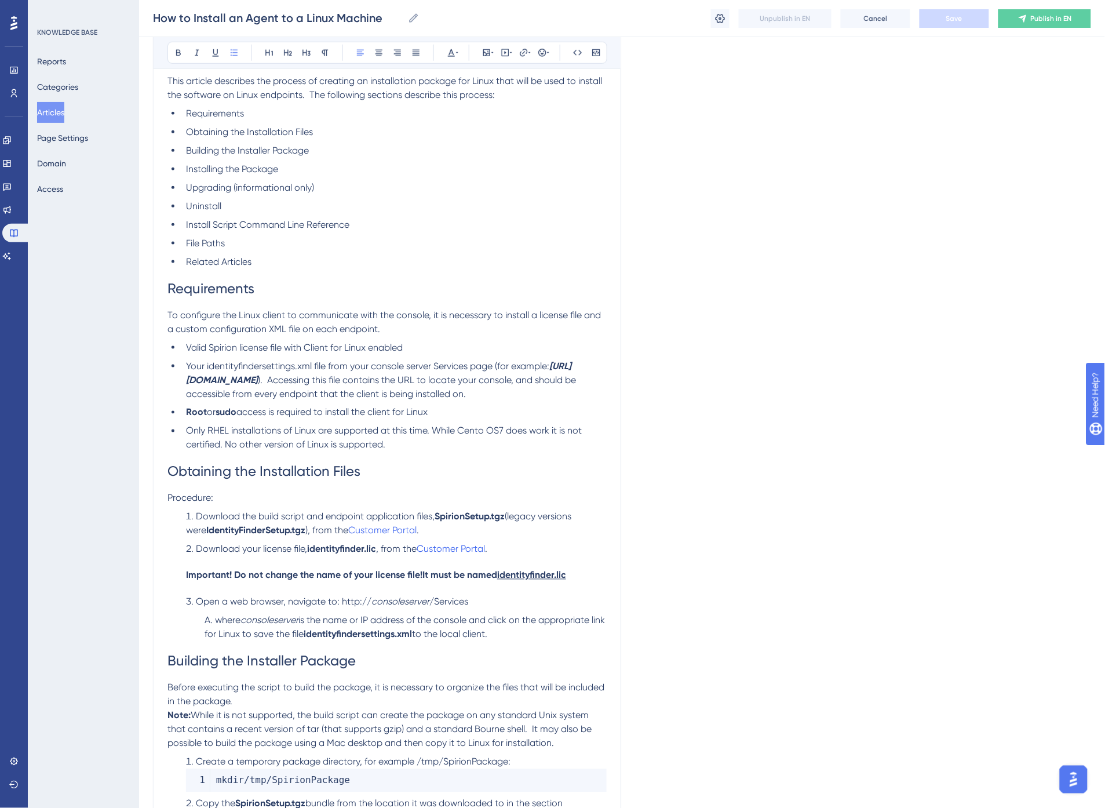
scroll to position [297, 0]
click at [436, 391] on span "). Accessing this file contains the URL to locate your console, and should be a…" at bounding box center [382, 387] width 392 height 25
click at [413, 384] on span "). Accessing this file contains the URL to locate your console, and should be a…" at bounding box center [382, 387] width 392 height 25
click at [214, 431] on span "Only RHEL installations of Linux are supported at this time. While Cento OS7 do…" at bounding box center [385, 438] width 398 height 25
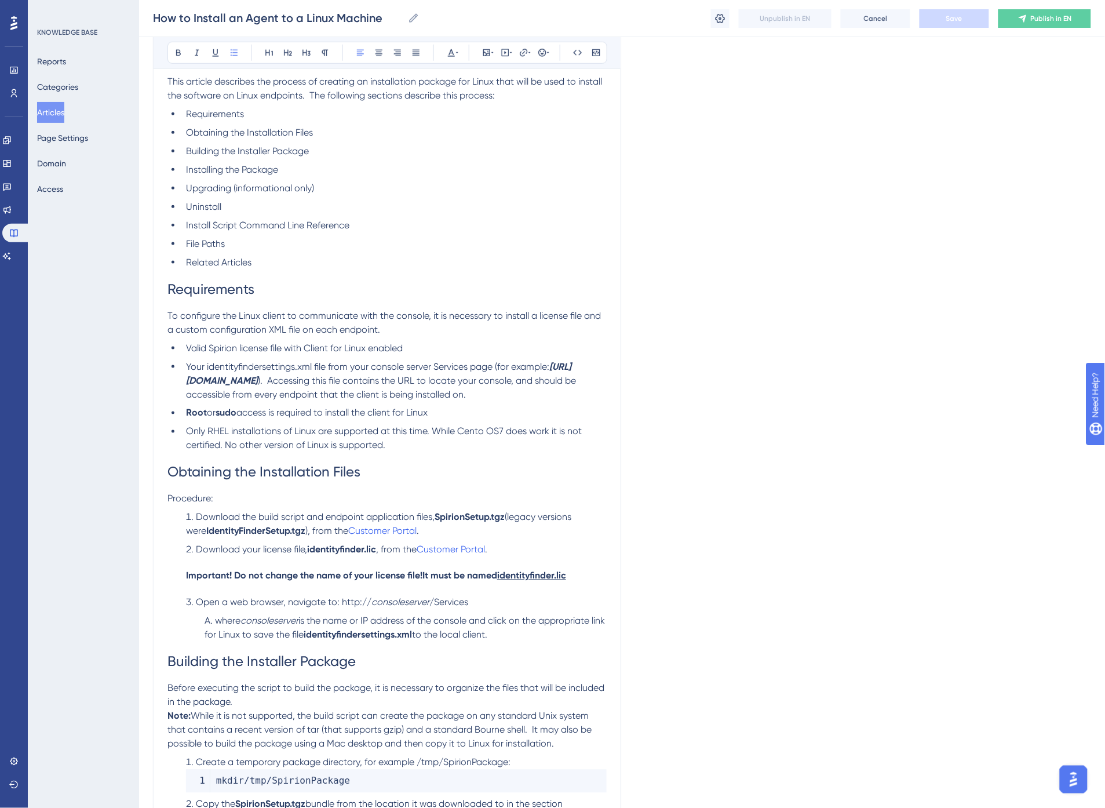
click at [187, 429] on span "Only RHEL installations of Linux are supported at this time. While Cento OS7 do…" at bounding box center [385, 438] width 398 height 25
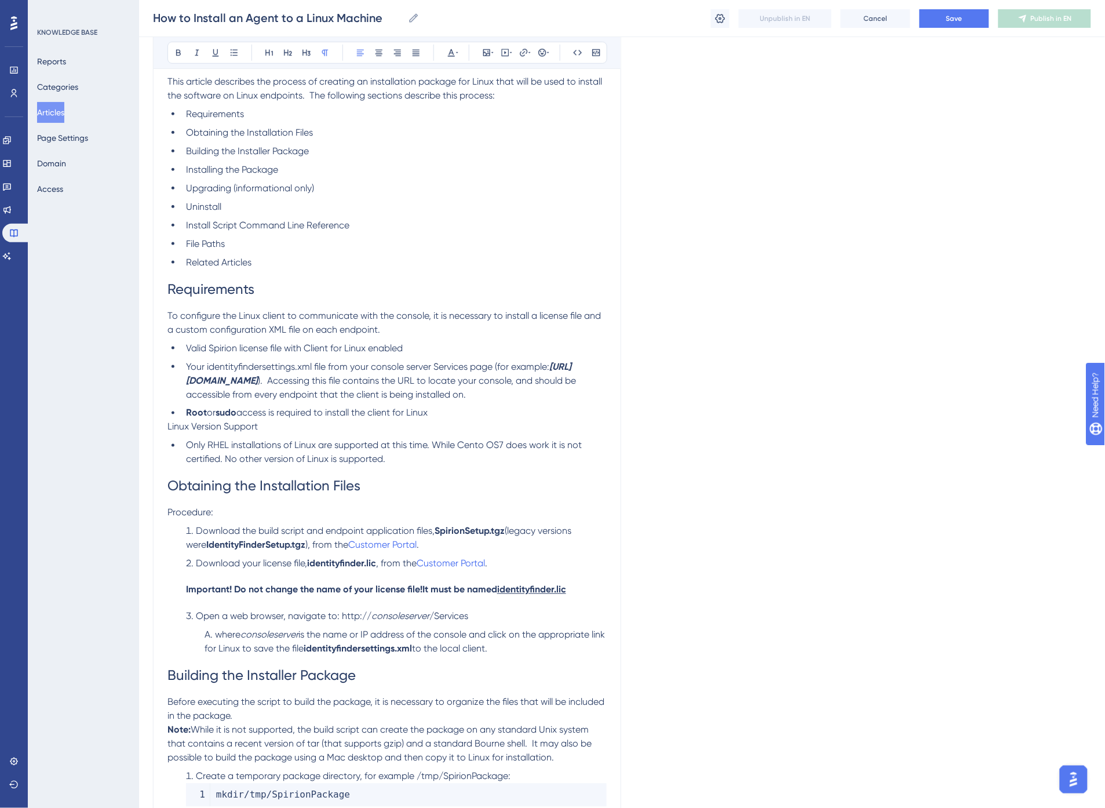
click at [204, 291] on span "Requirements" at bounding box center [211, 289] width 87 height 16
click at [212, 431] on span "Linux Version Support" at bounding box center [213, 426] width 90 height 11
click at [285, 50] on icon at bounding box center [288, 53] width 8 height 6
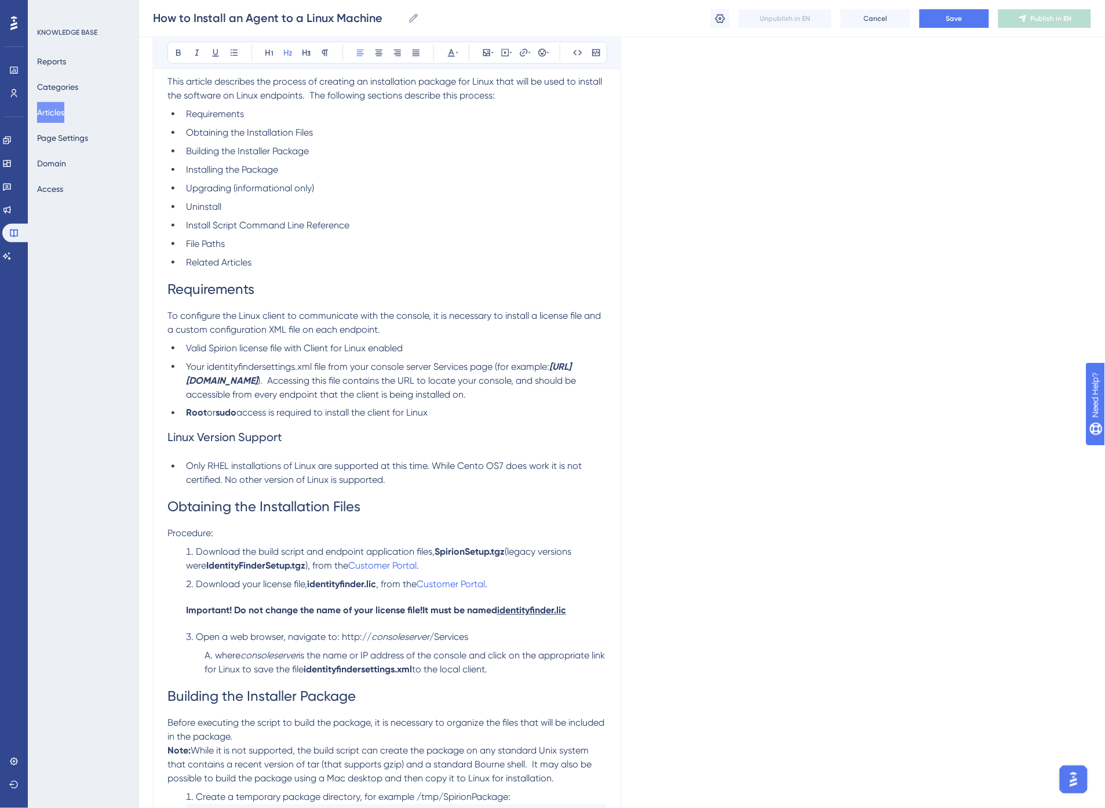
click at [438, 465] on span "Only RHEL installations of Linux are supported at this time. While Cento OS7 do…" at bounding box center [385, 473] width 398 height 25
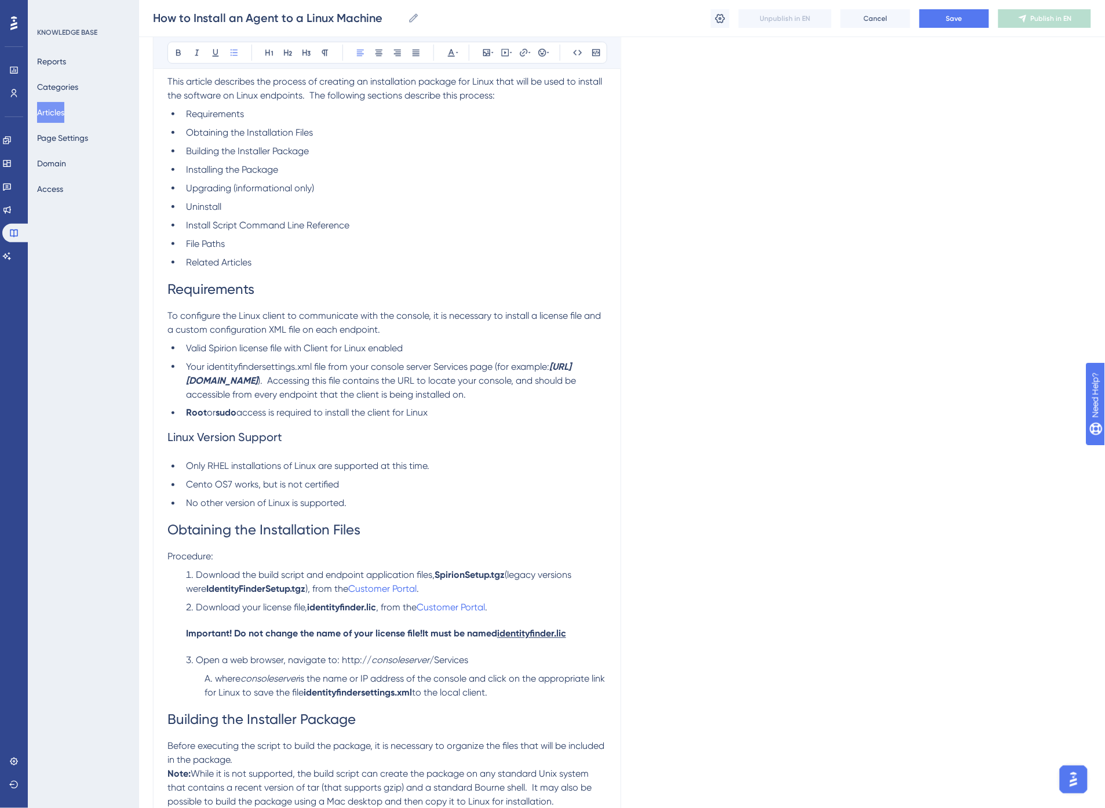
click at [372, 505] on li "No other version of Linux is supported." at bounding box center [393, 504] width 425 height 14
click at [448, 467] on li "Only RHEL installations of Linux are supported at this time." at bounding box center [393, 467] width 425 height 14
drag, startPoint x: 209, startPoint y: 465, endPoint x: 280, endPoint y: 462, distance: 71.4
click at [280, 462] on span "Only RHEL installations of Linux are supported at this time" at bounding box center [307, 466] width 242 height 11
click at [340, 476] on ul "Only RHEL installations of Linux are supported at this time Cento OS7 works, bu…" at bounding box center [387, 485] width 439 height 51
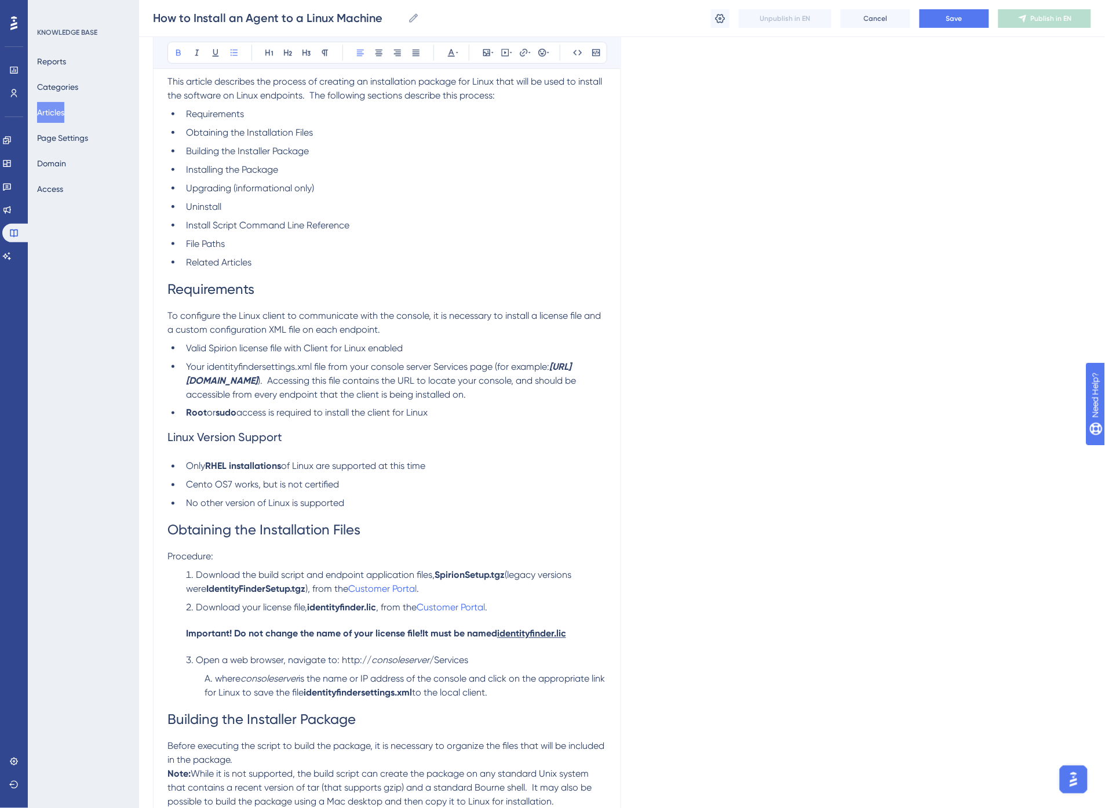
click at [263, 465] on strong "RHEL installations" at bounding box center [243, 466] width 76 height 11
click at [333, 477] on ul "Only RHEL installations of Linux are supported at this time Cento OS7 works, bu…" at bounding box center [387, 485] width 439 height 51
click at [214, 465] on strong "RHEL" at bounding box center [215, 466] width 21 height 11
click at [426, 482] on li "Cento OS7 works, but is not certified" at bounding box center [393, 485] width 425 height 14
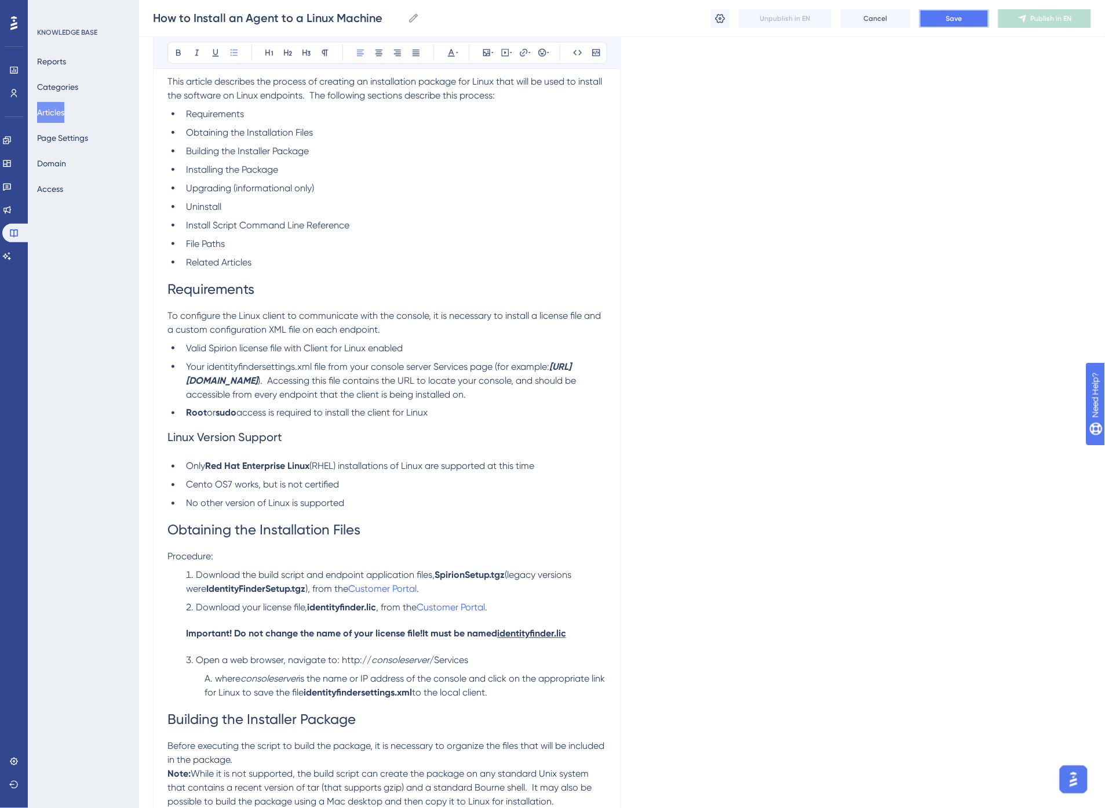
click at [944, 13] on button "Save" at bounding box center [955, 18] width 70 height 19
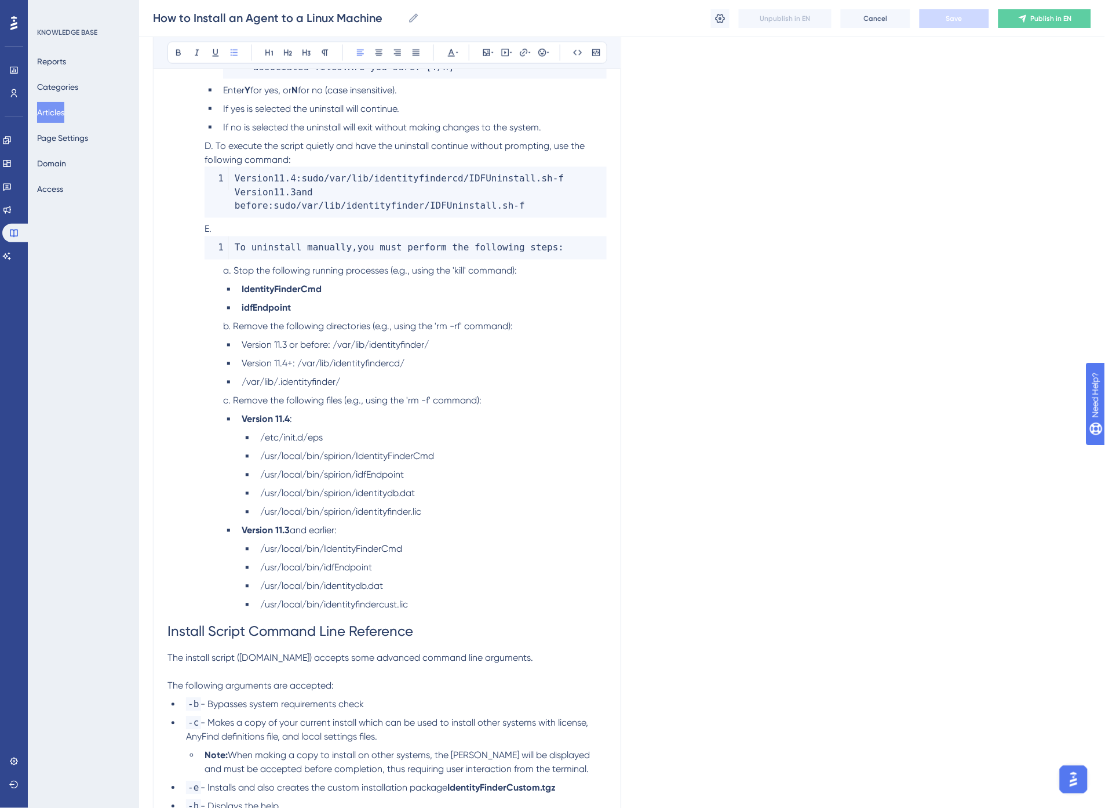
scroll to position [3654, 0]
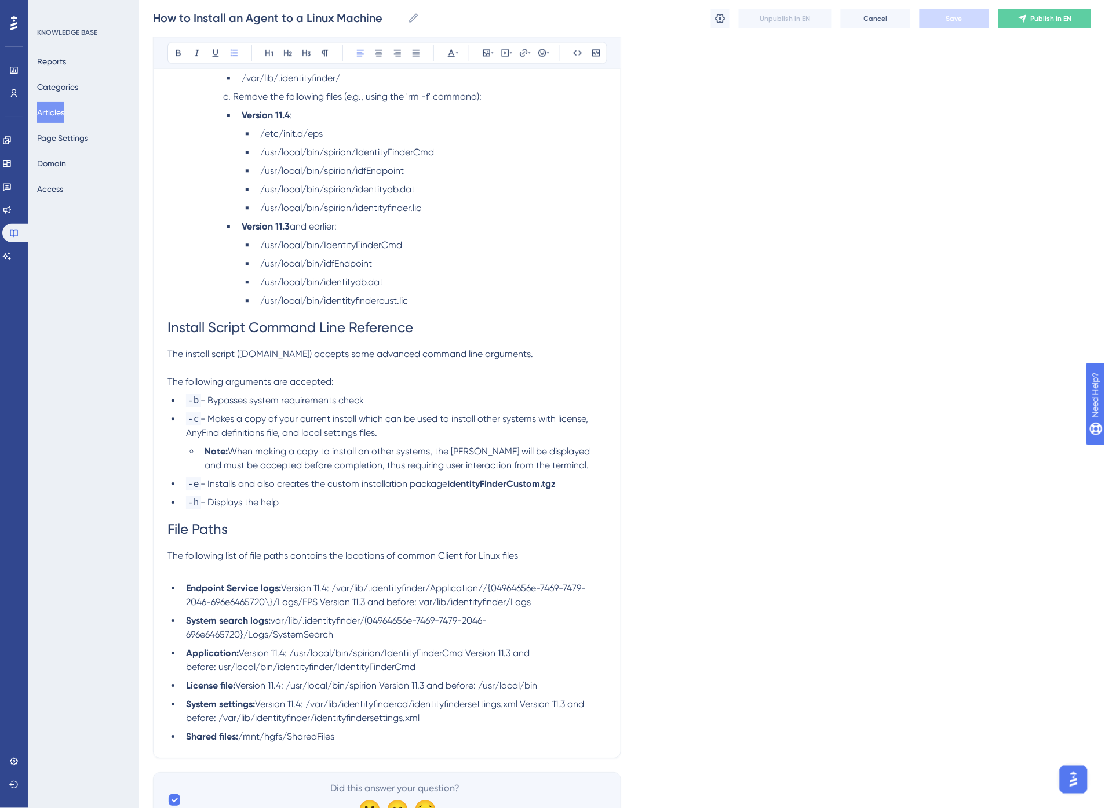
click at [378, 615] on span "var/lib/.identityfinder/(04964656e-7469-7479-2046-696e6465720}/Logs/SystemSearch" at bounding box center [336, 627] width 301 height 25
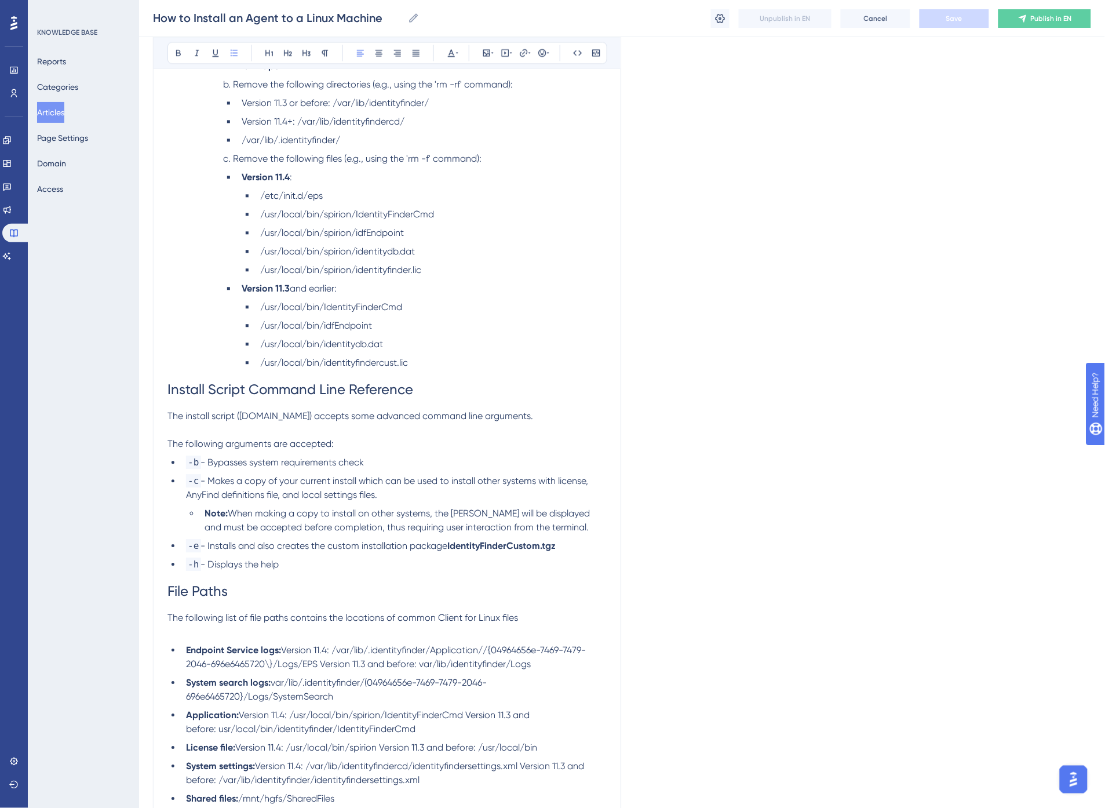
scroll to position [3526, 0]
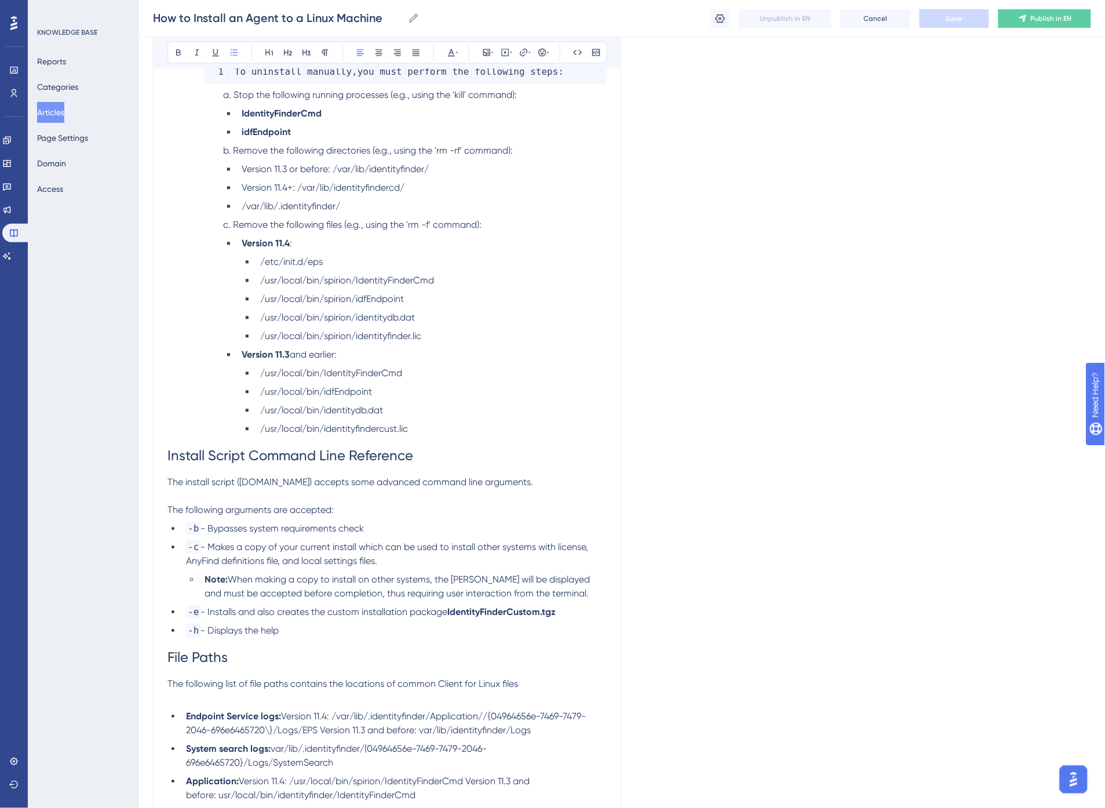
click at [387, 436] on h1 "Install Script Command Line Reference" at bounding box center [387, 455] width 439 height 39
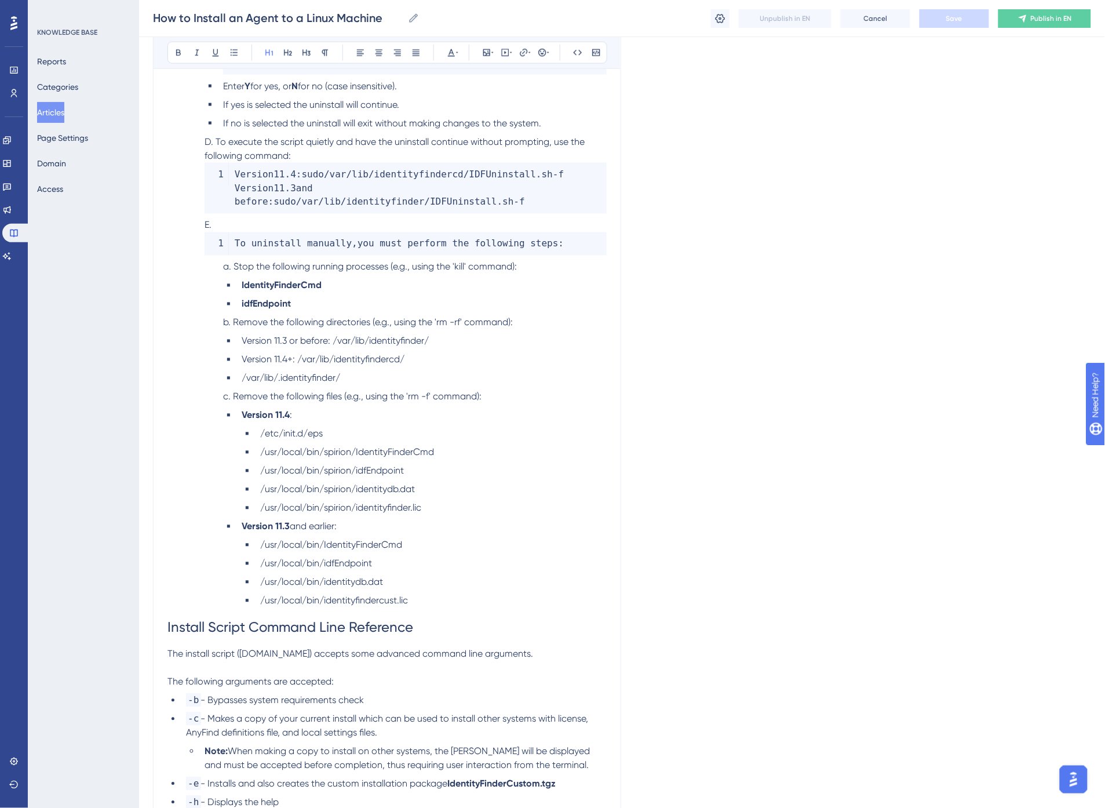
scroll to position [3333, 0]
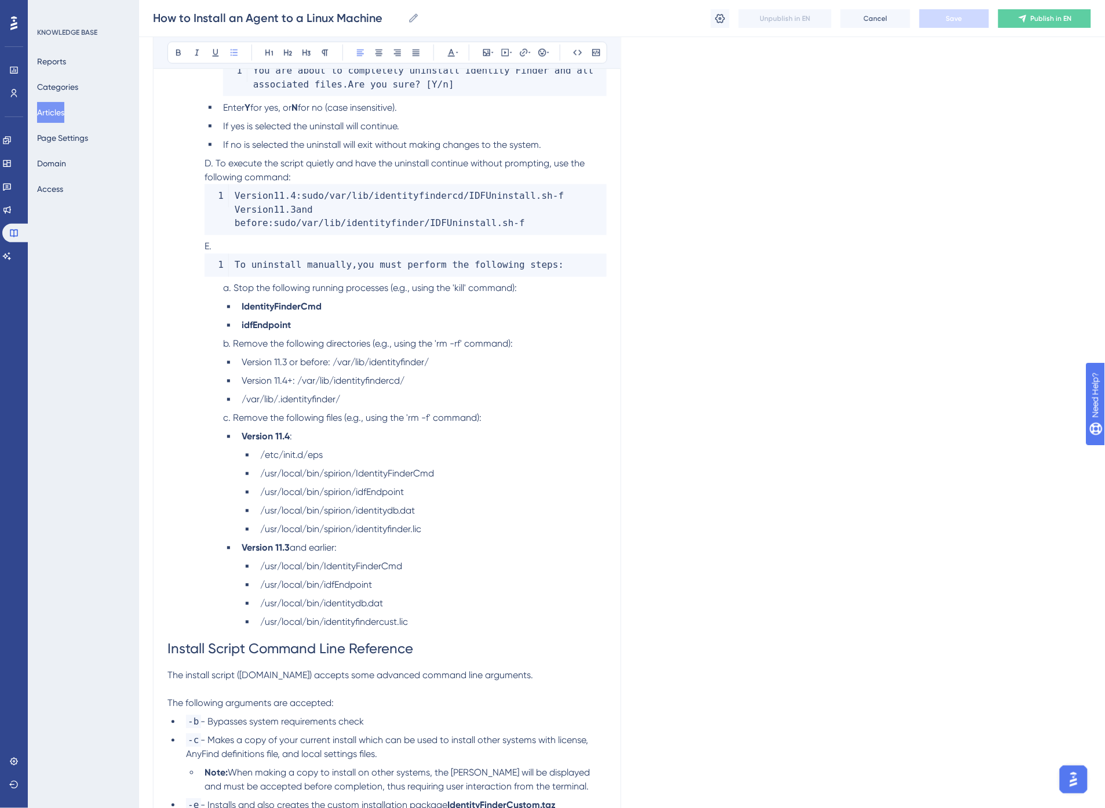
click at [381, 430] on li "Version 11.4 :" at bounding box center [422, 437] width 370 height 14
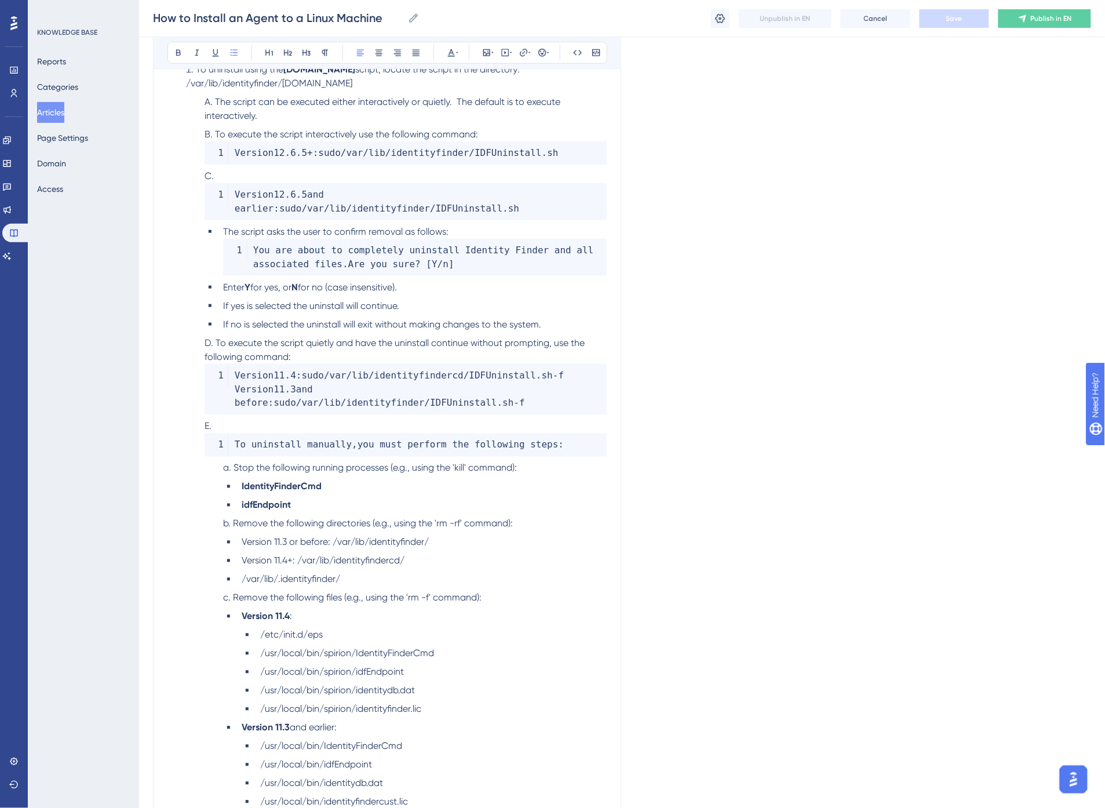
scroll to position [3139, 0]
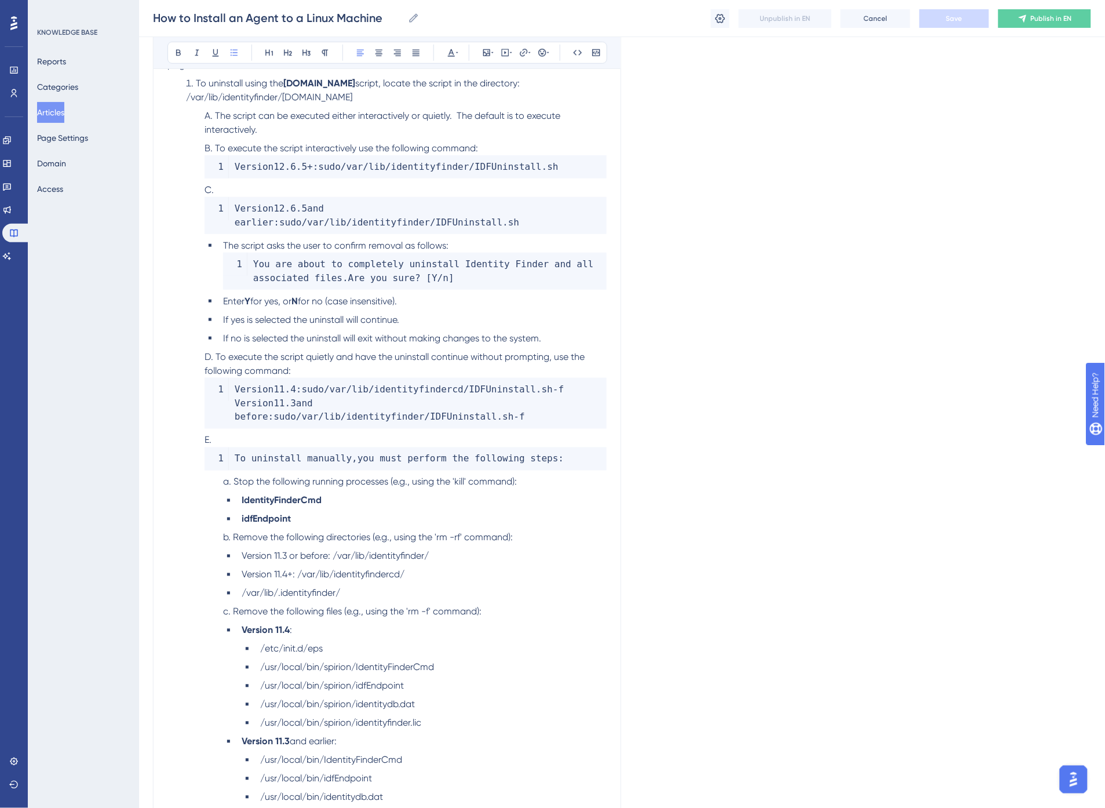
click at [412, 313] on li "If yes is selected the uninstall will continue." at bounding box center [413, 320] width 388 height 14
click at [337, 314] on span "If yes is selected the uninstall will continue." at bounding box center [311, 319] width 176 height 11
click at [321, 351] on span "To execute the script quietly and have the uninstall continue without prompting…" at bounding box center [396, 363] width 383 height 25
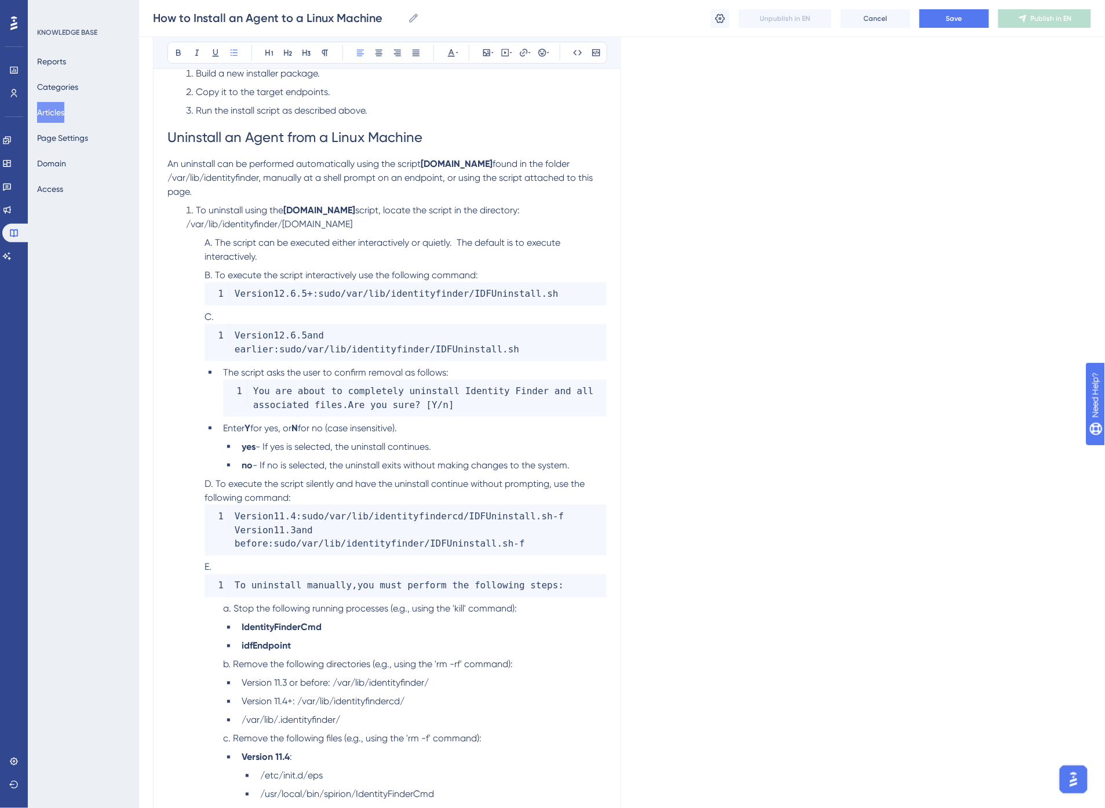
scroll to position [3011, 0]
click at [954, 17] on span "Save" at bounding box center [955, 18] width 16 height 9
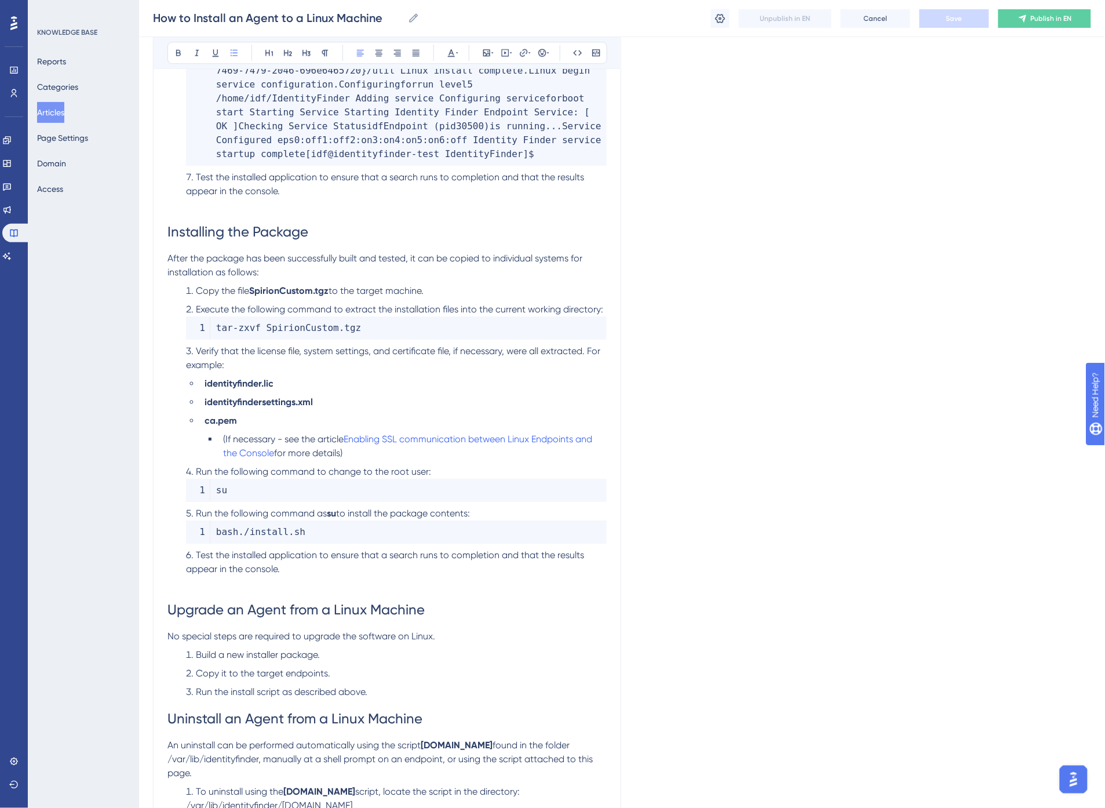
scroll to position [2367, 0]
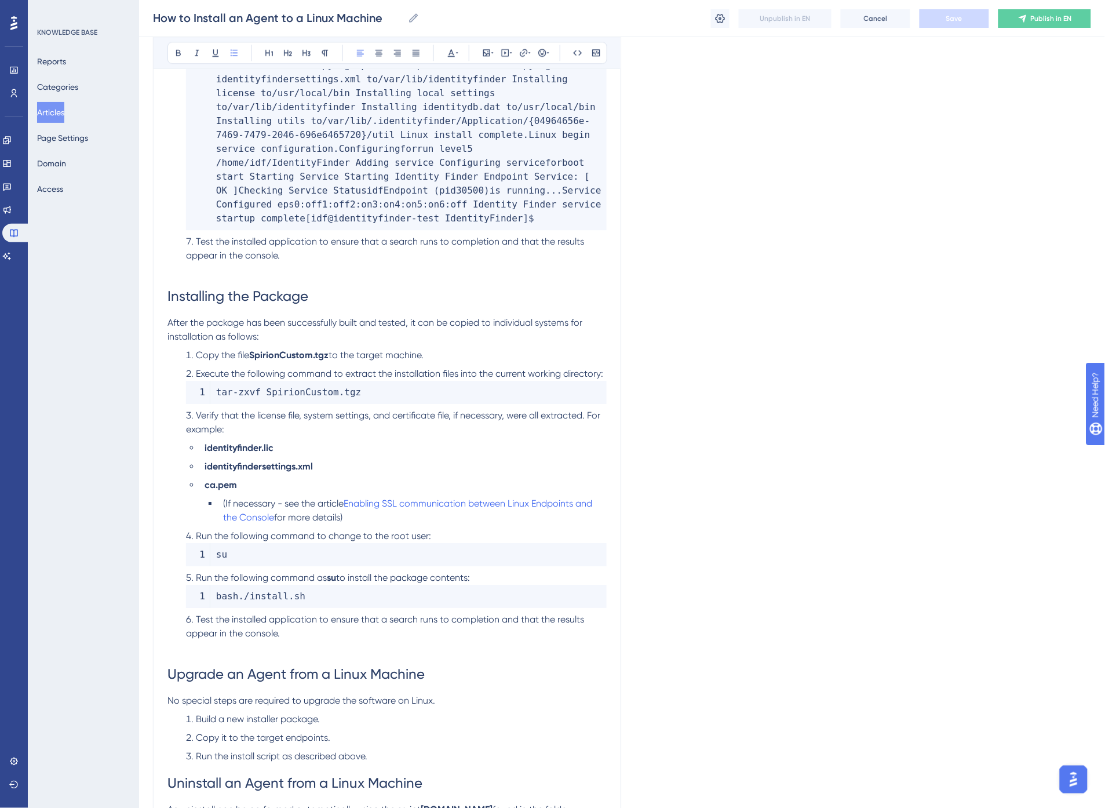
click at [374, 368] on span "Execute the following command to extract the installation files into the curren…" at bounding box center [399, 373] width 407 height 11
click at [604, 367] on li "Execute the following command to extract the installation files into the curren…" at bounding box center [393, 385] width 425 height 37
click at [265, 409] on li "Verify that the license file, system settings, and certificate file, if necessa…" at bounding box center [393, 423] width 425 height 28
click at [302, 410] on span "Verify that the license file, system settings, and certificate file, if necessa…" at bounding box center [394, 422] width 417 height 25
click at [287, 409] on li "Verify that the license file, system settings, and certificate file, if necessa…" at bounding box center [393, 423] width 425 height 28
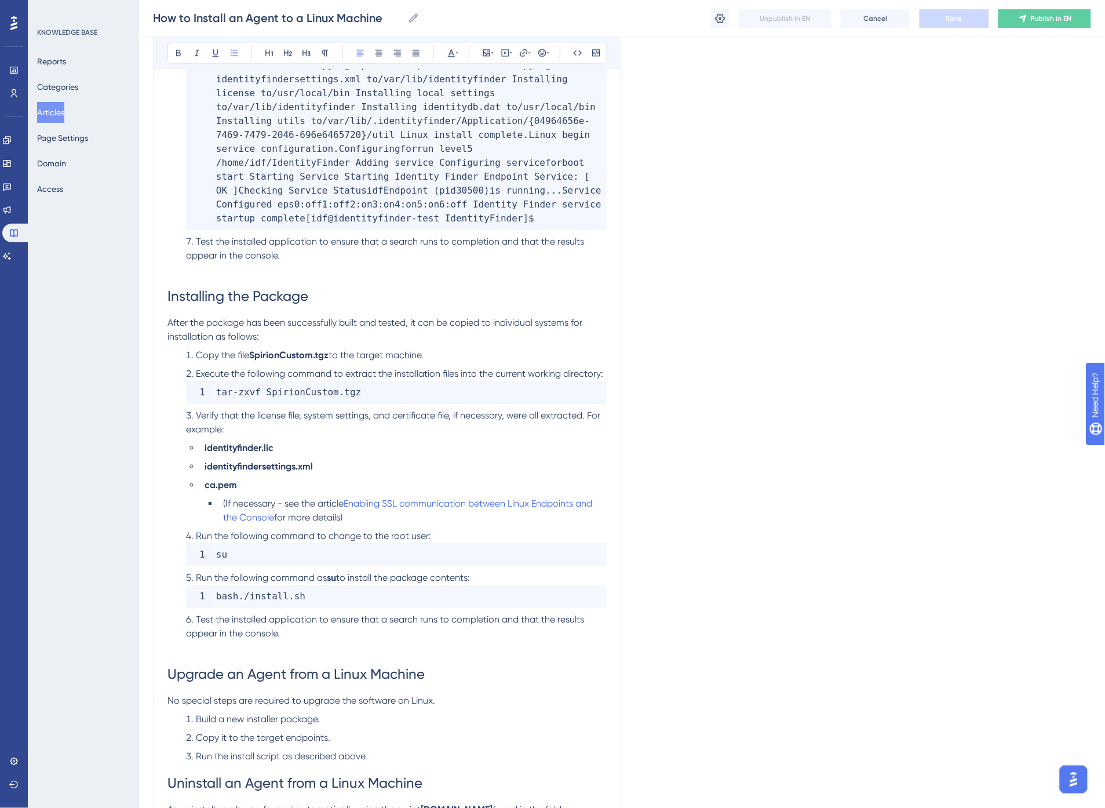
click at [274, 410] on span "Verify that the license file, system settings, and certificate file, if necessa…" at bounding box center [394, 422] width 417 height 25
drag, startPoint x: 255, startPoint y: 416, endPoint x: 331, endPoint y: 416, distance: 75.9
click at [331, 441] on li "License file: identityfinder.lic" at bounding box center [403, 448] width 407 height 14
click at [350, 460] on li "identityfindersettings.xml" at bounding box center [403, 467] width 407 height 14
click at [337, 441] on li "License file: identityfinder.lic" at bounding box center [403, 448] width 407 height 14
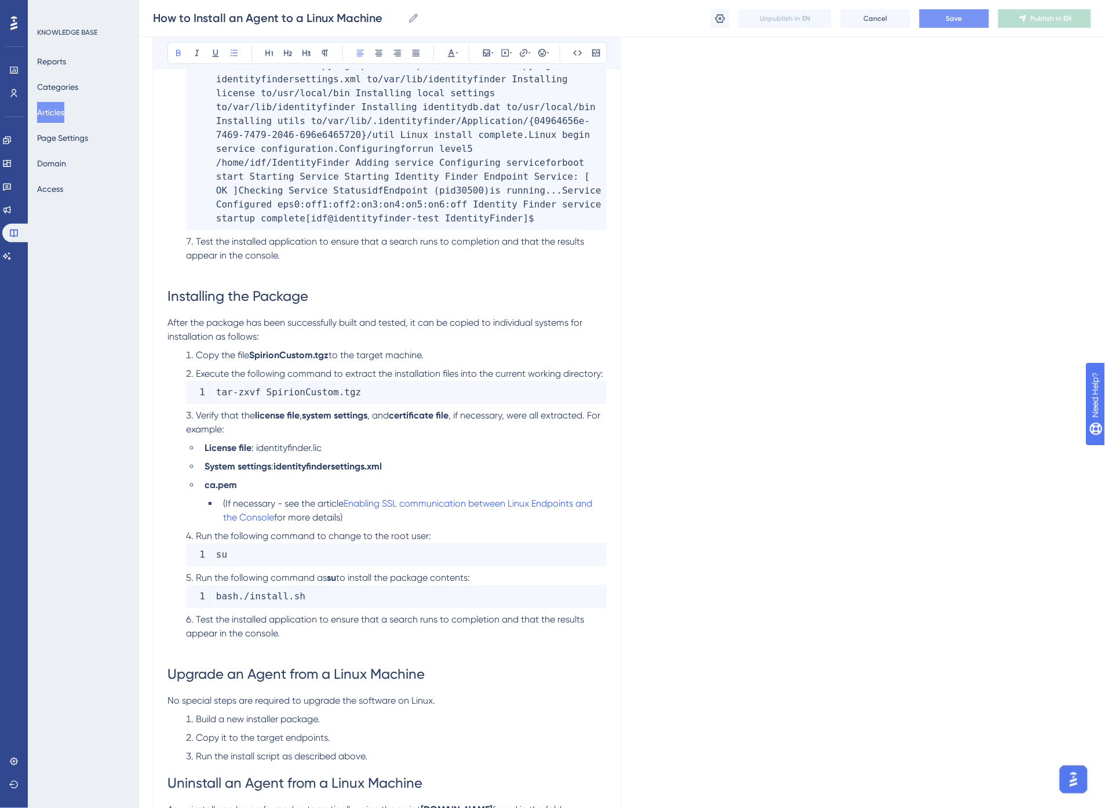
drag, startPoint x: 402, startPoint y: 436, endPoint x: 276, endPoint y: 437, distance: 125.8
click at [276, 460] on li "System settings : identityfindersettings.xml" at bounding box center [403, 467] width 407 height 14
click at [235, 479] on strong "ca.pem" at bounding box center [221, 484] width 32 height 11
click at [404, 530] on span "Run the following command to change to the root user:" at bounding box center [313, 535] width 235 height 11
click at [960, 19] on span "Save" at bounding box center [955, 18] width 16 height 9
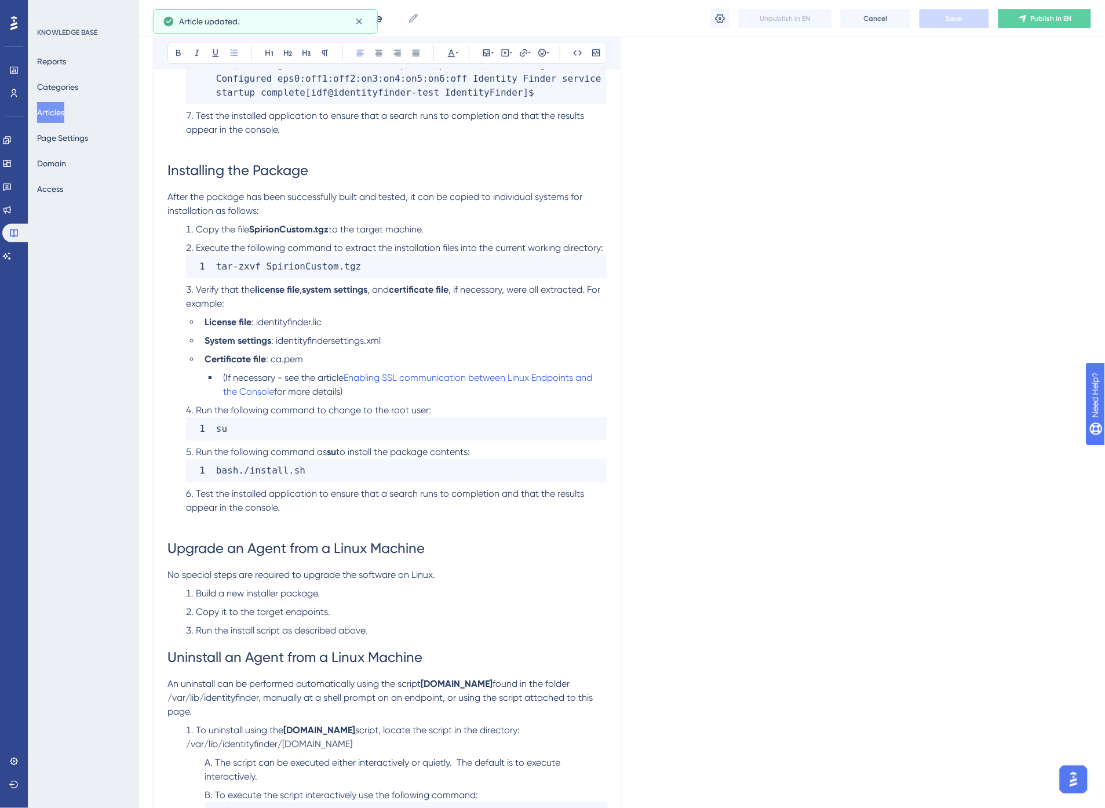
scroll to position [2495, 0]
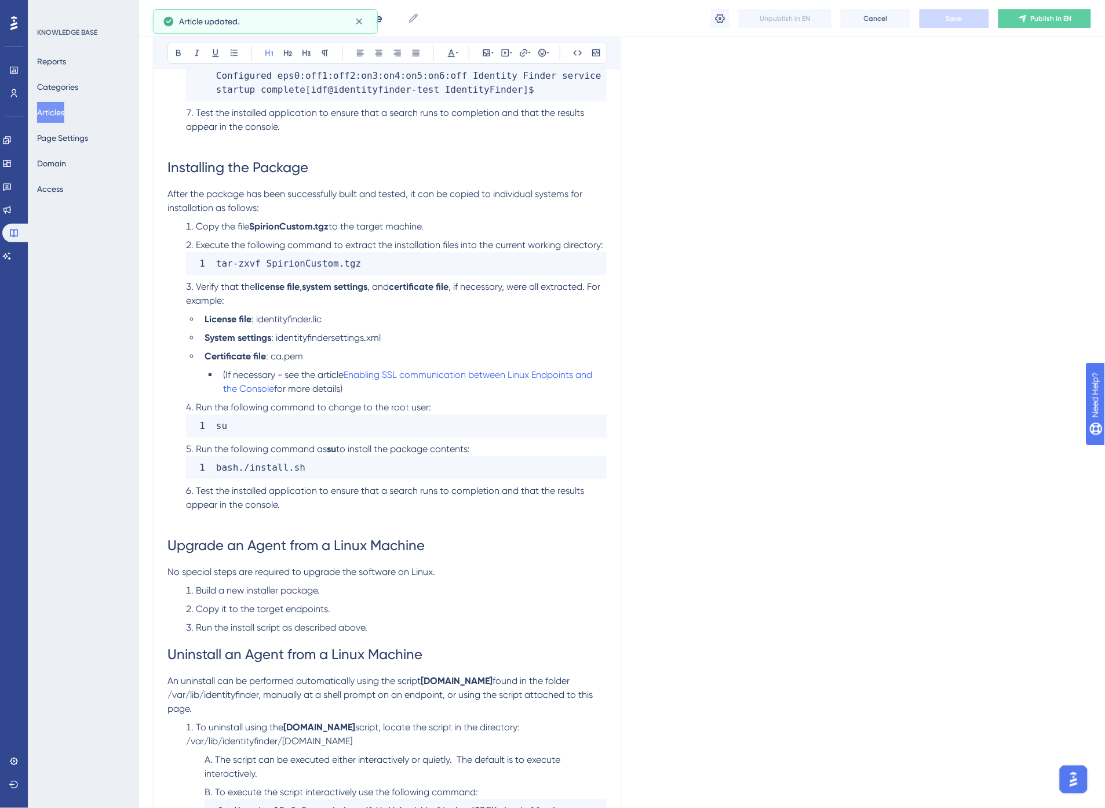
drag, startPoint x: 267, startPoint y: 497, endPoint x: 276, endPoint y: 491, distance: 11.7
click at [267, 526] on h1 "Upgrade an Agent from a Linux Machine" at bounding box center [387, 545] width 439 height 39
click at [278, 488] on li "Test the installed application to ensure that a search runs to completion and t…" at bounding box center [393, 505] width 425 height 42
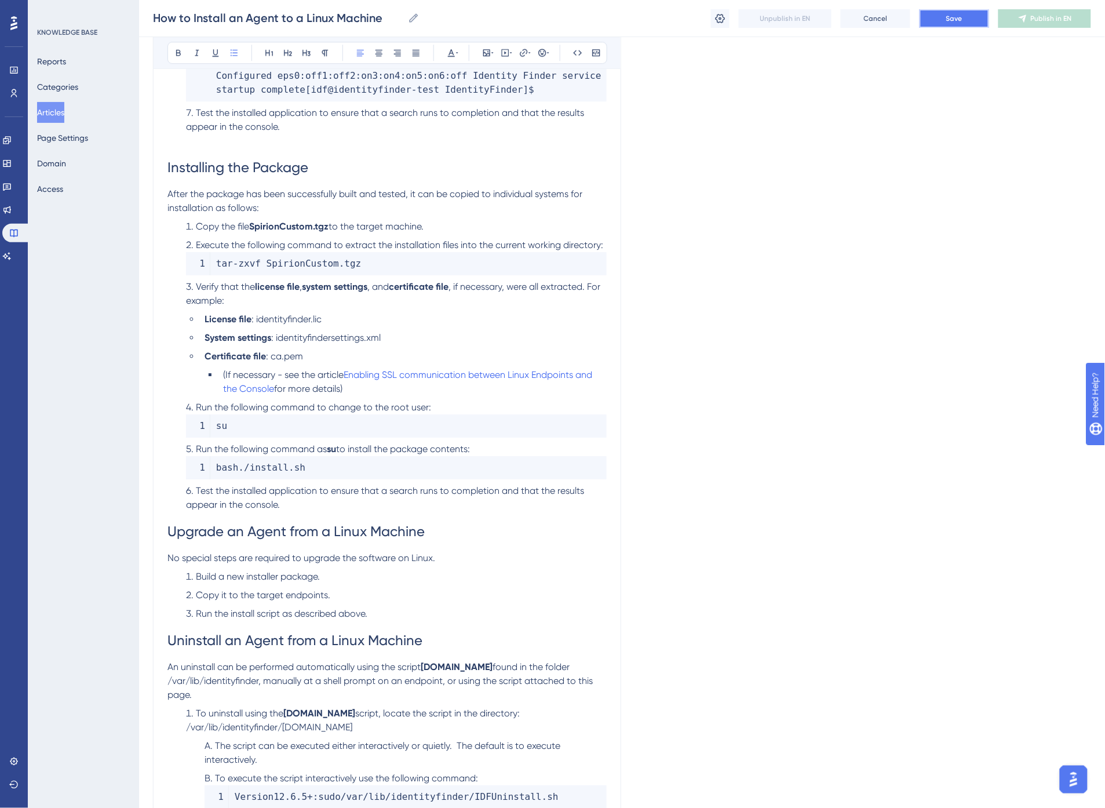
click at [962, 14] on span "Save" at bounding box center [955, 18] width 16 height 9
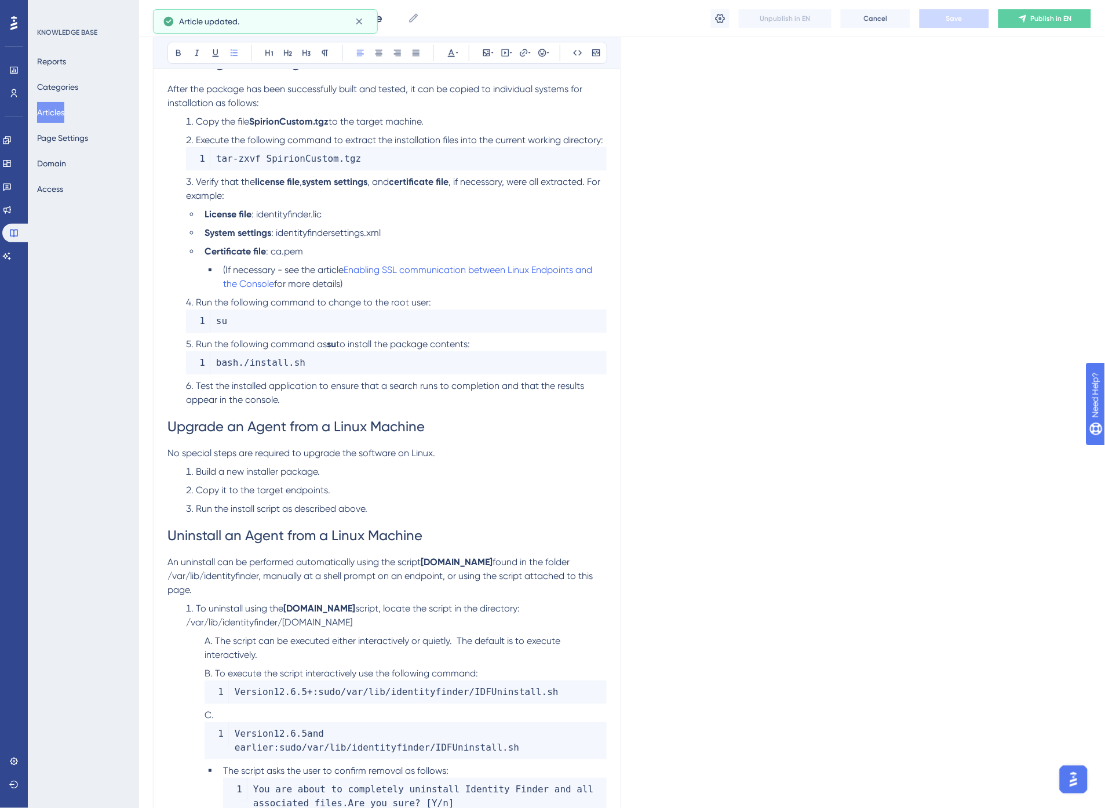
scroll to position [2753, 0]
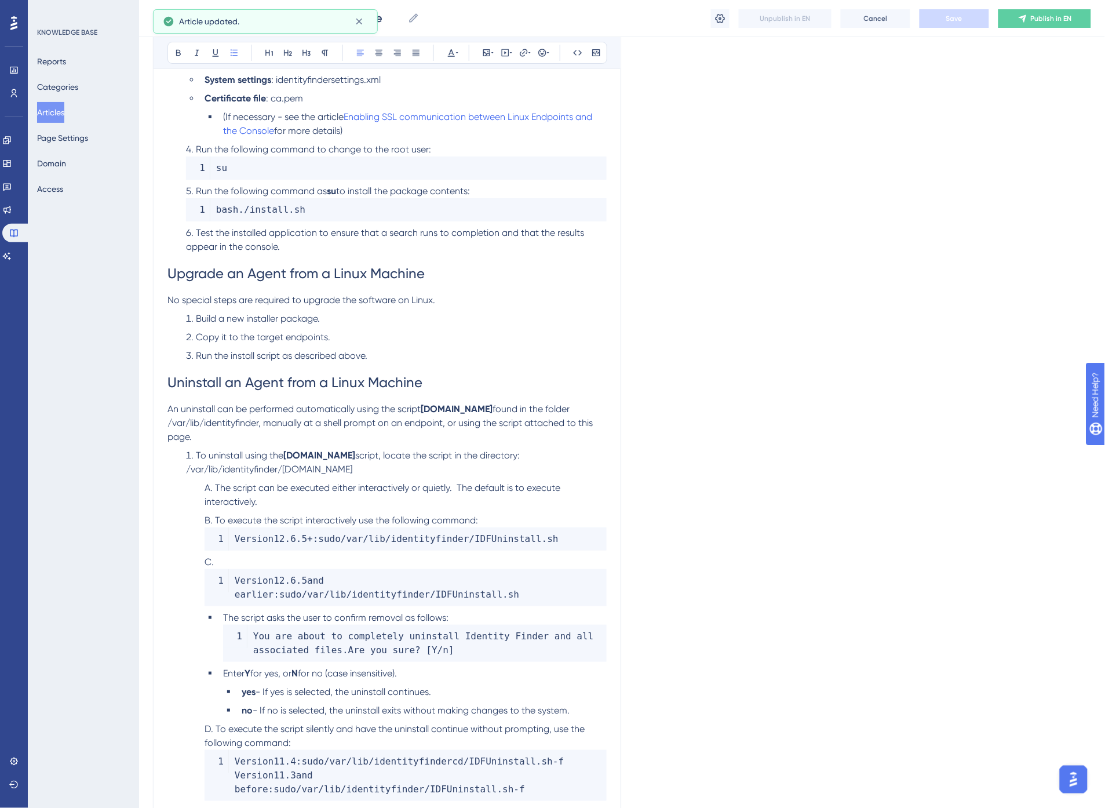
click at [435, 482] on span "The script can be executed either interactively or quietly. The default is to e…" at bounding box center [384, 494] width 358 height 25
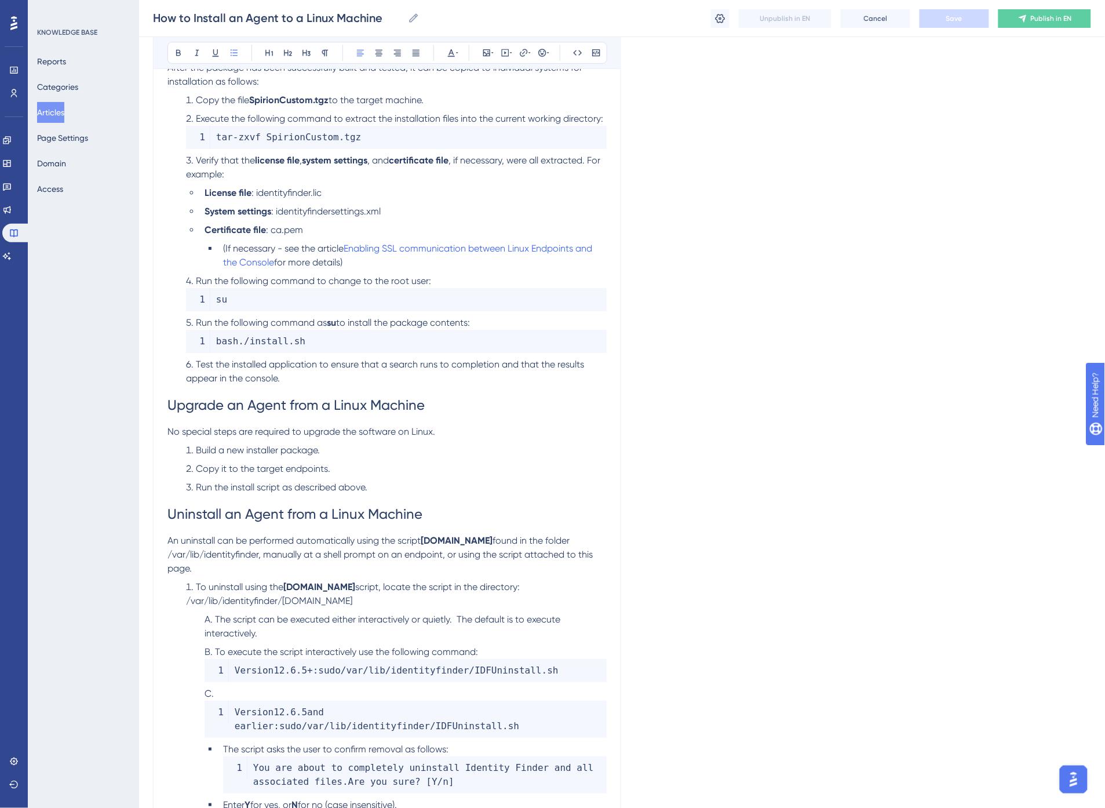
scroll to position [2610, 0]
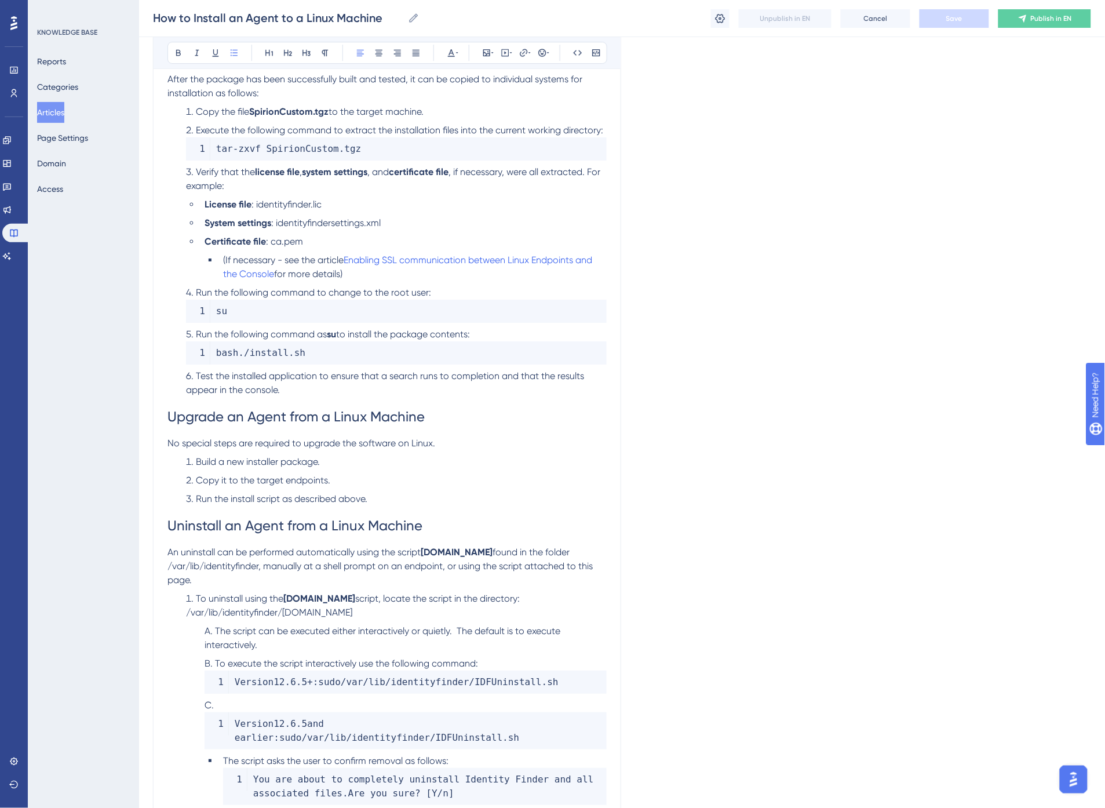
click at [257, 475] on span "Copy it to the target endpoints." at bounding box center [263, 480] width 134 height 11
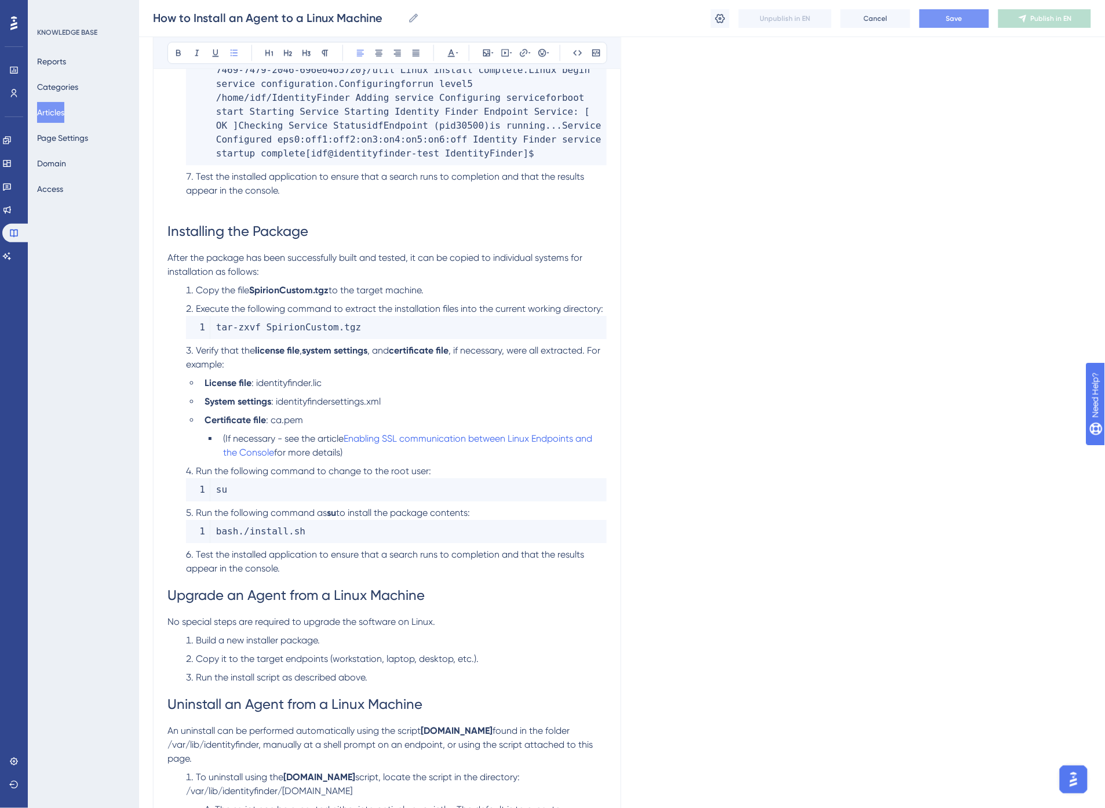
scroll to position [2417, 0]
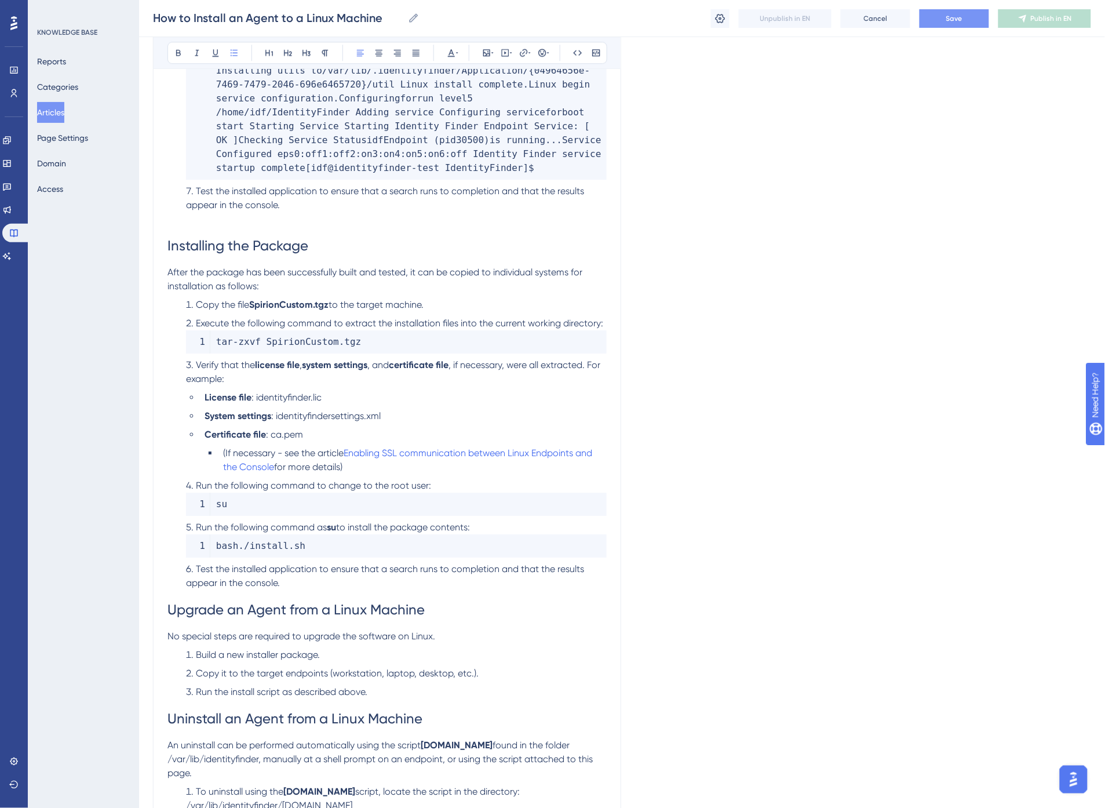
click at [363, 428] on li "Certificate file : ca.pem" at bounding box center [403, 435] width 407 height 14
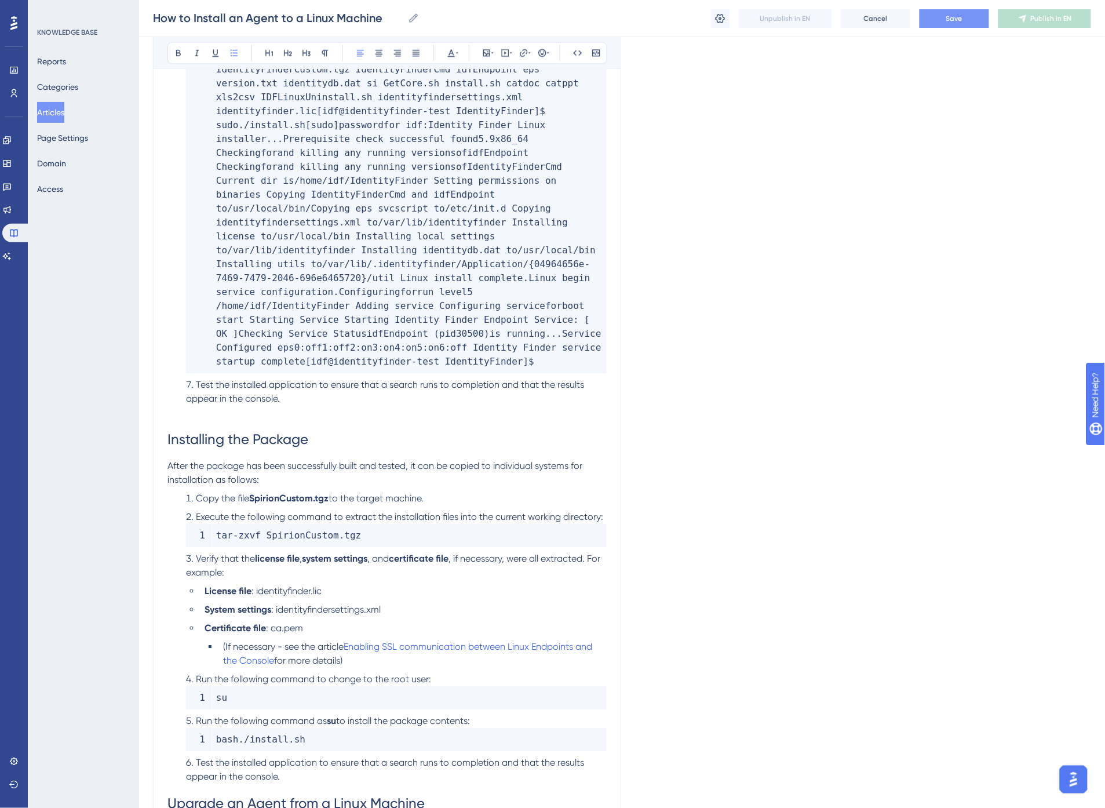
scroll to position [2159, 0]
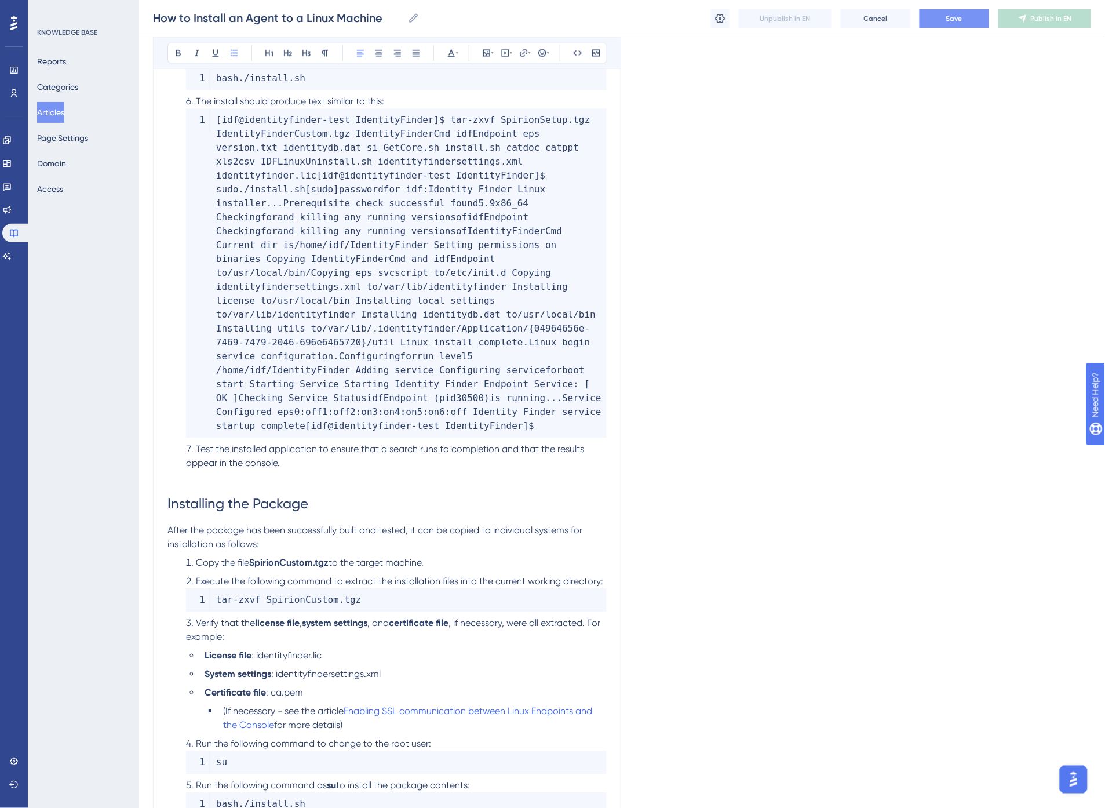
click at [341, 442] on li "Test the installed application to ensure that a search runs to completion and t…" at bounding box center [393, 463] width 425 height 42
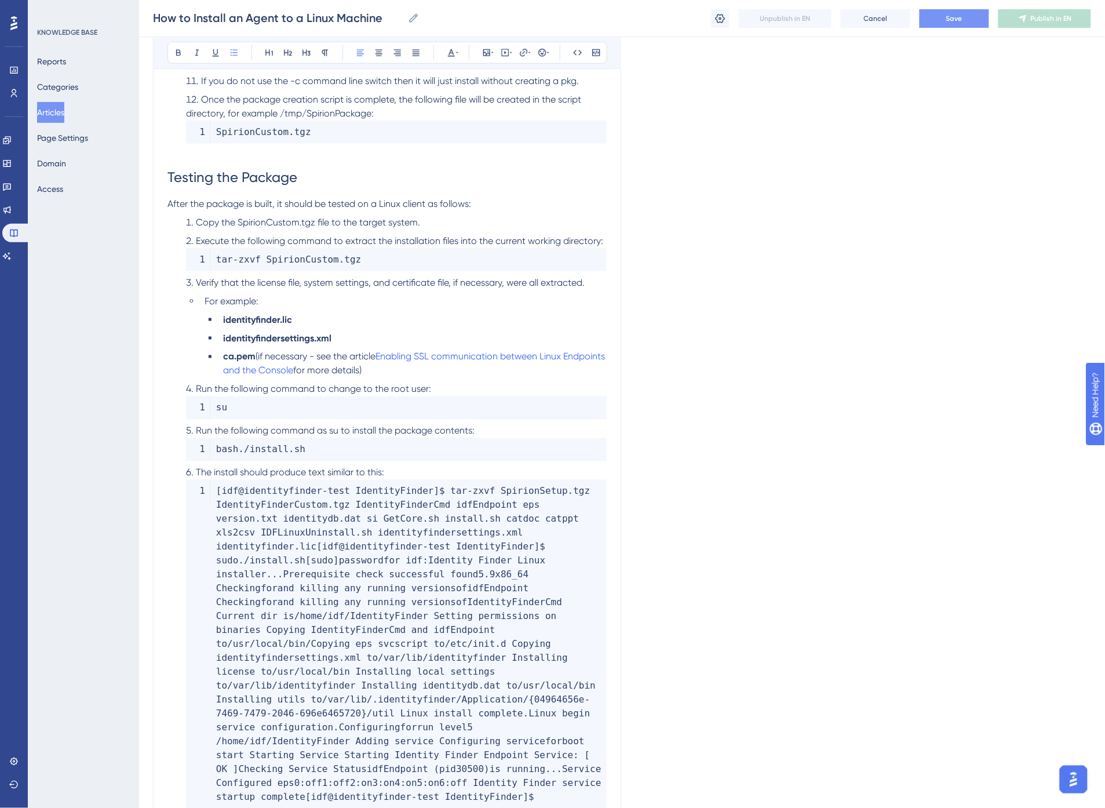
scroll to position [1772, 0]
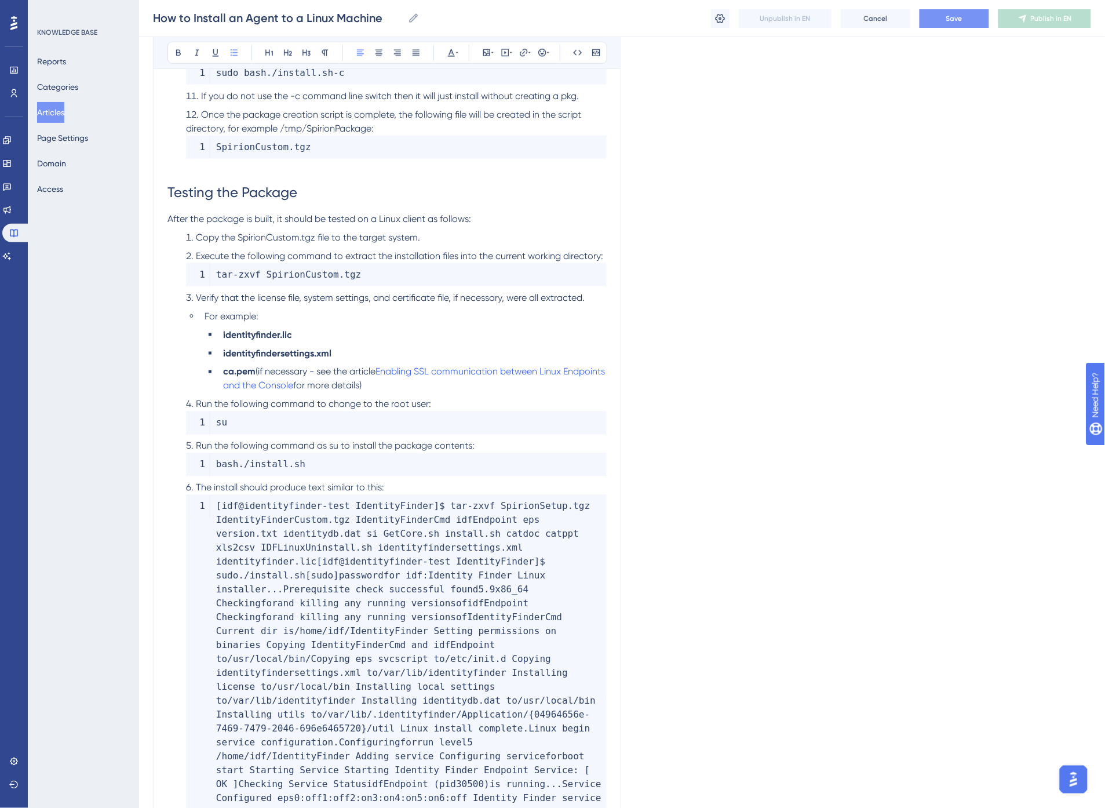
click at [335, 441] on span "Run the following command as su to install the package contents:" at bounding box center [335, 446] width 279 height 11
click at [575, 51] on icon at bounding box center [578, 52] width 9 height 5
click at [481, 292] on span "Verify that the license file, system settings, and certificate file, if necessa…" at bounding box center [390, 297] width 389 height 11
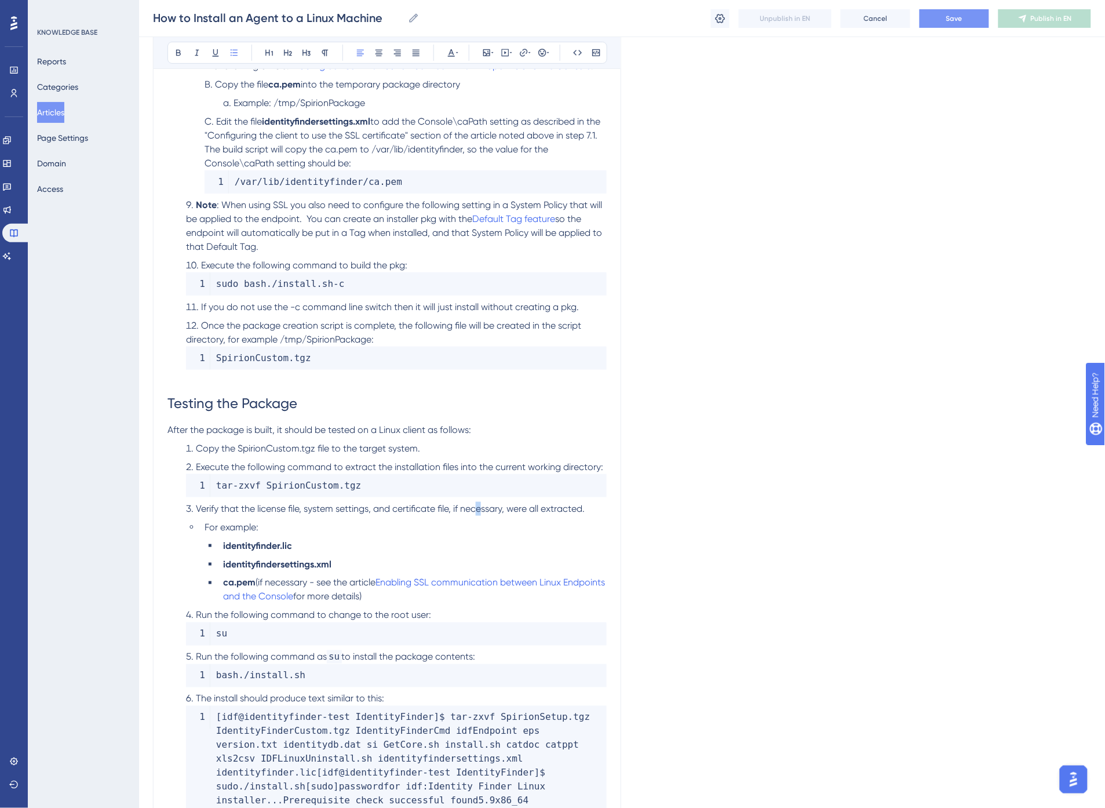
scroll to position [1451, 0]
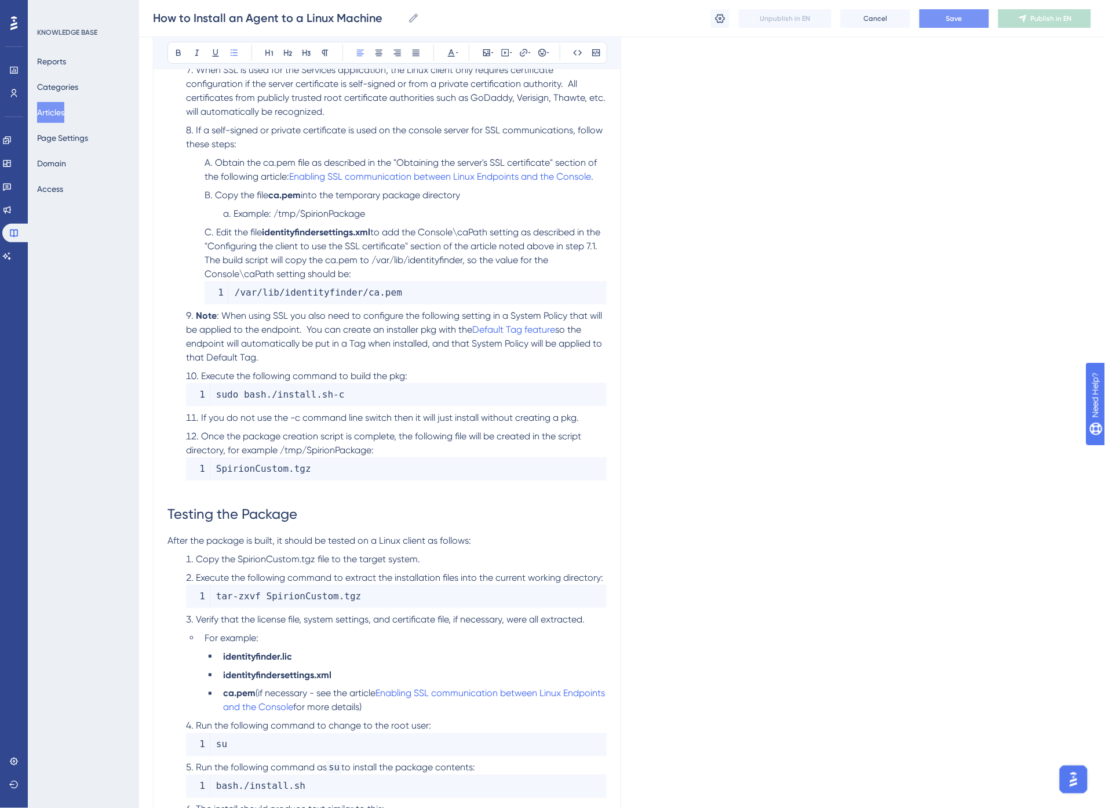
click at [259, 552] on li "Copy the SpirionCustom.tgz file to the target system." at bounding box center [393, 559] width 425 height 14
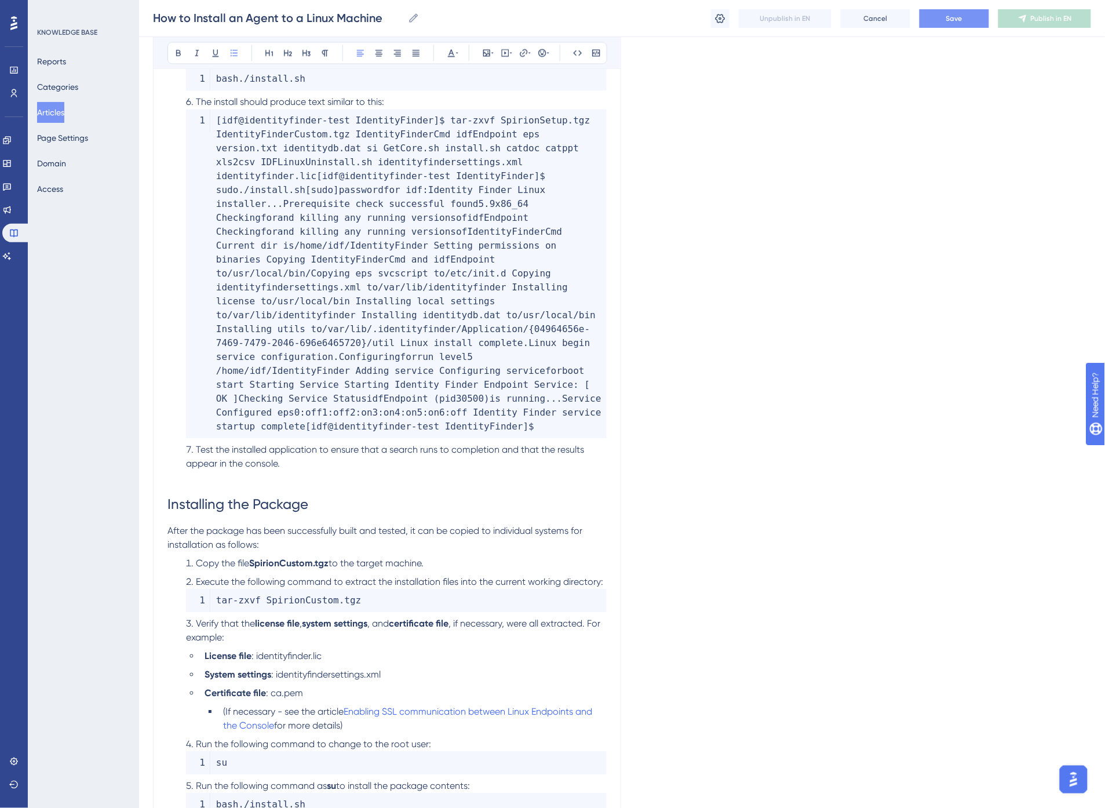
scroll to position [2159, 0]
drag, startPoint x: 319, startPoint y: 662, endPoint x: 198, endPoint y: 627, distance: 125.8
click at [198, 649] on ul "License file : identityfinder.lic System settings : identityfindersettings.xml …" at bounding box center [396, 690] width 421 height 83
copy ul "License file : identityfinder.lic System settings : identityfindersettings.xml …"
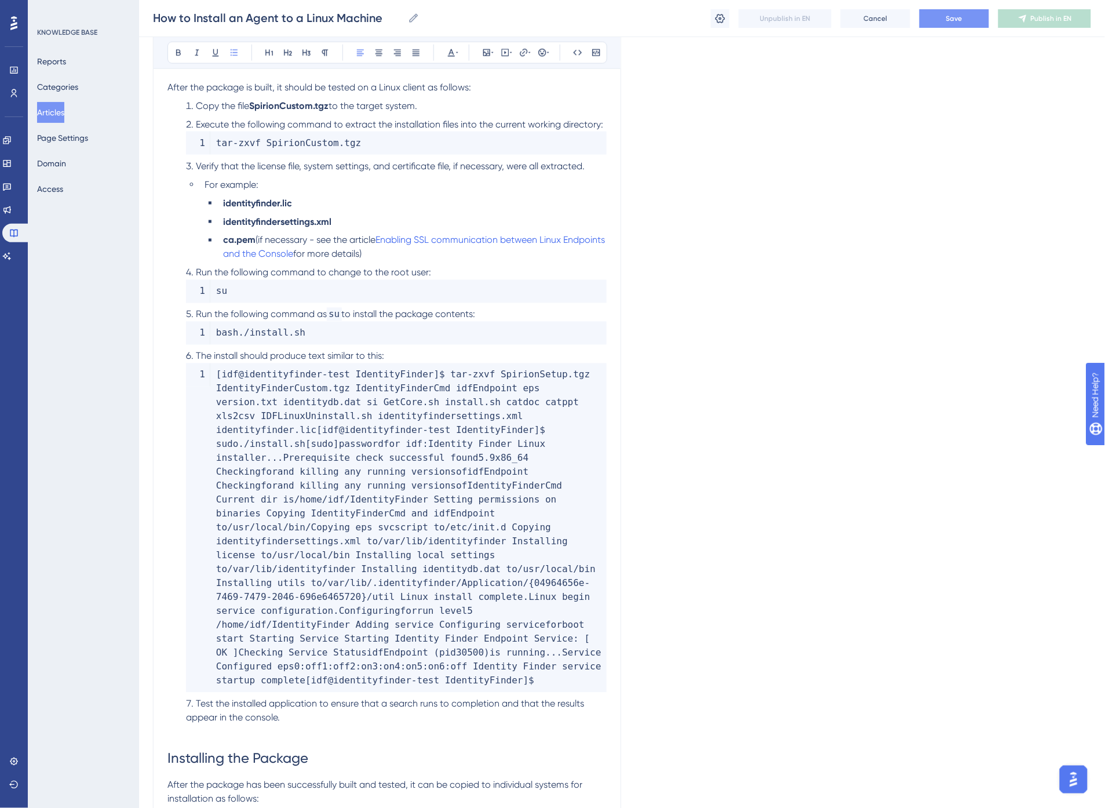
scroll to position [1837, 0]
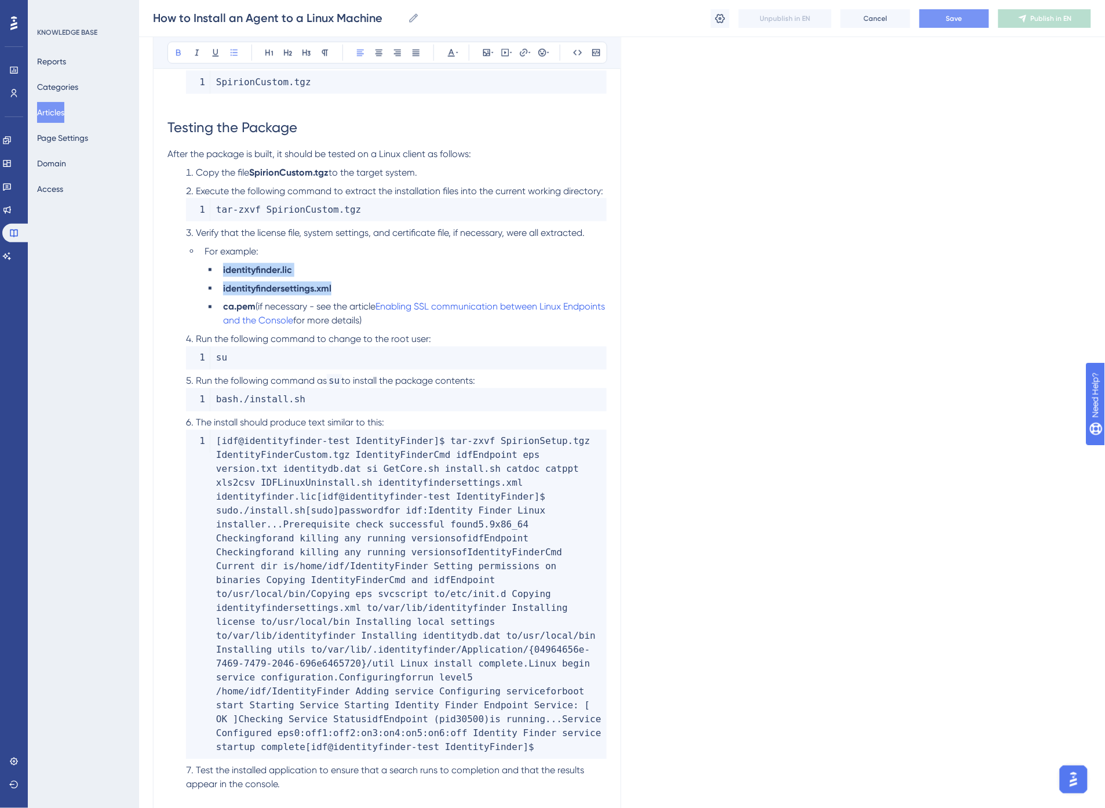
drag, startPoint x: 356, startPoint y: 275, endPoint x: 221, endPoint y: 253, distance: 137.3
click at [221, 263] on ul "identityfinder.lic identityfindersettings.xml ca.pem (if necessary - see the ar…" at bounding box center [406, 295] width 402 height 65
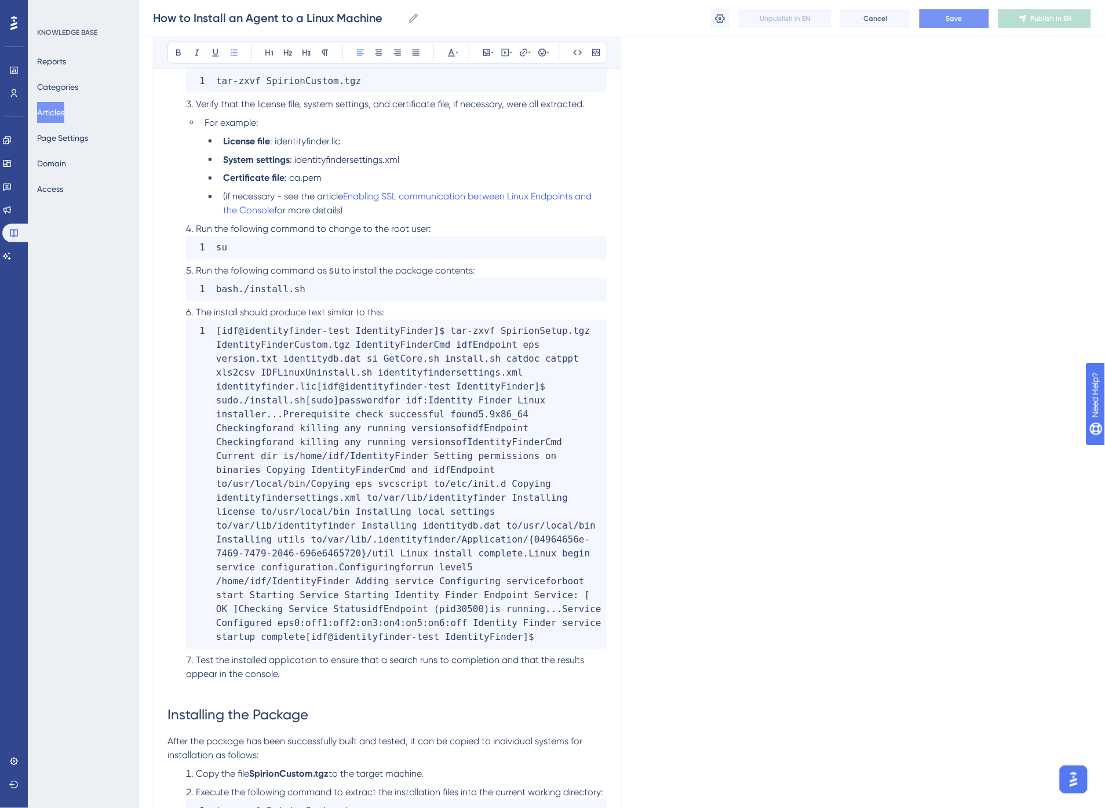
scroll to position [1902, 0]
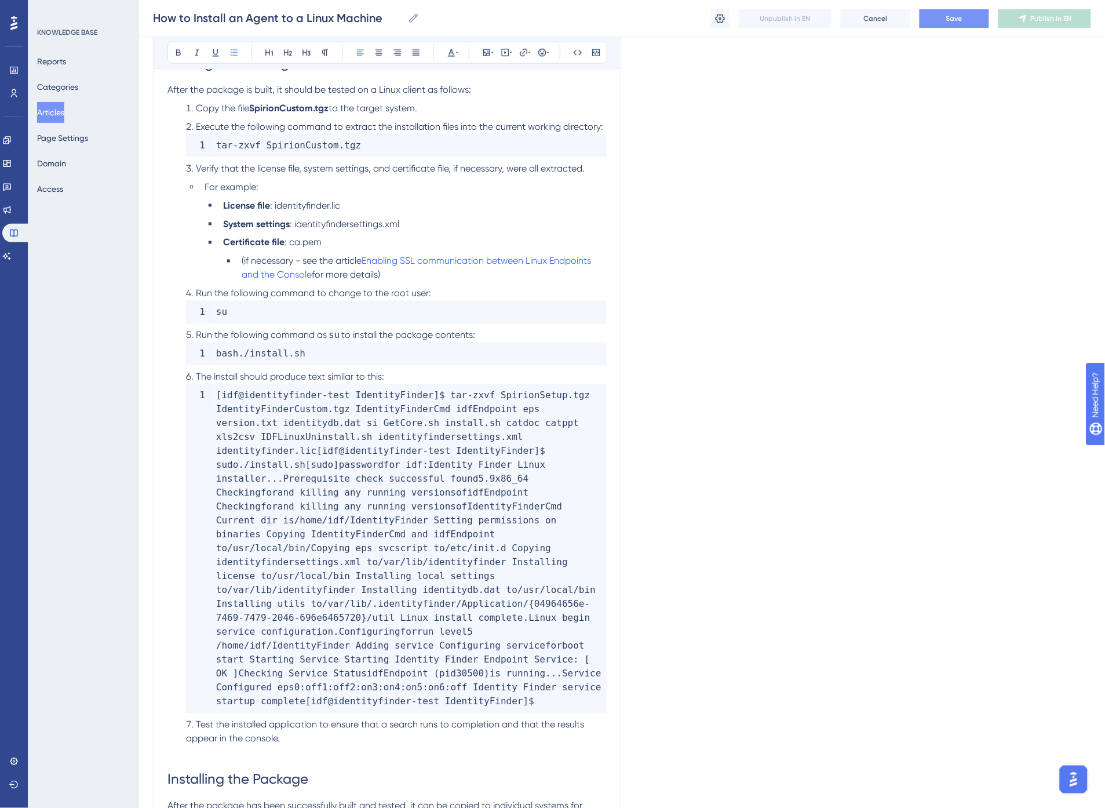
click at [367, 236] on li "Certificate file : ca.pem" at bounding box center [413, 243] width 388 height 14
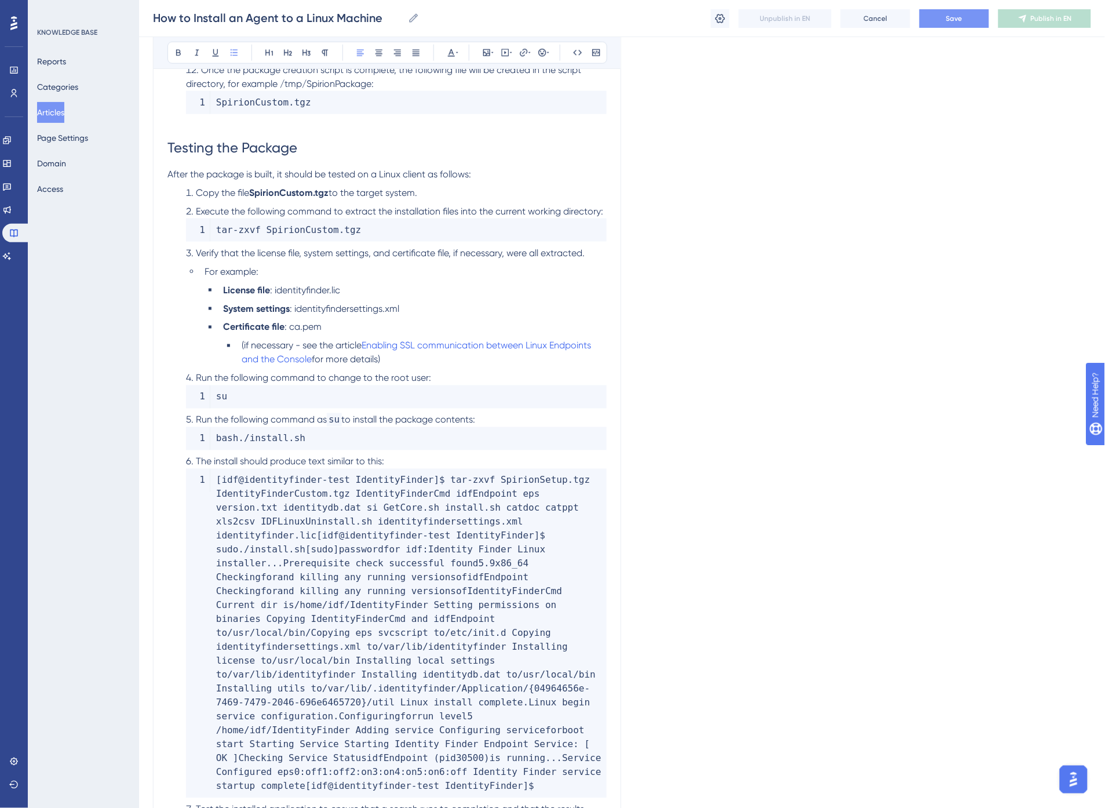
scroll to position [1772, 0]
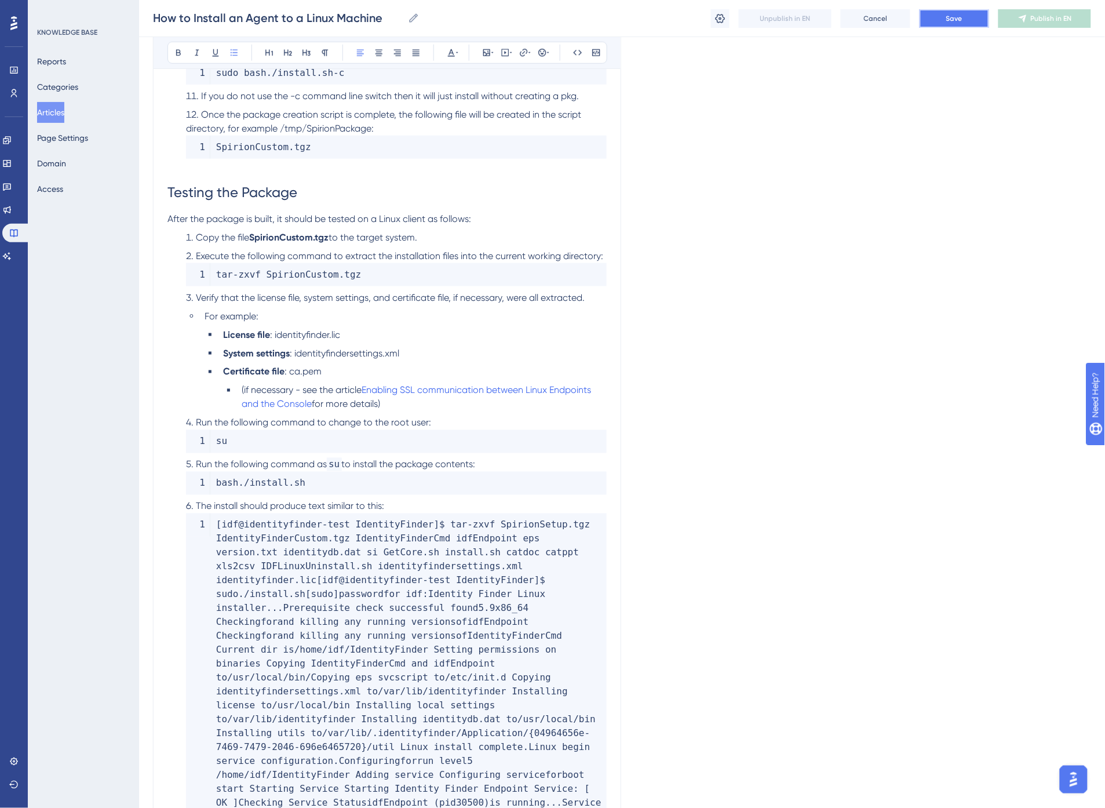
click at [955, 14] on span "Save" at bounding box center [955, 18] width 16 height 9
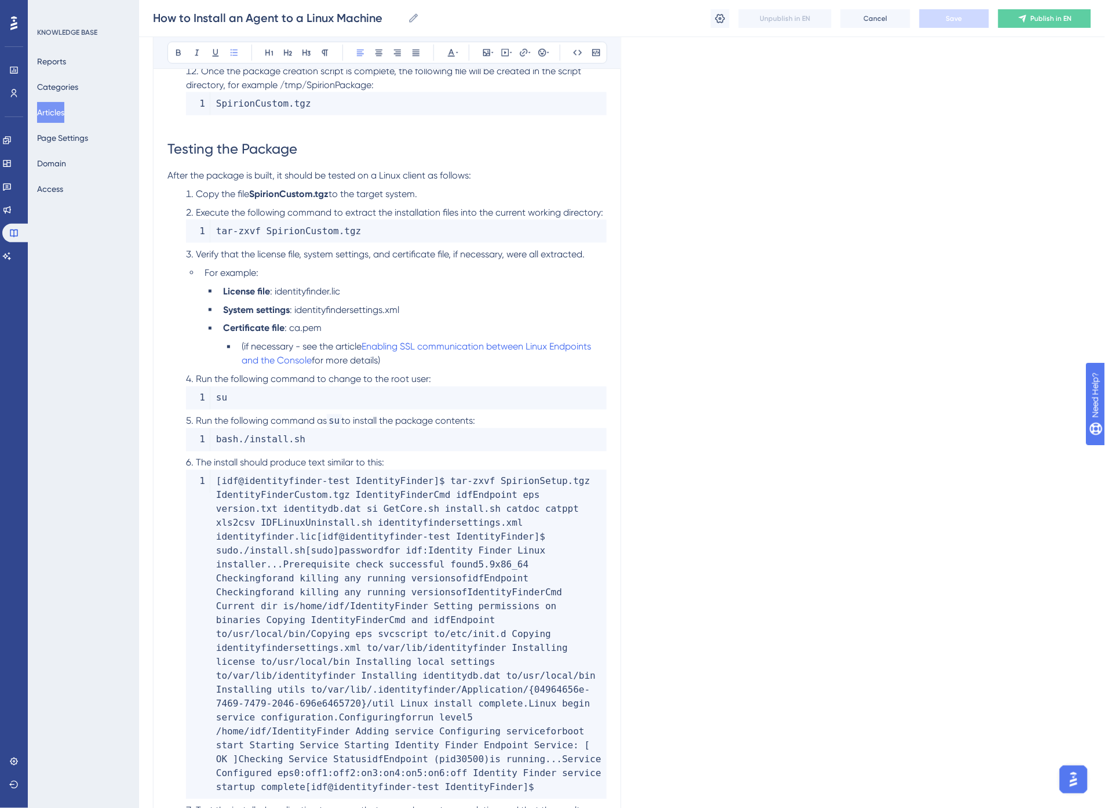
scroll to position [1837, 0]
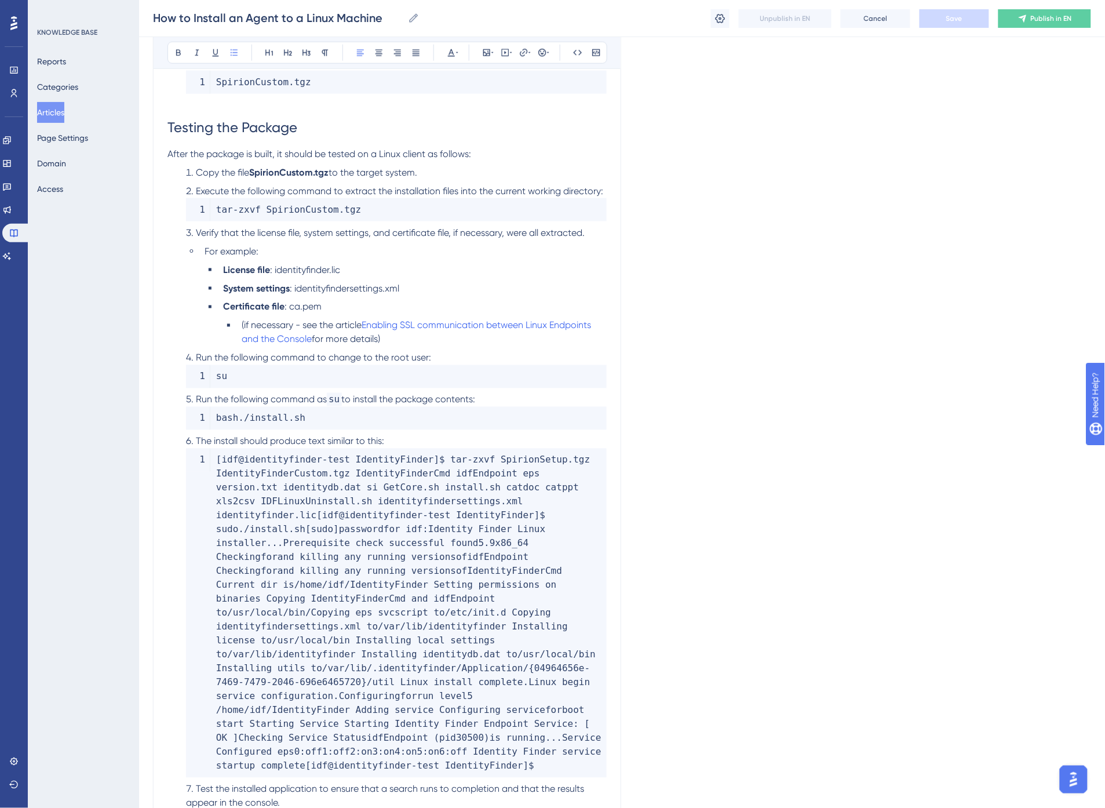
click at [219, 436] on span "The install should produce text similar to this:" at bounding box center [290, 441] width 188 height 11
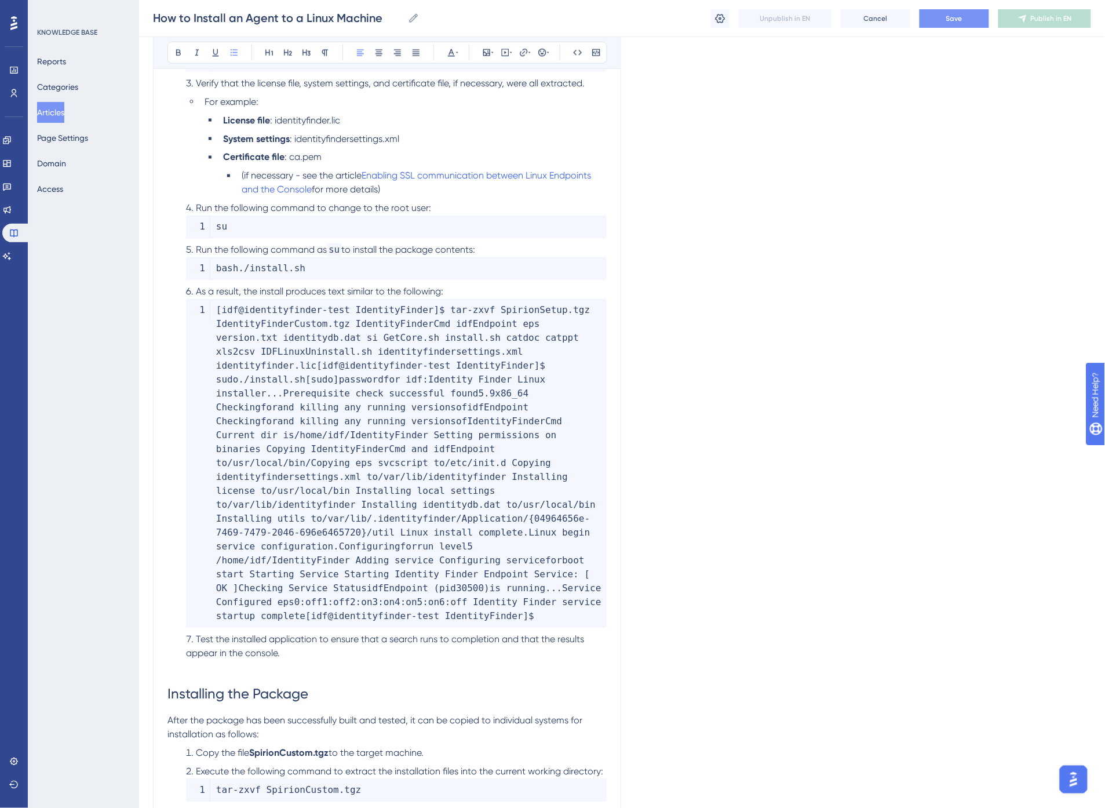
scroll to position [2095, 0]
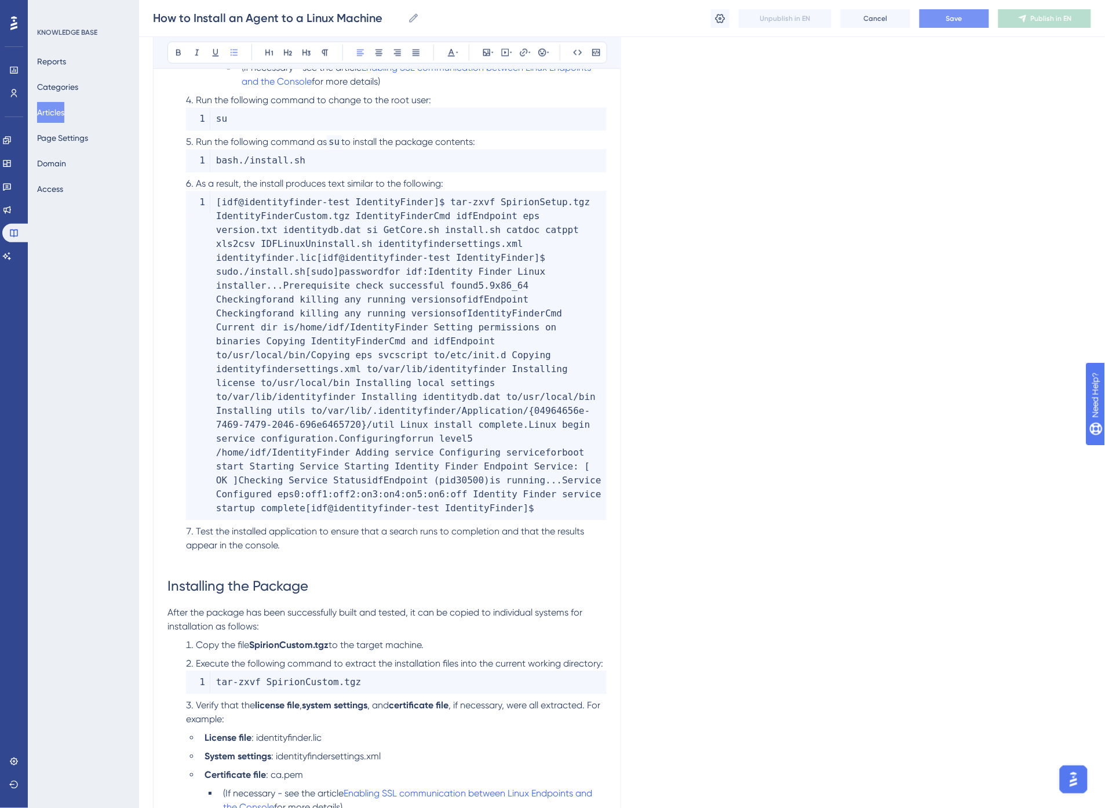
click at [253, 526] on span "Test the installed application to ensure that a search runs to completion and t…" at bounding box center [386, 538] width 401 height 25
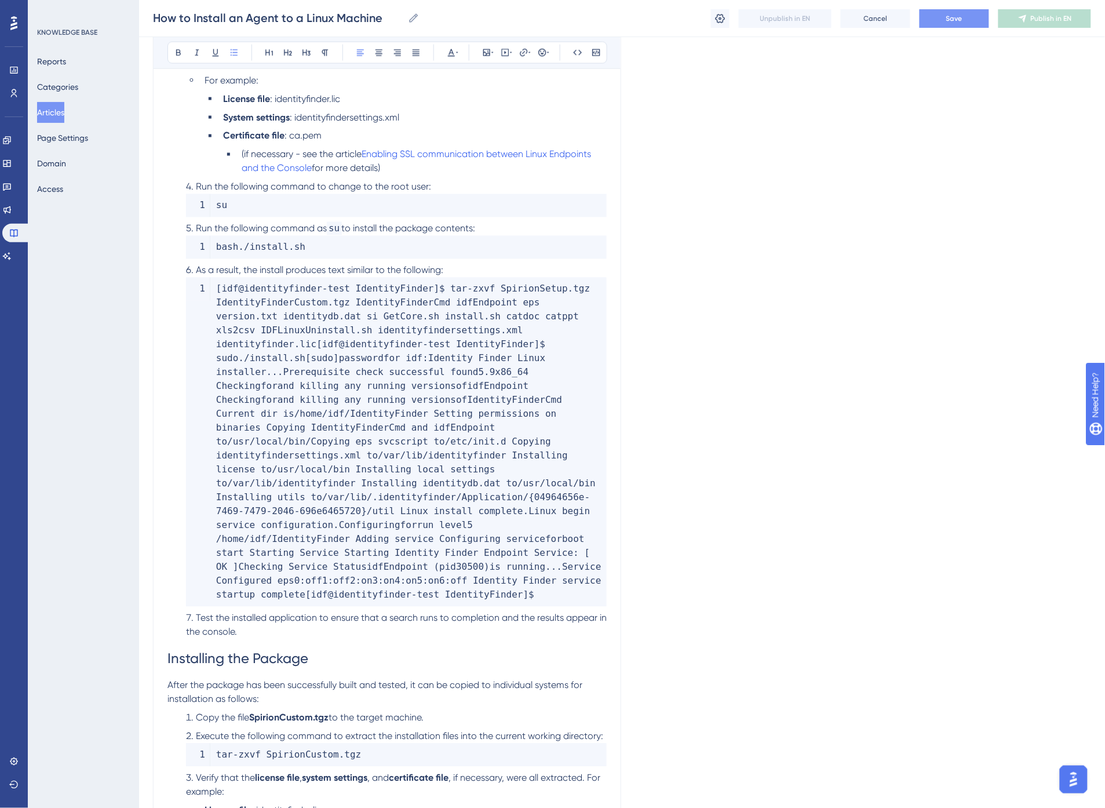
scroll to position [1902, 0]
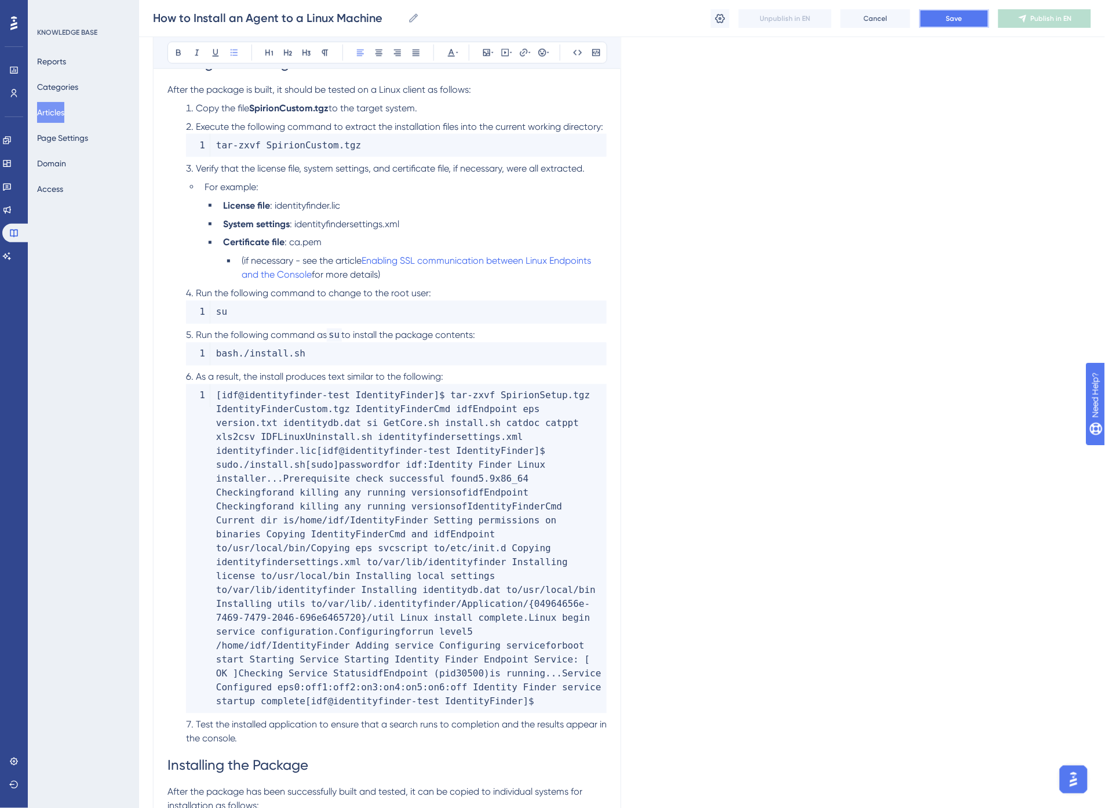
click at [957, 21] on span "Save" at bounding box center [955, 18] width 16 height 9
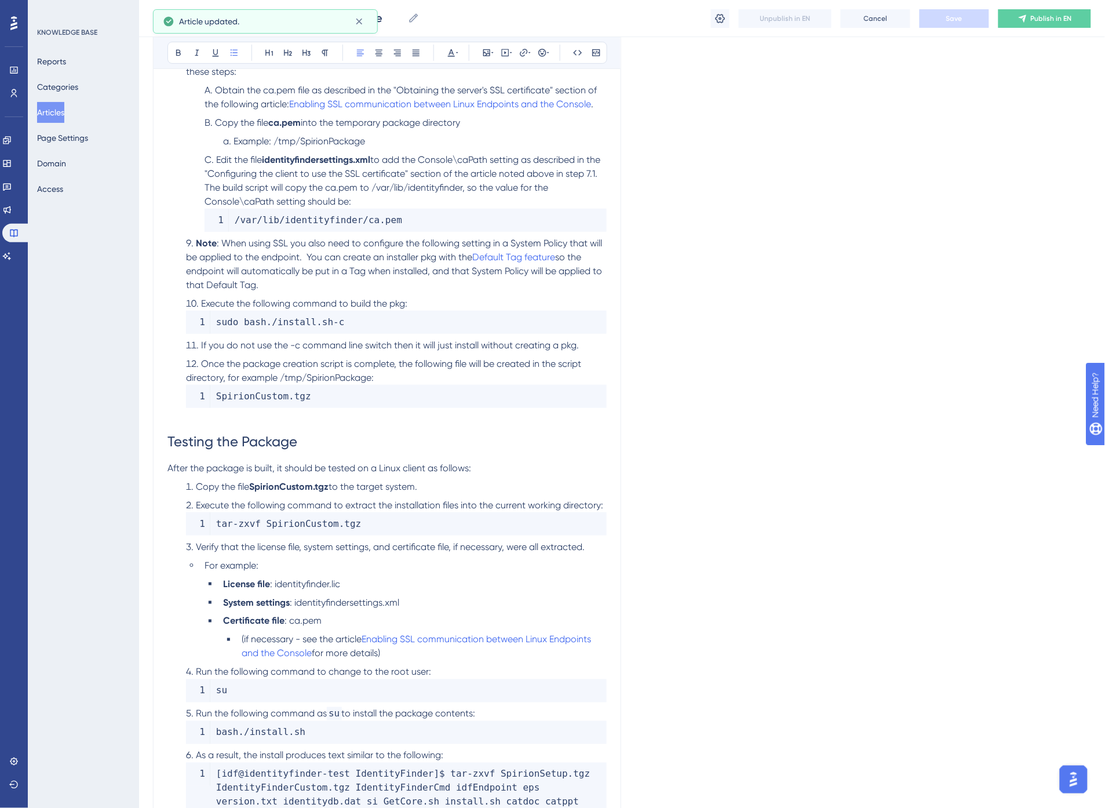
scroll to position [1515, 0]
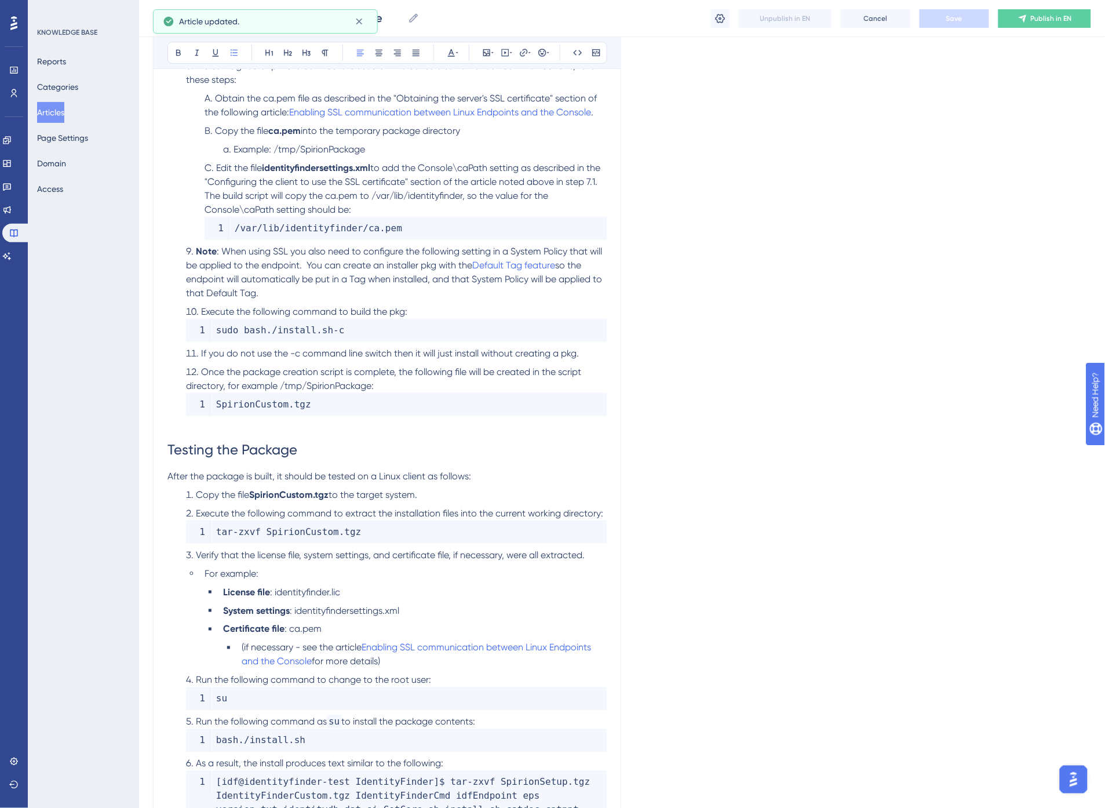
click at [318, 347] on li "If you do not use the -c command line switch then it will just install without …" at bounding box center [393, 354] width 425 height 14
click at [573, 51] on icon at bounding box center [577, 52] width 9 height 9
click at [334, 366] on span "Once the package creation script is complete, the following file will be create…" at bounding box center [385, 378] width 398 height 25
click at [389, 348] on span "command line switch then it will just install without creating a pkg." at bounding box center [441, 353] width 276 height 11
click at [402, 306] on span "Execute the following command to build the pkg:" at bounding box center [304, 311] width 206 height 11
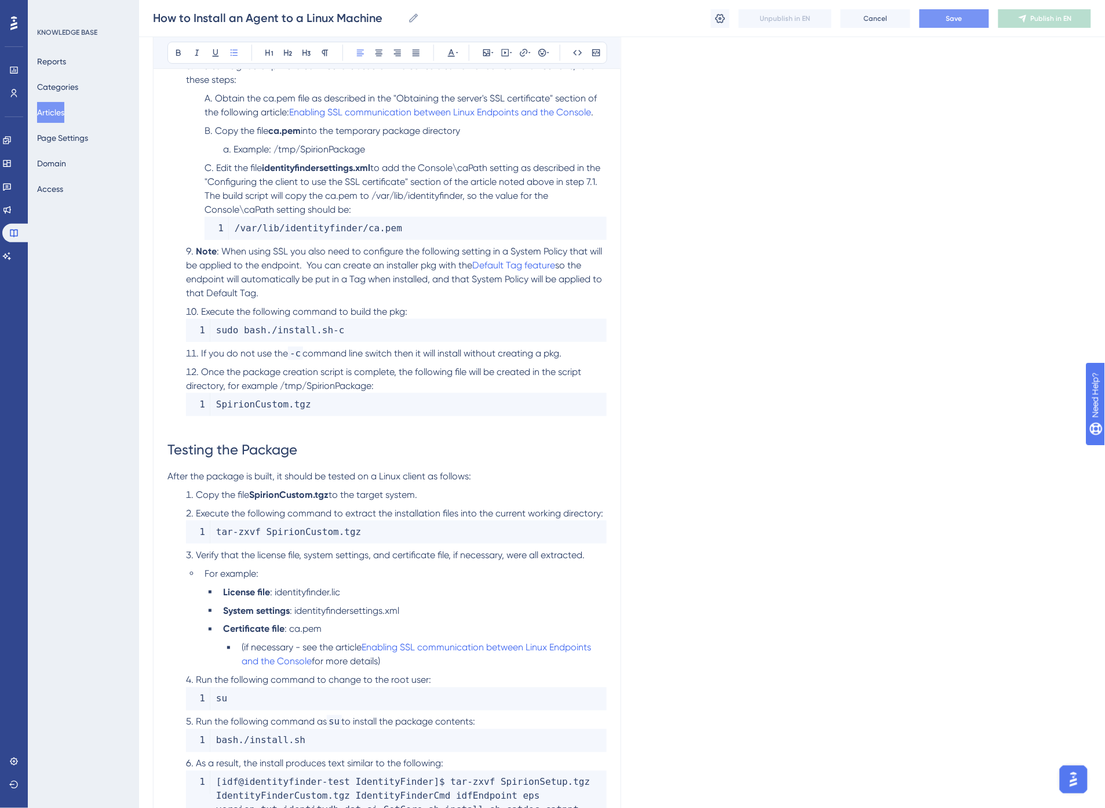
click at [390, 306] on span "Execute the following command to build the pkg:" at bounding box center [304, 311] width 206 height 11
click at [390, 369] on li "Once the package creation script is complete, the following file will be create…" at bounding box center [393, 390] width 425 height 51
click at [478, 366] on span "Once the package creation script is complete, the following file will be create…" at bounding box center [385, 378] width 398 height 25
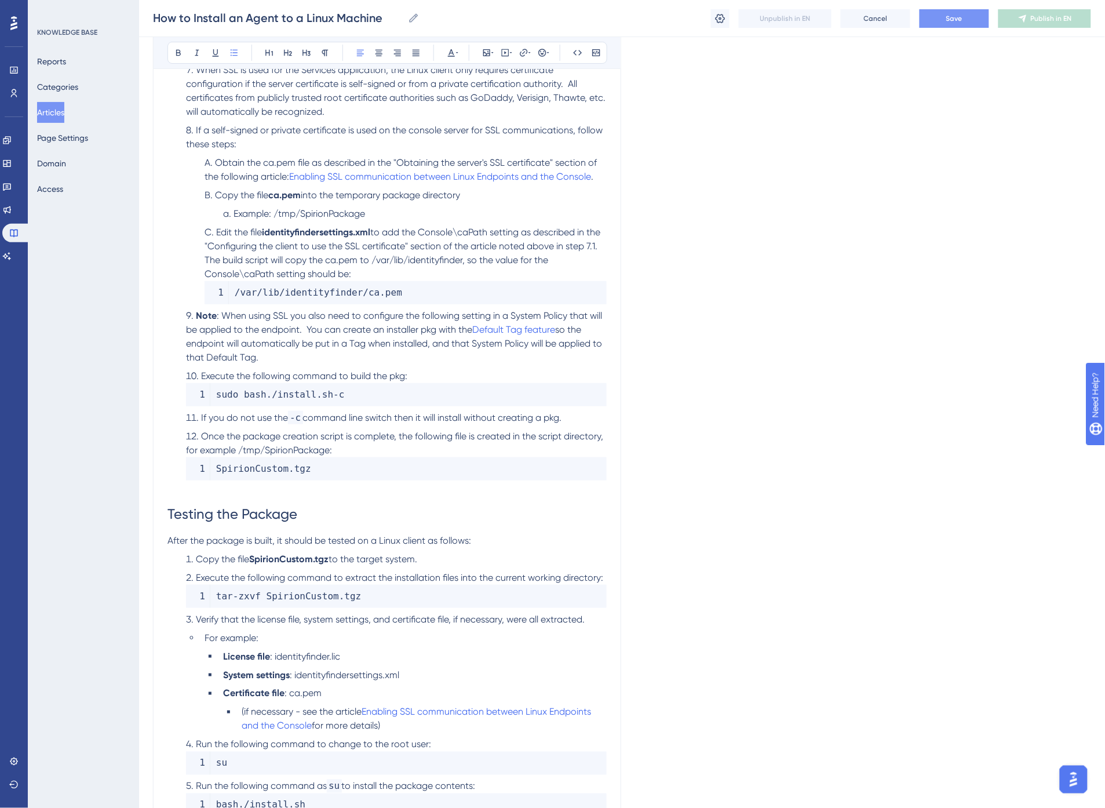
click at [294, 332] on span "so the endpoint will automatically be put in a Tag when installed, and that Sys…" at bounding box center [395, 343] width 418 height 39
click at [957, 16] on span "Save" at bounding box center [955, 18] width 16 height 9
click at [316, 310] on span ": When using SSL you also need to configure the following setting in a System P…" at bounding box center [395, 322] width 418 height 25
click at [522, 51] on icon at bounding box center [523, 52] width 9 height 9
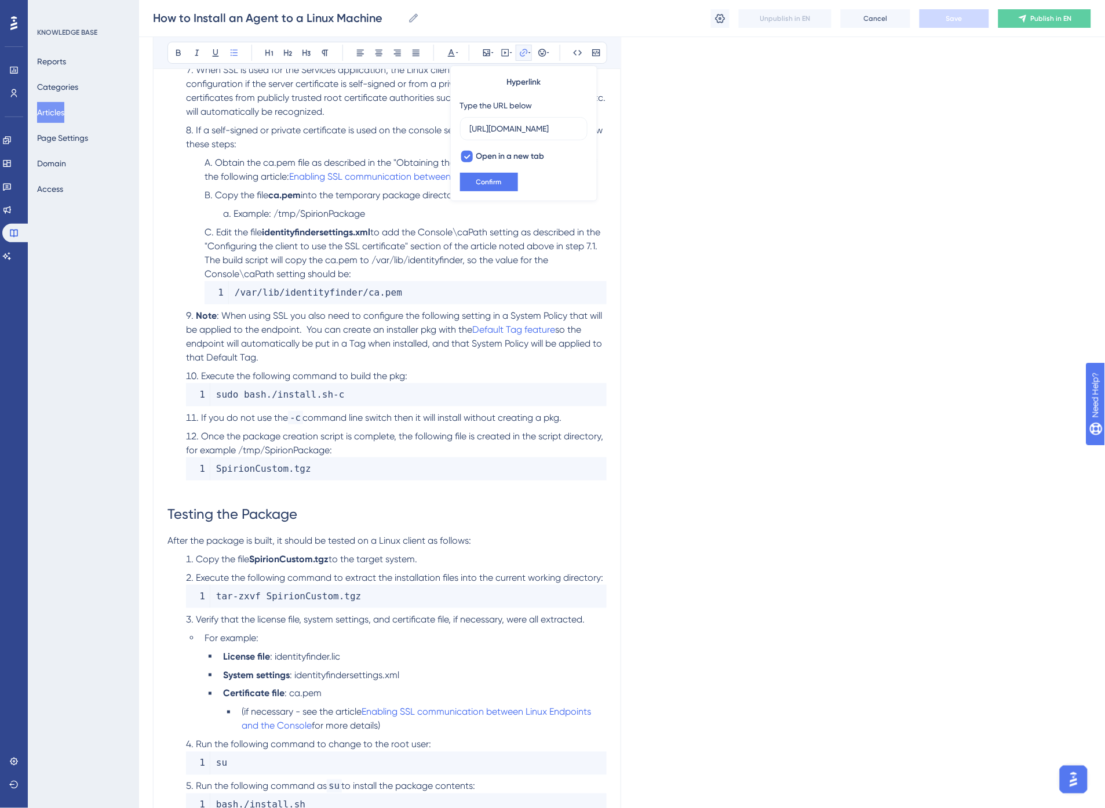
scroll to position [0, 282]
click at [426, 314] on span ": When using SSL you also need to configure the following setting in a System P…" at bounding box center [395, 322] width 418 height 25
click at [236, 332] on span "so the endpoint will automatically be put in a Tag when installed, and that Sys…" at bounding box center [395, 343] width 418 height 39
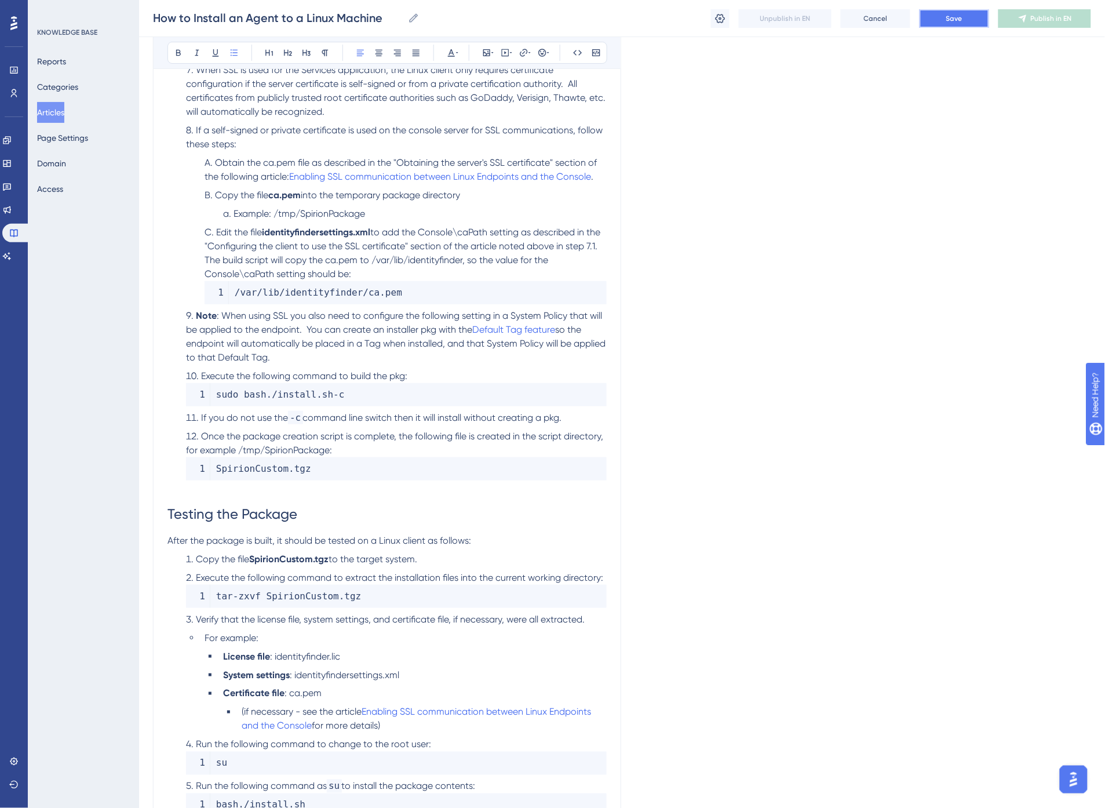
click at [951, 10] on button "Save" at bounding box center [955, 18] width 70 height 19
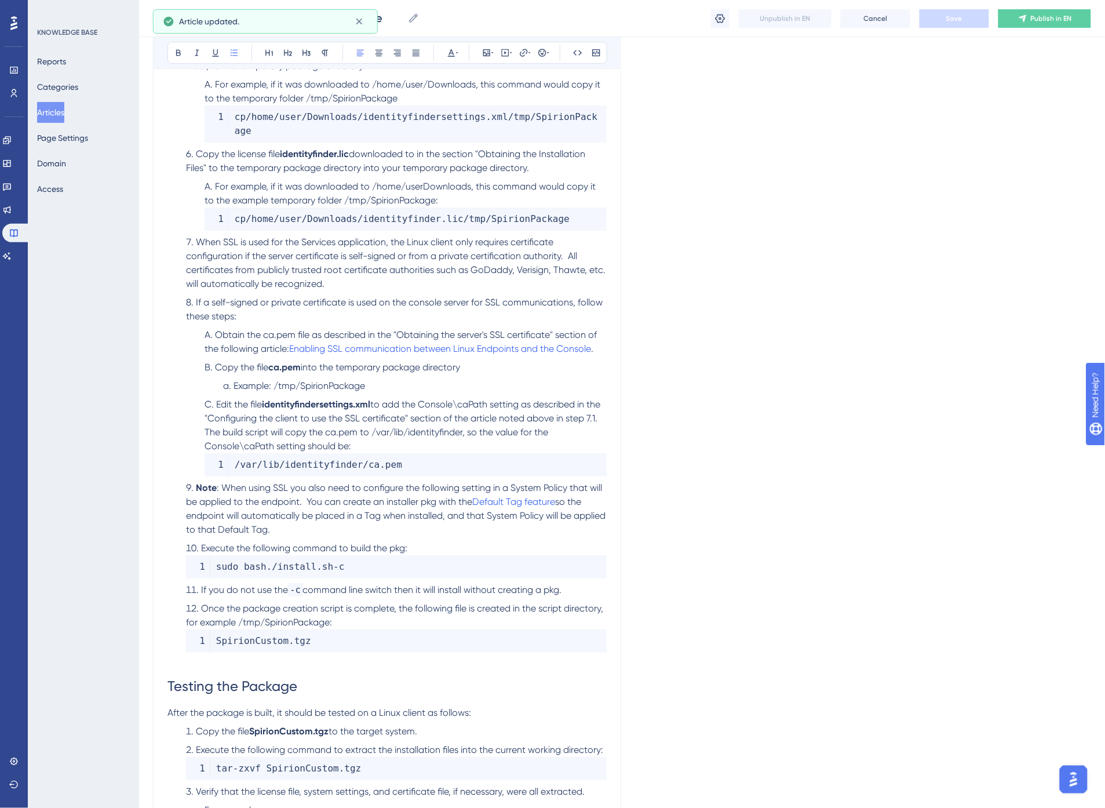
scroll to position [1258, 0]
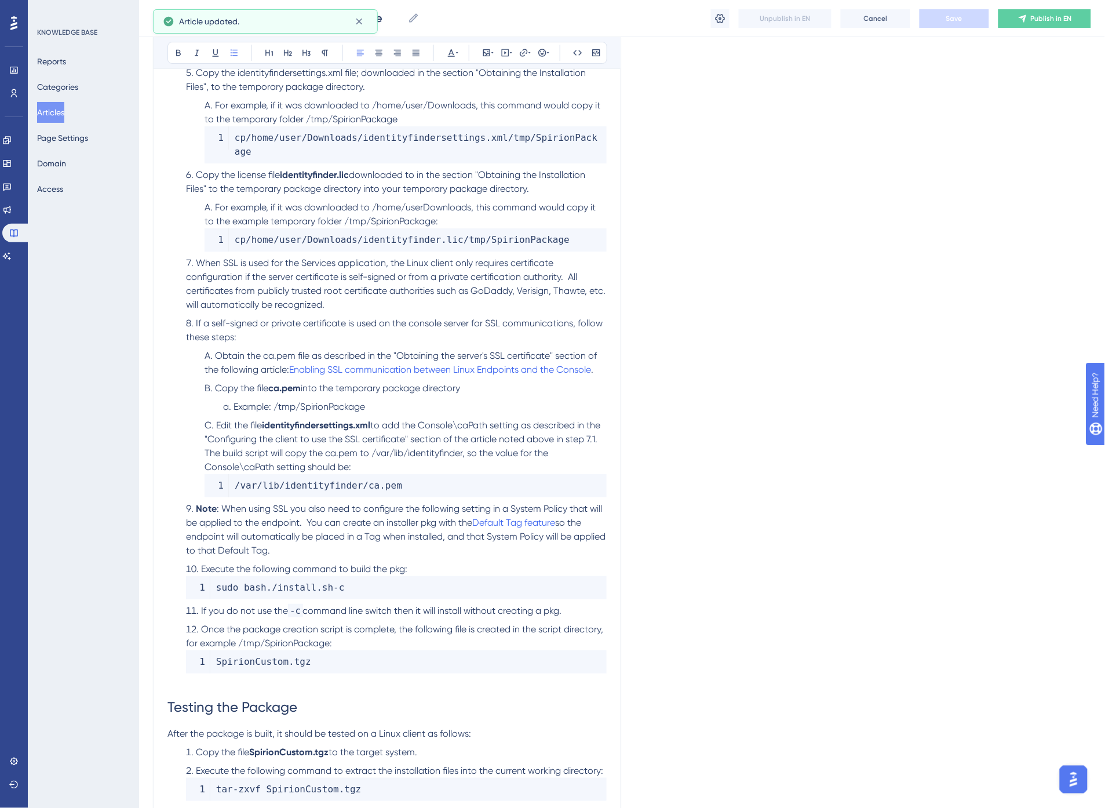
click at [293, 318] on li "If a self-signed or private certificate is used on the console server for SSL c…" at bounding box center [393, 330] width 425 height 28
click at [570, 264] on span "When SSL is used for the Services application, the Linux client only requires c…" at bounding box center [397, 283] width 422 height 53
click at [364, 297] on li "When SSL is used for the Services application, the Linux client only requires c…" at bounding box center [393, 284] width 425 height 56
click at [964, 13] on button "Save" at bounding box center [955, 18] width 70 height 19
click at [277, 325] on li "If a self-signed or private certificate is used on the console server for SSL c…" at bounding box center [393, 330] width 425 height 28
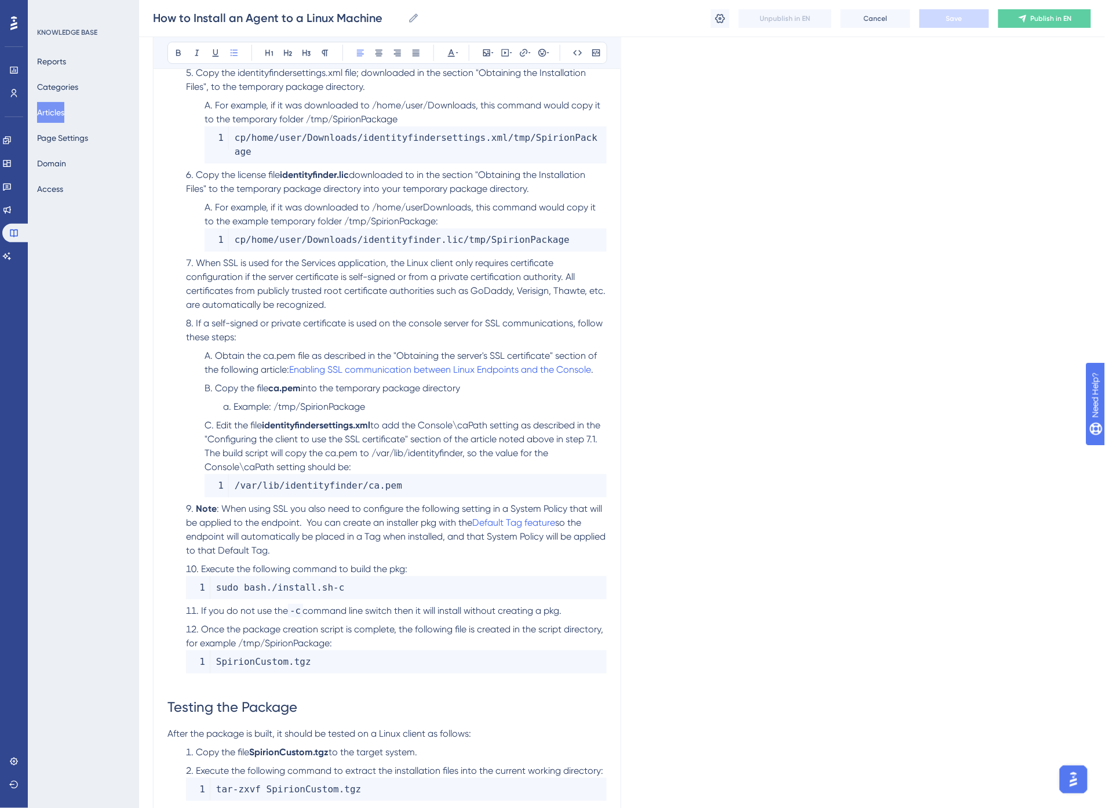
click at [257, 318] on span "If a self-signed or private certificate is used on the console server for SSL c…" at bounding box center [395, 330] width 419 height 25
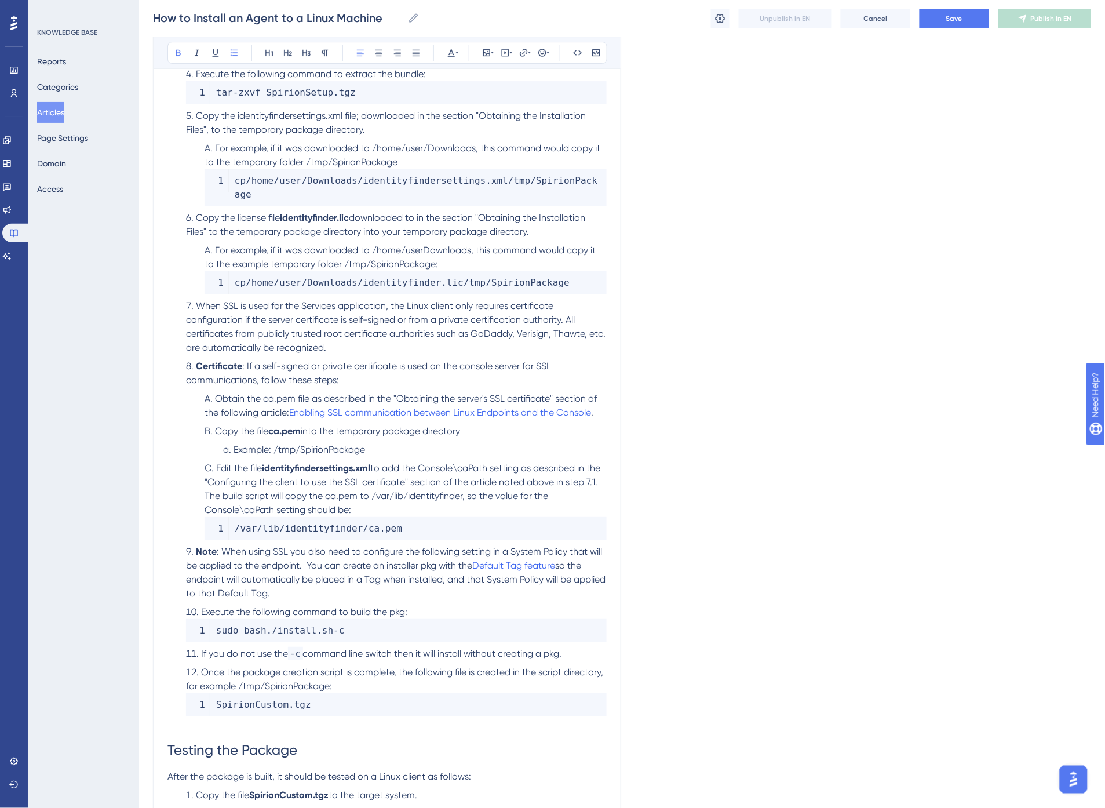
scroll to position [1193, 0]
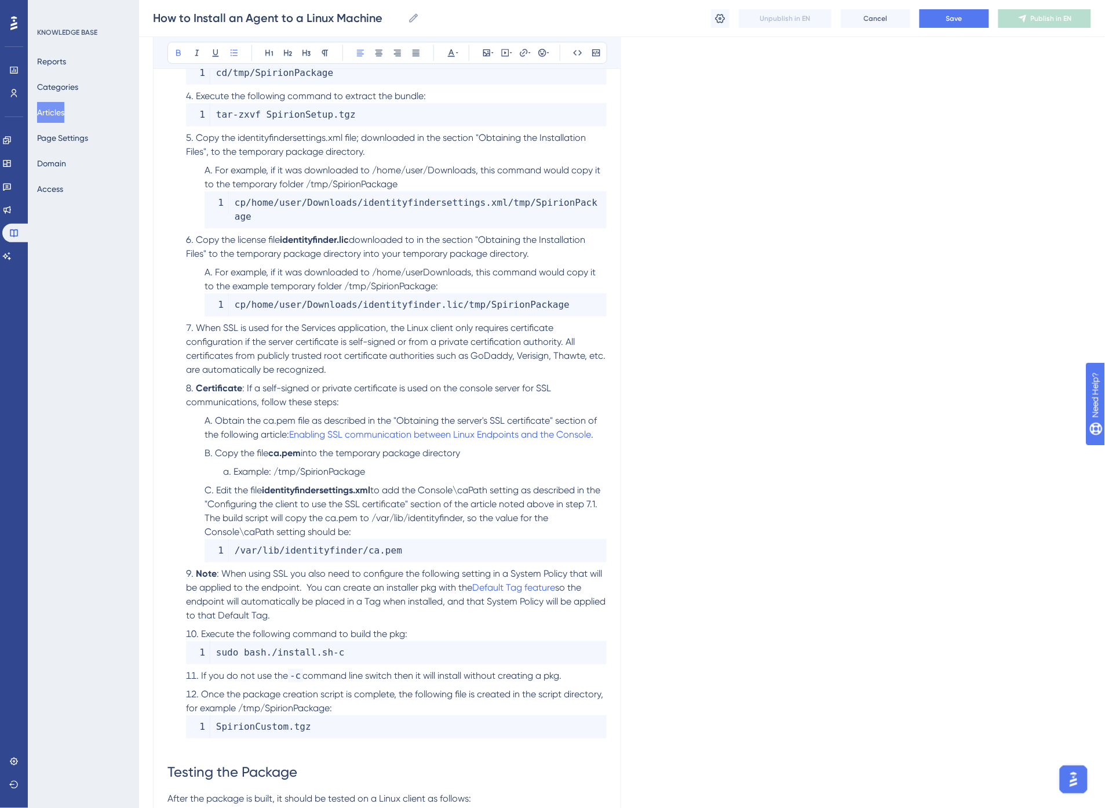
click at [199, 322] on span "When SSL is used for the Services application, the Linux client only requires c…" at bounding box center [397, 348] width 422 height 53
click at [200, 322] on span "SSL: When SSL is used for the Services application, the Linux client only requi…" at bounding box center [397, 348] width 422 height 53
click at [277, 322] on span ": When SSL is used for the Services application, the Linux client only requires…" at bounding box center [397, 348] width 422 height 53
click at [312, 322] on span ": When SSL is used for the Services application, the Linux client only requires…" at bounding box center [397, 348] width 422 height 53
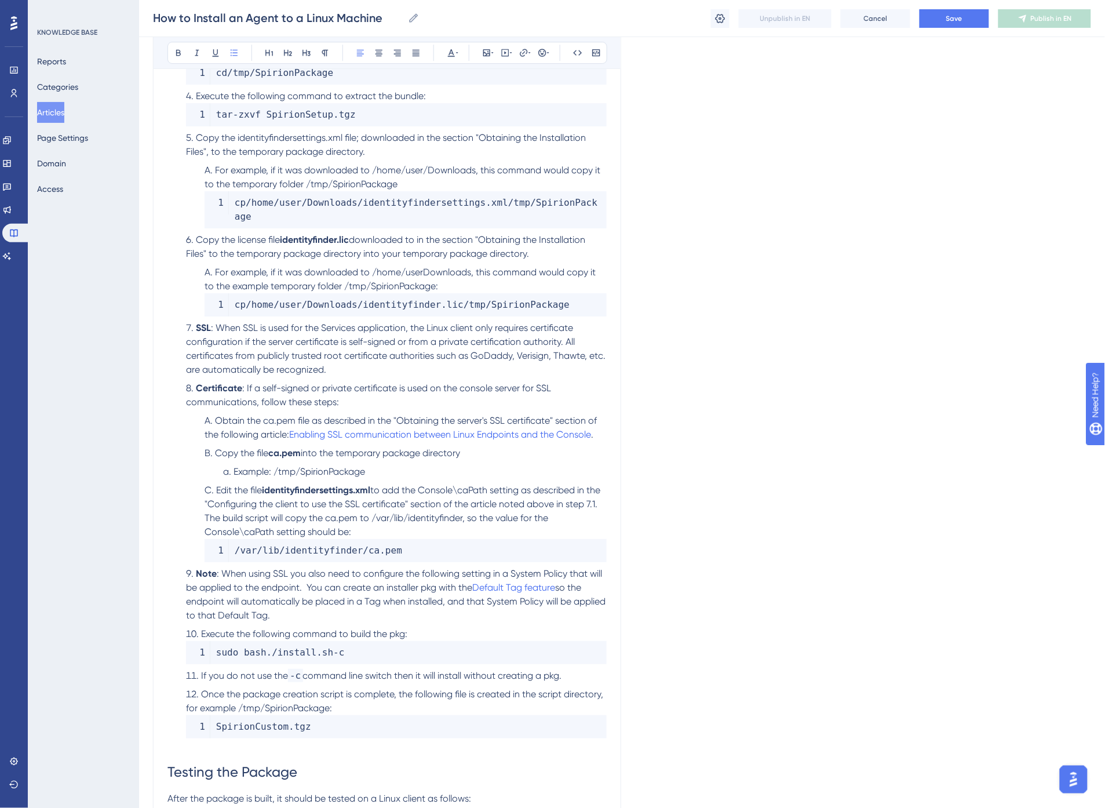
click at [320, 322] on span ": When SSL is used for the Services application, the Linux client only requires…" at bounding box center [397, 348] width 422 height 53
click at [351, 340] on span ": When SSL is used for the Services application, the Linux client only requires…" at bounding box center [397, 348] width 422 height 53
click at [948, 20] on span "Save" at bounding box center [955, 18] width 16 height 9
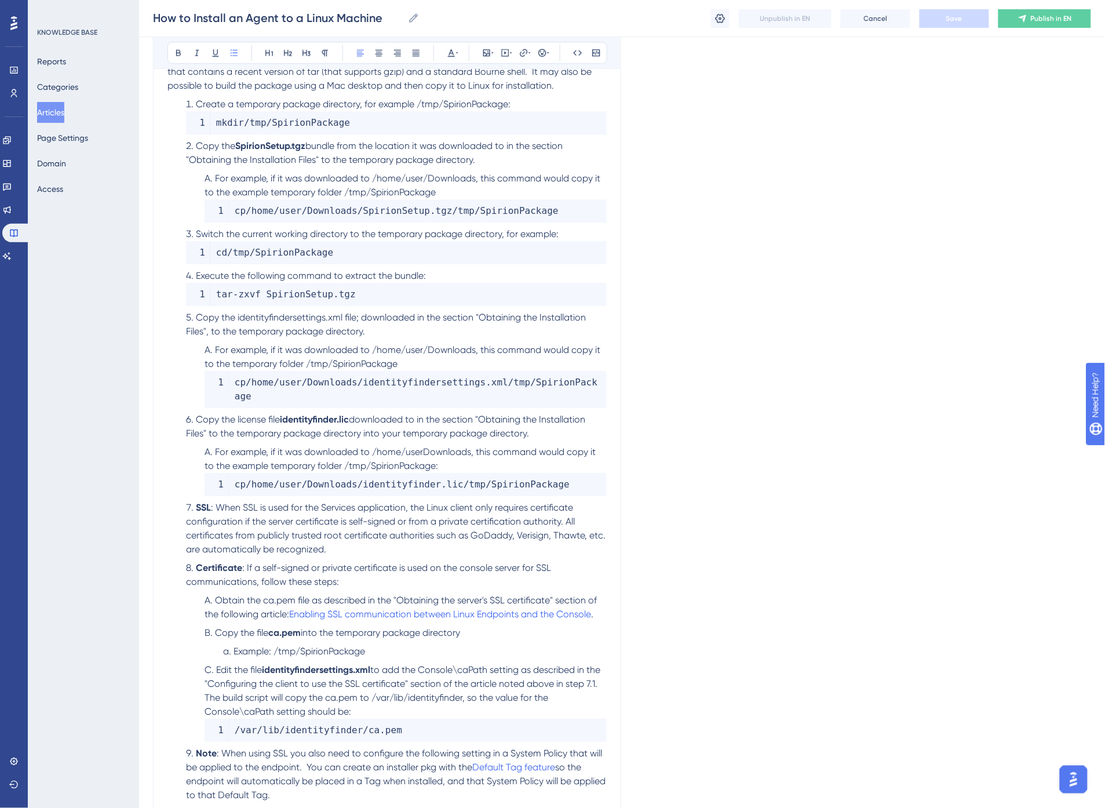
scroll to position [1000, 0]
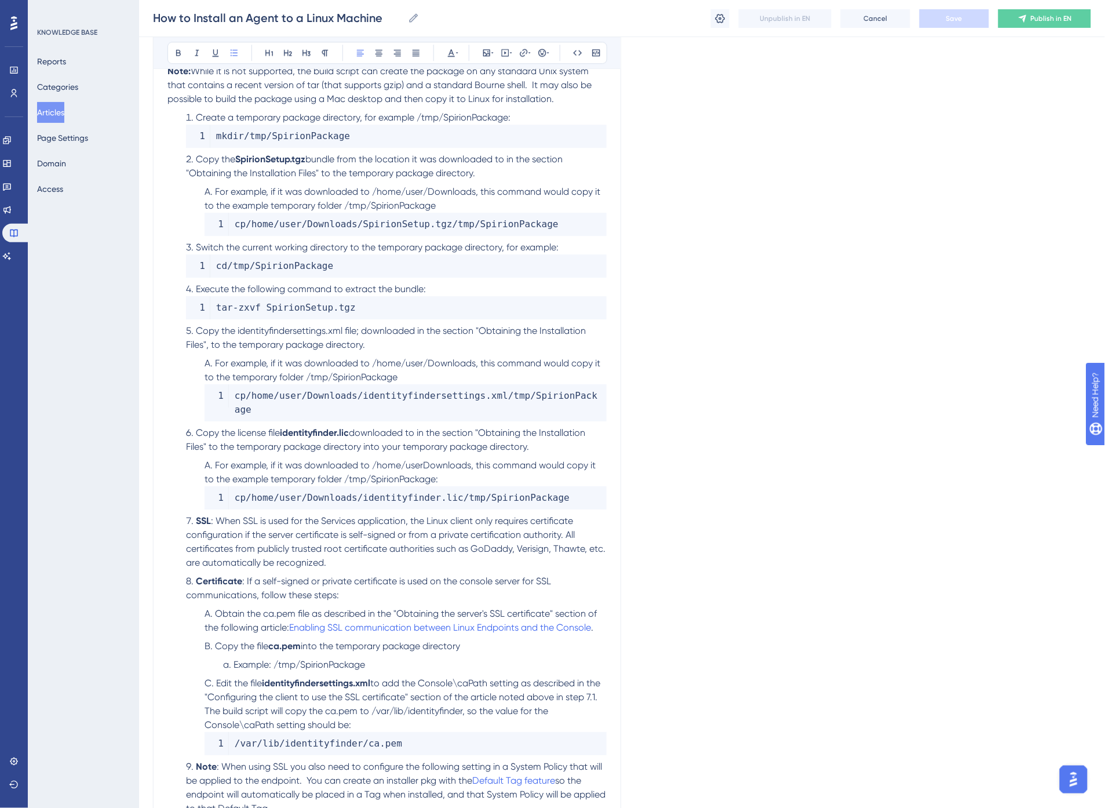
drag, startPoint x: 415, startPoint y: 350, endPoint x: 364, endPoint y: 344, distance: 51.4
click at [414, 350] on li "Copy the identityfindersettings.xml file; downloaded in the section "Obtaining …" at bounding box center [393, 338] width 425 height 28
click at [364, 344] on span "Copy the identityfindersettings.xml file; downloaded in the section "Obtaining …" at bounding box center [387, 337] width 402 height 25
click at [374, 344] on li "Copy the identityfindersettings.xml file; downloaded in the section "Obtaining …" at bounding box center [393, 338] width 425 height 28
click at [246, 333] on span "Copy the identityfindersettings.xml file; downloaded in the section "Obtaining …" at bounding box center [387, 337] width 402 height 25
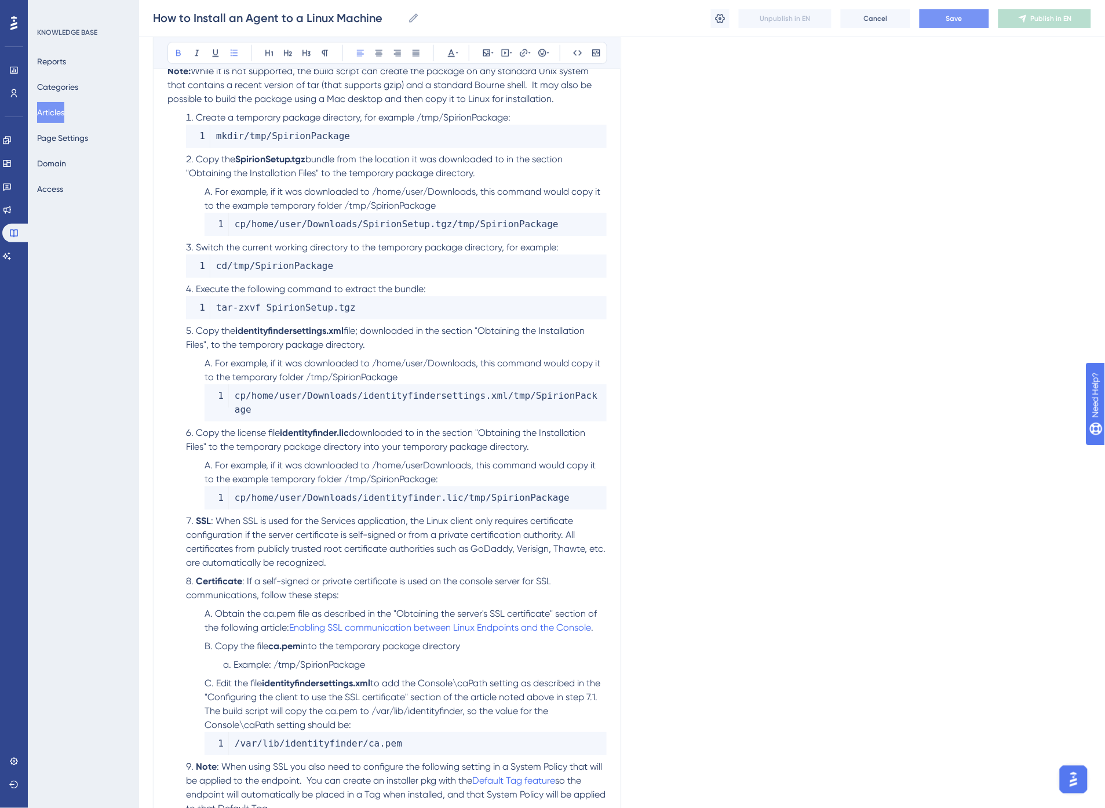
click at [476, 427] on span "downloaded to in the section "Obtaining the Installation Files" to the temporar…" at bounding box center [387, 439] width 402 height 25
click at [940, 21] on button "Save" at bounding box center [955, 18] width 70 height 19
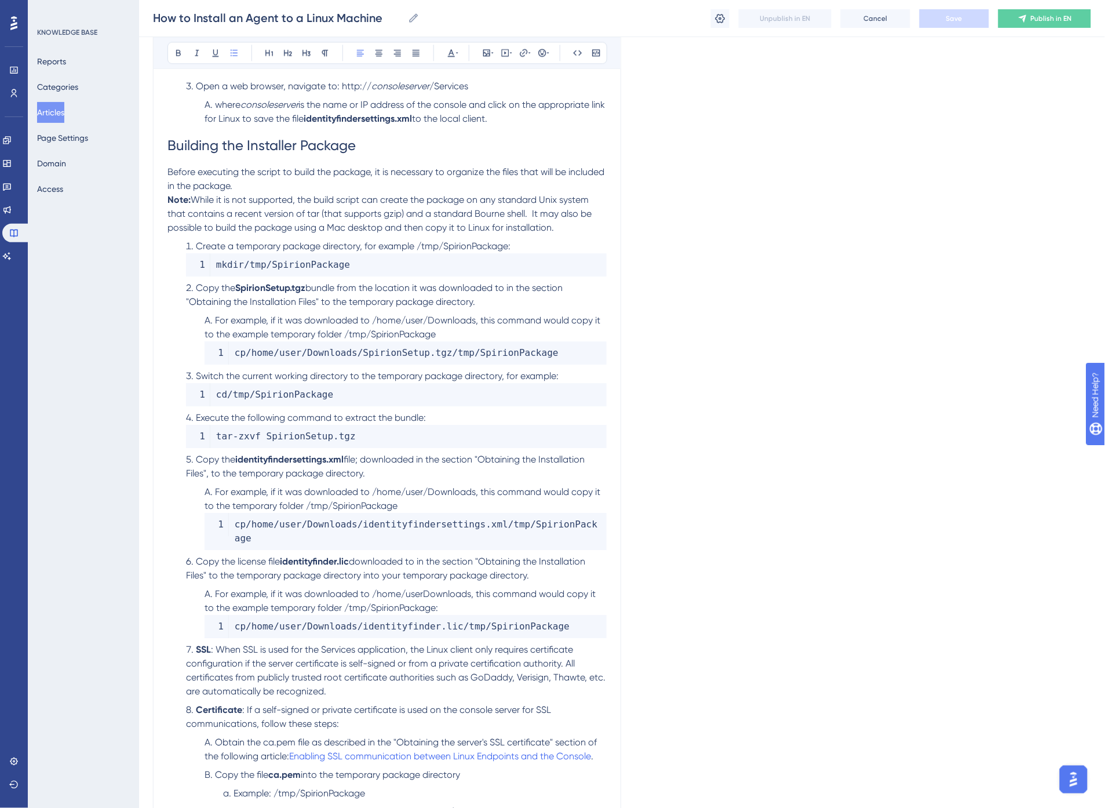
scroll to position [807, 0]
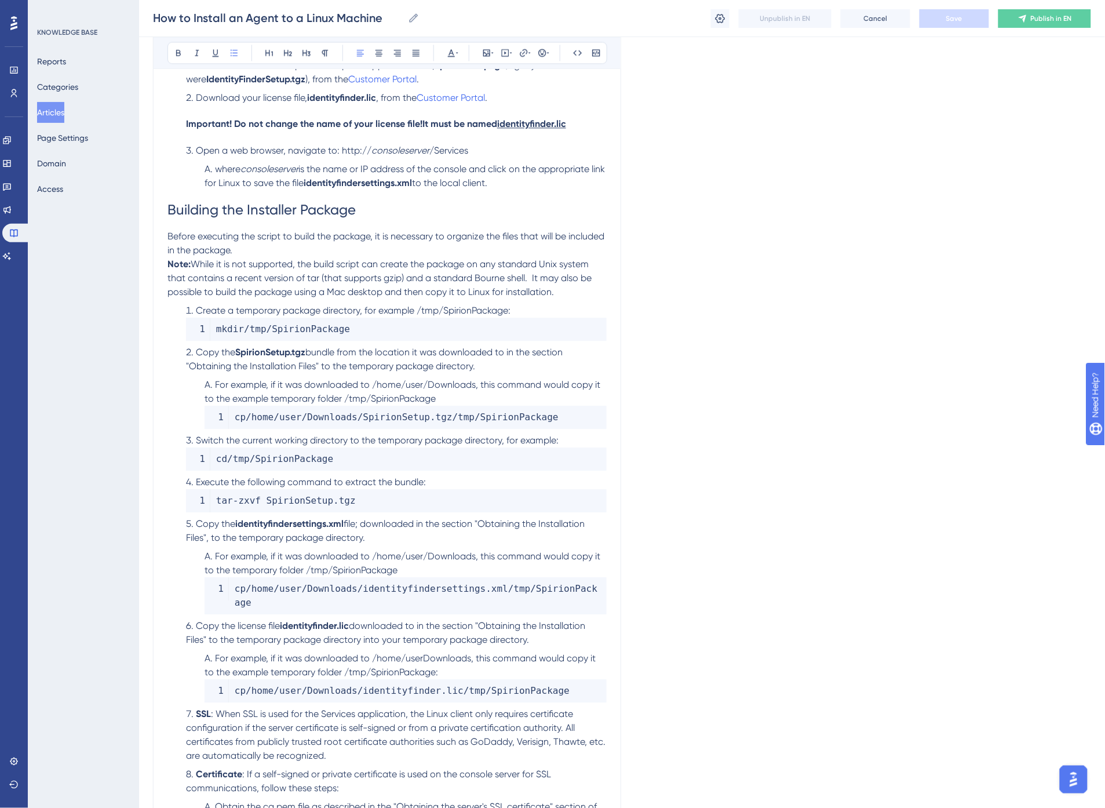
click at [254, 310] on span "Create a temporary package directory, for example /tmp/SpirionPackage:" at bounding box center [353, 310] width 315 height 11
click at [482, 275] on span "While it is not supported, the build script can create the package on any stand…" at bounding box center [381, 278] width 427 height 39
click at [524, 54] on icon at bounding box center [523, 52] width 9 height 9
drag, startPoint x: 537, startPoint y: 125, endPoint x: 445, endPoint y: 126, distance: 92.2
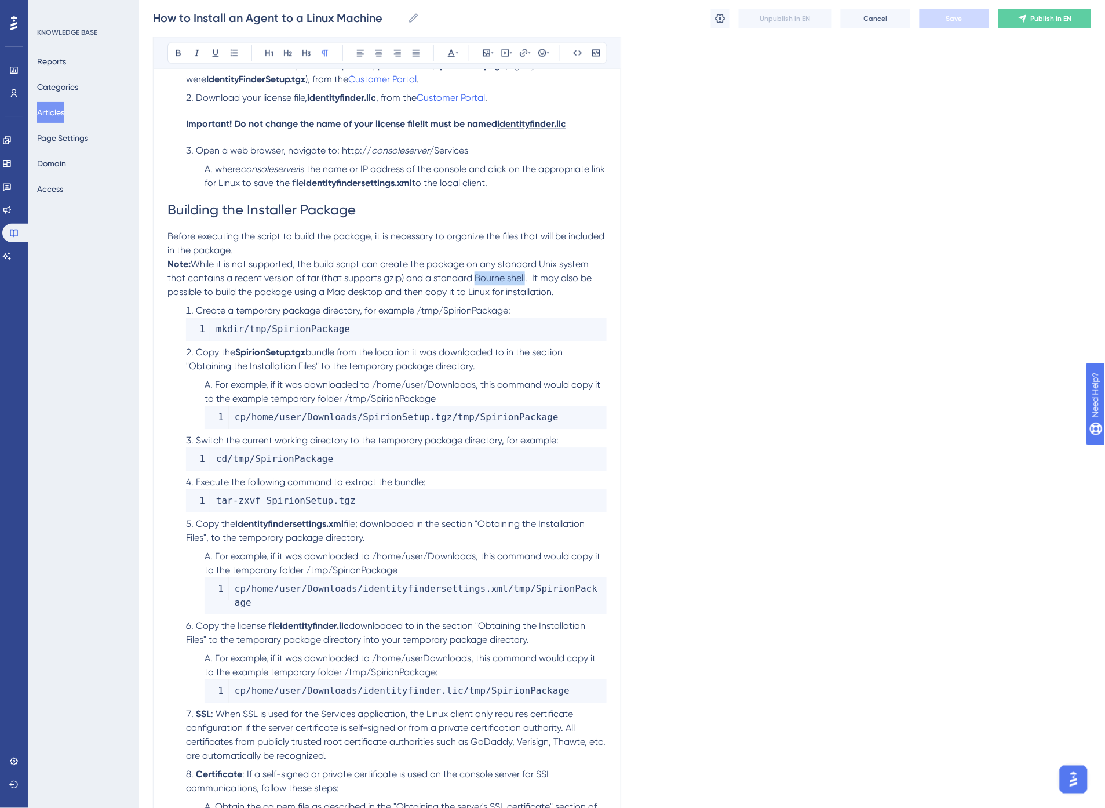
drag, startPoint x: 475, startPoint y: 279, endPoint x: 525, endPoint y: 273, distance: 49.6
click at [525, 273] on span "While it is not supported, the build script can create the package on any stand…" at bounding box center [381, 278] width 427 height 39
click at [522, 50] on icon at bounding box center [523, 52] width 9 height 9
type input "[URL][DOMAIN_NAME]"
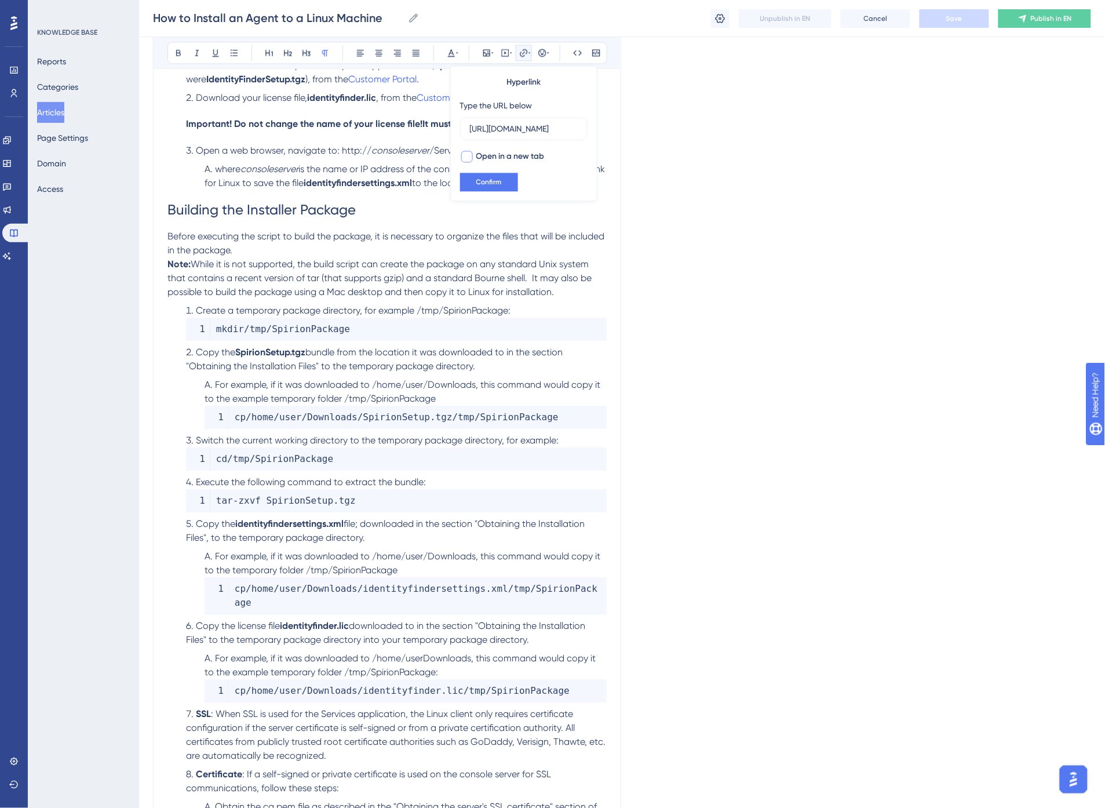
click at [526, 156] on span "Open in a new tab" at bounding box center [510, 157] width 68 height 14
checkbox input "true"
click at [496, 175] on button "Confirm" at bounding box center [489, 182] width 58 height 19
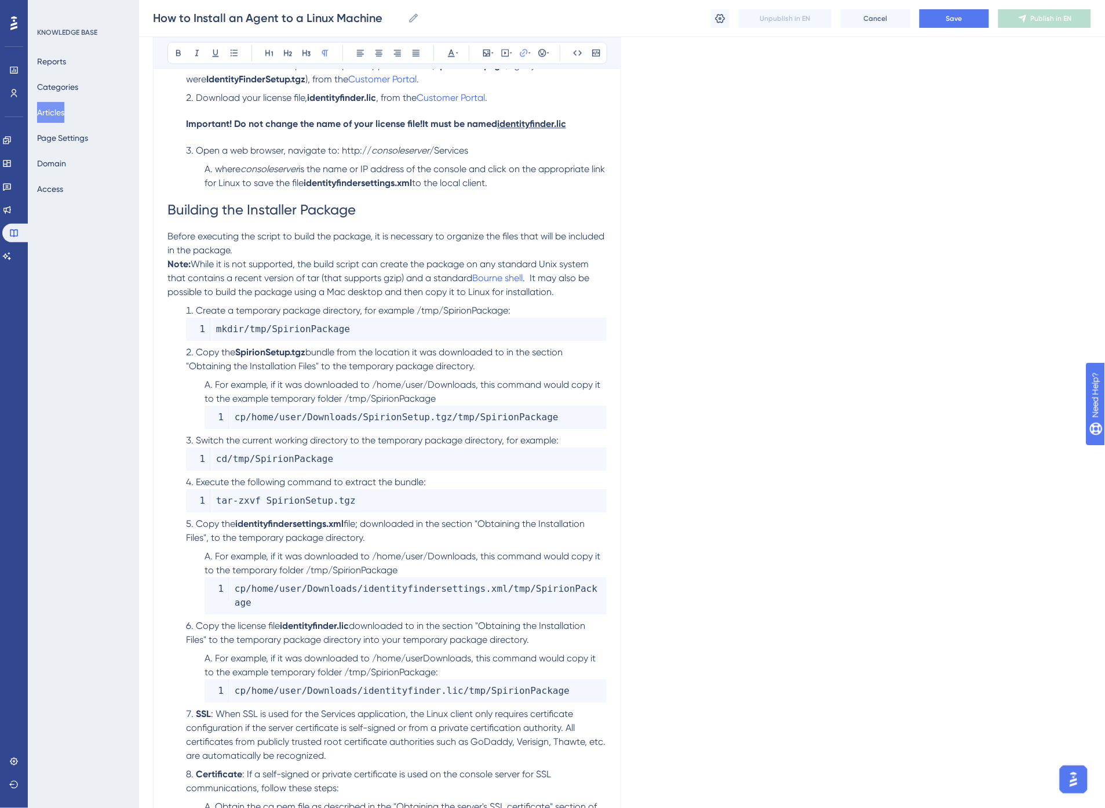
click at [418, 276] on span "While it is not supported, the build script can create the package on any stand…" at bounding box center [380, 271] width 424 height 25
click at [953, 19] on span "Save" at bounding box center [955, 18] width 16 height 9
click at [352, 254] on p "Before executing the script to build the package, it is necessary to organize t…" at bounding box center [387, 244] width 439 height 28
click at [340, 267] on span "While it is not supported, the build script can create the package on any stand…" at bounding box center [380, 271] width 424 height 25
click at [447, 281] on span "While it is not supported, the build script can create the package on any stand…" at bounding box center [380, 271] width 424 height 25
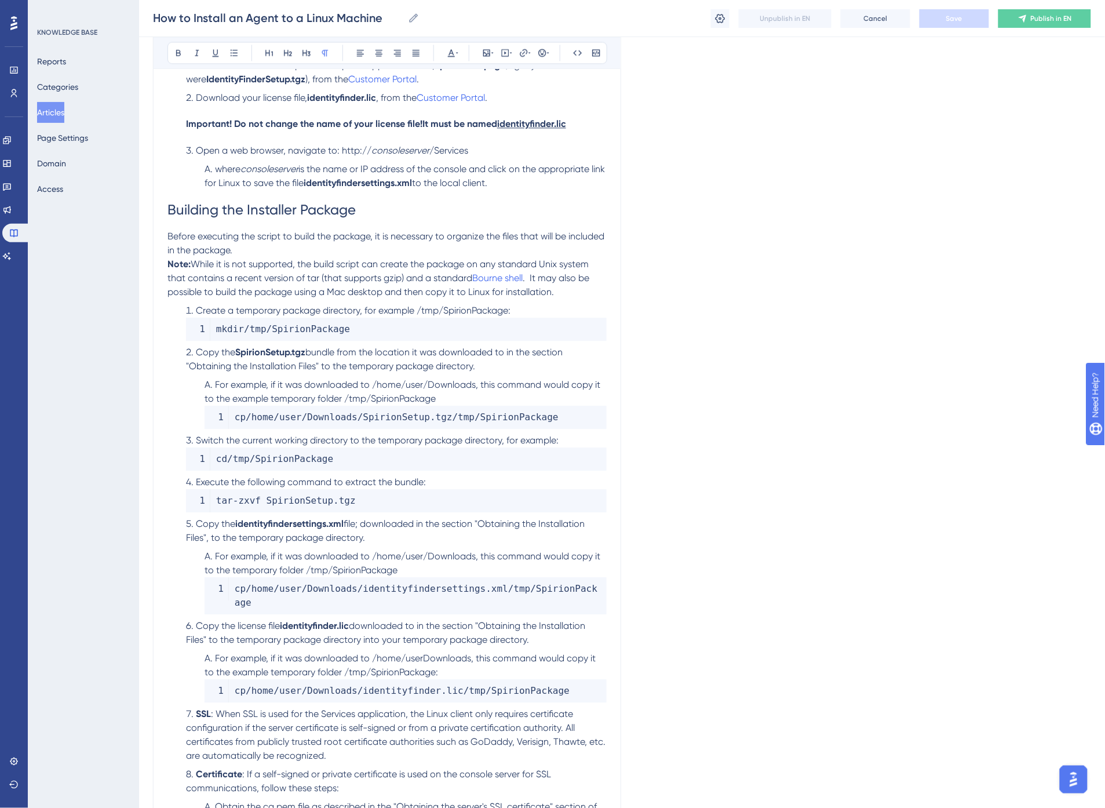
click at [316, 288] on span ". It may also be possible to build the package using a Mac desktop and then cop…" at bounding box center [380, 284] width 424 height 25
click at [313, 277] on span "While it is not supported, the build script can create the package on any stand…" at bounding box center [380, 271] width 424 height 25
click at [355, 283] on p "Note: While it is not supported, the build script can create the package on any…" at bounding box center [387, 278] width 439 height 42
click at [392, 279] on span "(that supports gzip) and a standard" at bounding box center [393, 277] width 151 height 11
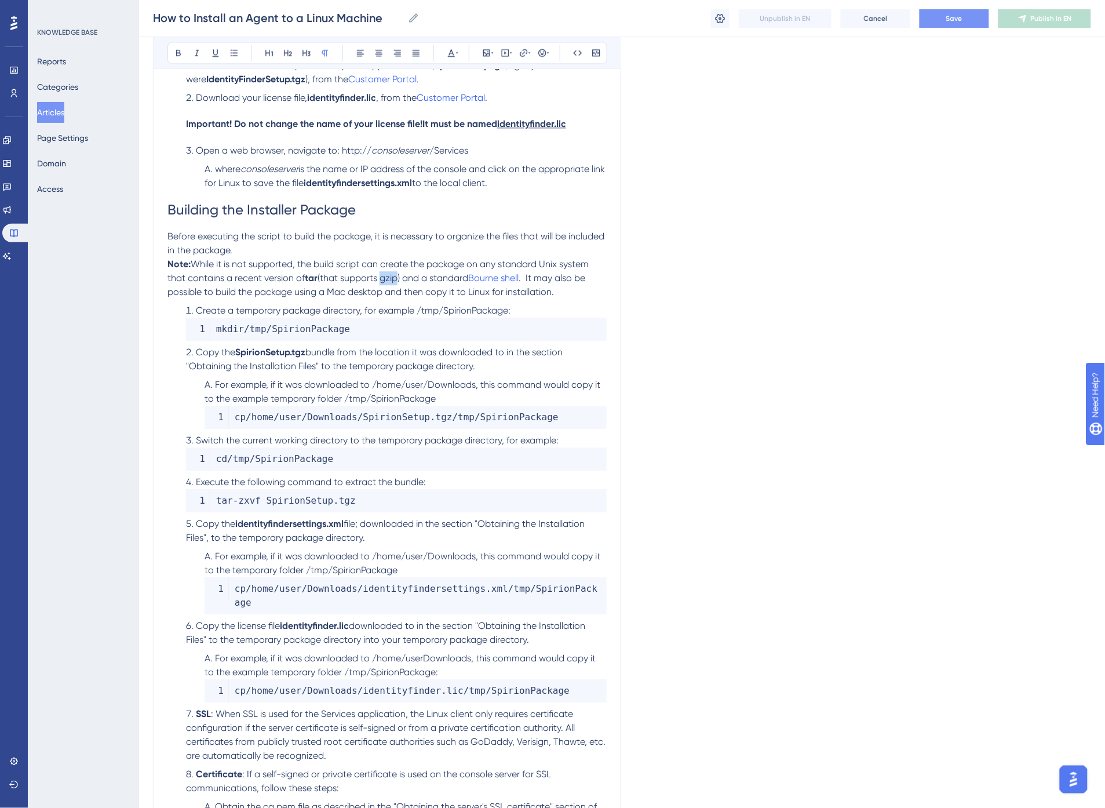
click at [392, 279] on span "(that supports gzip) and a standard" at bounding box center [393, 277] width 151 height 11
click at [355, 265] on span "While it is not supported, the build script can create the package on any stand…" at bounding box center [380, 271] width 424 height 25
click at [952, 22] on span "Save" at bounding box center [955, 18] width 16 height 9
drag, startPoint x: 375, startPoint y: 381, endPoint x: 478, endPoint y: 385, distance: 103.3
click at [478, 385] on span "For example, if it was downloaded to /home/user/Downloads, this command would c…" at bounding box center [404, 391] width 398 height 25
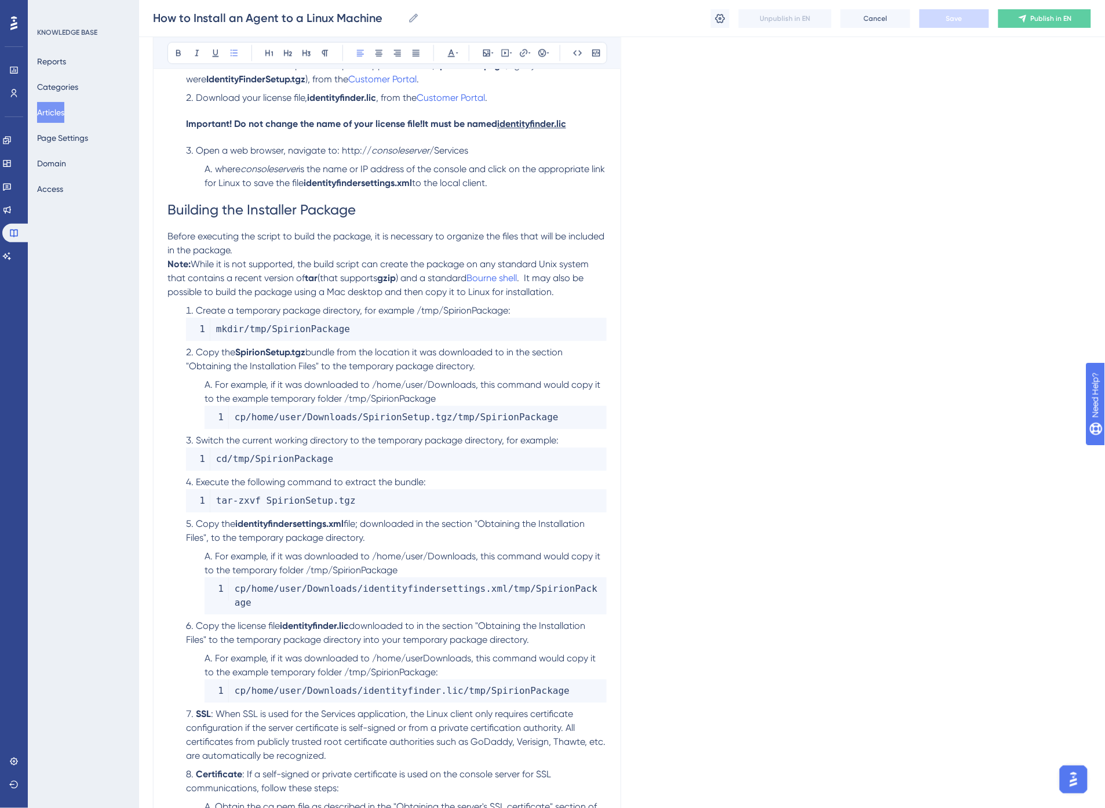
click at [348, 397] on span "For example, if it was downloaded to /home/user/Downloads, this command would c…" at bounding box center [404, 391] width 398 height 25
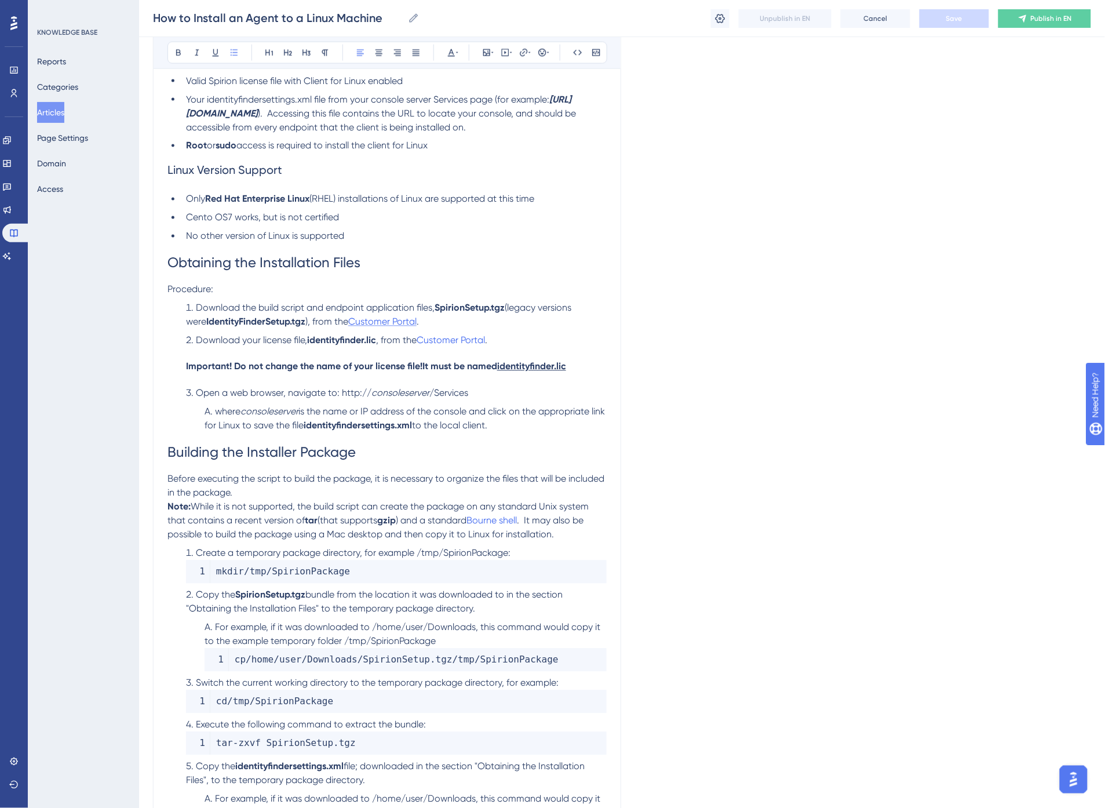
scroll to position [549, 0]
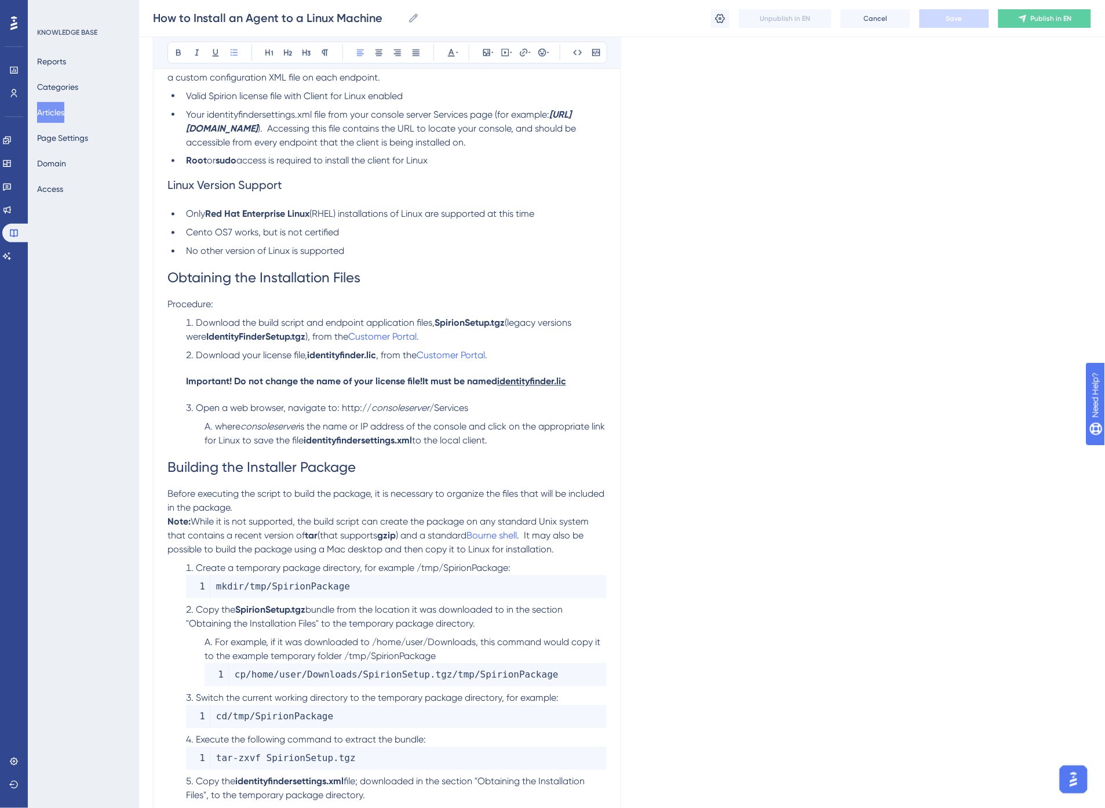
click at [206, 383] on strong "Important! D" at bounding box center [213, 381] width 54 height 11
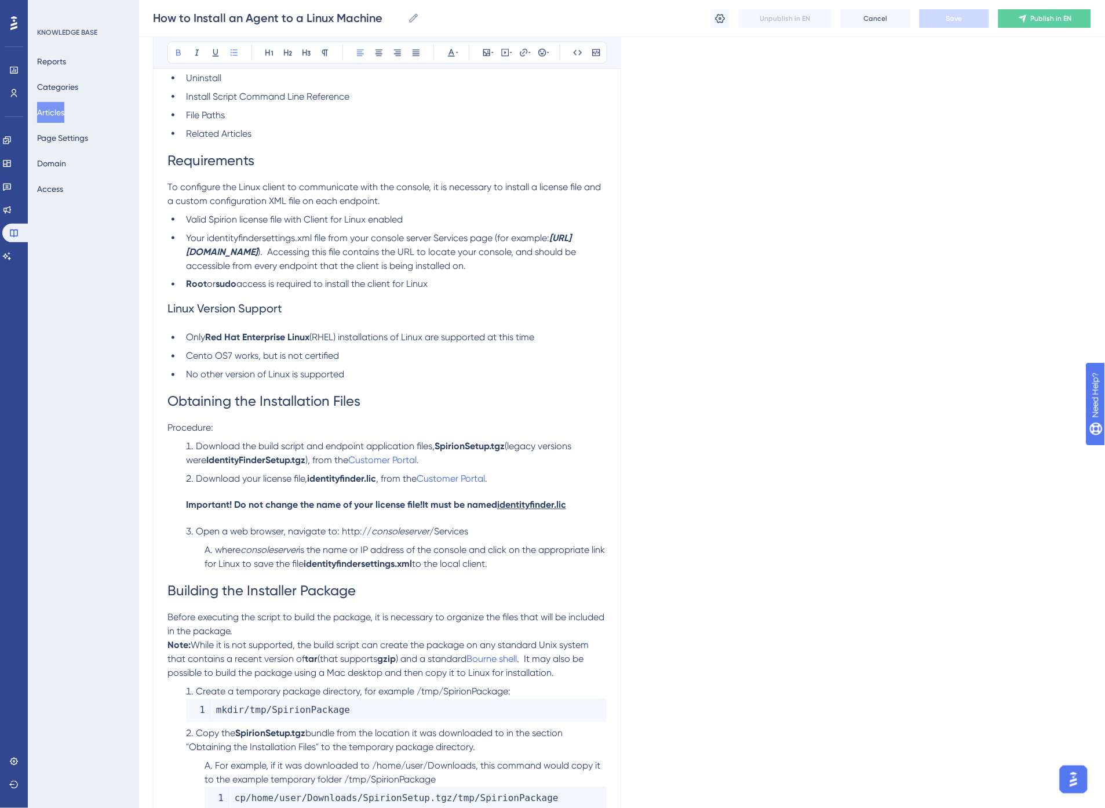
scroll to position [420, 0]
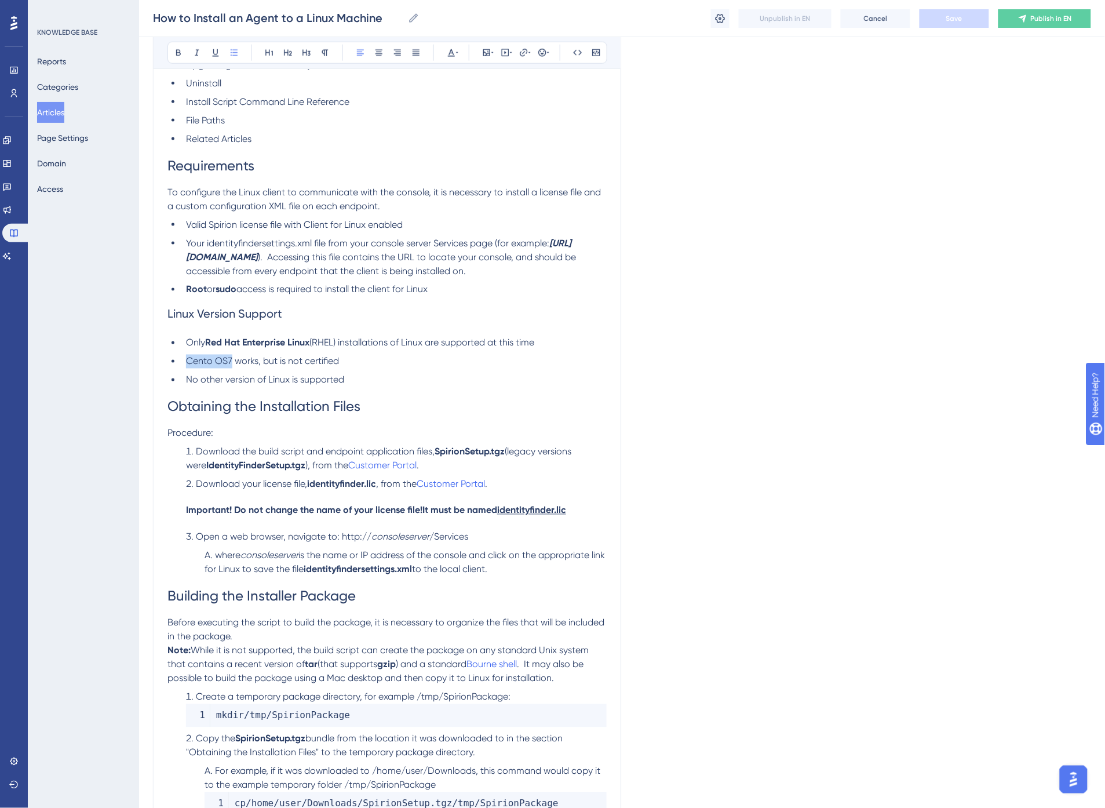
drag, startPoint x: 232, startPoint y: 361, endPoint x: 188, endPoint y: 363, distance: 44.1
click at [188, 363] on span "Cento OS7 works, but is not certified" at bounding box center [262, 361] width 153 height 11
click at [260, 372] on ul "Only Red Hat Enterprise Linux (RHEL) installations of Linux are supported at th…" at bounding box center [387, 361] width 439 height 51
click at [234, 341] on strong "Red Hat Enterprise Linux" at bounding box center [257, 342] width 104 height 11
drag, startPoint x: 369, startPoint y: 361, endPoint x: 282, endPoint y: 364, distance: 87.6
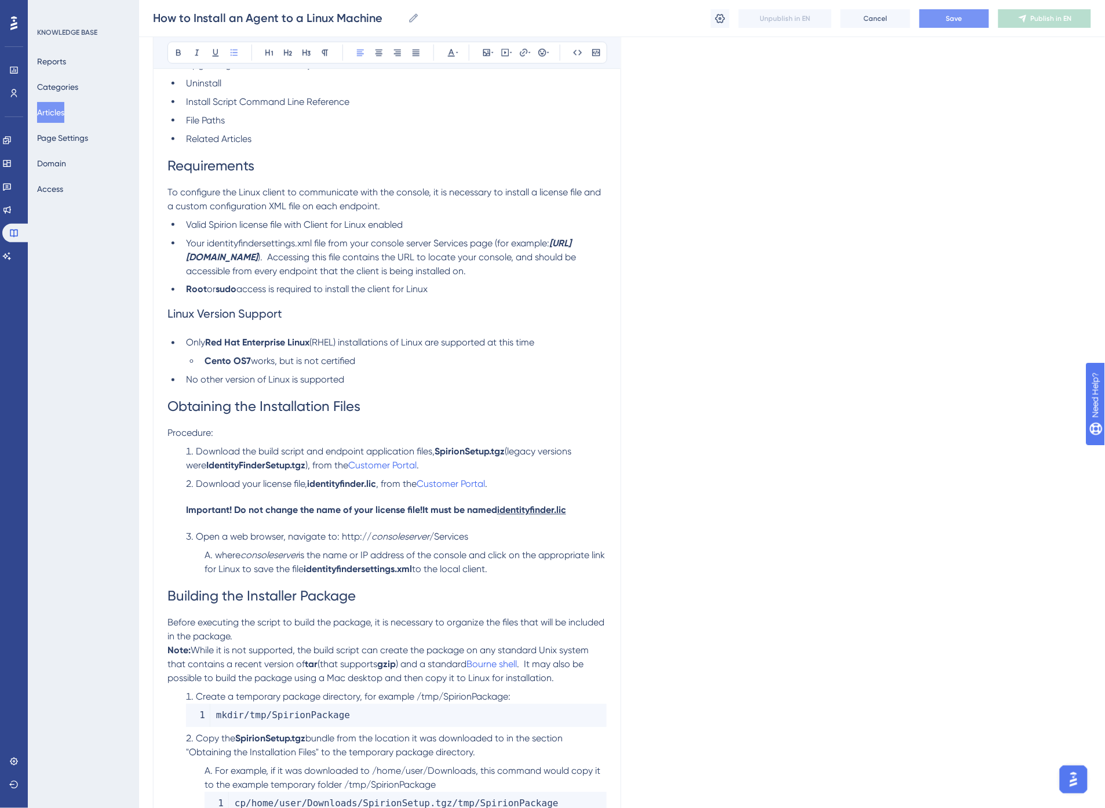
click at [282, 364] on li "Cento OS7 works, but is not certified" at bounding box center [403, 362] width 407 height 14
click at [338, 327] on h2 "Linux Version Support" at bounding box center [387, 314] width 439 height 35
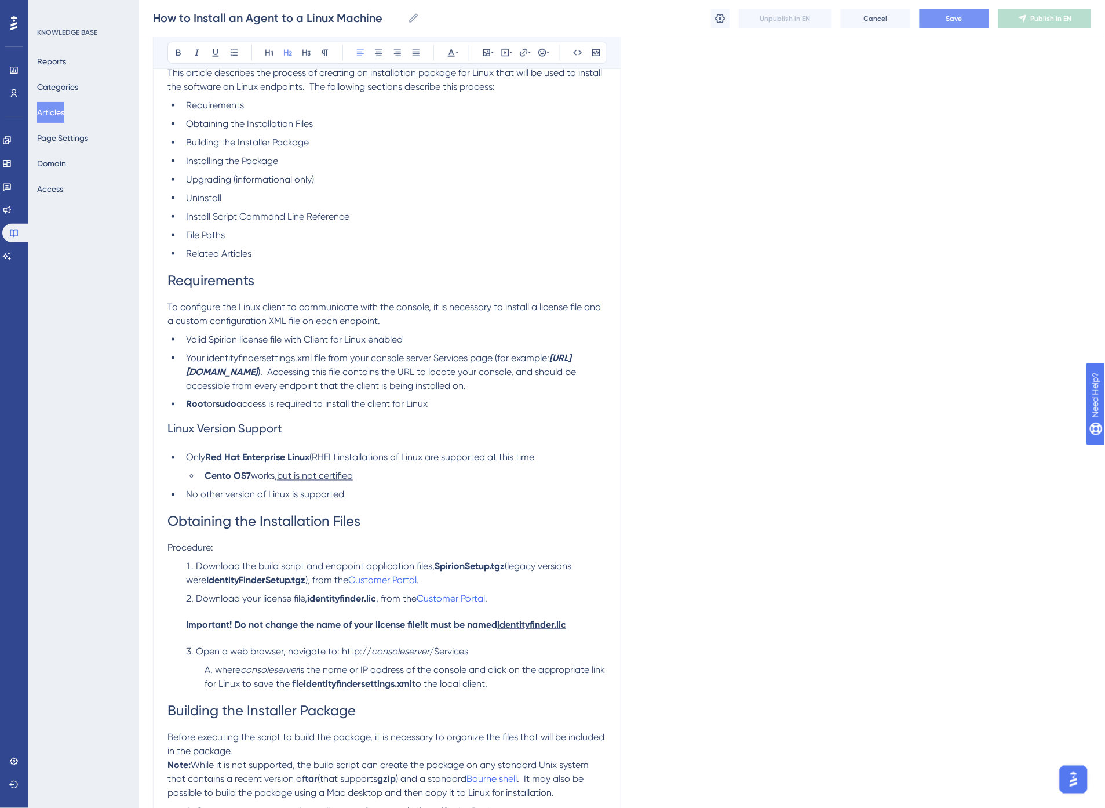
scroll to position [292, 0]
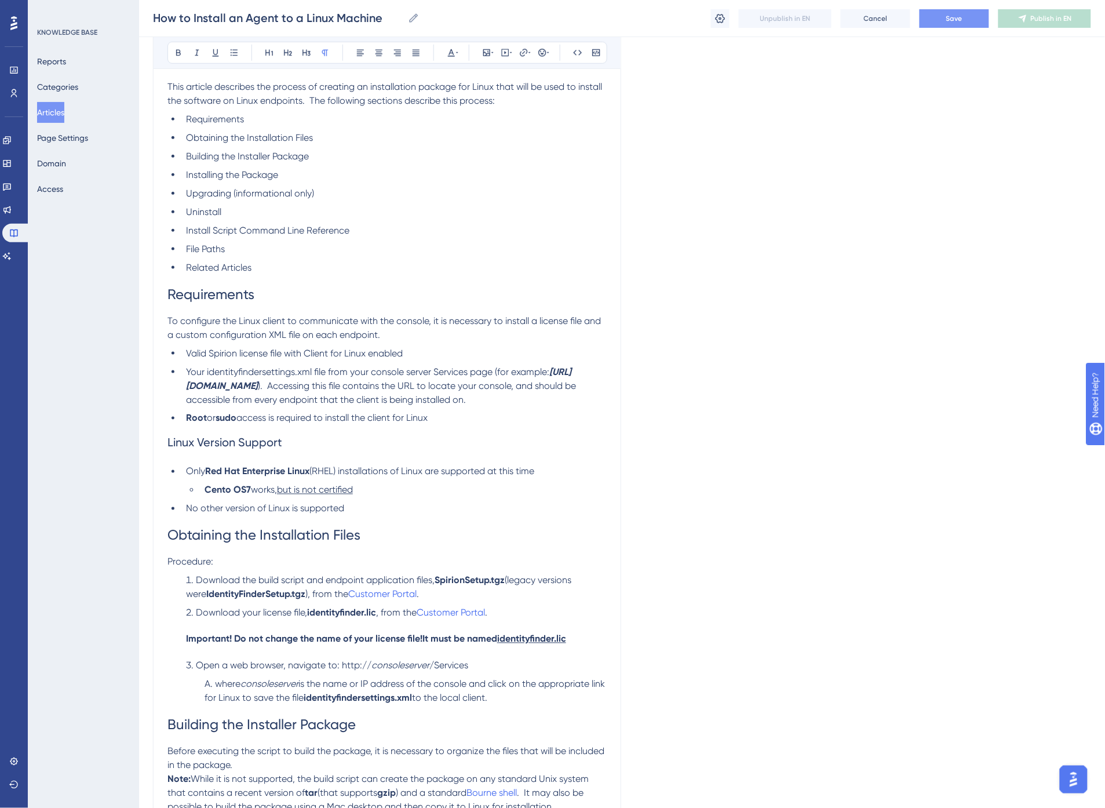
click at [352, 329] on span "To configure the Linux client to communicate with the console, it is necessary …" at bounding box center [386, 327] width 436 height 25
click at [306, 348] on span "Valid Spirion license file with Client for Linux enabled" at bounding box center [294, 353] width 217 height 11
click at [418, 387] on span "). Accessing this file contains the URL to locate your console, and should be a…" at bounding box center [382, 392] width 392 height 25
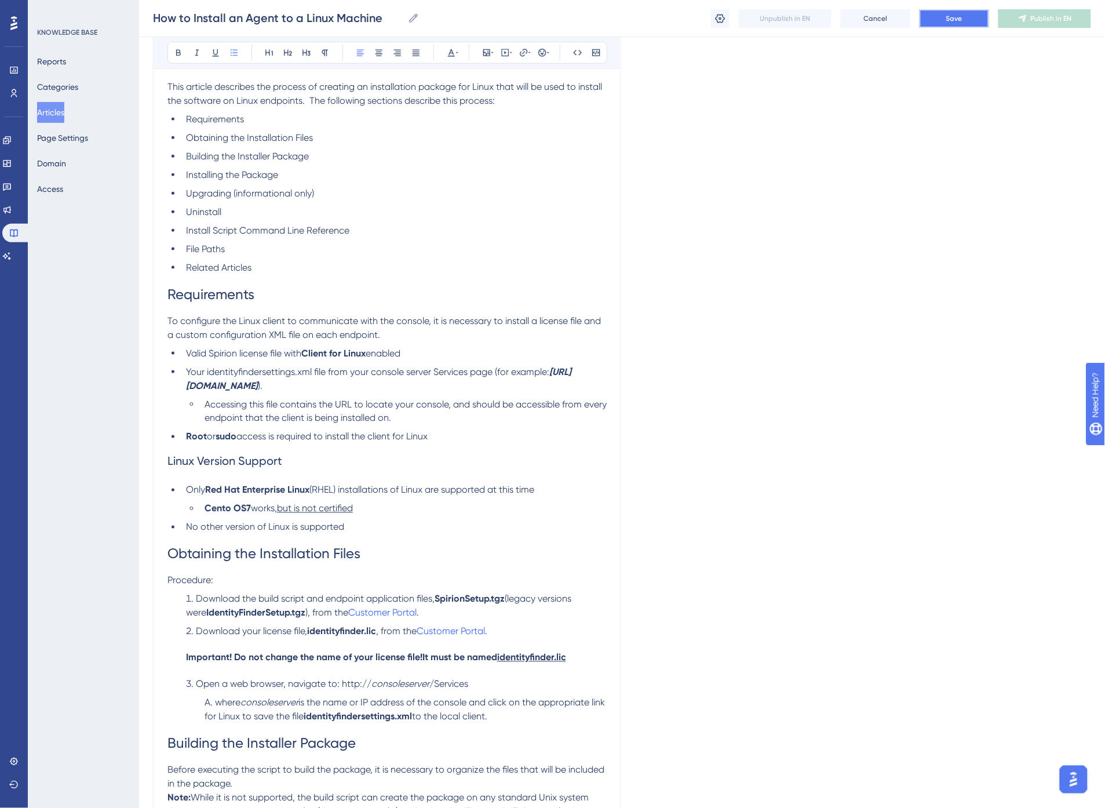
click at [949, 10] on button "Save" at bounding box center [955, 18] width 70 height 19
click at [423, 352] on li "Valid Spirion license file with Client for Linux enabled" at bounding box center [393, 354] width 425 height 14
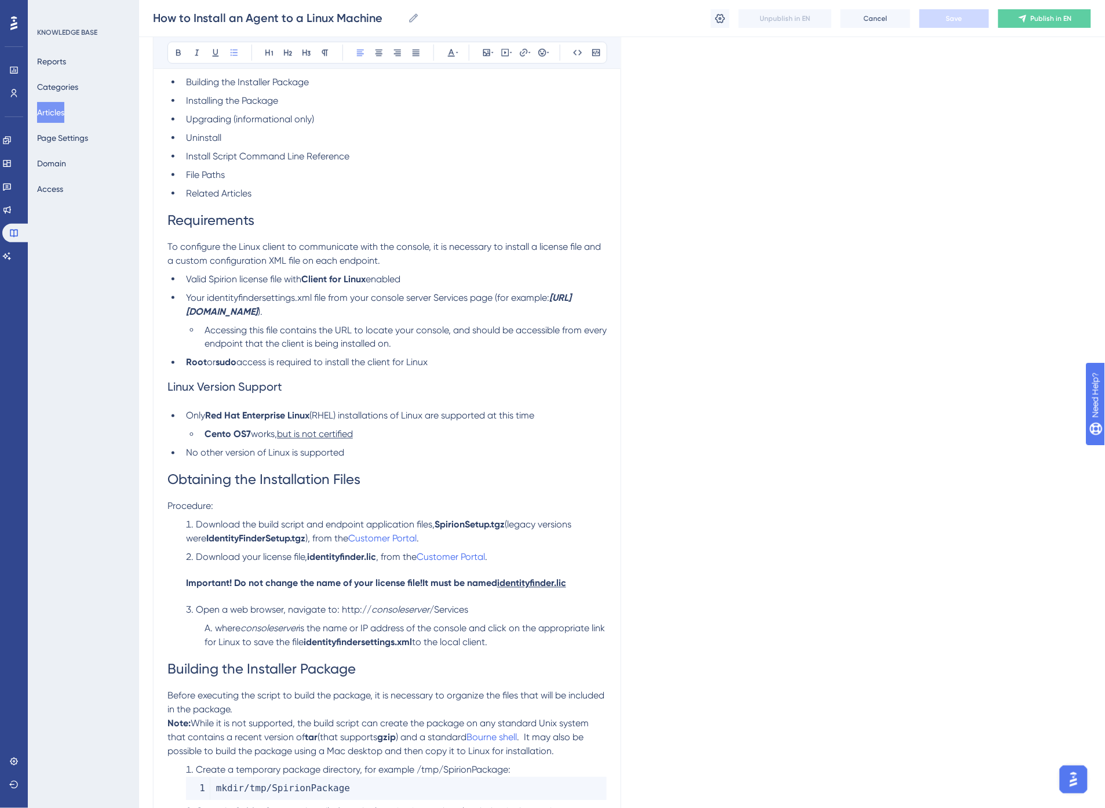
scroll to position [420, 0]
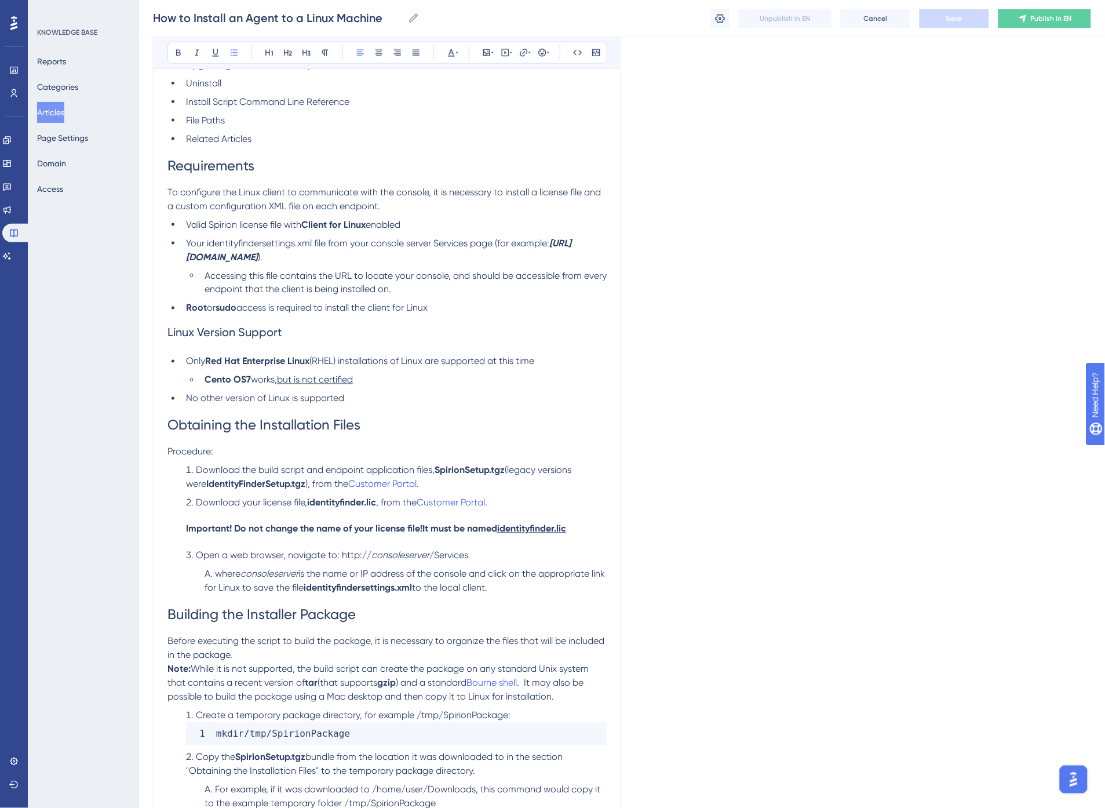
click at [216, 426] on span "Obtaining the Installation Files" at bounding box center [264, 425] width 193 height 16
copy strong "identityfinder.lic"
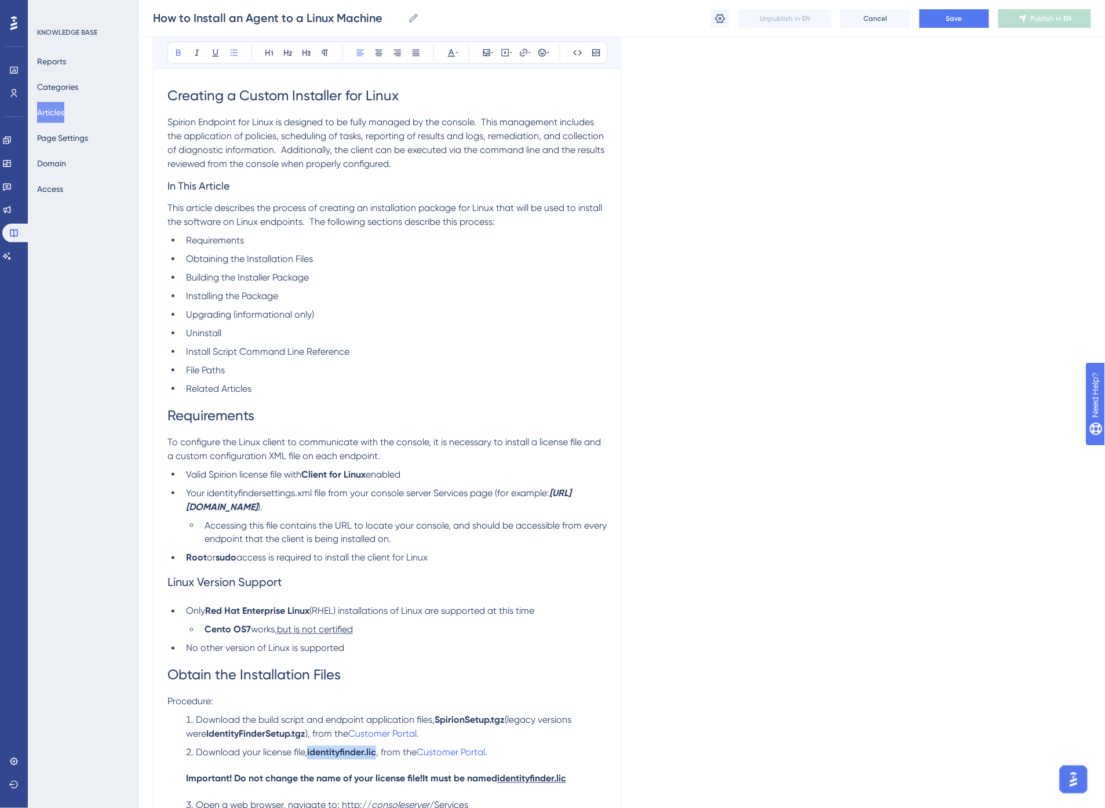
scroll to position [163, 0]
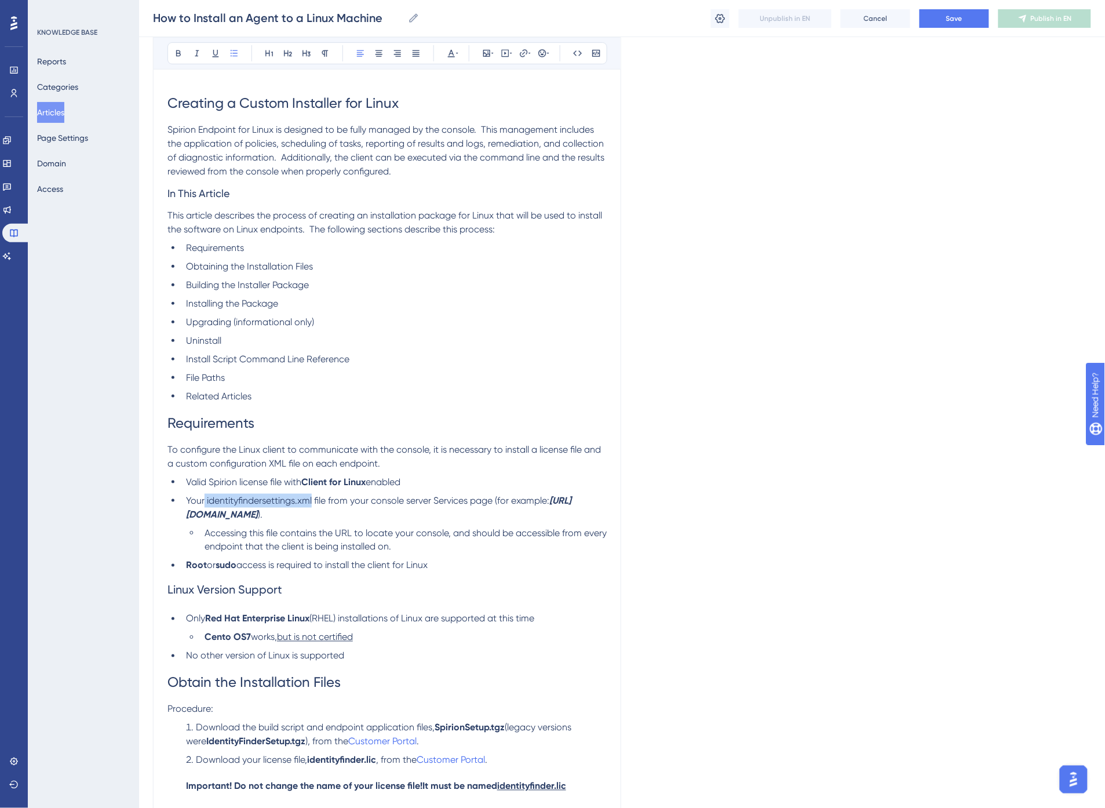
drag, startPoint x: 205, startPoint y: 500, endPoint x: 313, endPoint y: 494, distance: 108.0
click at [313, 494] on li "Your identityfindersettings.xml file from your console server Services page (fo…" at bounding box center [393, 508] width 425 height 28
click at [483, 496] on span "file from your console server Services page (for example:" at bounding box center [430, 500] width 235 height 11
click at [230, 482] on span "Valid Spirion license file with" at bounding box center [243, 481] width 115 height 11
click at [959, 23] on button "Save" at bounding box center [955, 18] width 70 height 19
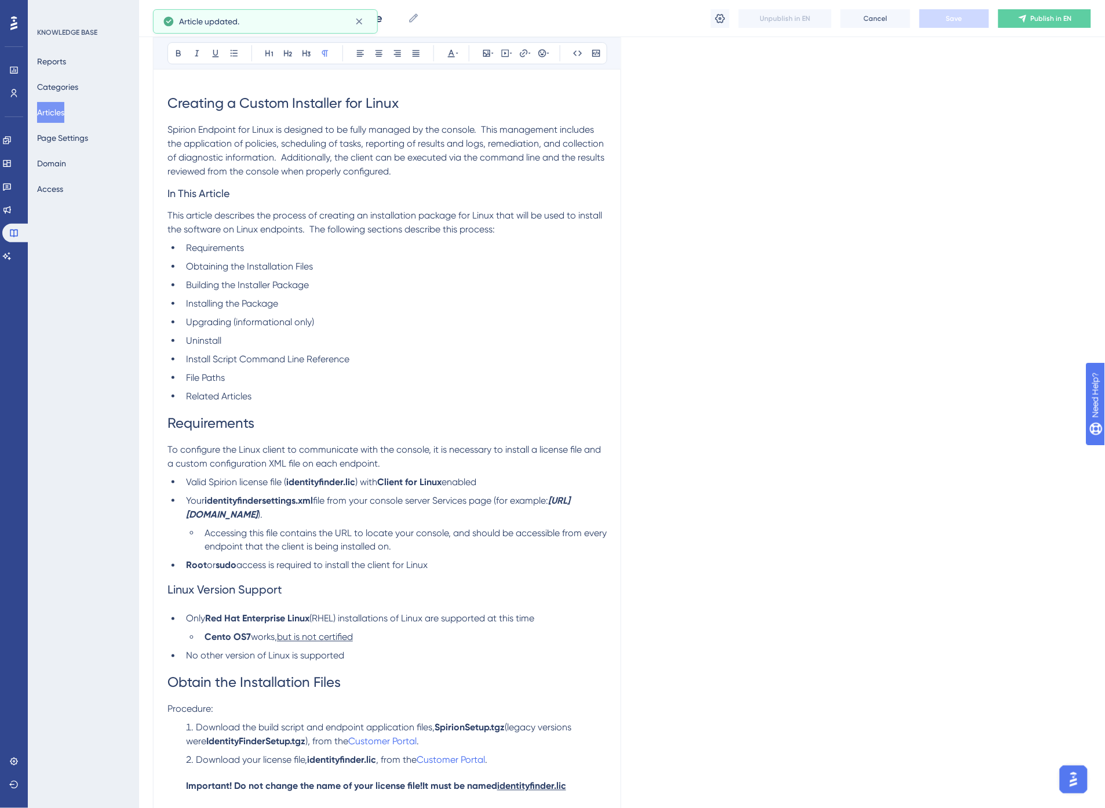
click at [311, 232] on span "This article describes the process of creating an installation package for Linu…" at bounding box center [386, 222] width 437 height 25
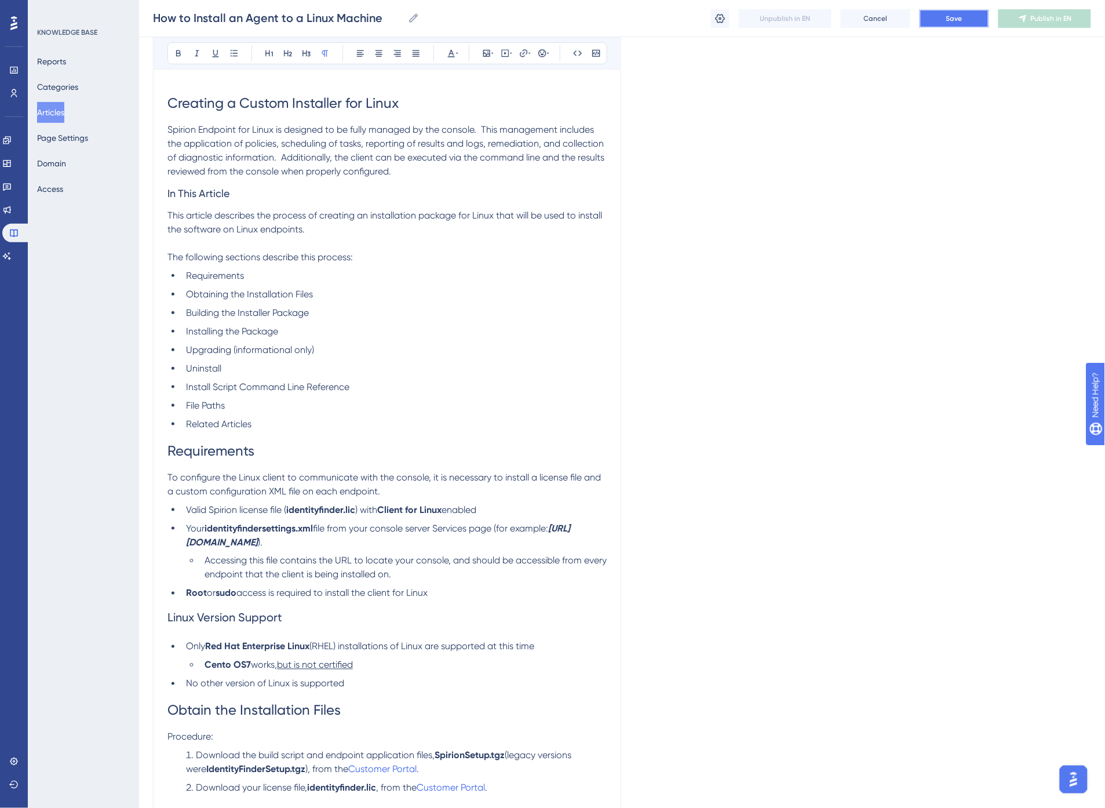
click at [944, 12] on button "Save" at bounding box center [955, 18] width 70 height 19
click at [282, 155] on span "Spirion Endpoint for Linux is designed to be fully managed by the console. This…" at bounding box center [387, 150] width 439 height 53
click at [488, 124] on span "Spirion Endpoint for Linux is designed to be fully managed by the console. This…" at bounding box center [387, 150] width 439 height 53
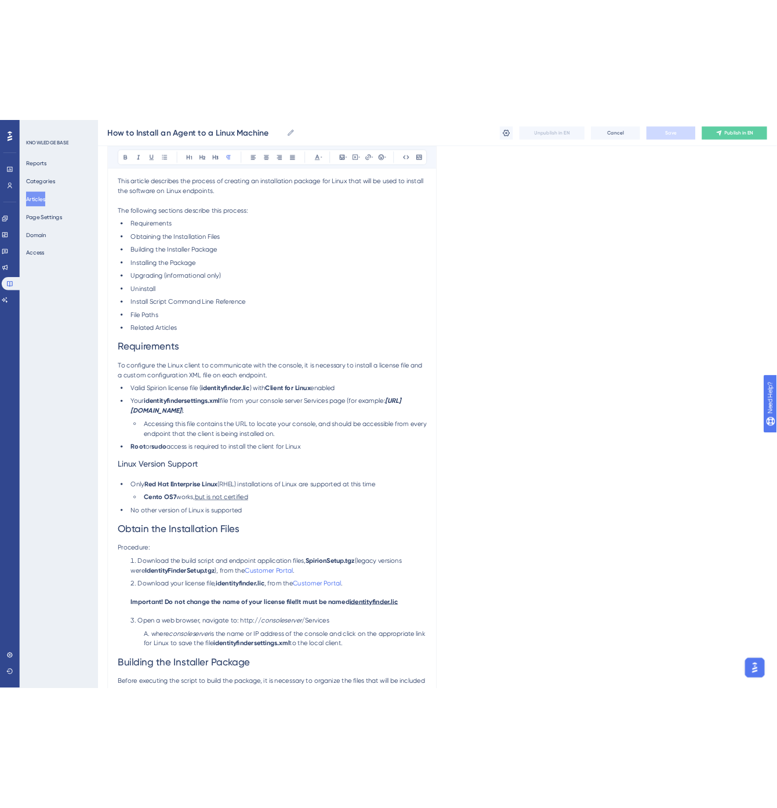
scroll to position [356, 0]
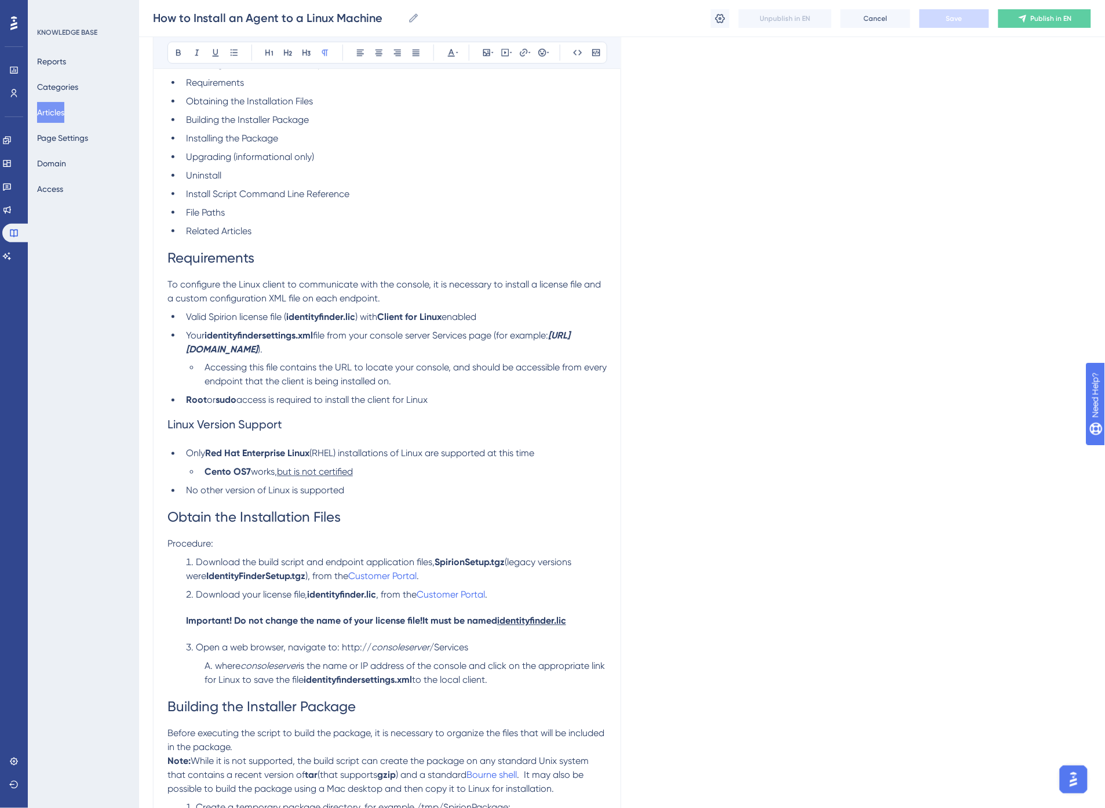
click at [422, 301] on p "To configure the Linux client to communicate with the console, it is necessary …" at bounding box center [387, 292] width 439 height 28
click at [542, 285] on span "To configure the Linux client to communicate with the console, it is necessary …" at bounding box center [386, 291] width 436 height 25
drag, startPoint x: 184, startPoint y: 298, endPoint x: 299, endPoint y: 293, distance: 114.3
click at [299, 293] on span "To configure the Linux client to communicate with the console, it is necessary …" at bounding box center [386, 291] width 436 height 25
copy span "custom configuration XML file"
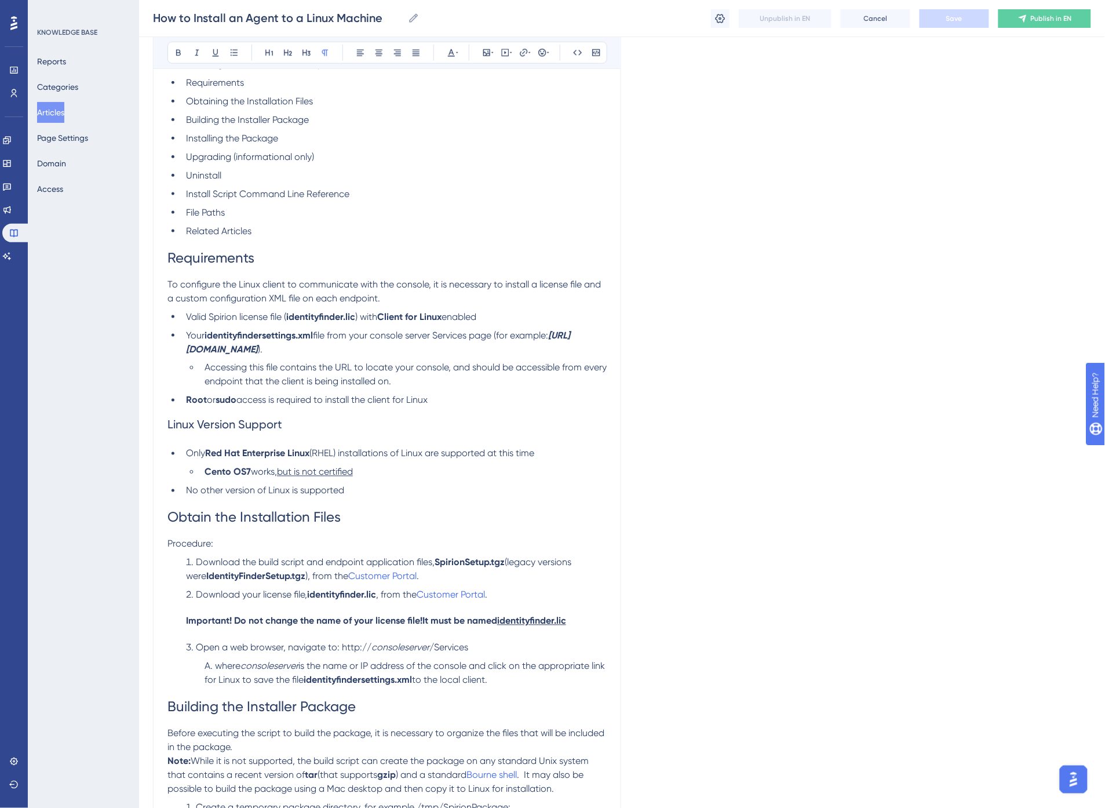
click at [190, 333] on span "Your" at bounding box center [195, 335] width 19 height 11
click at [296, 333] on span "Custom Configuration XML file: Your" at bounding box center [261, 335] width 151 height 11
click at [221, 314] on span "Valid Spirion license file (" at bounding box center [236, 316] width 100 height 11
click at [953, 18] on span "Save" at bounding box center [955, 18] width 16 height 9
click at [247, 337] on span "Custom Configuration XML file:" at bounding box center [251, 335] width 130 height 11
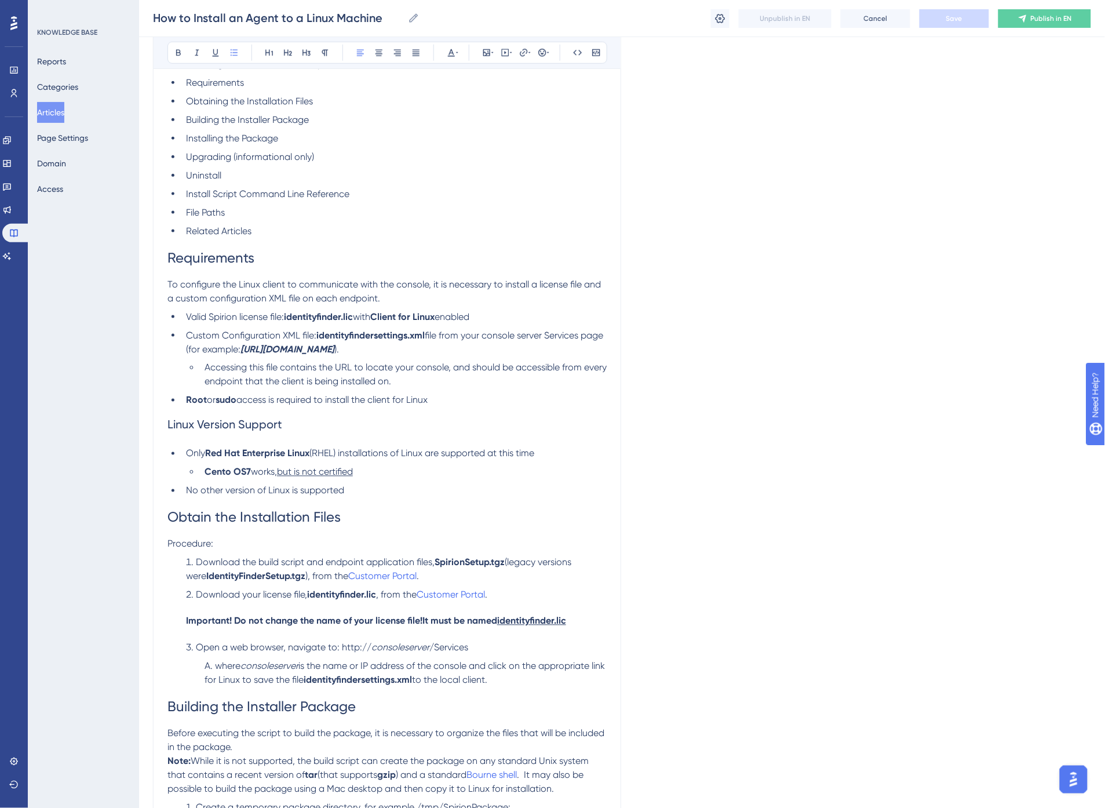
click at [454, 337] on span "file from your console server Services page (for example:" at bounding box center [396, 342] width 420 height 25
click at [299, 402] on span "access is required to install the client for Linux" at bounding box center [331, 400] width 191 height 11
click at [439, 401] on li "Root or sudo access is required to install the client for Linux" at bounding box center [393, 401] width 425 height 14
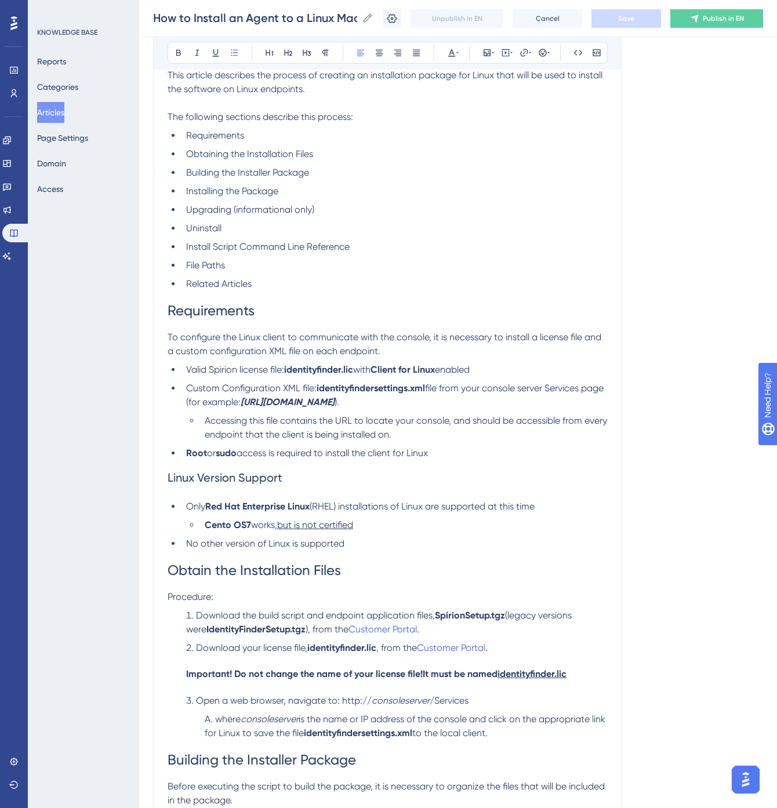
scroll to position [292, 0]
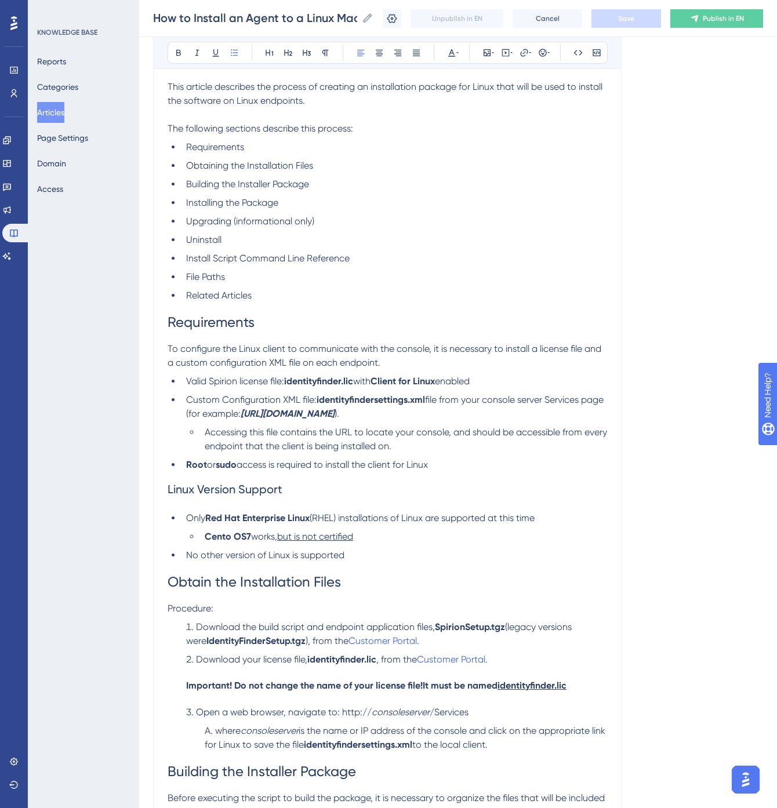
click at [444, 447] on li "Accessing this file contains the URL to locate your console, and should be acce…" at bounding box center [403, 439] width 407 height 28
click at [569, 400] on span "file from your console server Services page (for example:" at bounding box center [396, 406] width 420 height 25
click at [359, 412] on strong "[URL][DOMAIN_NAME]" at bounding box center [312, 413] width 94 height 11
click at [359, 414] on strong "[URL][DOMAIN_NAME]" at bounding box center [312, 413] width 94 height 11
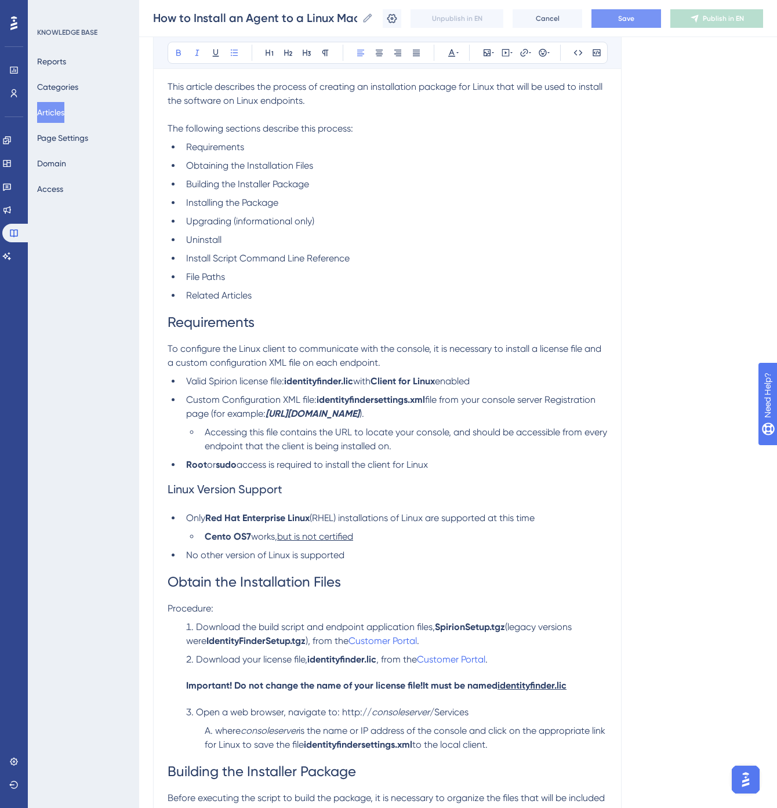
click at [431, 447] on li "Accessing this file contains the URL to locate your console, and should be acce…" at bounding box center [403, 439] width 407 height 28
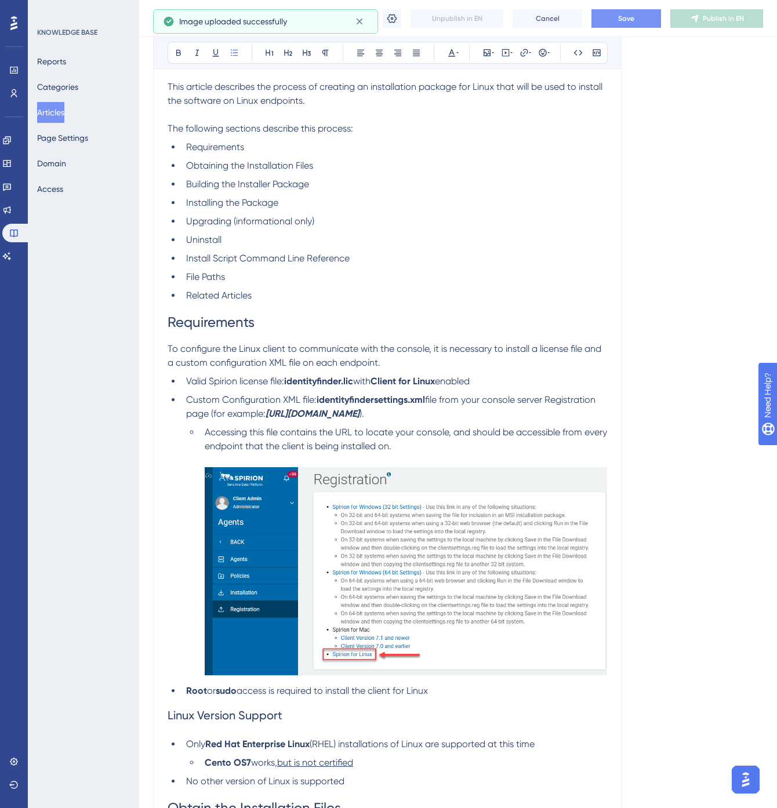
click at [435, 454] on li "Accessing this file contains the URL to locate your console, and should be acce…" at bounding box center [403, 552] width 407 height 254
click at [511, 413] on li "Custom Configuration XML file: identityfindersettings.xml file from your consol…" at bounding box center [393, 407] width 425 height 28
click at [644, 19] on button "Save" at bounding box center [626, 18] width 70 height 19
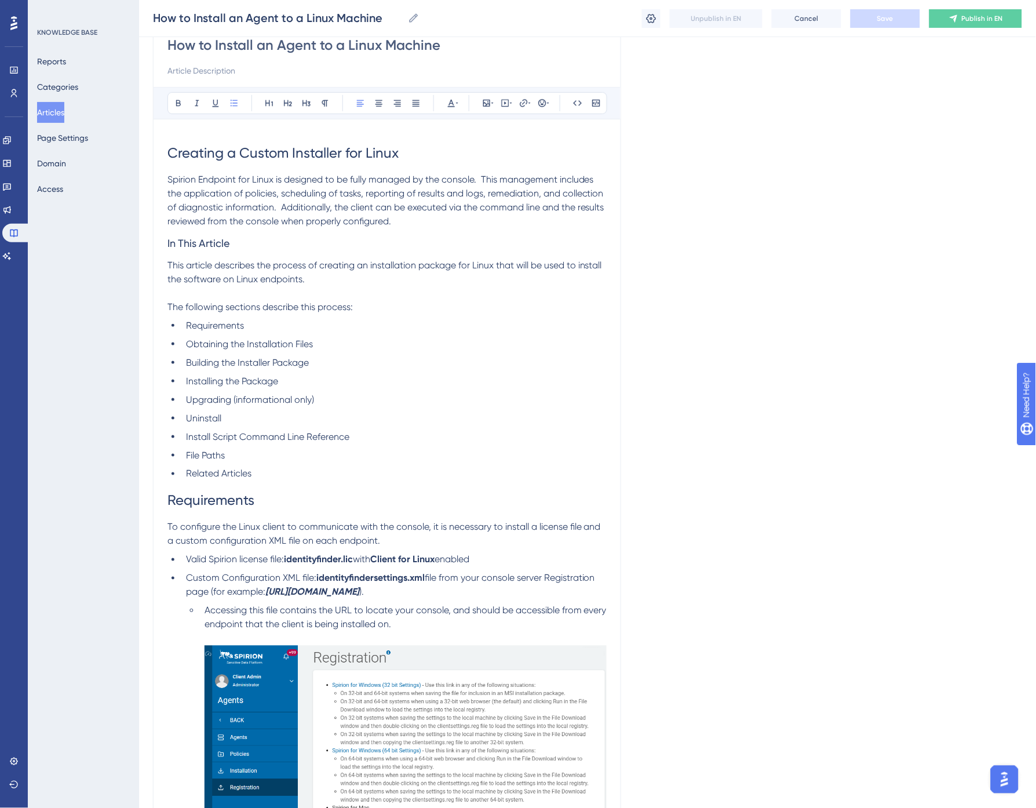
scroll to position [99, 0]
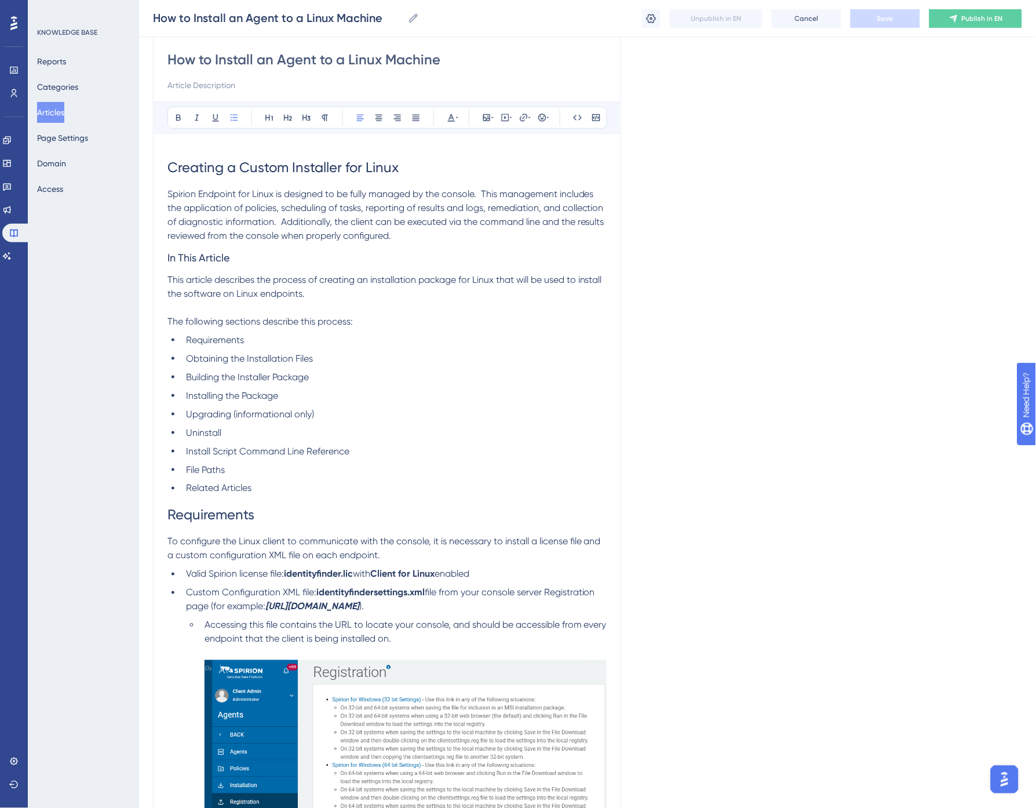
click at [406, 234] on p "Spirion Endpoint for Linux is designed to be fully managed by the console. This…" at bounding box center [387, 215] width 439 height 56
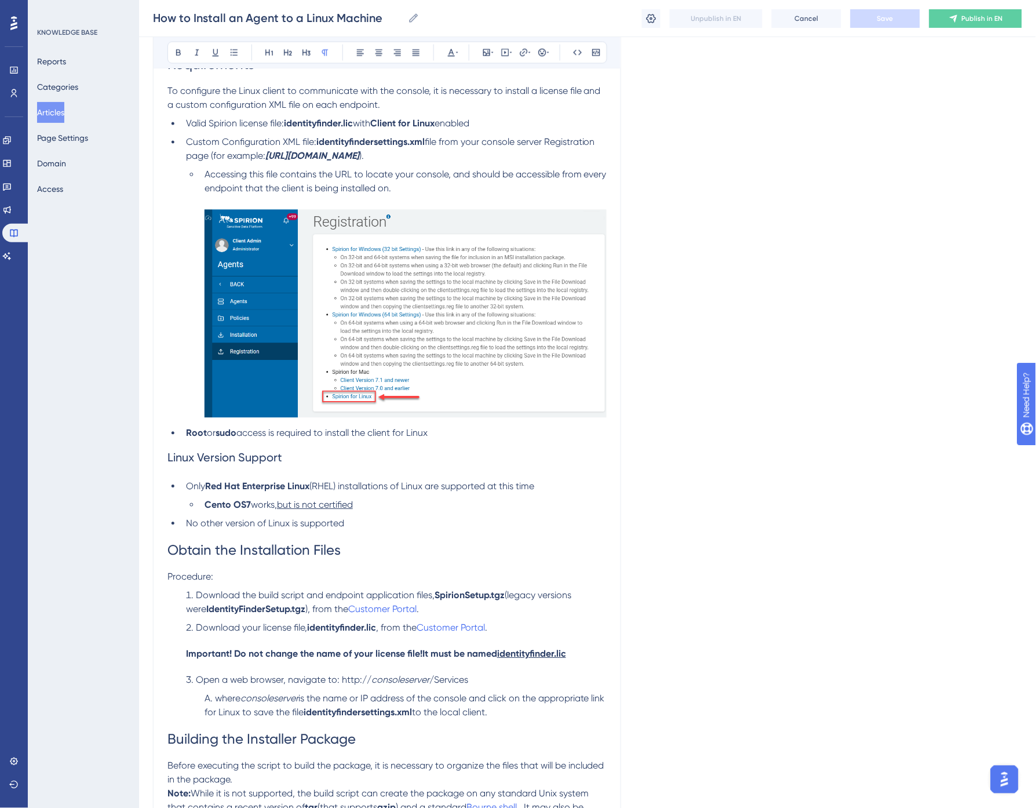
scroll to position [485, 0]
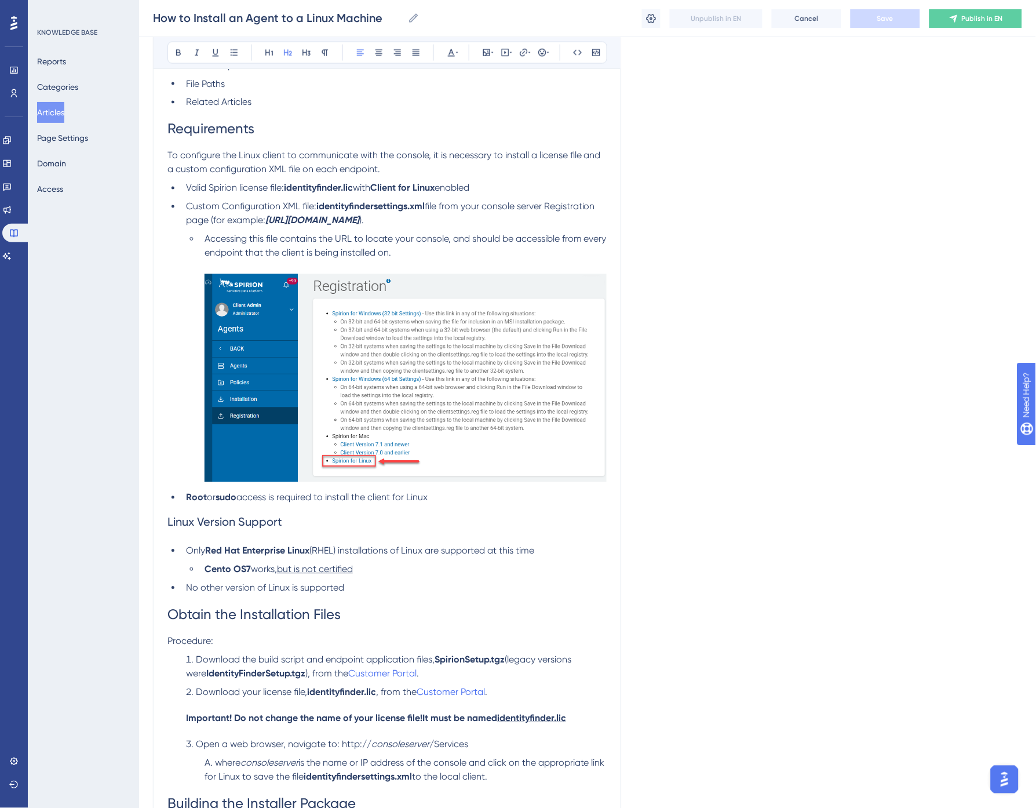
click at [378, 526] on h2 "Linux Version Support" at bounding box center [387, 522] width 439 height 35
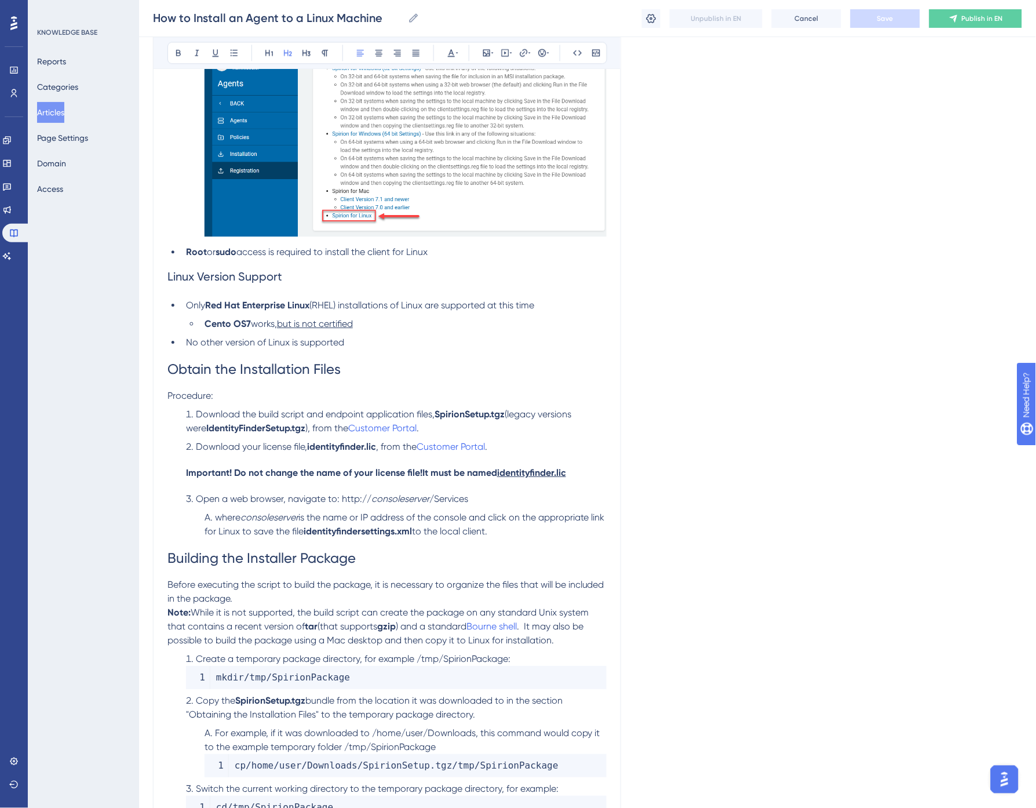
scroll to position [742, 0]
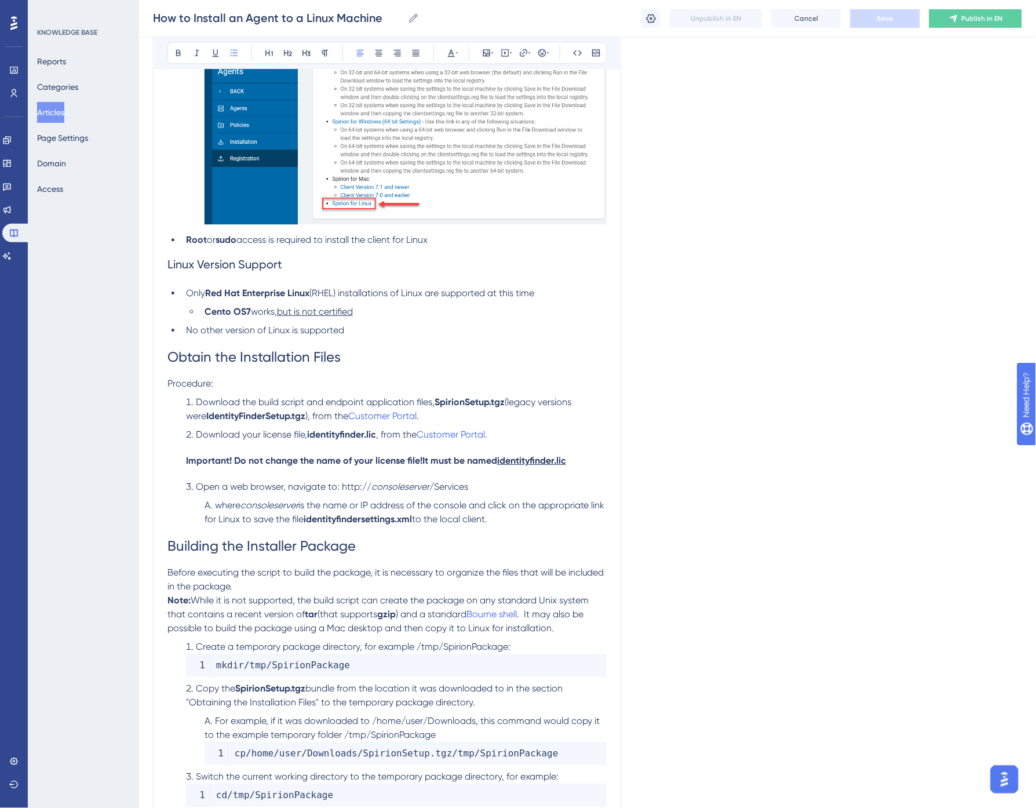
click at [275, 435] on span "Download your license file," at bounding box center [251, 434] width 111 height 11
click at [574, 403] on span "(legacy versions were" at bounding box center [380, 408] width 388 height 25
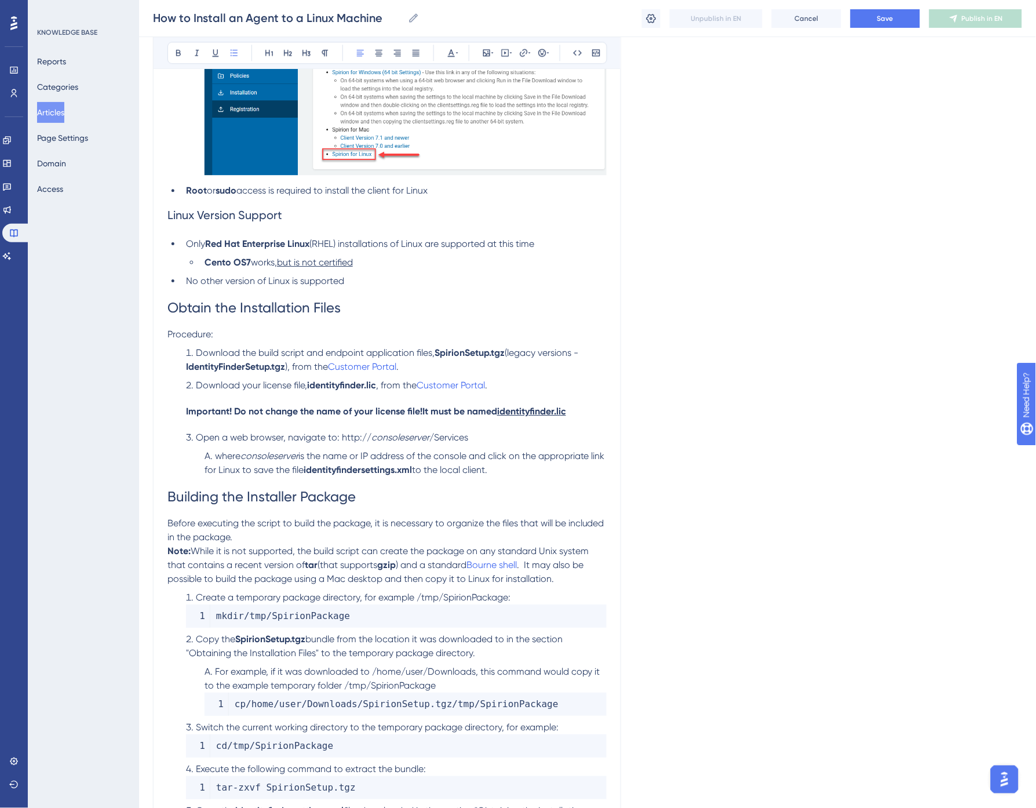
scroll to position [807, 0]
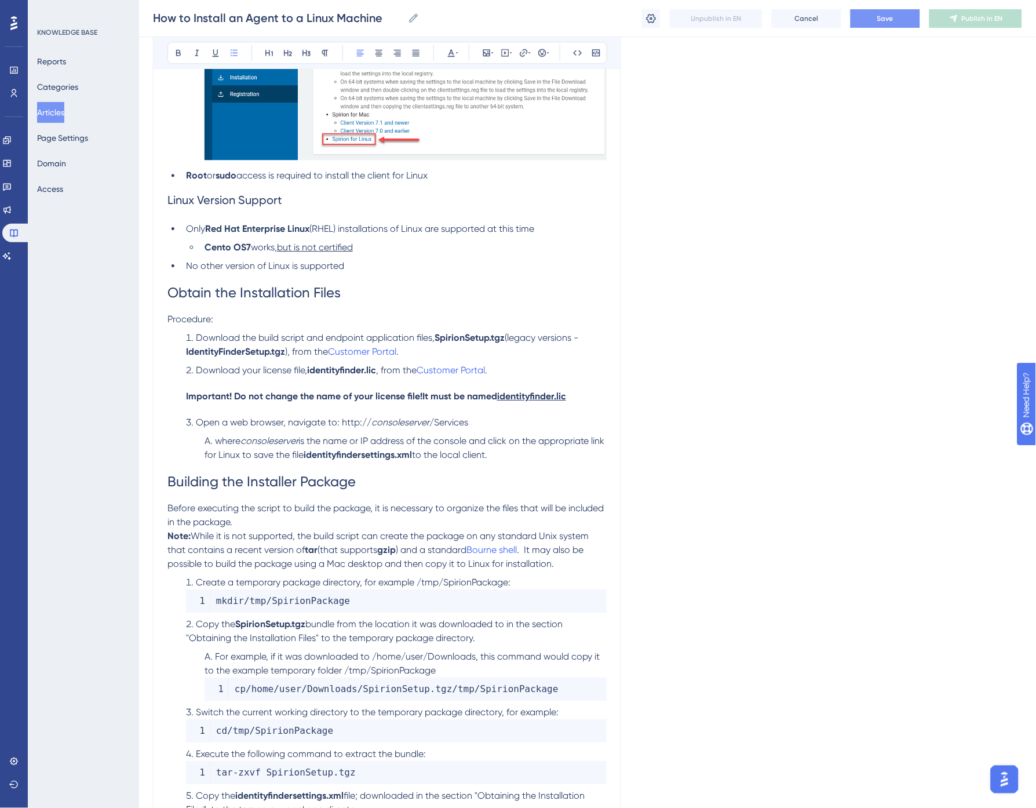
click at [883, 19] on span "Save" at bounding box center [886, 18] width 16 height 9
click at [279, 454] on span "is the name or IP address of the console and click on the appropriate link for …" at bounding box center [406, 447] width 403 height 25
click at [519, 439] on span "is the name or IP address of the console and click on the appropriate link for …" at bounding box center [406, 447] width 403 height 25
click at [290, 525] on p "Before executing the script to build the package, it is necessary to organize t…" at bounding box center [387, 515] width 439 height 28
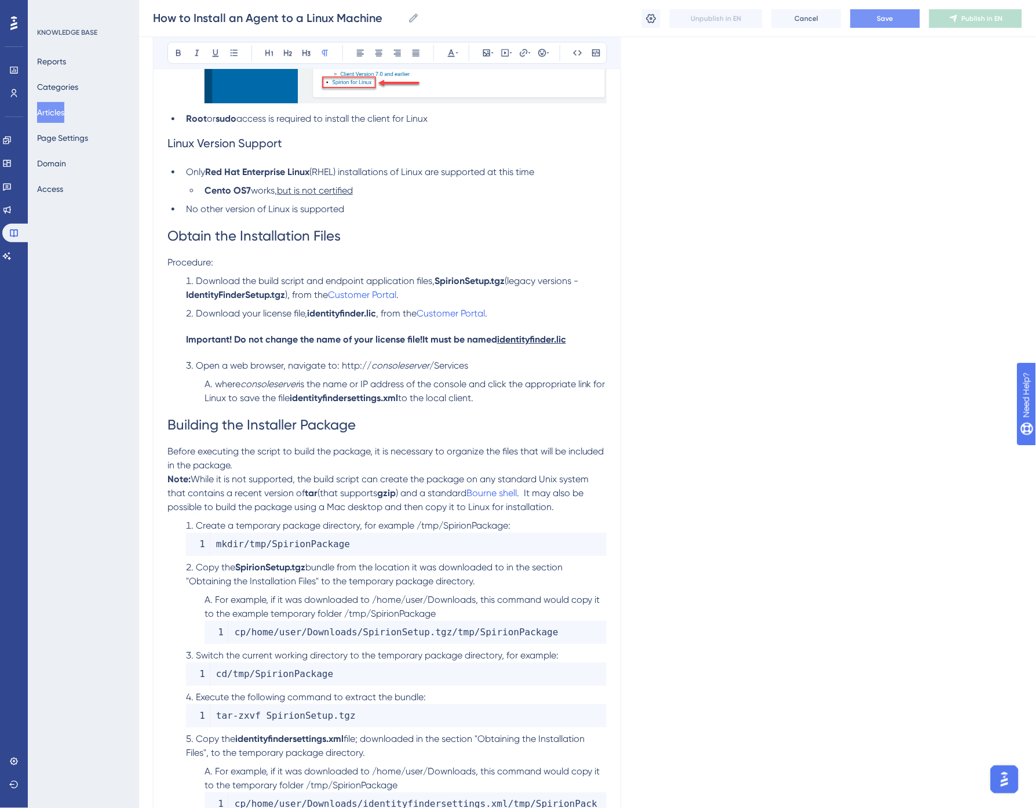
scroll to position [871, 0]
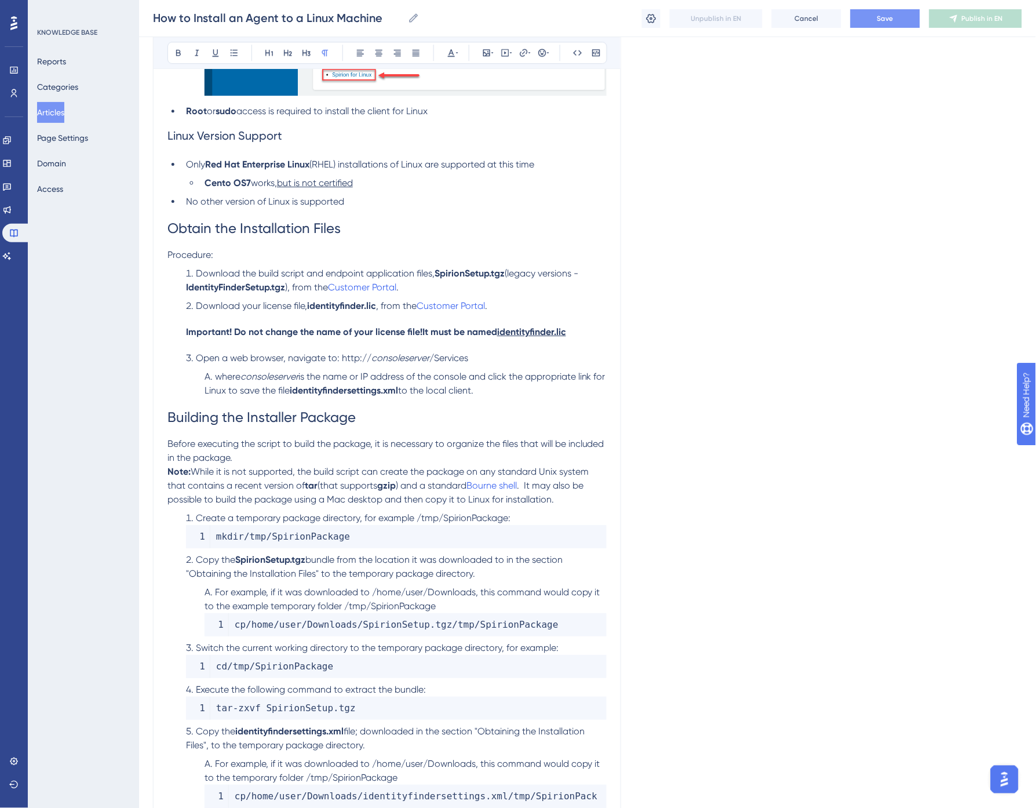
click at [531, 485] on span ". It may also be possible to build the package using a Mac desktop and then cop…" at bounding box center [377, 492] width 418 height 25
click at [454, 412] on h1 "Building the Installer Package" at bounding box center [387, 417] width 439 height 39
click at [302, 482] on span "While it is not supported, the build script can create the package on any stand…" at bounding box center [380, 478] width 424 height 25
click at [309, 457] on p "Before executing the script to build the package, it is necessary to organize t…" at bounding box center [387, 451] width 439 height 28
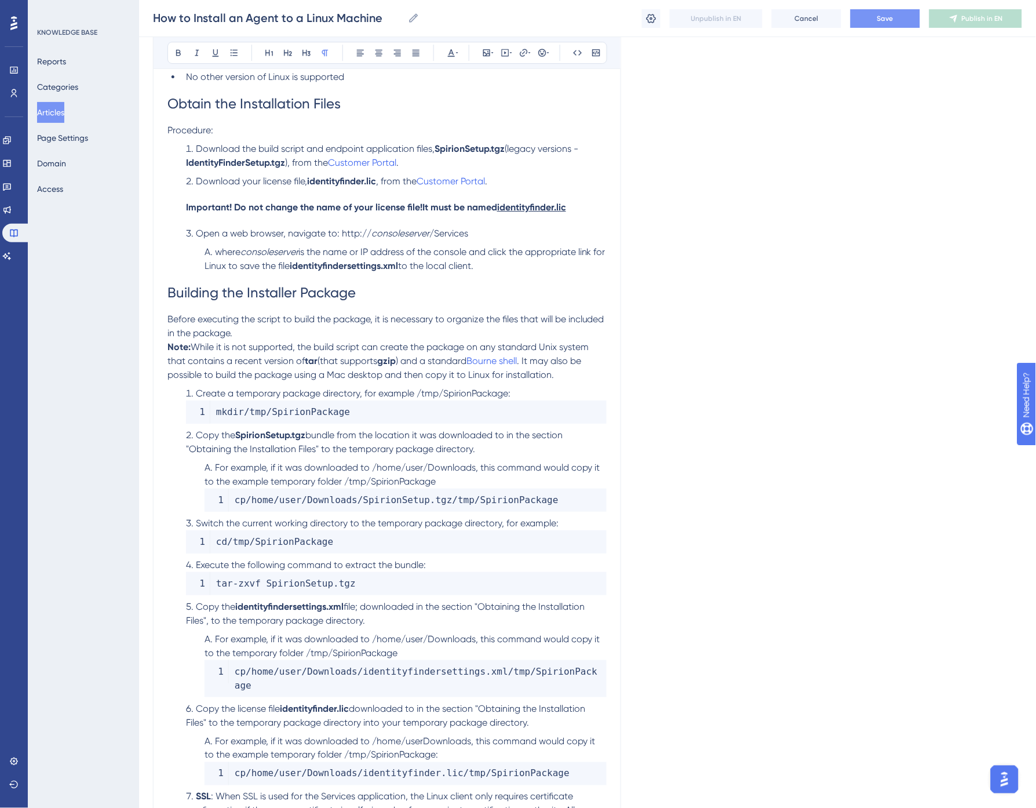
scroll to position [1064, 0]
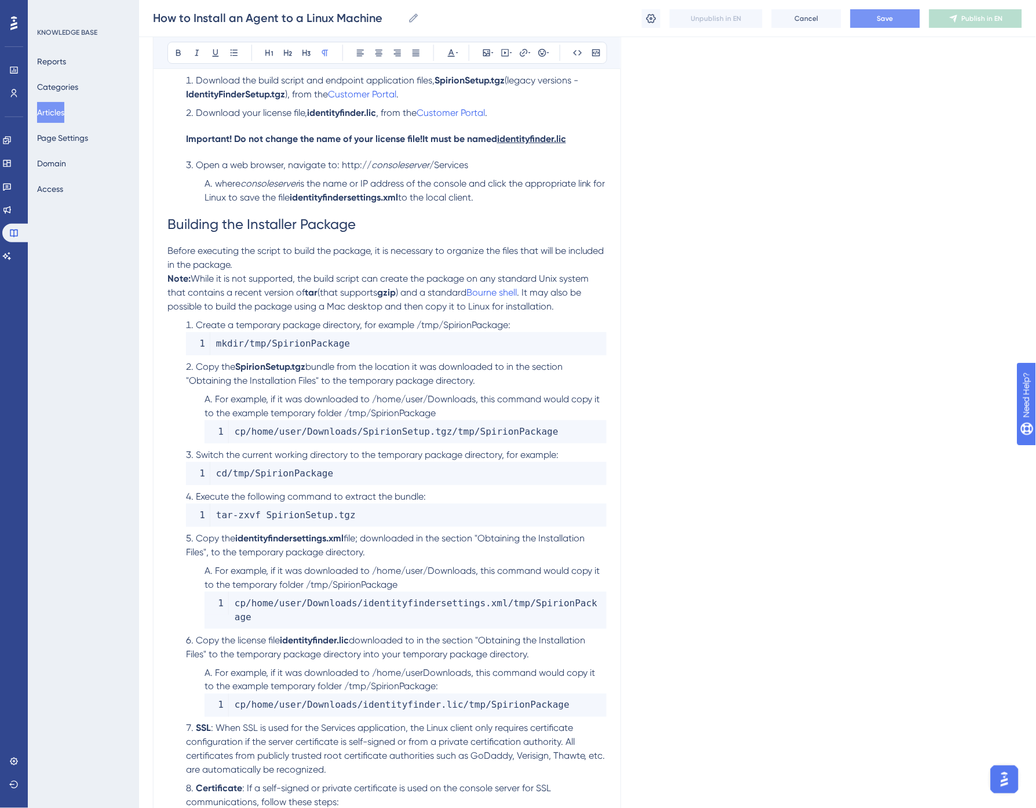
click at [274, 450] on span "Switch the current working directory to the temporary package directory, for ex…" at bounding box center [377, 454] width 363 height 11
drag, startPoint x: 243, startPoint y: 454, endPoint x: 291, endPoint y: 456, distance: 47.6
click at [290, 456] on span "Switch the current working directory to the temporary package directory, for ex…" at bounding box center [377, 454] width 363 height 11
click at [291, 456] on span "Switch the current working directory to the temporary package directory, for ex…" at bounding box center [377, 454] width 363 height 11
click at [874, 19] on button "Save" at bounding box center [886, 18] width 70 height 19
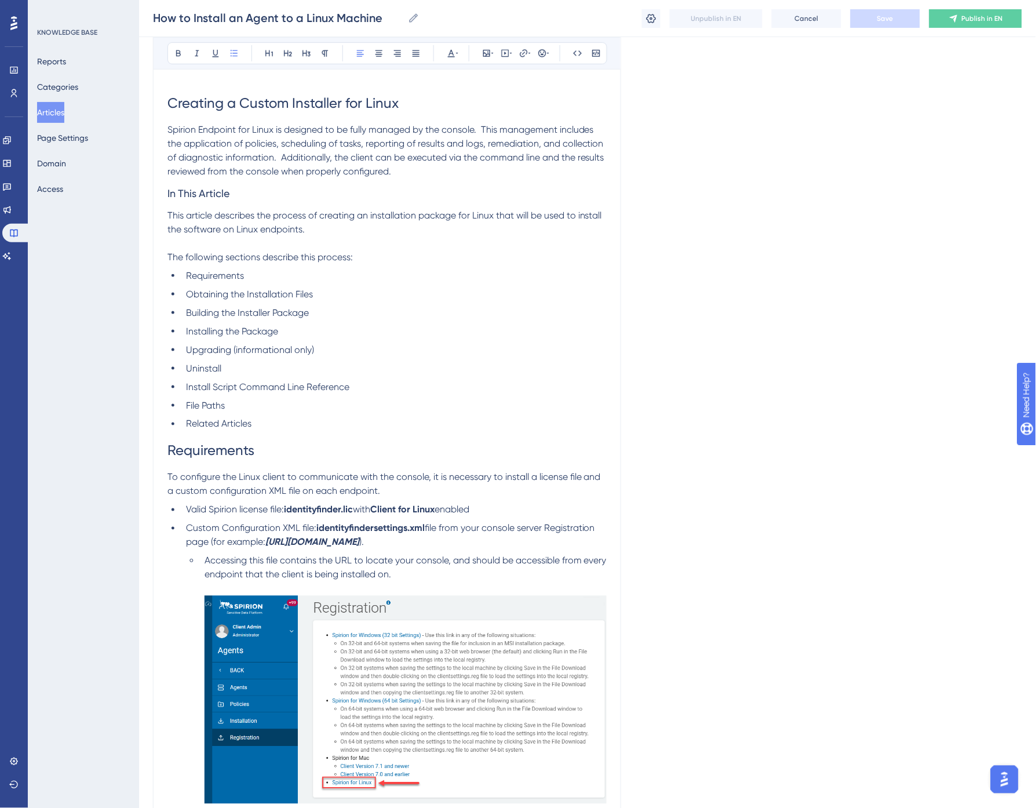
scroll to position [99, 0]
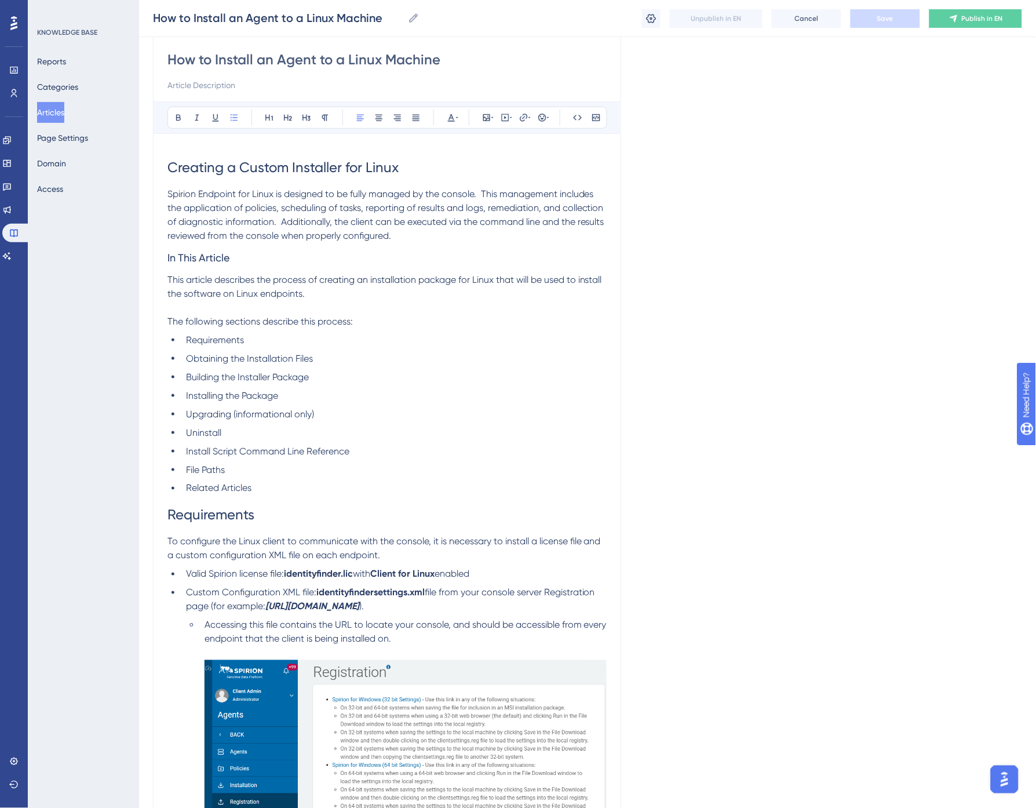
click at [230, 360] on span "Obtaining the Installation Files" at bounding box center [249, 358] width 127 height 11
click at [236, 471] on li "File Paths" at bounding box center [393, 470] width 425 height 14
click at [890, 17] on span "Save" at bounding box center [886, 18] width 16 height 9
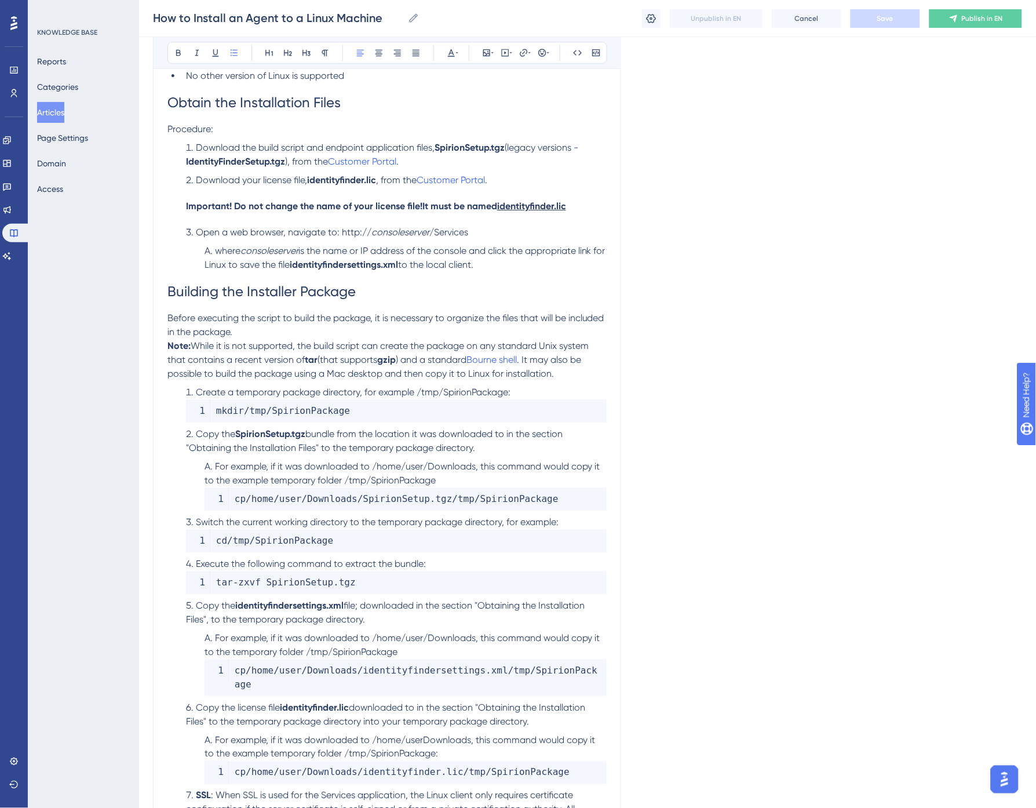
scroll to position [1000, 0]
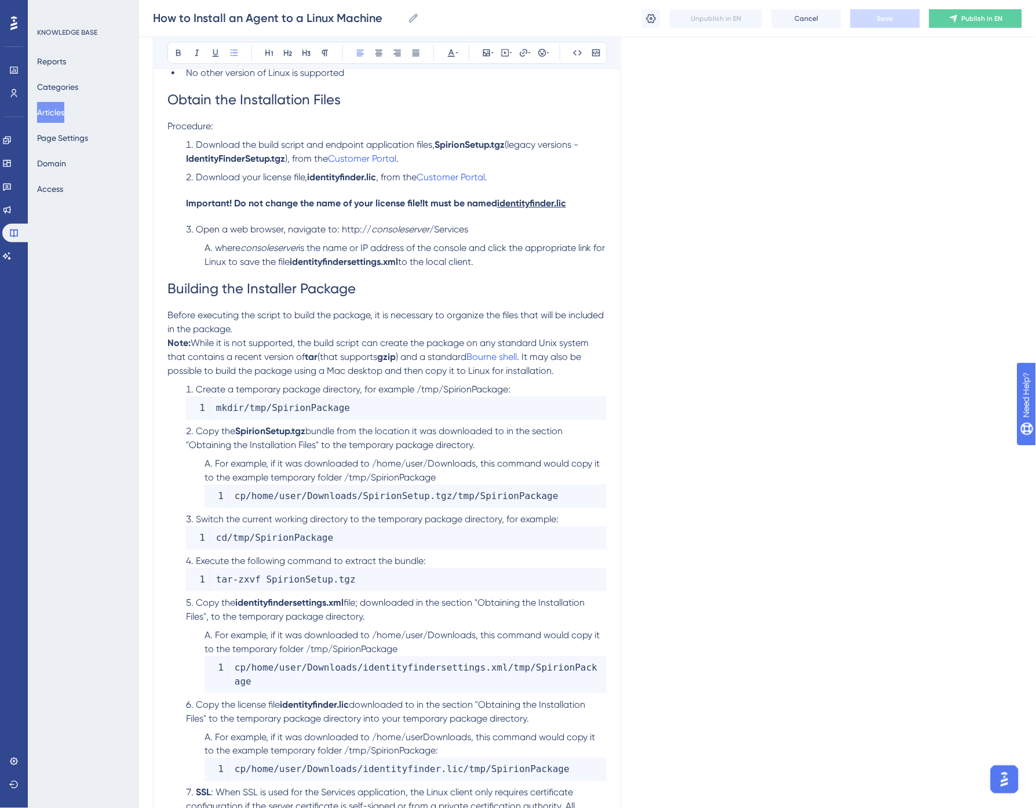
click at [216, 290] on span "Building the Installer Package" at bounding box center [262, 289] width 188 height 16
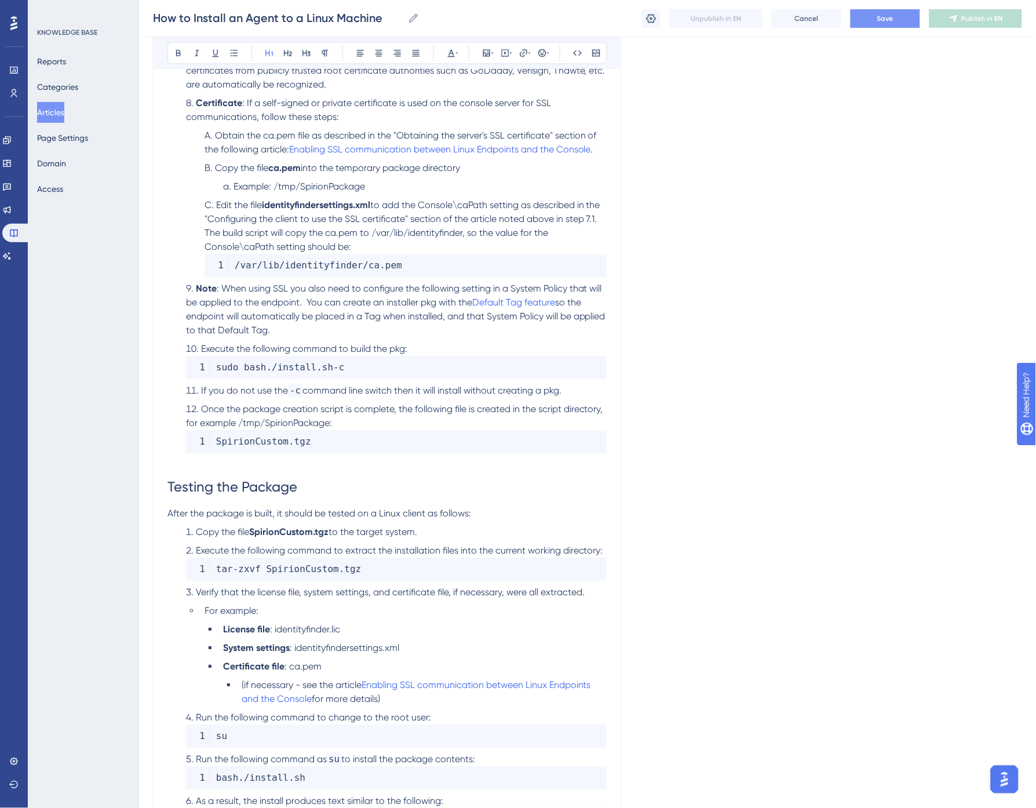
scroll to position [1902, 0]
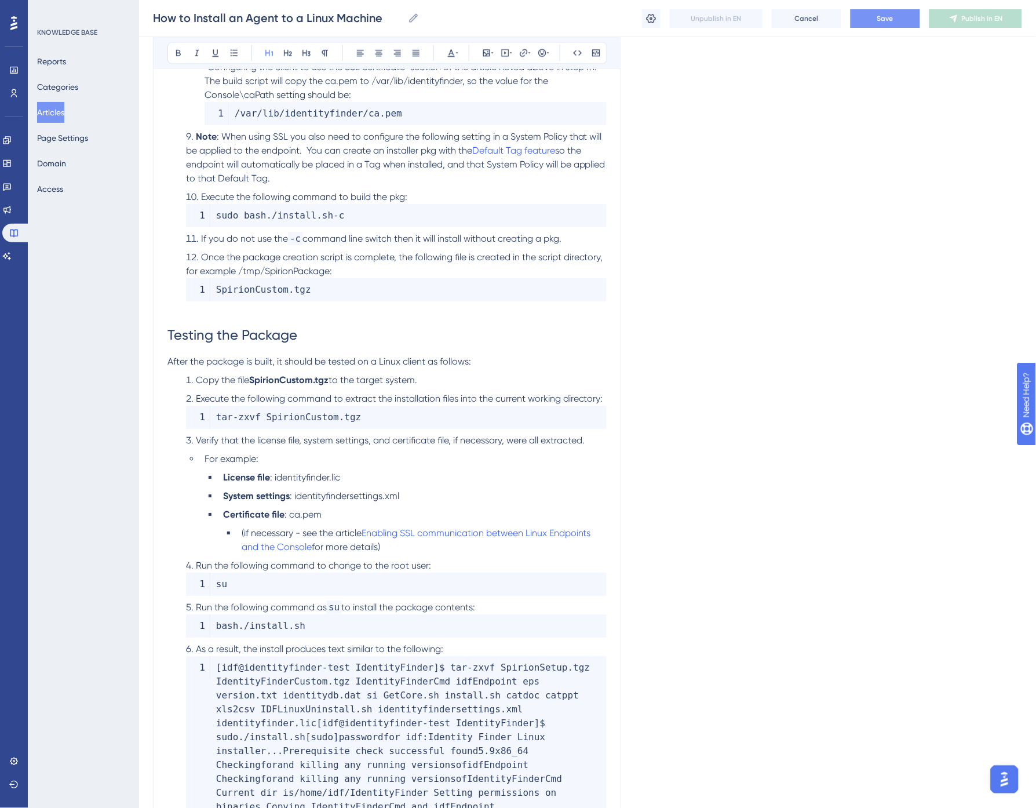
click at [213, 327] on span "Testing the Package" at bounding box center [233, 335] width 130 height 16
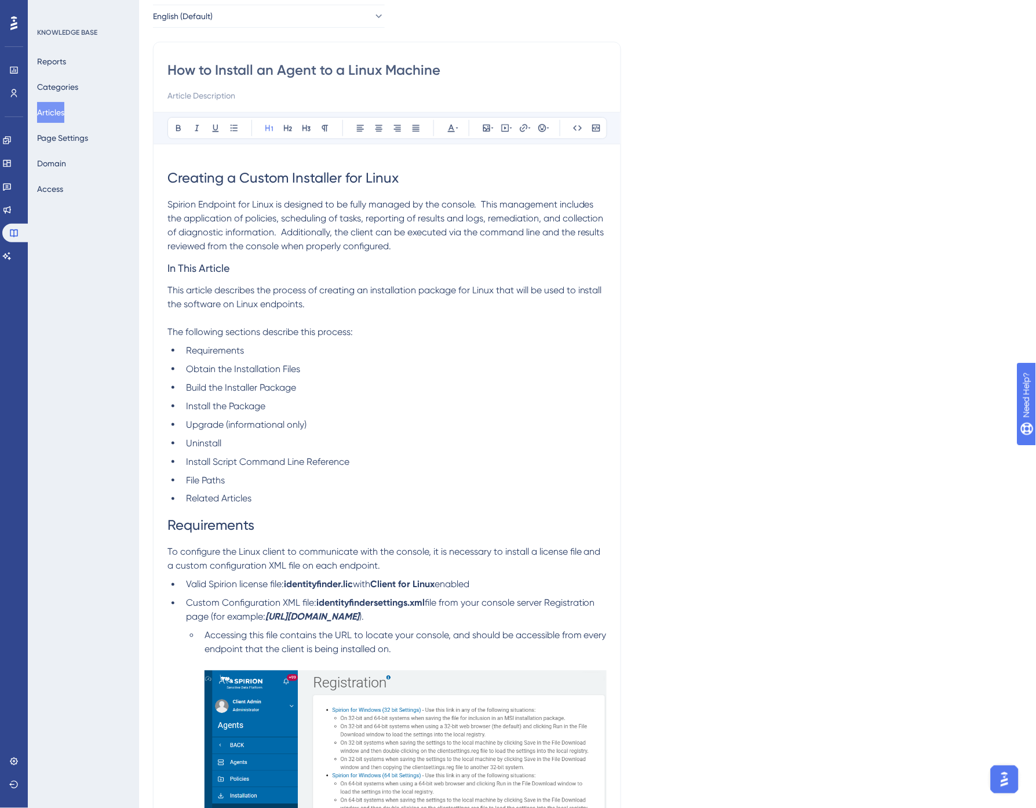
scroll to position [0, 0]
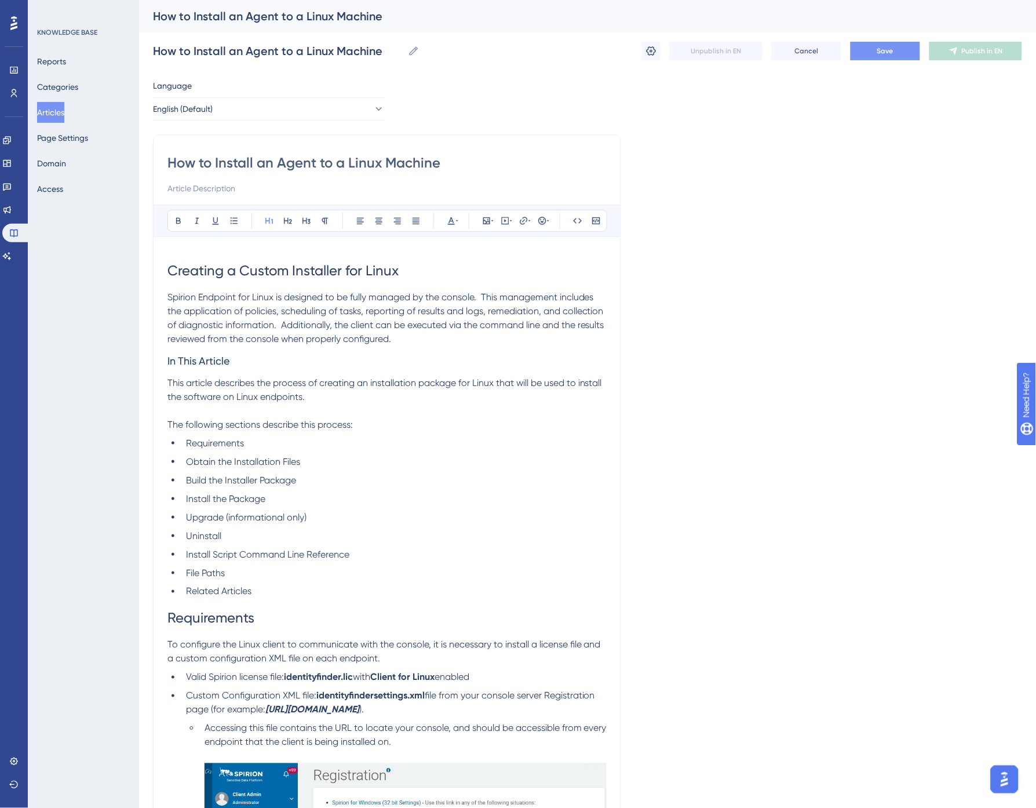
click at [316, 479] on li "Build the Installer Package" at bounding box center [393, 481] width 425 height 14
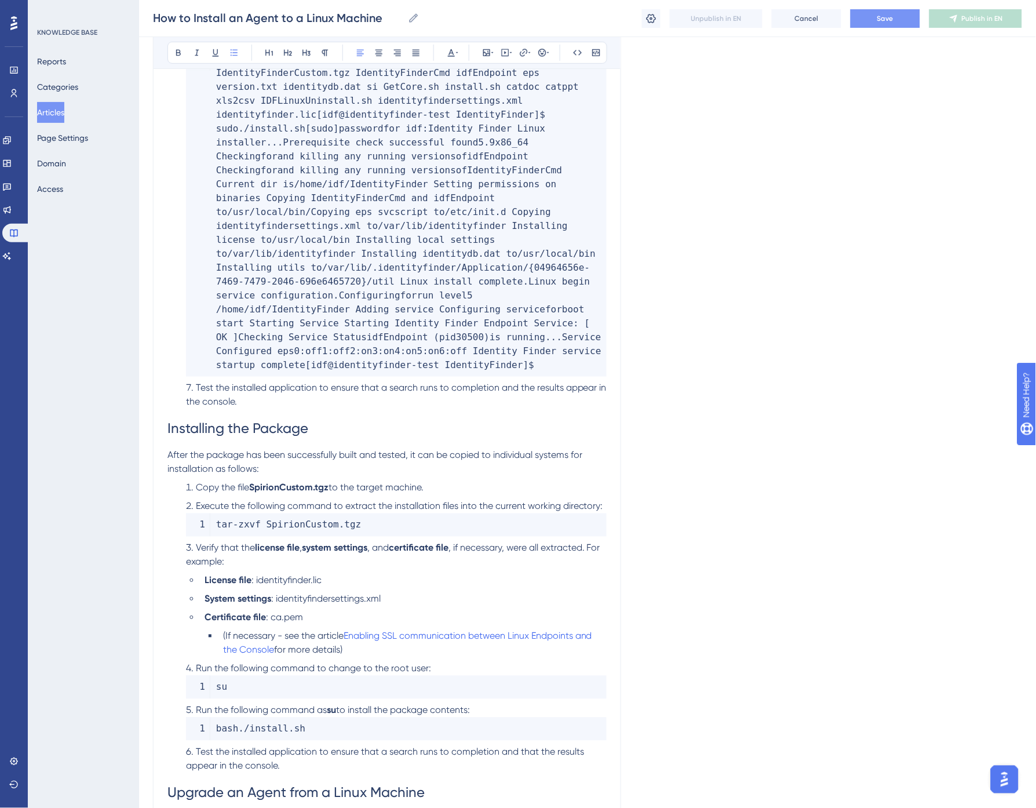
scroll to position [2640, 0]
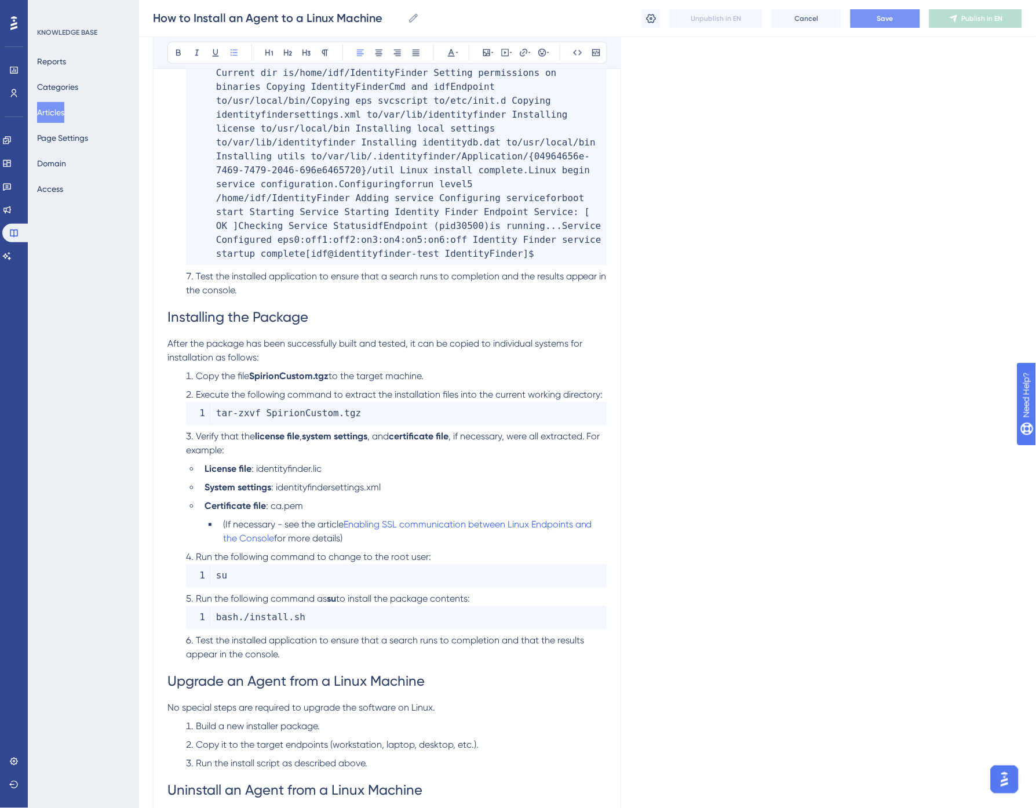
click at [223, 310] on span "Installing the Package" at bounding box center [238, 318] width 141 height 16
click at [873, 16] on button "Save" at bounding box center [886, 18] width 70 height 19
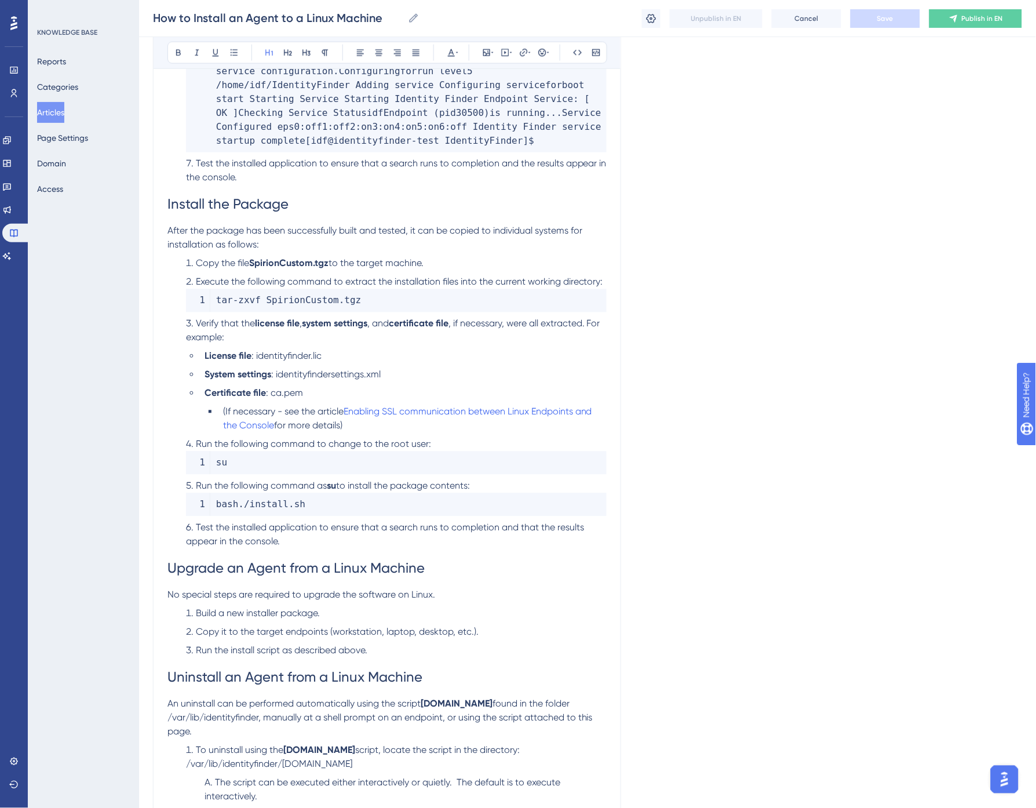
scroll to position [2854, 0]
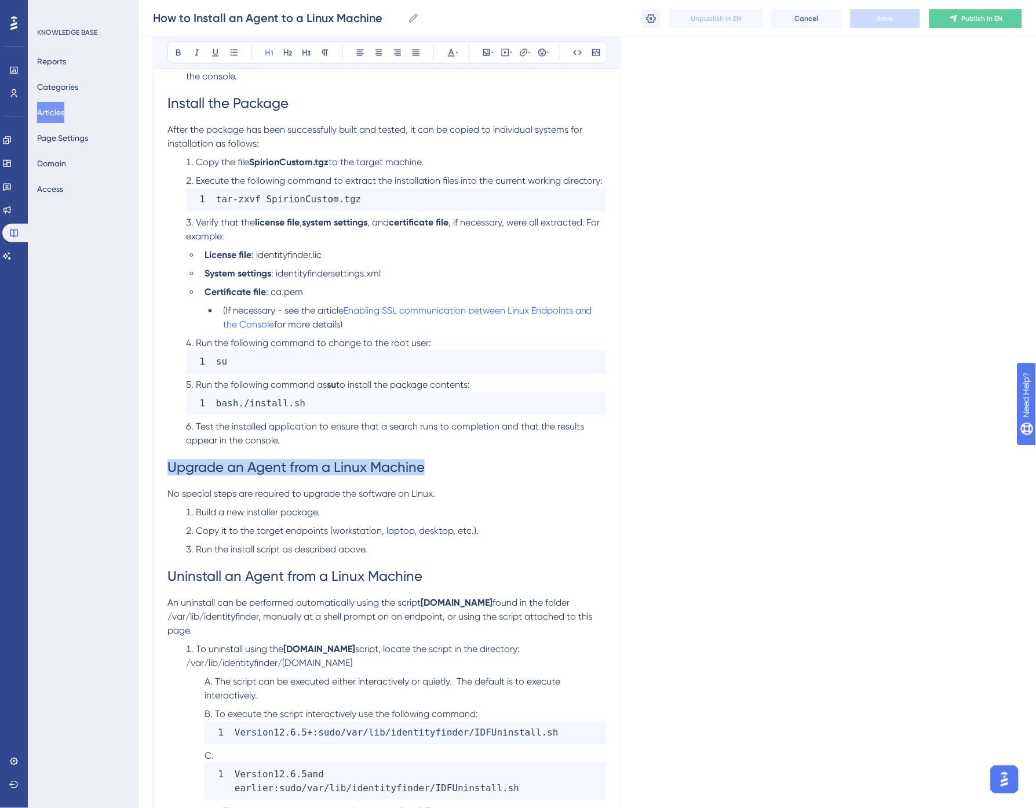
drag, startPoint x: 438, startPoint y: 438, endPoint x: 149, endPoint y: 441, distance: 289.2
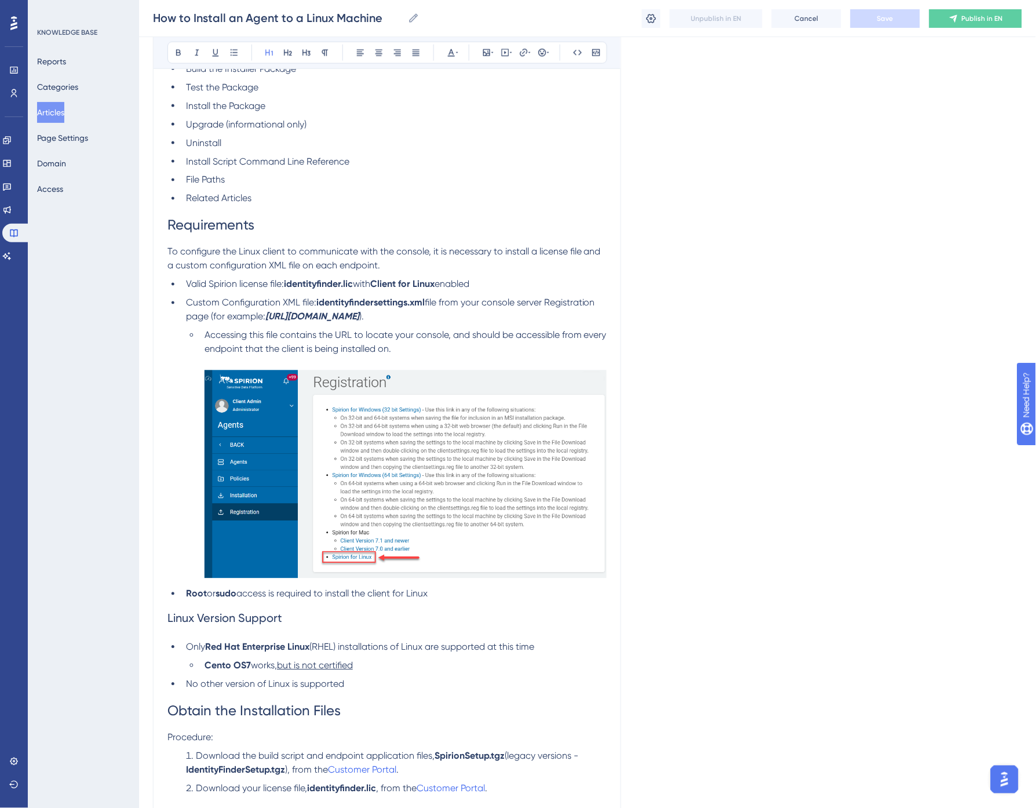
scroll to position [85, 0]
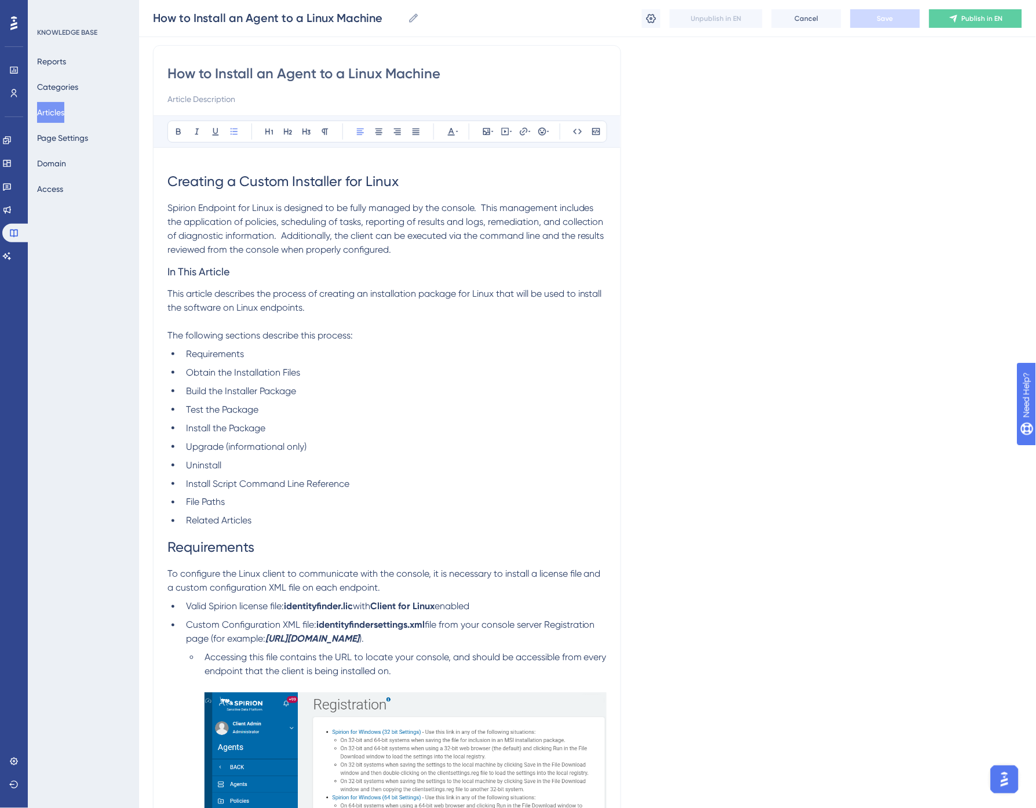
click at [317, 443] on li "Upgrade (informational only)" at bounding box center [393, 447] width 425 height 14
drag, startPoint x: 303, startPoint y: 444, endPoint x: 225, endPoint y: 445, distance: 77.7
click at [225, 445] on span "Upgrade (informational only)Upgrade an Agent from a Linux Machine" at bounding box center [332, 446] width 292 height 11
click at [325, 464] on li "Uninstall" at bounding box center [393, 465] width 425 height 14
drag, startPoint x: 259, startPoint y: 525, endPoint x: 188, endPoint y: 519, distance: 70.9
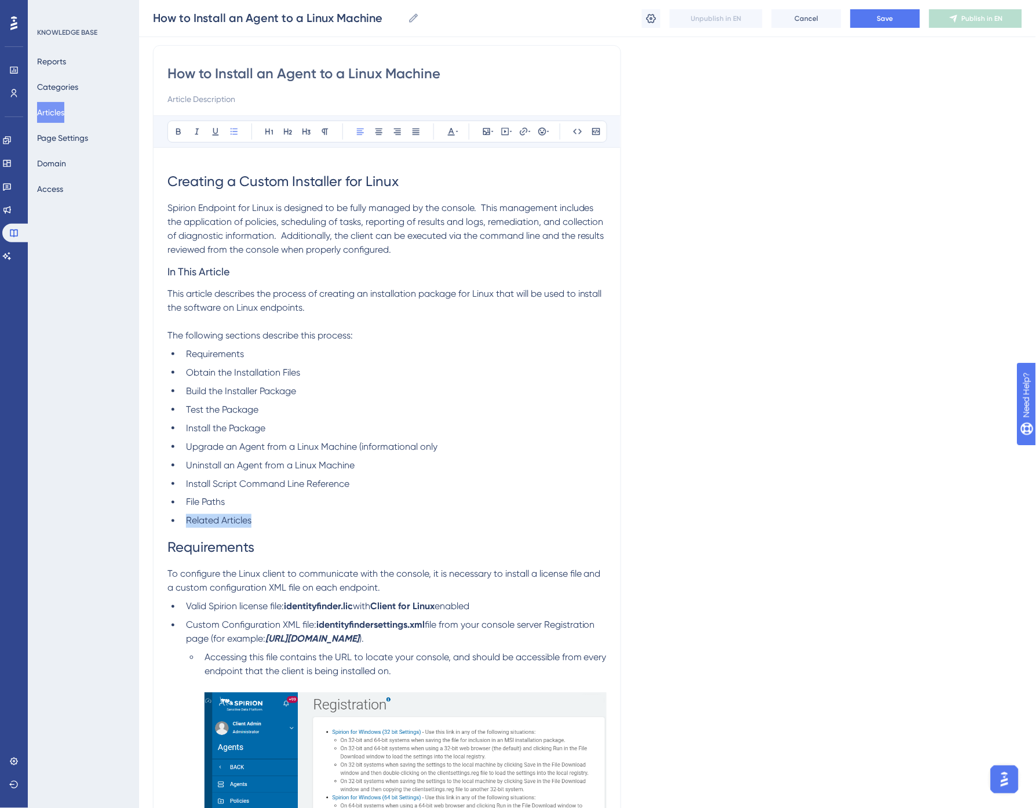
click at [188, 519] on li "Related Articles" at bounding box center [393, 521] width 425 height 14
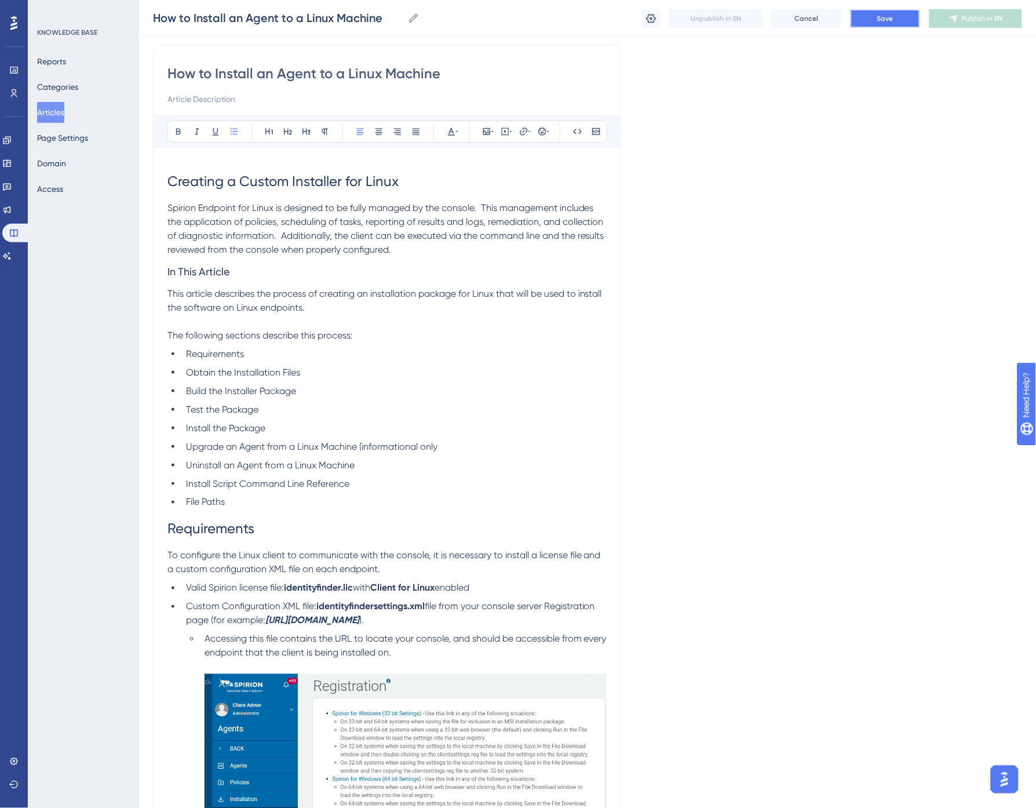
click at [881, 10] on button "Save" at bounding box center [886, 18] width 70 height 19
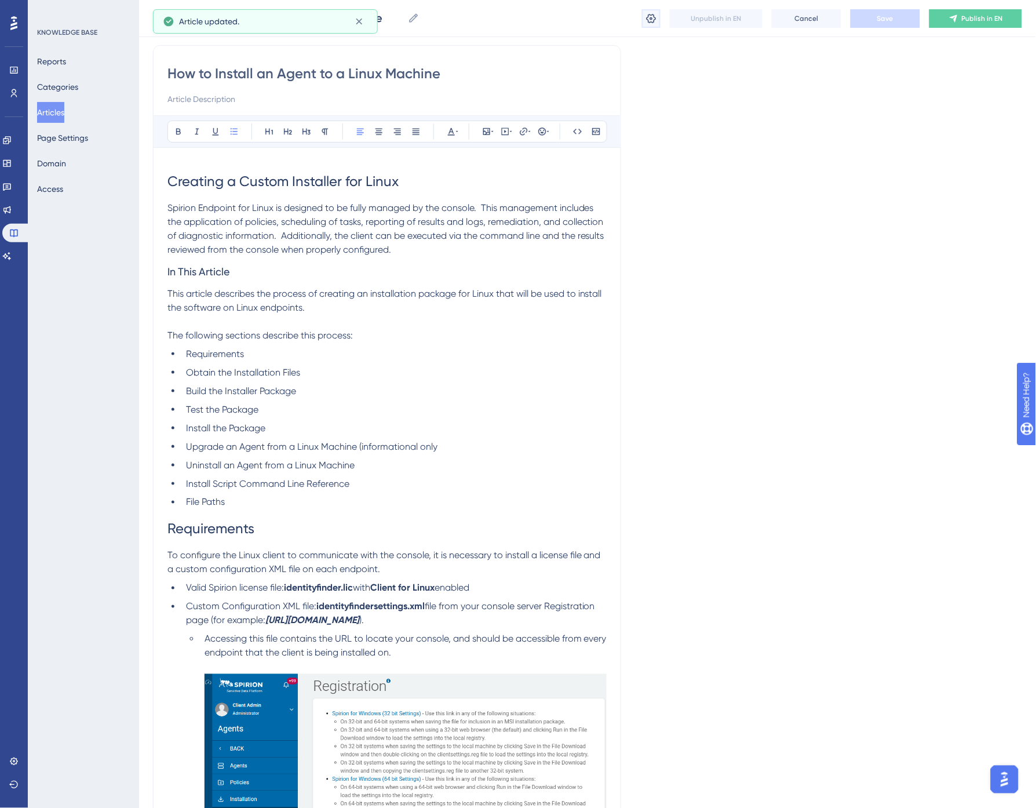
click at [650, 18] on icon at bounding box center [652, 19] width 12 height 12
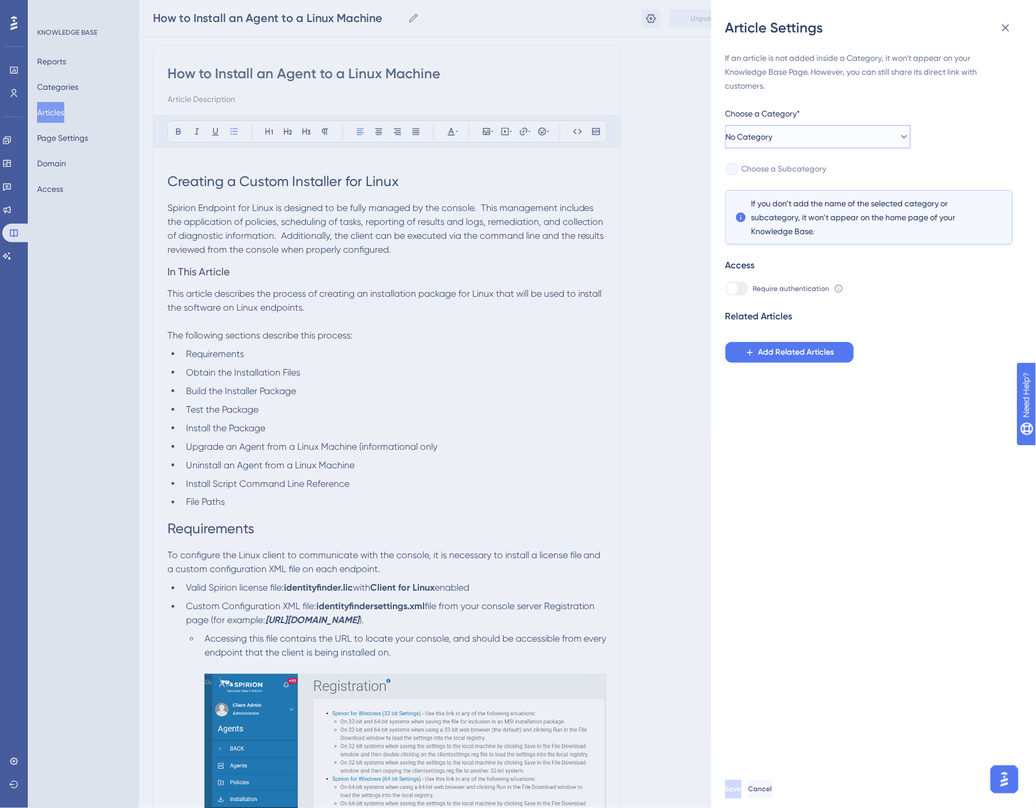
click at [836, 130] on button "No Category" at bounding box center [818, 136] width 185 height 23
click at [803, 244] on div "Getting Started Getting Started" at bounding box center [818, 241] width 170 height 23
click at [799, 164] on span "Choose a Subcategory" at bounding box center [784, 169] width 85 height 14
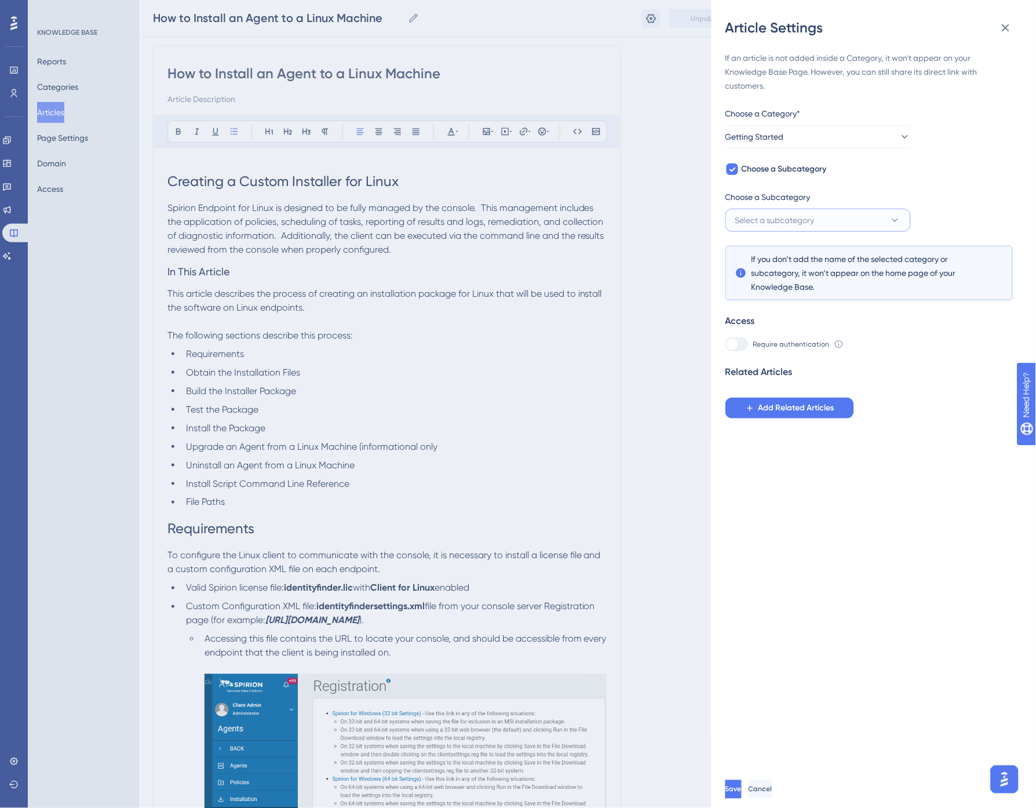
click at [798, 217] on span "Select a subcategory" at bounding box center [775, 220] width 79 height 14
click at [814, 154] on div "If an article is not added inside a Category, it won't appear on your Knowledge…" at bounding box center [869, 234] width 287 height 367
click at [815, 136] on button "Getting Started" at bounding box center [818, 136] width 185 height 23
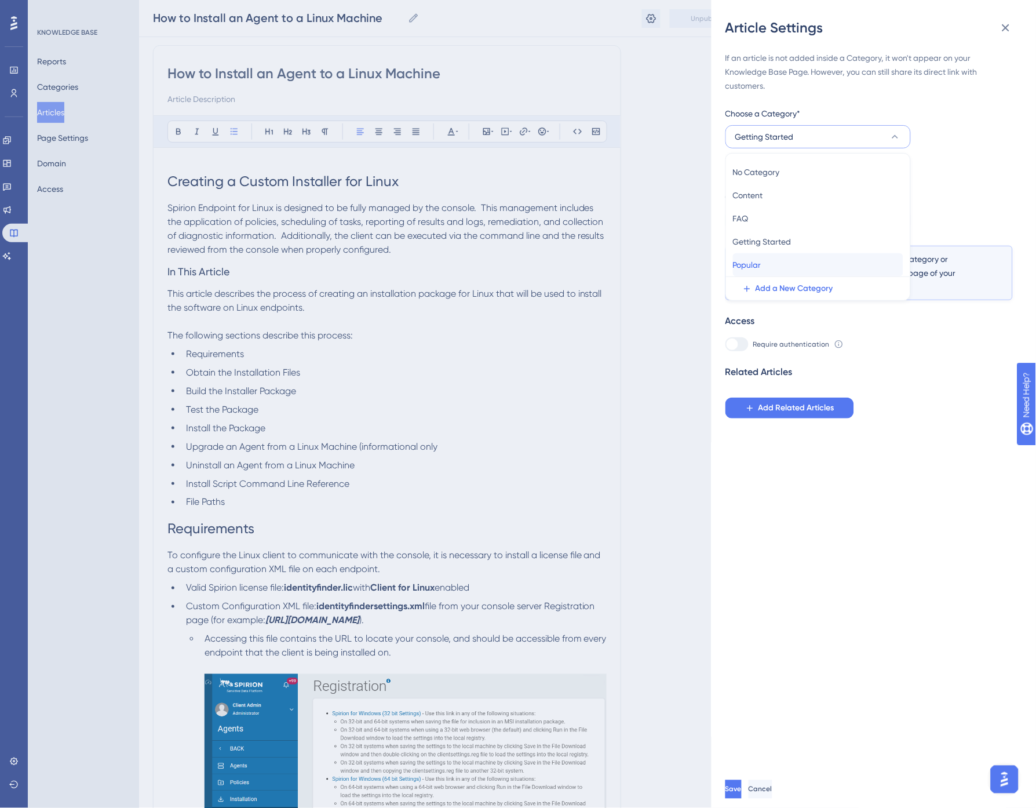
click at [787, 258] on div "Popular Popular" at bounding box center [818, 264] width 170 height 23
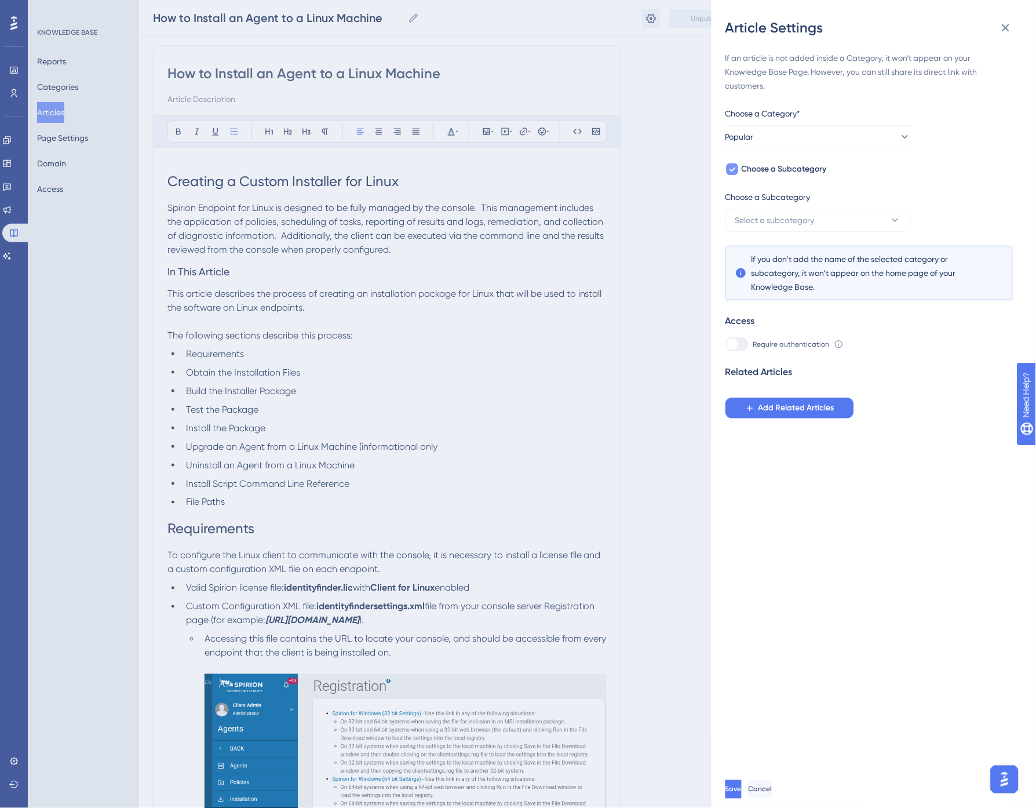
click at [795, 169] on span "Choose a Subcategory" at bounding box center [784, 169] width 85 height 14
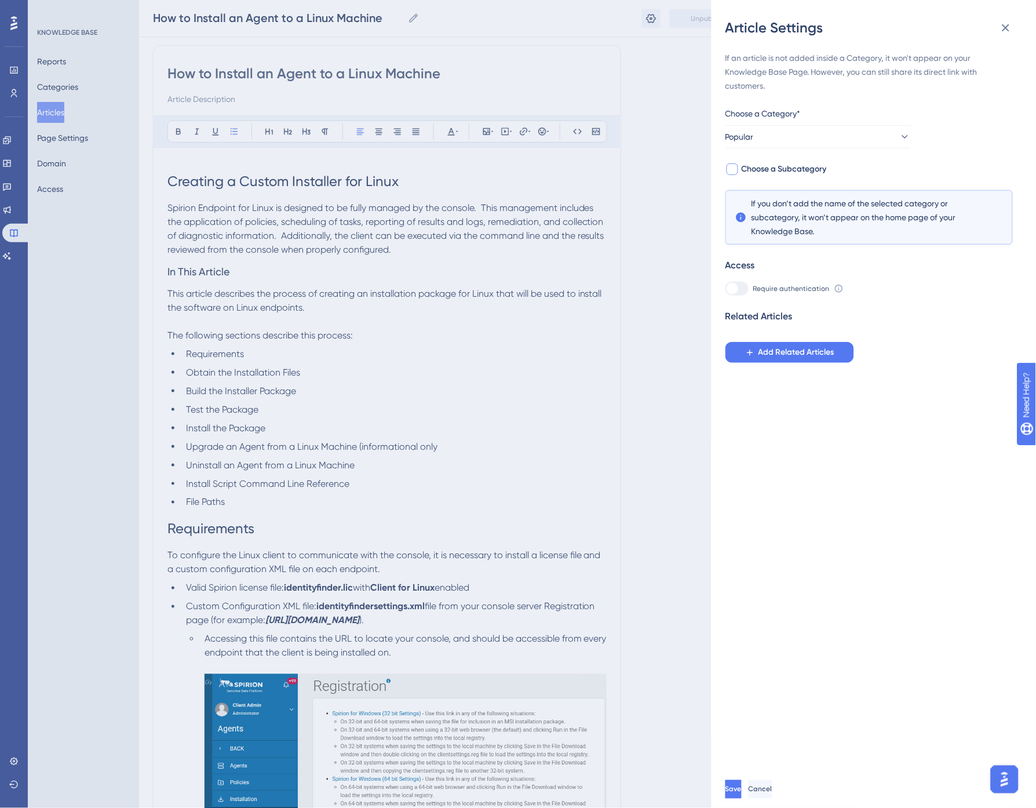
click at [798, 168] on span "Choose a Subcategory" at bounding box center [784, 169] width 85 height 14
checkbox input "true"
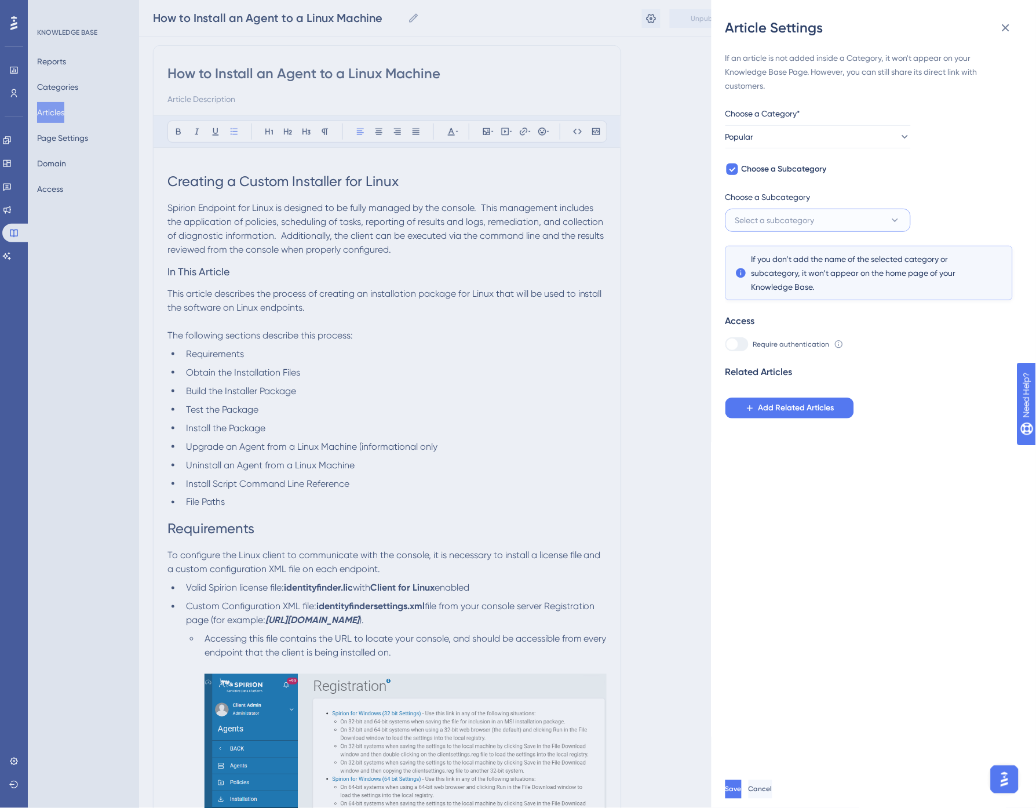
click at [806, 216] on span "Select a subcategory" at bounding box center [775, 220] width 79 height 14
click at [793, 275] on div "Installation Installation" at bounding box center [818, 278] width 170 height 23
click at [786, 404] on span "Add Related Articles" at bounding box center [797, 408] width 76 height 14
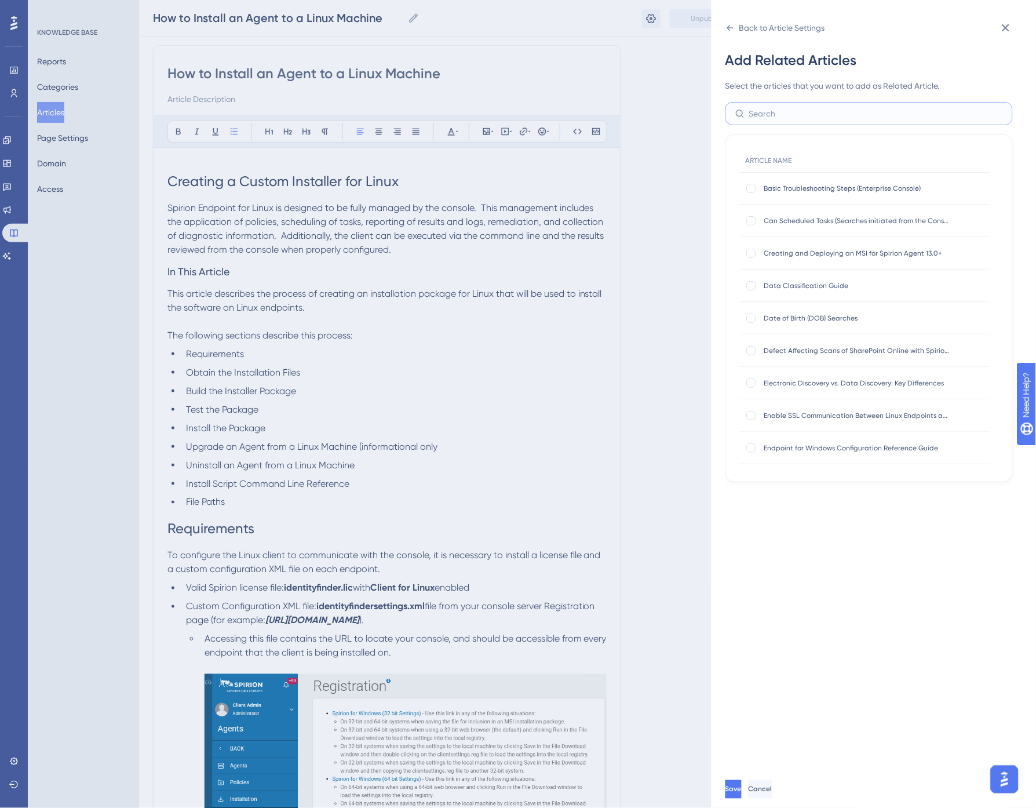
click at [782, 117] on input "text" at bounding box center [876, 113] width 254 height 13
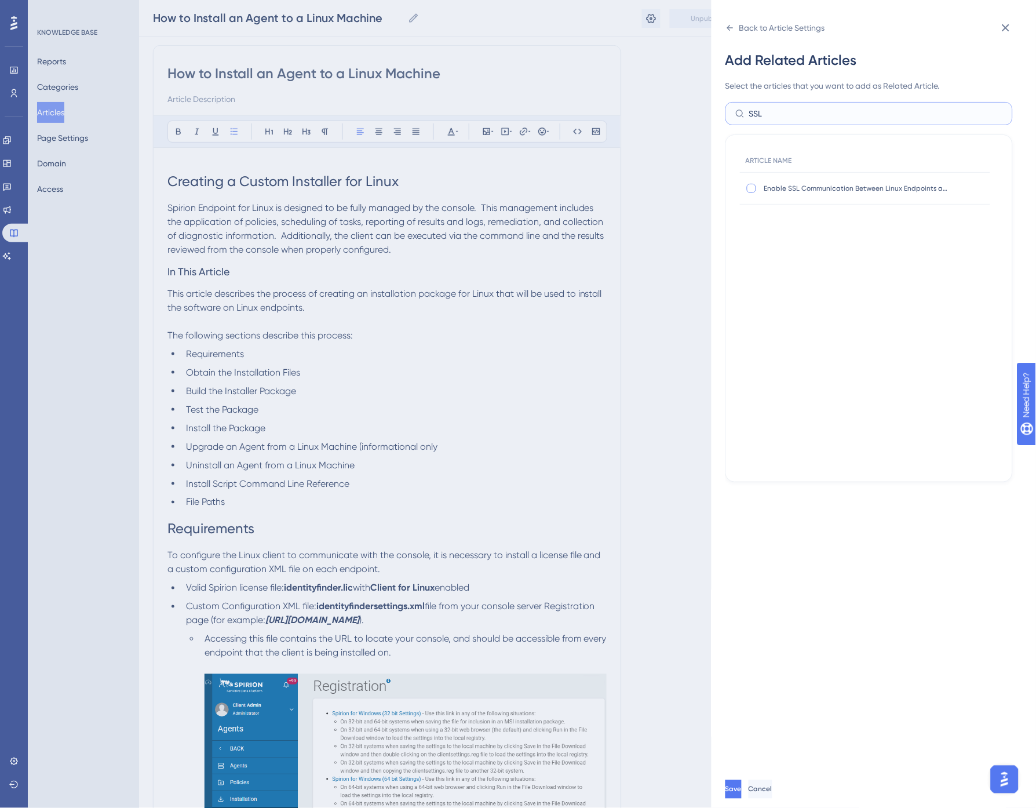
type input "SSL"
click at [752, 188] on div at bounding box center [751, 188] width 9 height 9
checkbox input "true"
click at [743, 794] on span "Save" at bounding box center [735, 789] width 16 height 9
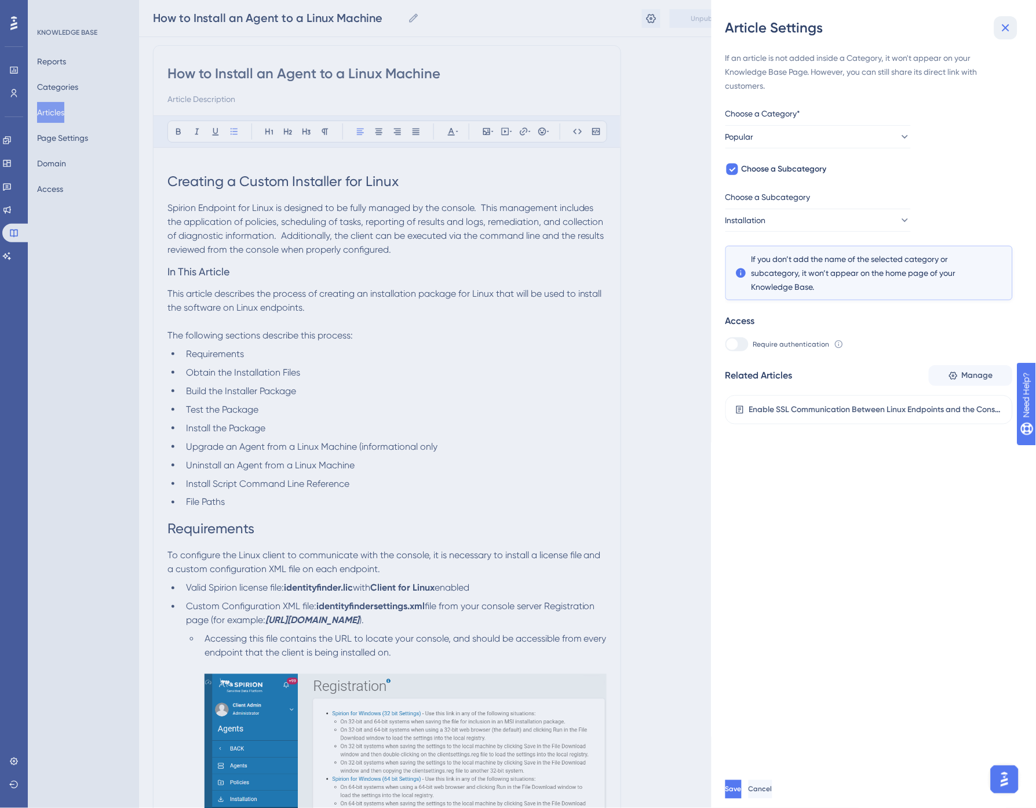
click at [1011, 26] on icon at bounding box center [1006, 28] width 14 height 14
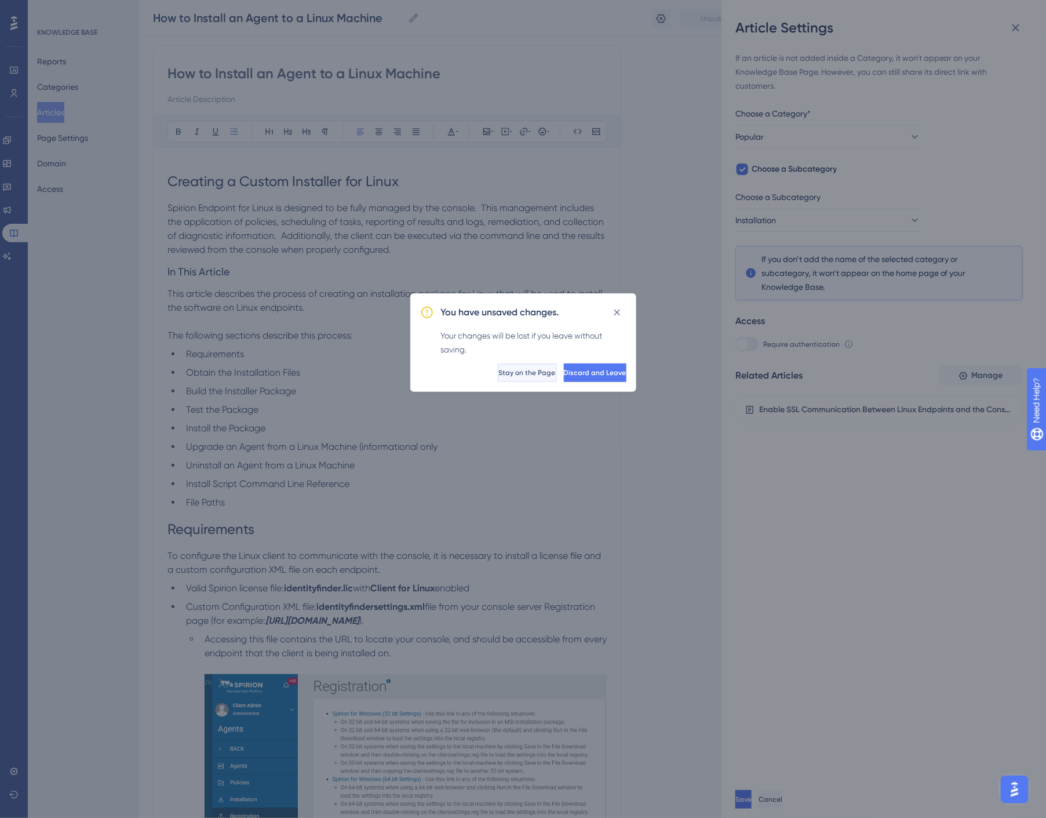
drag, startPoint x: 470, startPoint y: 369, endPoint x: 504, endPoint y: 358, distance: 35.9
click at [500, 369] on span "Stay on the Page" at bounding box center [528, 372] width 57 height 9
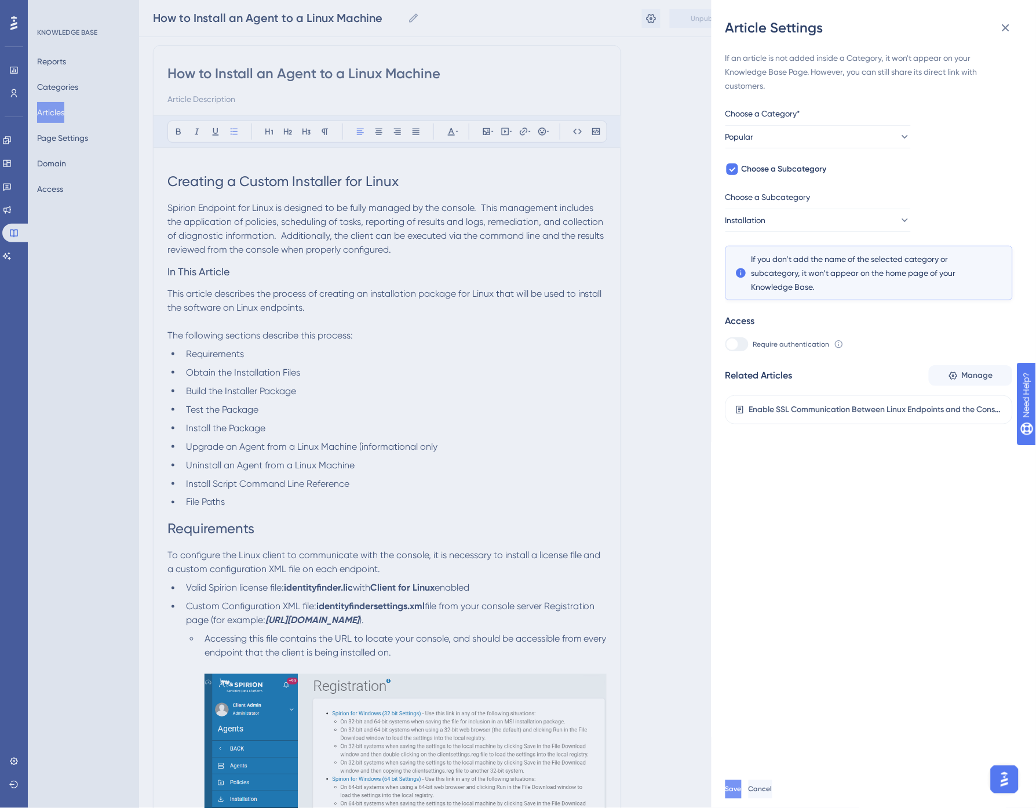
click at [742, 794] on span "Save" at bounding box center [734, 789] width 16 height 9
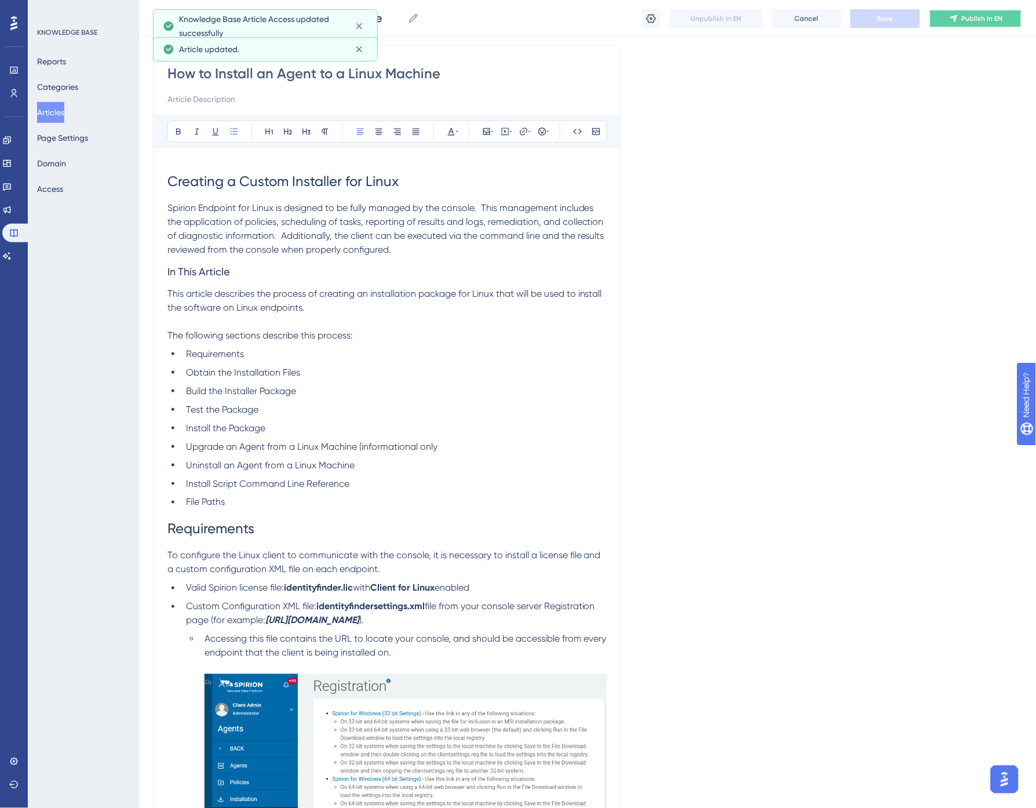
click at [1003, 21] on button "Publish in EN" at bounding box center [976, 18] width 93 height 19
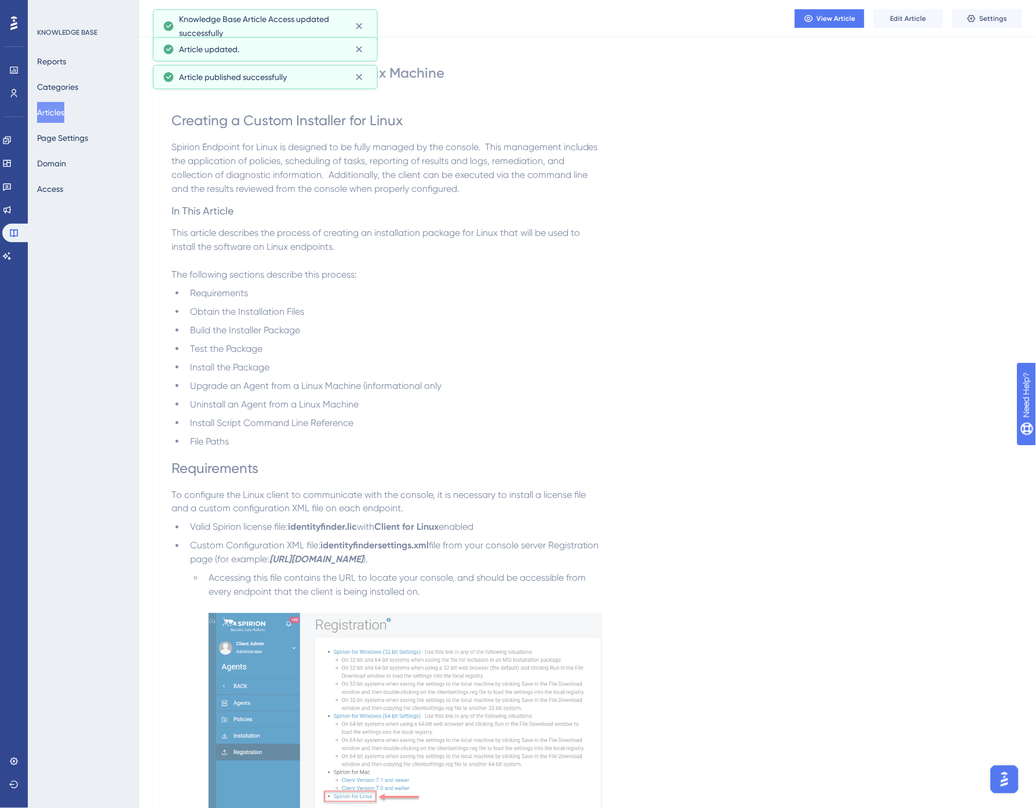
click at [420, 198] on h3 "In This Article" at bounding box center [387, 211] width 431 height 30
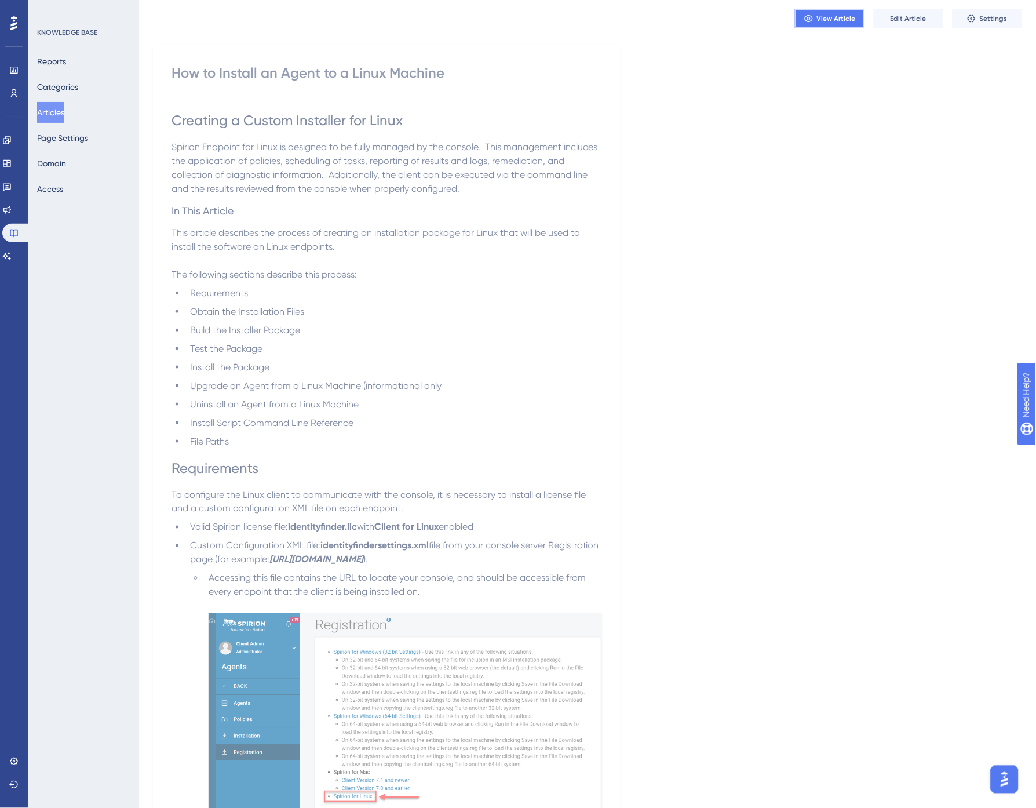
click at [840, 20] on span "View Article" at bounding box center [836, 18] width 39 height 9
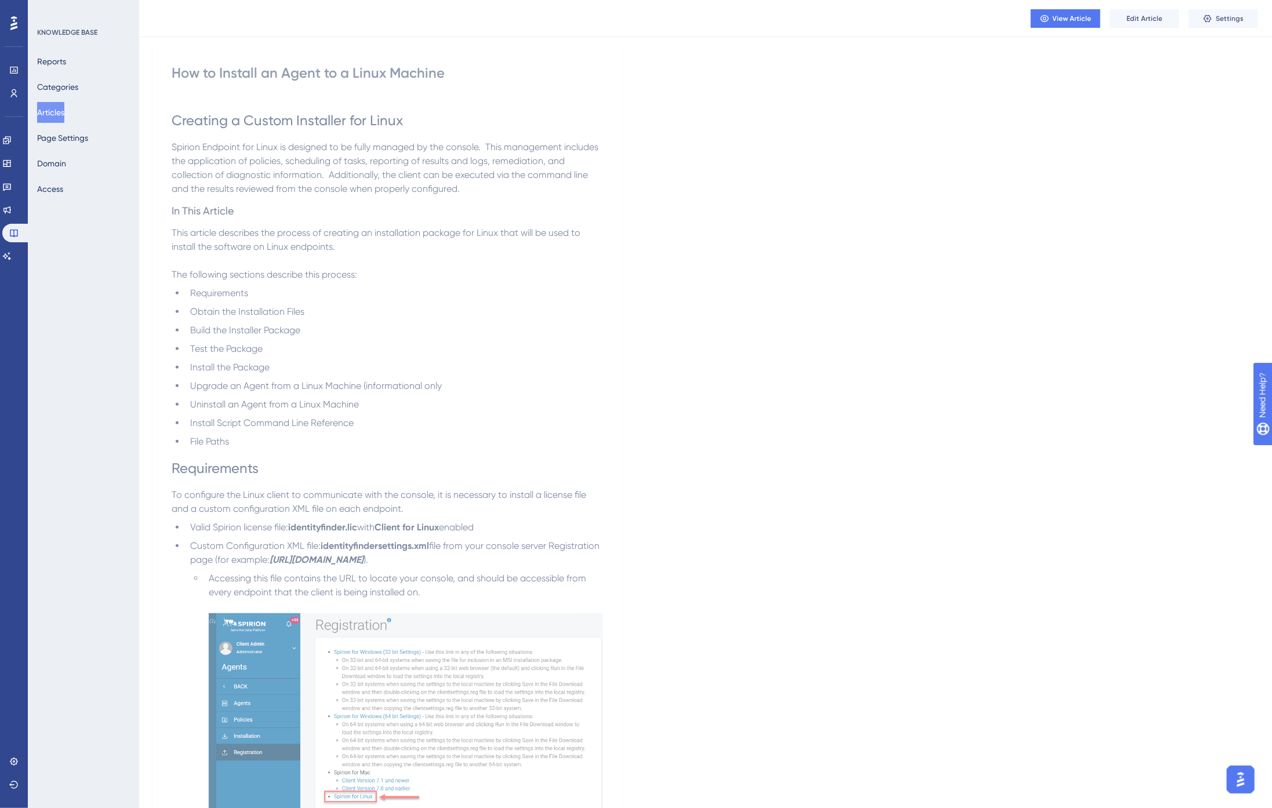
click at [503, 135] on h1 "Creating a Custom Installer for Linux" at bounding box center [387, 120] width 431 height 39
click at [56, 117] on button "Articles" at bounding box center [50, 112] width 27 height 21
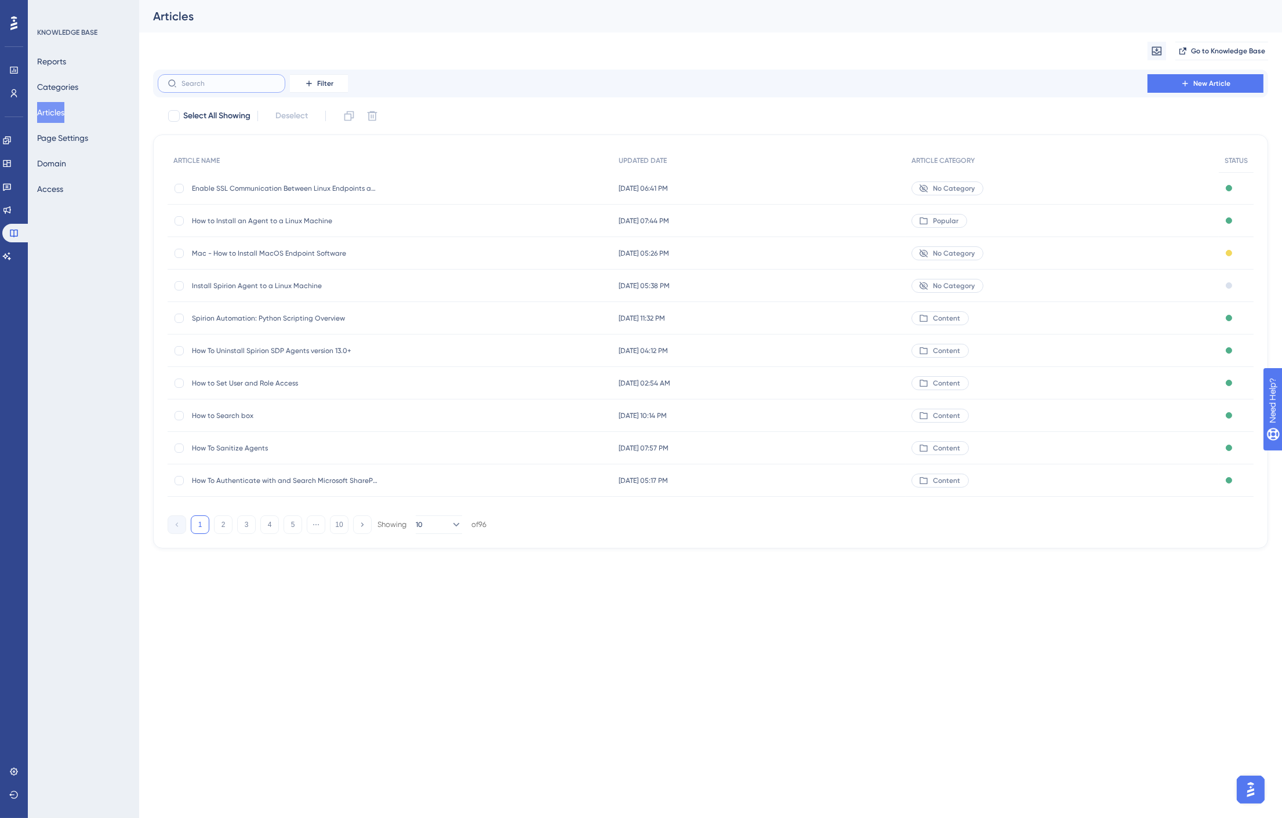
click at [206, 85] on input "text" at bounding box center [228, 83] width 94 height 8
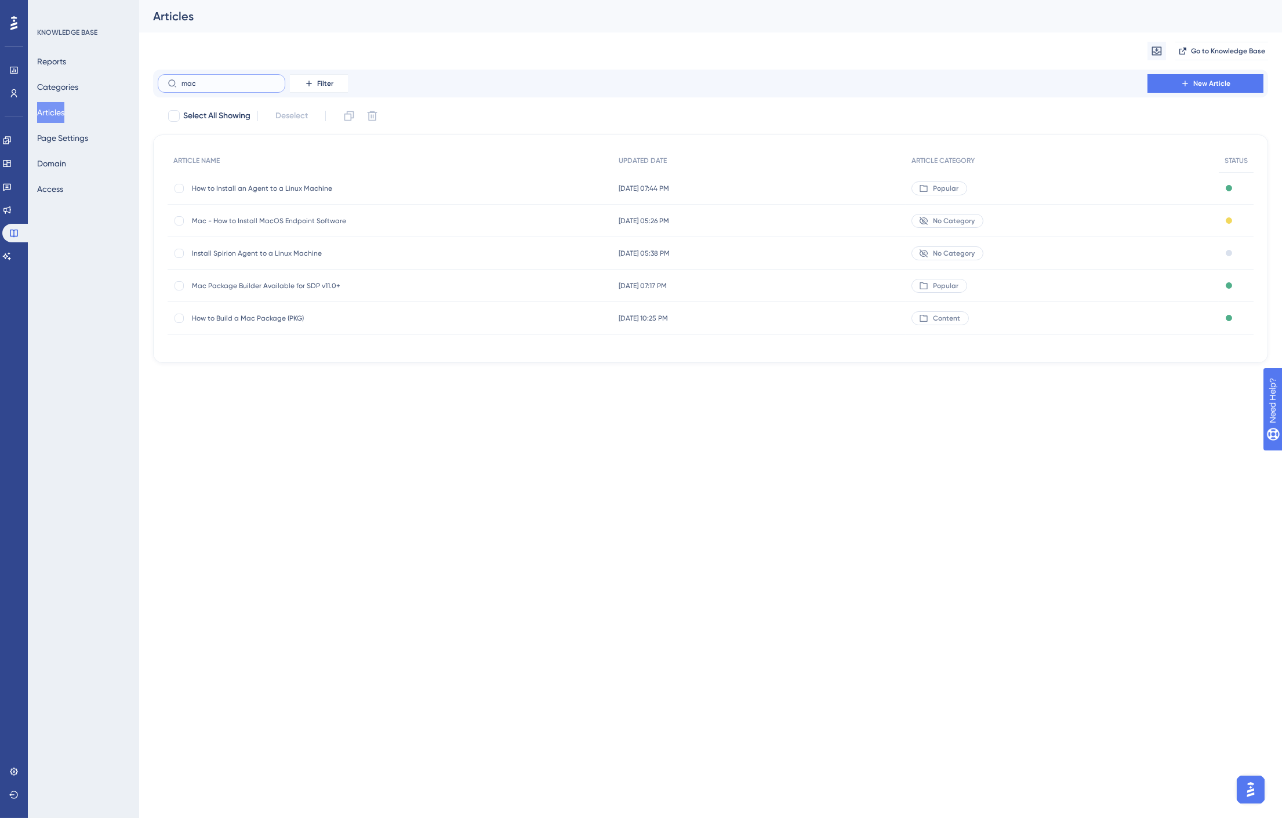
type input "mac"
click at [252, 318] on span "How to Build a Mac Package (PKG)" at bounding box center [284, 318] width 185 height 9
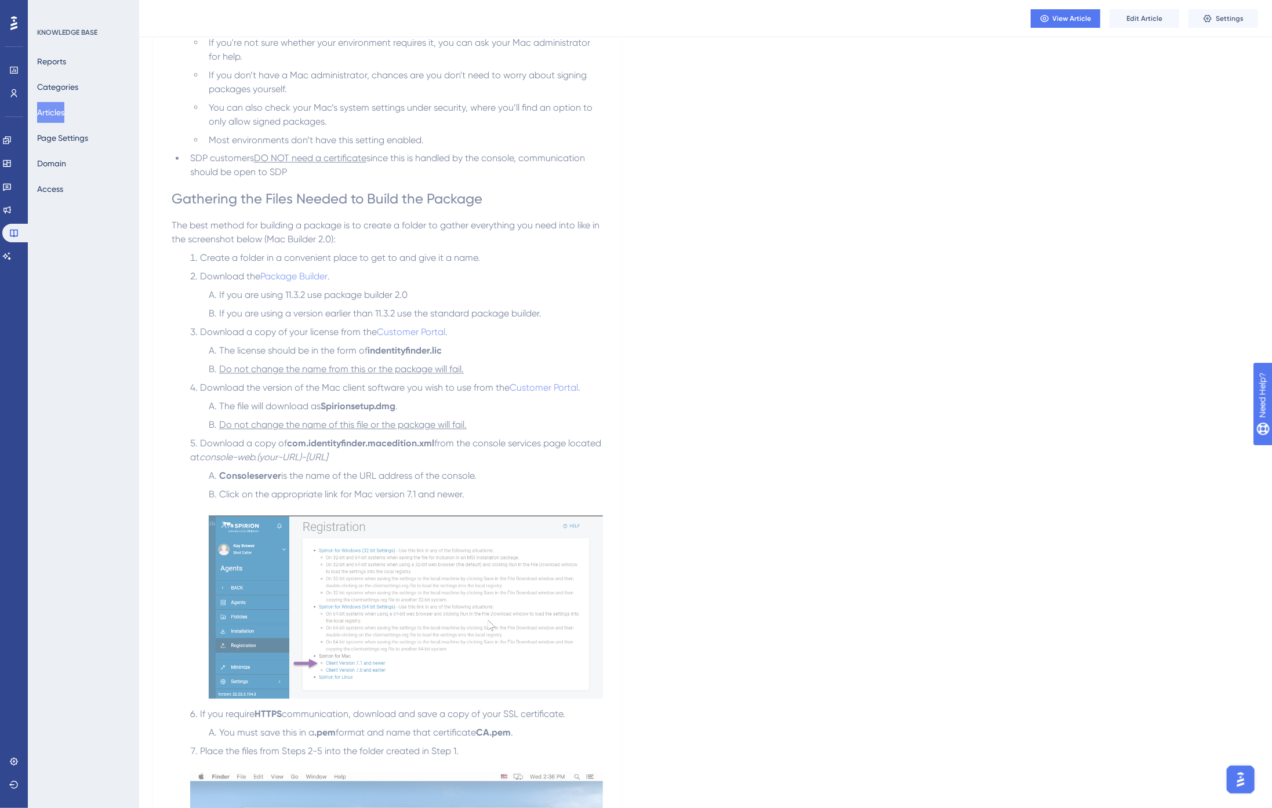
scroll to position [1288, 0]
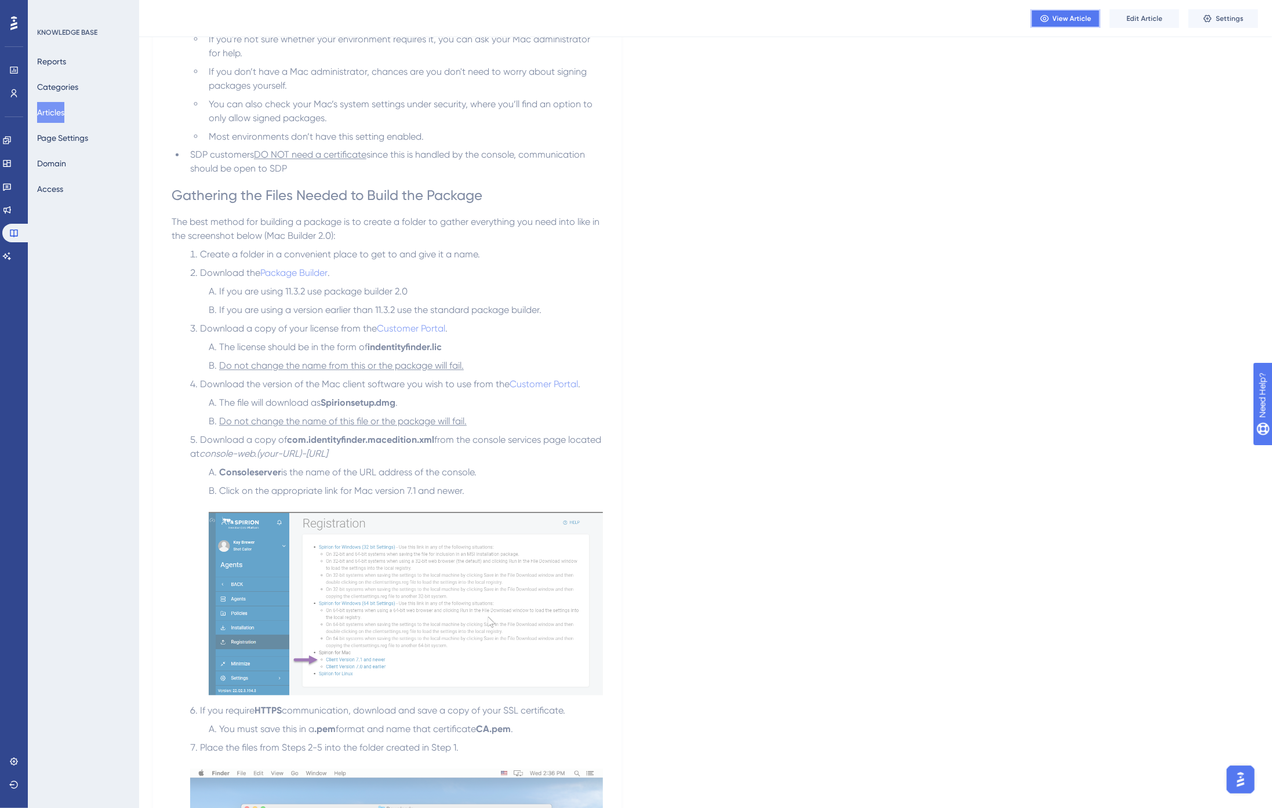
click at [1077, 16] on span "View Article" at bounding box center [1072, 18] width 39 height 9
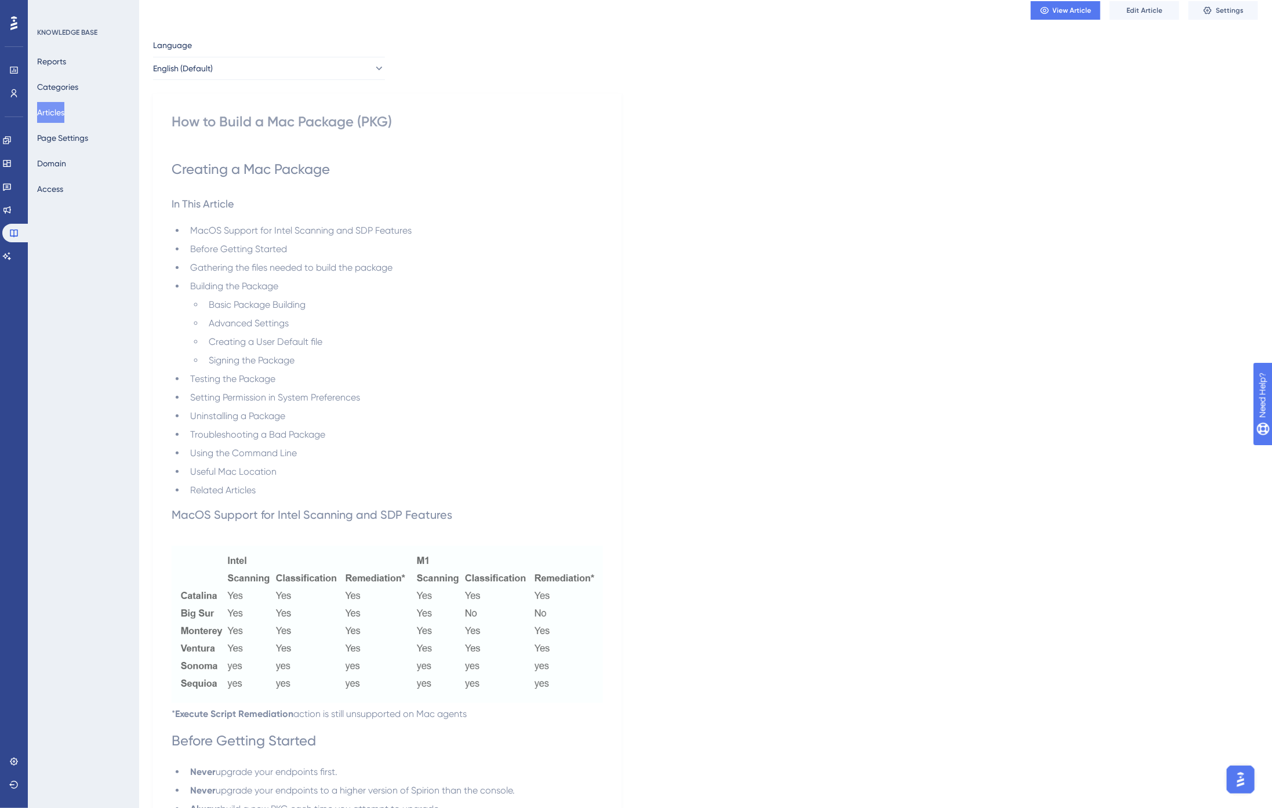
scroll to position [0, 0]
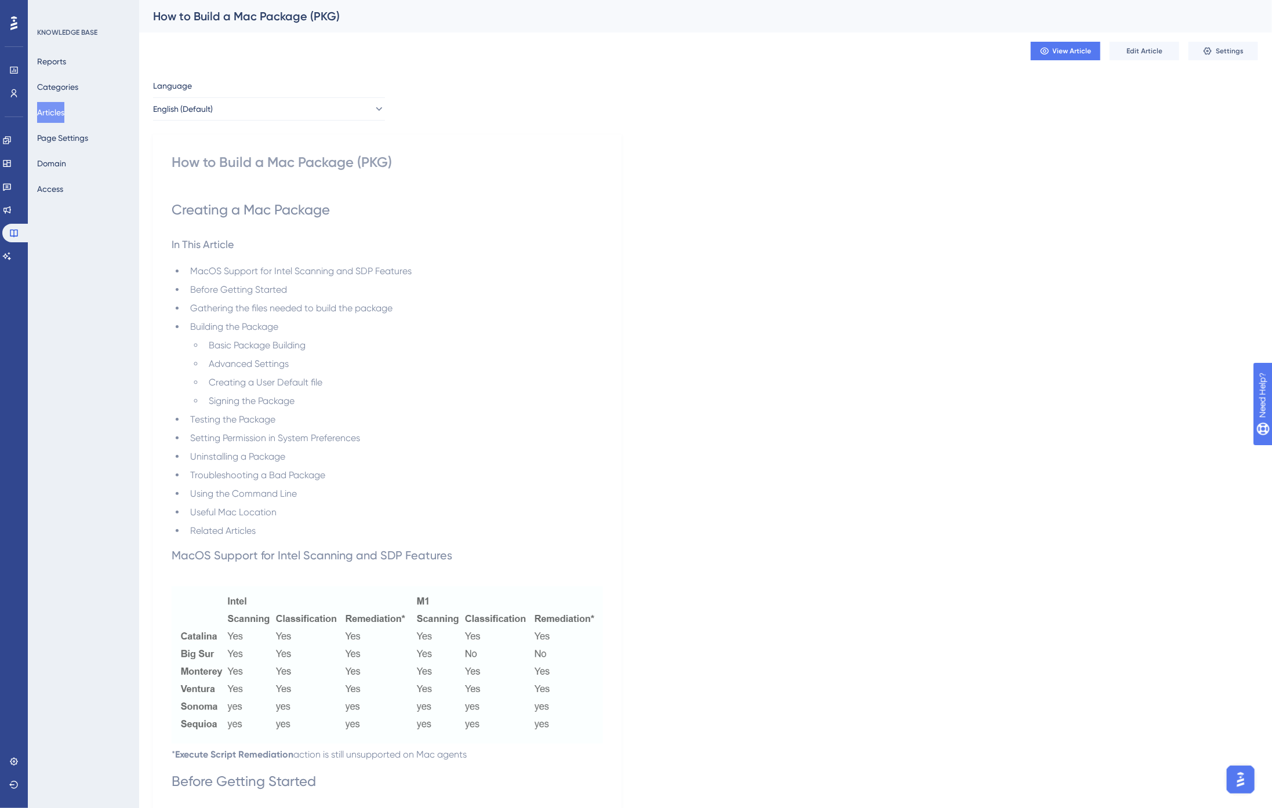
click at [54, 111] on button "Articles" at bounding box center [50, 112] width 27 height 21
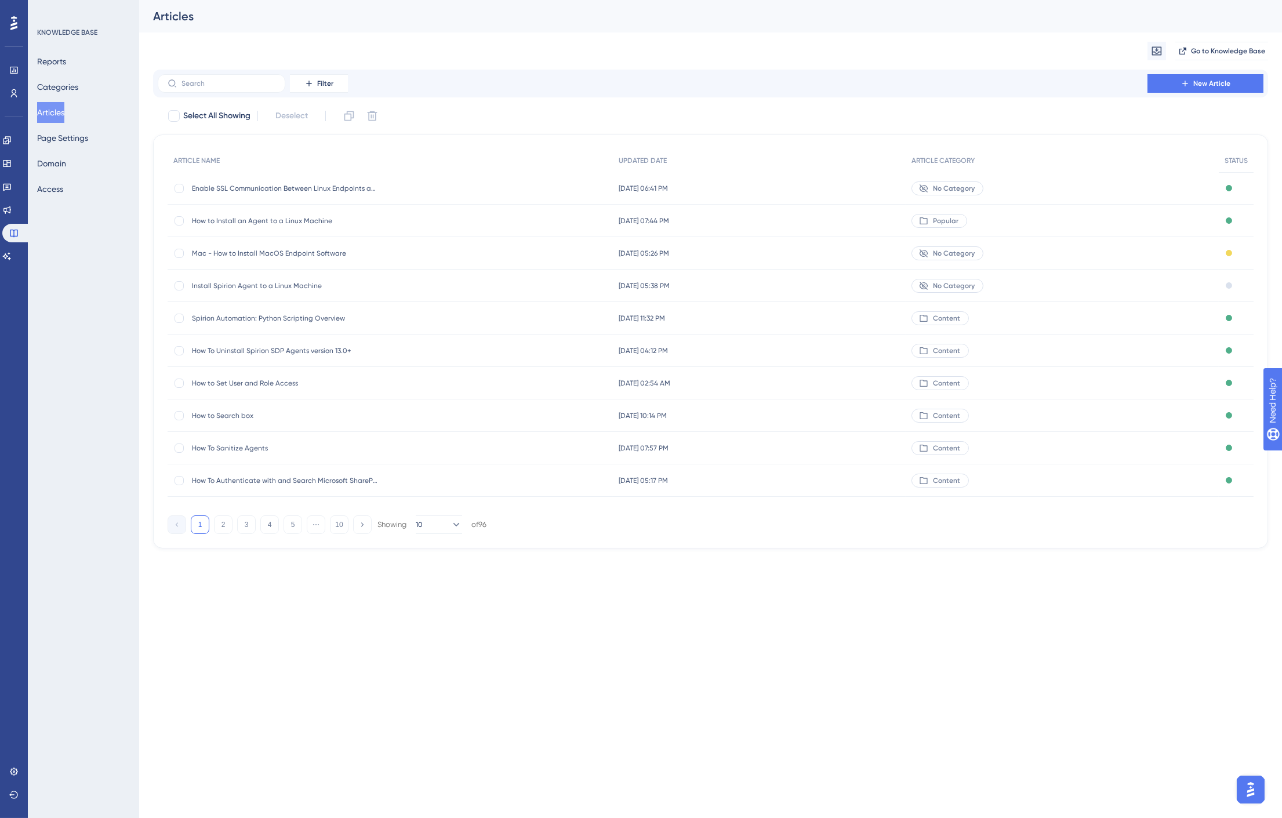
click at [52, 112] on button "Articles" at bounding box center [50, 112] width 27 height 21
click at [287, 219] on span "How to Install an Agent to a Linux Machine" at bounding box center [284, 220] width 185 height 9
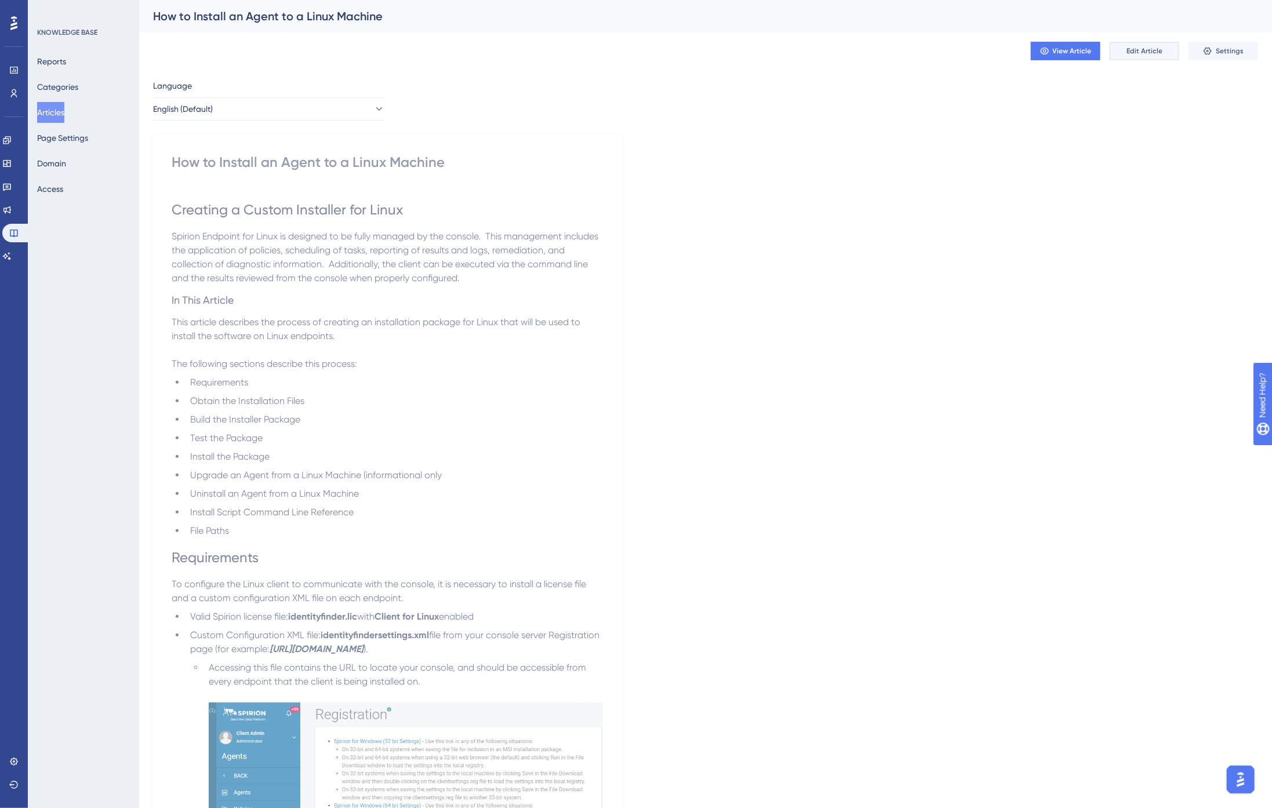
click at [1144, 50] on span "Edit Article" at bounding box center [1144, 50] width 36 height 9
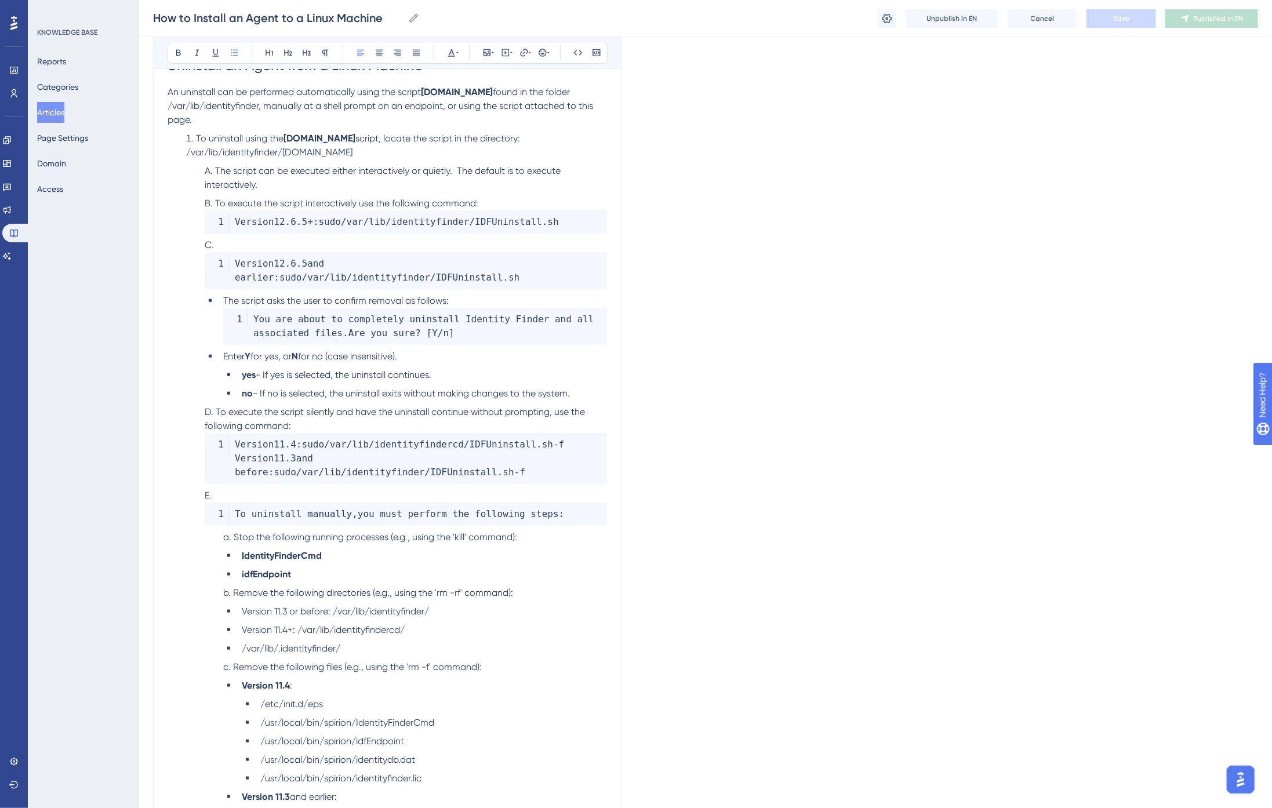
scroll to position [3339, 0]
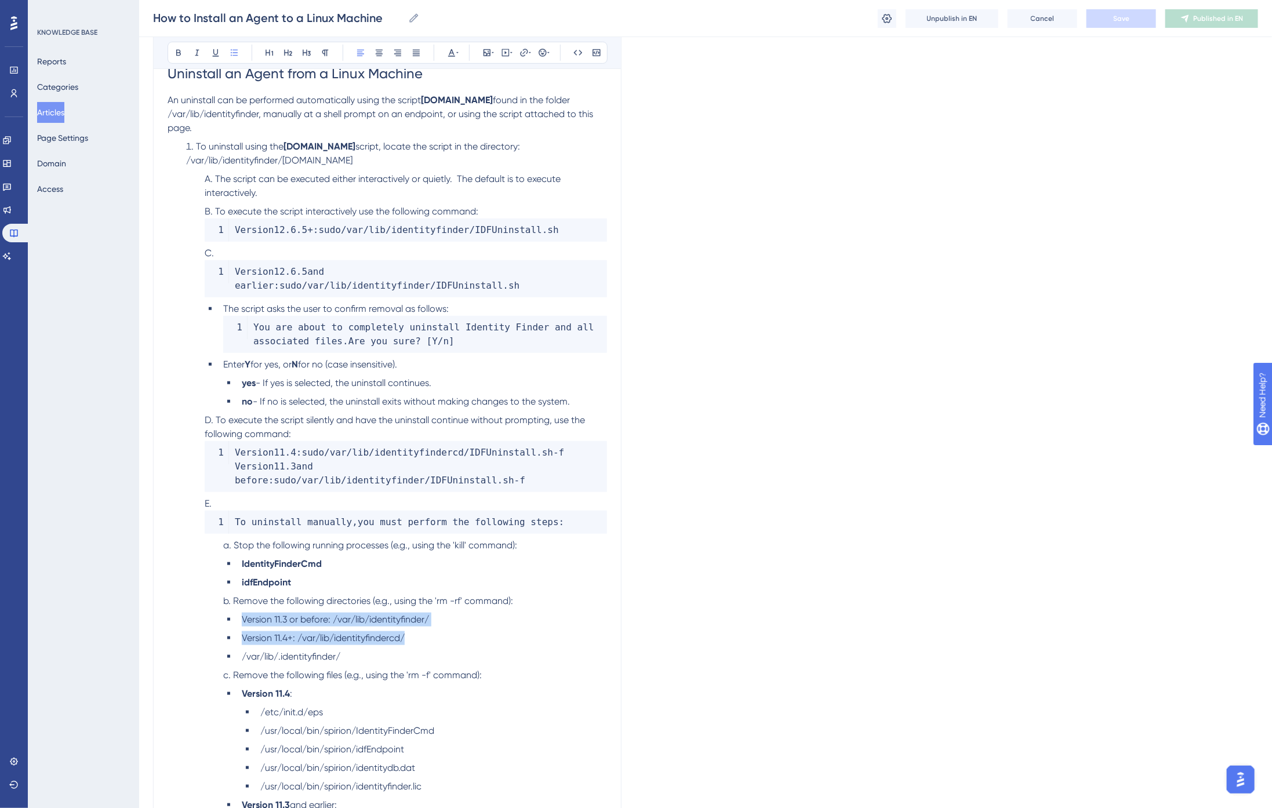
drag, startPoint x: 424, startPoint y: 586, endPoint x: 222, endPoint y: 564, distance: 203.5
click at [222, 613] on li "Version 11.3 or before: /var/lib/identityfinder/ Version 11.4+: /var/lib/identi…" at bounding box center [413, 638] width 388 height 51
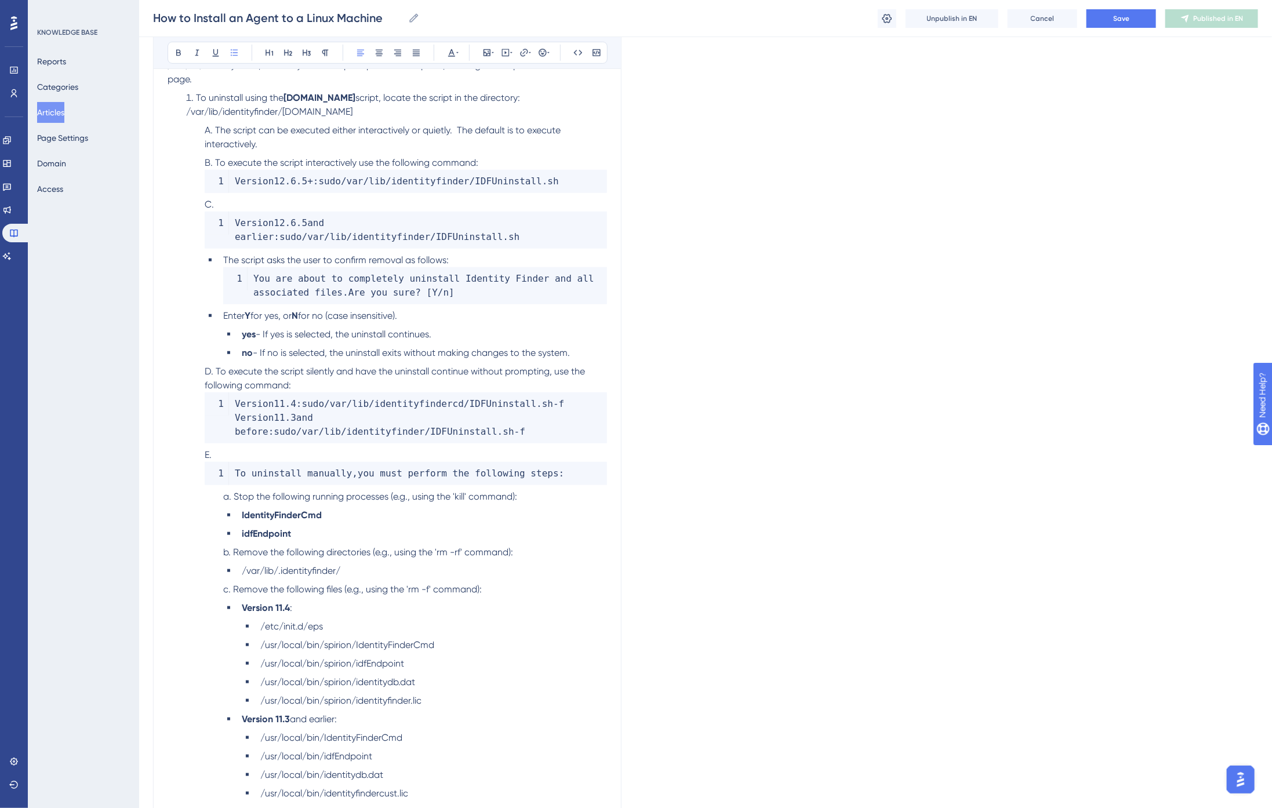
scroll to position [3403, 0]
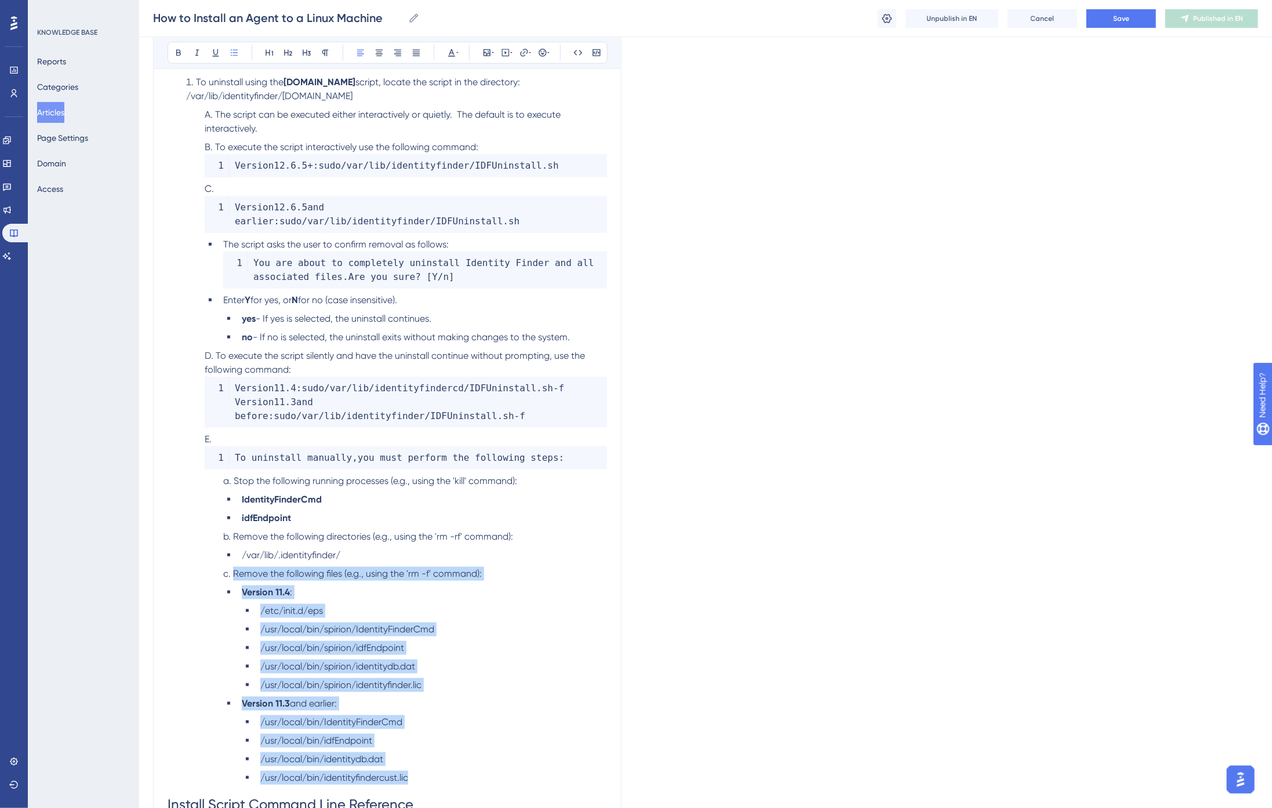
drag, startPoint x: 421, startPoint y: 725, endPoint x: 234, endPoint y: 522, distance: 276.0
click at [234, 522] on ol "Stop the following running processes (e.g., using the 'kill' command): Identity…" at bounding box center [406, 629] width 402 height 311
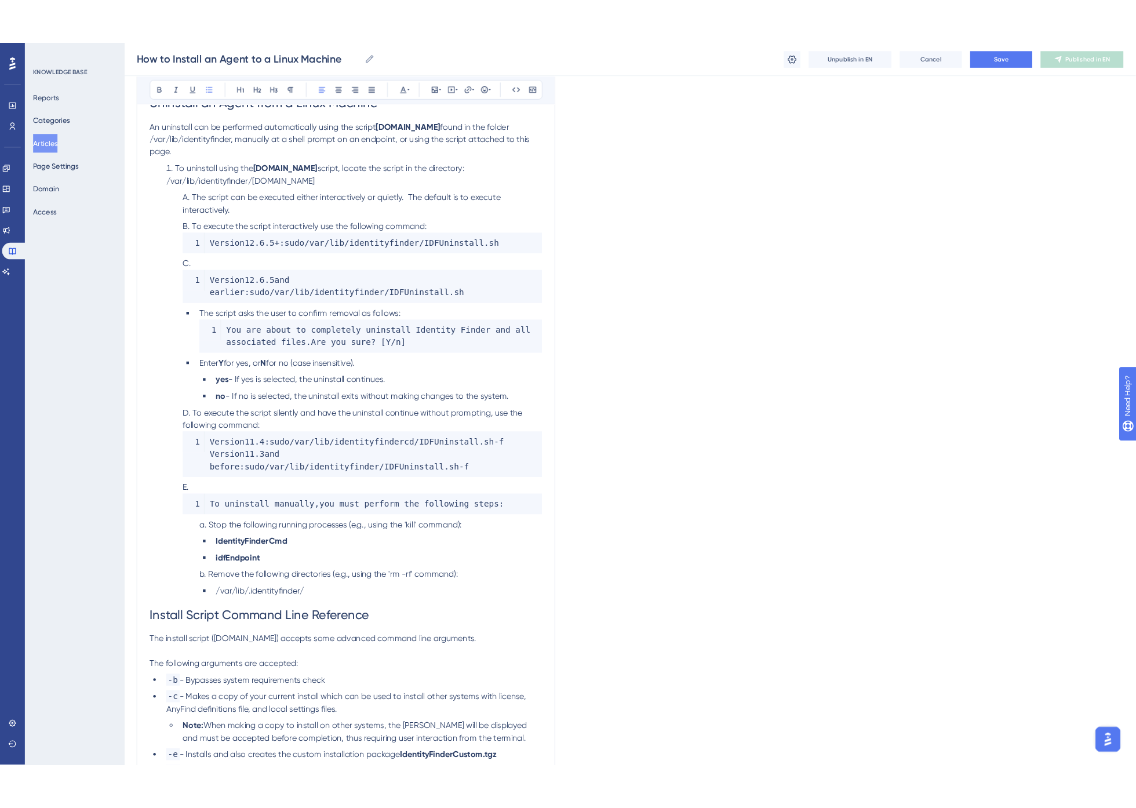
scroll to position [3274, 0]
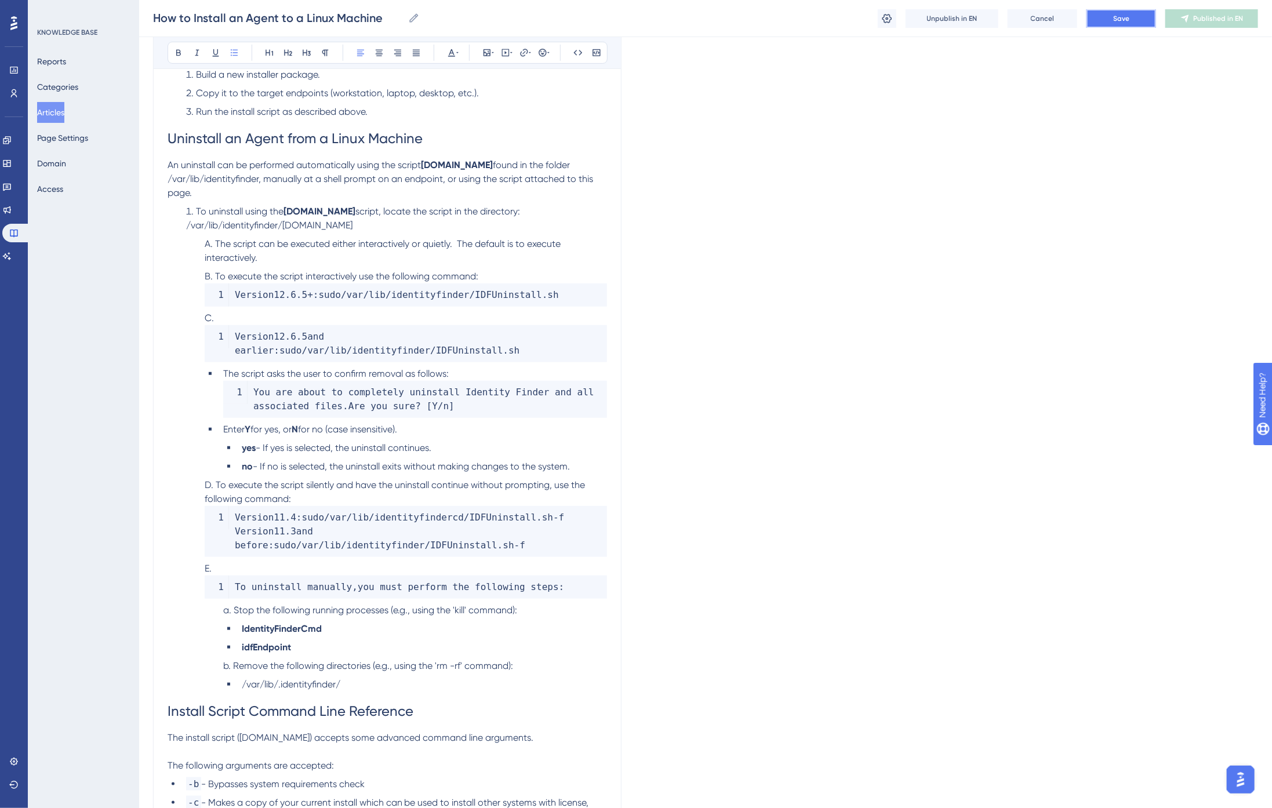
click at [1122, 19] on span "Save" at bounding box center [1121, 18] width 16 height 9
drag, startPoint x: 578, startPoint y: 487, endPoint x: 235, endPoint y: 488, distance: 342.6
click at [235, 506] on code "Version 11.4 : sudo / var / lib / identityfindercd / IDFUninstall . sh - f Vers…" at bounding box center [406, 531] width 402 height 51
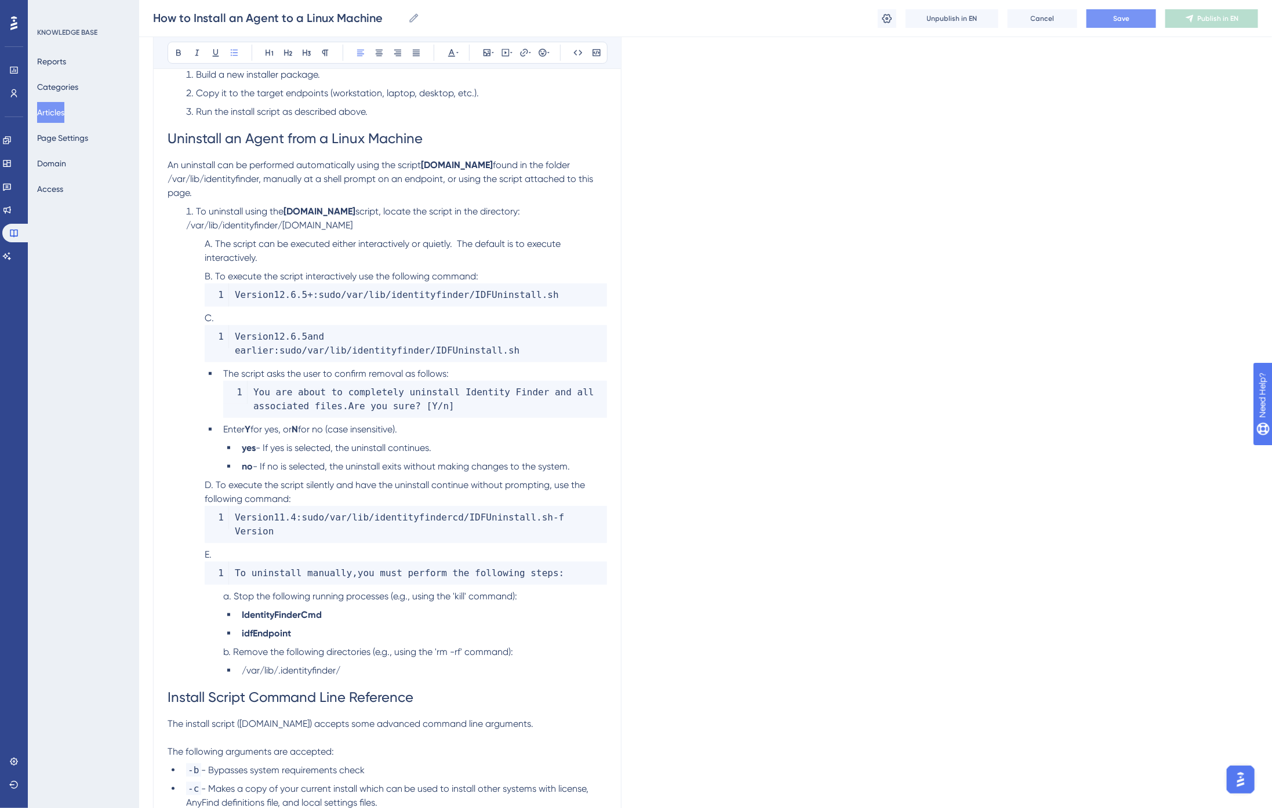
click at [233, 283] on code "Version 12.6 .5 + : sudo / var / lib / identityfinder / IDFUninstall . sh" at bounding box center [406, 294] width 402 height 23
click at [230, 311] on li "Version 12.6 .5 and earlier : sudo / var / lib / identityfinder / IDFUninstall …" at bounding box center [403, 336] width 407 height 51
drag, startPoint x: 231, startPoint y: 306, endPoint x: 602, endPoint y: 311, distance: 371.0
click at [602, 325] on code "Version 12.6 .5 and earlier : sudo / var / lib / identityfinder / IDFUninstall …" at bounding box center [406, 343] width 402 height 37
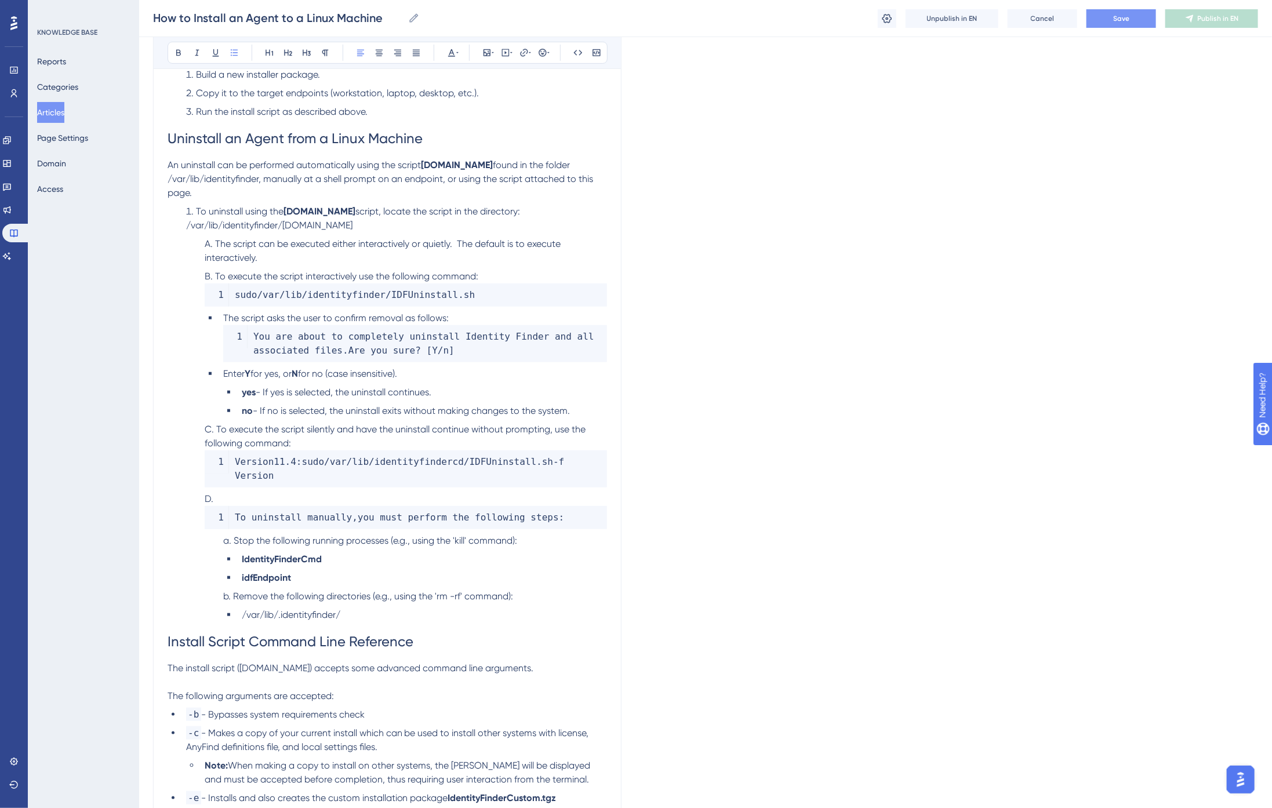
click at [264, 456] on span "Version" at bounding box center [254, 461] width 39 height 11
drag, startPoint x: 298, startPoint y: 433, endPoint x: 235, endPoint y: 432, distance: 63.2
click at [235, 450] on code "Version 11.4 : sudo / var / lib / identityfindercd / IDFUninstall . sh - f Vers…" at bounding box center [406, 468] width 402 height 37
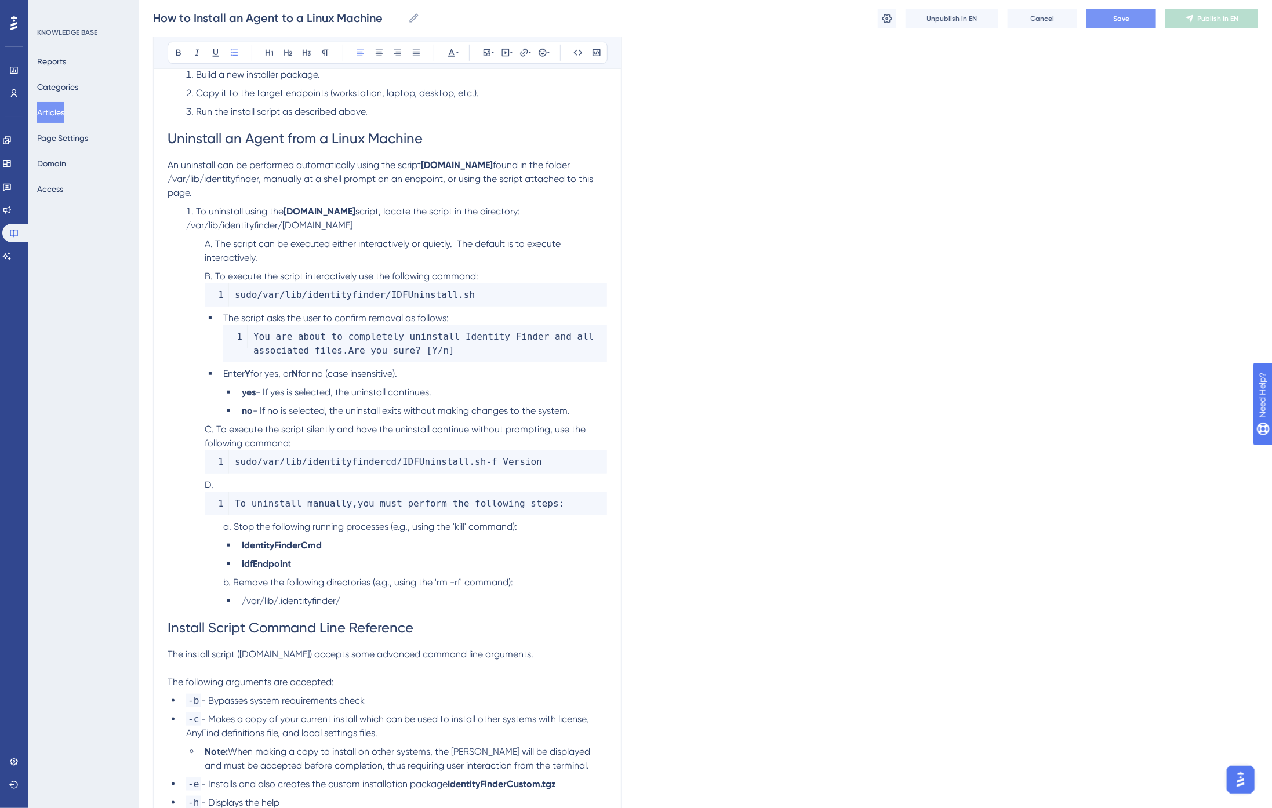
click at [245, 478] on li "To uninstall manually , you must perform the following steps :" at bounding box center [403, 496] width 407 height 37
click at [594, 51] on icon at bounding box center [596, 52] width 9 height 9
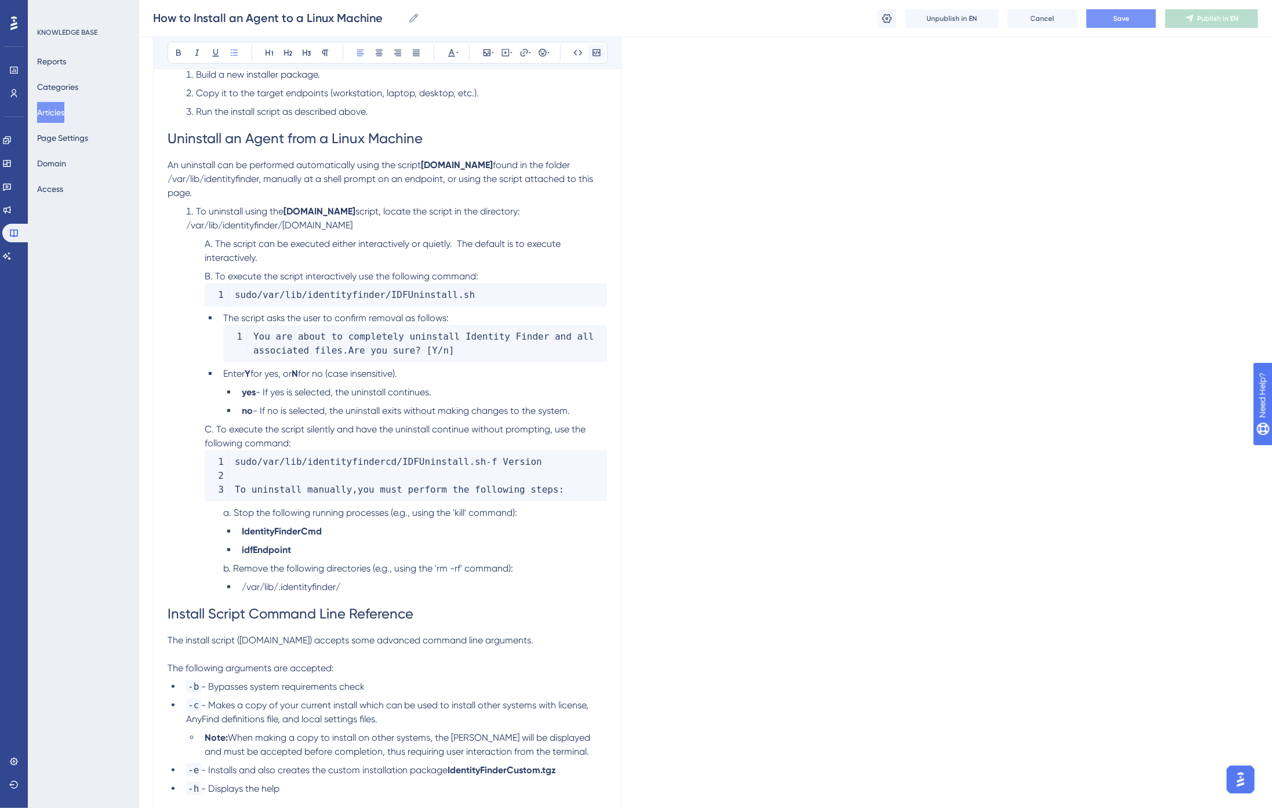
click at [599, 57] on icon at bounding box center [596, 52] width 9 height 9
drag, startPoint x: 554, startPoint y: 462, endPoint x: 232, endPoint y: 457, distance: 321.7
click at [232, 457] on code "sudo / var / lib / identityfindercd / IDFUninstall . sh - f Version To uninstal…" at bounding box center [406, 475] width 402 height 51
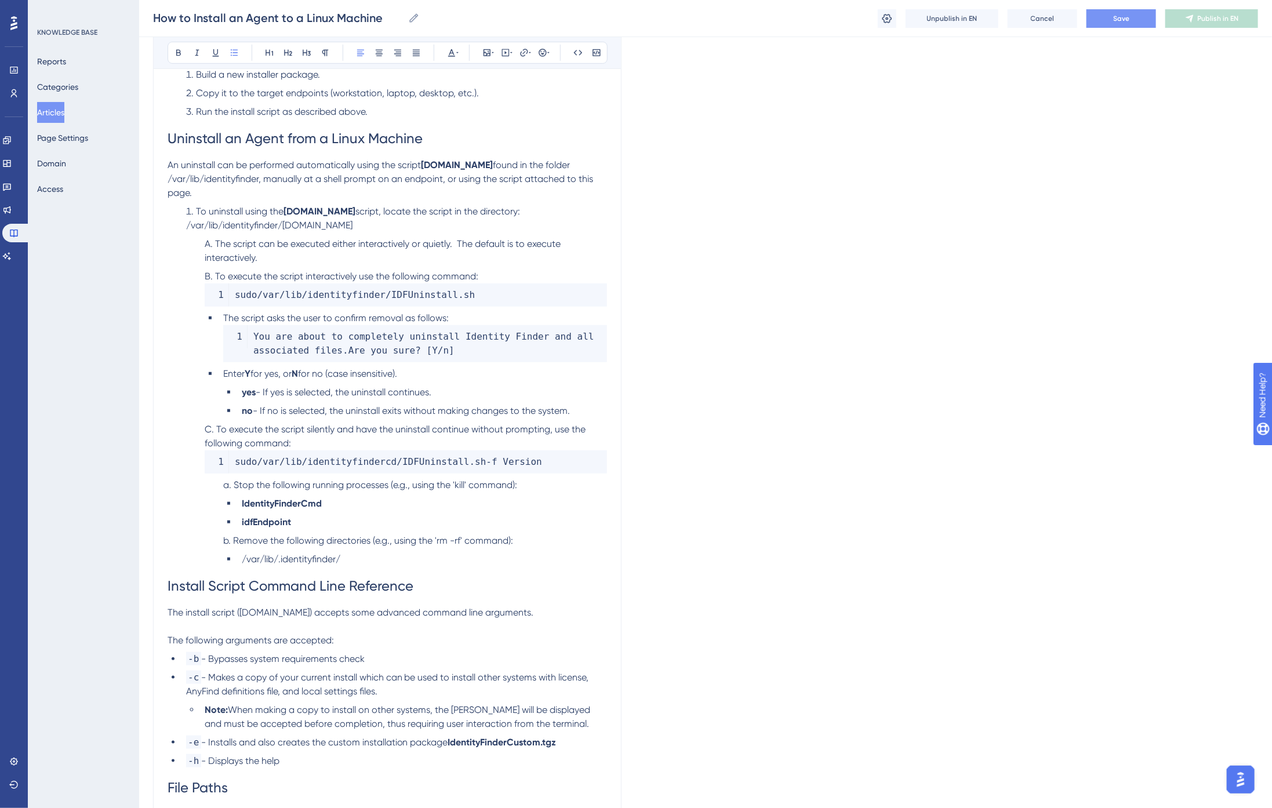
drag, startPoint x: 234, startPoint y: 457, endPoint x: 284, endPoint y: 469, distance: 51.5
click at [235, 479] on span "Stop the following running processes (e.g., using the 'kill' command):" at bounding box center [375, 484] width 283 height 11
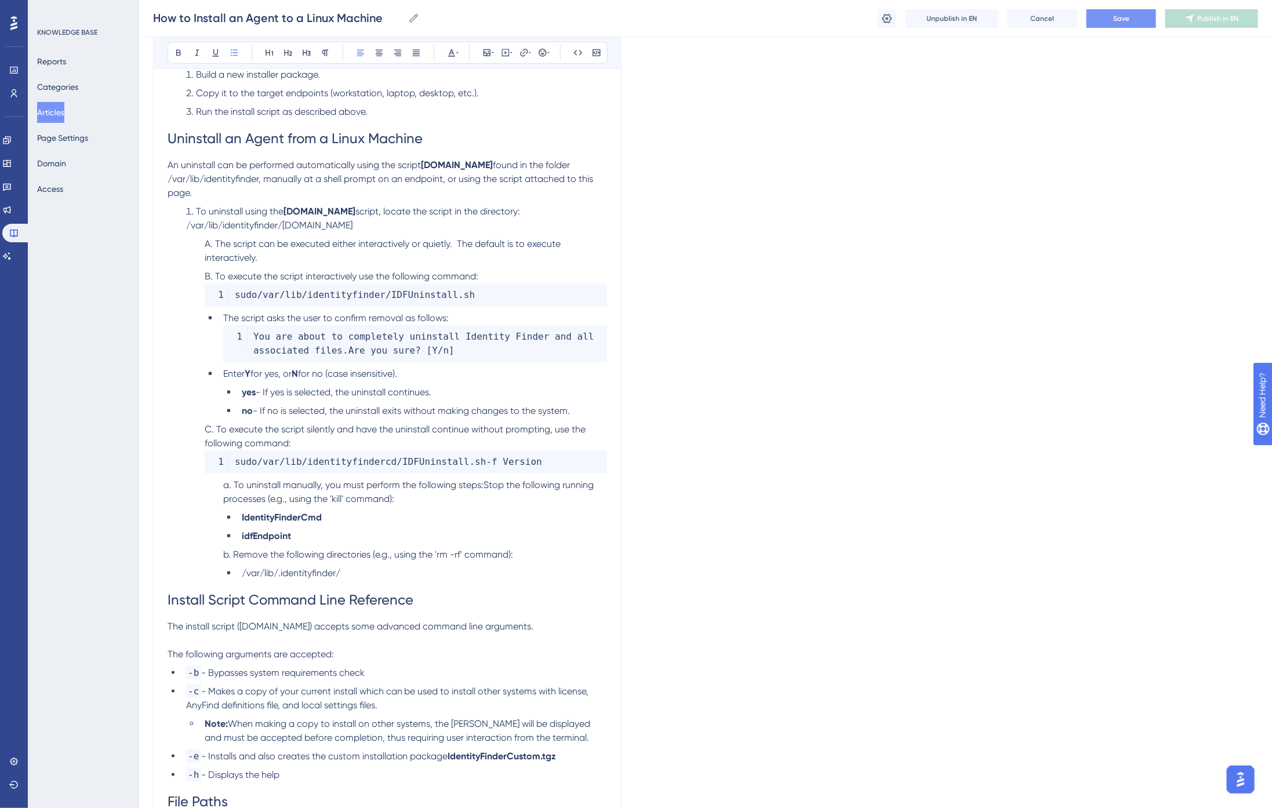
click at [259, 549] on span "Remove the following directories (e.g., using the 'rm -rf' command):" at bounding box center [373, 554] width 280 height 11
click at [1123, 16] on span "Save" at bounding box center [1121, 18] width 16 height 9
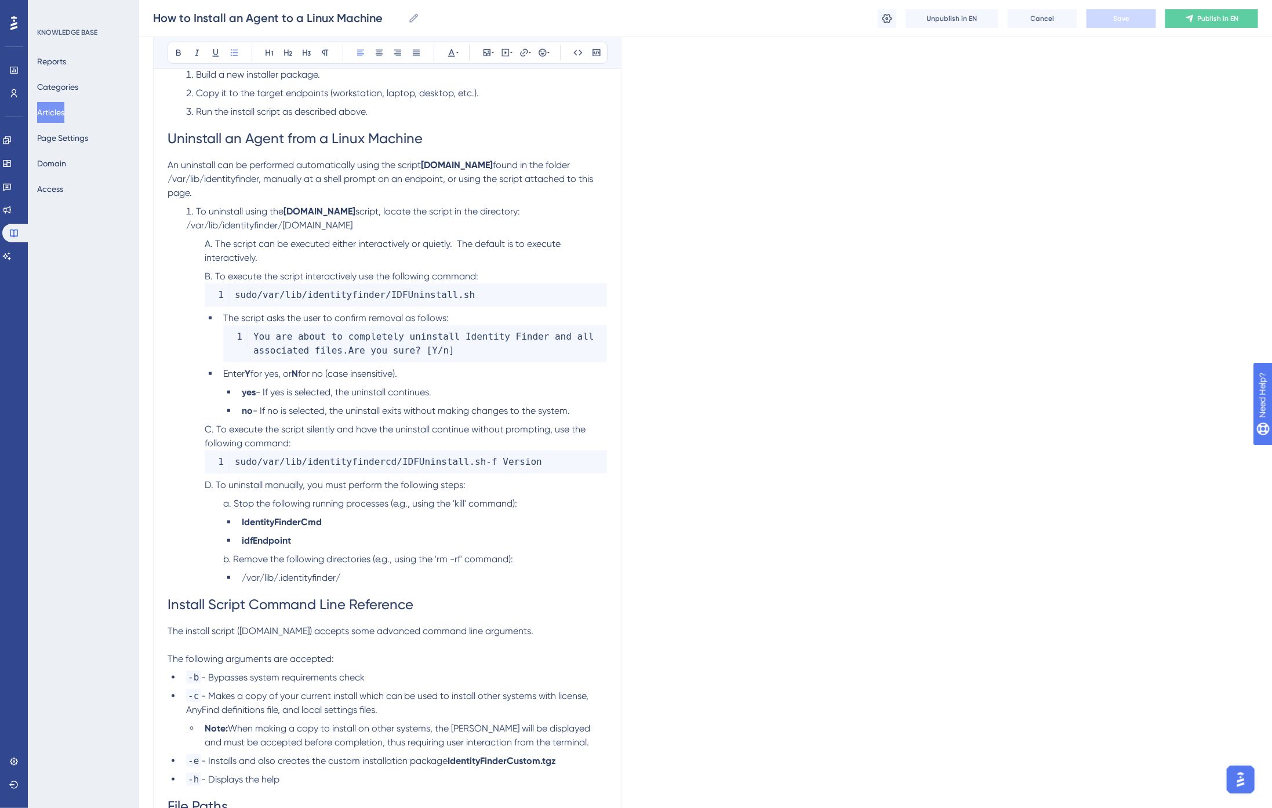
click at [357, 571] on li "/var/lib/.identityfinder/" at bounding box center [422, 578] width 370 height 14
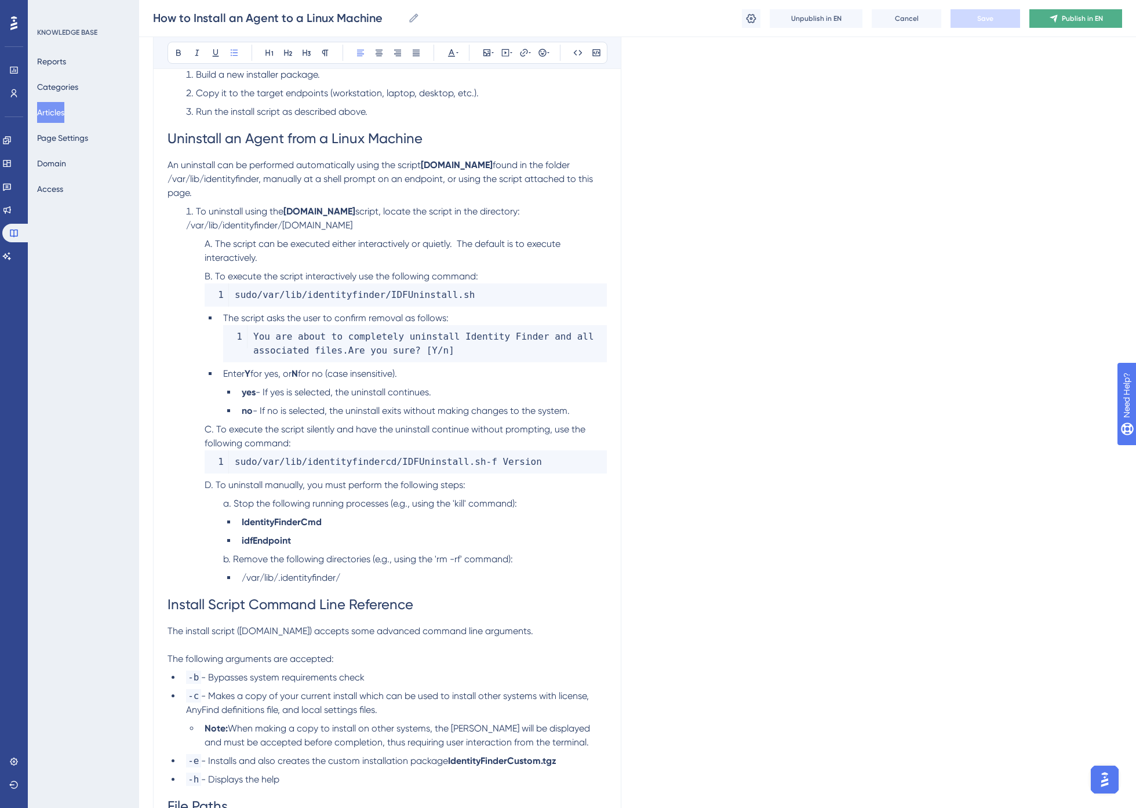
click at [1057, 18] on icon at bounding box center [1053, 18] width 9 height 9
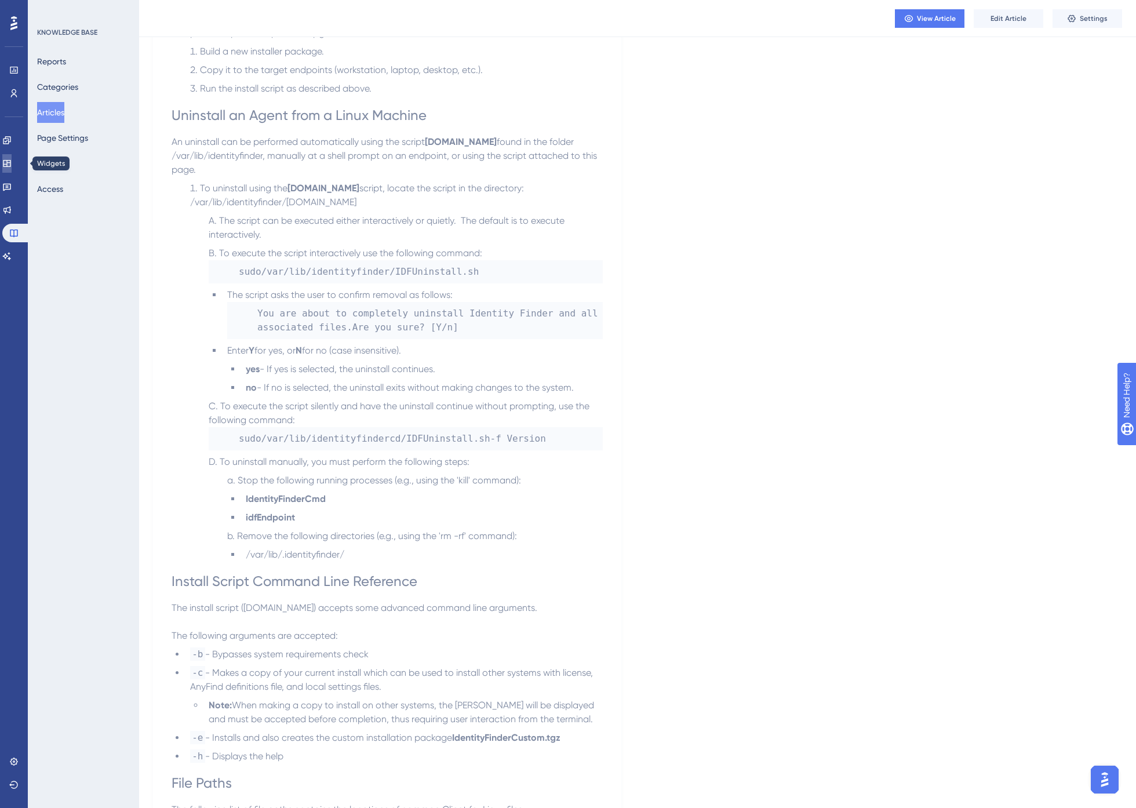
click at [12, 163] on icon at bounding box center [6, 163] width 9 height 9
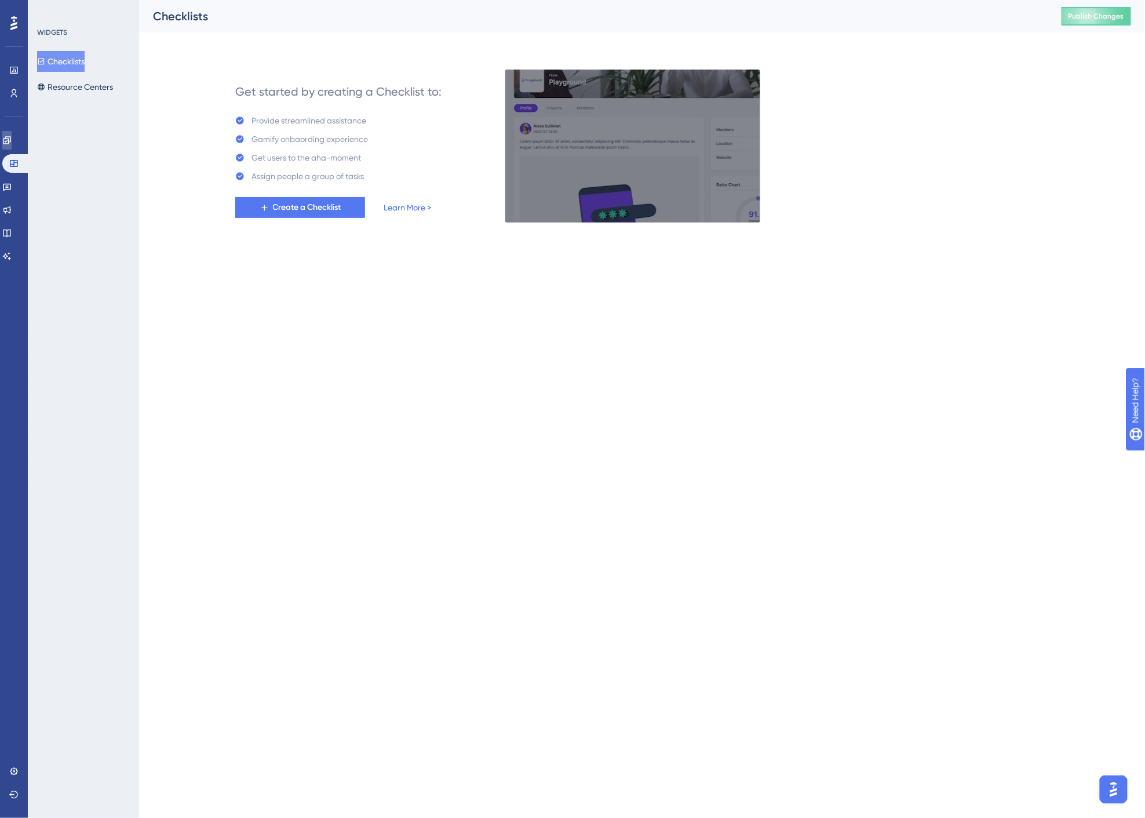
click at [12, 142] on icon at bounding box center [6, 140] width 9 height 9
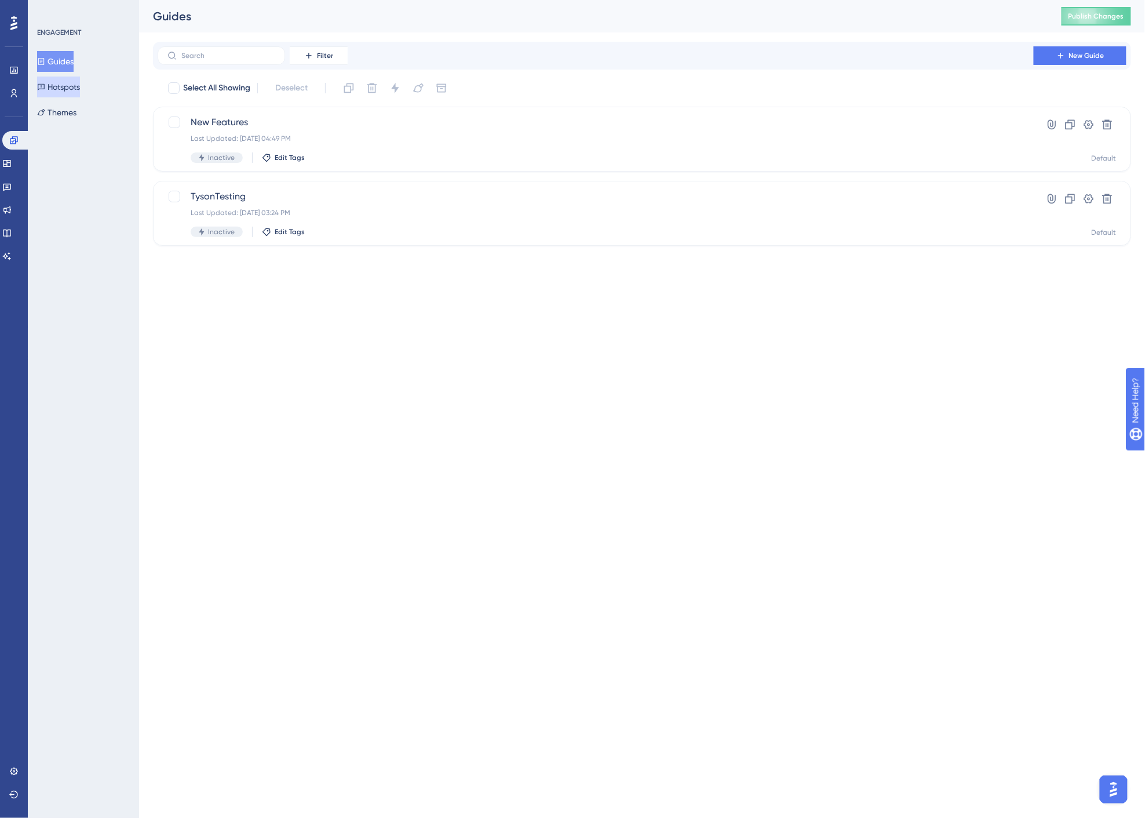
click at [76, 85] on button "Hotspots" at bounding box center [58, 87] width 43 height 21
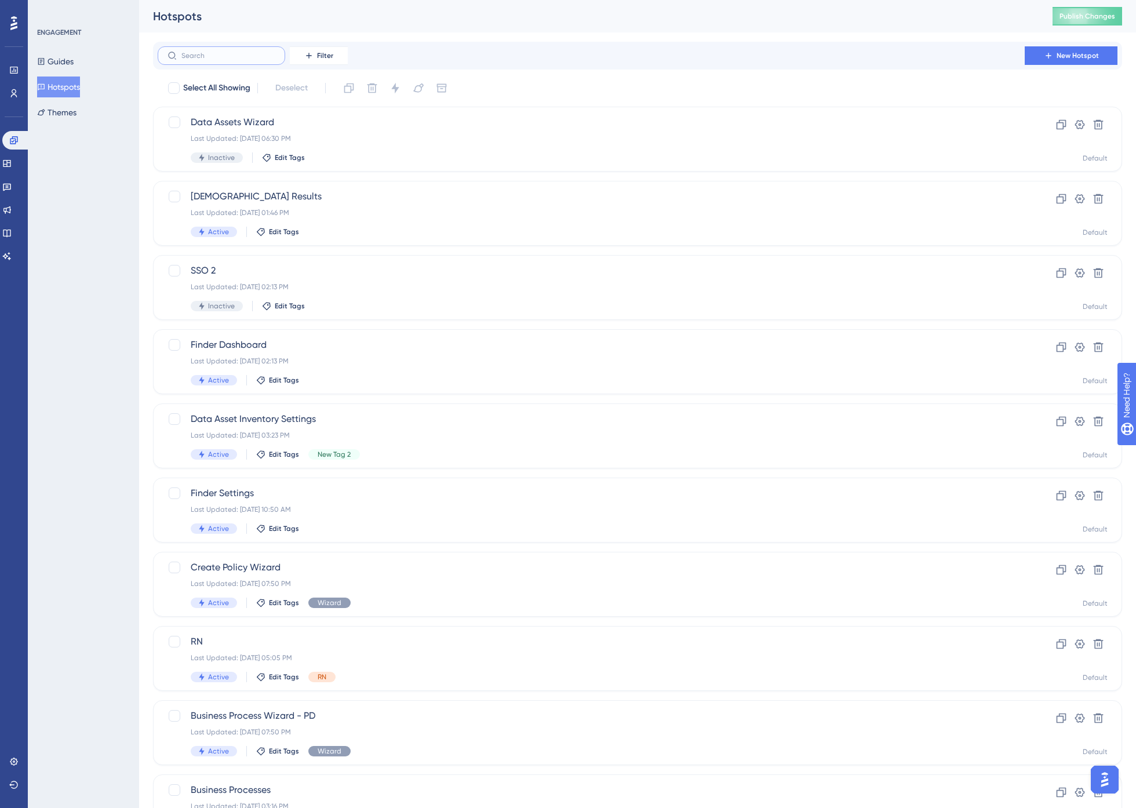
click at [227, 54] on input "text" at bounding box center [228, 56] width 94 height 8
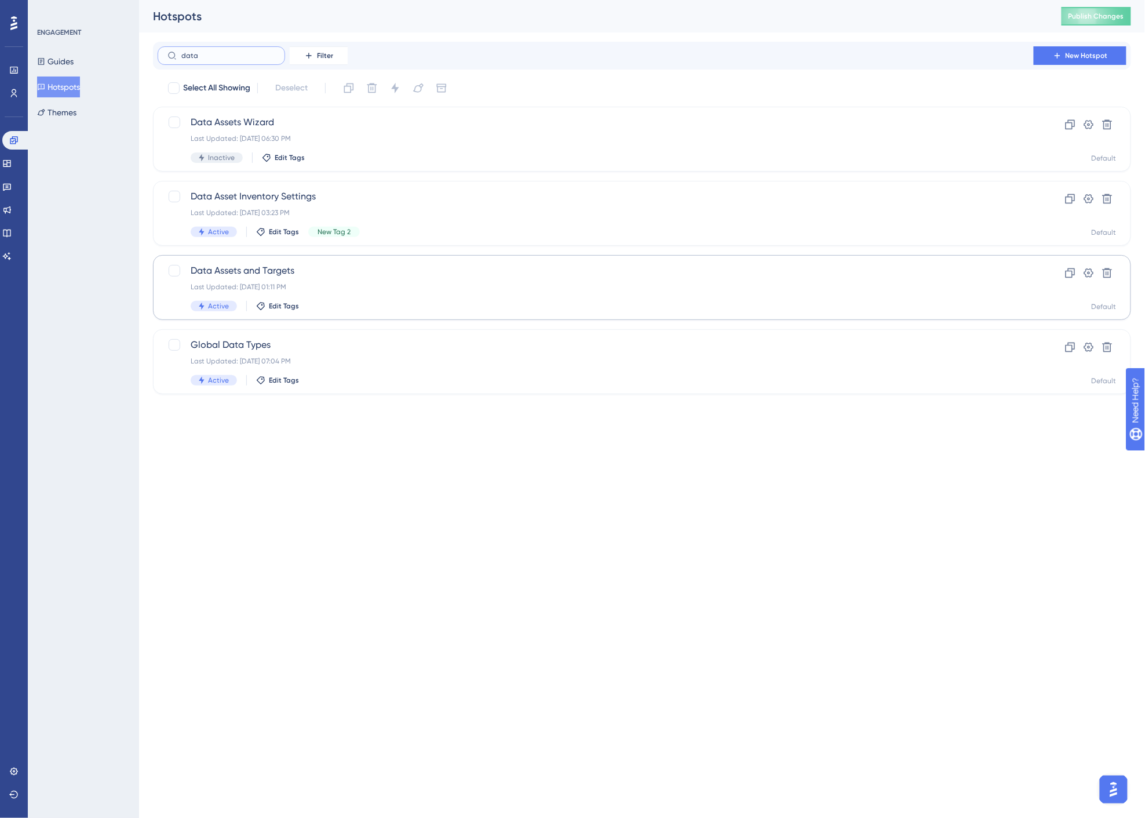
type input "data"
click at [253, 275] on span "Data Assets and Targets" at bounding box center [596, 271] width 810 height 14
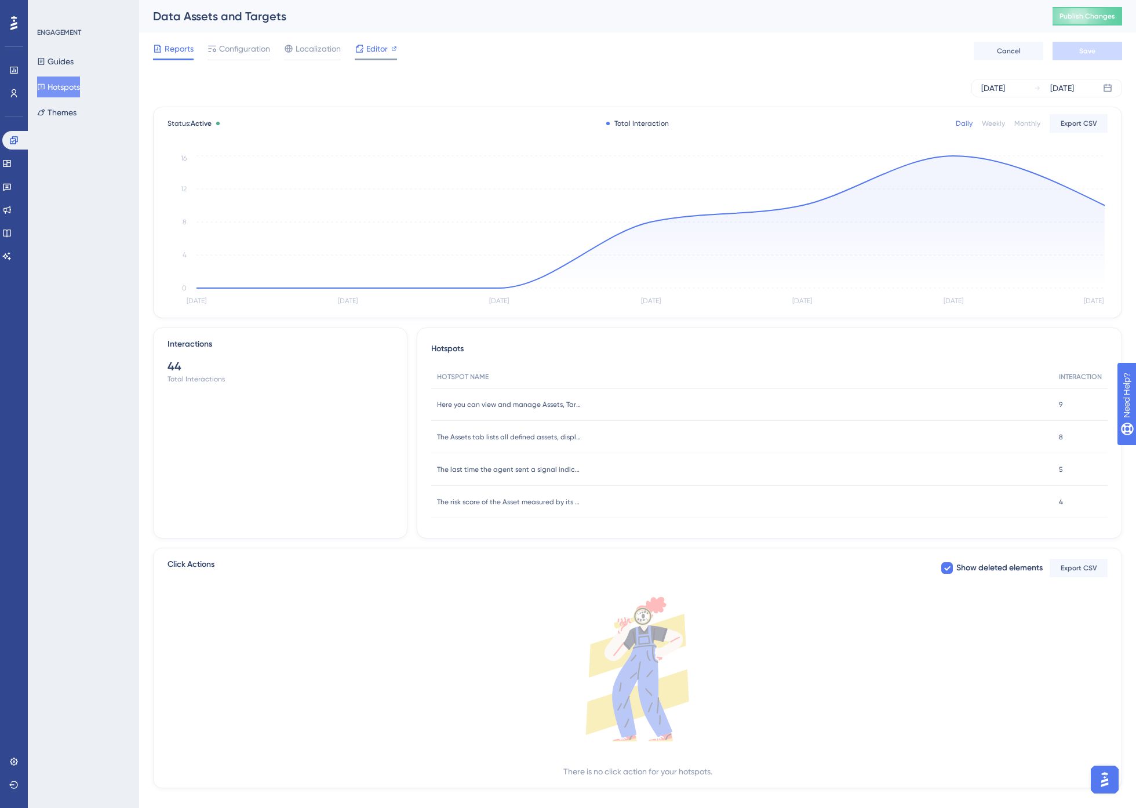
click at [359, 50] on icon at bounding box center [359, 48] width 9 height 9
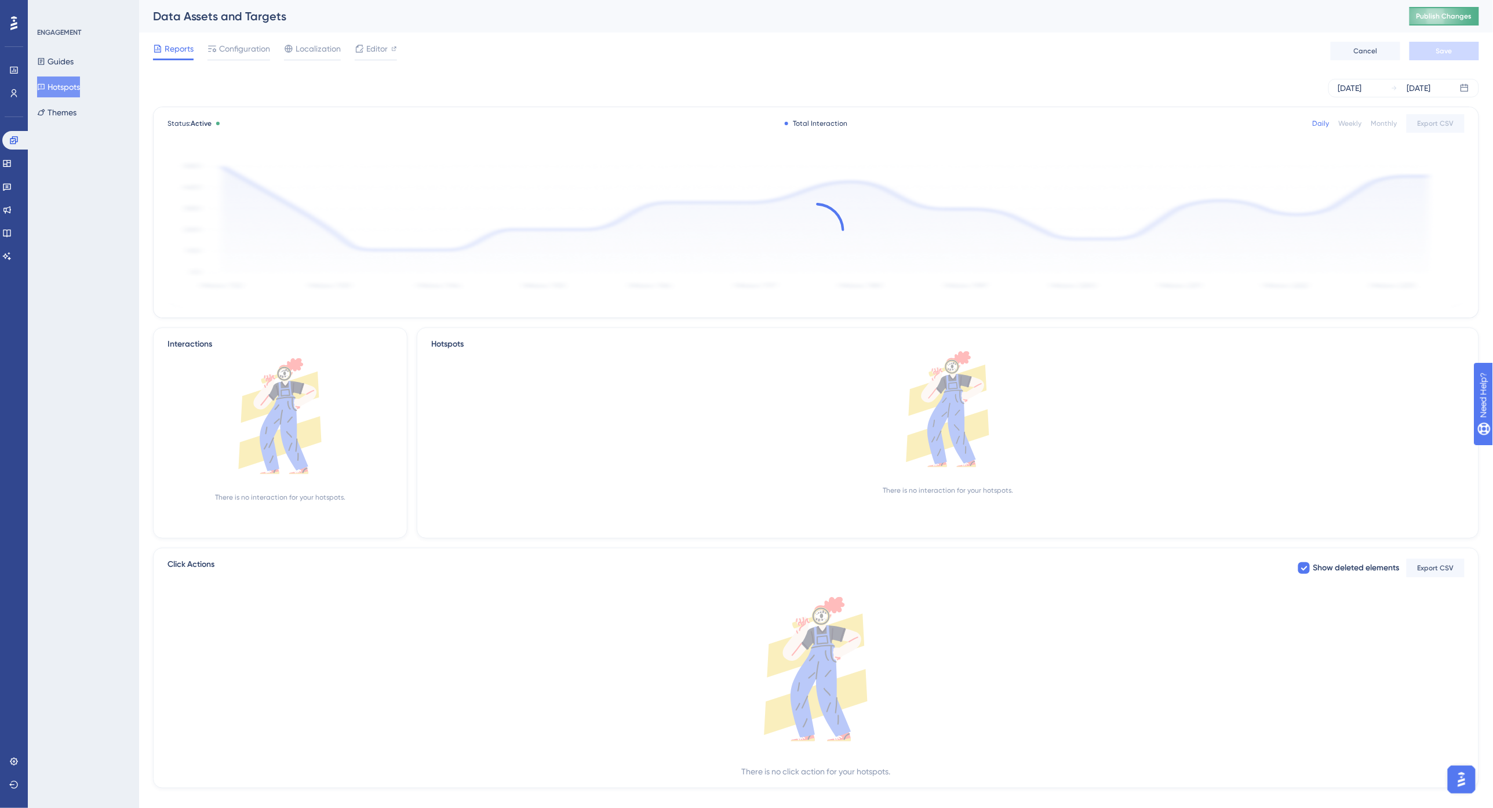
click at [1236, 12] on span "Publish Changes" at bounding box center [1445, 16] width 56 height 9
click at [1236, 20] on span "Publish Changes" at bounding box center [1445, 16] width 56 height 9
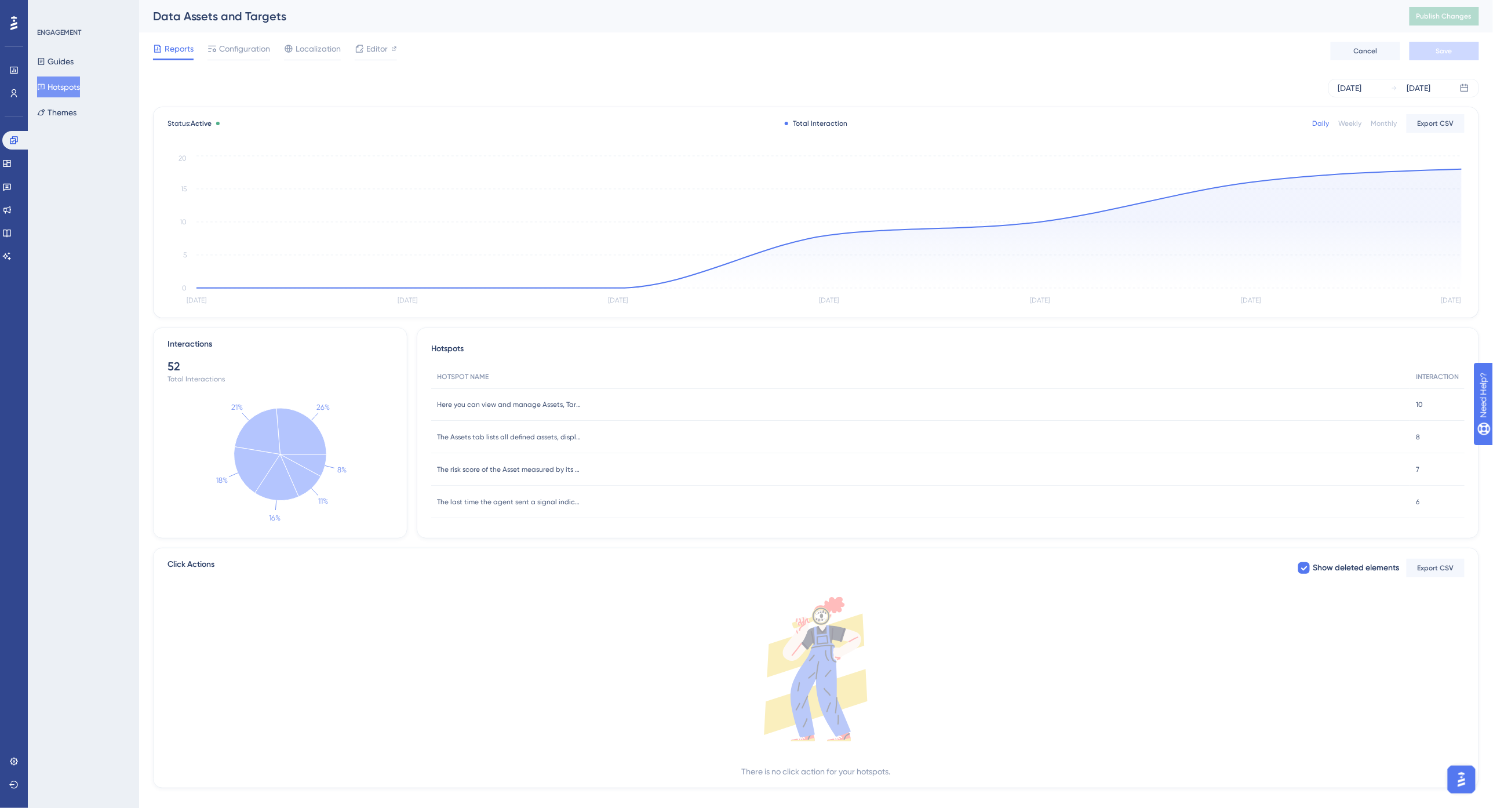
click at [1059, 13] on div "Data Assets and Targets" at bounding box center [767, 16] width 1228 height 16
click at [1236, 90] on div "[DATE]" at bounding box center [1350, 88] width 24 height 14
click at [1105, 126] on icon at bounding box center [1103, 124] width 7 height 10
click at [1191, 180] on button "01" at bounding box center [1190, 183] width 20 height 20
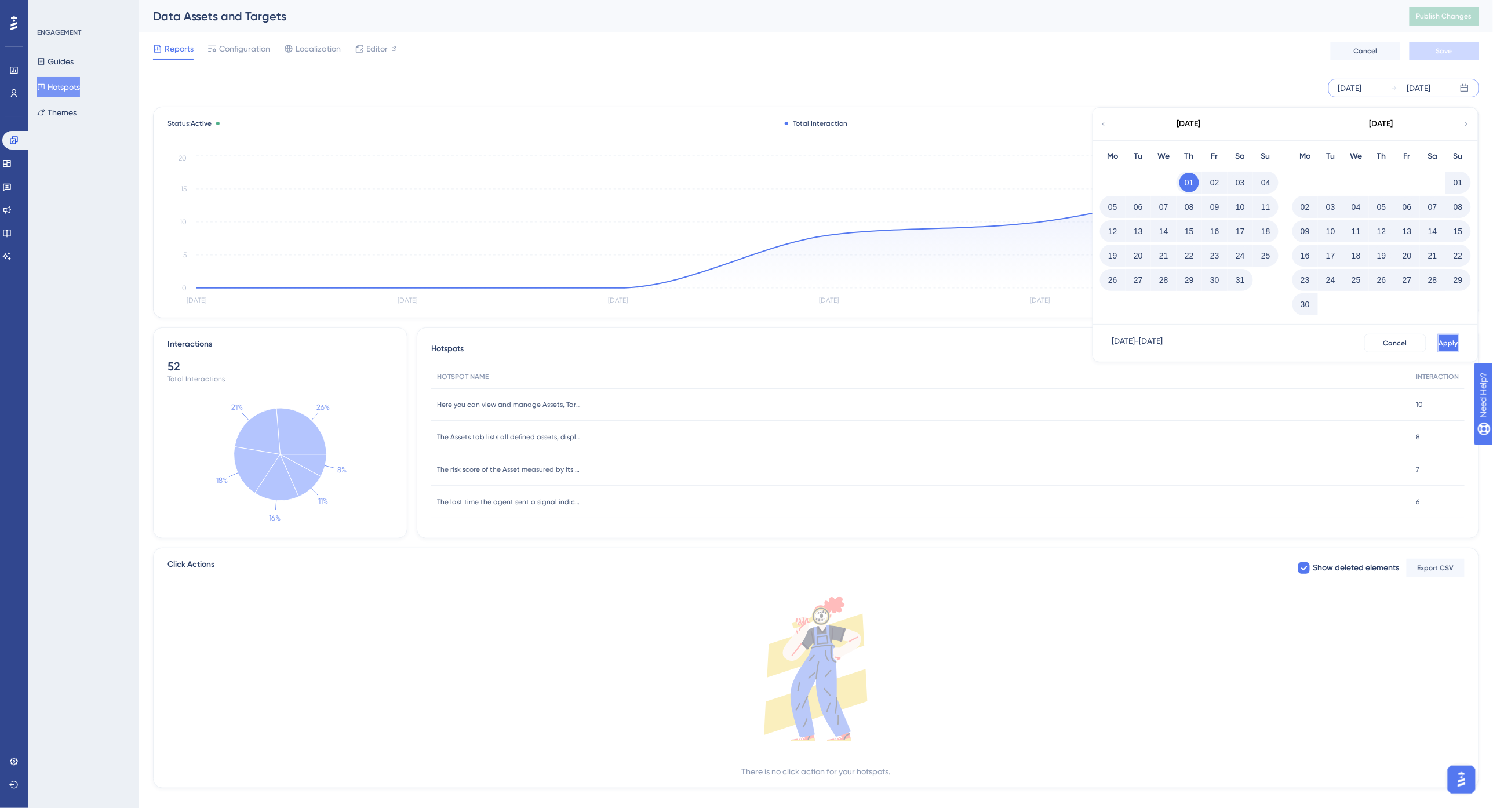
click at [1236, 343] on button "Apply" at bounding box center [1448, 343] width 21 height 19
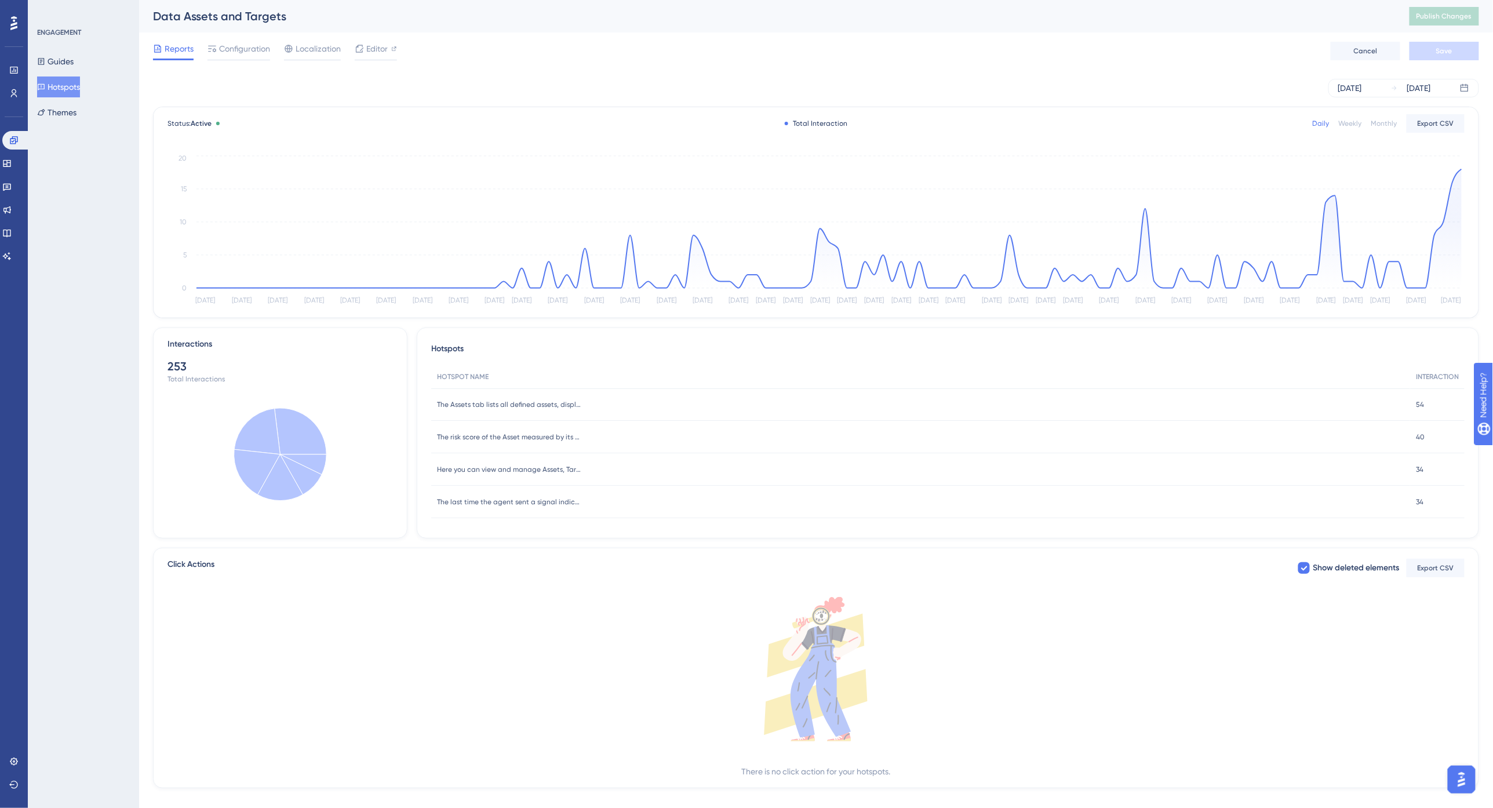
click at [1236, 23] on div "Data Assets and Targets" at bounding box center [767, 16] width 1228 height 16
click at [1236, 122] on div "Weekly" at bounding box center [1350, 123] width 23 height 9
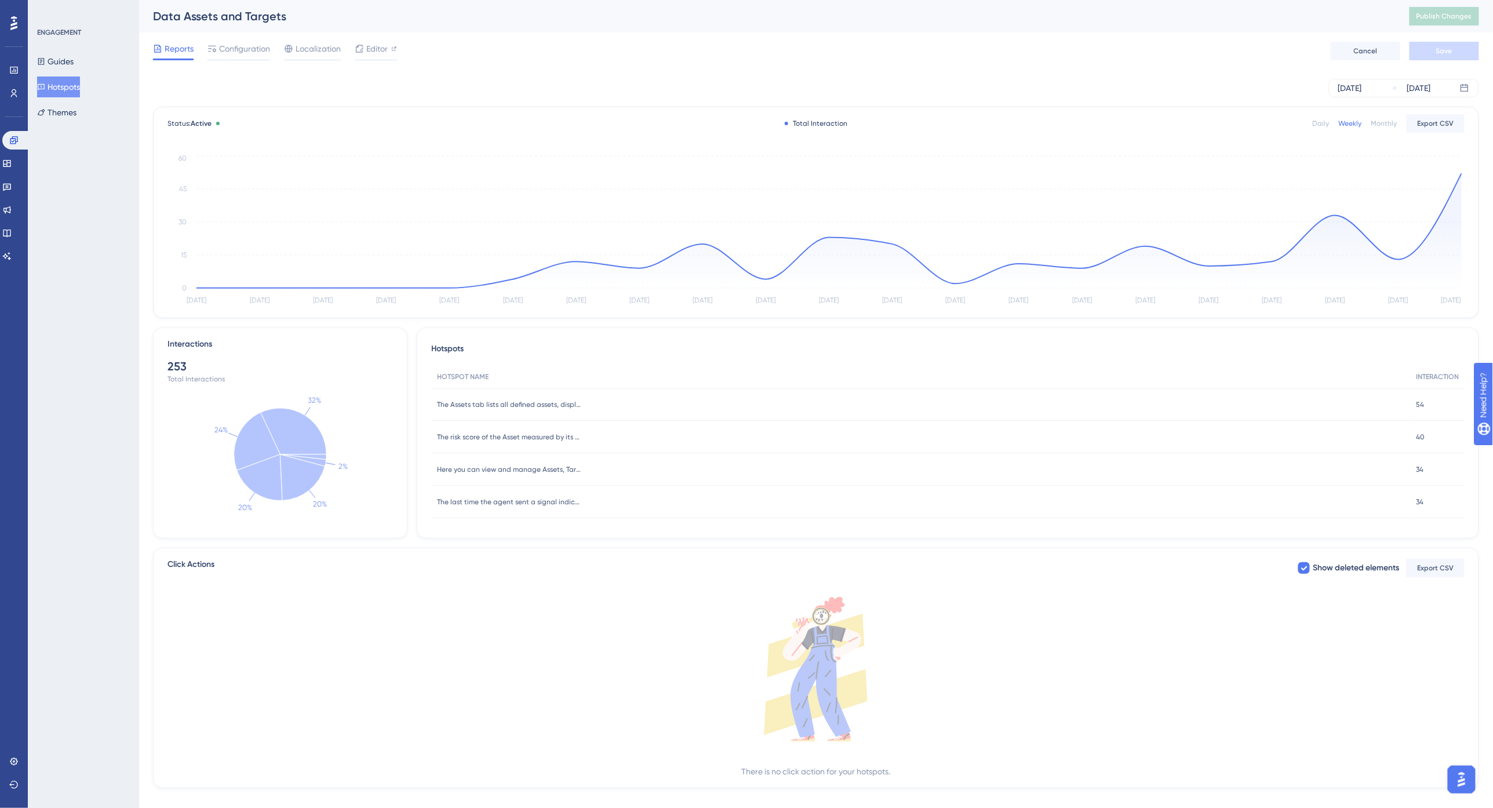
click at [1203, 59] on div "Reports Configuration Localization Editor Cancel Save" at bounding box center [816, 50] width 1326 height 37
drag, startPoint x: 9, startPoint y: 91, endPoint x: 26, endPoint y: 94, distance: 17.2
click at [9, 91] on icon at bounding box center [13, 93] width 9 height 9
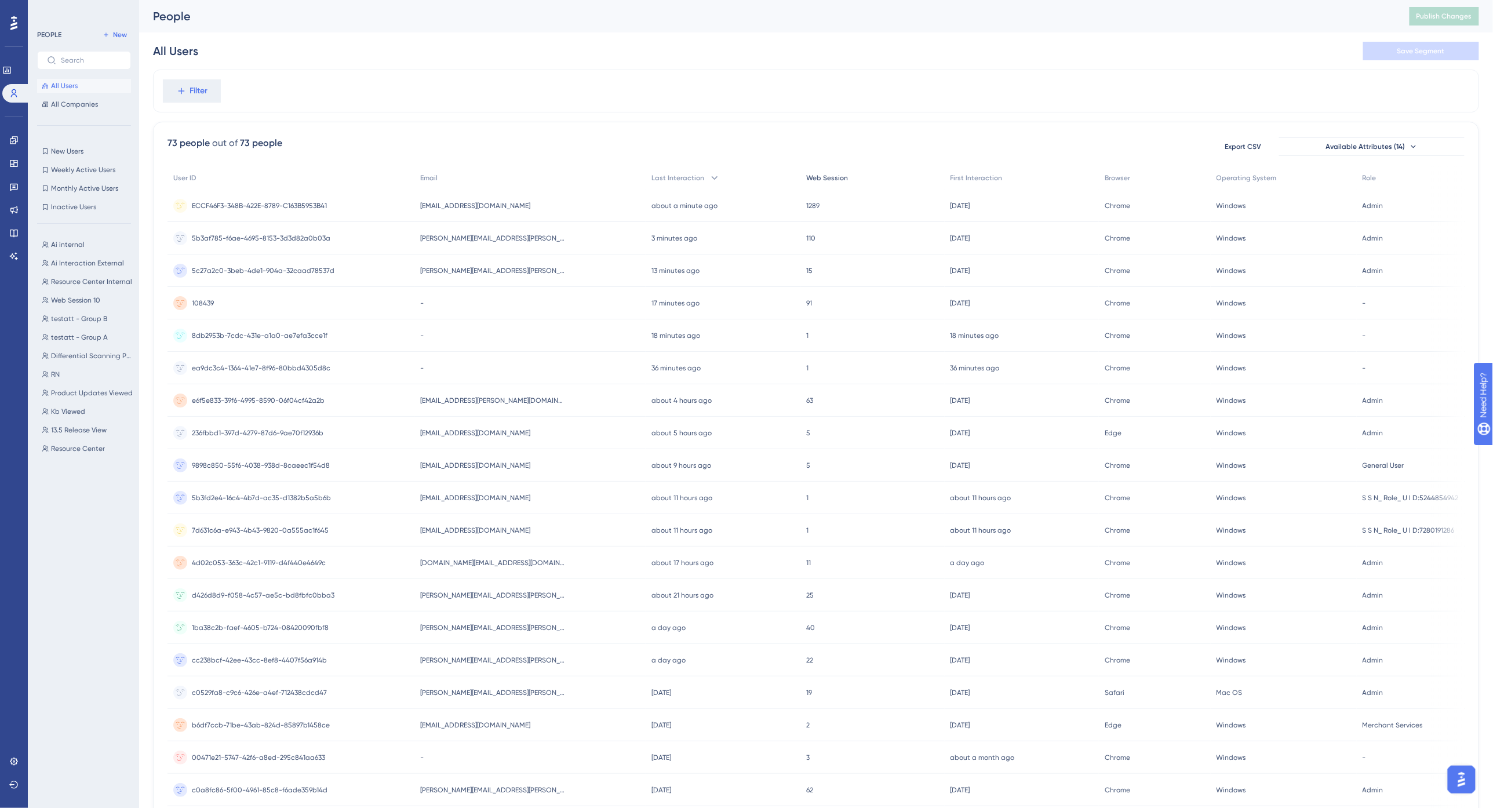
click at [811, 177] on span "Web Session" at bounding box center [827, 177] width 42 height 9
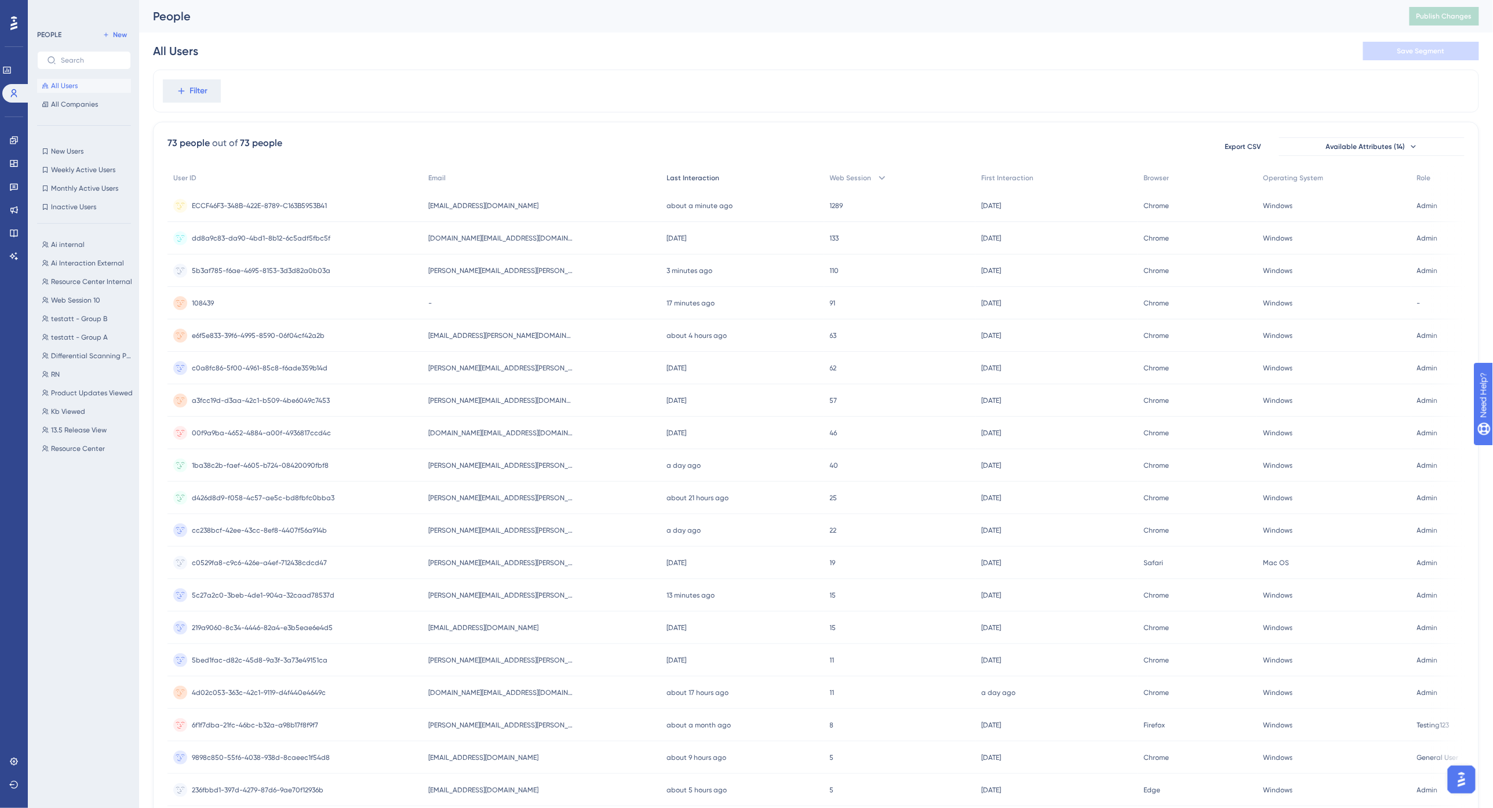
click at [664, 172] on div "Last Interaction" at bounding box center [742, 178] width 163 height 24
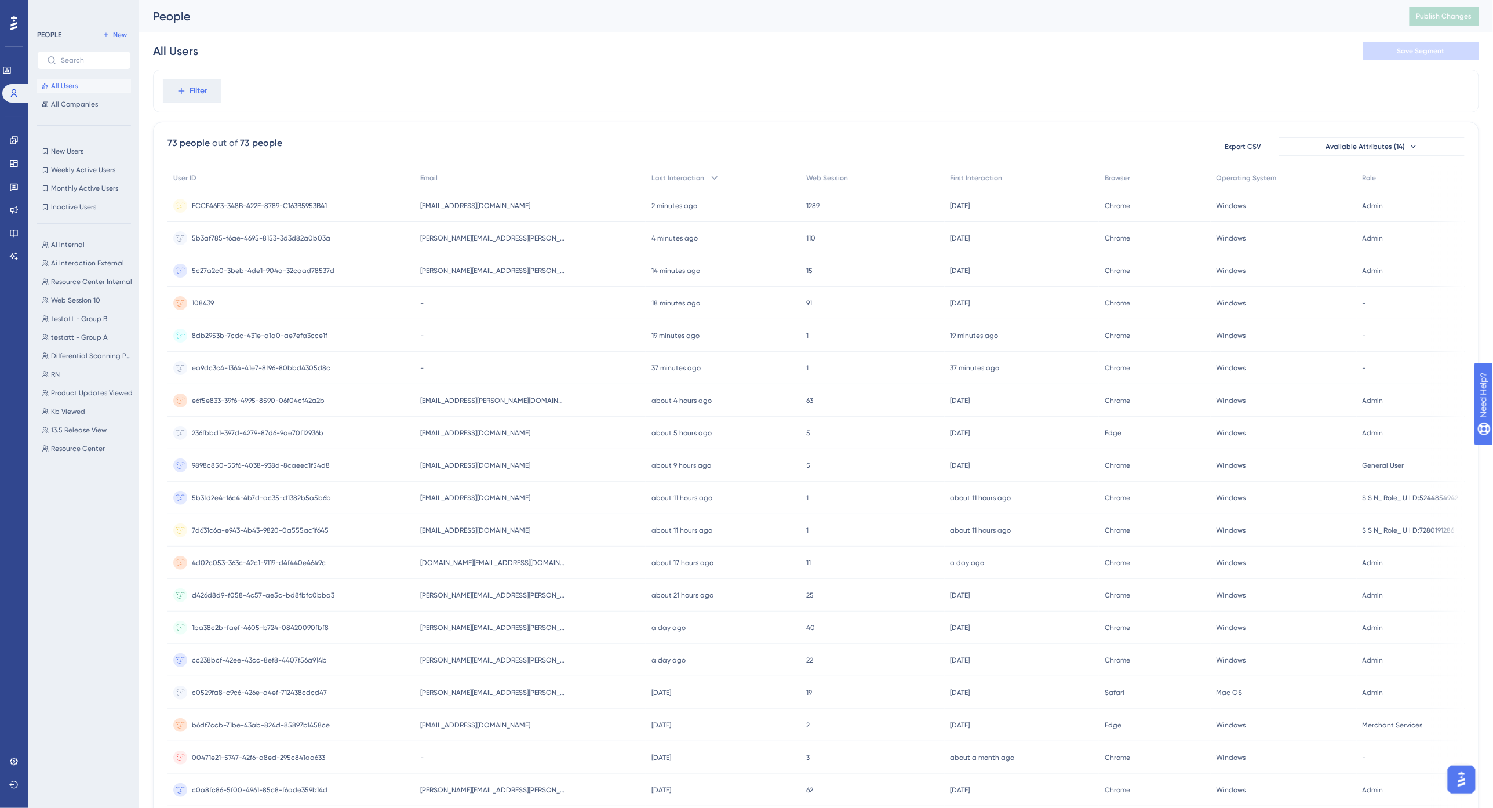
click at [282, 334] on span "8db2953b-7cdc-431e-a1a0-ae7efa3cce1f" at bounding box center [260, 335] width 136 height 9
click at [461, 48] on div "All Users Save Segment" at bounding box center [816, 50] width 1326 height 37
click at [469, 57] on div "All Users Save Segment" at bounding box center [816, 50] width 1326 height 37
click at [245, 363] on span "ea9dc3c4-1364-41e7-8f96-80bbd4305d8c" at bounding box center [261, 367] width 139 height 9
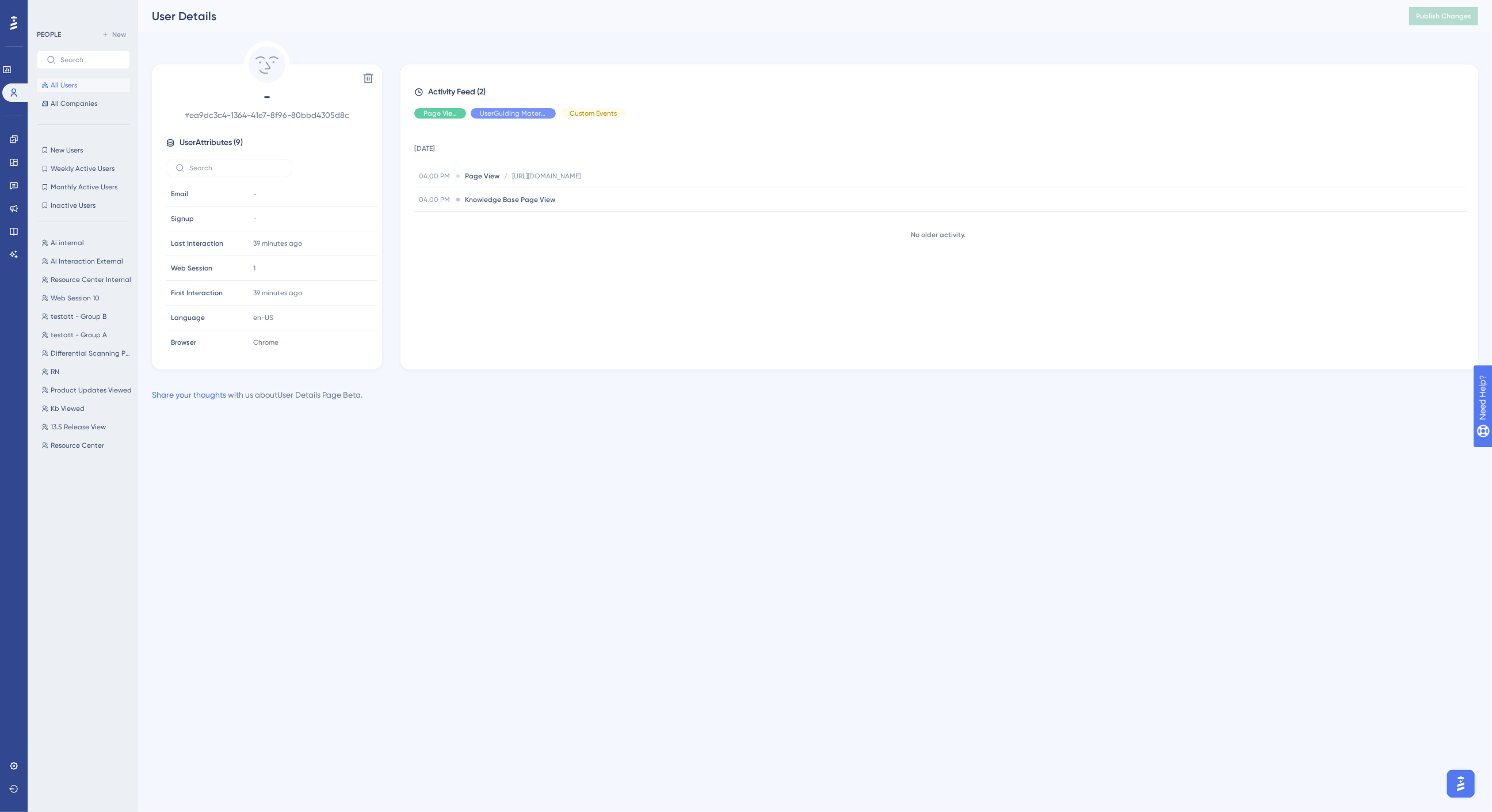
click at [702, 67] on div "Activity Feed (2) Page View UserGuiding Material Custom Events [DATE] 04.00 PM …" at bounding box center [939, 216] width 1078 height 305
click at [713, 76] on div "Activity Feed (2) Page View UserGuiding Material Custom Events [DATE] 04.00 PM …" at bounding box center [939, 216] width 1078 height 305
click at [715, 81] on div "Activity Feed (2) Page View UserGuiding Material Custom Events [DATE] 04.00 PM …" at bounding box center [939, 216] width 1078 height 305
click at [507, 198] on span "Knowledge Base Page View" at bounding box center [509, 199] width 90 height 9
click at [602, 46] on div "Delete - # ea9dc3c4-1364-41e7-8f96-80bbd4305d8c User Attributes ( 9 ) Email Ema…" at bounding box center [815, 205] width 1326 height 328
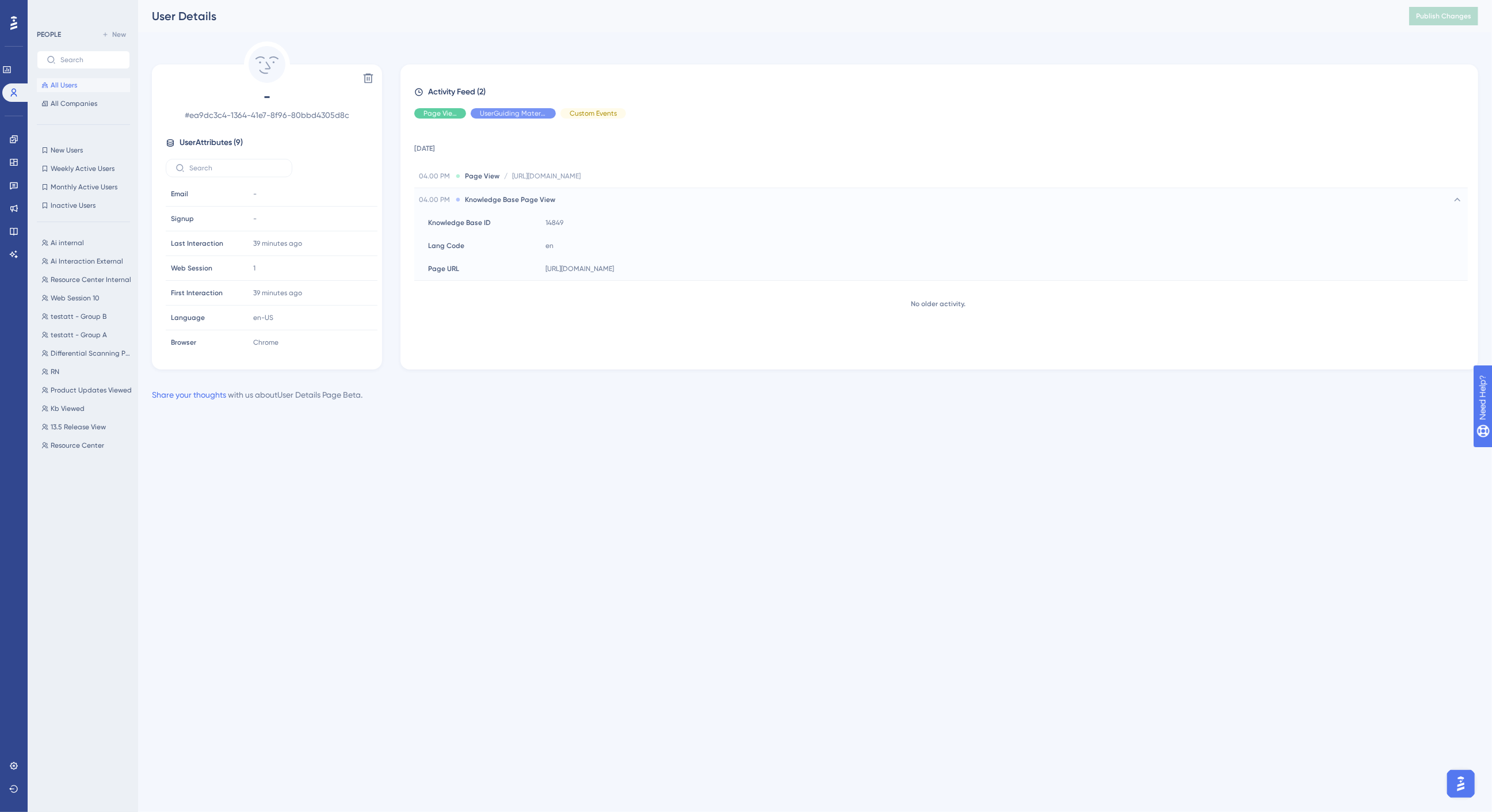
click at [599, 53] on div "Delete - # ea9dc3c4-1364-41e7-8f96-80bbd4305d8c User Attributes ( 9 ) Email Ema…" at bounding box center [815, 205] width 1326 height 328
click at [637, 68] on div "Activity Feed (2) Page View UserGuiding Material Custom Events [DATE] 04.00 PM …" at bounding box center [939, 216] width 1078 height 305
click at [642, 69] on div "Activity Feed (2) Page View UserGuiding Material Custom Events [DATE] 04.00 PM …" at bounding box center [939, 216] width 1078 height 305
click at [675, 61] on div "Delete - # ea9dc3c4-1364-41e7-8f96-80bbd4305d8c User Attributes ( 9 ) Email Ema…" at bounding box center [815, 205] width 1326 height 328
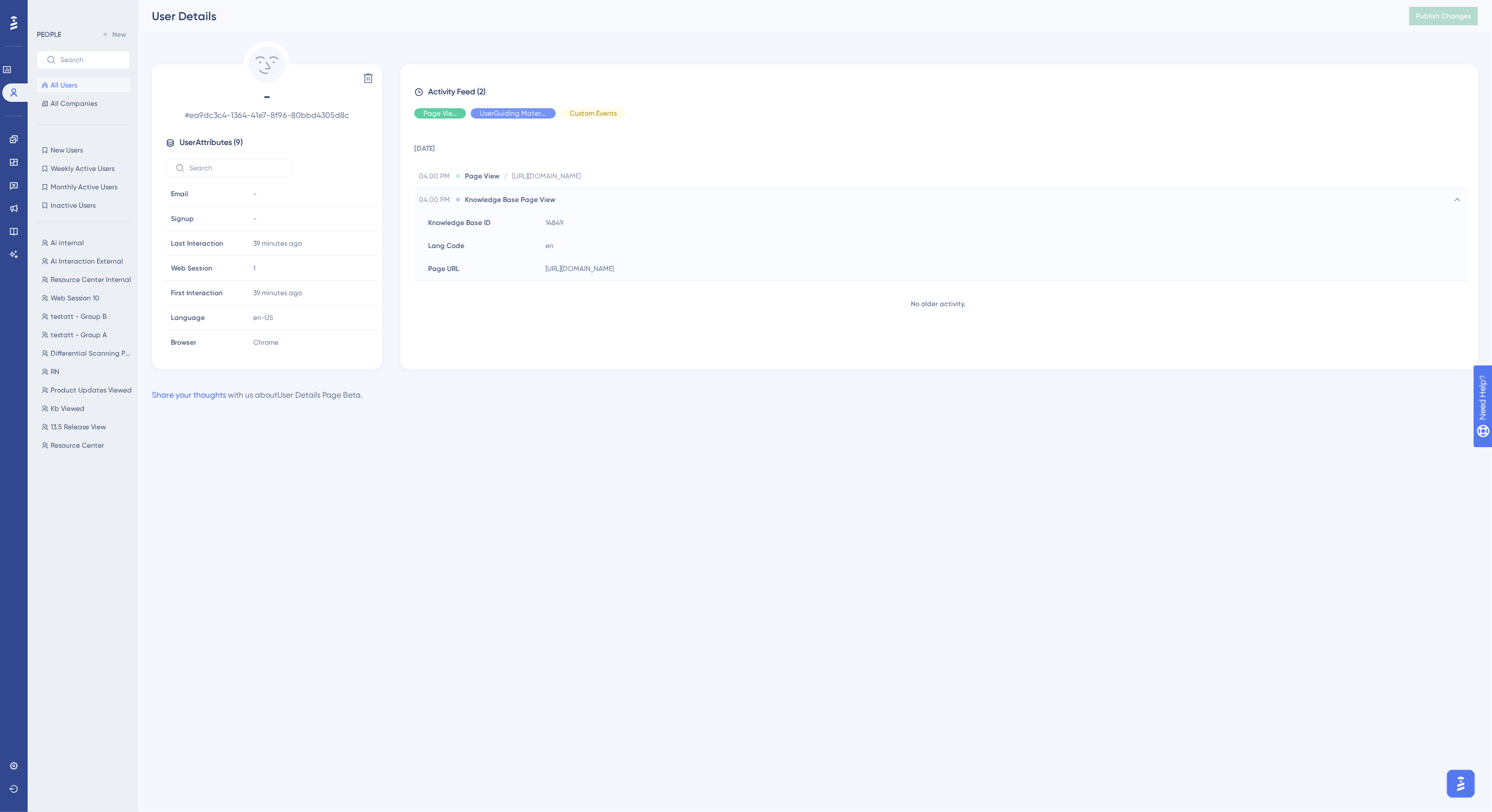
click at [694, 46] on div "Delete - # ea9dc3c4-1364-41e7-8f96-80bbd4305d8c User Attributes ( 9 ) Email Ema…" at bounding box center [815, 205] width 1326 height 328
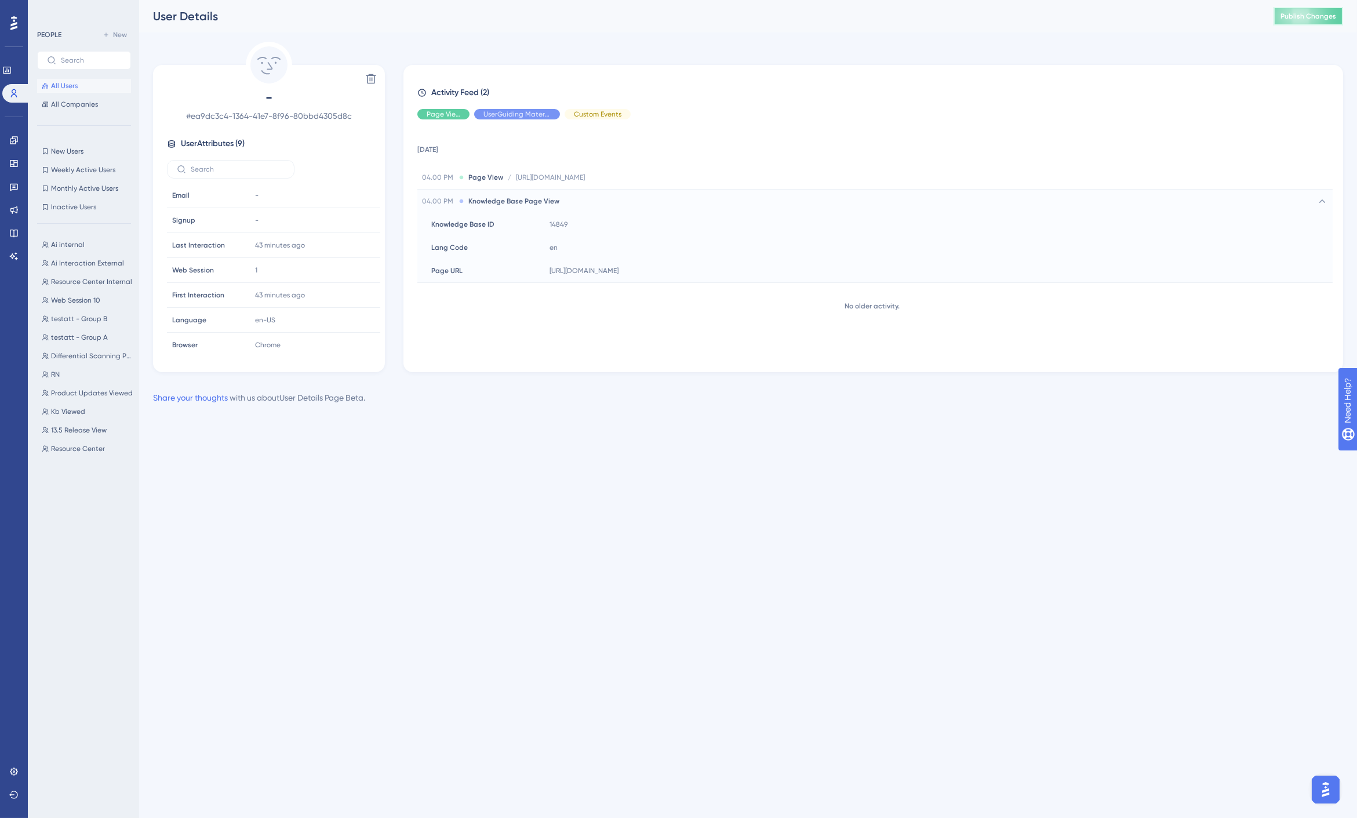
click at [1236, 16] on span "Publish Changes" at bounding box center [1308, 16] width 56 height 9
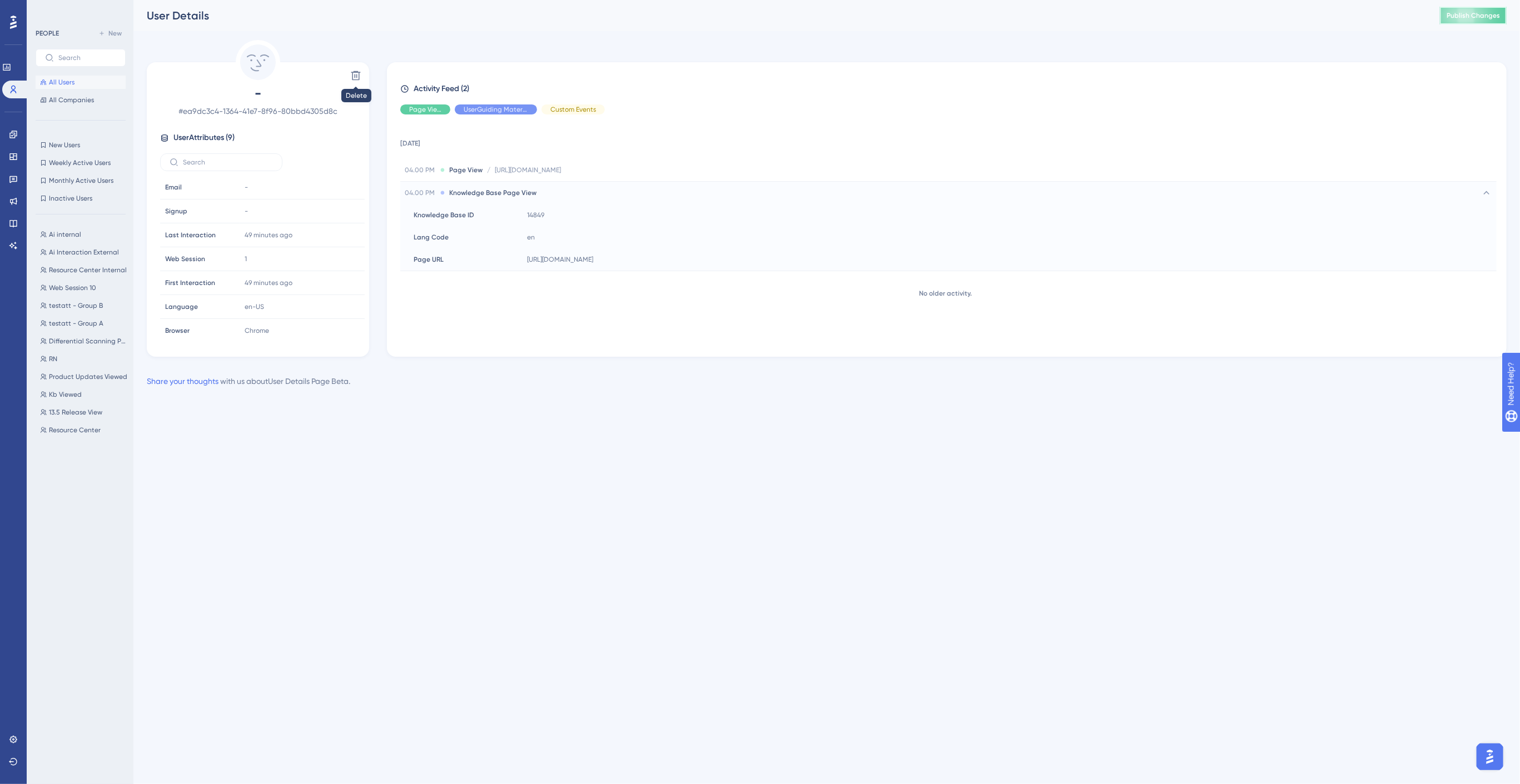
click at [1185, 10] on button "Publish Changes" at bounding box center [1473, 15] width 67 height 18
click at [1185, 22] on button "Publish Changes" at bounding box center [1473, 15] width 67 height 18
click at [1185, 13] on icon at bounding box center [1473, 15] width 13 height 13
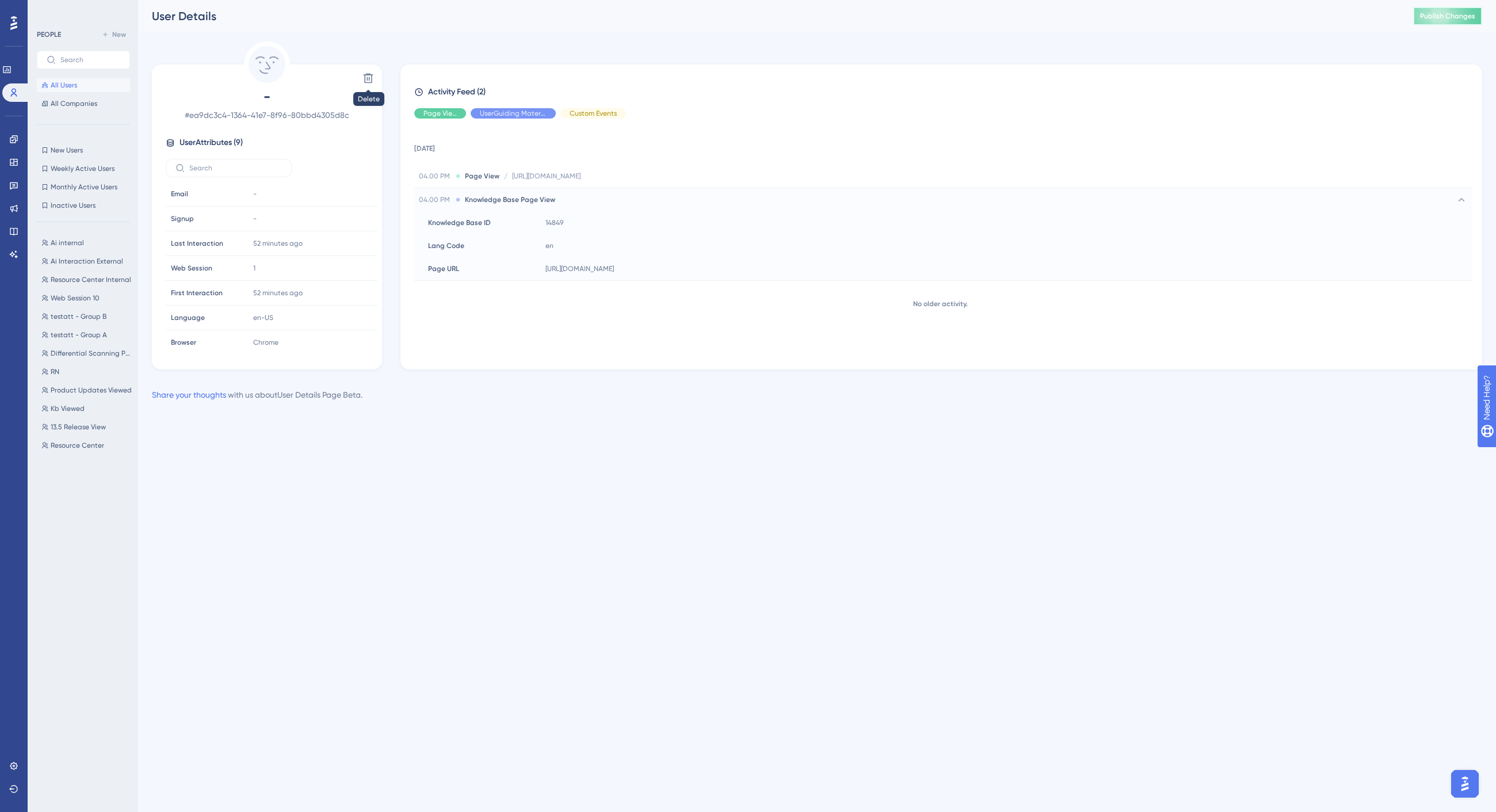
drag, startPoint x: 1460, startPoint y: 17, endPoint x: 1307, endPoint y: 18, distance: 153.0
click at [1227, 17] on span "Publish Changes" at bounding box center [1447, 16] width 56 height 9
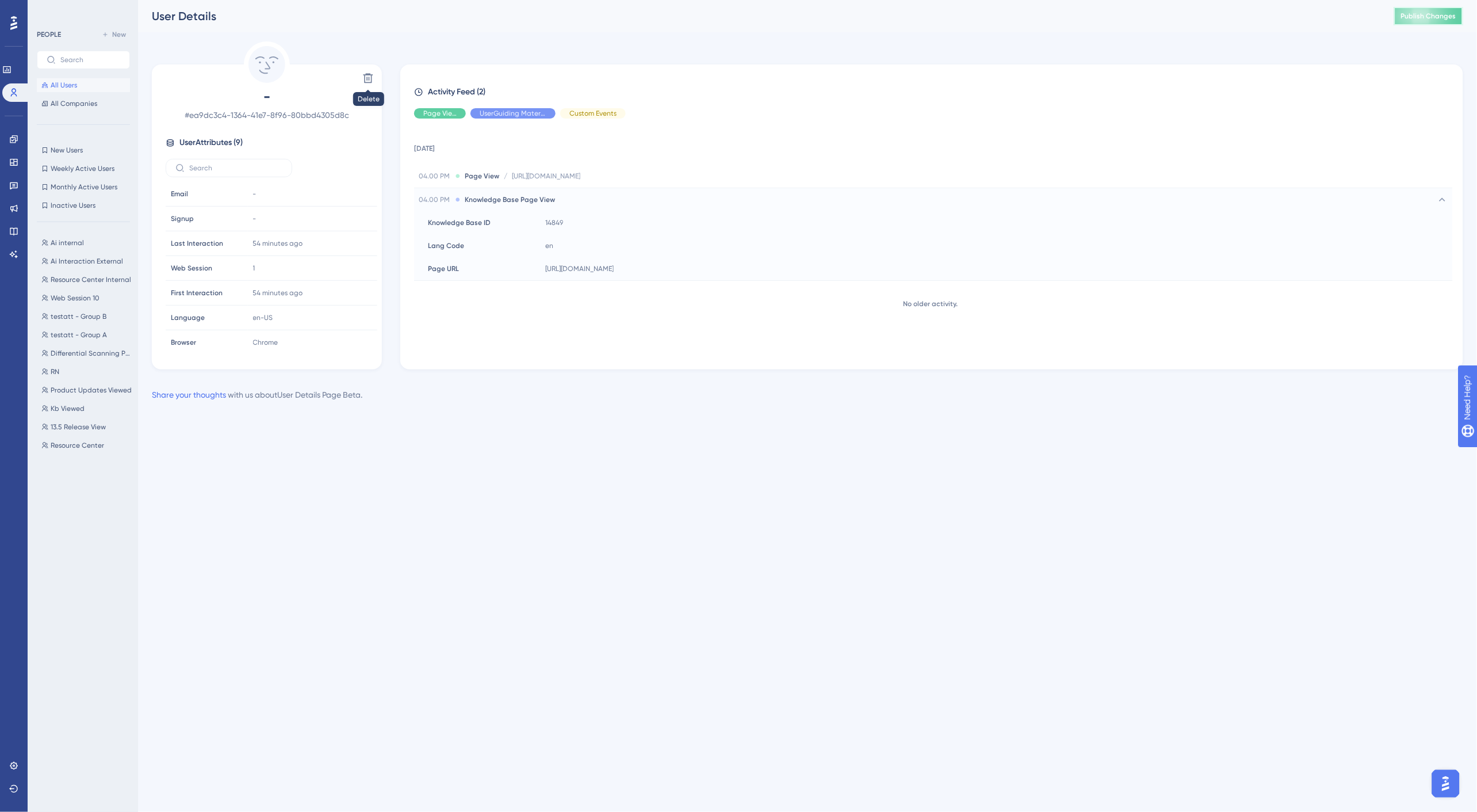
click at [1227, 15] on span "Publish Changes" at bounding box center [1429, 16] width 56 height 9
click at [59, 82] on span "All Users" at bounding box center [64, 84] width 27 height 9
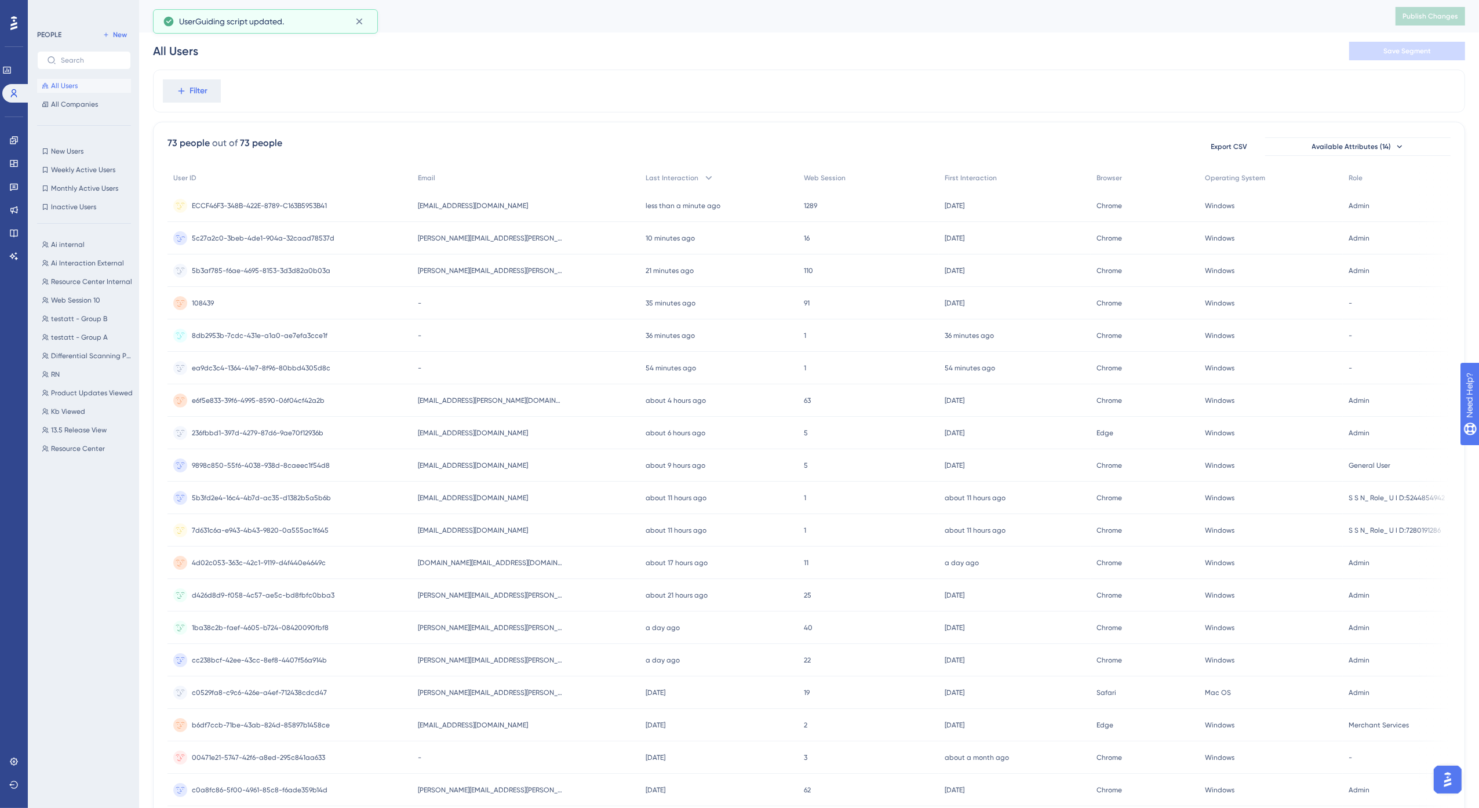
click at [292, 232] on div "5c27a2c0-3beb-4de1-904a-32caad78537d 5c27a2c0-3beb-4de1-904a-32caad78537d" at bounding box center [263, 238] width 143 height 32
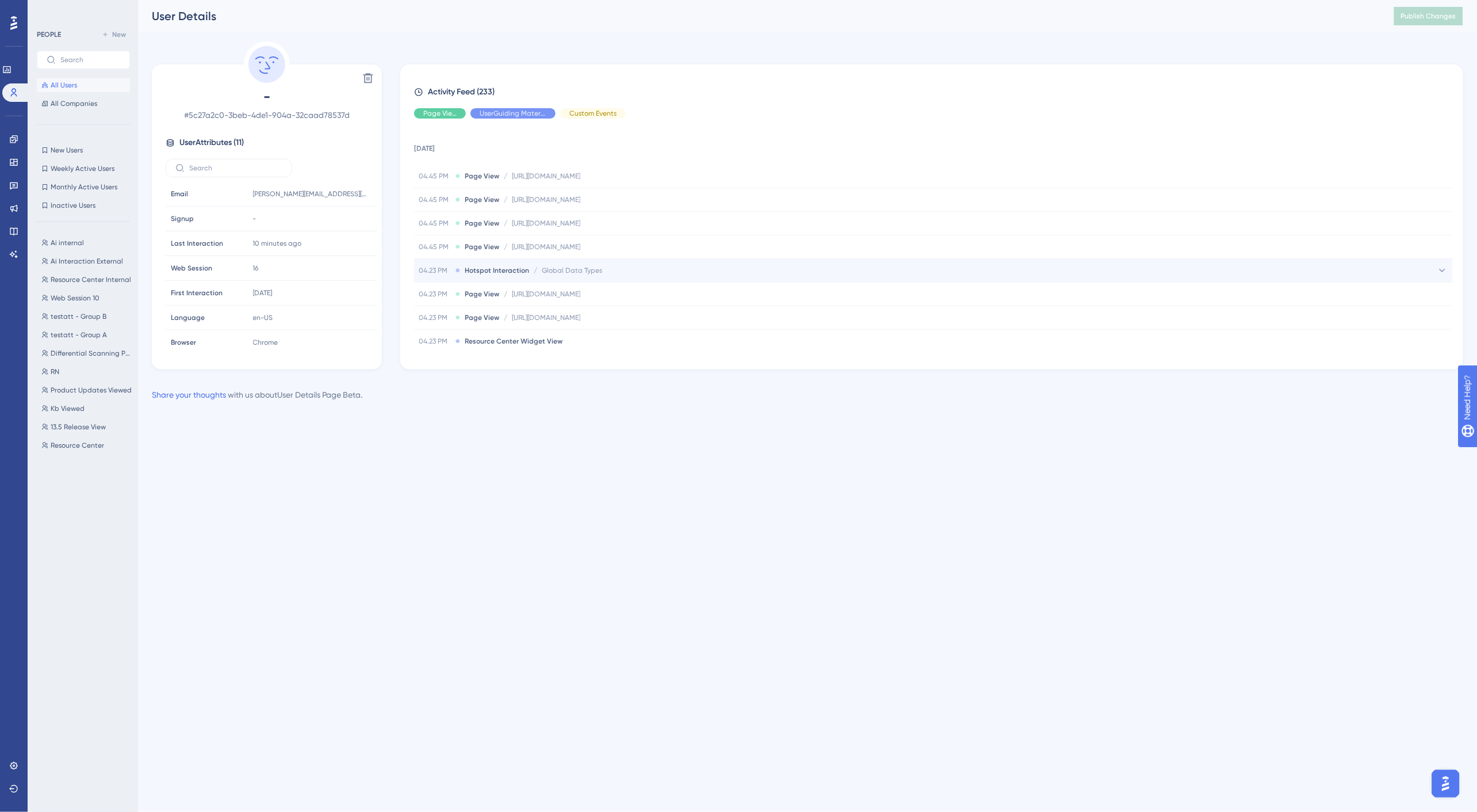
click at [595, 272] on span "Global Data Types" at bounding box center [572, 270] width 61 height 9
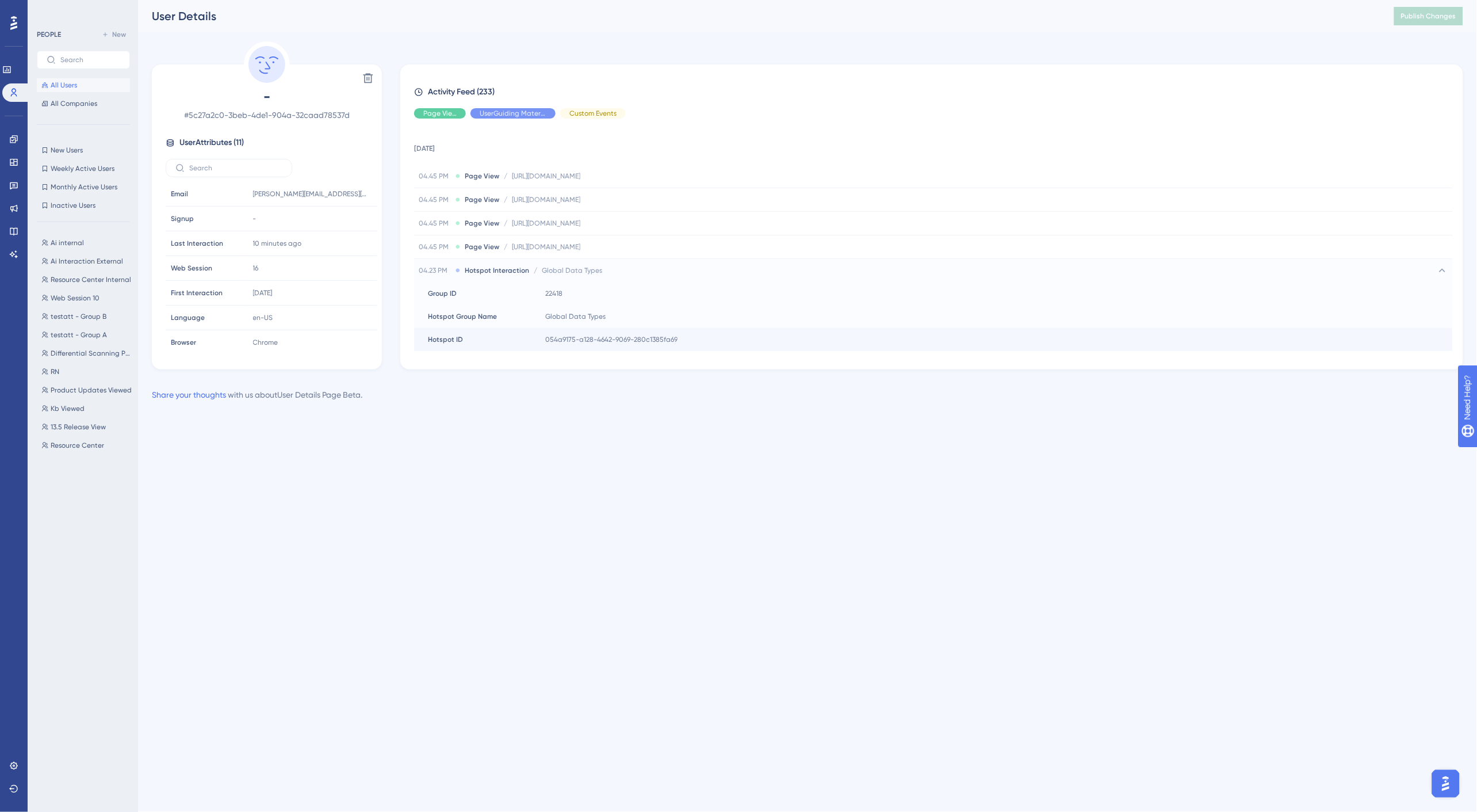
scroll to position [64, 0]
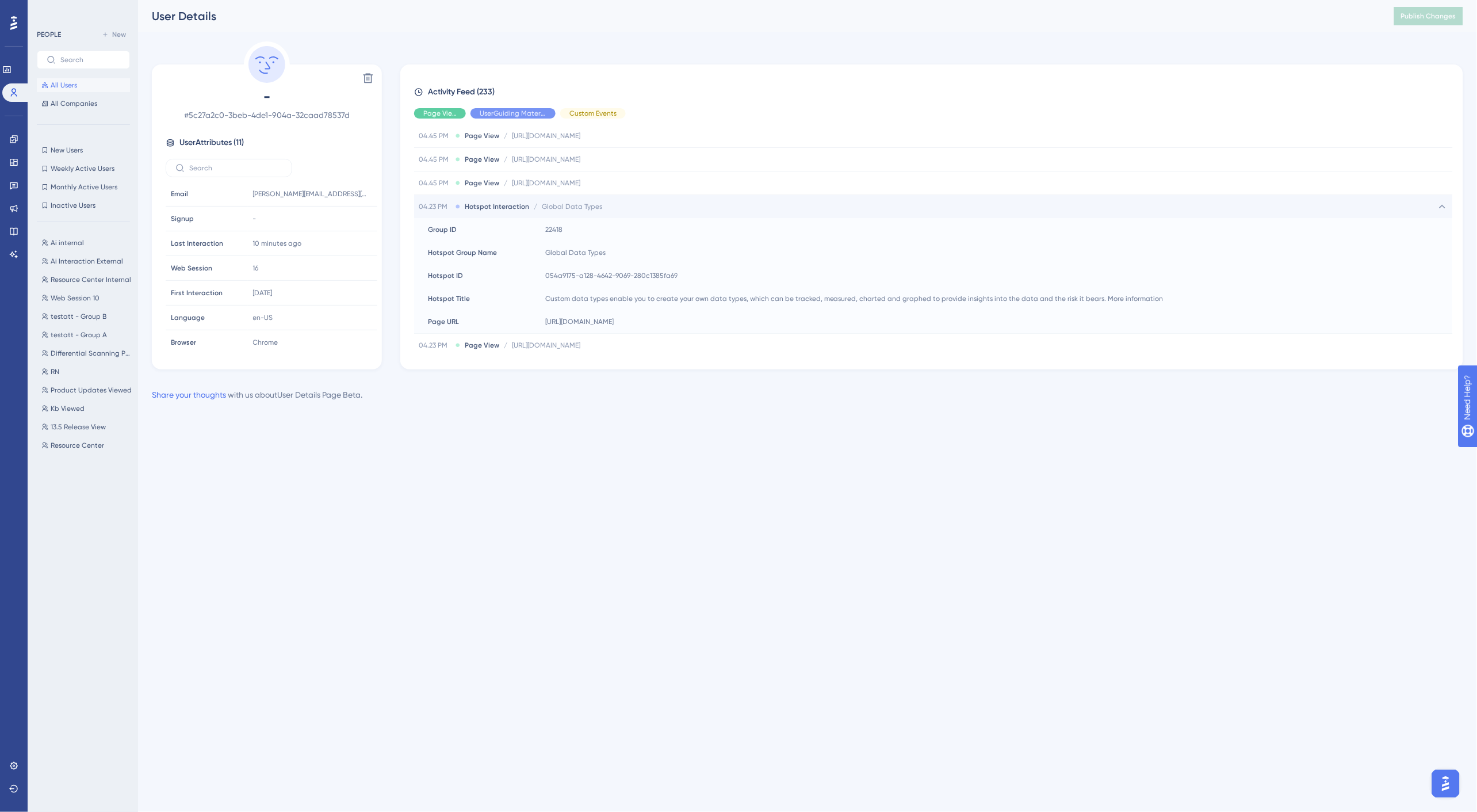
click at [514, 203] on span "Hotspot Interaction" at bounding box center [496, 205] width 65 height 9
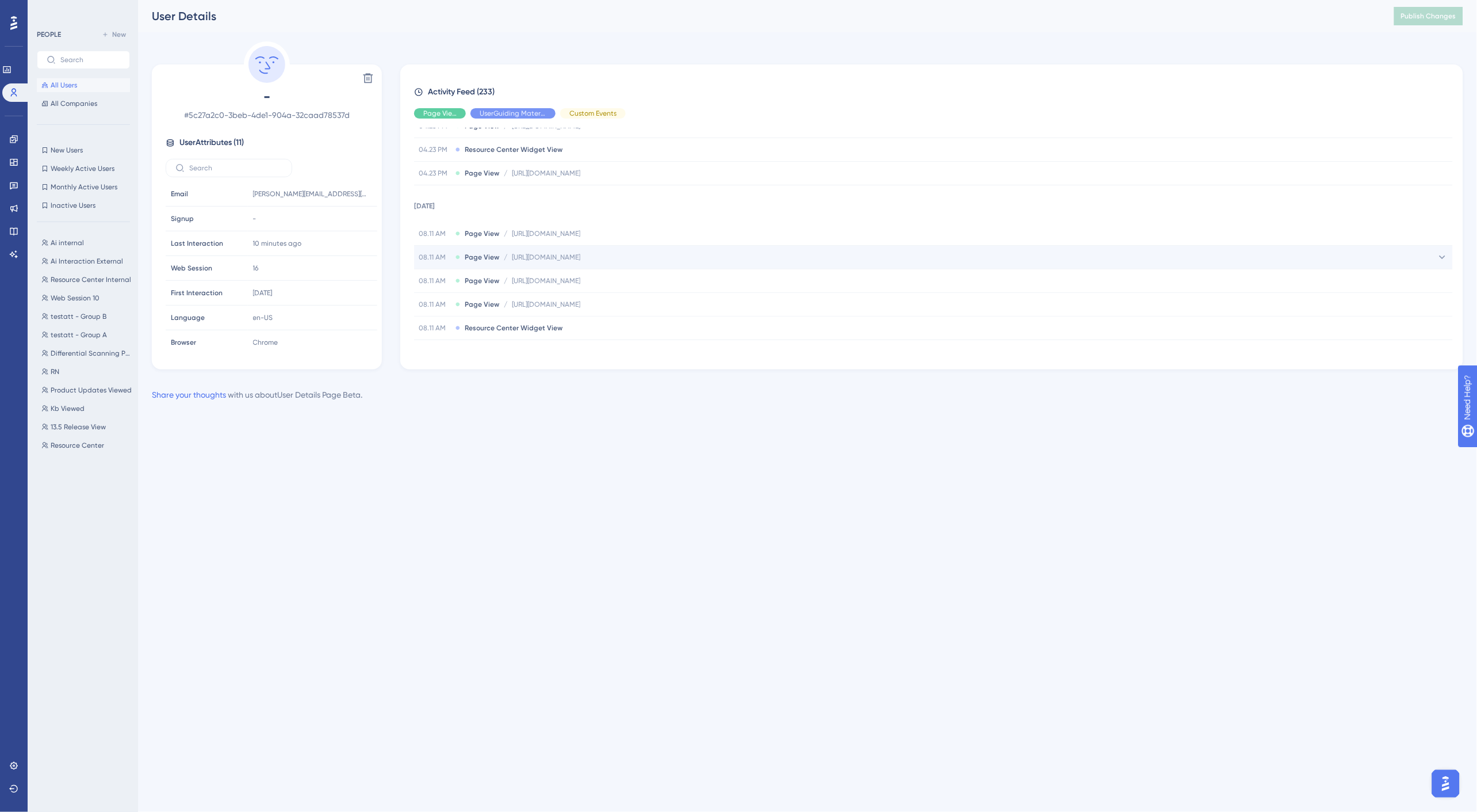
scroll to position [255, 0]
click at [539, 262] on span "Resource Center Widget View" at bounding box center [513, 263] width 98 height 9
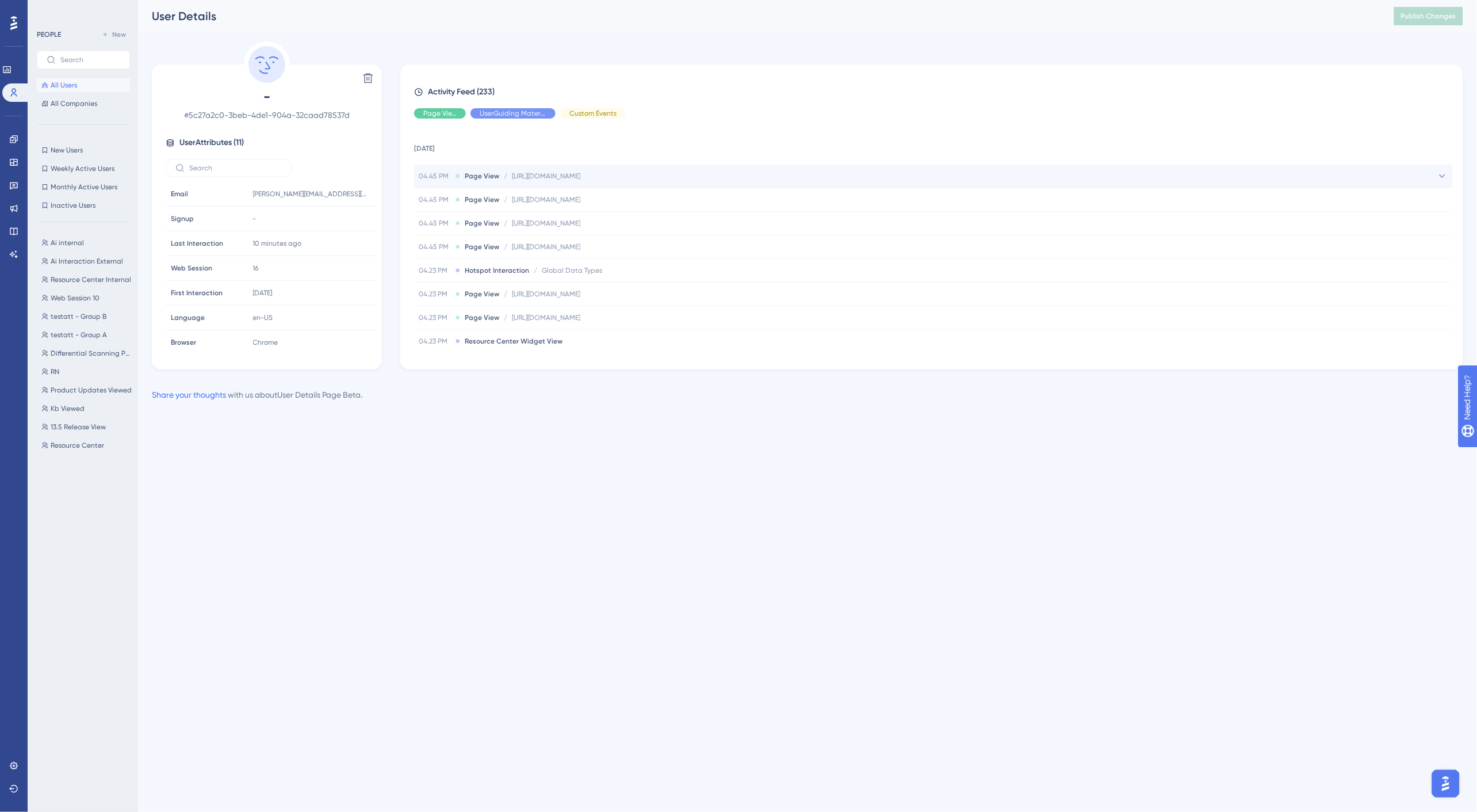
click at [595, 181] on div "04.45 PM Page View / [URL][DOMAIN_NAME] [URL][DOMAIN_NAME]" at bounding box center [933, 176] width 1039 height 23
click at [18, 255] on icon at bounding box center [13, 254] width 9 height 9
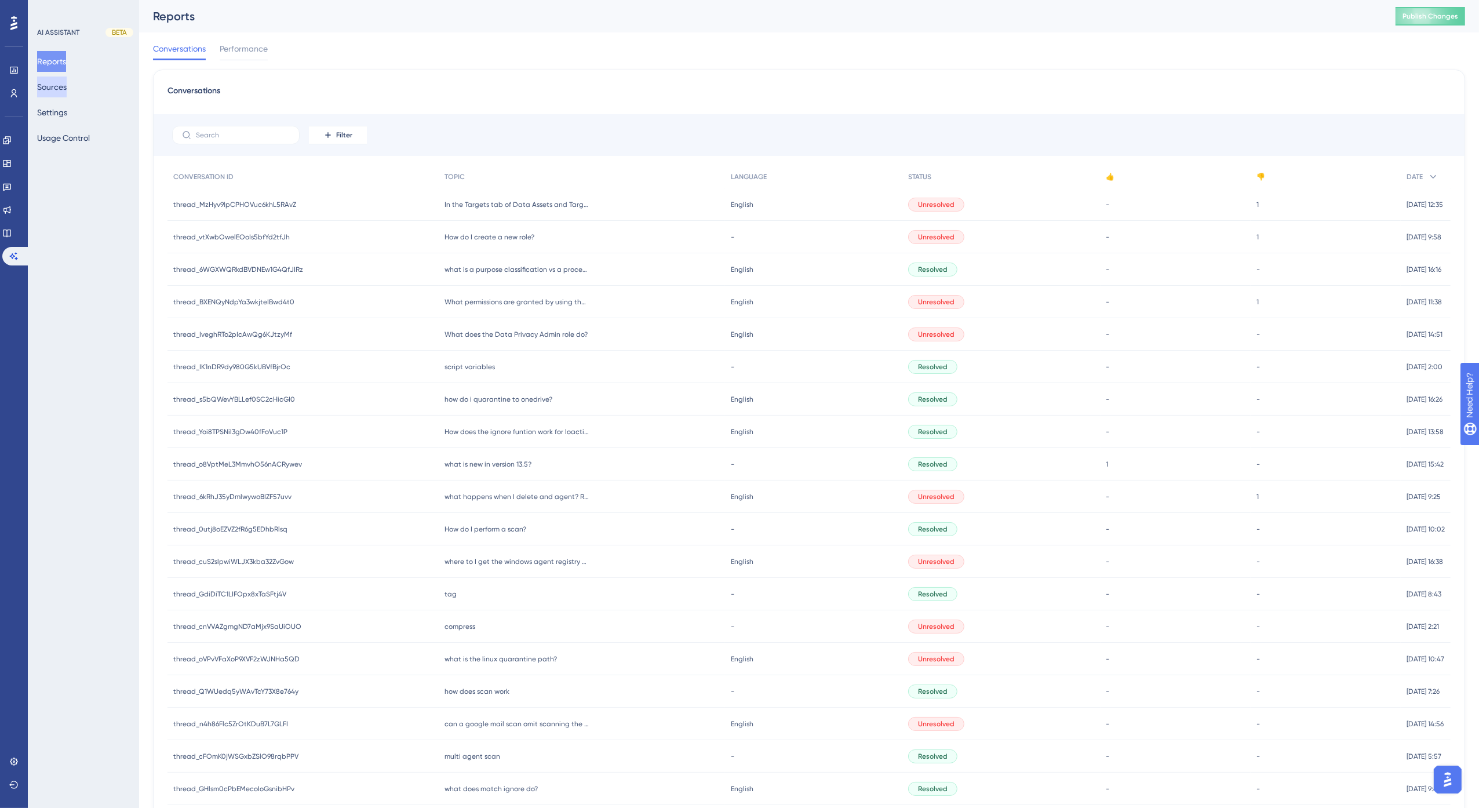
click at [64, 90] on button "Sources" at bounding box center [52, 87] width 30 height 21
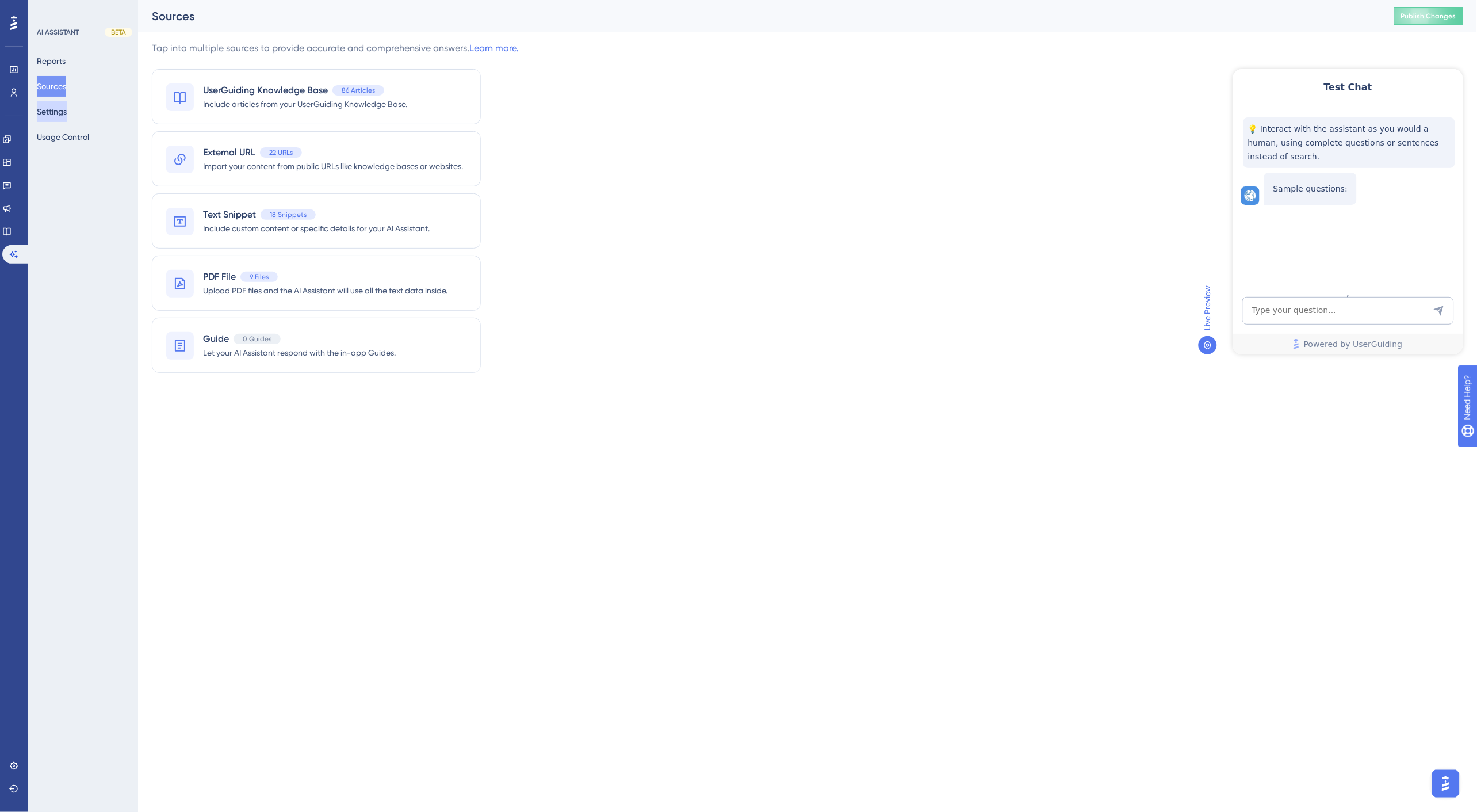
click at [63, 107] on button "Settings" at bounding box center [52, 111] width 30 height 21
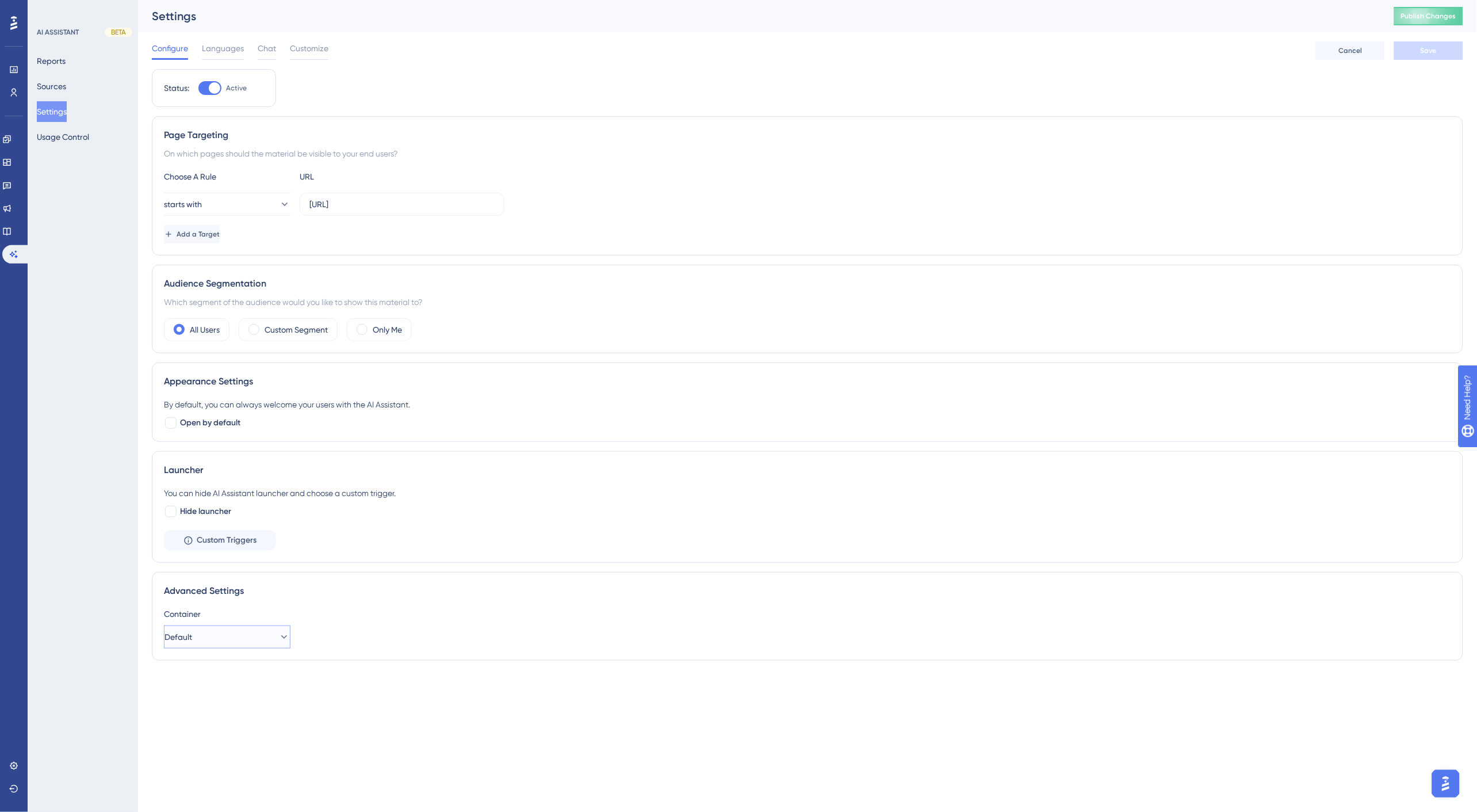
click at [233, 633] on button "Default" at bounding box center [227, 636] width 127 height 23
click at [365, 628] on div "Container Default Default Default" at bounding box center [807, 627] width 1287 height 42
click at [226, 59] on div at bounding box center [222, 60] width 42 height 2
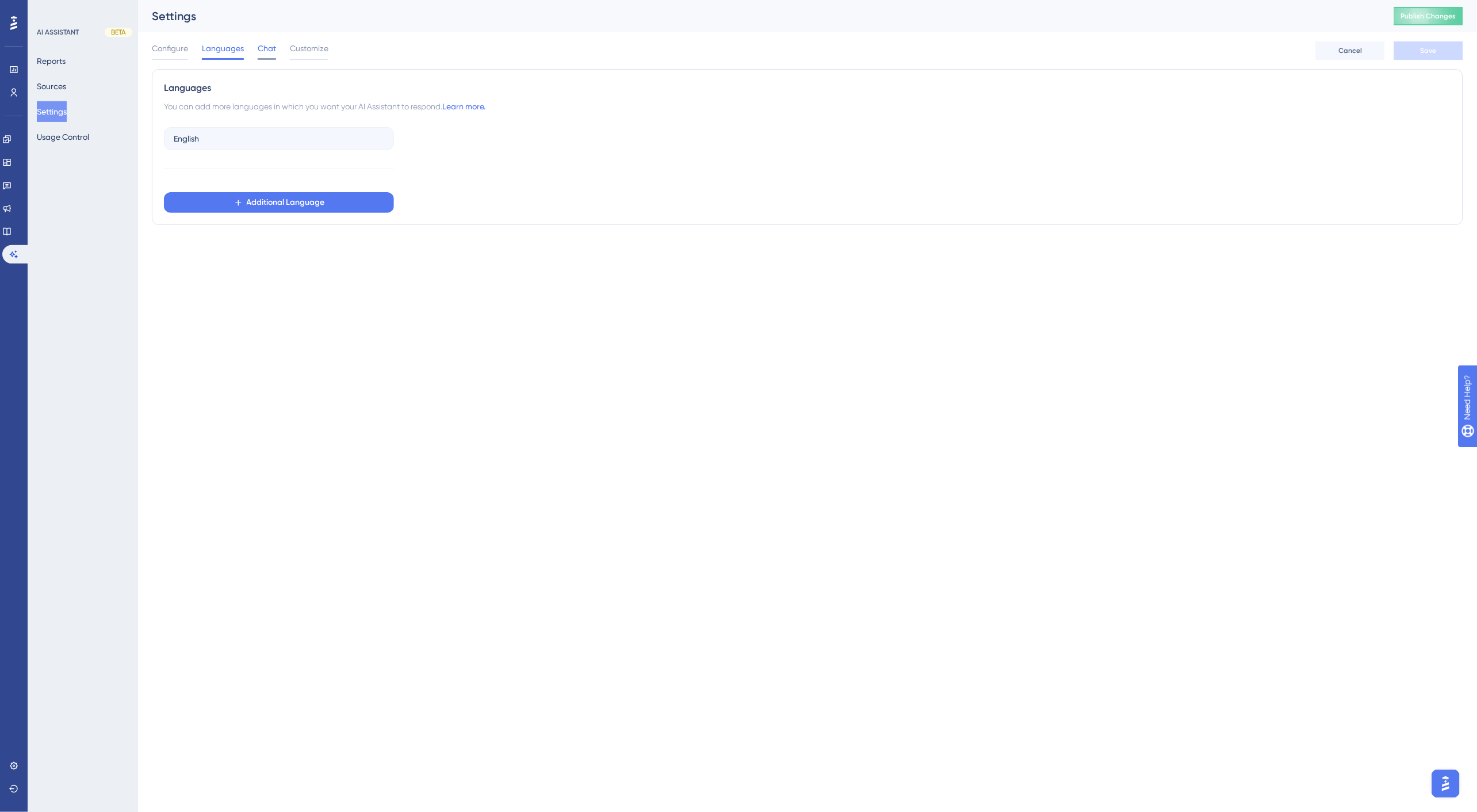
click at [267, 48] on span "Chat" at bounding box center [267, 49] width 19 height 14
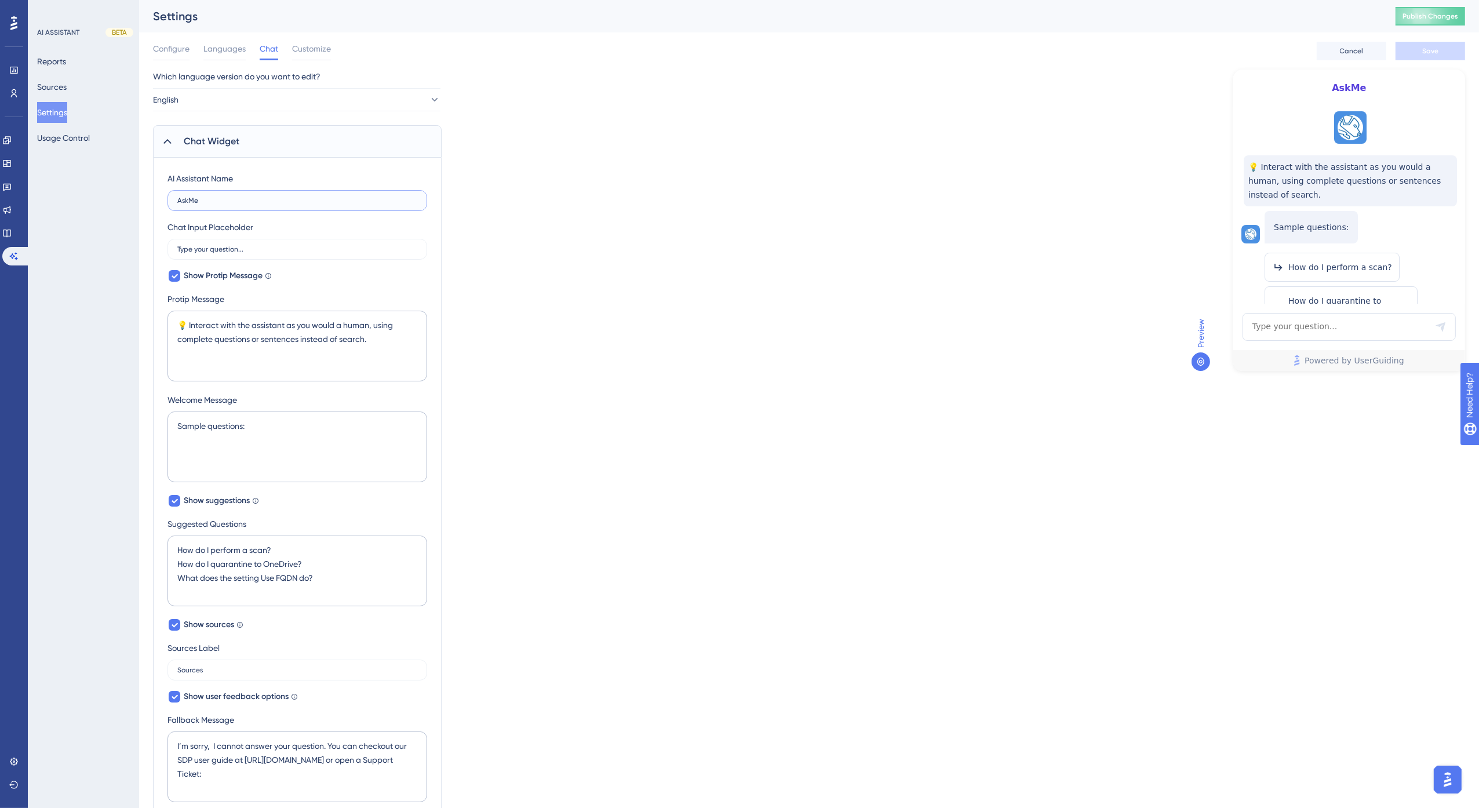
drag, startPoint x: 209, startPoint y: 204, endPoint x: 126, endPoint y: 202, distance: 82.3
click at [139, 202] on div "Performance Users Engagement Widgets Feedback Product Updates Knowledge Base AI…" at bounding box center [809, 561] width 1340 height 1123
click at [1058, 221] on div "Which language version do you want to edit? English Chat Widget AI Assistant Na…" at bounding box center [809, 587] width 1312 height 1035
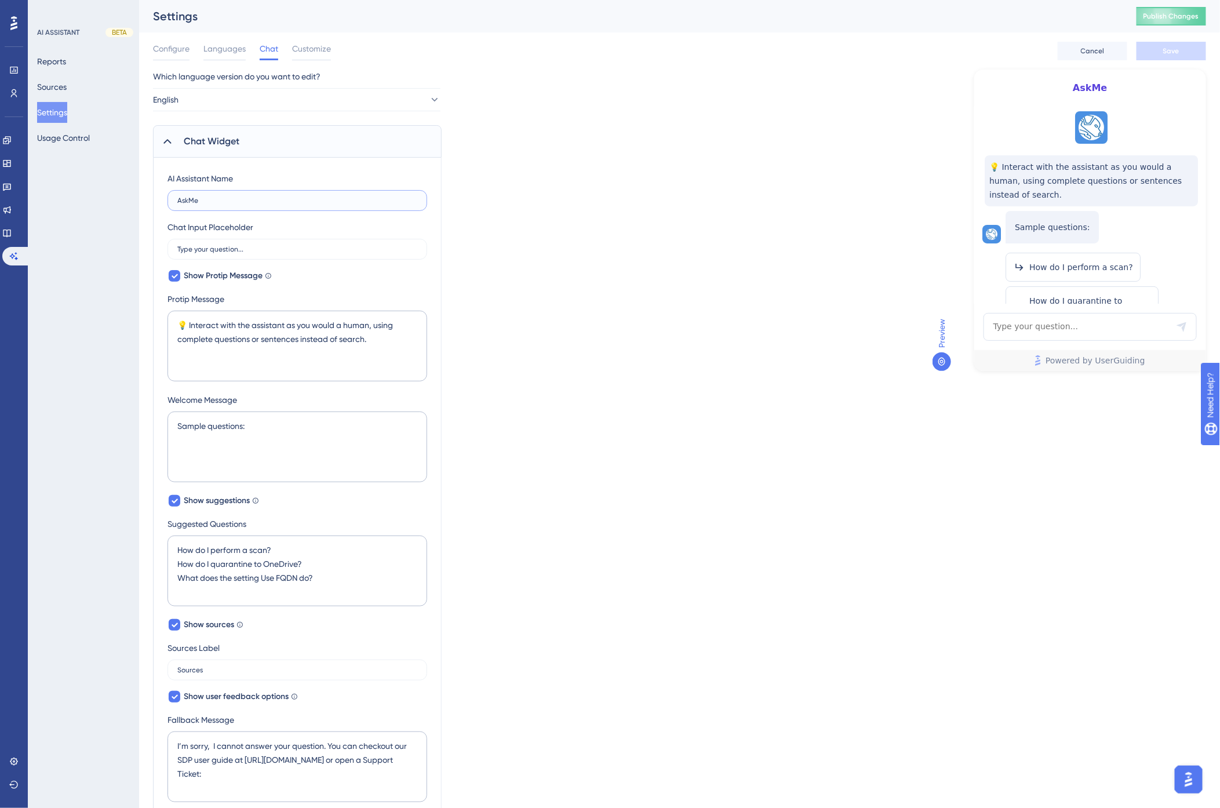
drag, startPoint x: 203, startPoint y: 200, endPoint x: 151, endPoint y: 208, distance: 52.1
click at [139, 206] on div "Performance Users Engagement Widgets Feedback Product Updates Knowledge Base AI…" at bounding box center [679, 561] width 1081 height 1123
click at [212, 198] on input "AskMe" at bounding box center [297, 200] width 240 height 8
click at [226, 198] on input "AskMe" at bounding box center [297, 200] width 240 height 8
drag, startPoint x: 226, startPoint y: 198, endPoint x: 142, endPoint y: 195, distance: 84.1
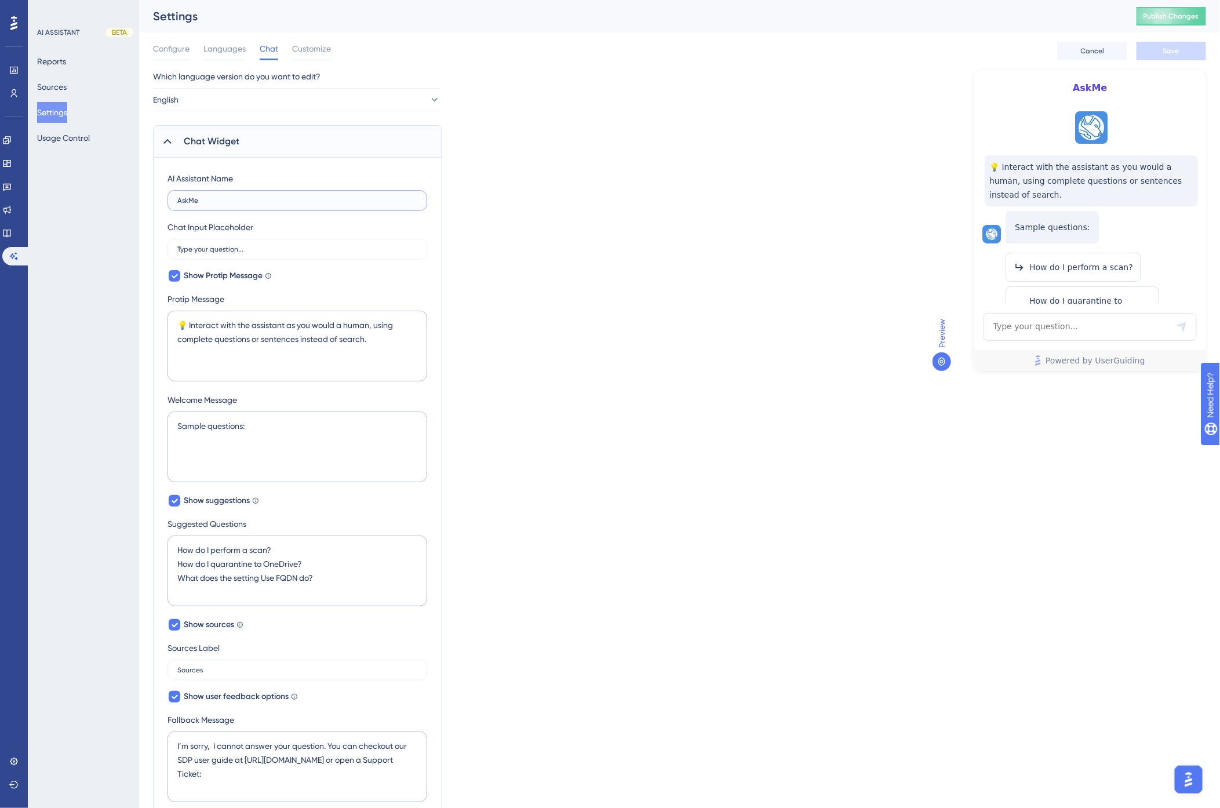
click at [142, 195] on div "Performance Users Engagement Widgets Feedback Product Updates Knowledge Base AI…" at bounding box center [679, 561] width 1081 height 1123
click at [546, 296] on div "Which language version do you want to edit? English Chat Widget AI Assistant Na…" at bounding box center [679, 587] width 1053 height 1035
drag, startPoint x: 317, startPoint y: 56, endPoint x: 1229, endPoint y: 498, distance: 1014.1
click at [317, 56] on div "Customize" at bounding box center [311, 51] width 39 height 19
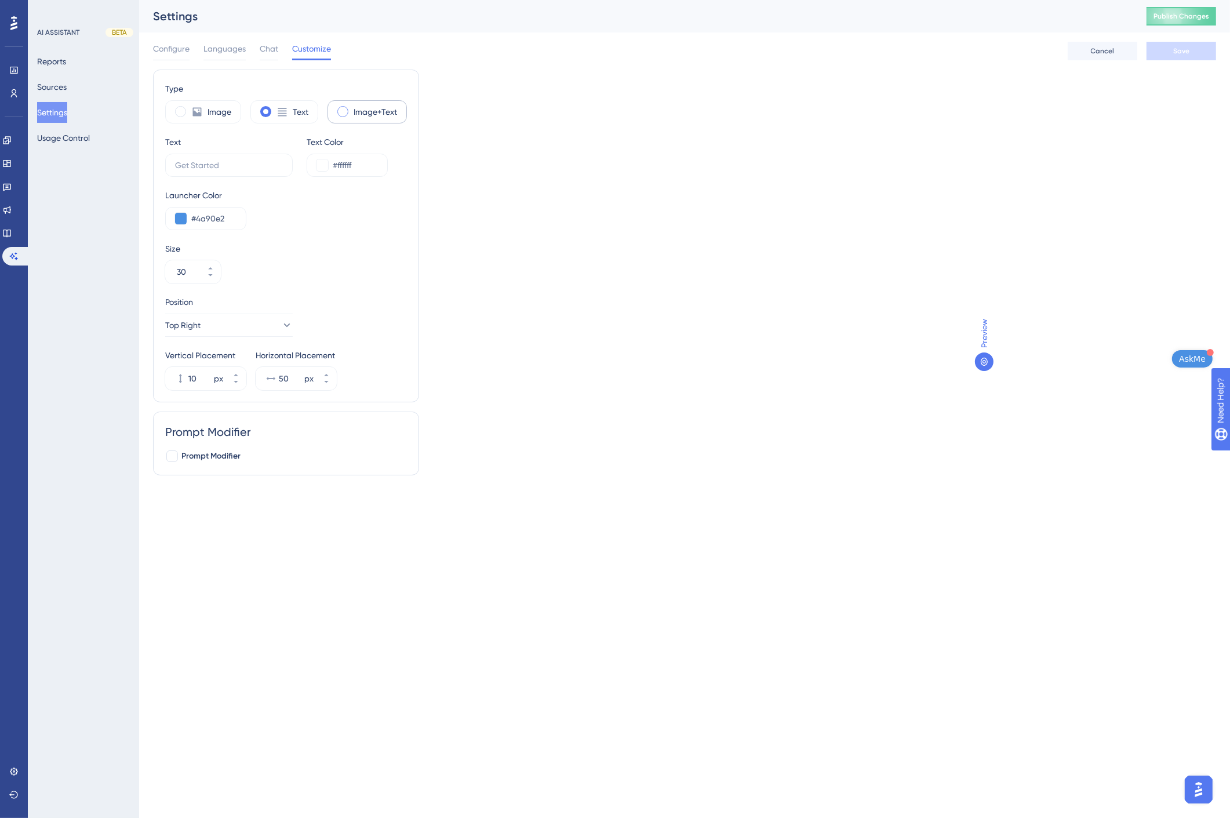
click at [351, 110] on div "Image+Text" at bounding box center [366, 111] width 79 height 23
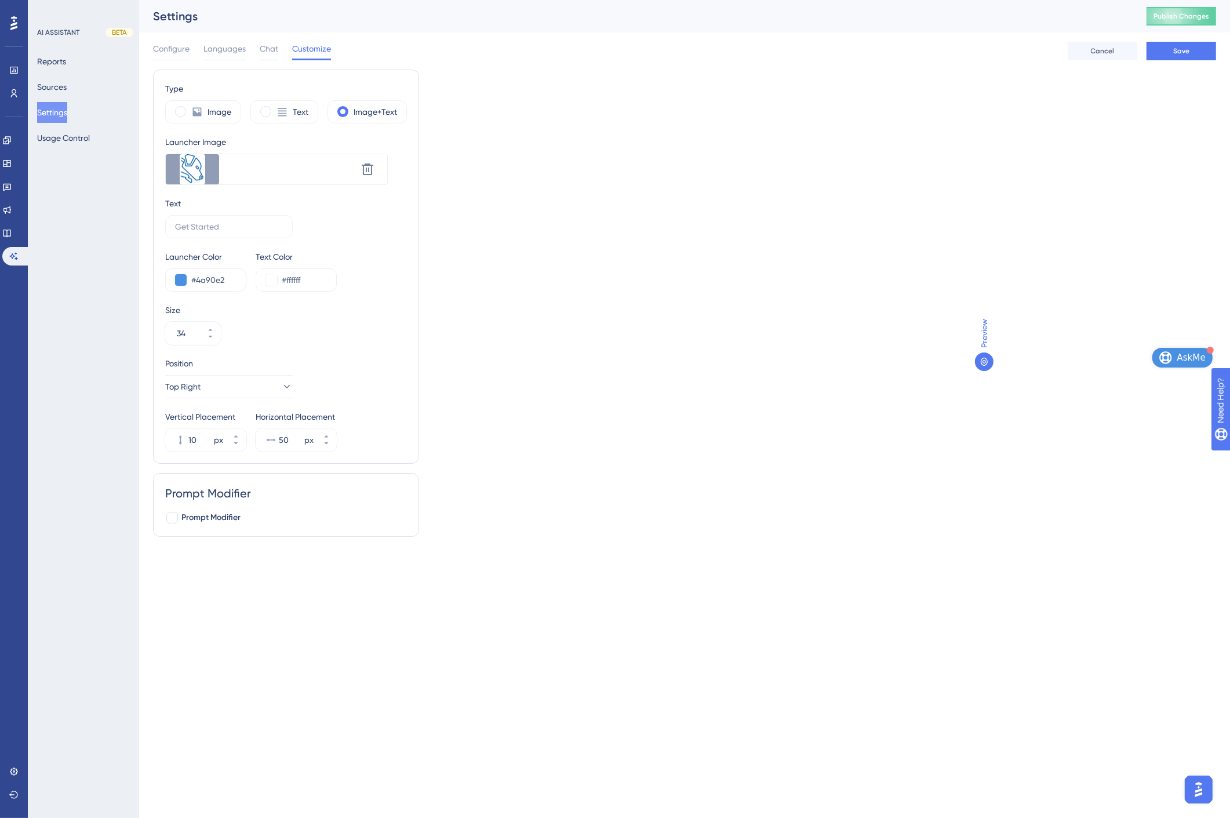
click at [1185, 359] on span "AskMe" at bounding box center [1191, 358] width 29 height 14
click at [539, 177] on div "Type Image Text Image+Text Launcher Image Upload new image Delete Text Launcher…" at bounding box center [684, 308] width 1063 height 476
click at [1190, 50] on button "Save" at bounding box center [1181, 51] width 70 height 19
click at [267, 108] on span at bounding box center [265, 111] width 11 height 11
click at [275, 108] on input "radio" at bounding box center [275, 108] width 0 height 0
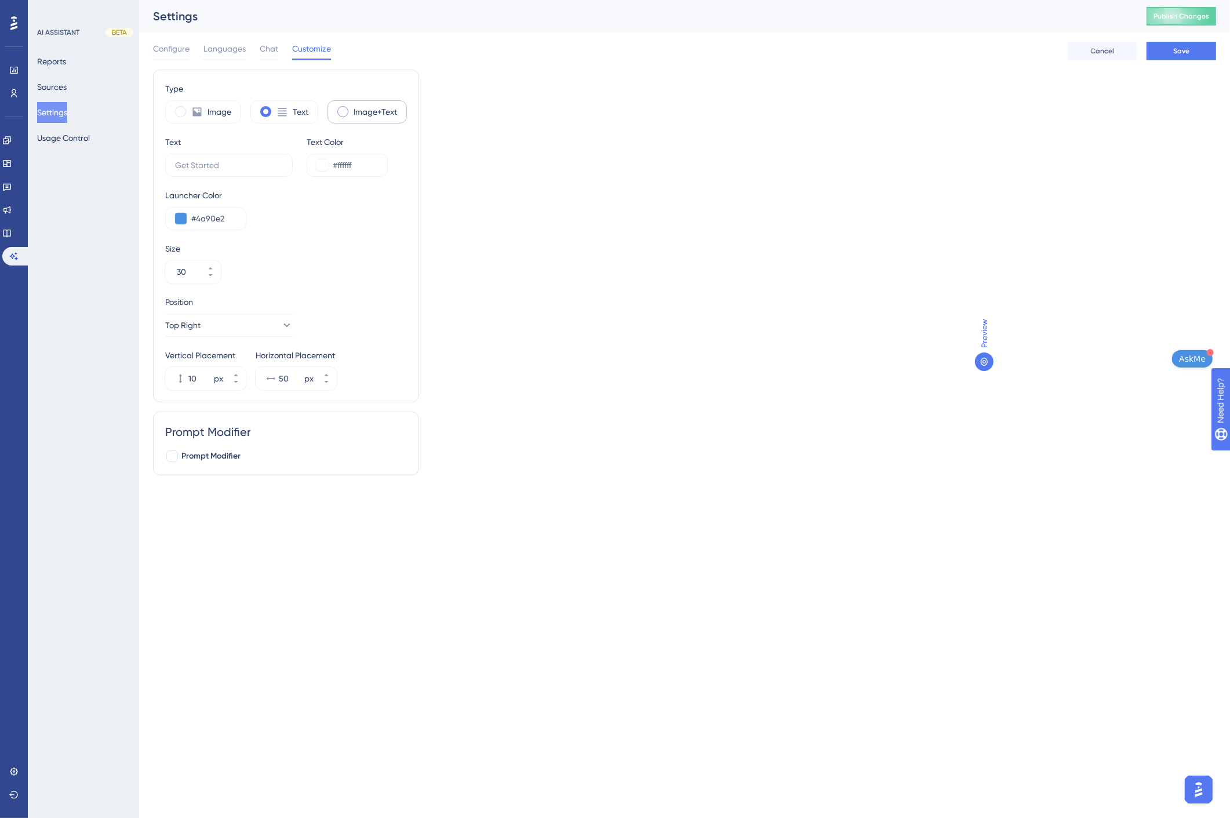
click at [352, 111] on div "Image+Text" at bounding box center [366, 111] width 79 height 23
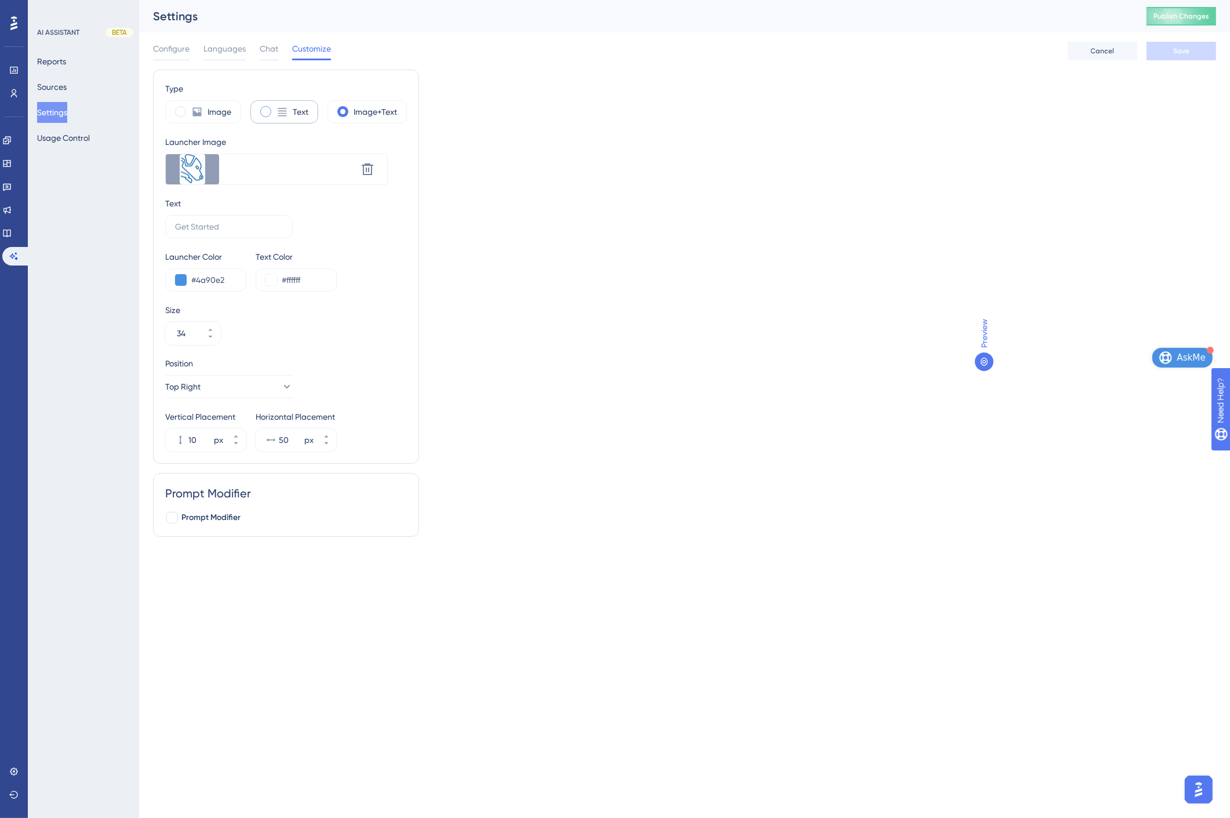
click at [299, 110] on label "Text" at bounding box center [301, 112] width 16 height 14
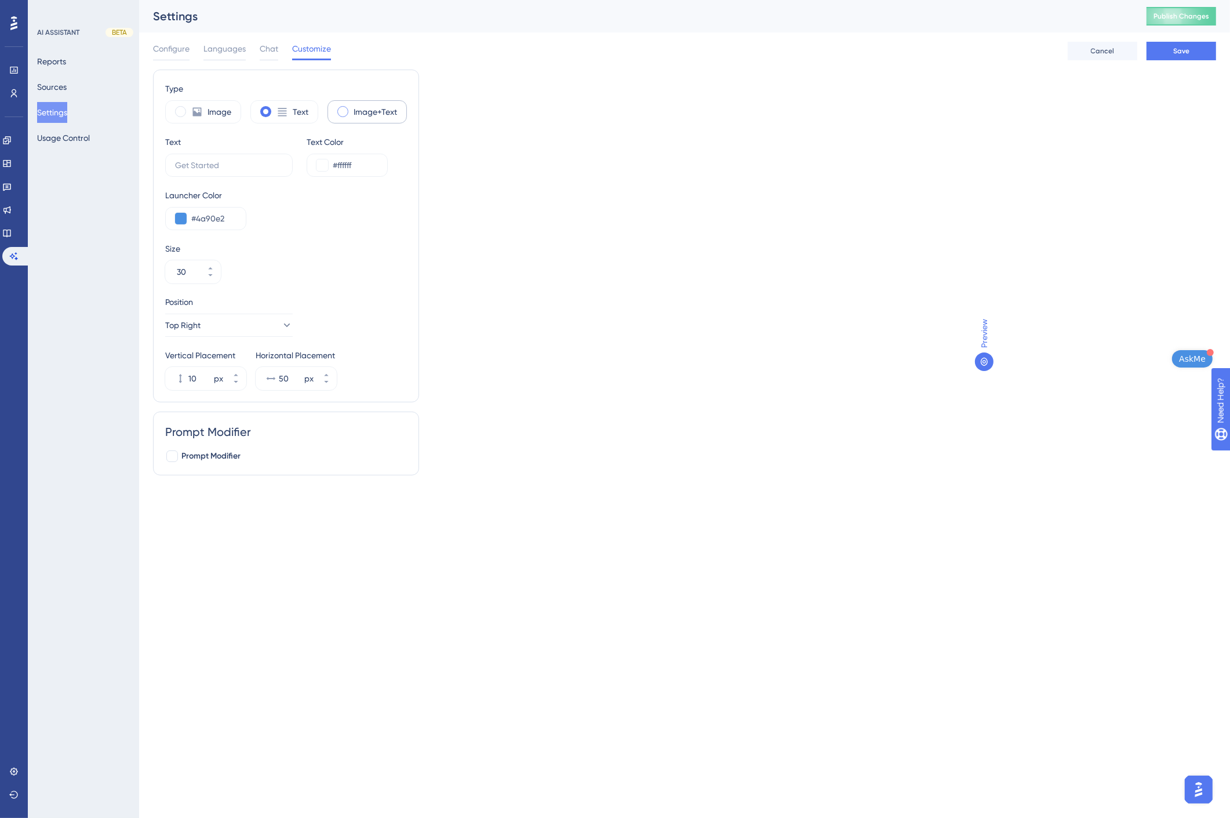
click at [380, 108] on label "Image+Text" at bounding box center [375, 112] width 43 height 14
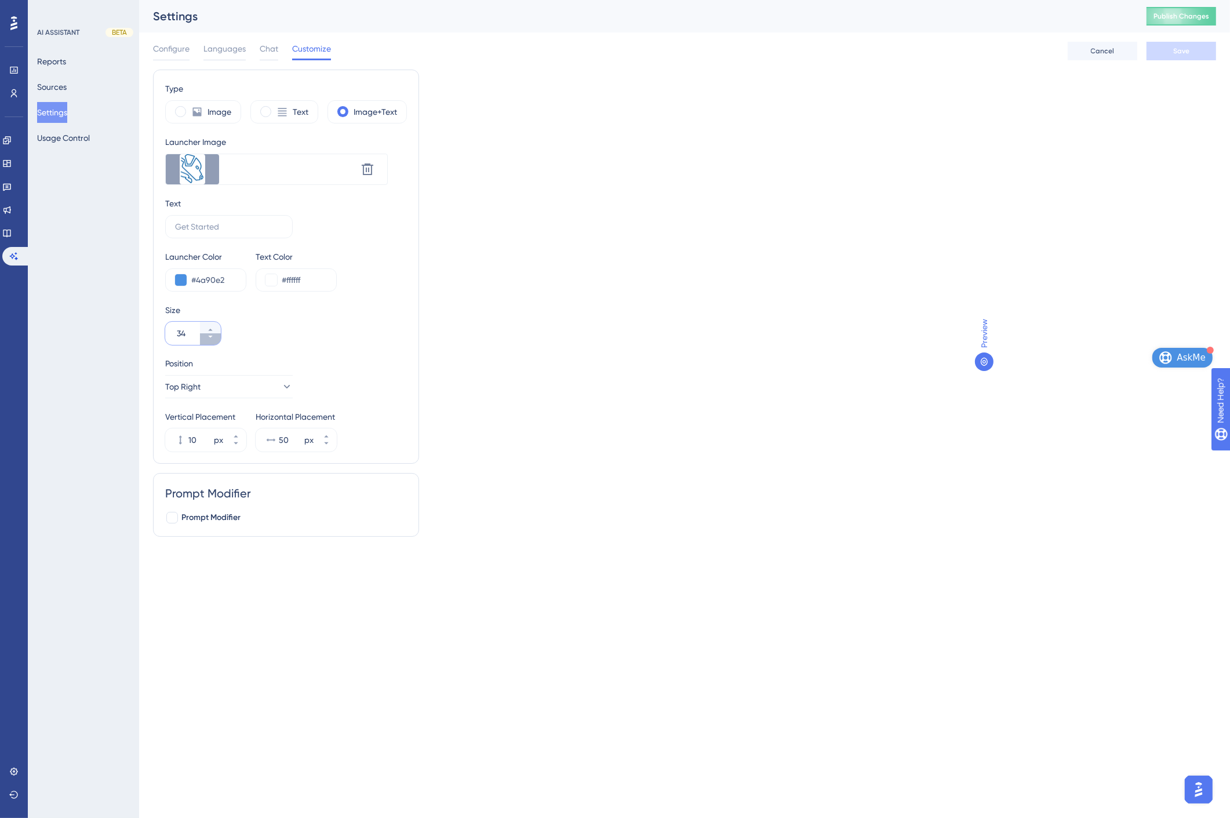
click at [213, 338] on icon at bounding box center [210, 336] width 7 height 7
click at [1181, 48] on span "Save" at bounding box center [1181, 50] width 16 height 9
click at [689, 20] on div "Settings" at bounding box center [635, 16] width 964 height 16
click at [922, 55] on div "Configure Languages Chat Customize Cancel Save" at bounding box center [684, 50] width 1063 height 37
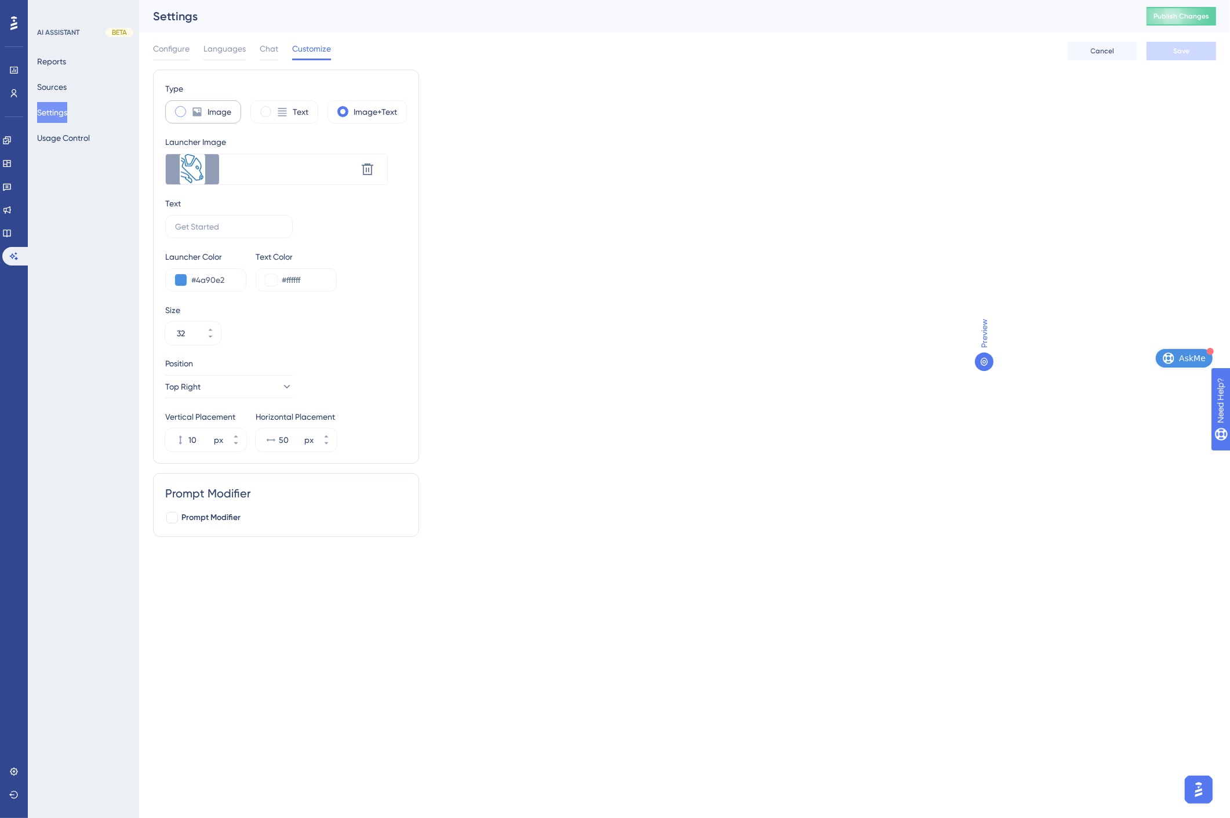
click at [181, 111] on span at bounding box center [180, 111] width 11 height 11
click at [190, 108] on input "radio" at bounding box center [190, 108] width 0 height 0
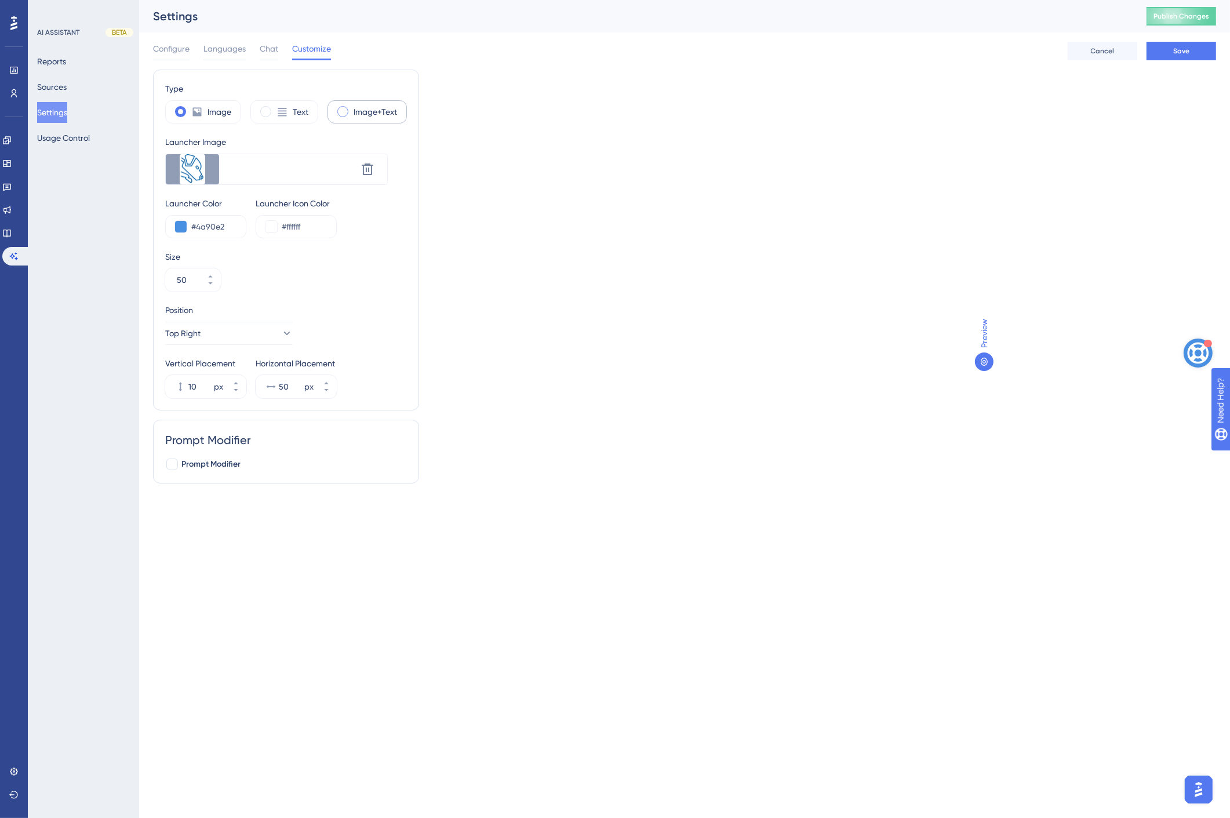
click at [374, 113] on label "Image+Text" at bounding box center [375, 112] width 43 height 14
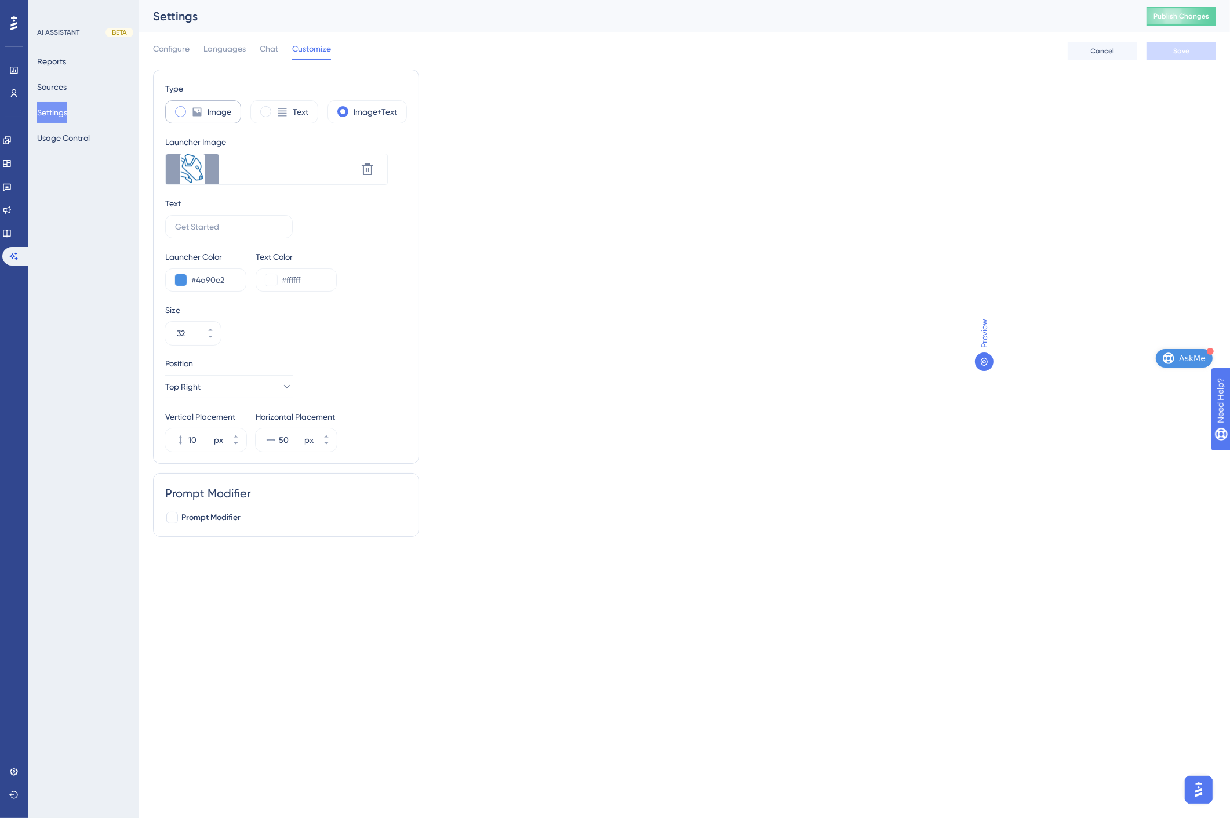
click at [217, 111] on label "Image" at bounding box center [220, 112] width 24 height 14
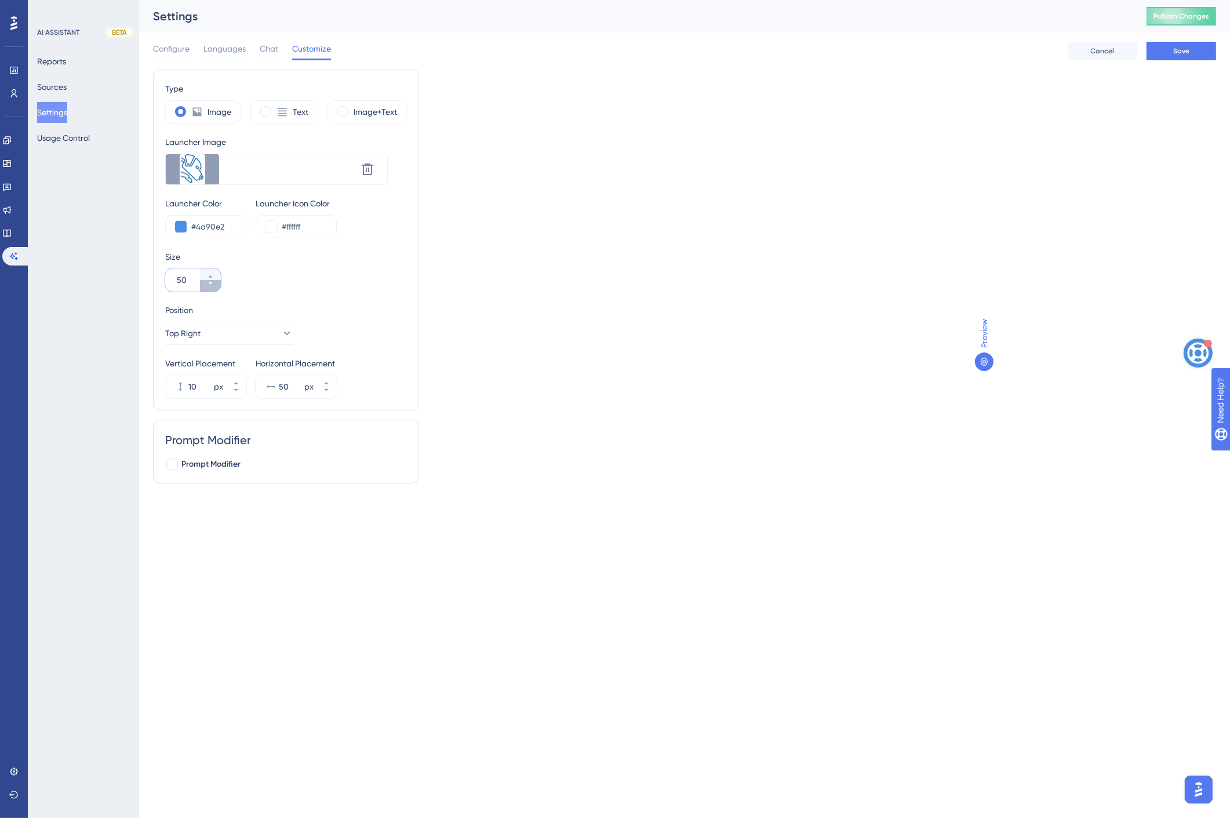
click at [210, 286] on icon at bounding box center [210, 283] width 7 height 7
click at [372, 111] on label "Image+Text" at bounding box center [375, 112] width 43 height 14
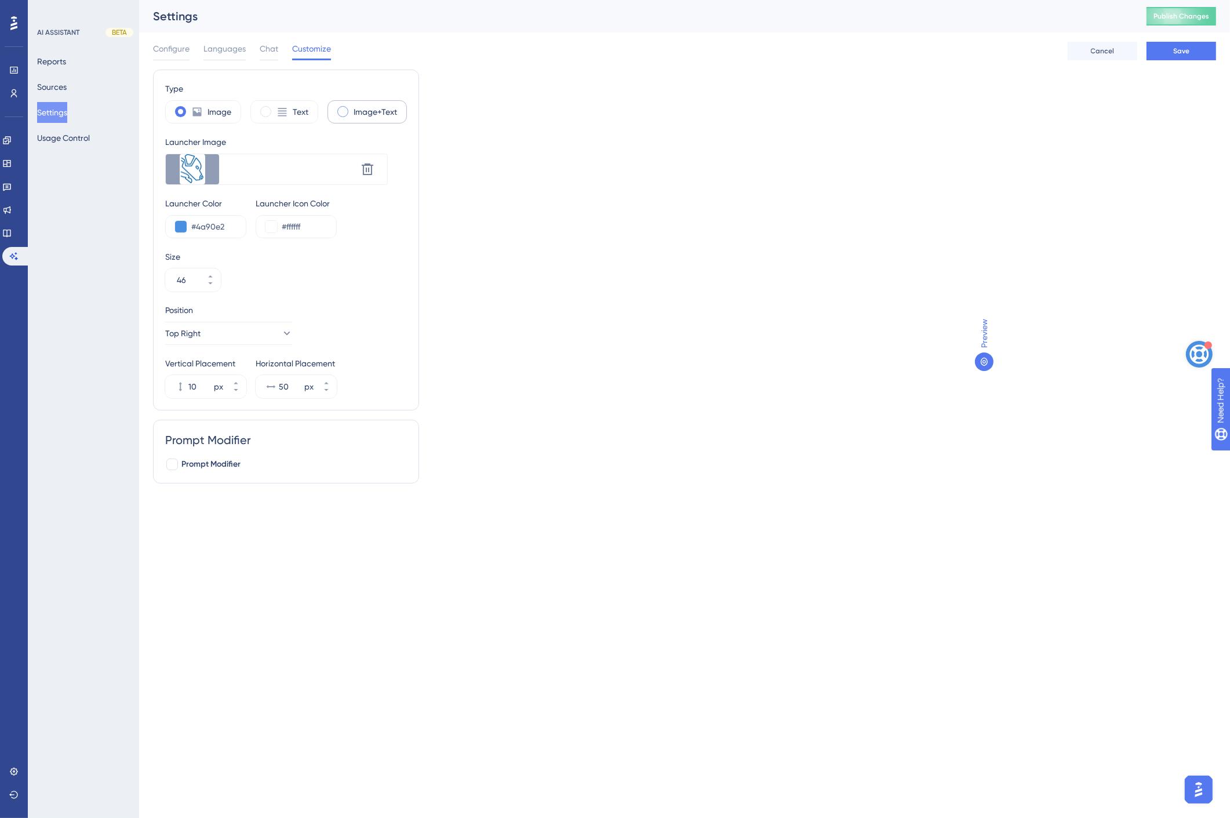
type input "32"
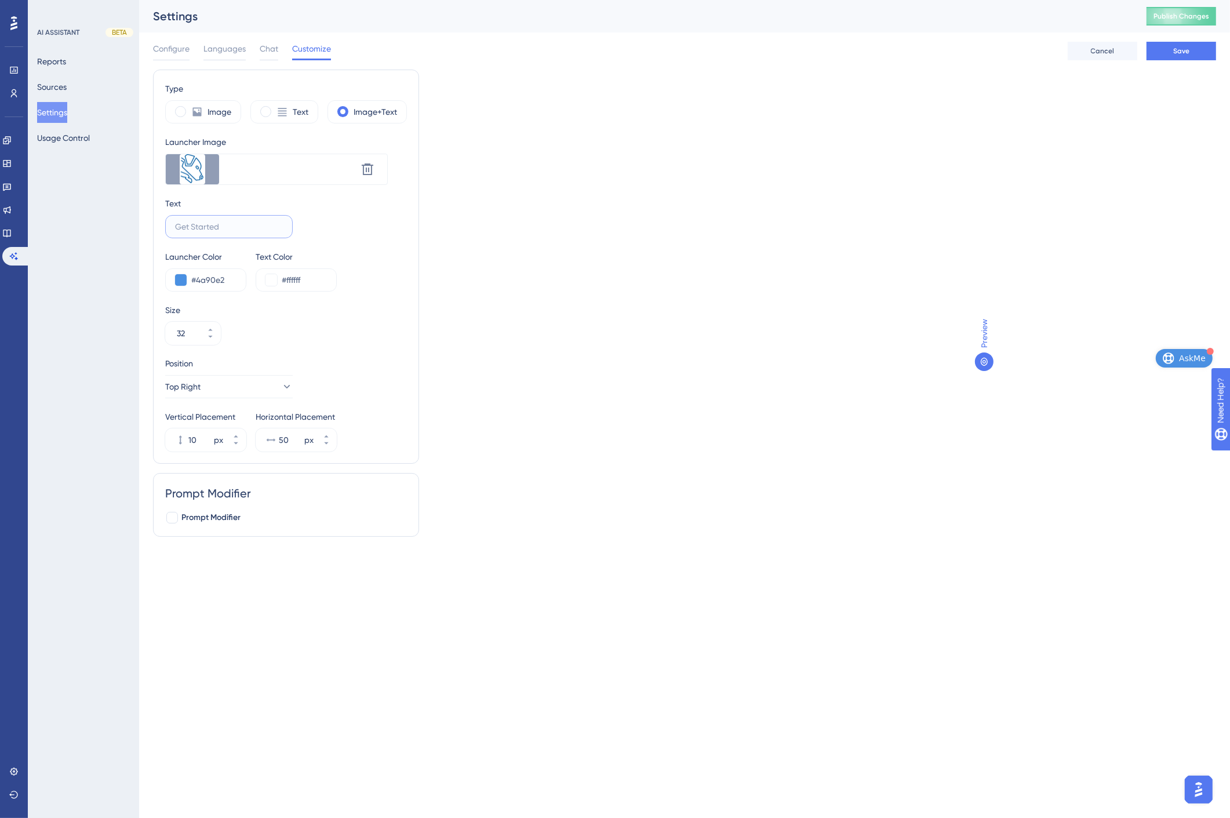
click at [232, 229] on input "text" at bounding box center [229, 226] width 108 height 13
click at [234, 224] on input "text" at bounding box center [229, 226] width 108 height 13
type input "AI Help"
click at [1175, 50] on span "Save" at bounding box center [1181, 50] width 16 height 9
click at [1174, 352] on icon "Open AI Assistant Launcher" at bounding box center [1169, 358] width 12 height 12
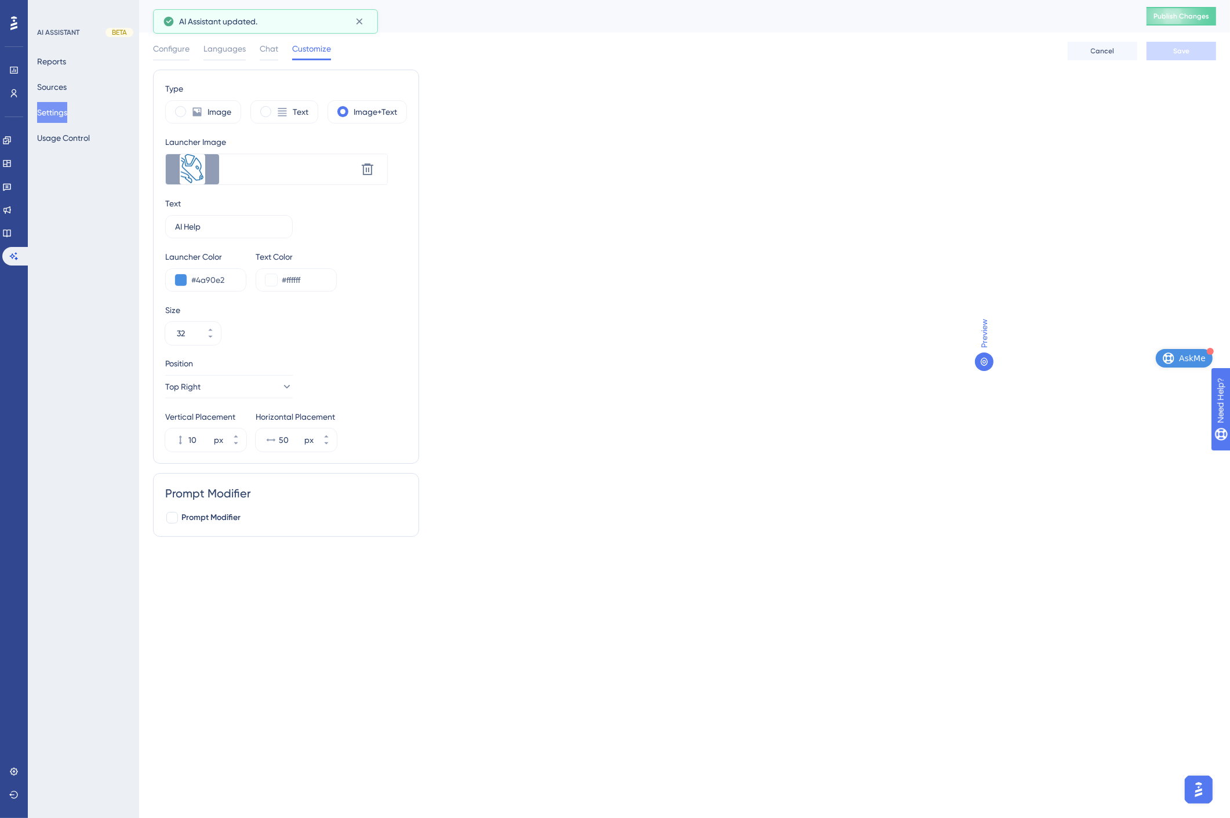
click at [1184, 363] on span "AskMe" at bounding box center [1192, 358] width 27 height 14
click at [1188, 349] on button "AskMe" at bounding box center [1184, 358] width 57 height 19
click at [67, 84] on button "Sources" at bounding box center [52, 87] width 30 height 21
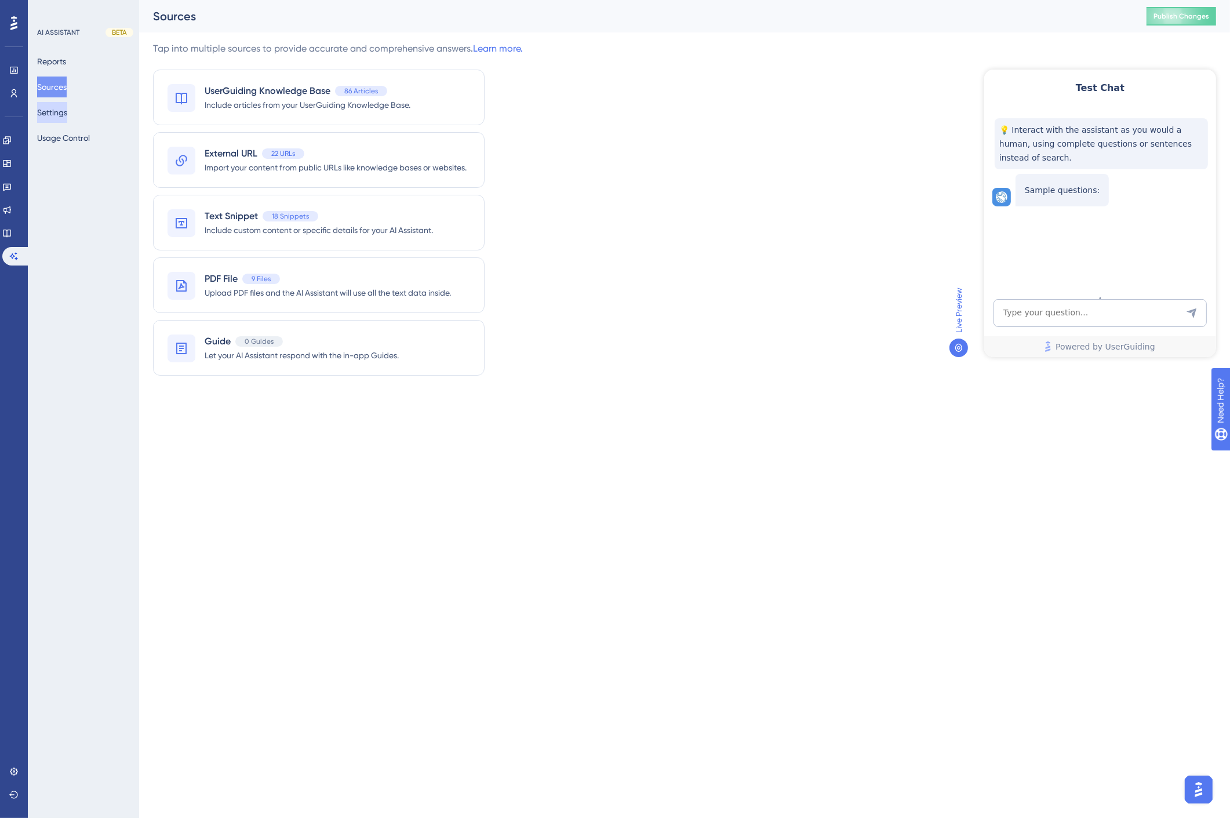
click at [65, 115] on button "Settings" at bounding box center [52, 112] width 30 height 21
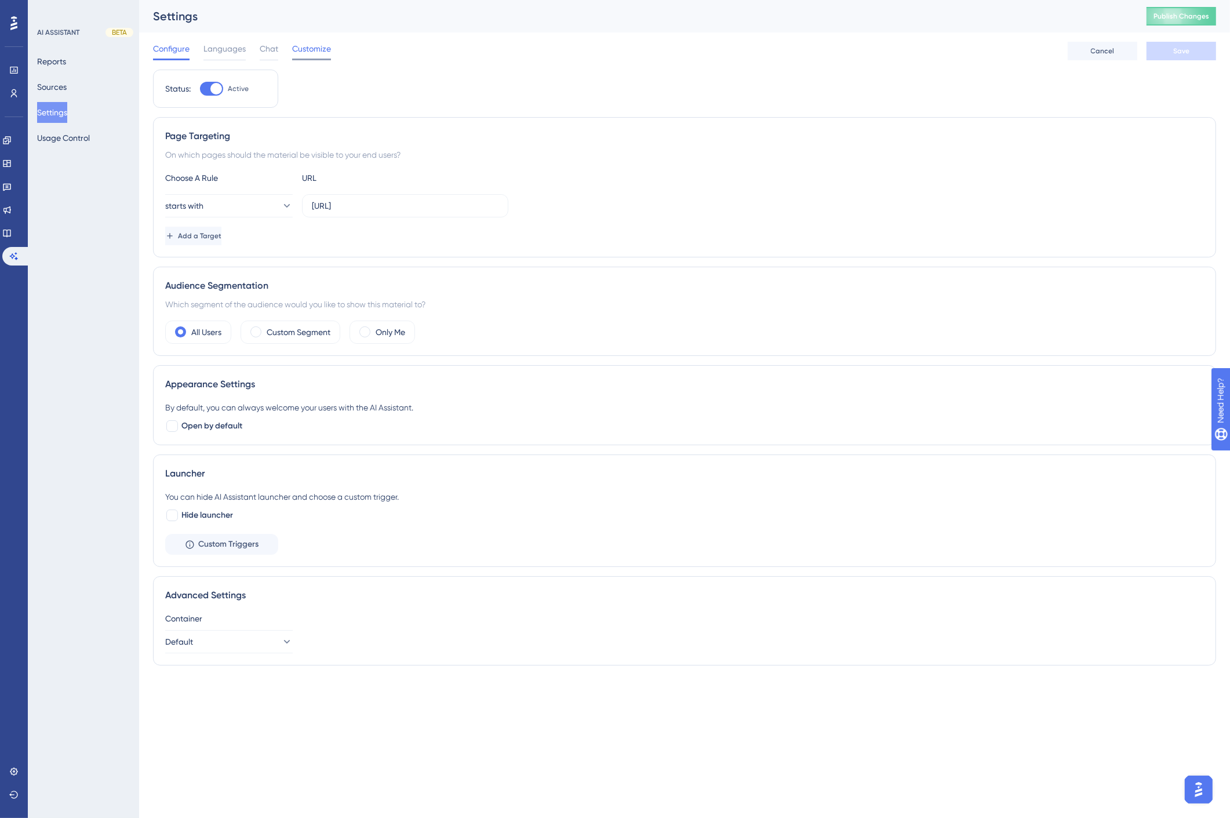
click at [308, 49] on span "Customize" at bounding box center [311, 49] width 39 height 14
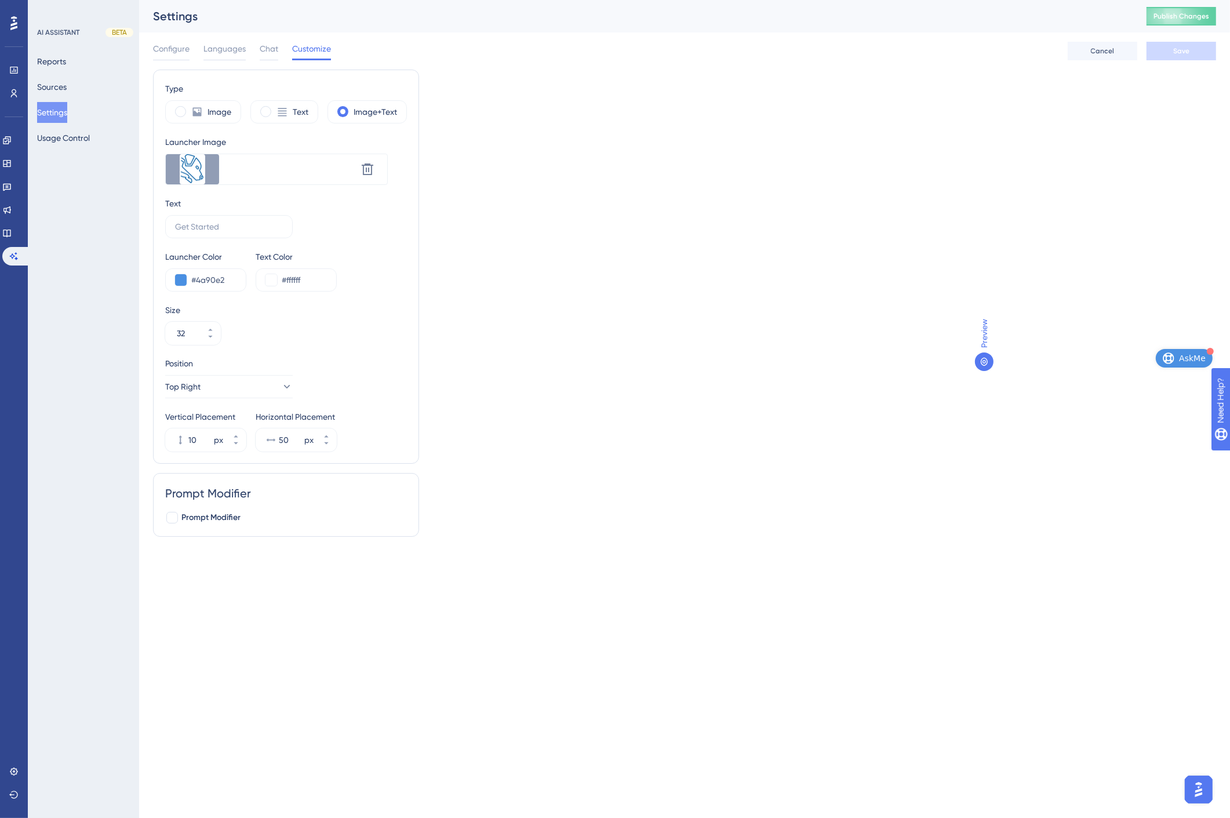
click at [845, 131] on div "Type Image Text Image+Text Launcher Image Upload new image Delete Text Launcher…" at bounding box center [684, 308] width 1063 height 476
click at [1191, 360] on span "AskMe" at bounding box center [1192, 358] width 27 height 14
click at [12, 164] on icon at bounding box center [6, 163] width 9 height 9
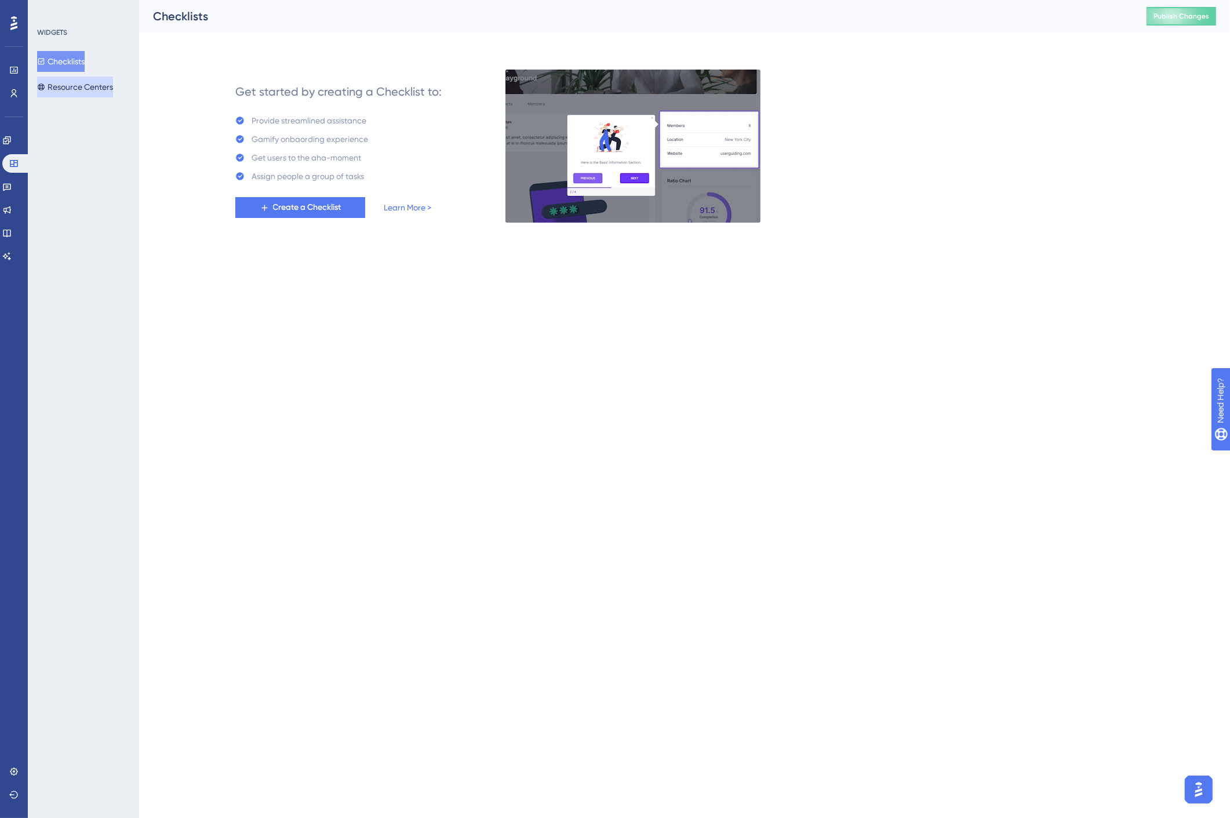
click at [76, 82] on button "Resource Centers" at bounding box center [75, 87] width 76 height 21
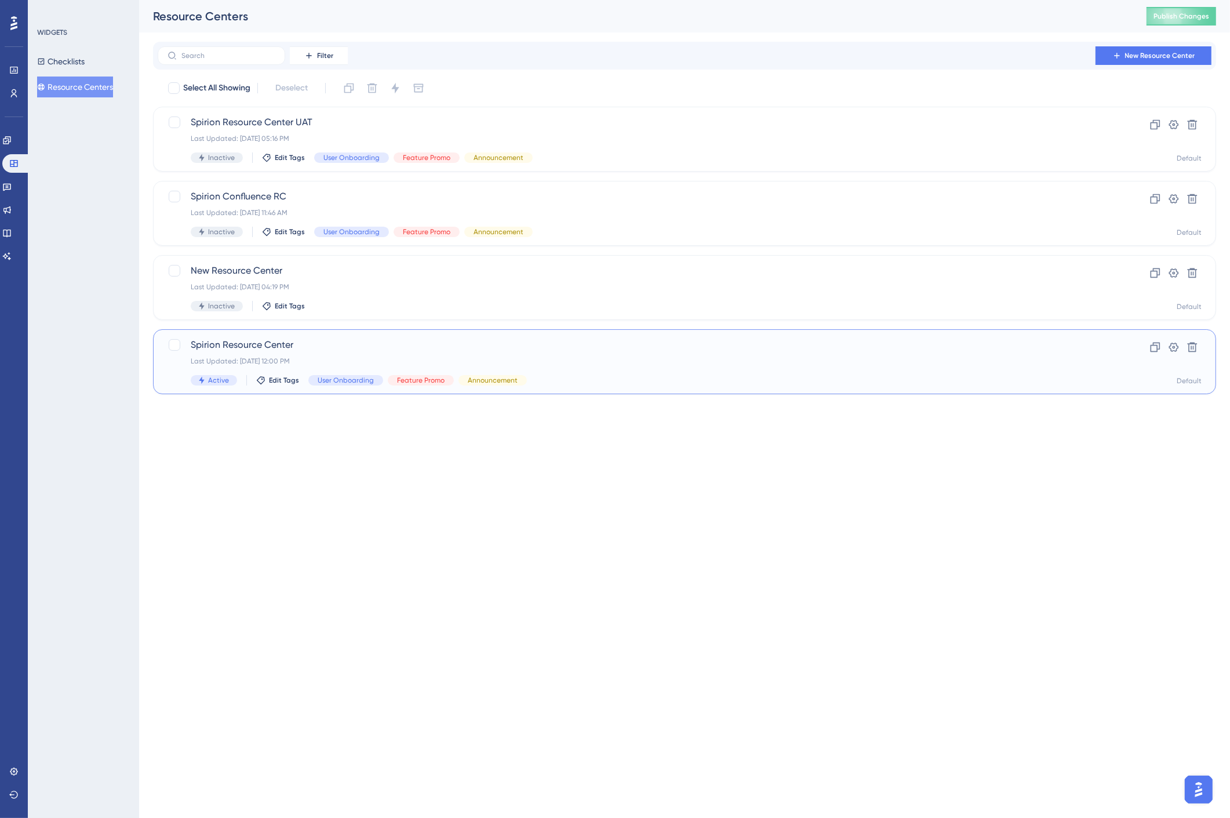
click at [319, 339] on span "Spirion Resource Center" at bounding box center [638, 345] width 895 height 14
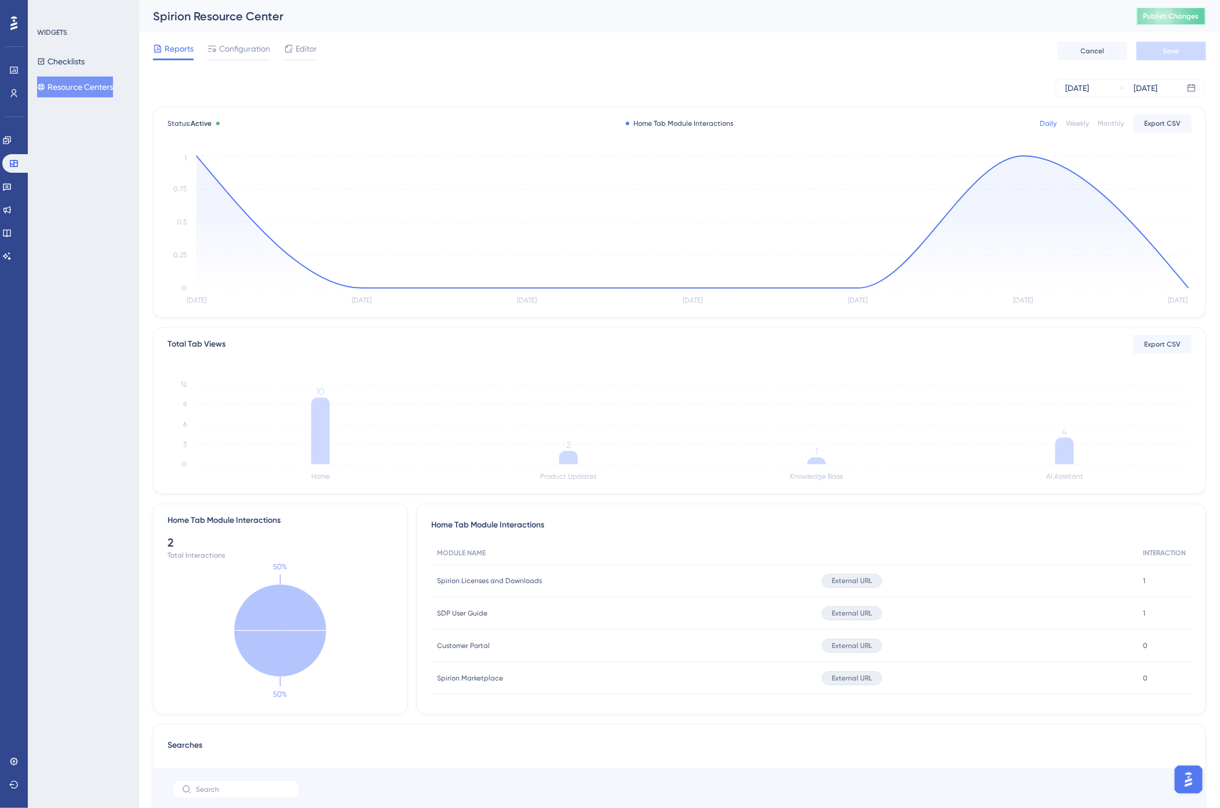
click at [1193, 12] on button "Publish Changes" at bounding box center [1172, 16] width 70 height 19
click at [226, 49] on span "Configuration" at bounding box center [244, 49] width 51 height 14
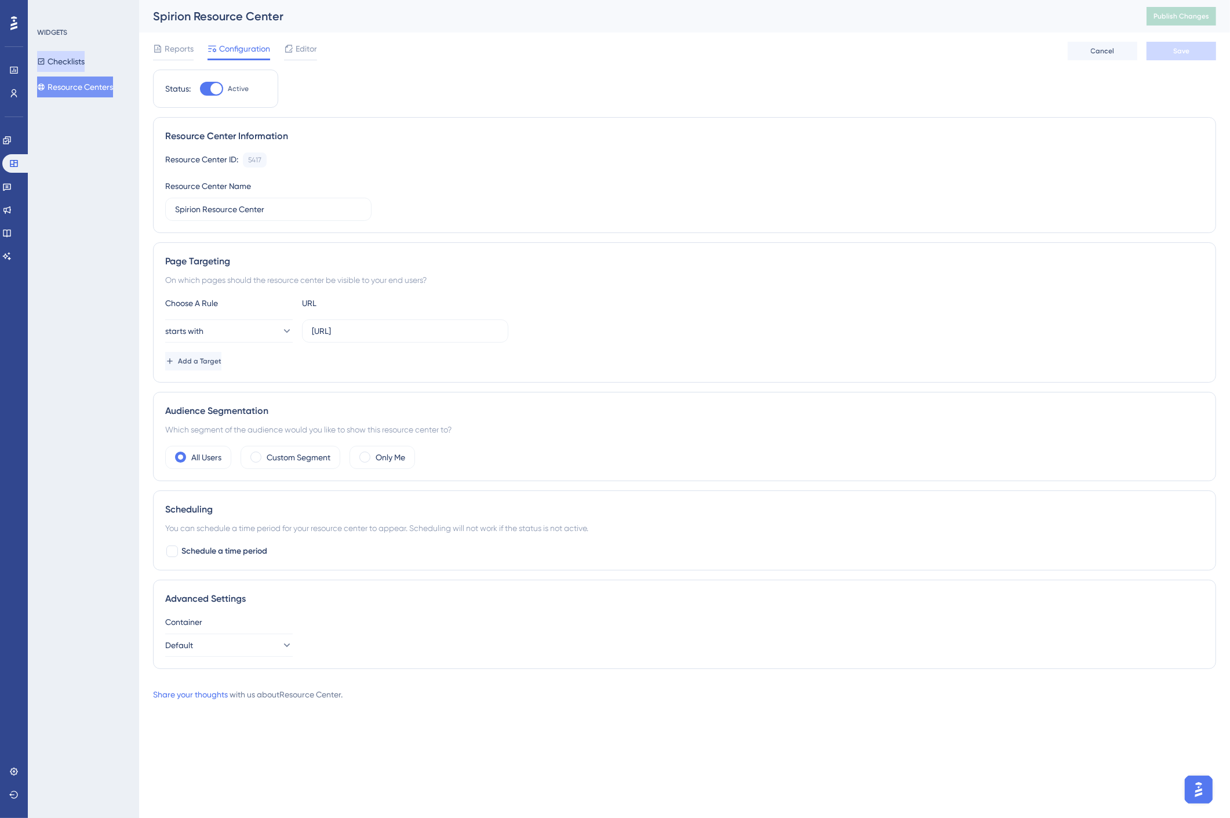
click at [176, 48] on span "Reports" at bounding box center [179, 49] width 29 height 14
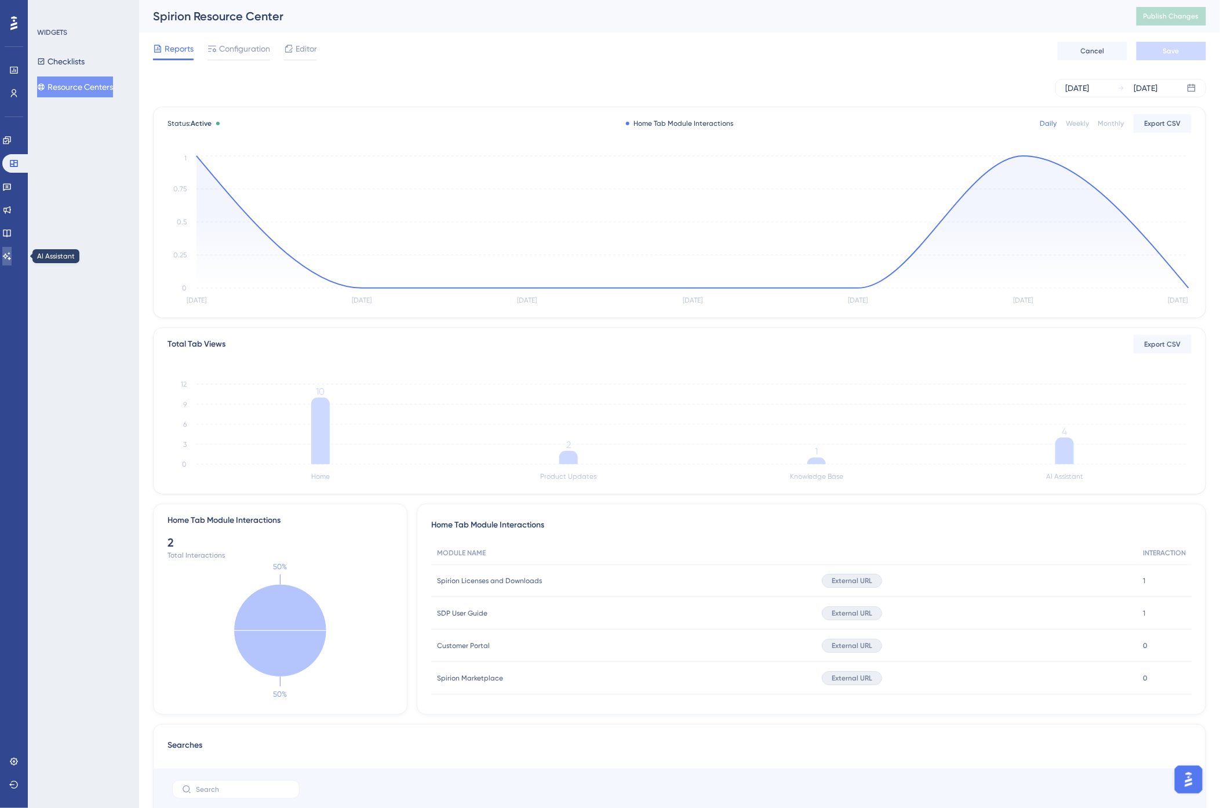
click at [12, 252] on icon at bounding box center [6, 256] width 9 height 9
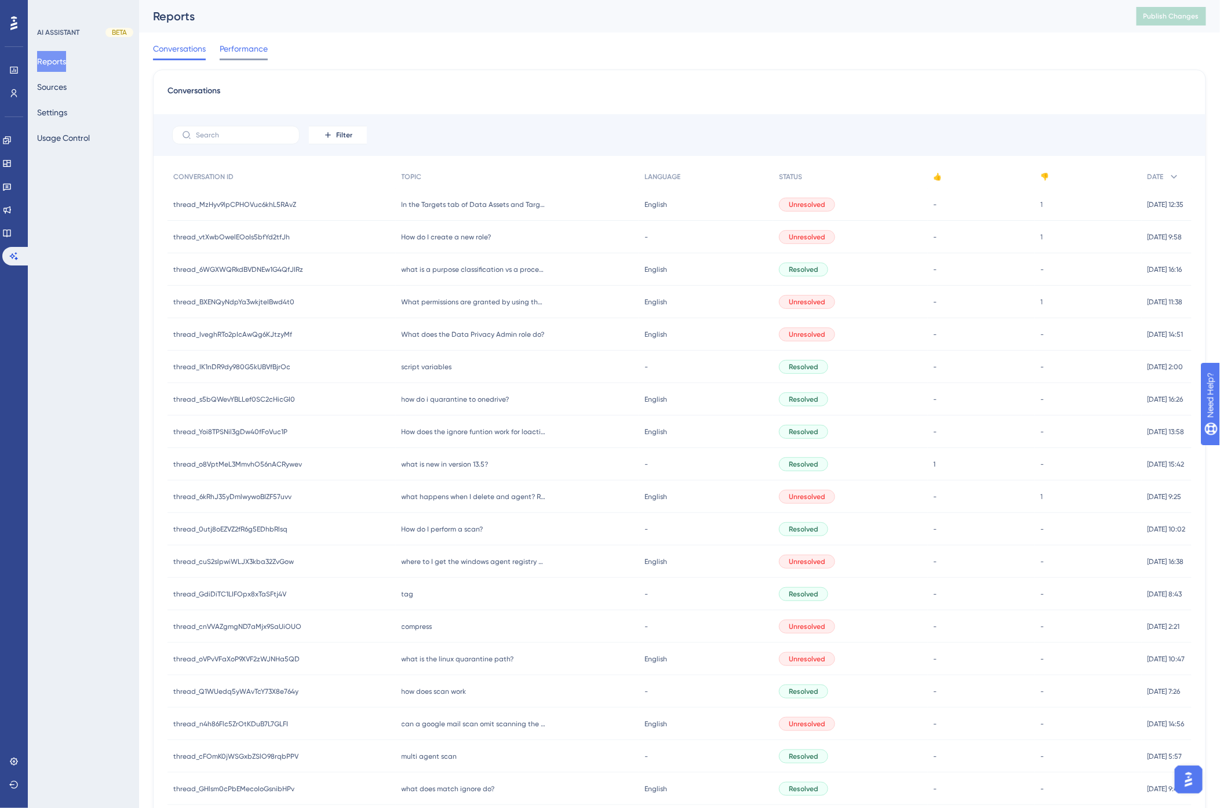
click at [244, 46] on span "Performance" at bounding box center [244, 49] width 48 height 14
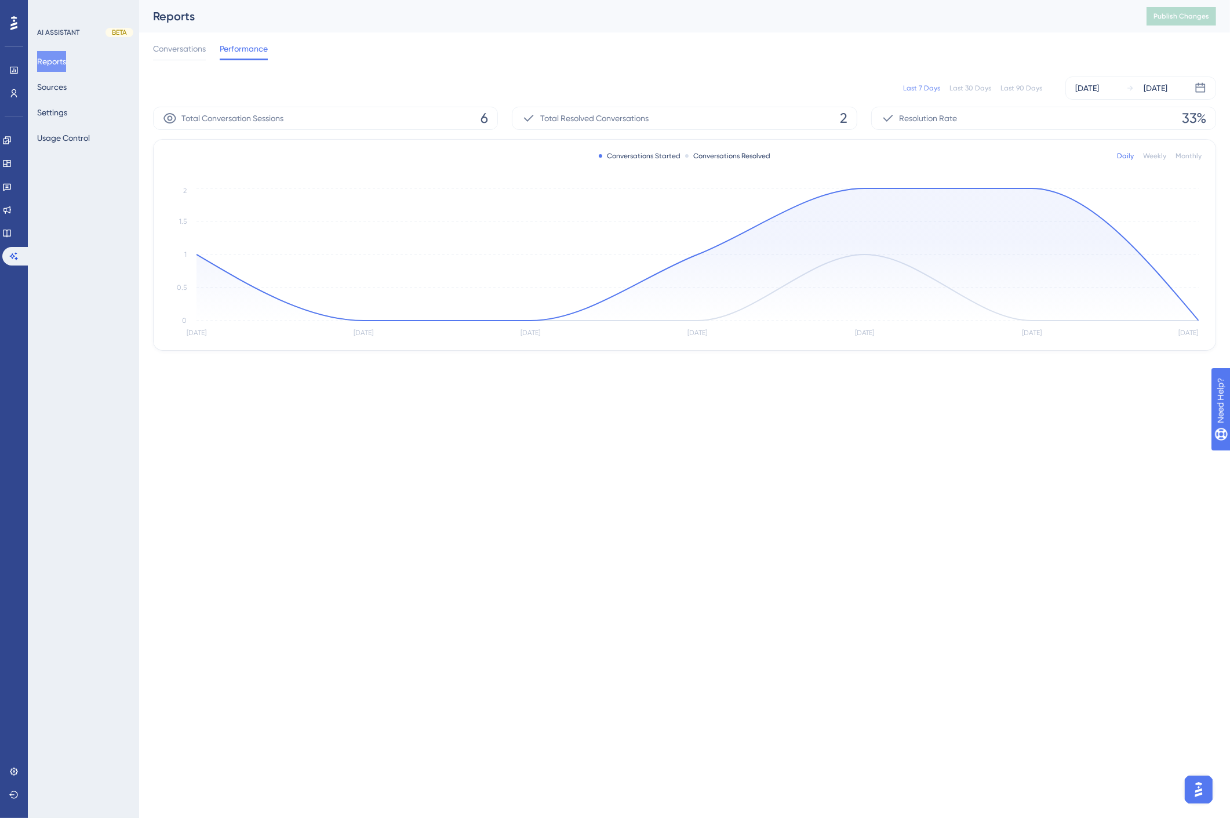
click at [1038, 89] on div "Last 90 Days" at bounding box center [1021, 87] width 42 height 9
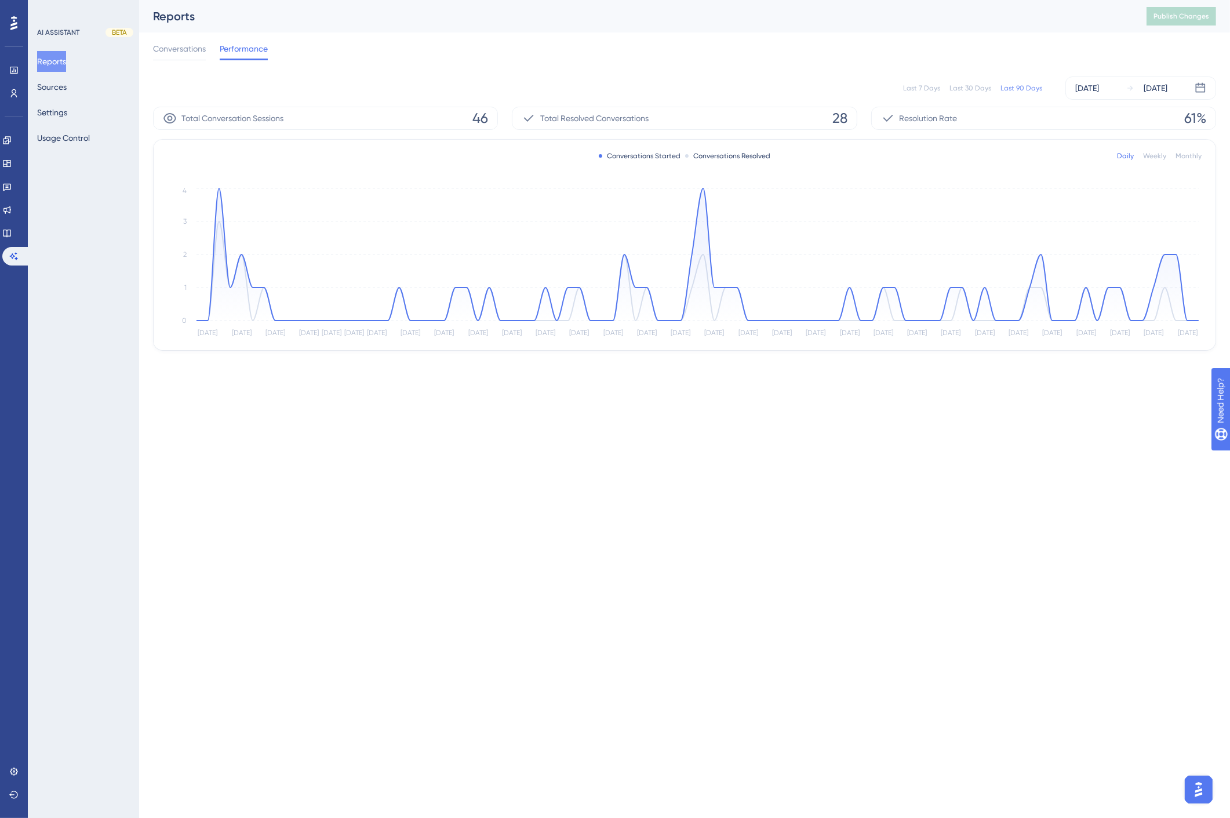
click at [998, 38] on div "Conversations Performance" at bounding box center [684, 50] width 1063 height 37
click at [75, 137] on button "Usage Control" at bounding box center [63, 138] width 53 height 21
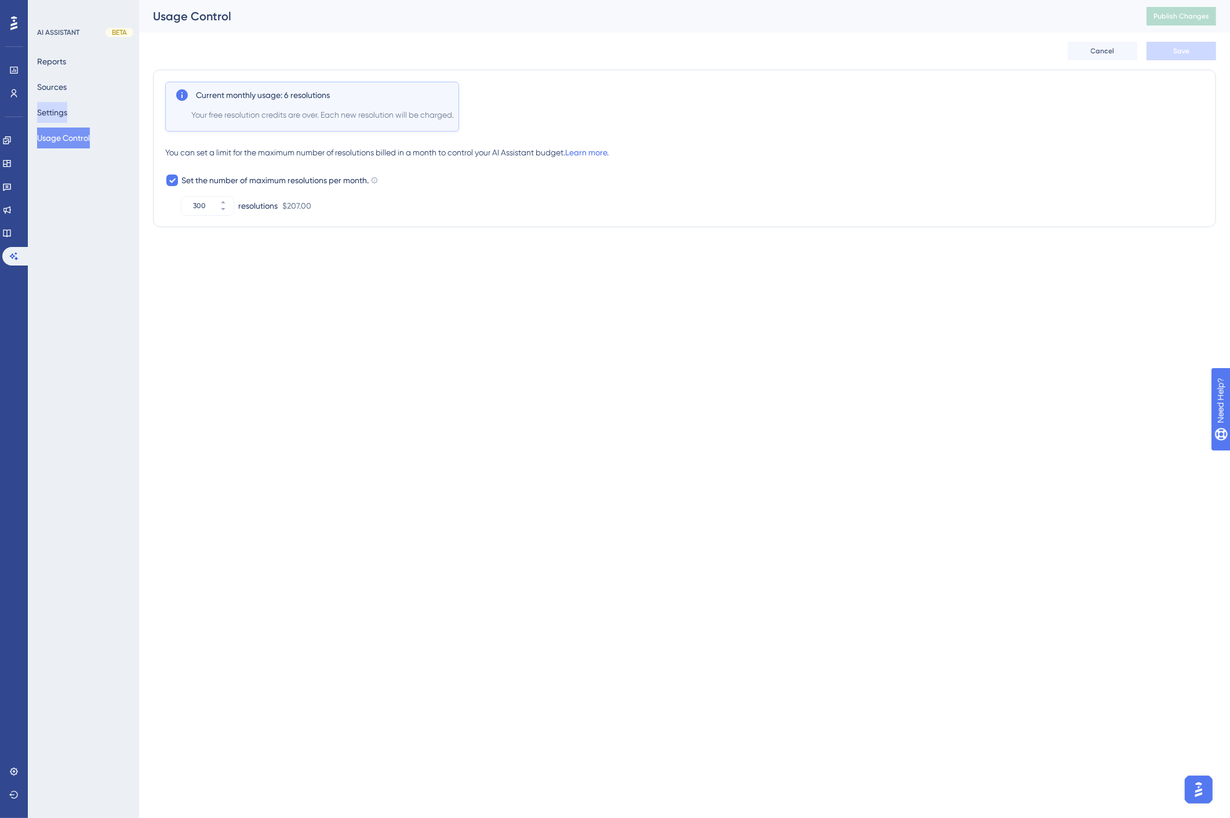
click at [62, 115] on button "Settings" at bounding box center [52, 112] width 30 height 21
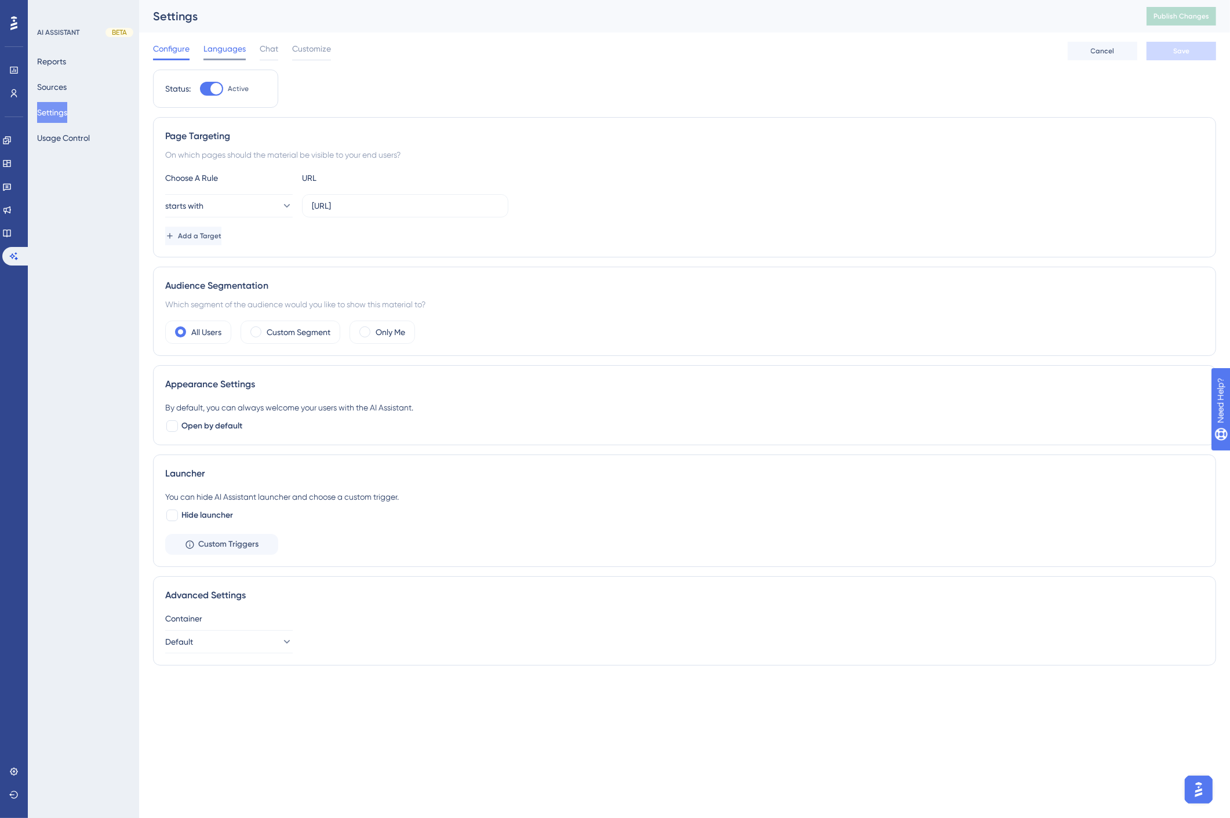
click at [224, 49] on span "Languages" at bounding box center [224, 49] width 42 height 14
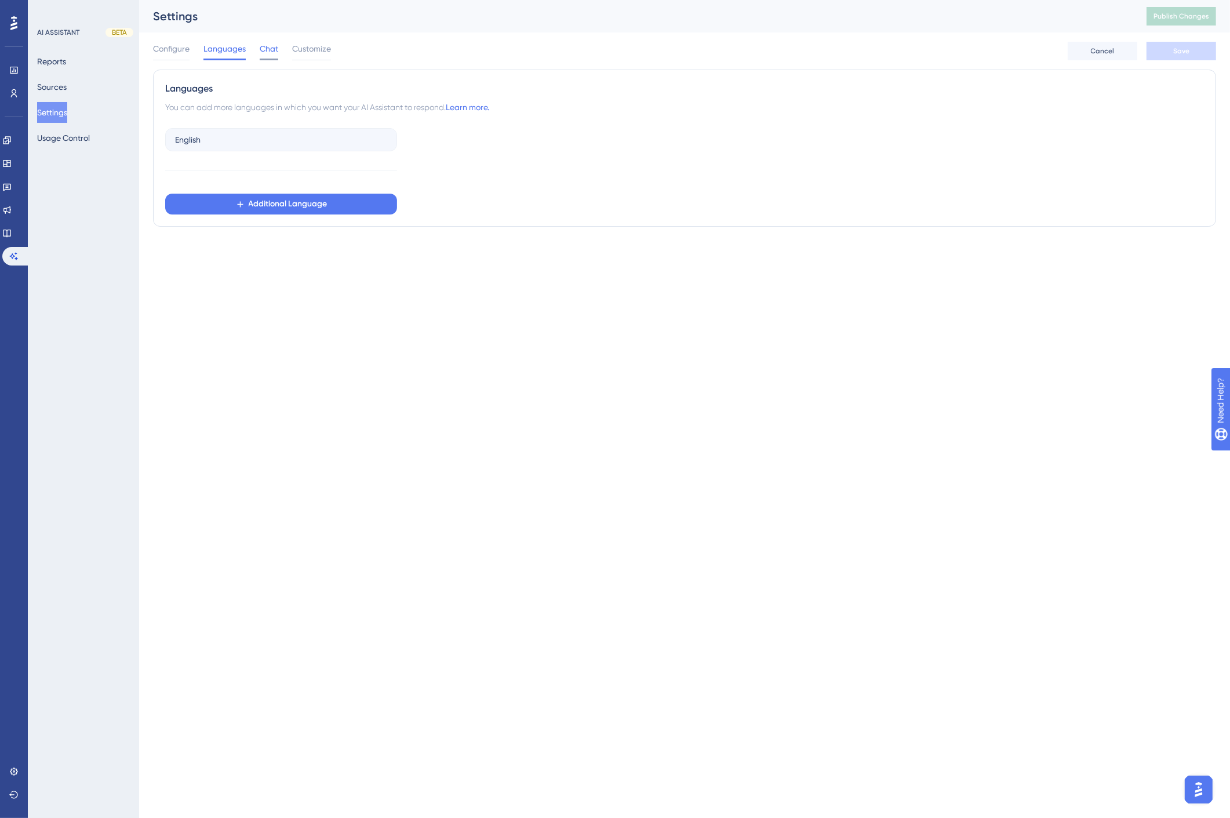
click at [264, 45] on span "Chat" at bounding box center [269, 49] width 19 height 14
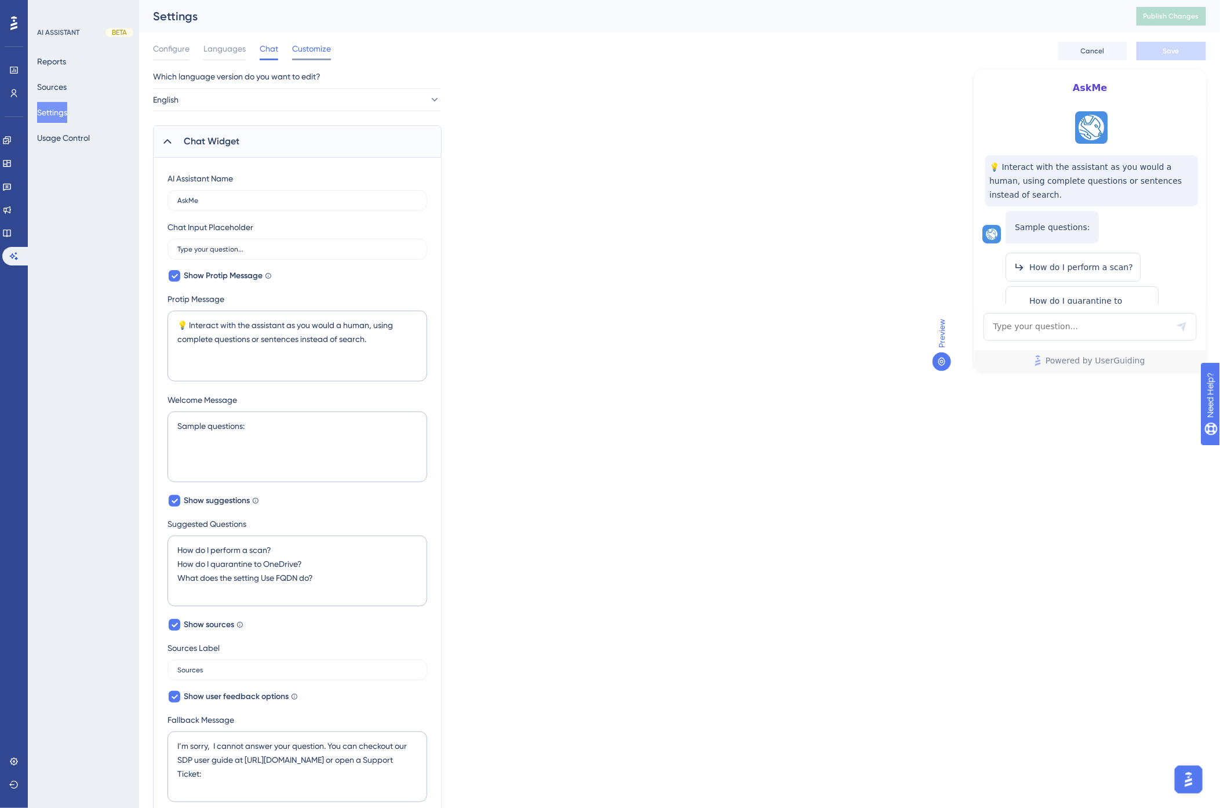
drag, startPoint x: 311, startPoint y: 52, endPoint x: 294, endPoint y: 53, distance: 16.2
click at [311, 51] on span "Customize" at bounding box center [311, 49] width 39 height 14
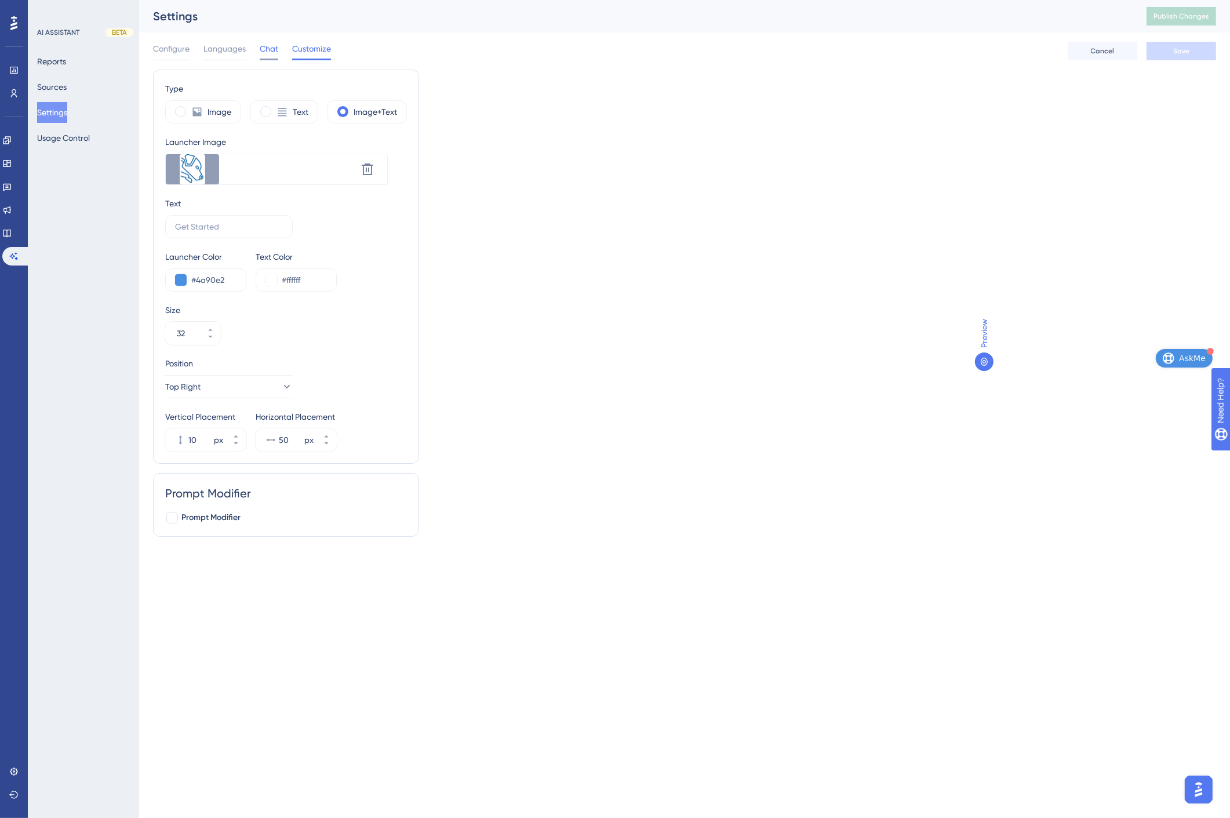
click at [272, 51] on span "Chat" at bounding box center [269, 49] width 19 height 14
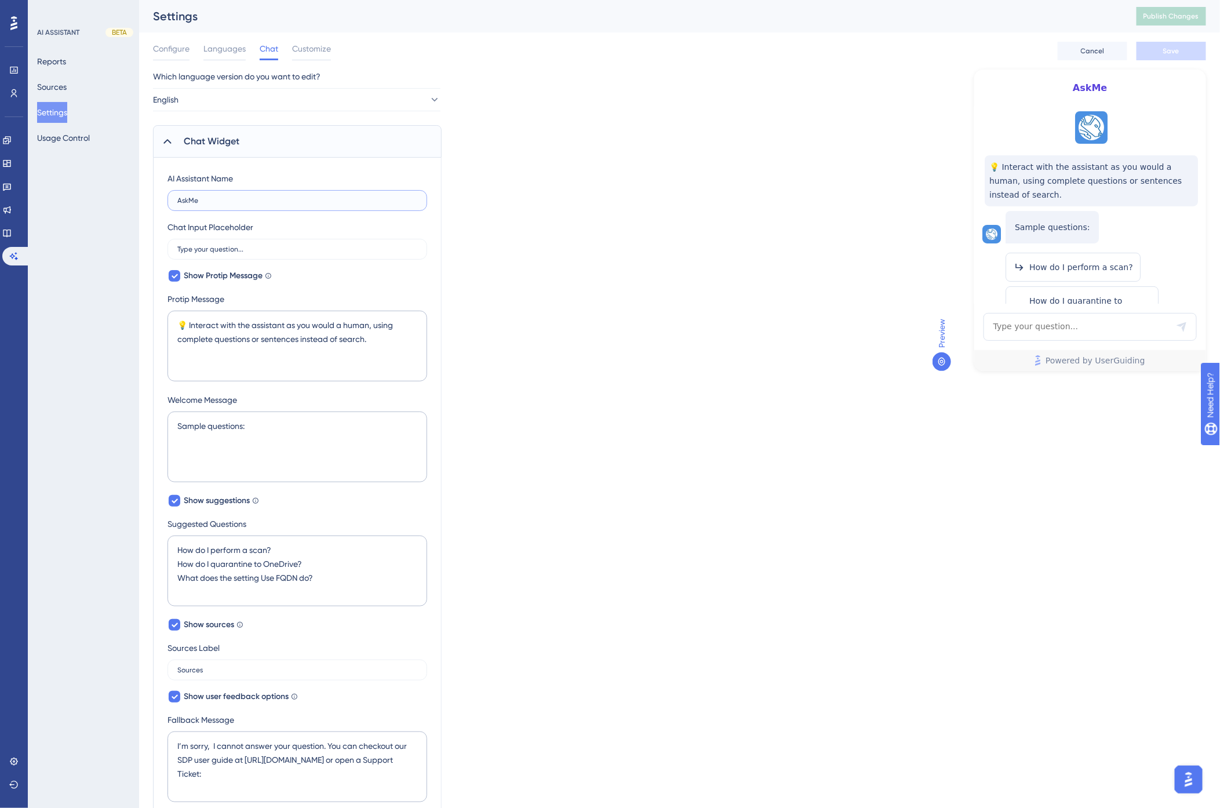
drag, startPoint x: 226, startPoint y: 197, endPoint x: 158, endPoint y: 203, distance: 68.1
click at [158, 203] on div "AI Assistant Name AskMe Chat Input Placeholder Type your question... Show Proti…" at bounding box center [297, 610] width 289 height 905
type input "Ai Help"
click at [1184, 47] on button "Save" at bounding box center [1172, 51] width 70 height 19
click at [940, 362] on icon at bounding box center [941, 362] width 7 height 8
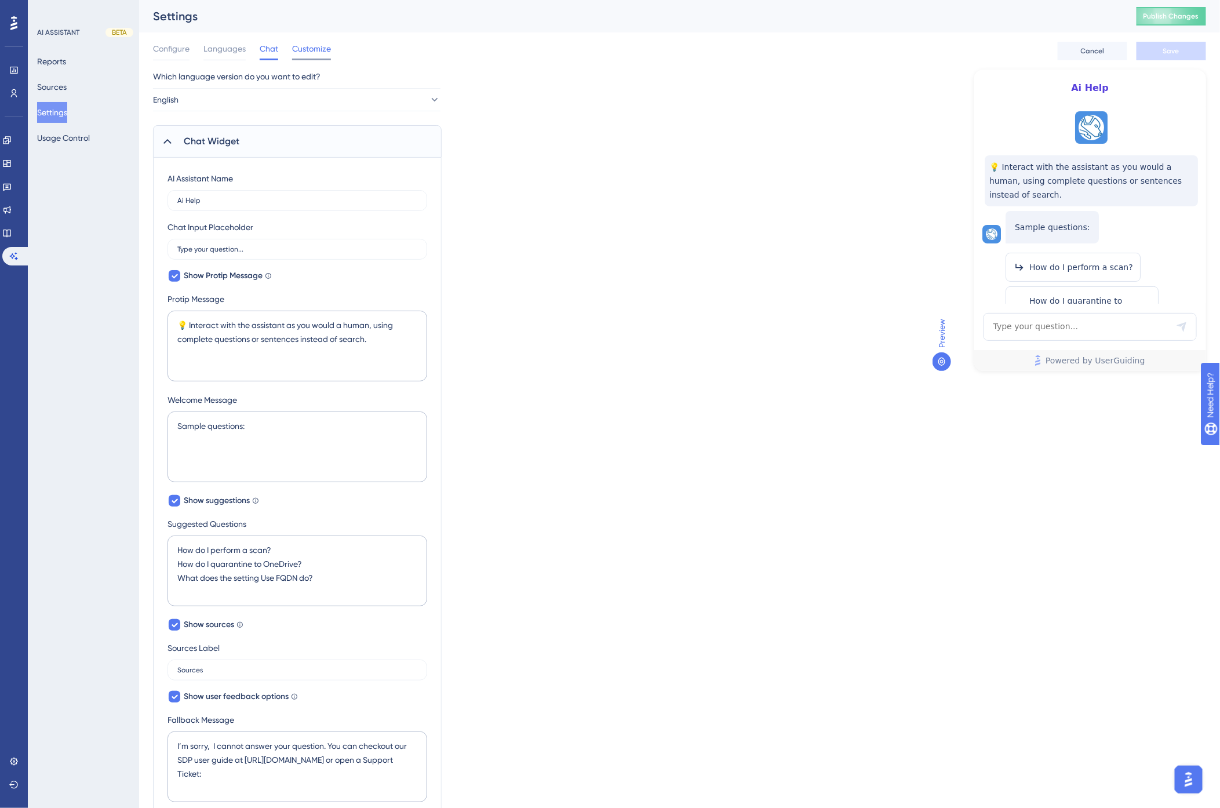
click at [305, 45] on span "Customize" at bounding box center [311, 49] width 39 height 14
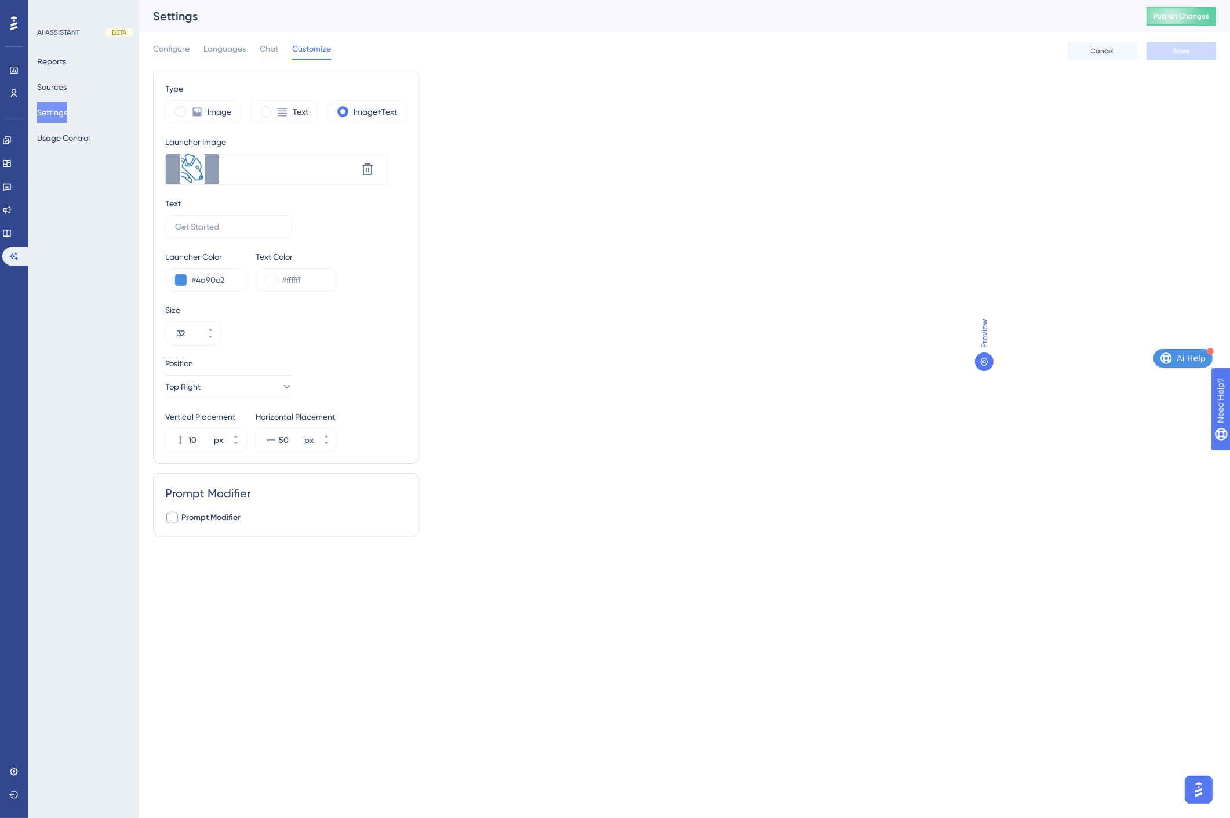
click at [175, 518] on div at bounding box center [172, 518] width 12 height 12
click at [172, 518] on icon at bounding box center [172, 517] width 7 height 9
click at [172, 518] on div at bounding box center [172, 518] width 12 height 12
click at [172, 518] on icon at bounding box center [172, 517] width 7 height 9
click at [172, 518] on div at bounding box center [172, 518] width 12 height 12
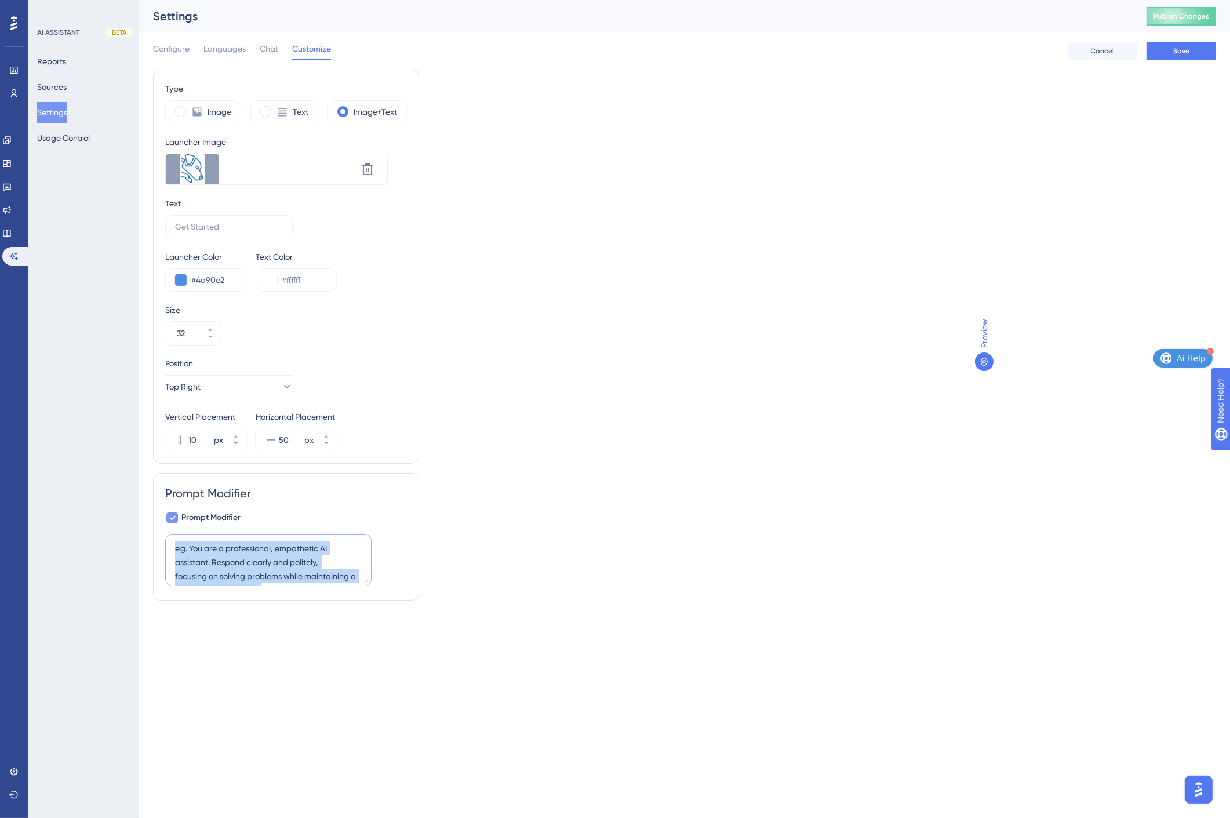
click at [221, 574] on textarea at bounding box center [268, 560] width 206 height 52
click at [170, 516] on icon at bounding box center [172, 517] width 7 height 9
click at [472, 522] on div "Type Image Text Image+Text Launcher Image Upload new image Delete Text Launcher…" at bounding box center [684, 308] width 1063 height 476
click at [171, 517] on div at bounding box center [172, 518] width 12 height 12
click at [169, 516] on icon at bounding box center [172, 517] width 7 height 9
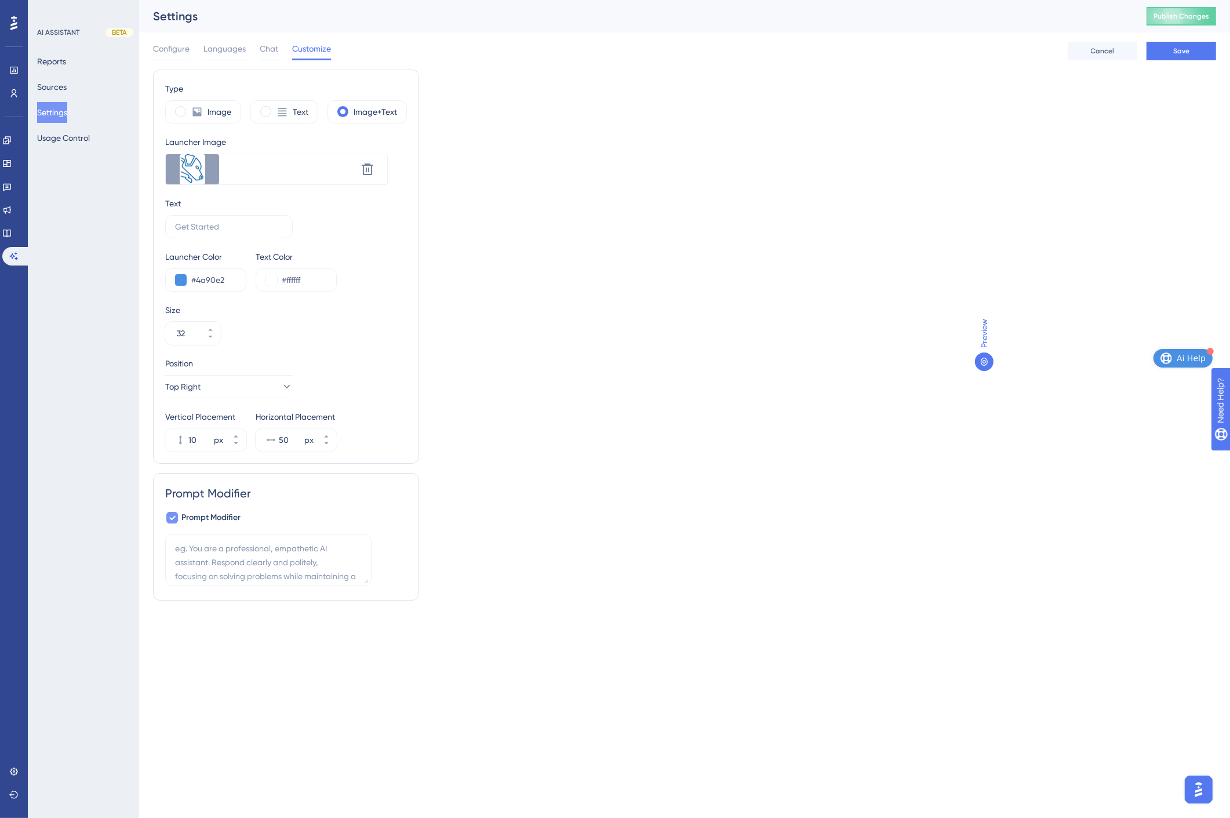
checkbox input "false"
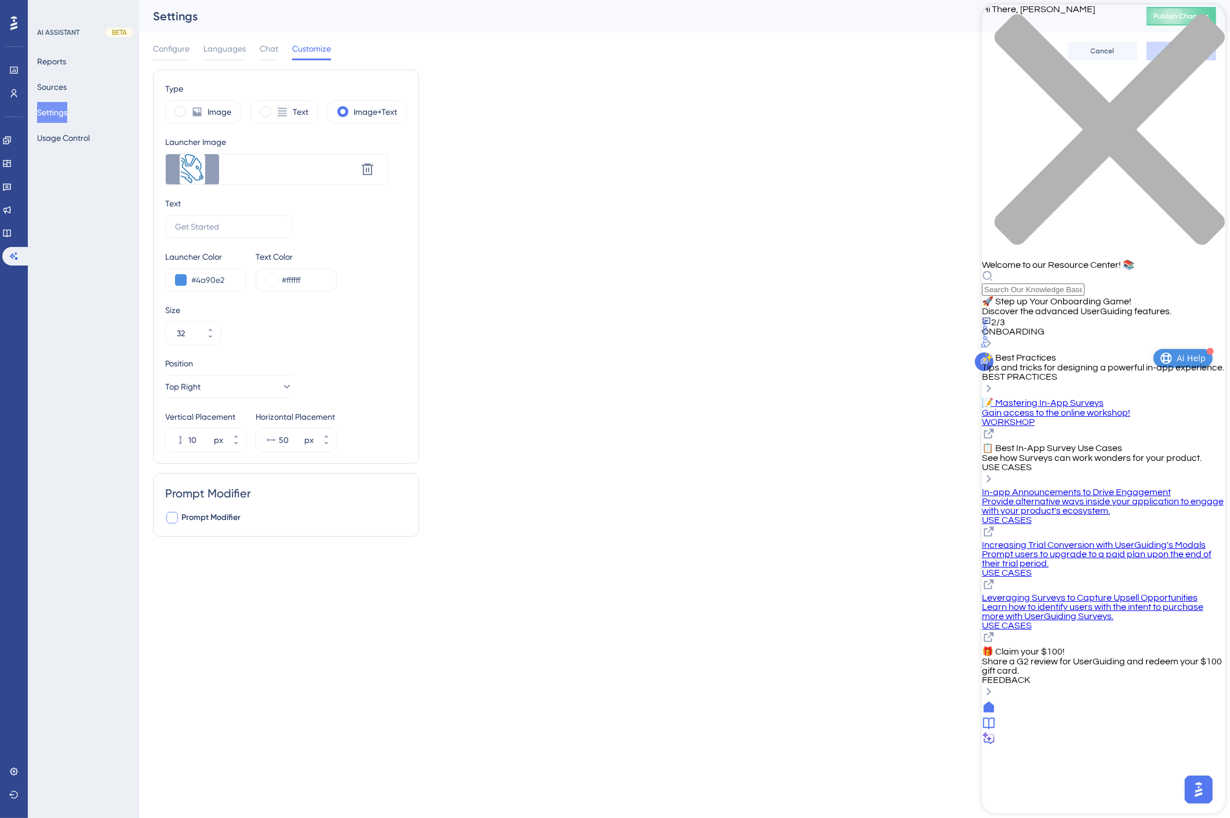
click at [1046, 67] on div "Hi There, [PERSON_NAME] 👋 Welcome to our Resource Center! 📚" at bounding box center [1102, 150] width 243 height 291
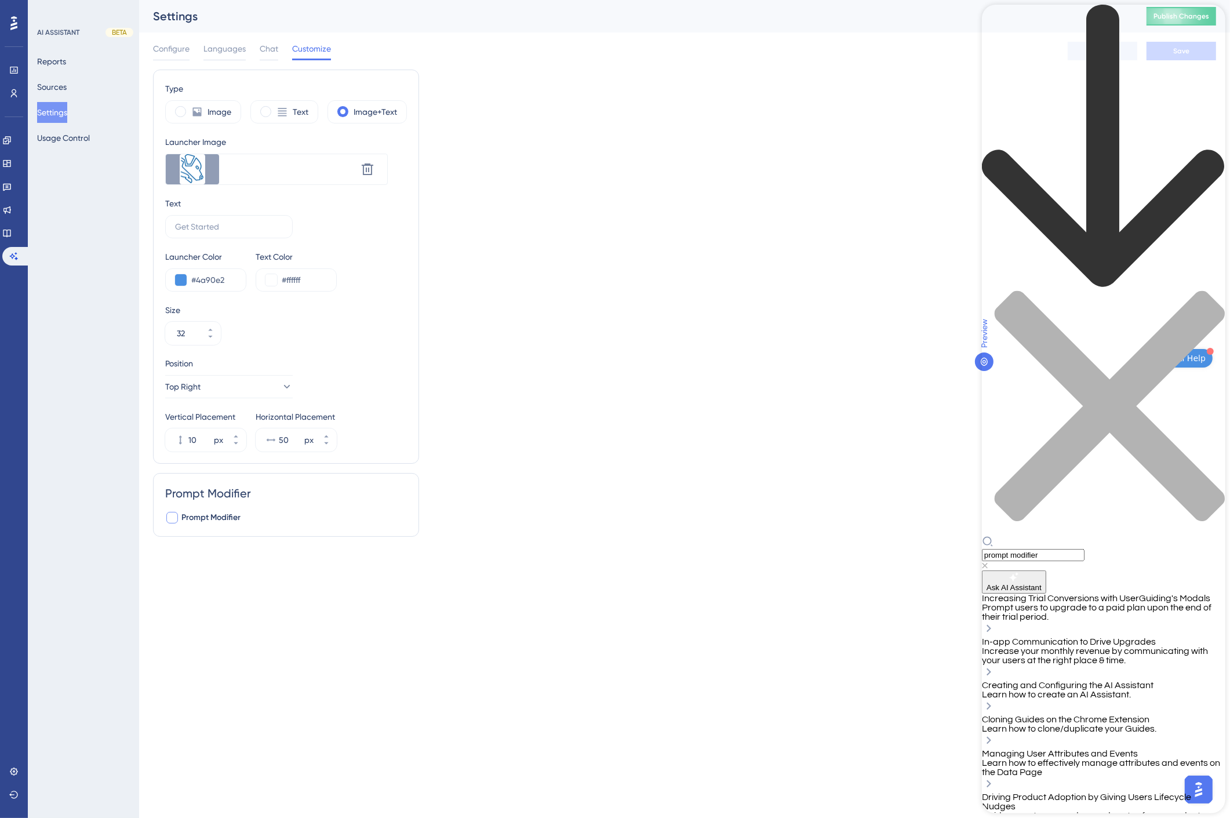
type input "prompt modifier"
click at [1076, 680] on span "Creating and Configuring the AI Assistant" at bounding box center [1067, 684] width 172 height 9
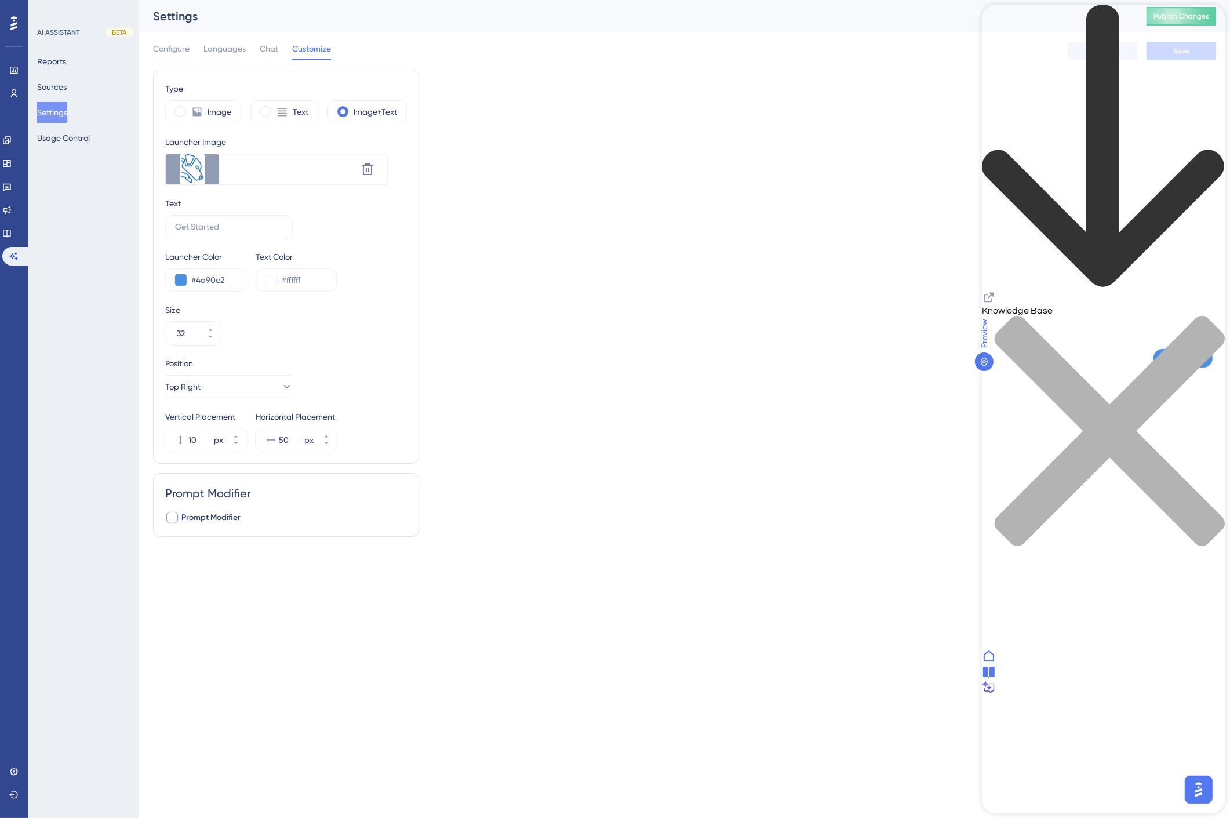
click at [995, 290] on icon "Resource Center Header" at bounding box center [988, 297] width 14 height 14
click at [1207, 315] on icon "close resource center" at bounding box center [1102, 436] width 243 height 243
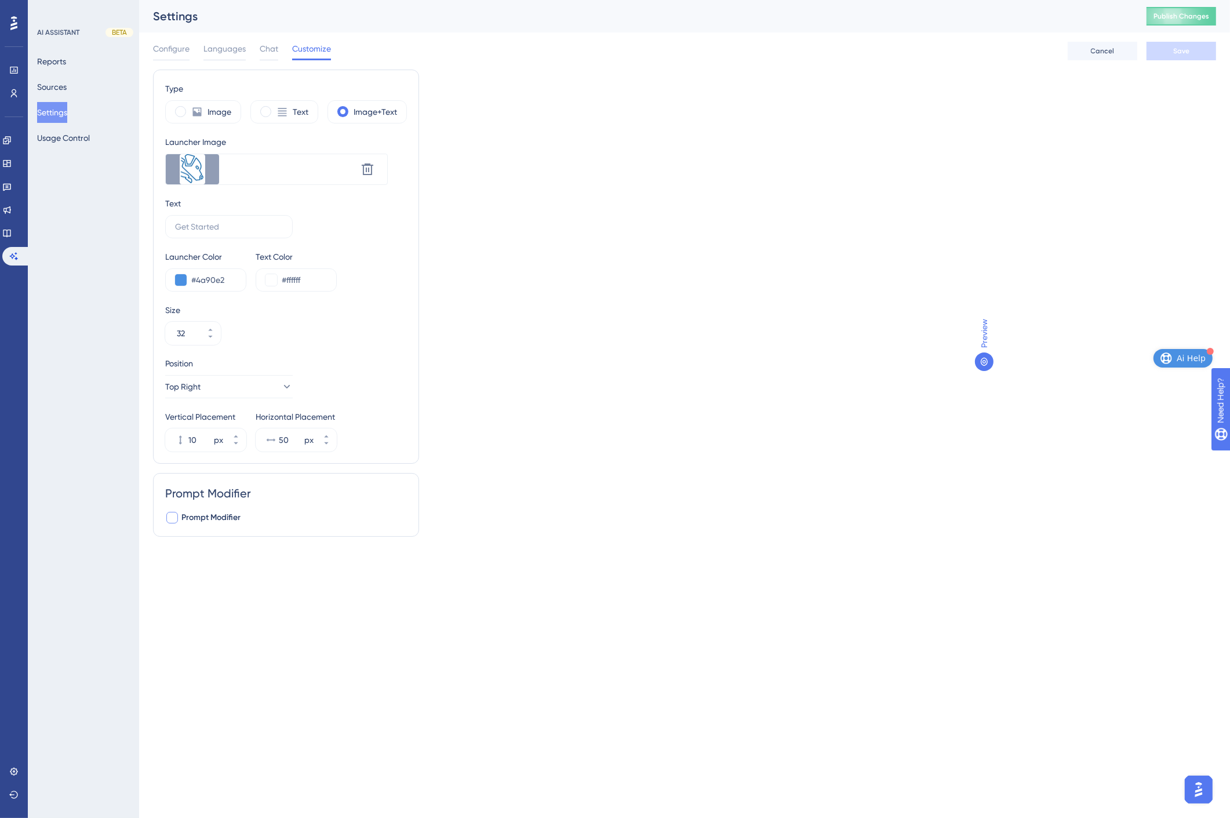
click at [1175, 366] on button "Ai Help" at bounding box center [1182, 358] width 59 height 19
click at [1180, 362] on span "Ai Help" at bounding box center [1191, 358] width 29 height 14
click at [46, 83] on button "Sources" at bounding box center [52, 87] width 30 height 21
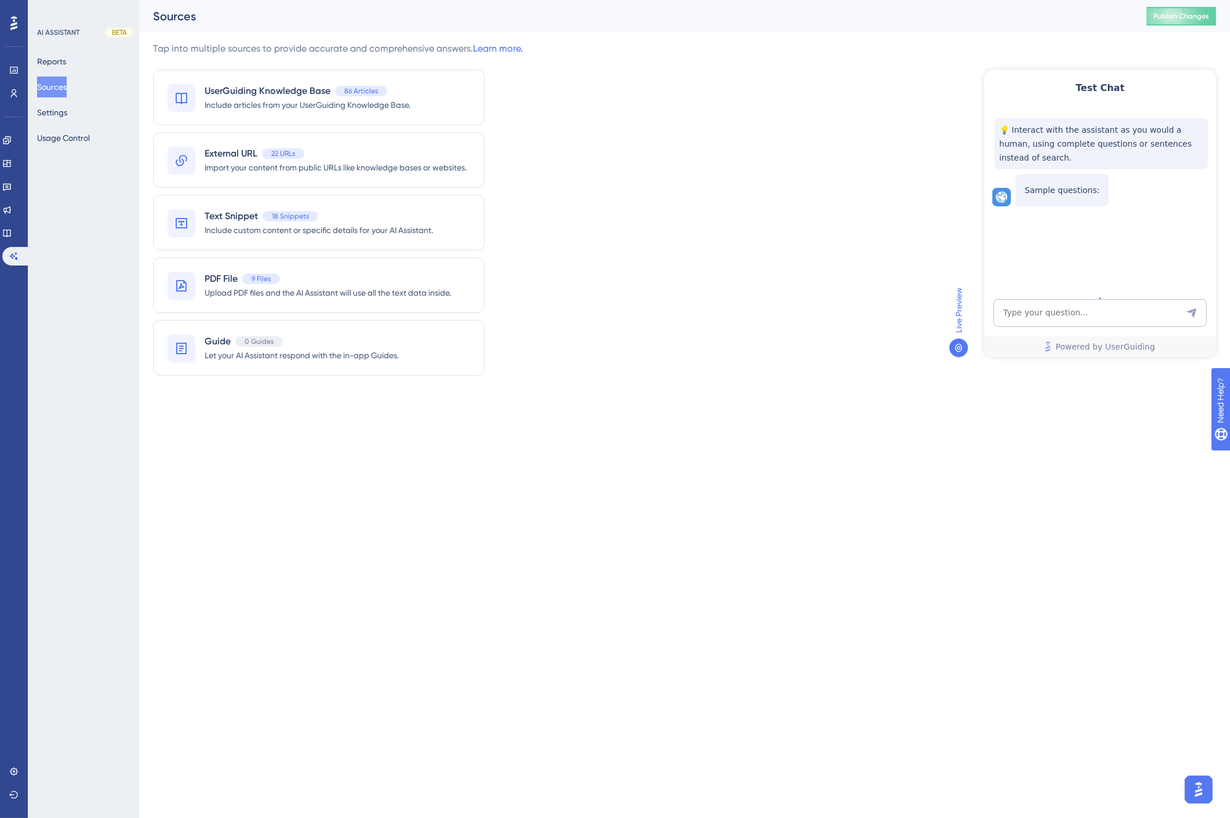
drag, startPoint x: 958, startPoint y: 310, endPoint x: 958, endPoint y: 319, distance: 9.3
click at [958, 309] on span "Live Preview" at bounding box center [959, 309] width 14 height 45
click at [959, 346] on icon at bounding box center [958, 348] width 7 height 8
click at [955, 308] on span "Live Preview" at bounding box center [959, 309] width 14 height 45
click at [56, 114] on button "Settings" at bounding box center [52, 112] width 30 height 21
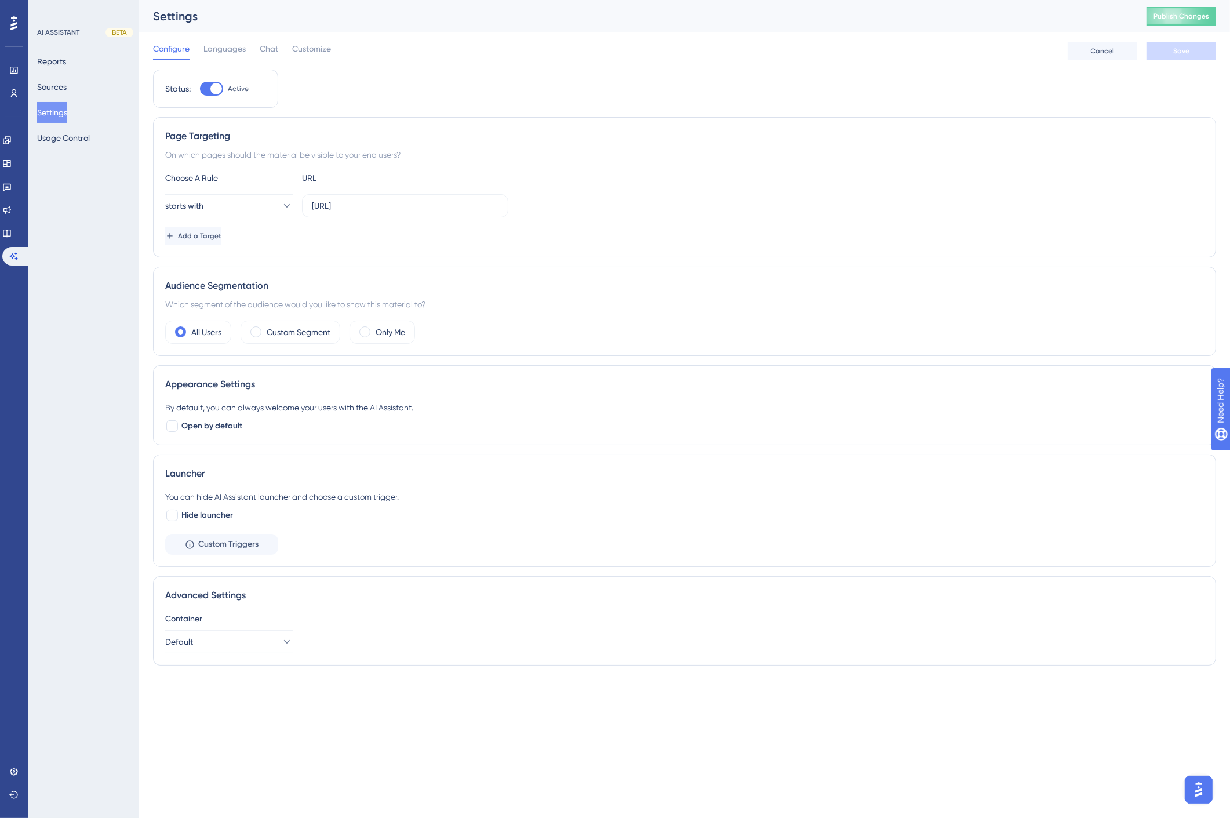
click at [221, 41] on div "Configure Languages Chat Customize Cancel Save" at bounding box center [684, 50] width 1063 height 37
click at [226, 48] on span "Languages" at bounding box center [224, 49] width 42 height 14
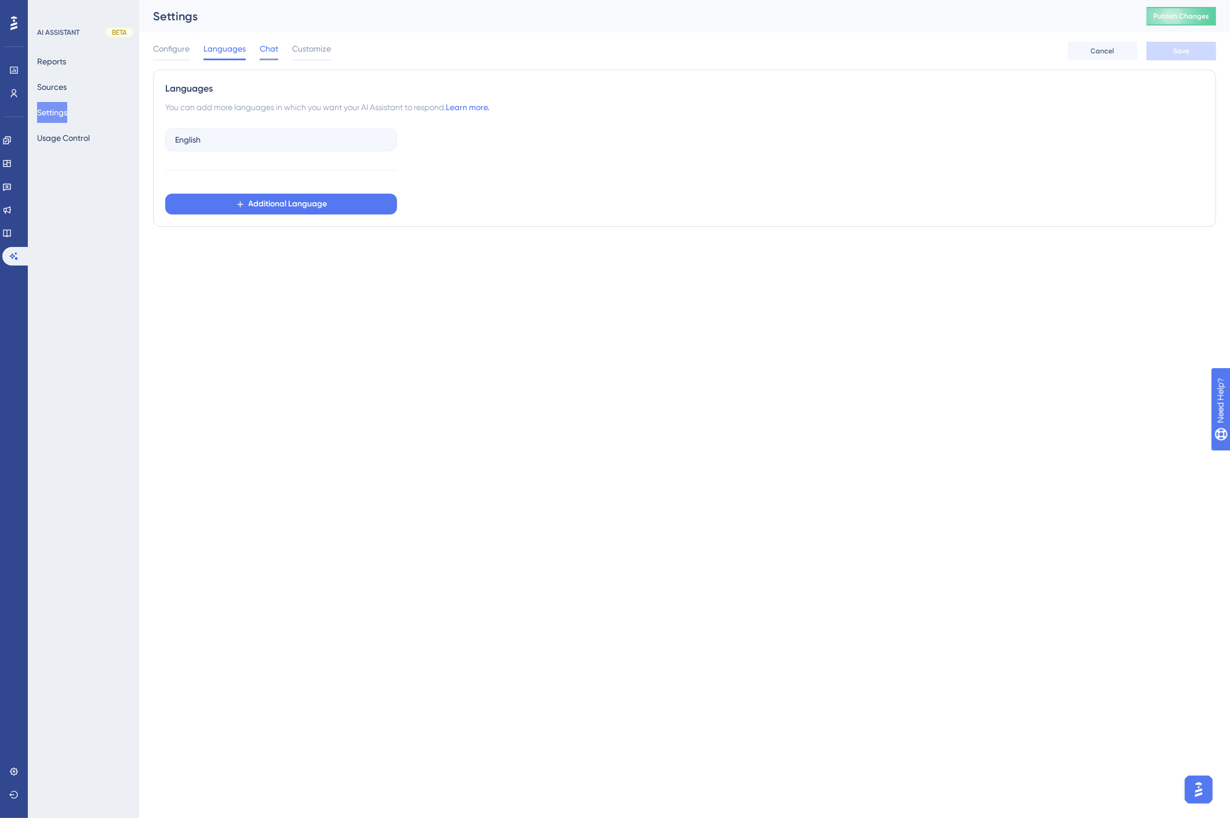
click at [270, 50] on span "Chat" at bounding box center [269, 49] width 19 height 14
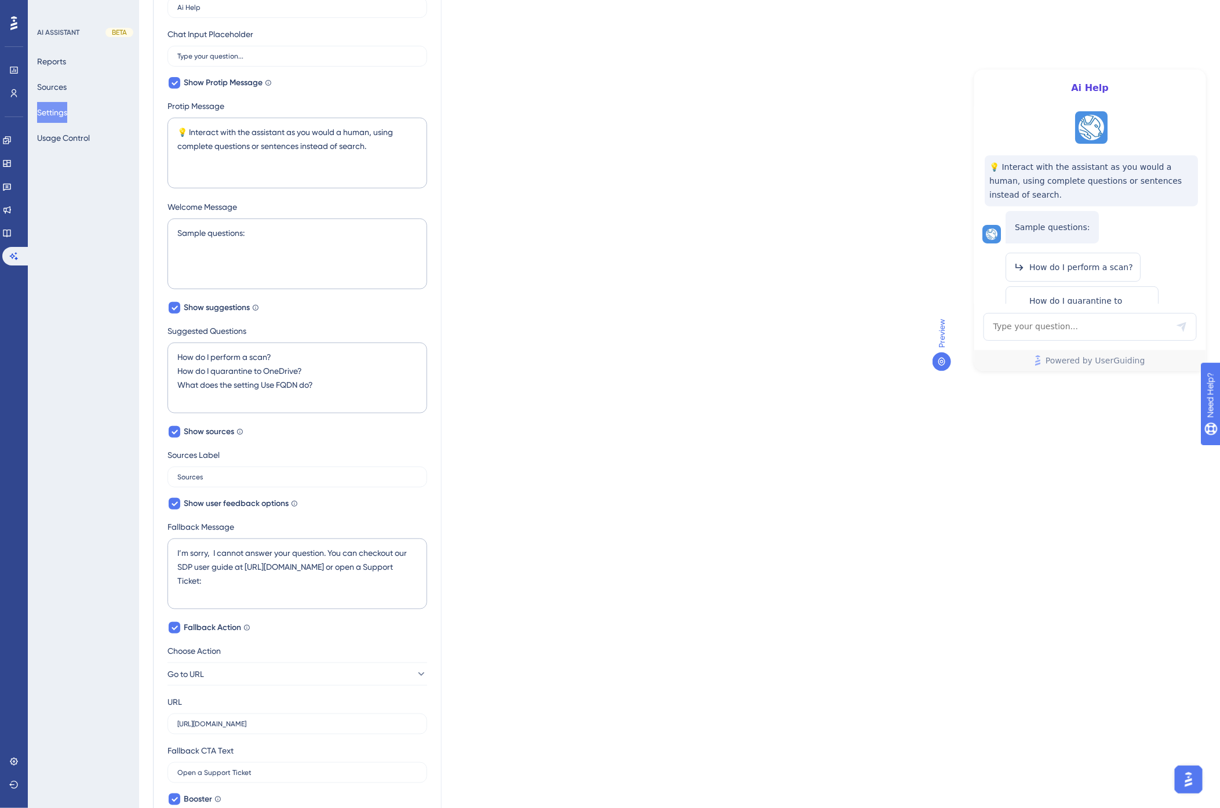
scroll to position [332, 0]
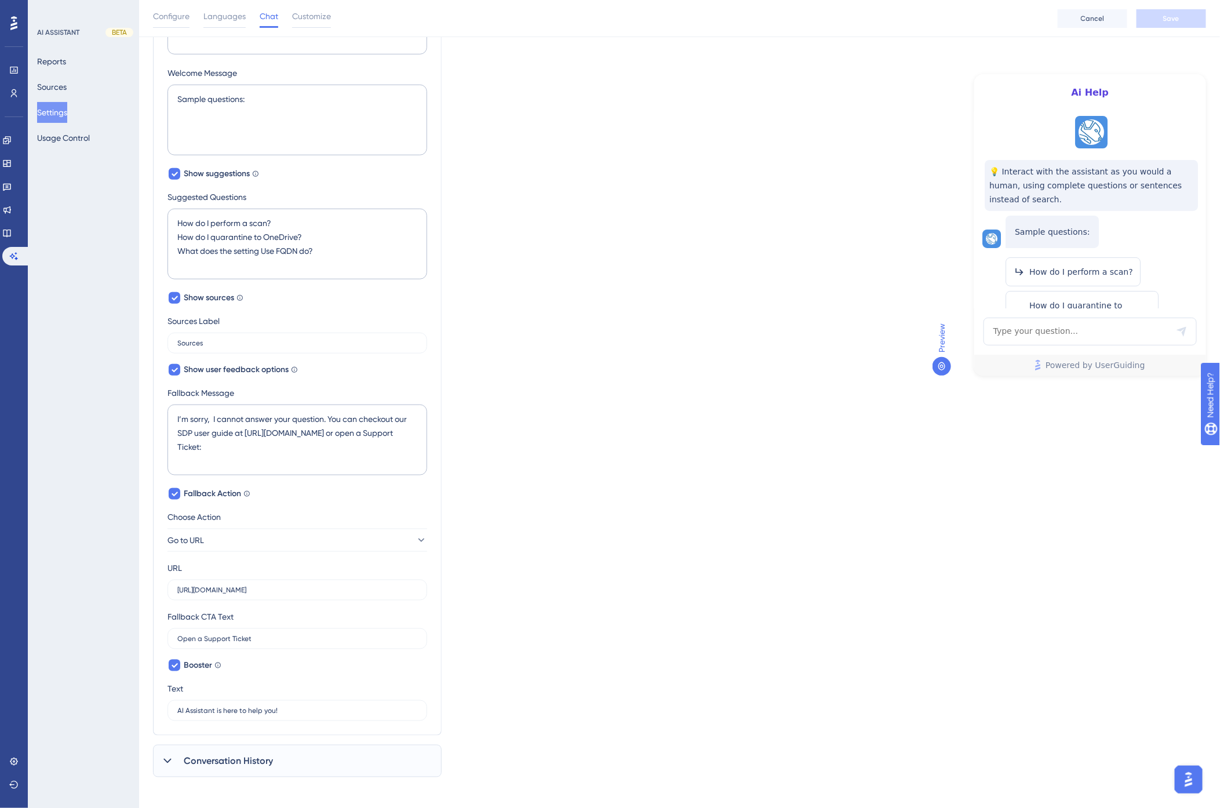
click at [235, 766] on span "Conversation History" at bounding box center [228, 761] width 89 height 14
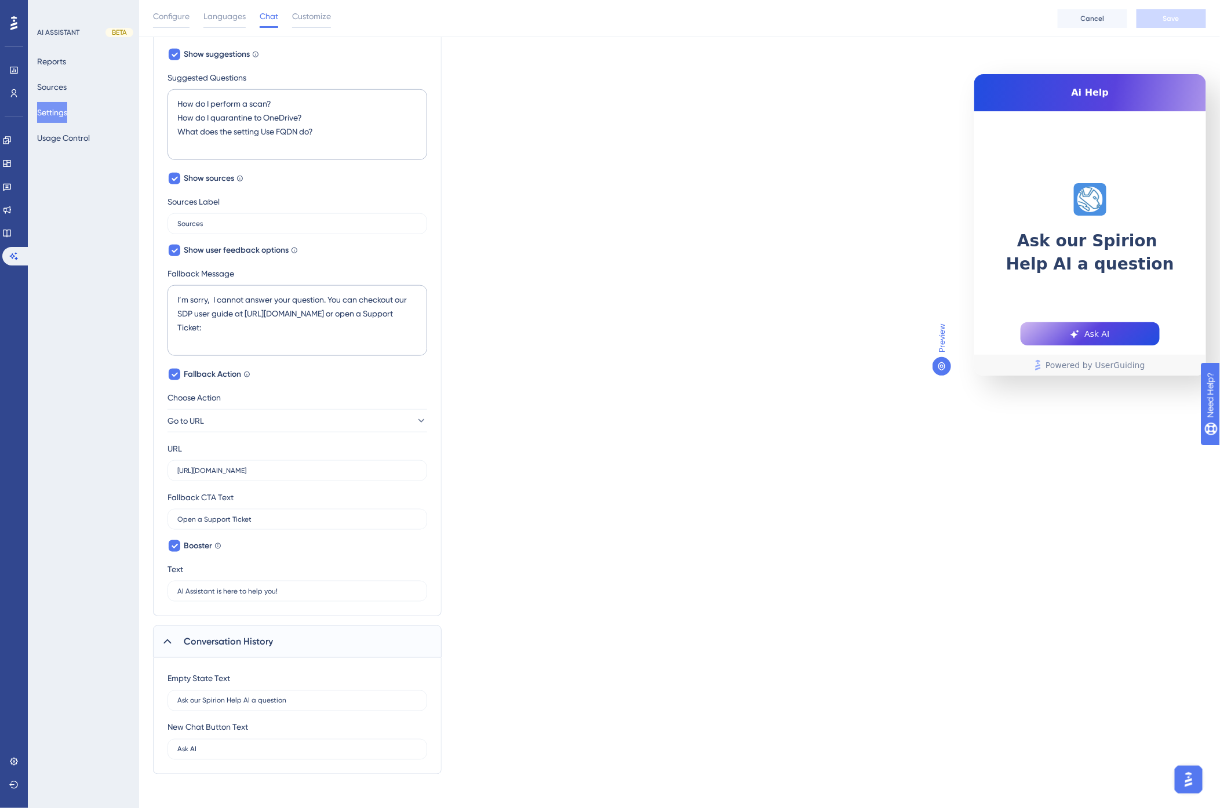
scroll to position [453, 0]
click at [196, 698] on input "Ask our Spirion Help AI a question" at bounding box center [297, 699] width 240 height 8
drag, startPoint x: 214, startPoint y: 745, endPoint x: 159, endPoint y: 746, distance: 55.1
click at [159, 746] on div "Empty State Text Ask Spirion Help AI a question New Chat Button Text Ask AI" at bounding box center [297, 714] width 289 height 117
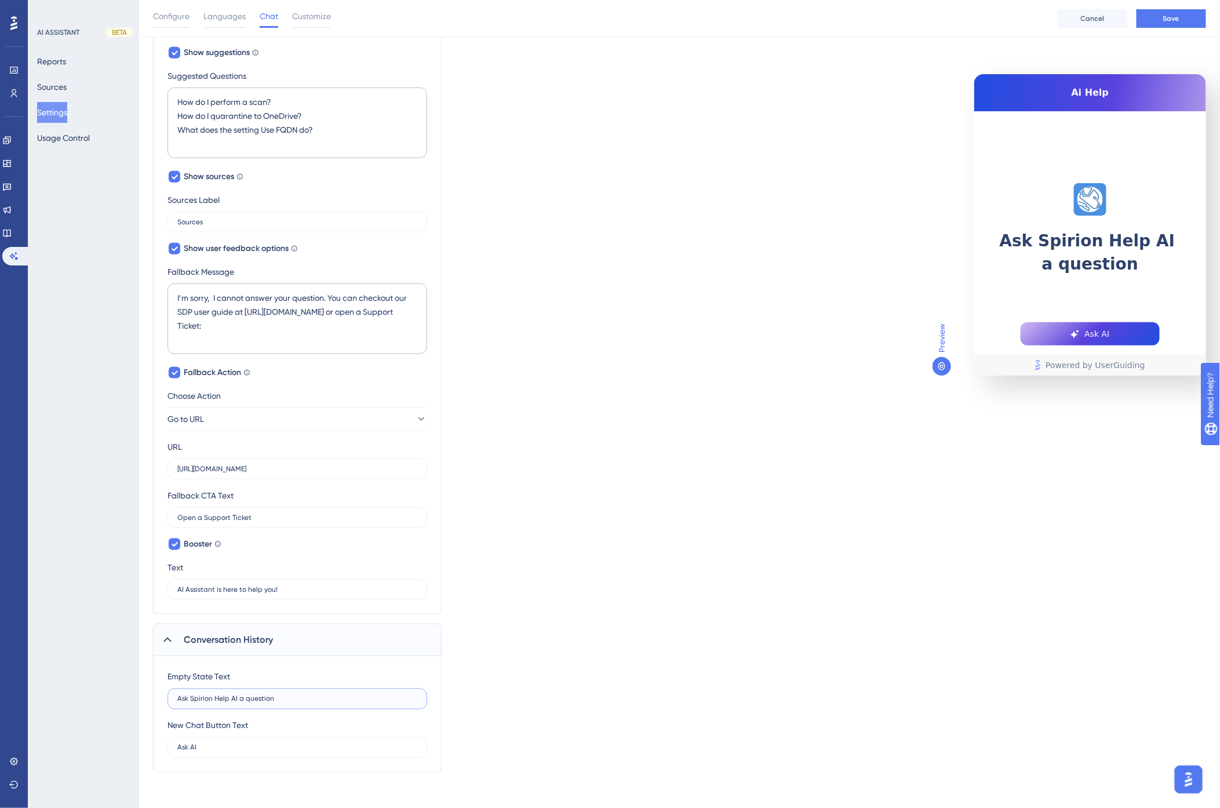
click at [292, 700] on input "Ask Spirion Help AI a question" at bounding box center [297, 699] width 240 height 8
type input "Ask a question or enter relevant terms"
click at [729, 583] on div "Which language version do you want to edit? English Chat Widget AI Assistant Na…" at bounding box center [679, 197] width 1053 height 1151
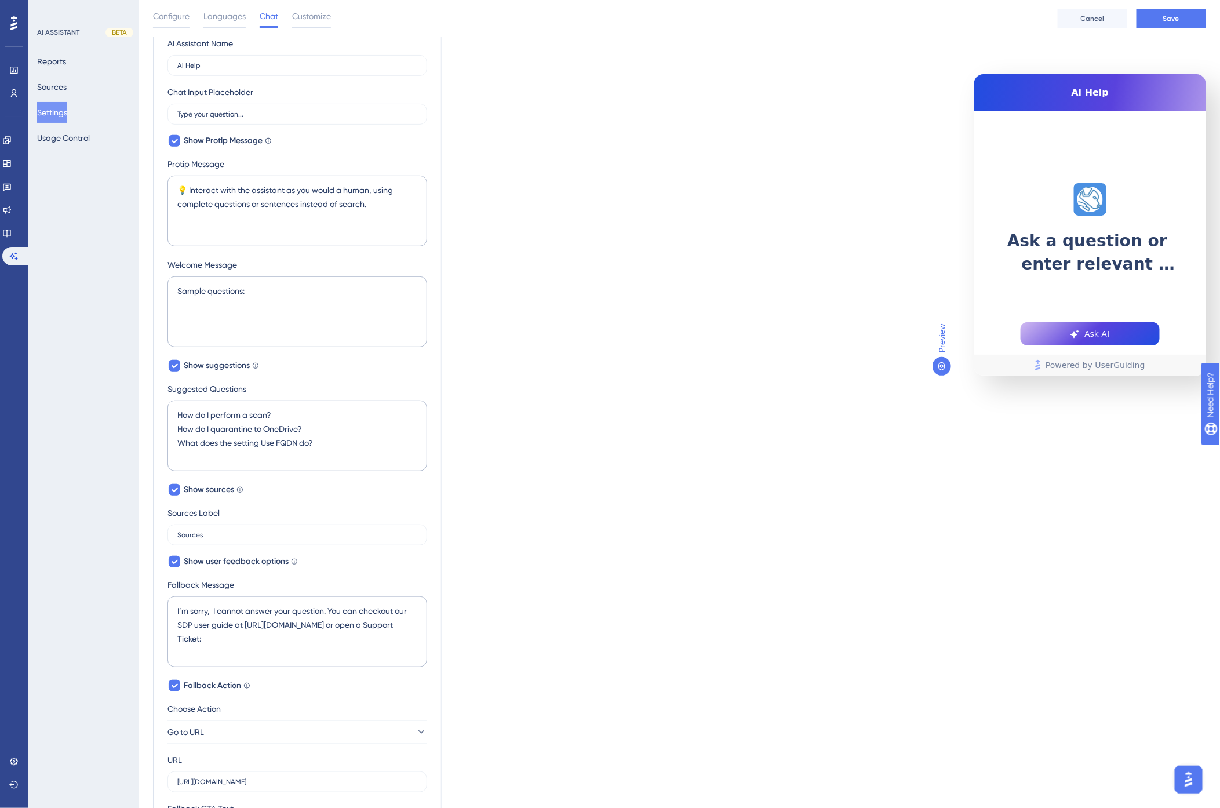
scroll to position [130, 0]
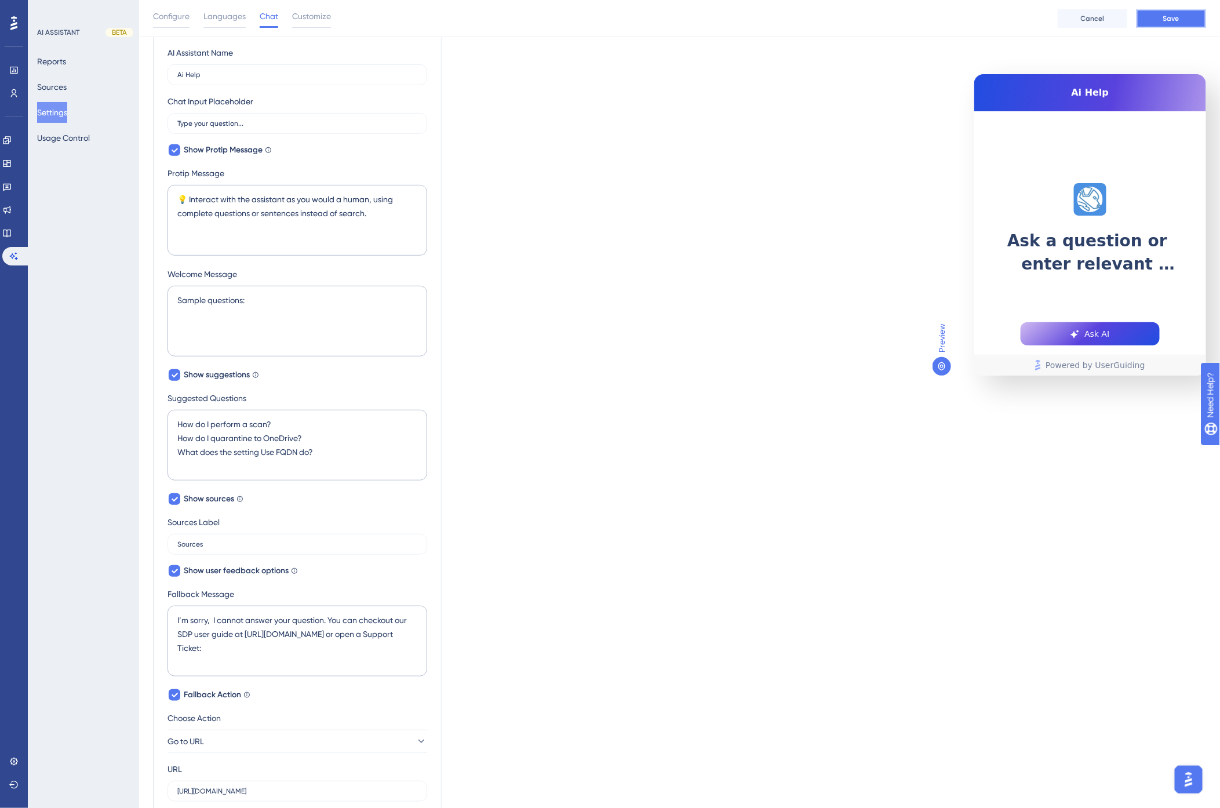
click at [1166, 14] on span "Save" at bounding box center [1171, 18] width 16 height 9
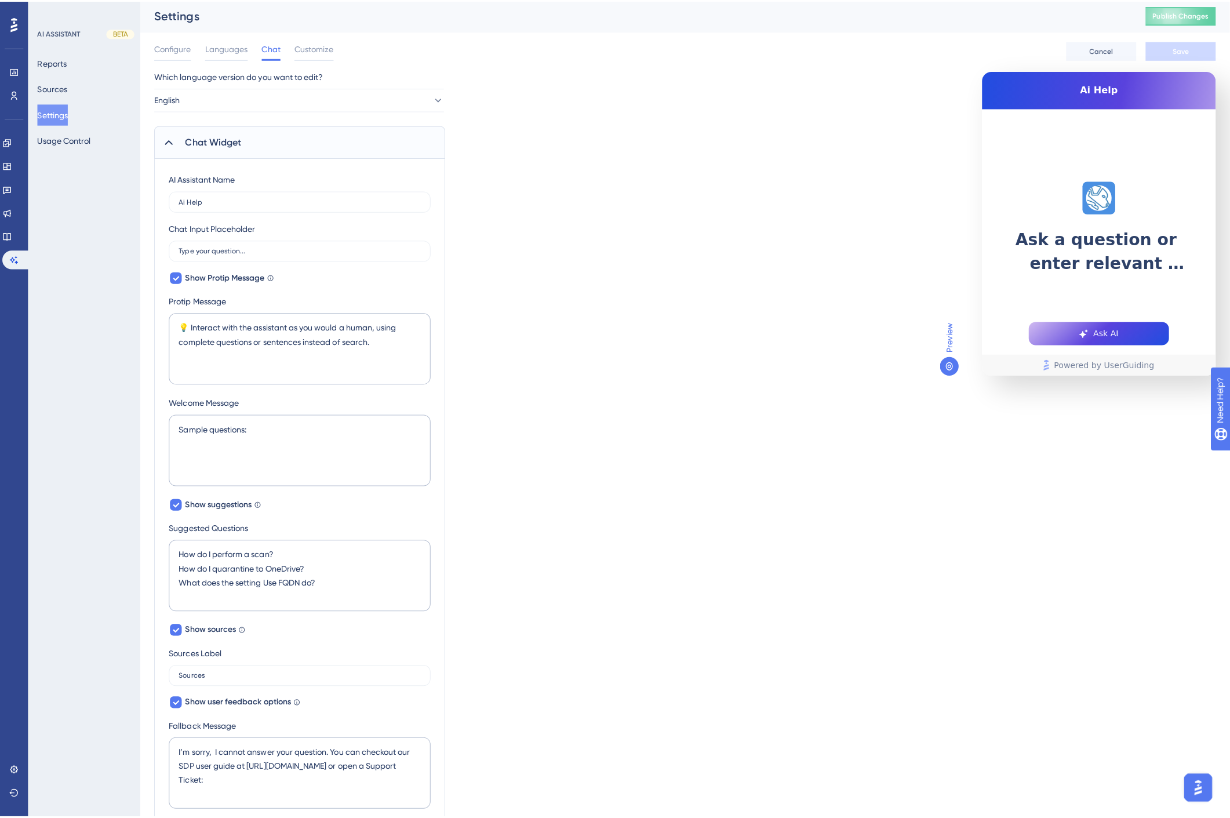
scroll to position [0, 0]
click at [536, 204] on div "Which language version do you want to edit? English Chat Widget AI Assistant Na…" at bounding box center [679, 645] width 1053 height 1151
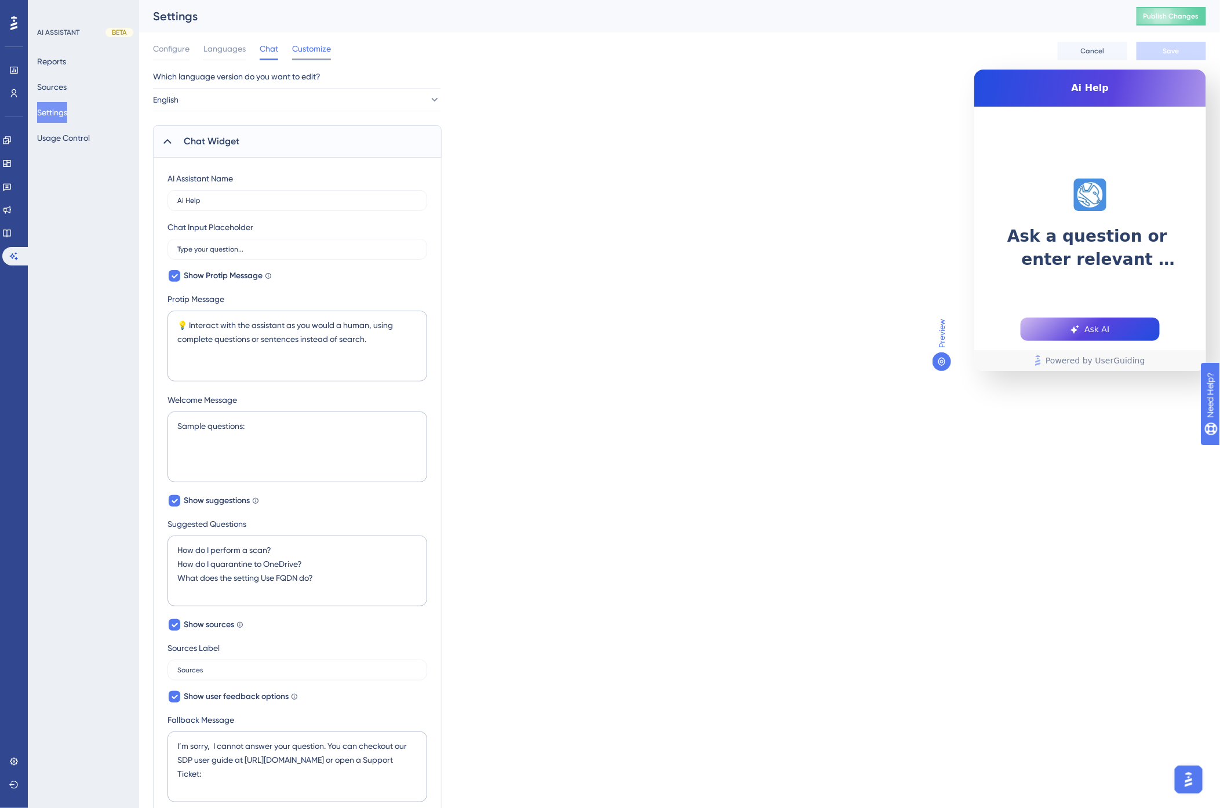
click at [326, 54] on span "Customize" at bounding box center [311, 49] width 39 height 14
